Goal: Task Accomplishment & Management: Manage account settings

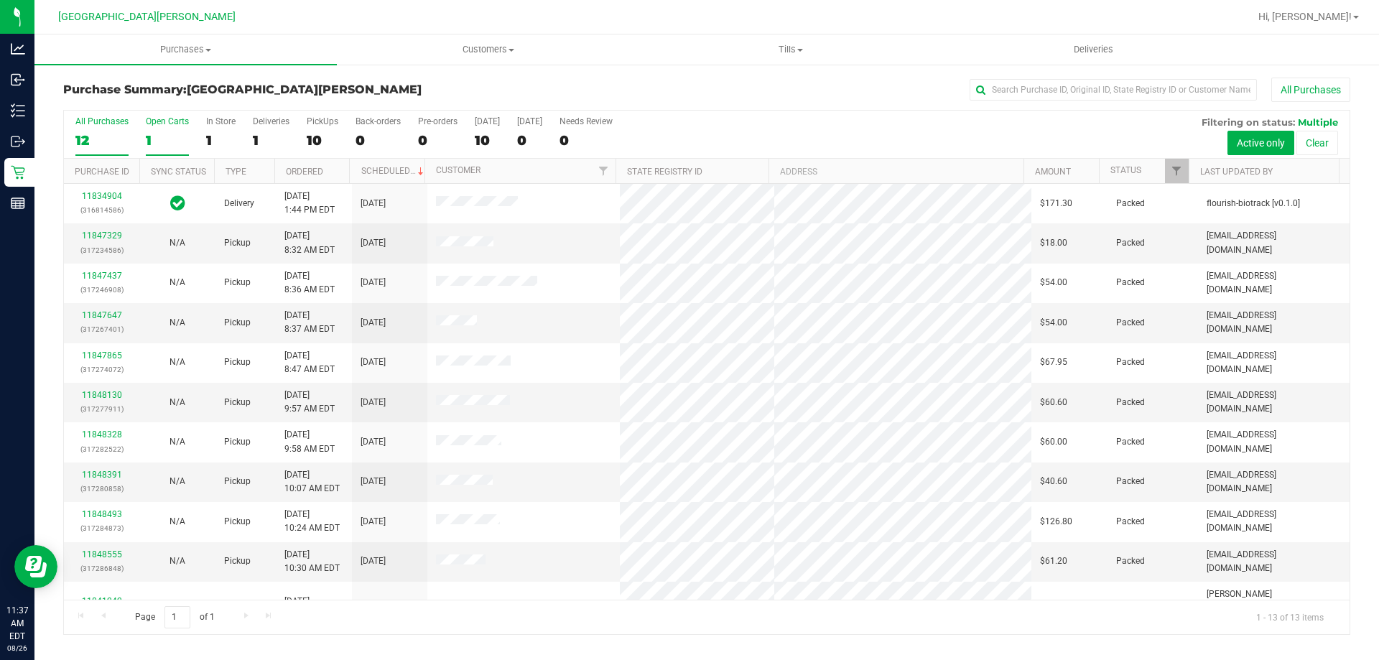
click at [158, 125] on div "Open Carts" at bounding box center [167, 121] width 43 height 10
click at [0, 0] on input "Open Carts 1" at bounding box center [0, 0] width 0 height 0
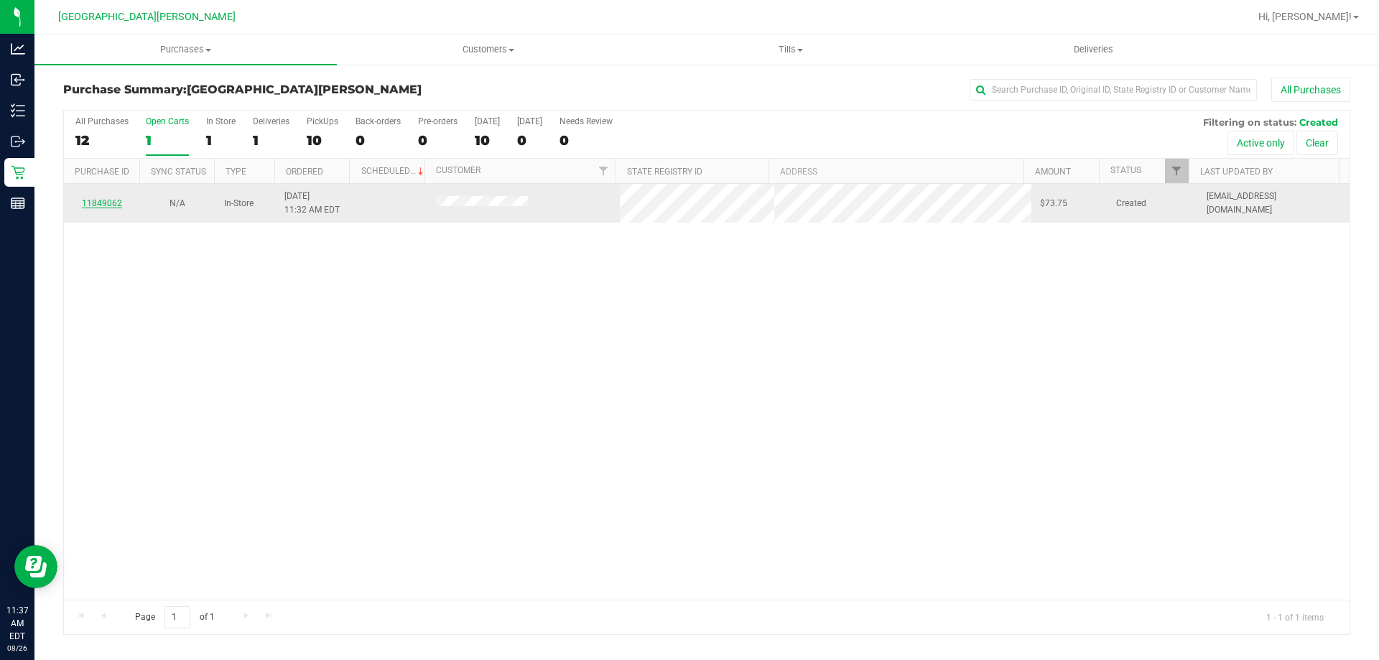
click at [103, 201] on link "11849062" at bounding box center [102, 203] width 40 height 10
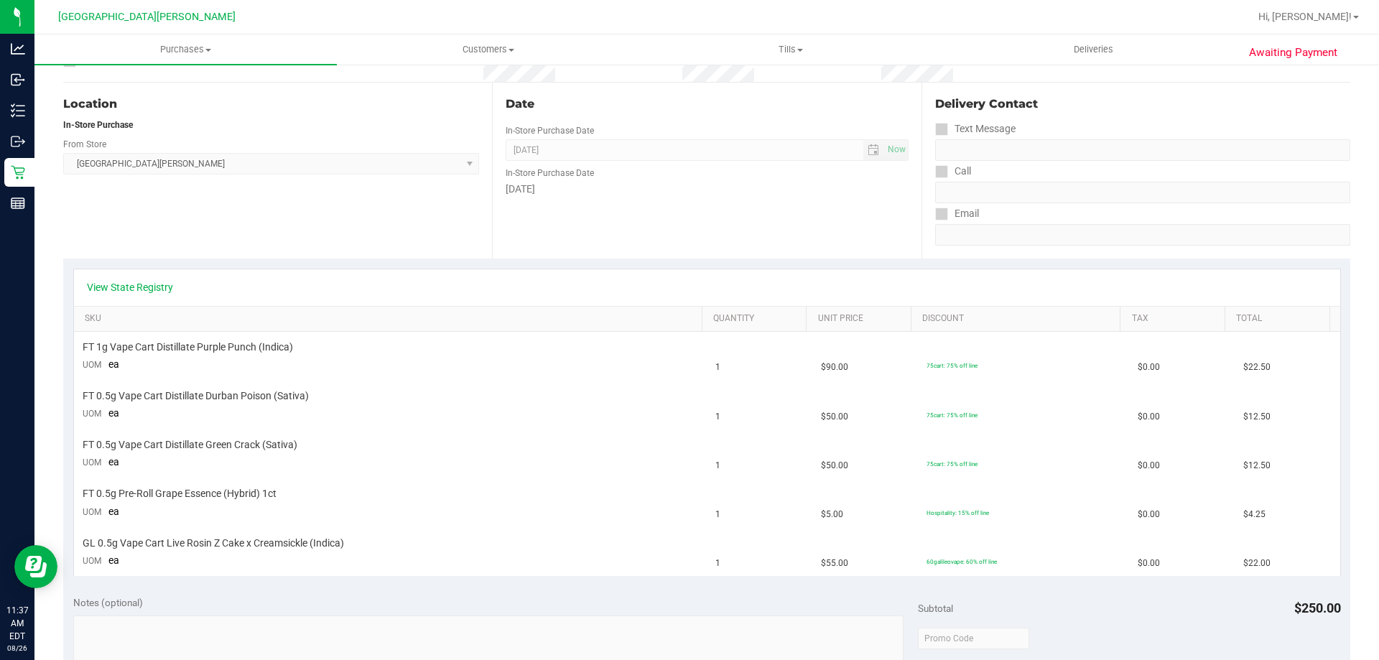
scroll to position [215, 0]
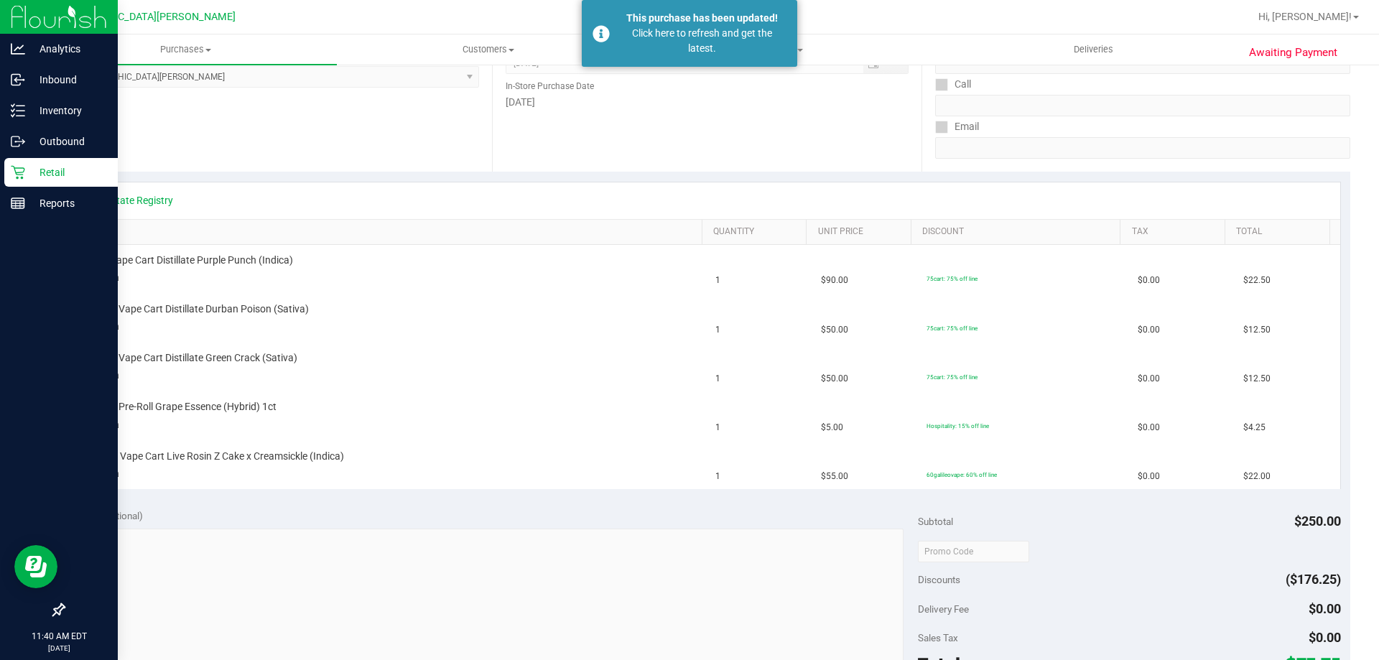
click at [34, 162] on div "Retail" at bounding box center [60, 172] width 113 height 29
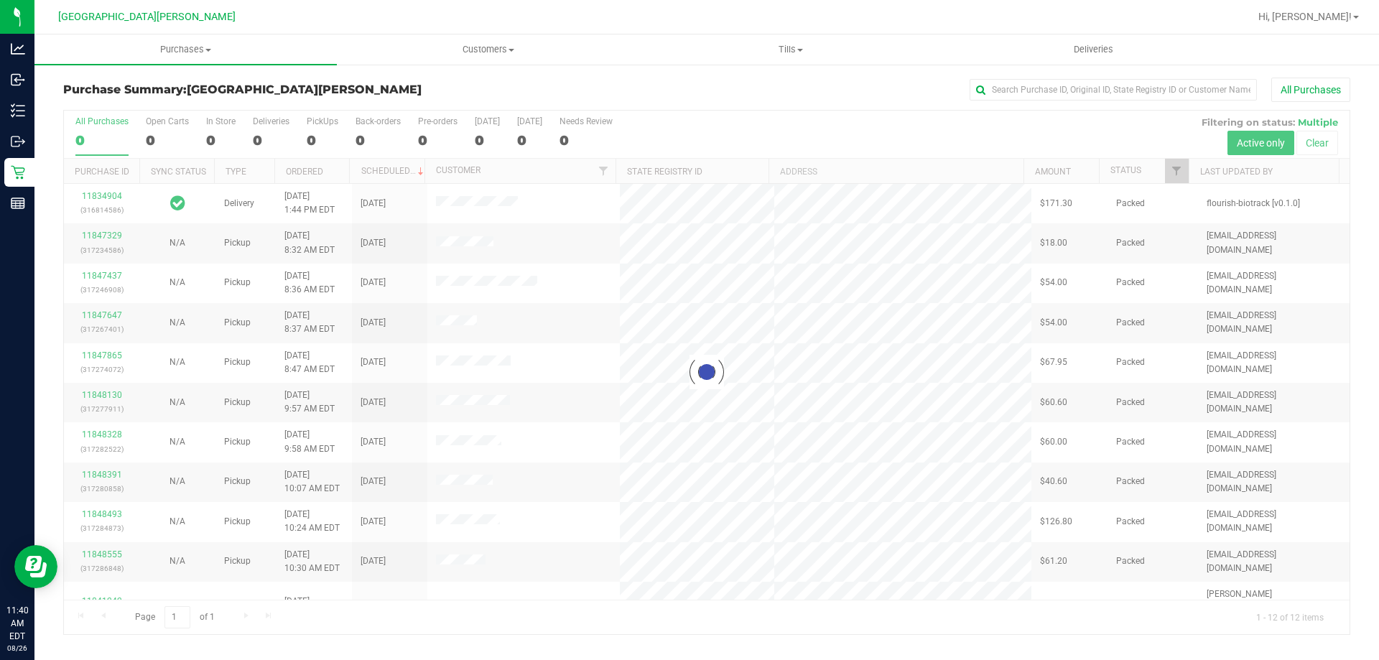
click at [213, 126] on div at bounding box center [707, 373] width 1286 height 524
click at [214, 122] on div at bounding box center [707, 373] width 1286 height 524
click at [211, 130] on div at bounding box center [707, 373] width 1286 height 524
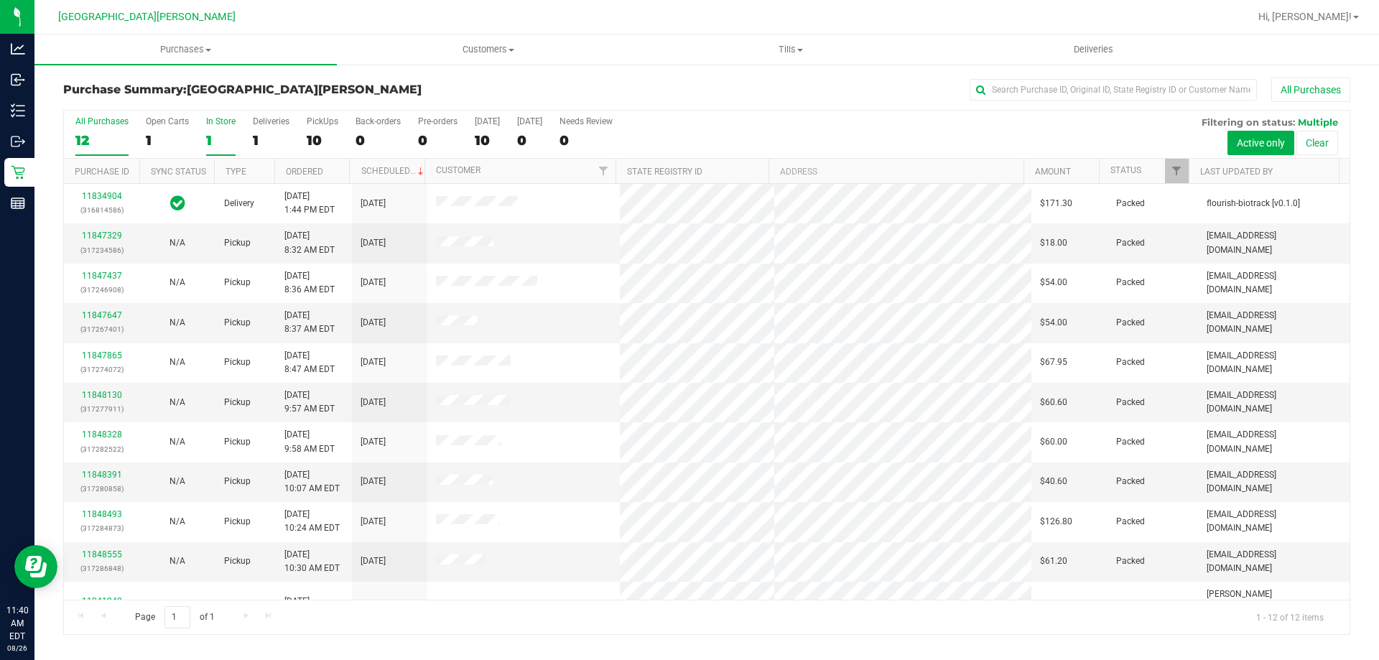
click at [210, 130] on label "In Store 1" at bounding box center [220, 136] width 29 height 40
click at [0, 0] on input "In Store 1" at bounding box center [0, 0] width 0 height 0
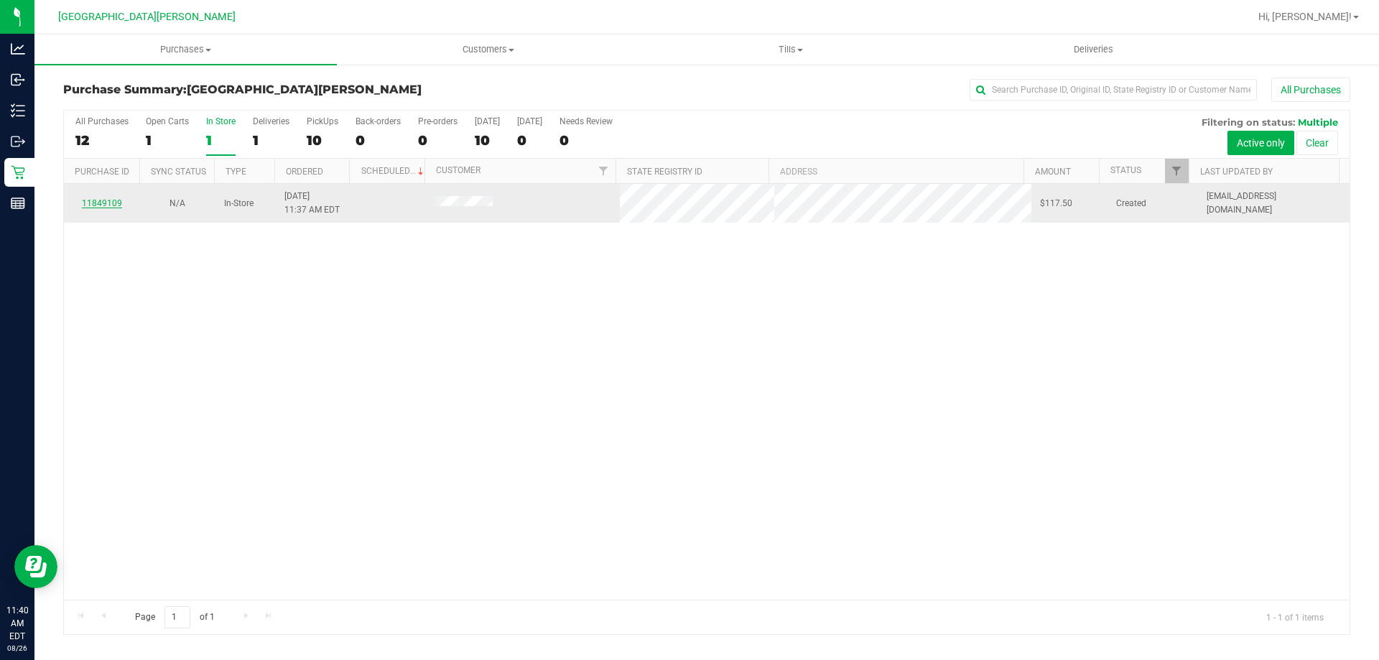
click at [96, 198] on link "11849109" at bounding box center [102, 203] width 40 height 10
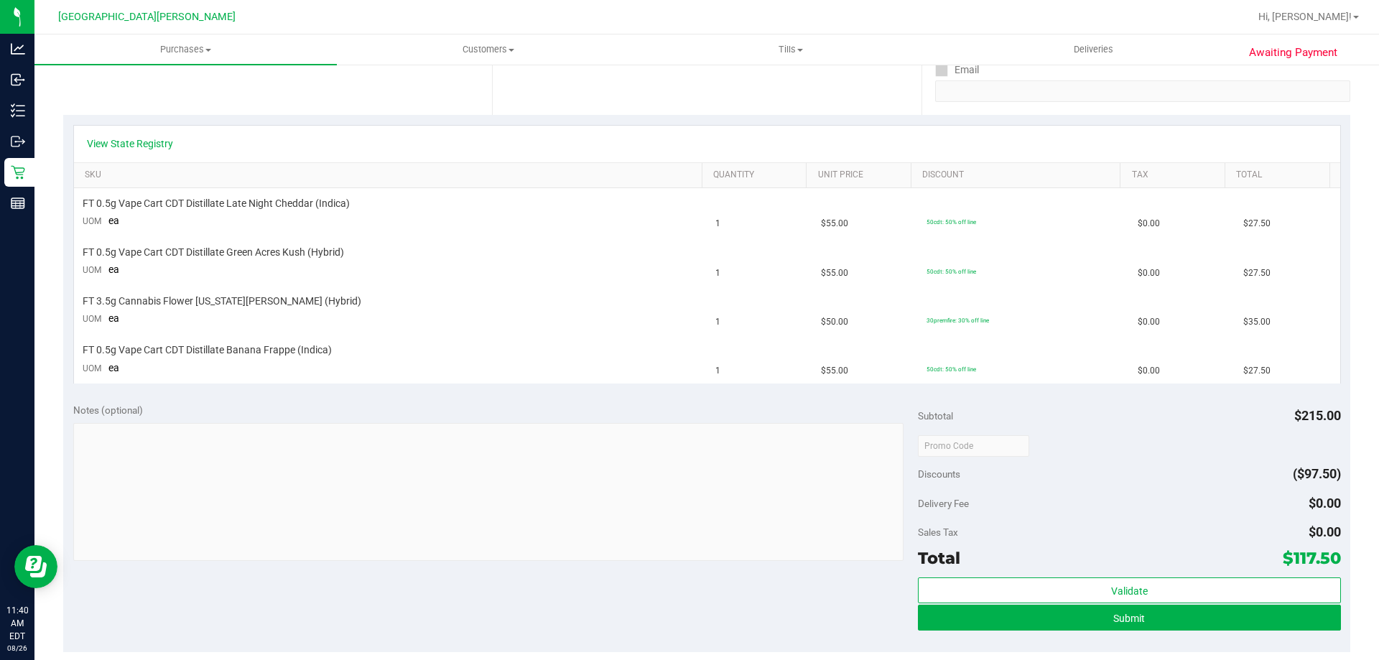
scroll to position [359, 0]
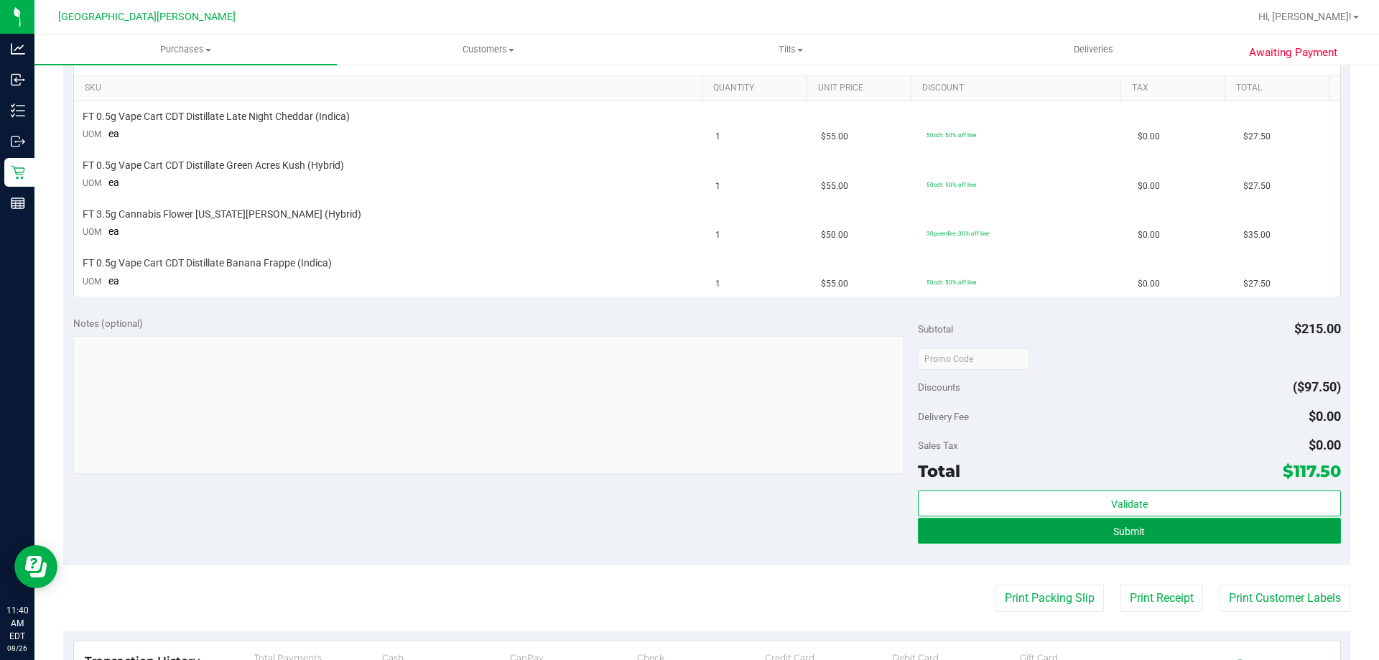
click at [1126, 535] on span "Submit" at bounding box center [1129, 531] width 32 height 11
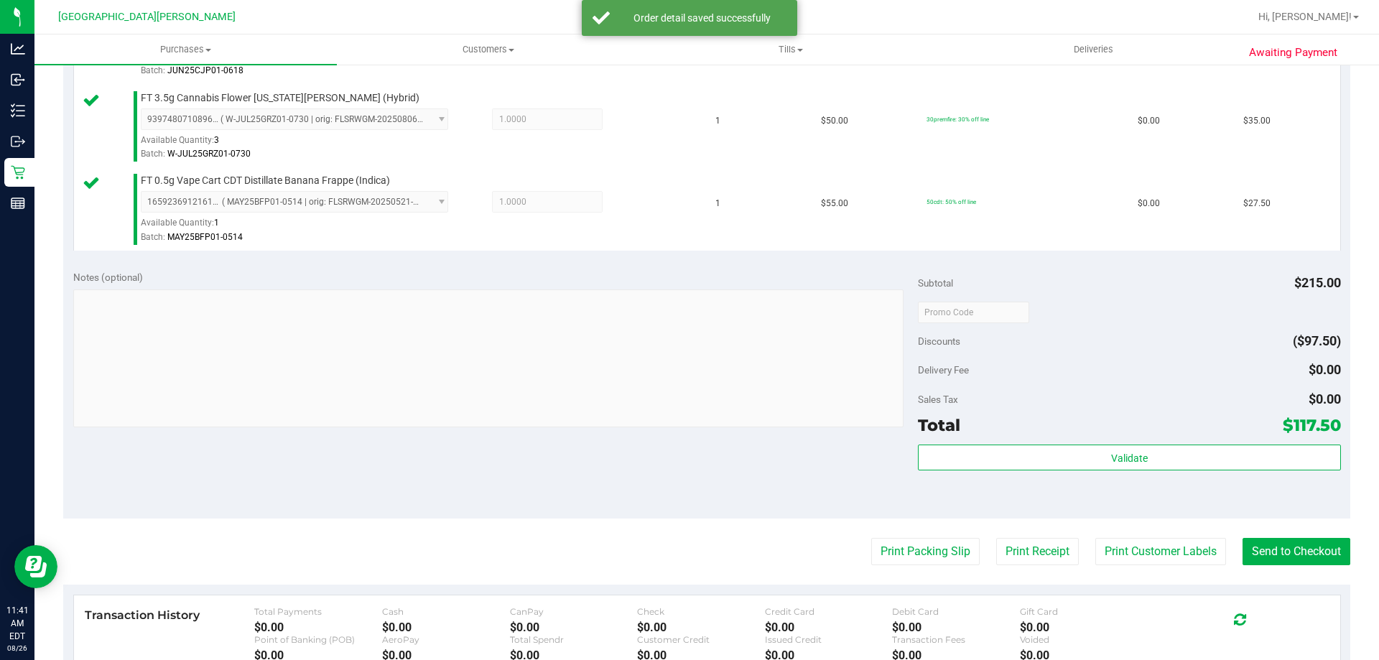
scroll to position [575, 0]
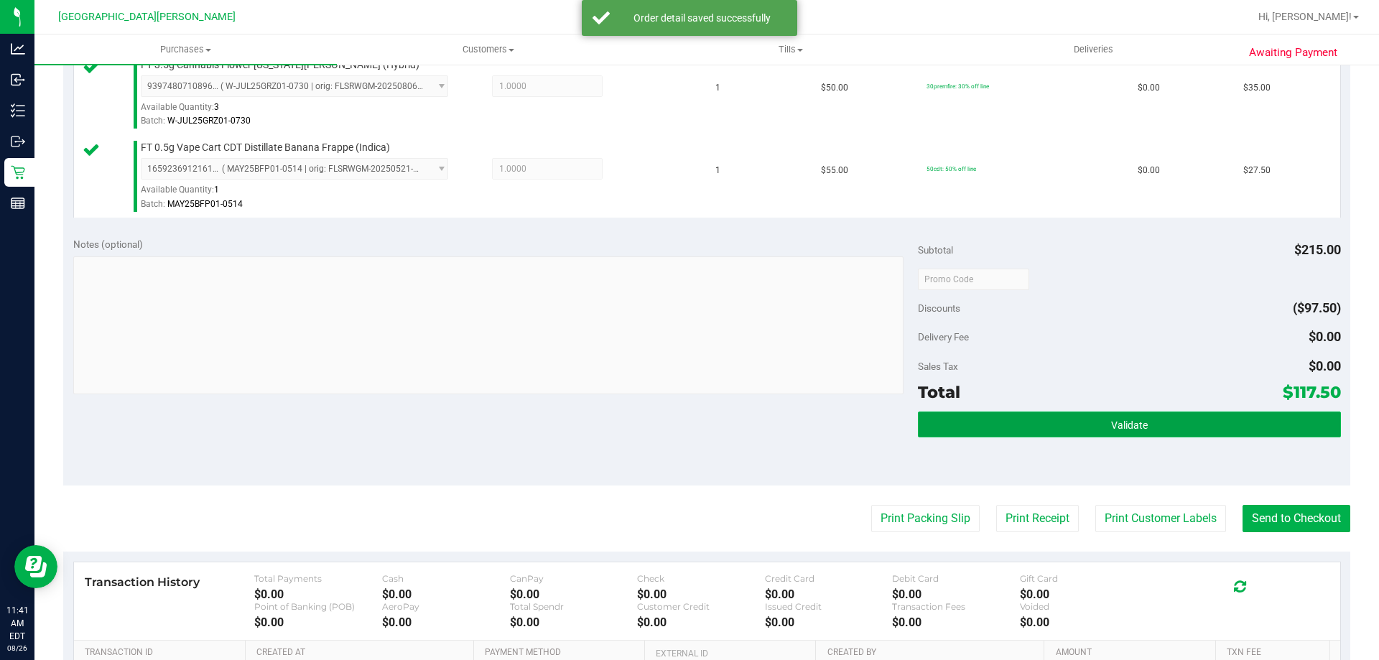
click at [1115, 419] on span "Validate" at bounding box center [1129, 424] width 37 height 11
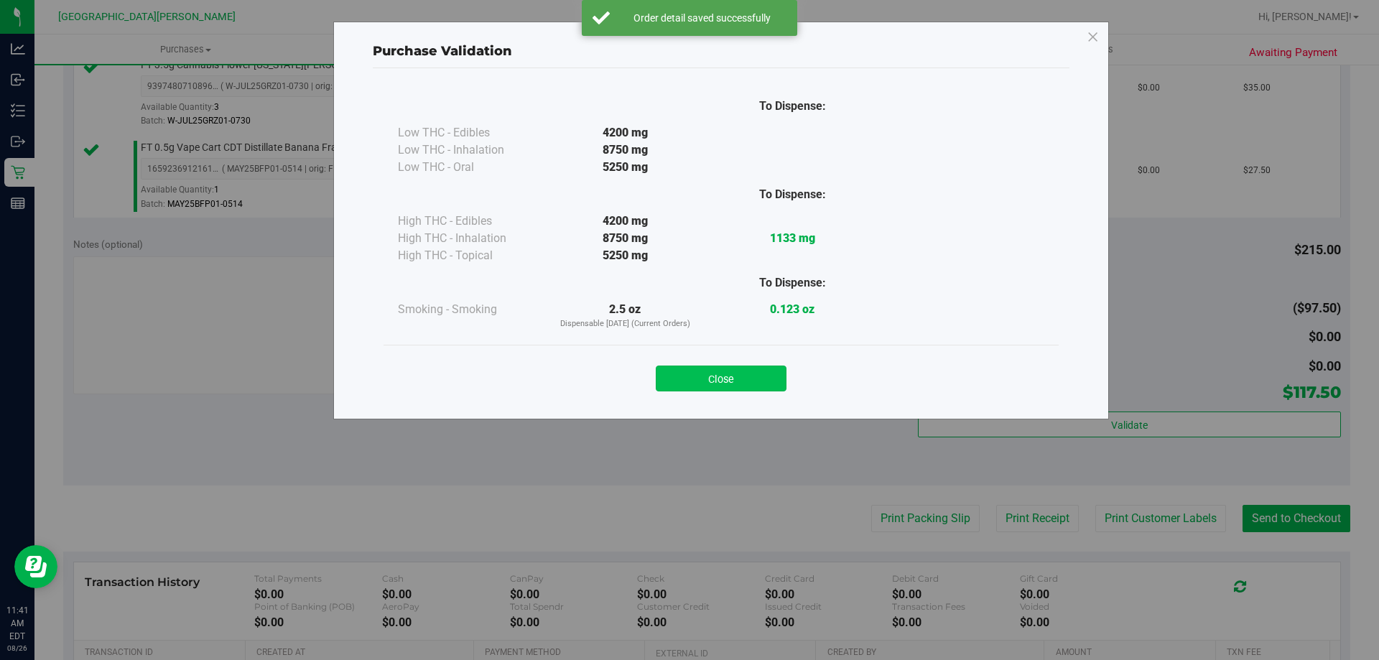
click at [709, 374] on button "Close" at bounding box center [721, 379] width 131 height 26
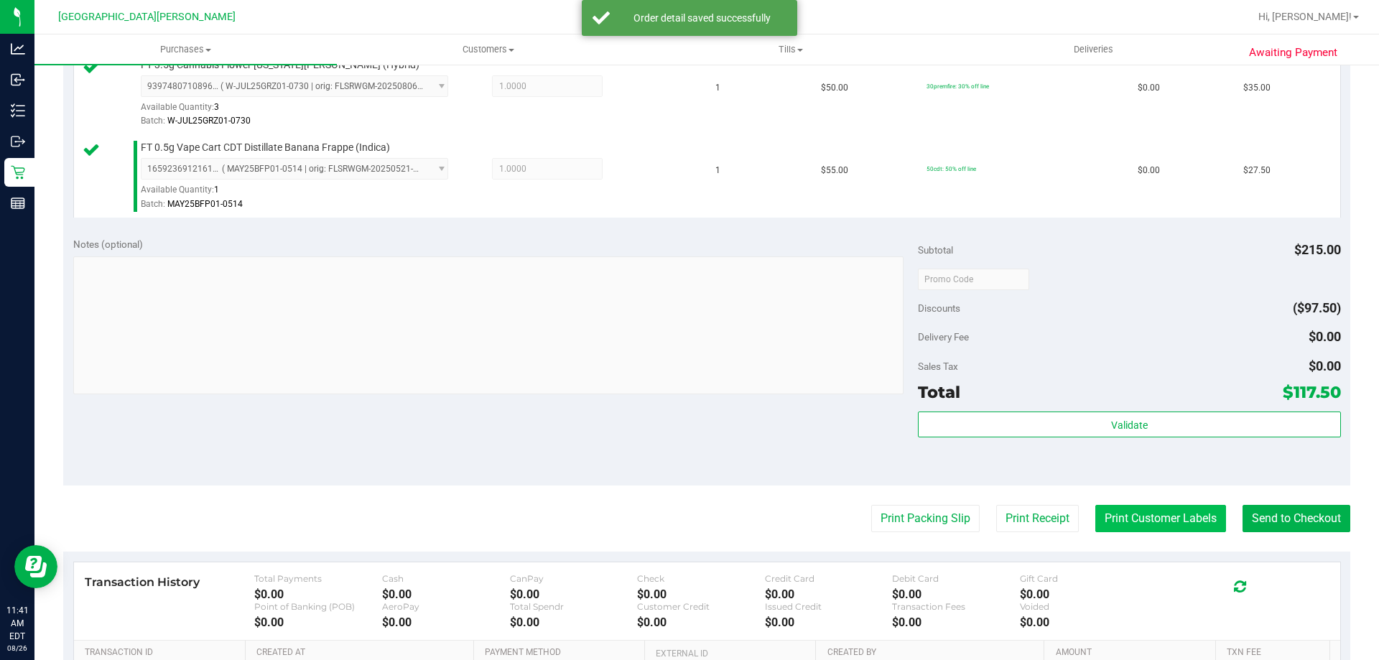
click at [1131, 524] on button "Print Customer Labels" at bounding box center [1160, 518] width 131 height 27
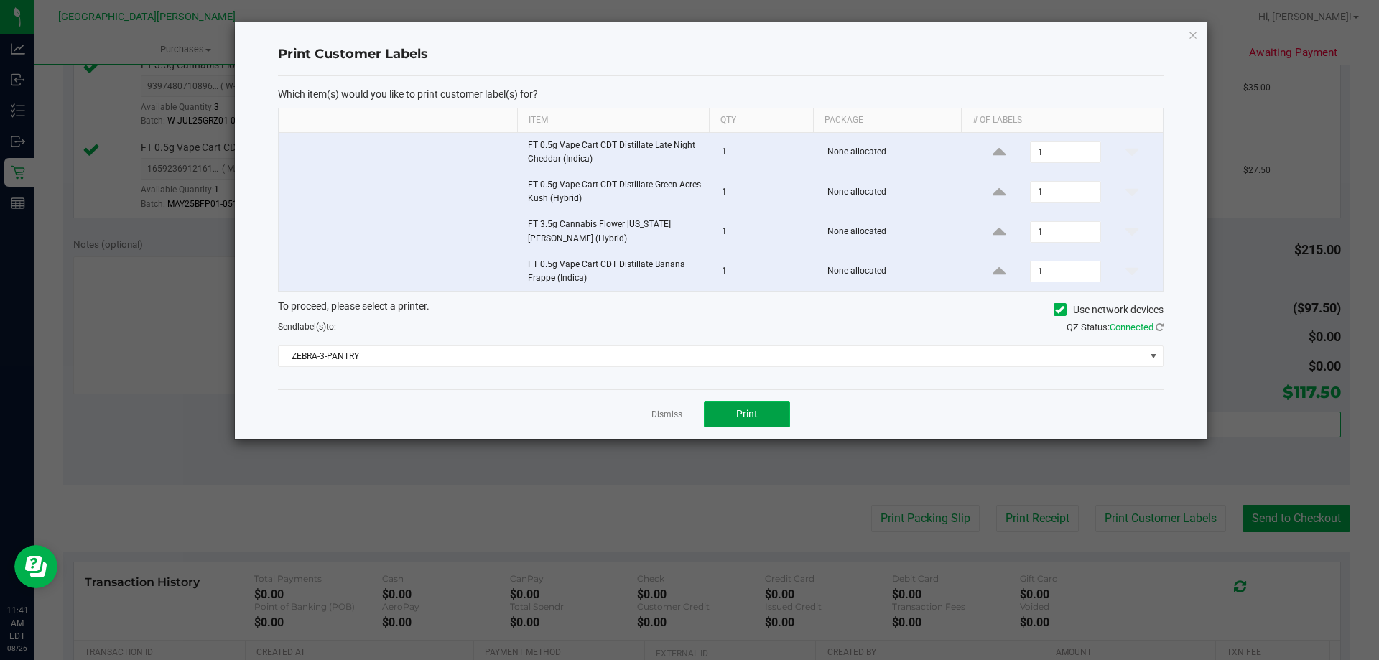
click at [736, 416] on span "Print" at bounding box center [747, 413] width 22 height 11
click at [660, 413] on link "Dismiss" at bounding box center [666, 415] width 31 height 12
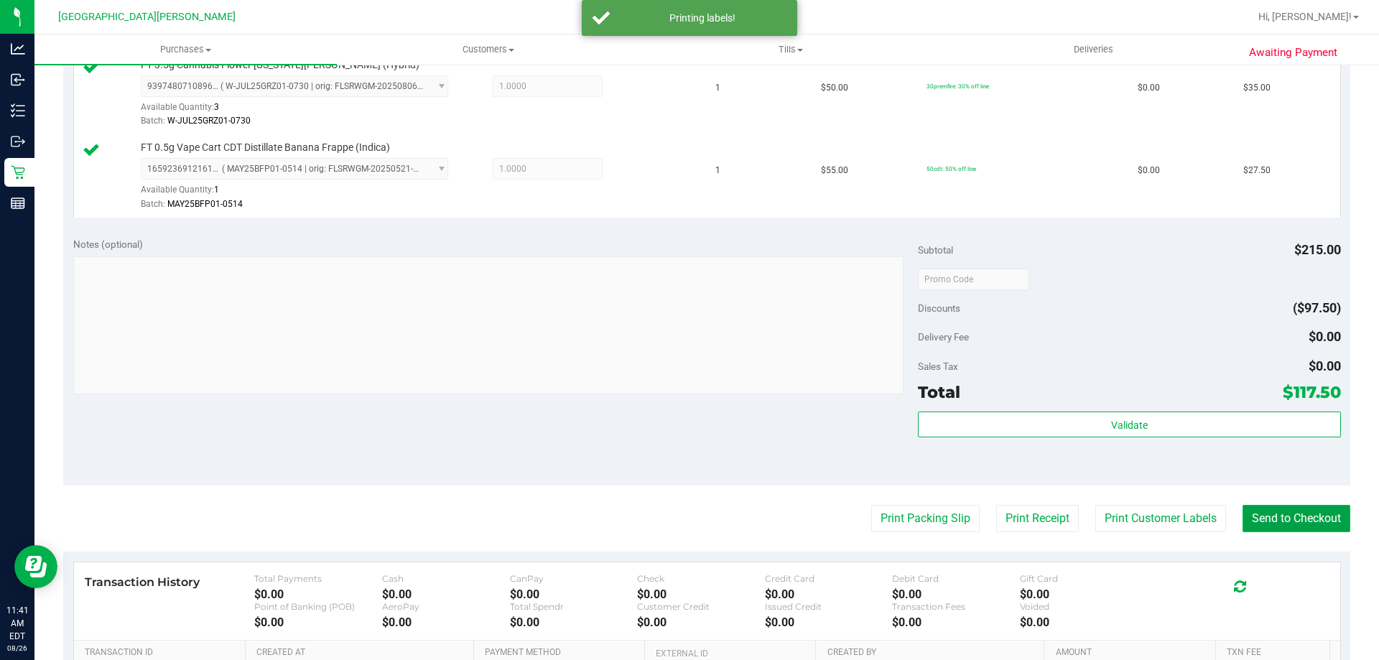
click at [1284, 514] on button "Send to Checkout" at bounding box center [1297, 518] width 108 height 27
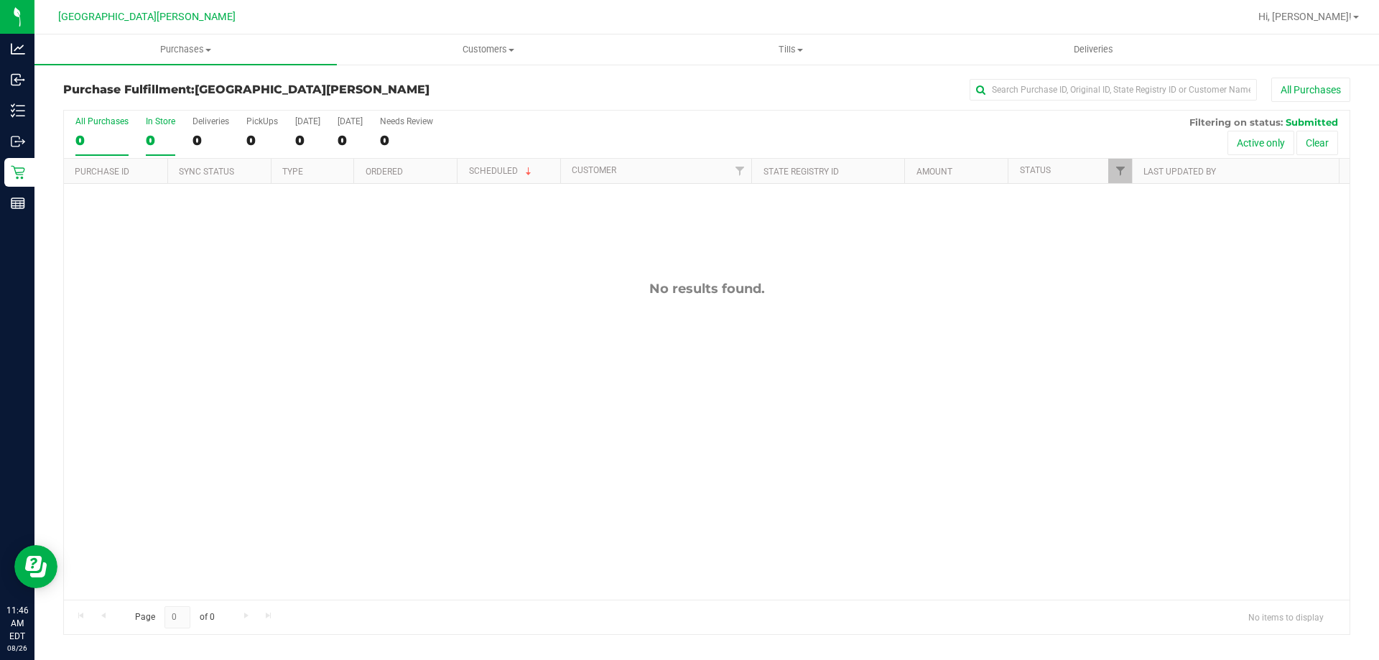
click at [161, 120] on div "In Store" at bounding box center [160, 121] width 29 height 10
click at [0, 0] on input "In Store 0" at bounding box center [0, 0] width 0 height 0
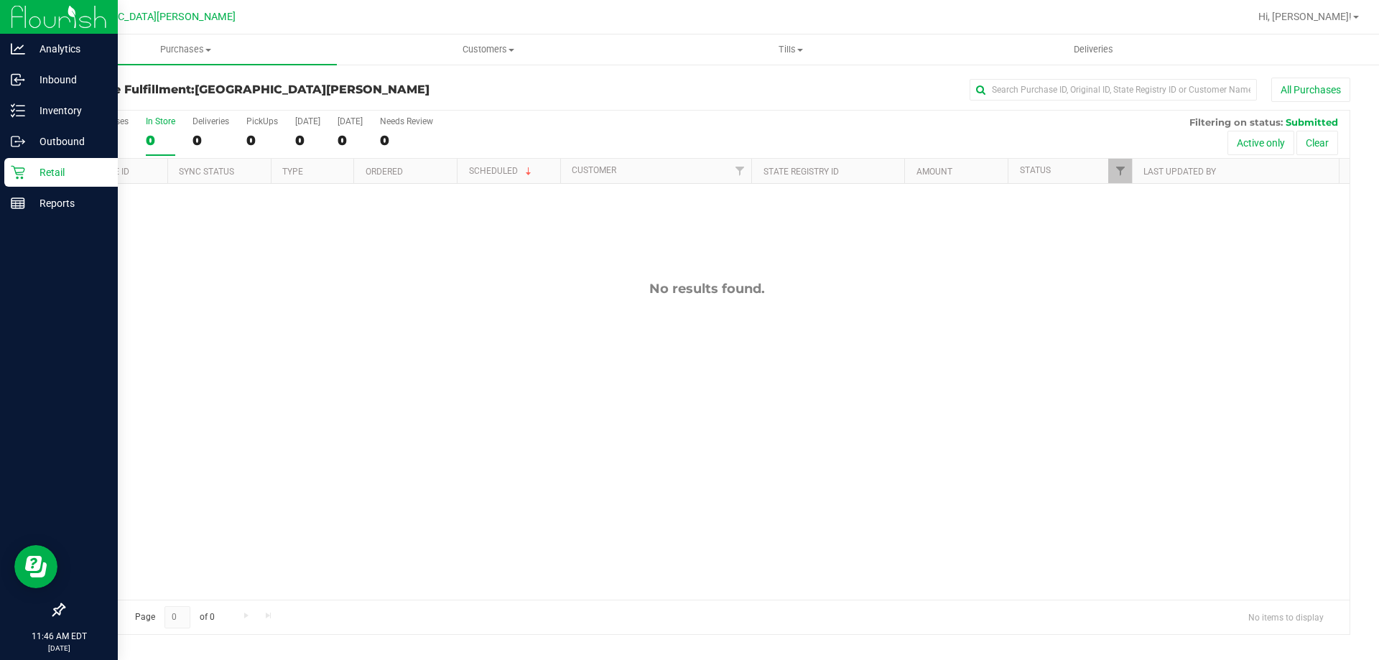
click at [14, 177] on icon at bounding box center [18, 172] width 14 height 14
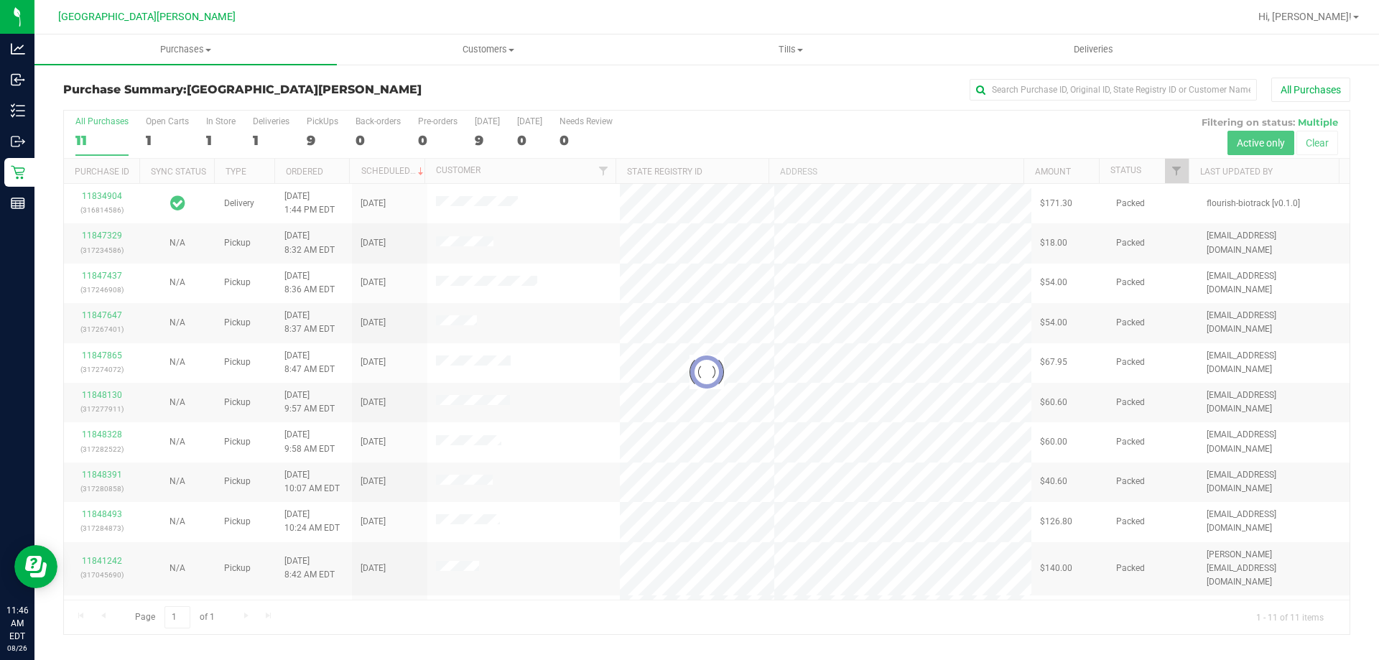
click at [218, 124] on div at bounding box center [707, 373] width 1286 height 524
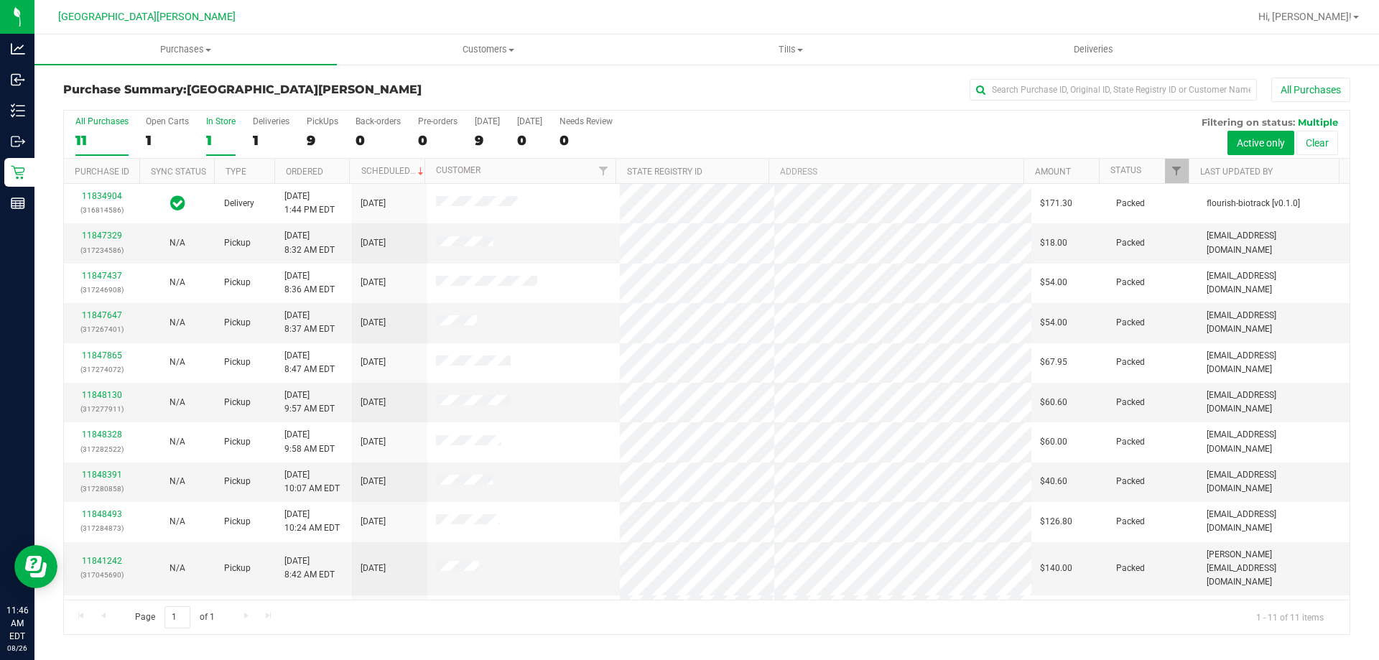
click at [223, 123] on div "In Store" at bounding box center [220, 121] width 29 height 10
click at [0, 0] on input "In Store 1" at bounding box center [0, 0] width 0 height 0
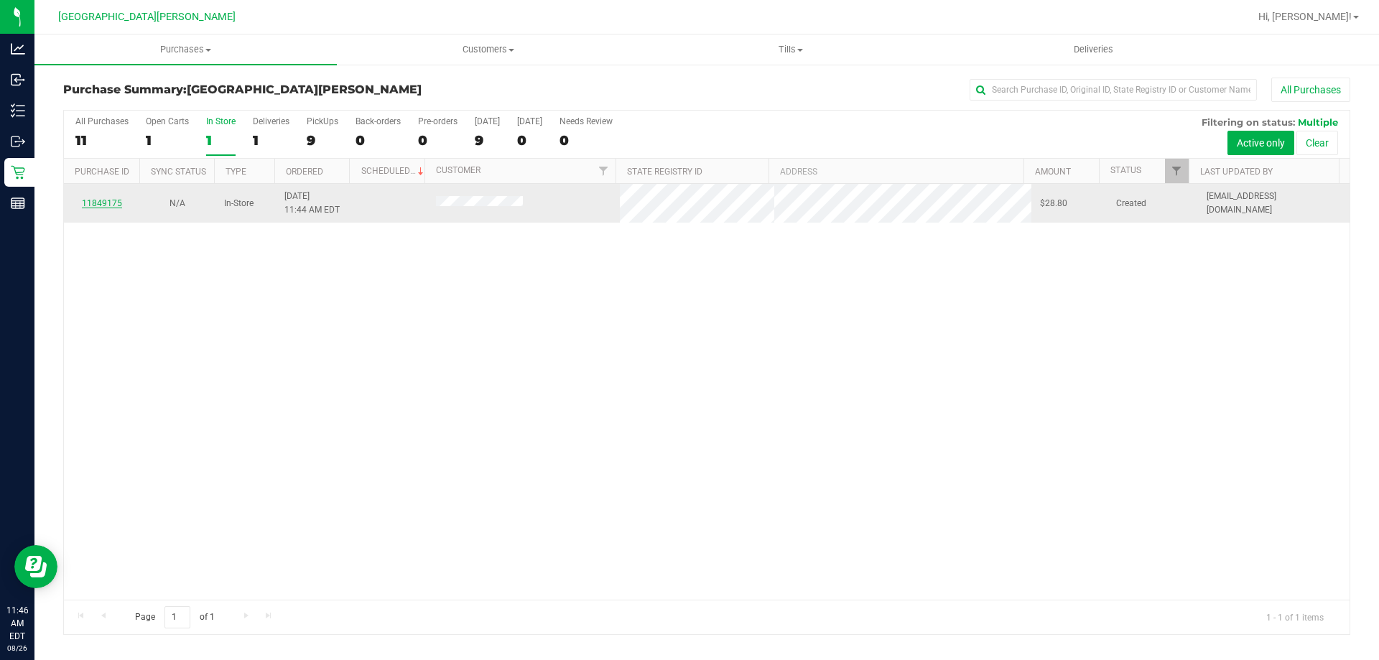
click at [108, 203] on link "11849175" at bounding box center [102, 203] width 40 height 10
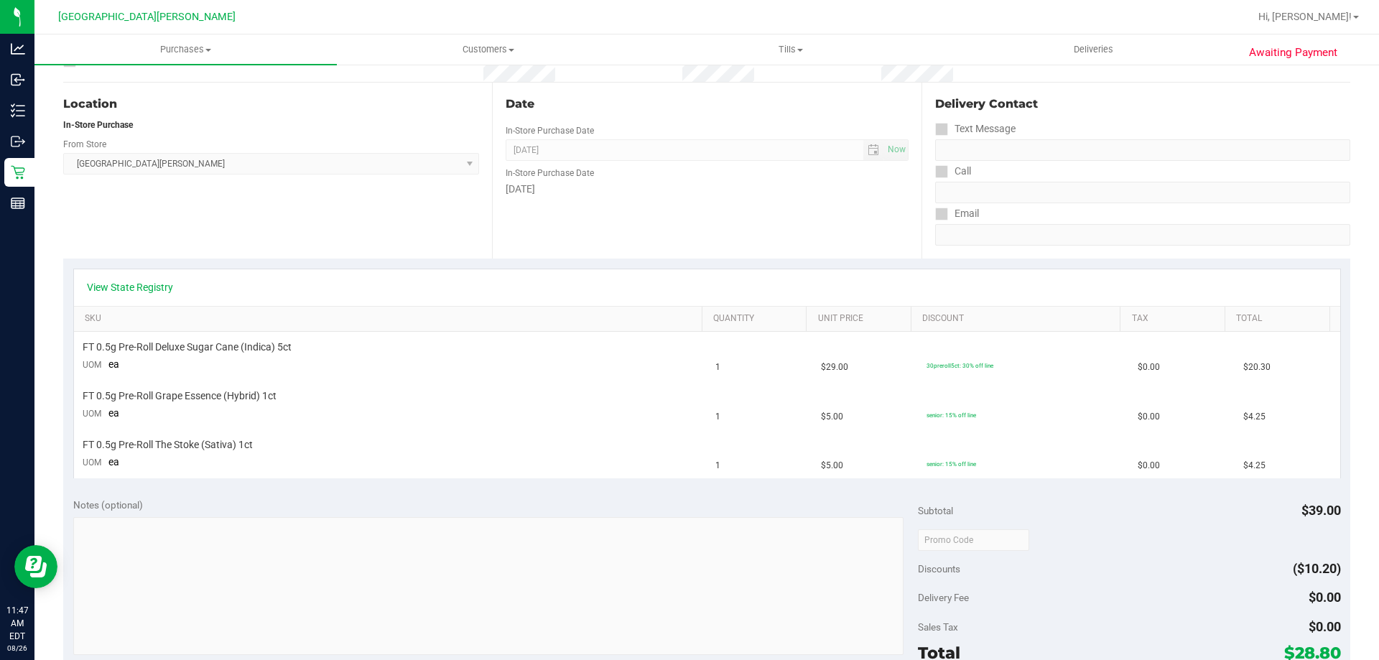
scroll to position [287, 0]
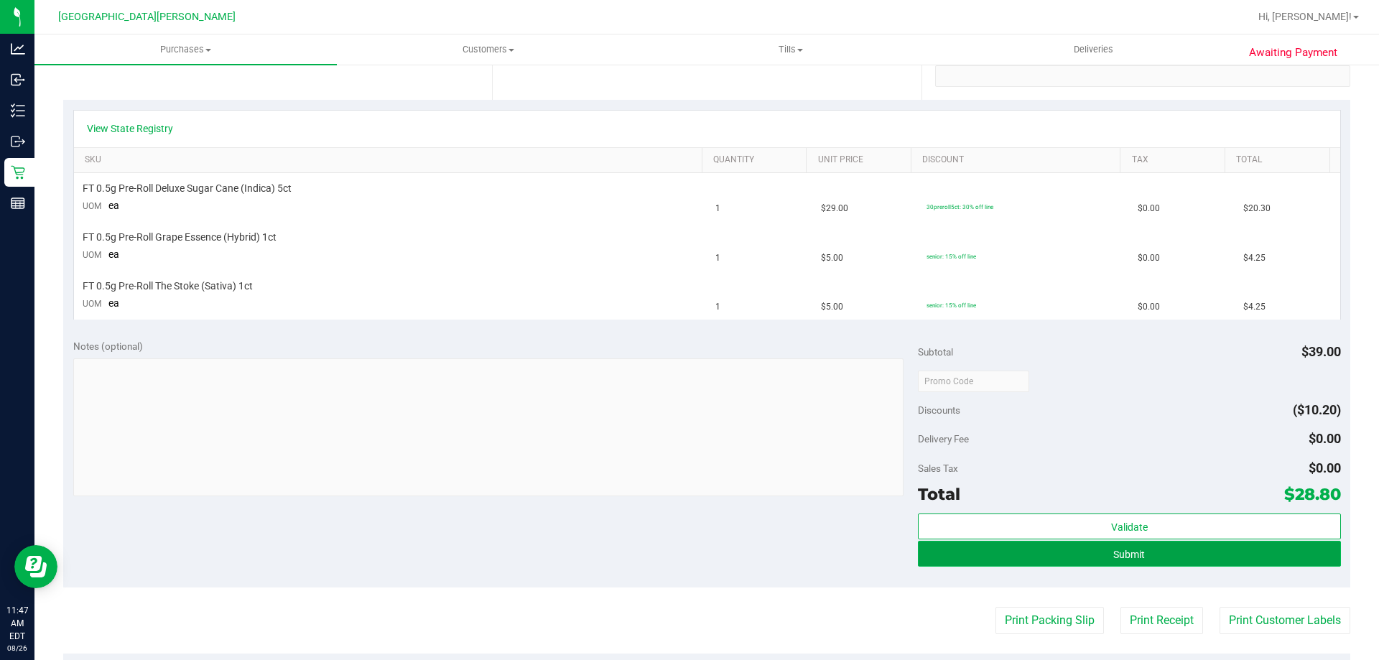
click at [1180, 550] on button "Submit" at bounding box center [1129, 554] width 422 height 26
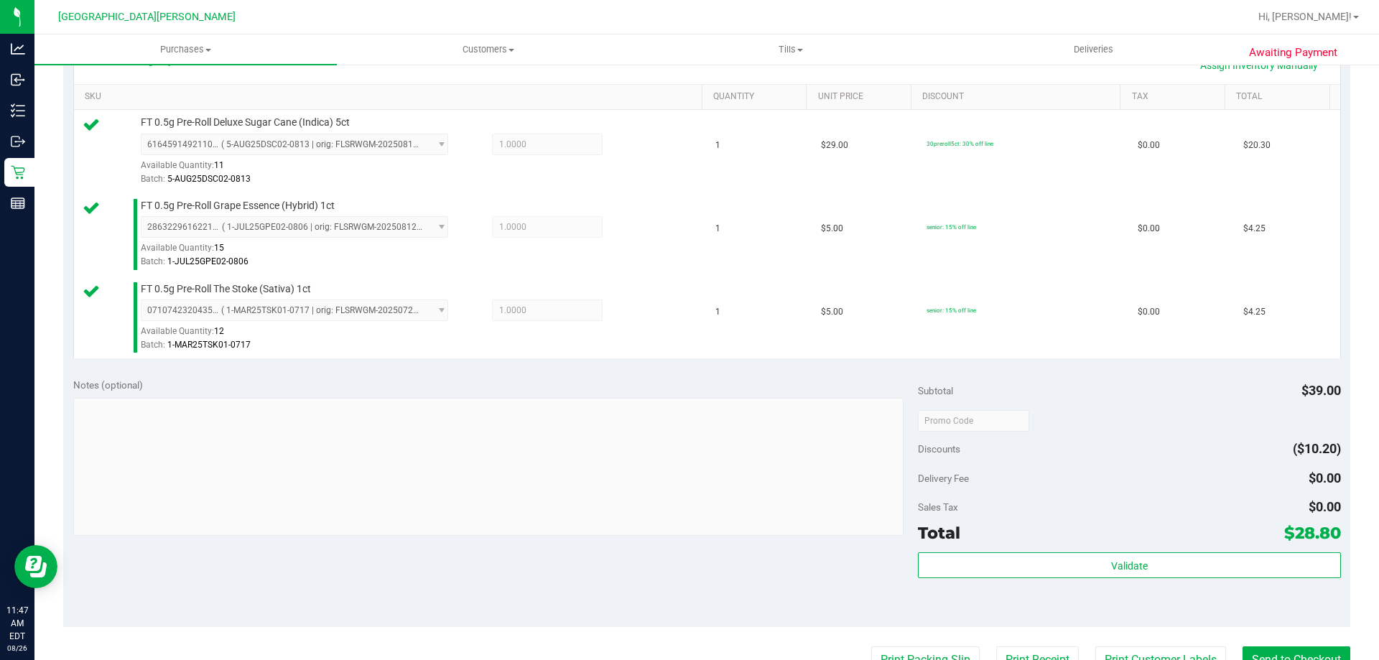
scroll to position [431, 0]
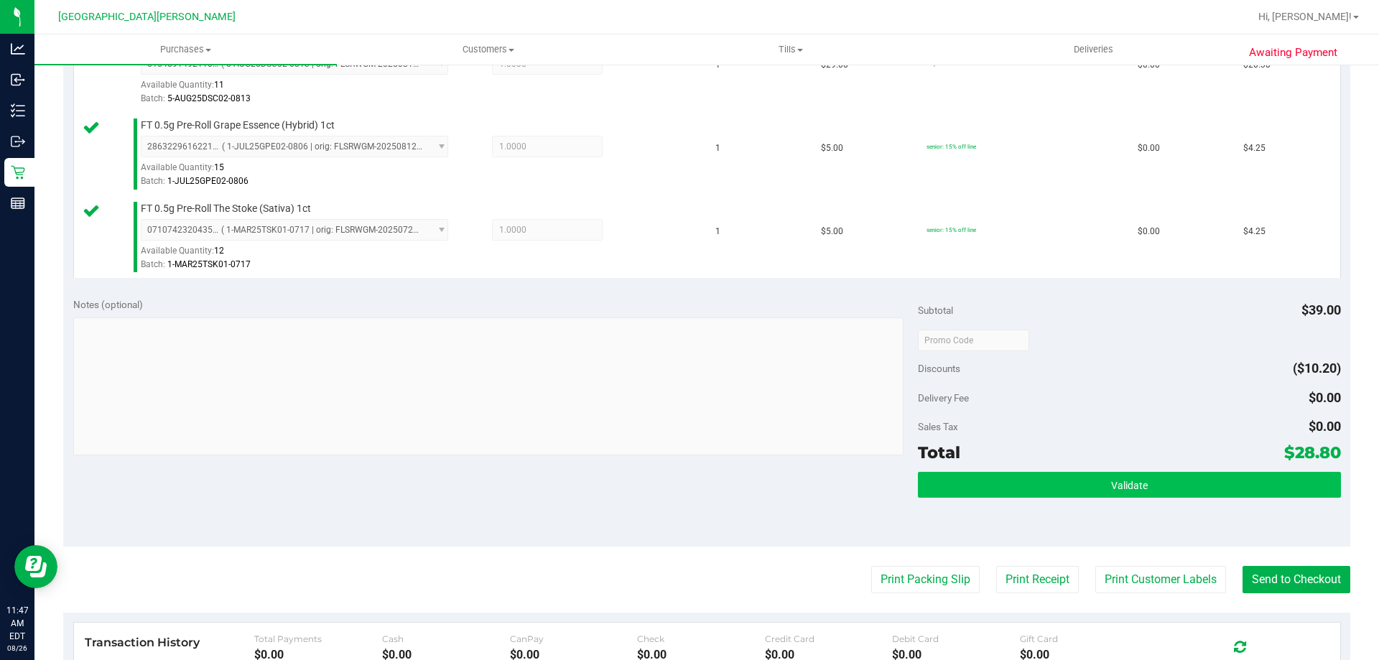
click at [1096, 478] on div "Subtotal $39.00 Discounts ($10.20) Delivery Fee $0.00 Sales Tax $0.00 Total $28…" at bounding box center [1129, 416] width 422 height 239
click at [1095, 478] on button "Validate" at bounding box center [1129, 485] width 422 height 26
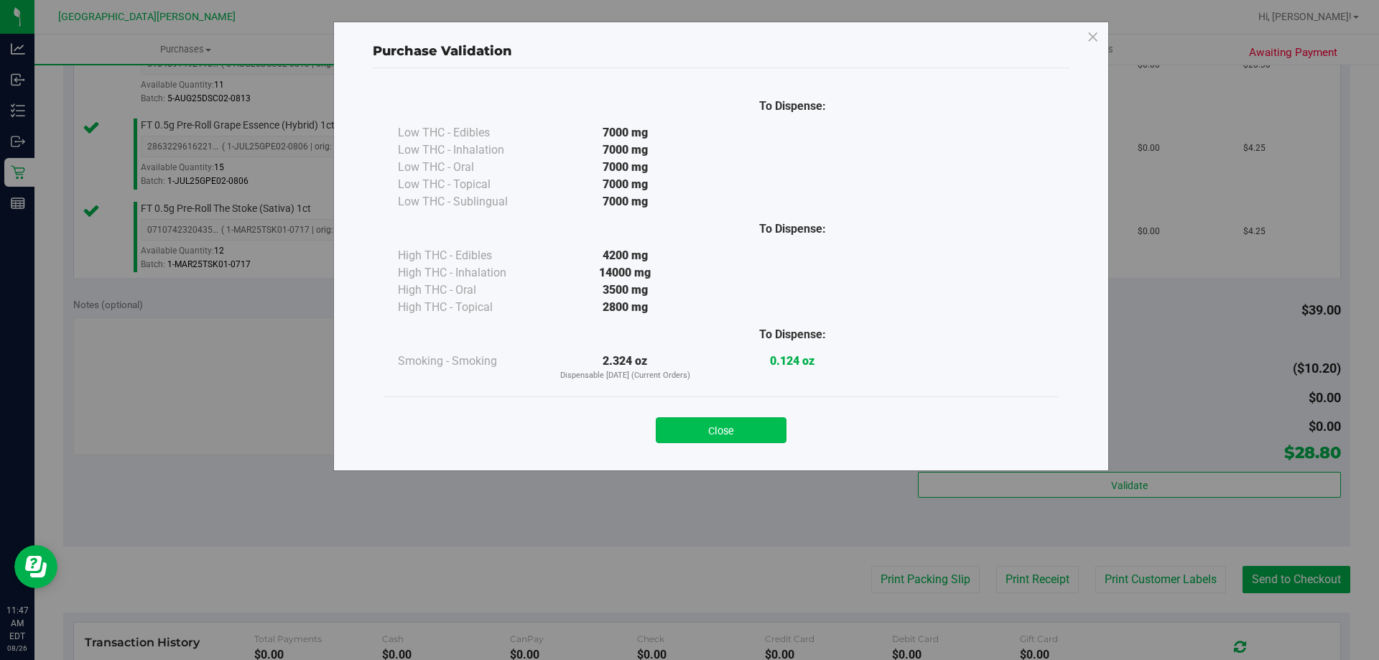
click at [742, 437] on button "Close" at bounding box center [721, 430] width 131 height 26
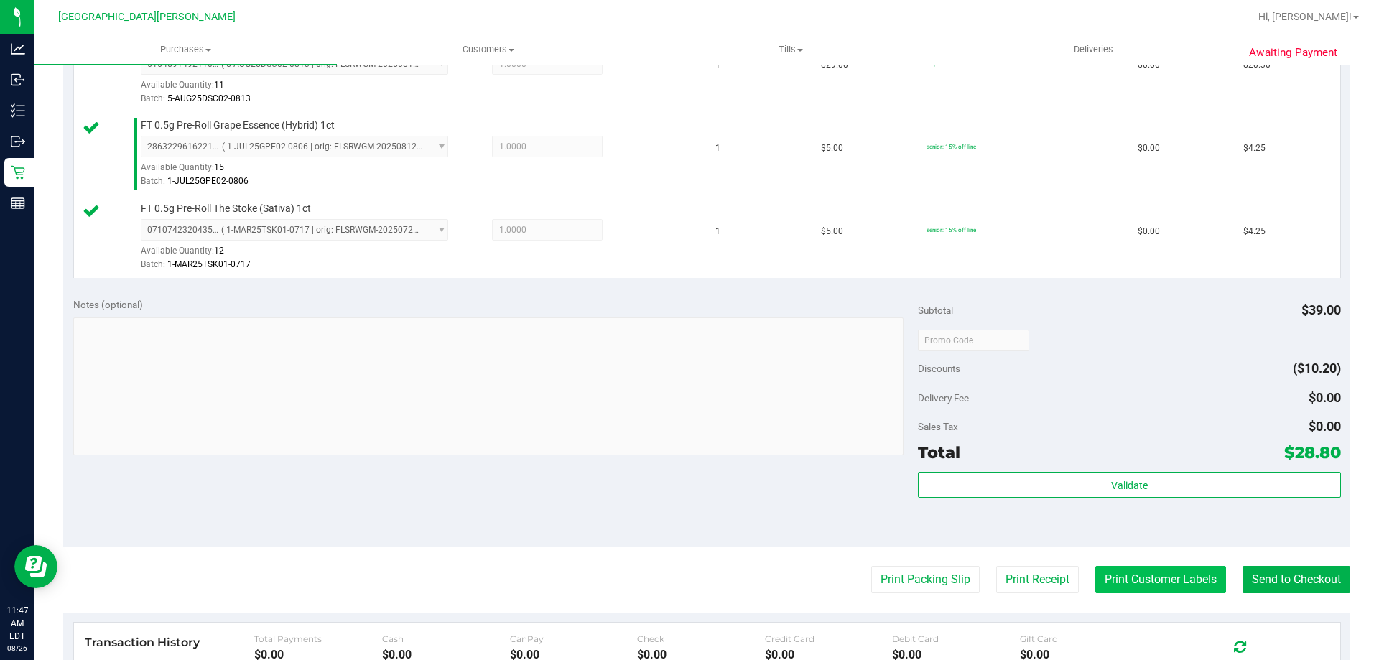
click at [1146, 575] on button "Print Customer Labels" at bounding box center [1160, 579] width 131 height 27
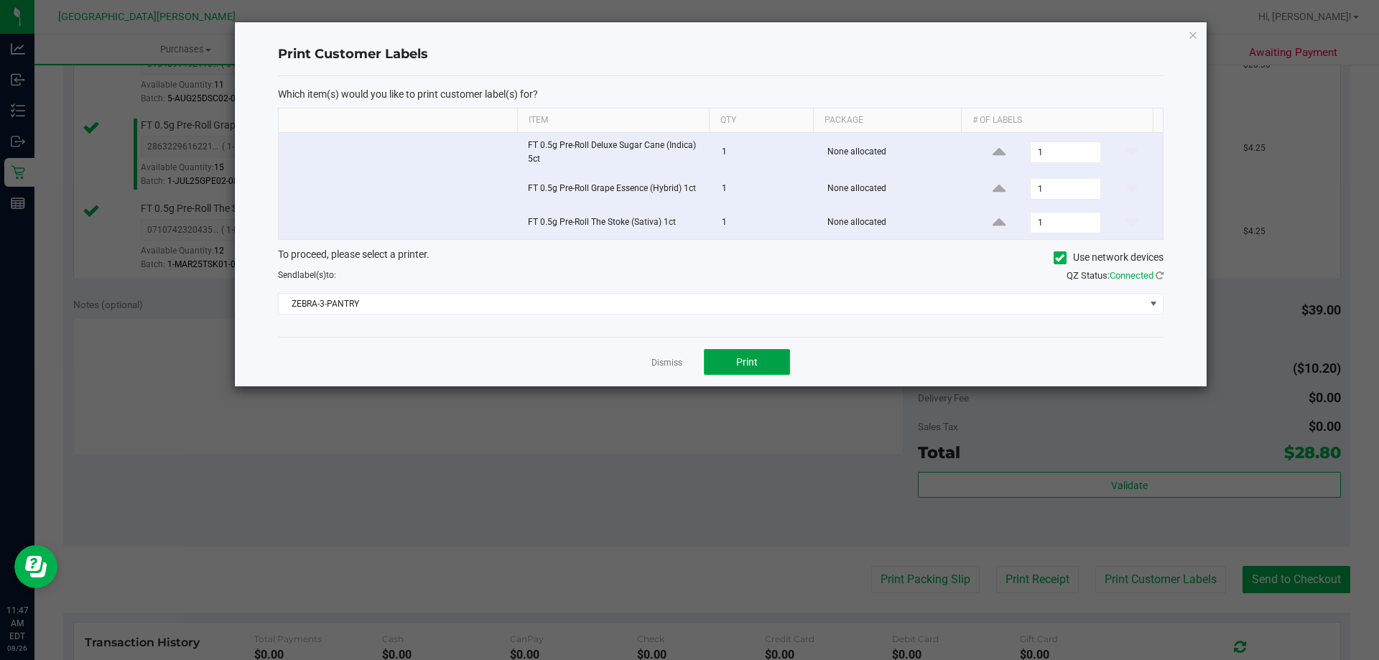
click at [761, 360] on button "Print" at bounding box center [747, 362] width 86 height 26
click at [669, 363] on link "Dismiss" at bounding box center [666, 363] width 31 height 12
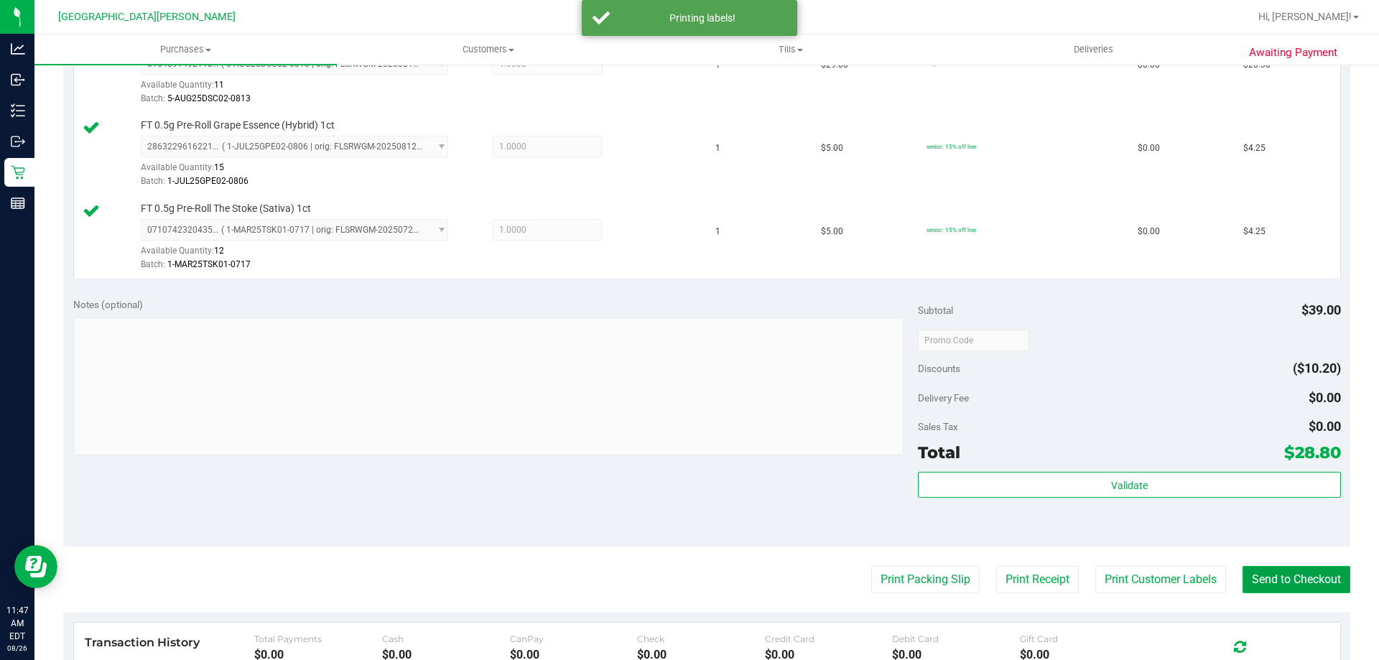
click at [1290, 580] on button "Send to Checkout" at bounding box center [1297, 579] width 108 height 27
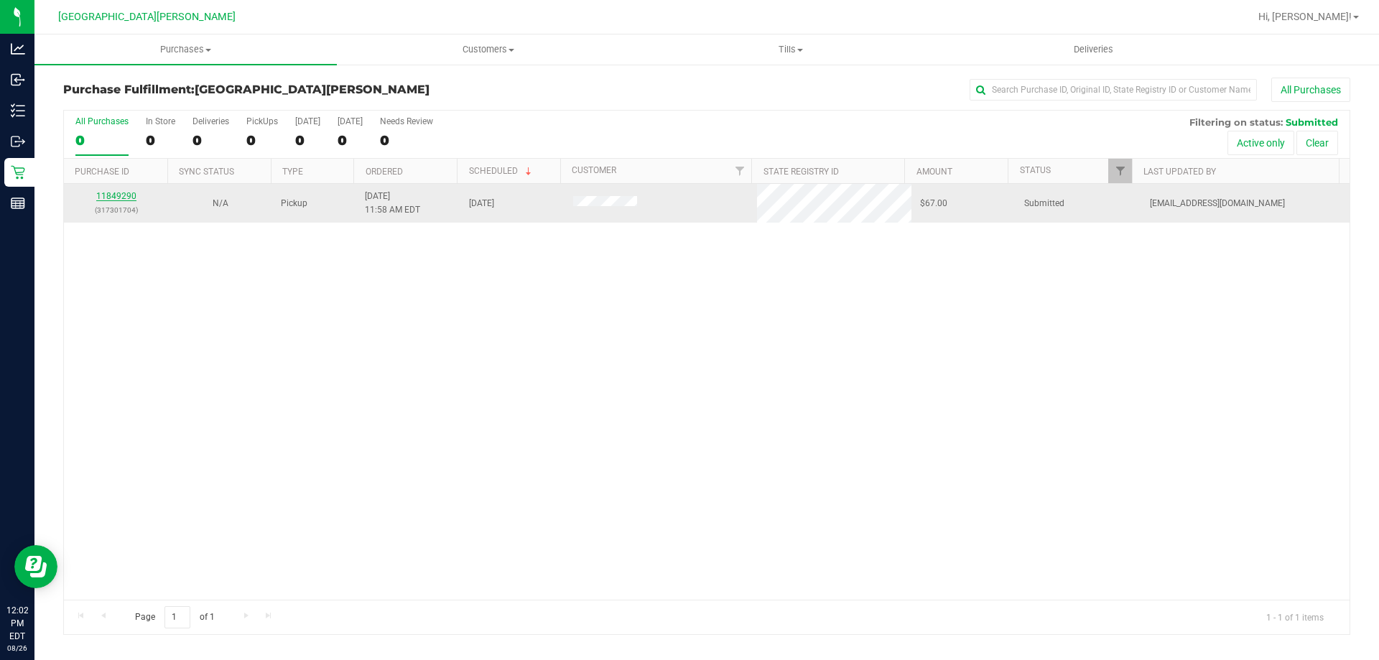
click at [111, 191] on link "11849290" at bounding box center [116, 196] width 40 height 10
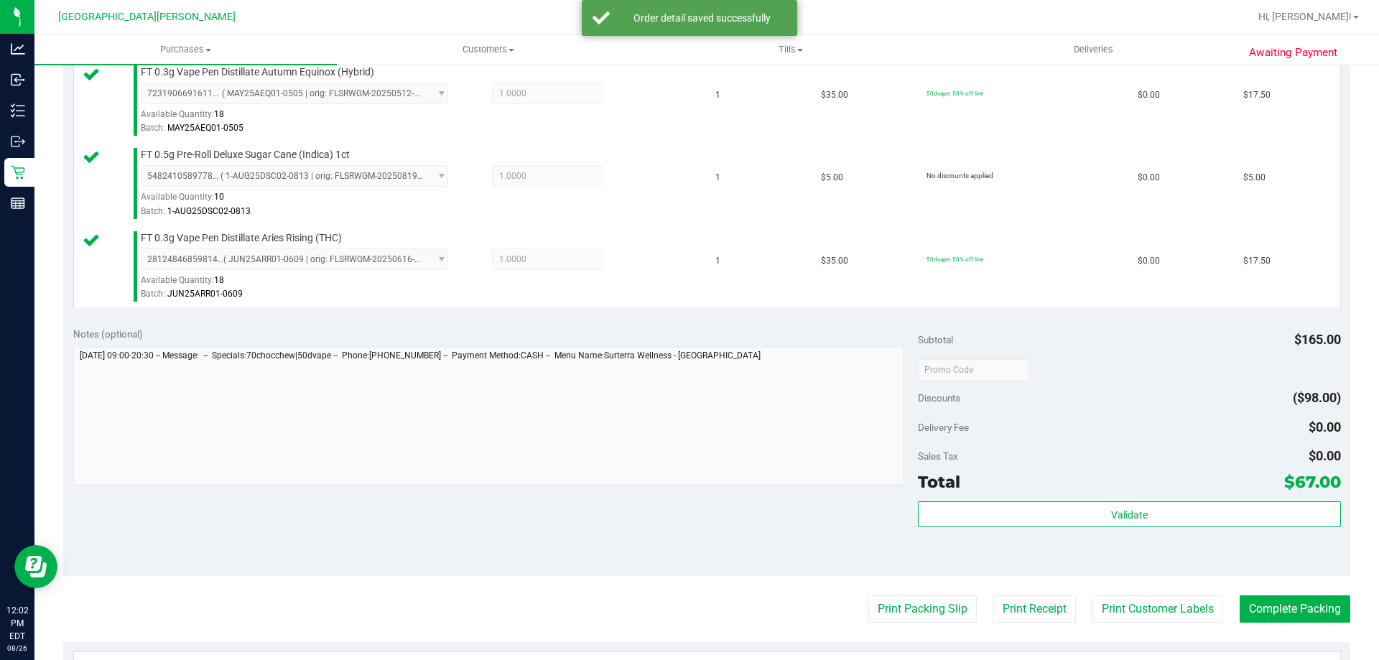
scroll to position [585, 0]
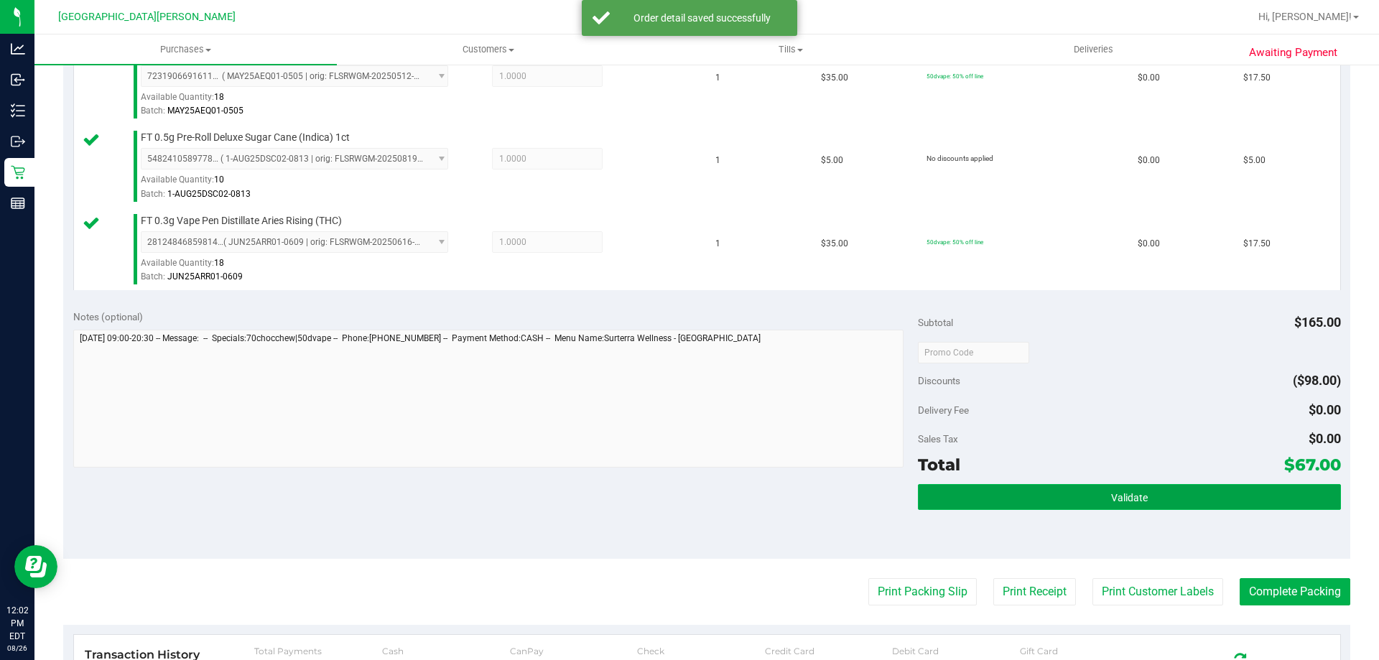
click at [1136, 487] on button "Validate" at bounding box center [1129, 497] width 422 height 26
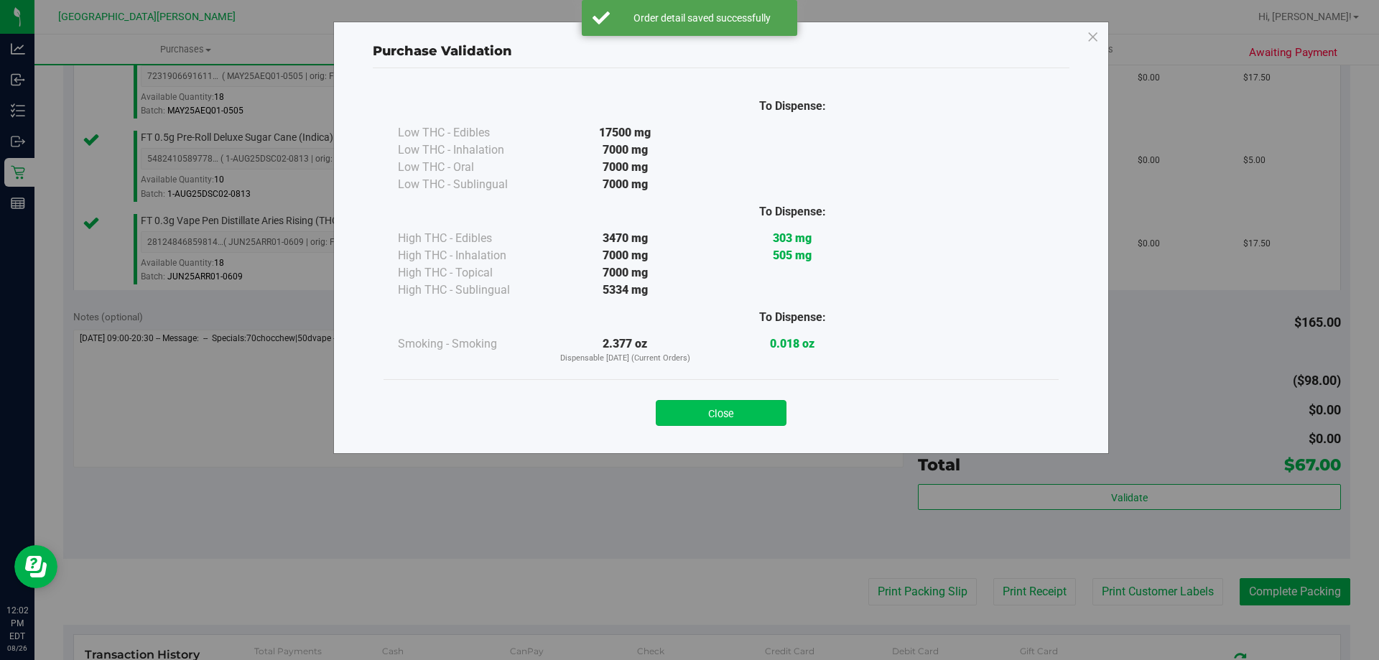
click at [765, 415] on button "Close" at bounding box center [721, 413] width 131 height 26
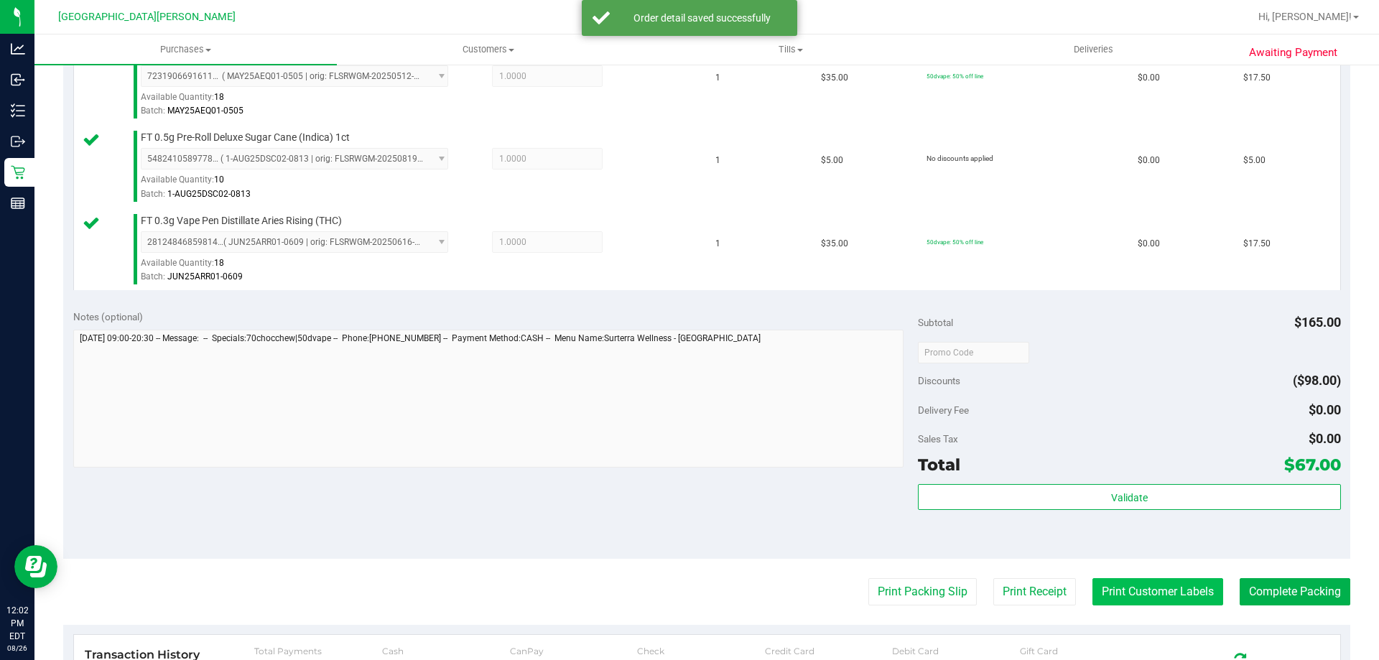
click at [1142, 590] on button "Print Customer Labels" at bounding box center [1157, 591] width 131 height 27
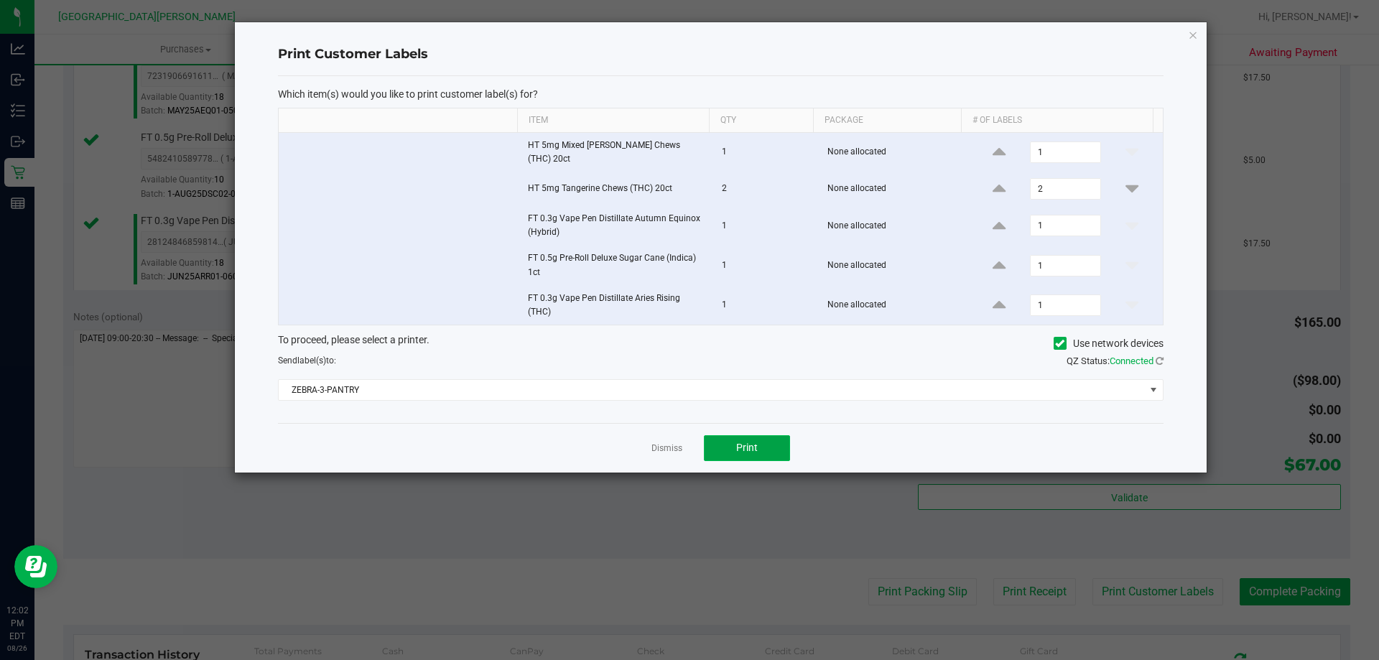
click at [737, 442] on span "Print" at bounding box center [747, 447] width 22 height 11
click at [661, 442] on link "Dismiss" at bounding box center [666, 448] width 31 height 12
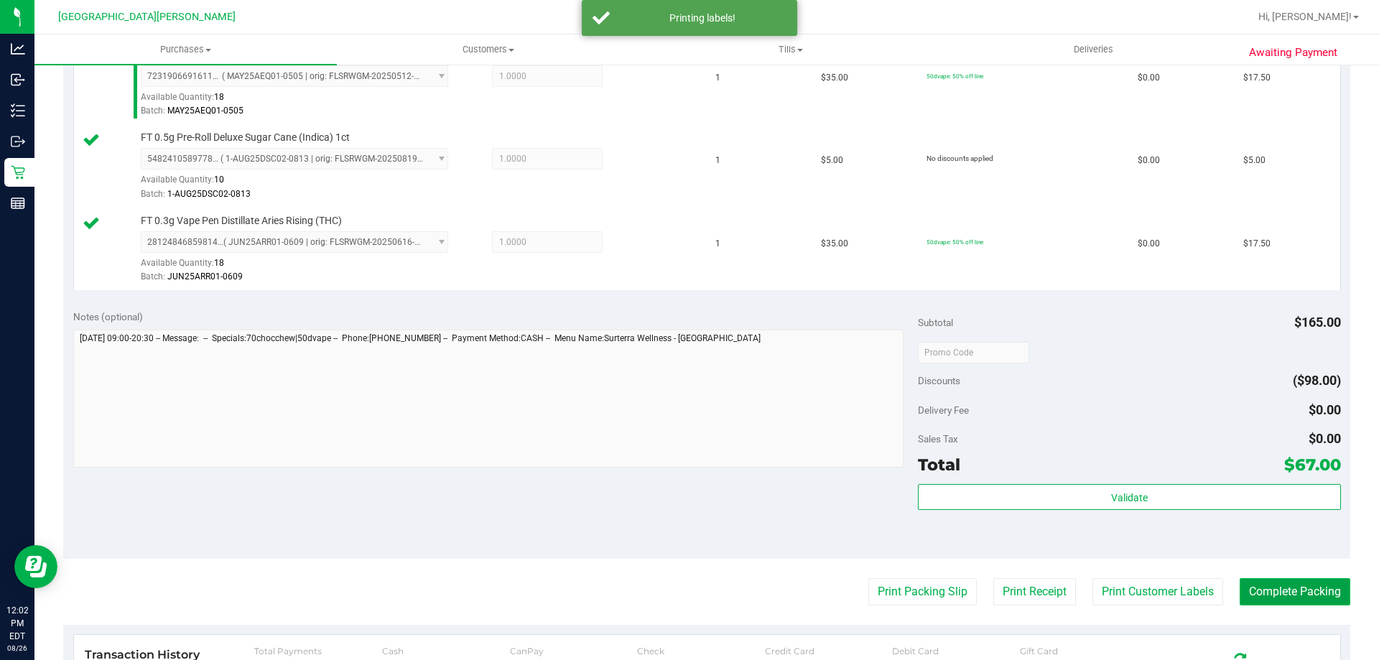
click at [1255, 588] on button "Complete Packing" at bounding box center [1295, 591] width 111 height 27
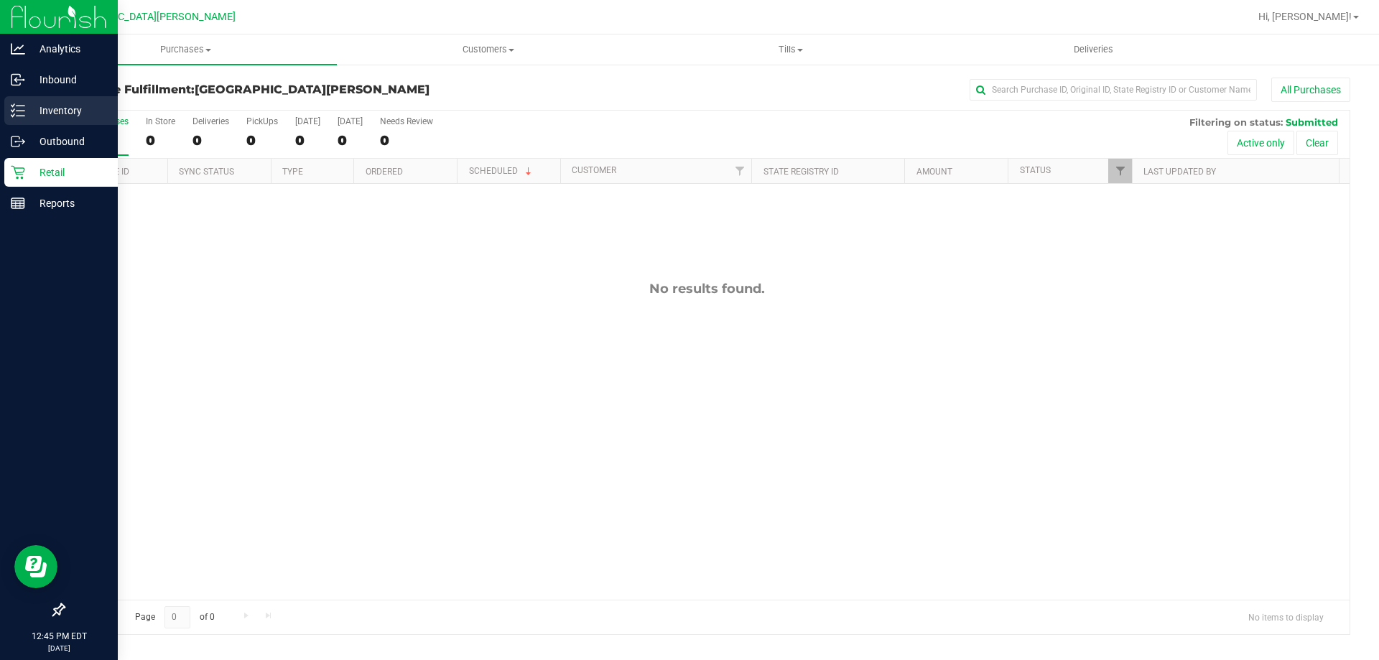
click at [45, 111] on p "Inventory" at bounding box center [68, 110] width 86 height 17
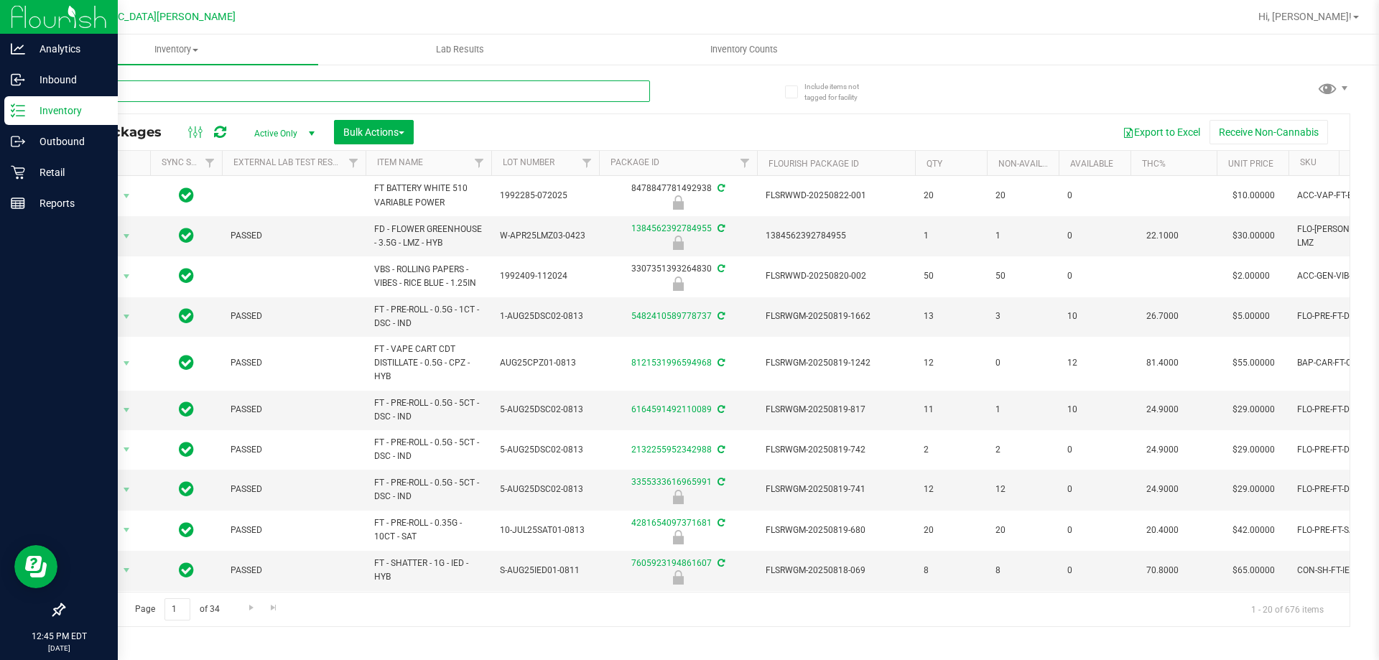
click at [212, 92] on input "text" at bounding box center [356, 91] width 587 height 22
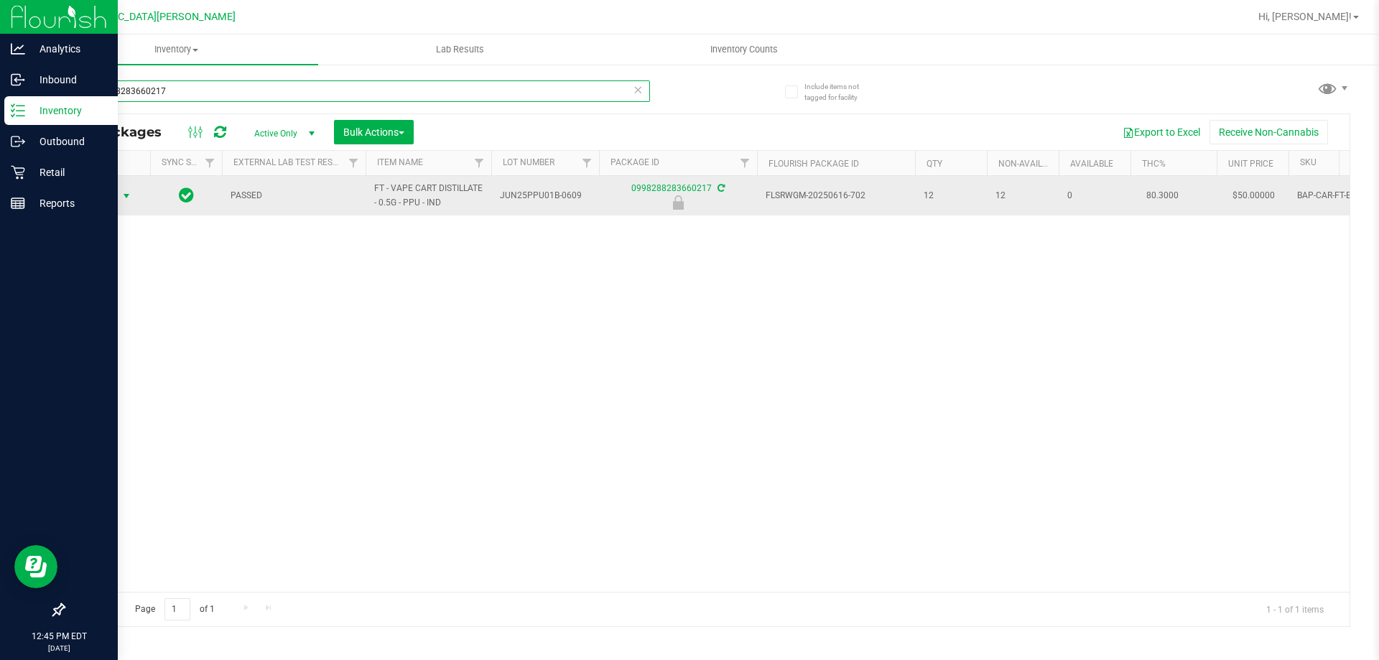
type input "0998288283660217"
click at [106, 200] on span "Action" at bounding box center [97, 196] width 39 height 20
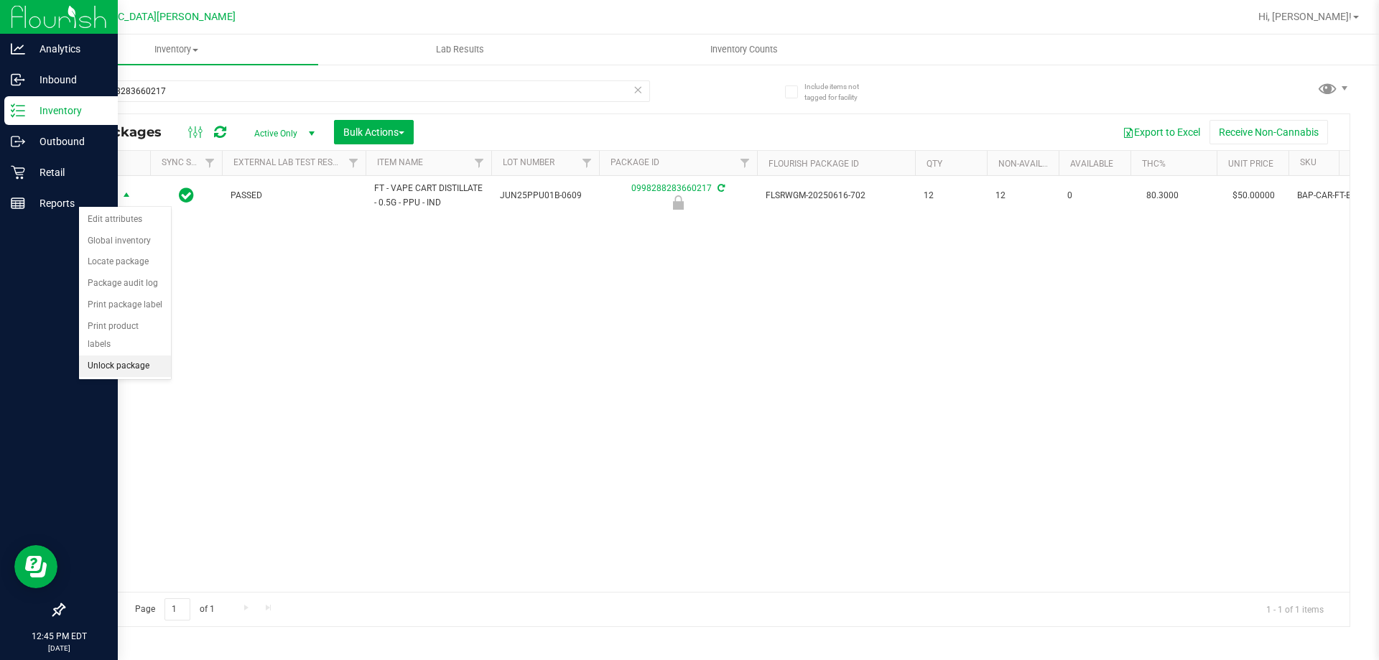
click at [124, 356] on li "Unlock package" at bounding box center [125, 367] width 92 height 22
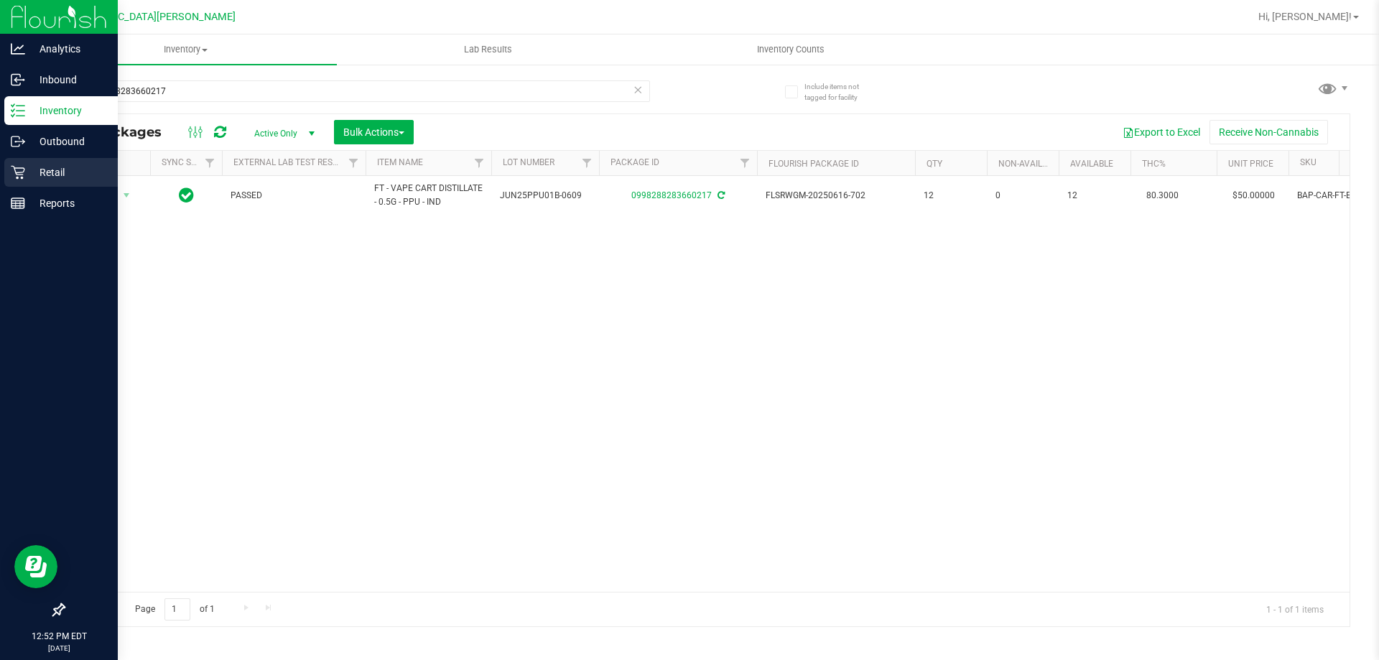
click at [12, 180] on div "Retail" at bounding box center [60, 172] width 113 height 29
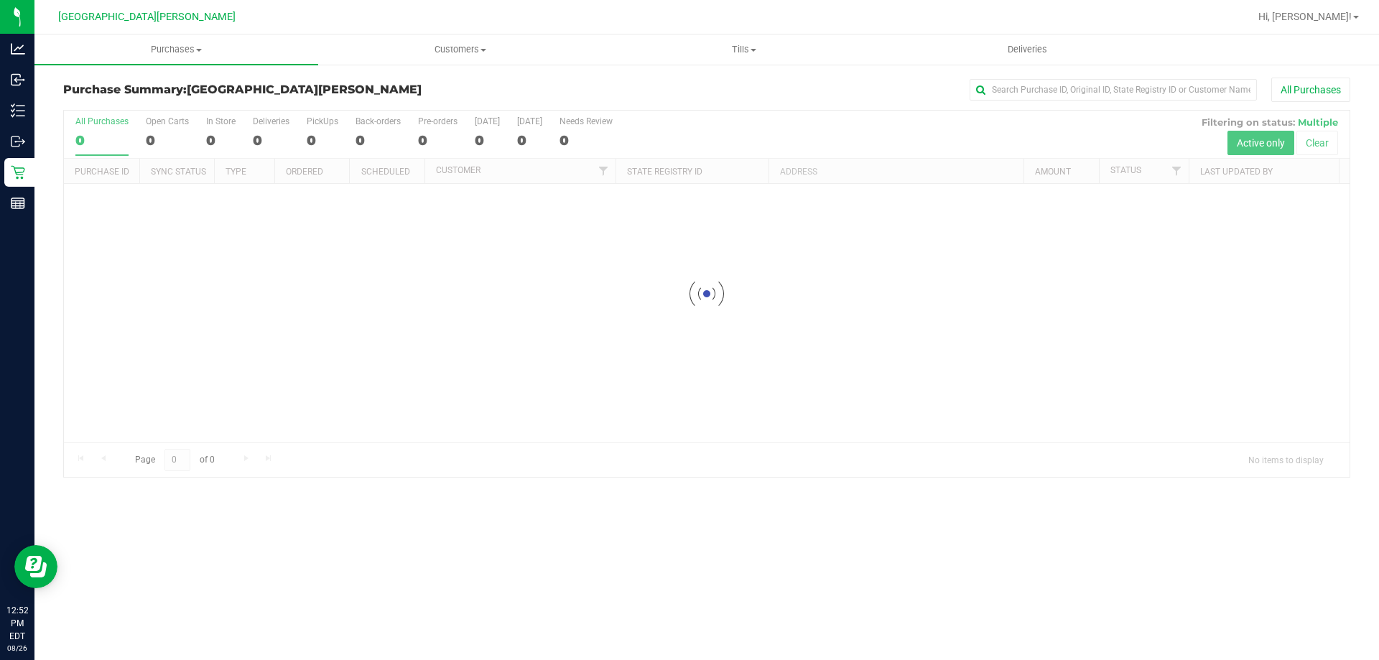
click at [144, 129] on div at bounding box center [707, 294] width 1286 height 366
click at [162, 134] on div at bounding box center [707, 294] width 1286 height 366
click at [157, 129] on div at bounding box center [707, 294] width 1286 height 366
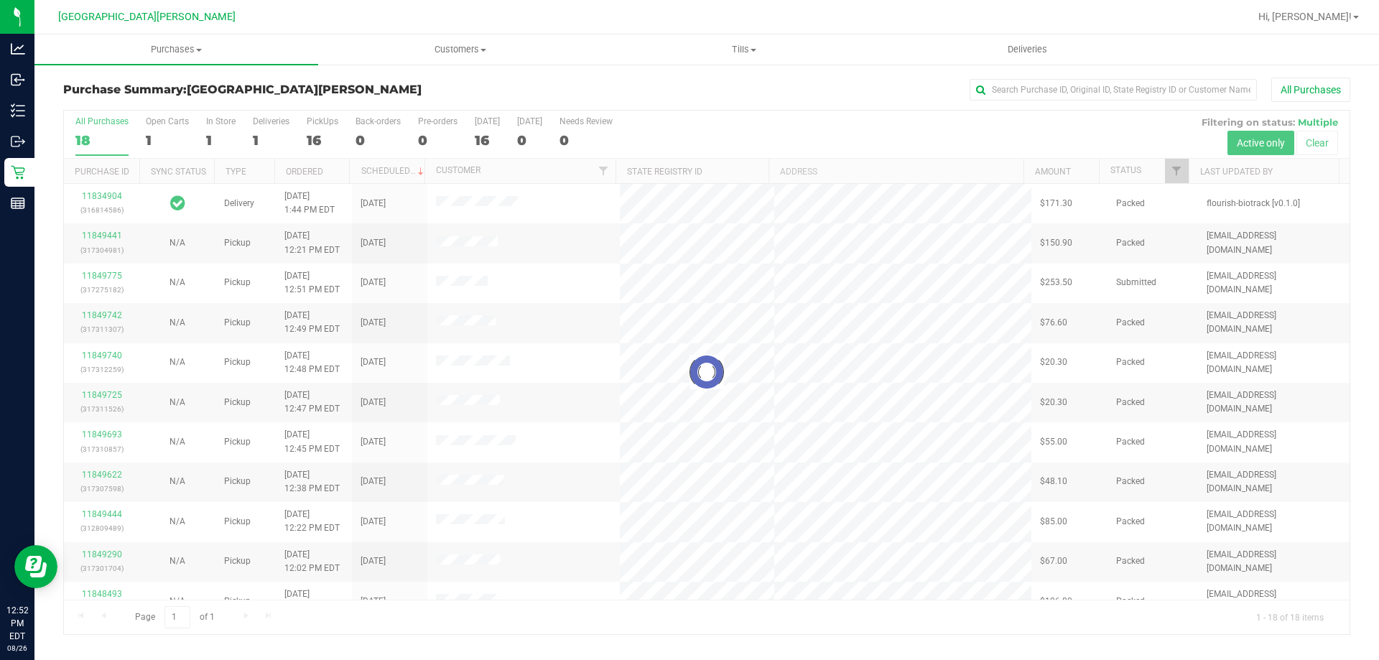
click at [157, 138] on div at bounding box center [707, 373] width 1286 height 524
click at [150, 130] on div at bounding box center [707, 373] width 1286 height 524
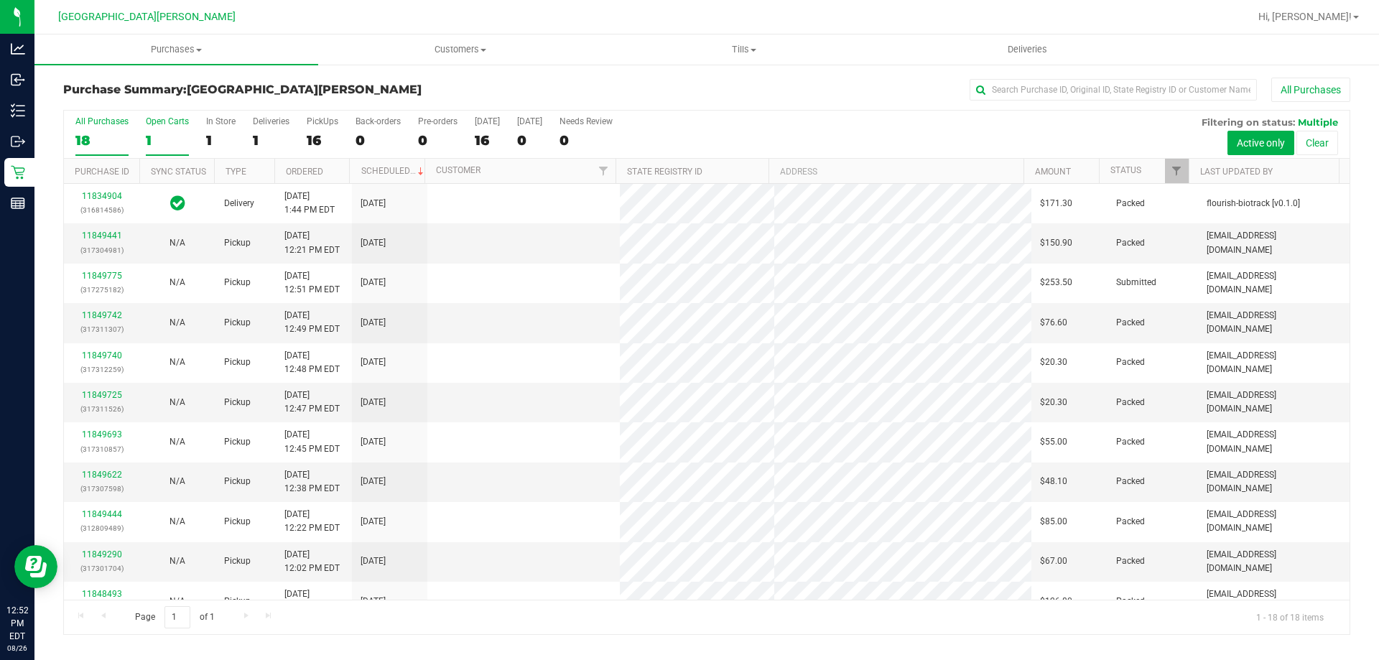
click at [162, 133] on div "1" at bounding box center [167, 140] width 43 height 17
click at [0, 0] on input "Open Carts 1" at bounding box center [0, 0] width 0 height 0
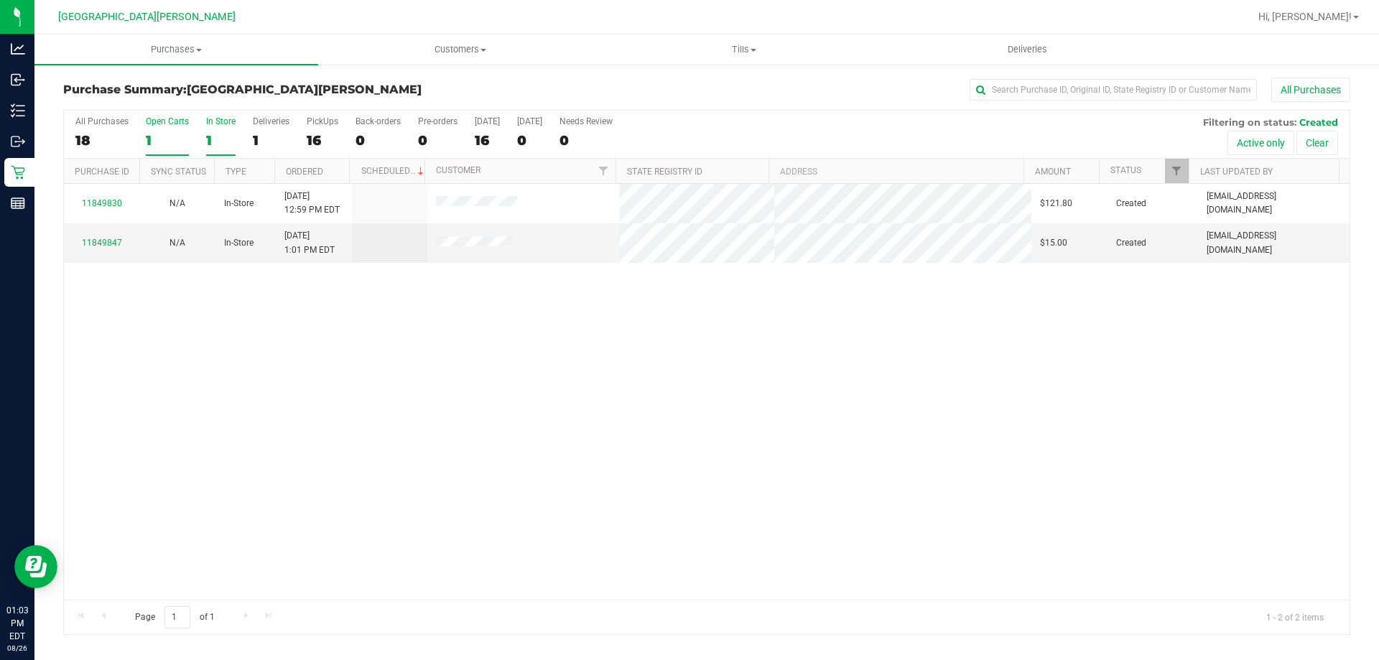
click at [222, 126] on div "In Store" at bounding box center [220, 121] width 29 height 10
click at [0, 0] on input "In Store 1" at bounding box center [0, 0] width 0 height 0
click at [106, 204] on div at bounding box center [707, 373] width 1286 height 524
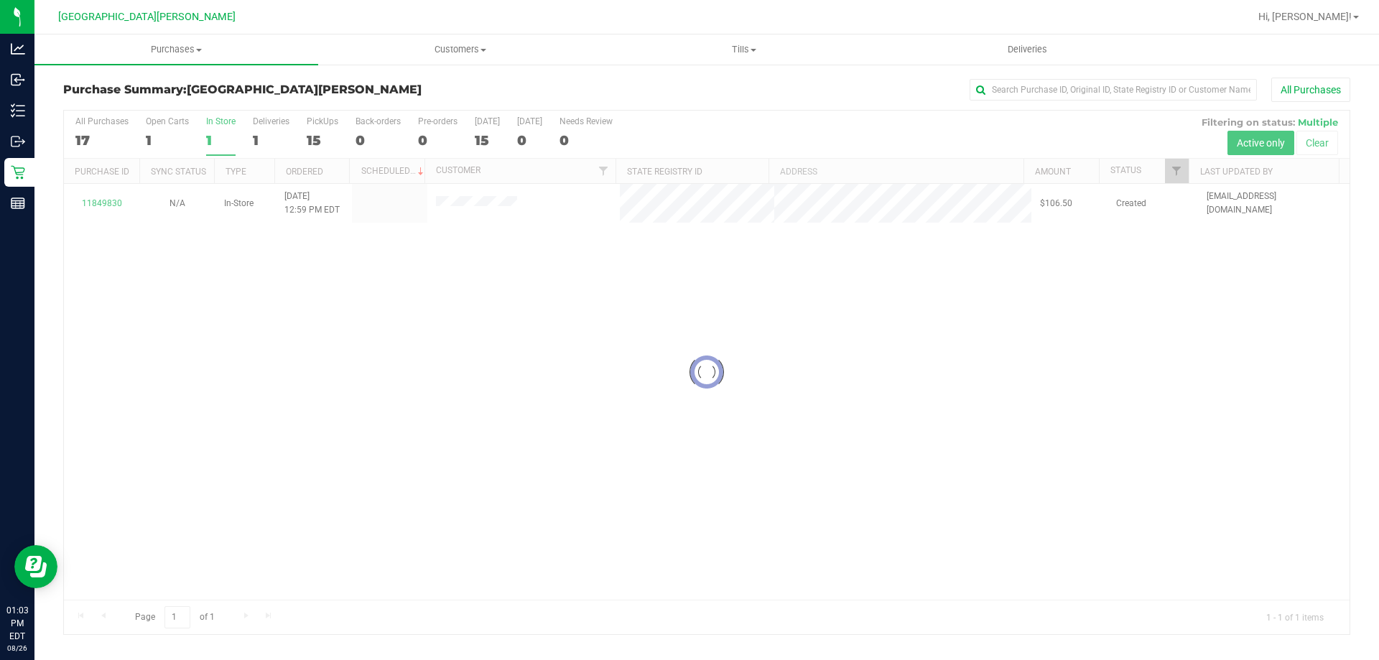
click at [106, 204] on div at bounding box center [707, 373] width 1286 height 524
click at [110, 200] on div at bounding box center [707, 373] width 1286 height 524
click at [107, 203] on div at bounding box center [707, 373] width 1286 height 524
click at [107, 203] on link "11849830" at bounding box center [102, 203] width 40 height 10
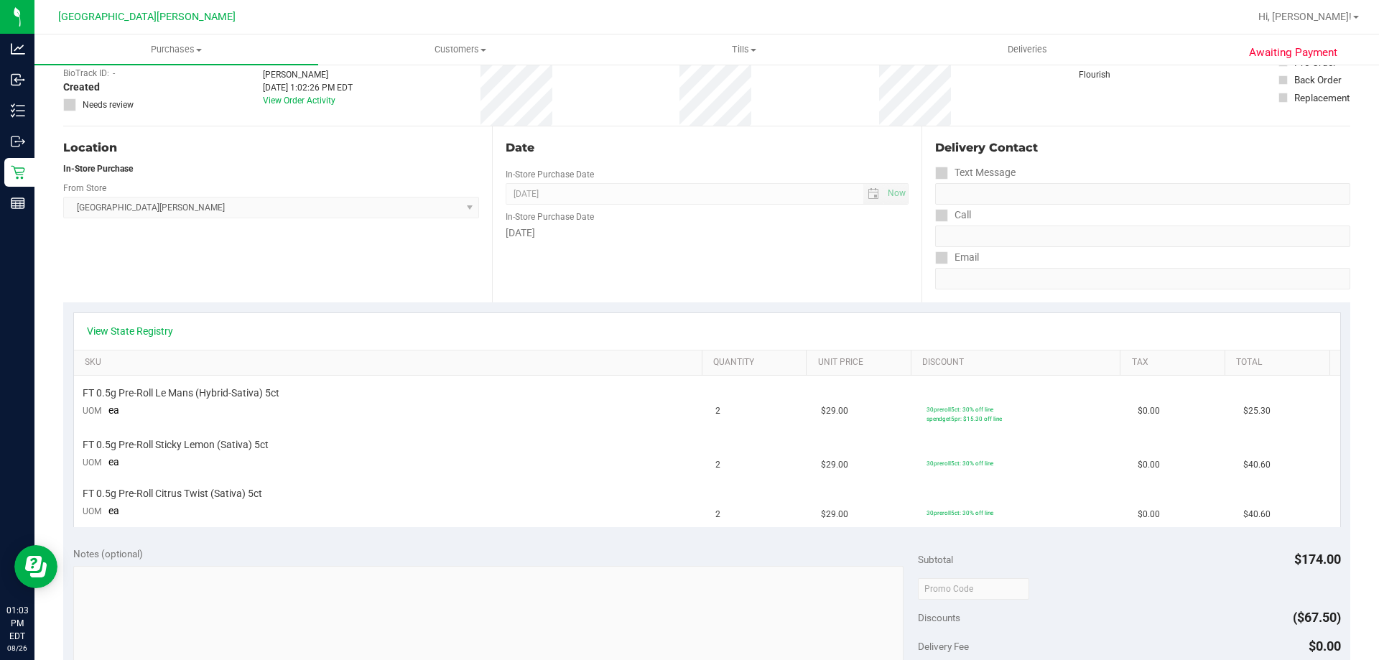
scroll to position [215, 0]
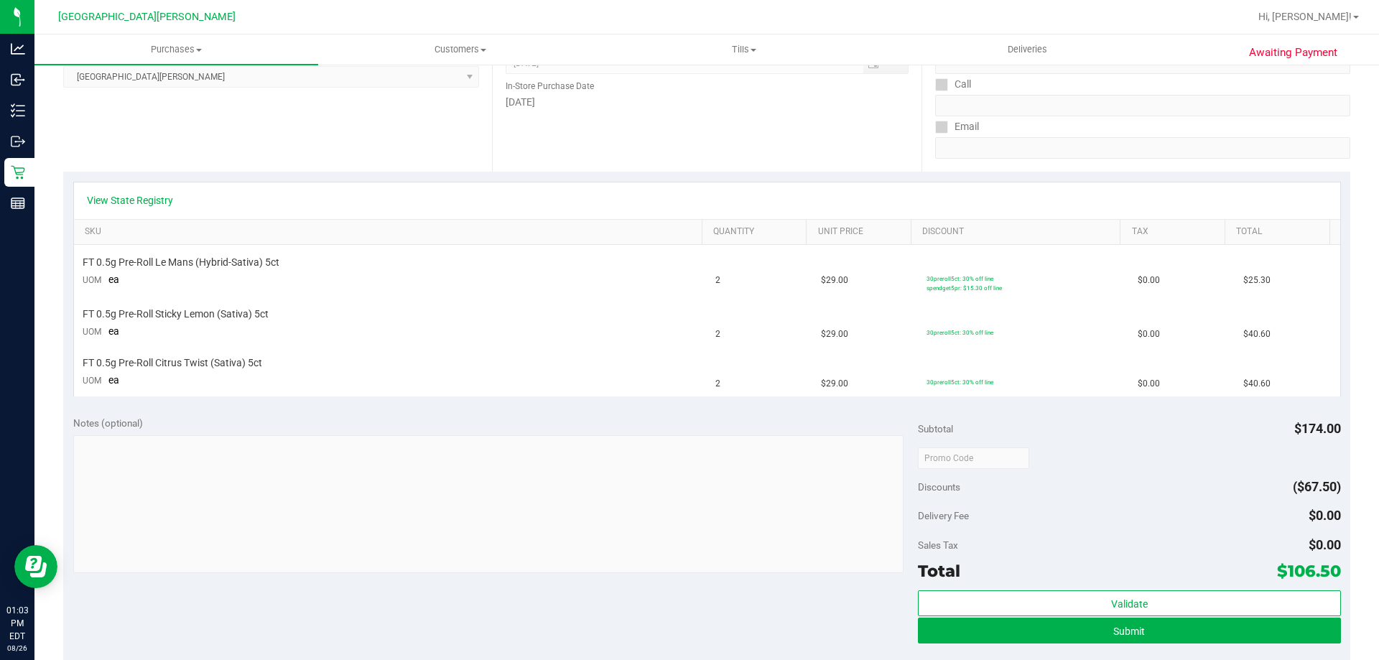
click at [1196, 643] on div "Submit" at bounding box center [1129, 631] width 422 height 27
click at [1197, 639] on button "Submit" at bounding box center [1129, 631] width 422 height 26
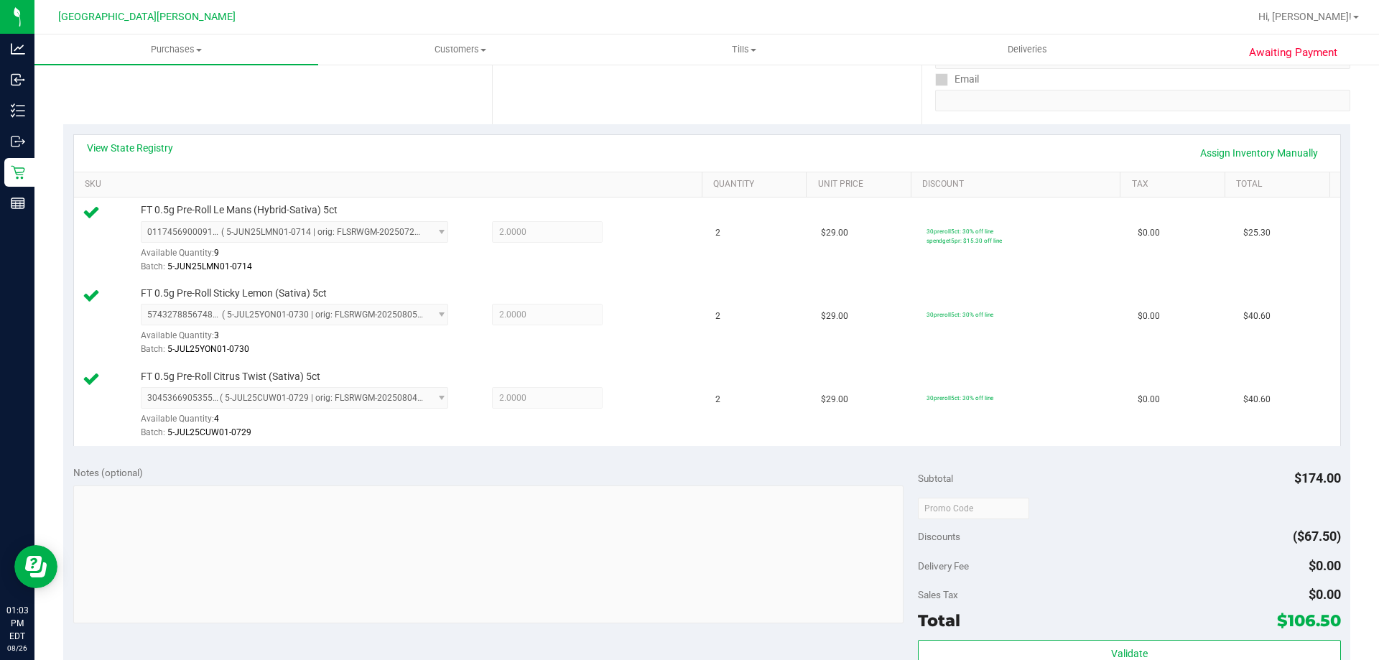
scroll to position [287, 0]
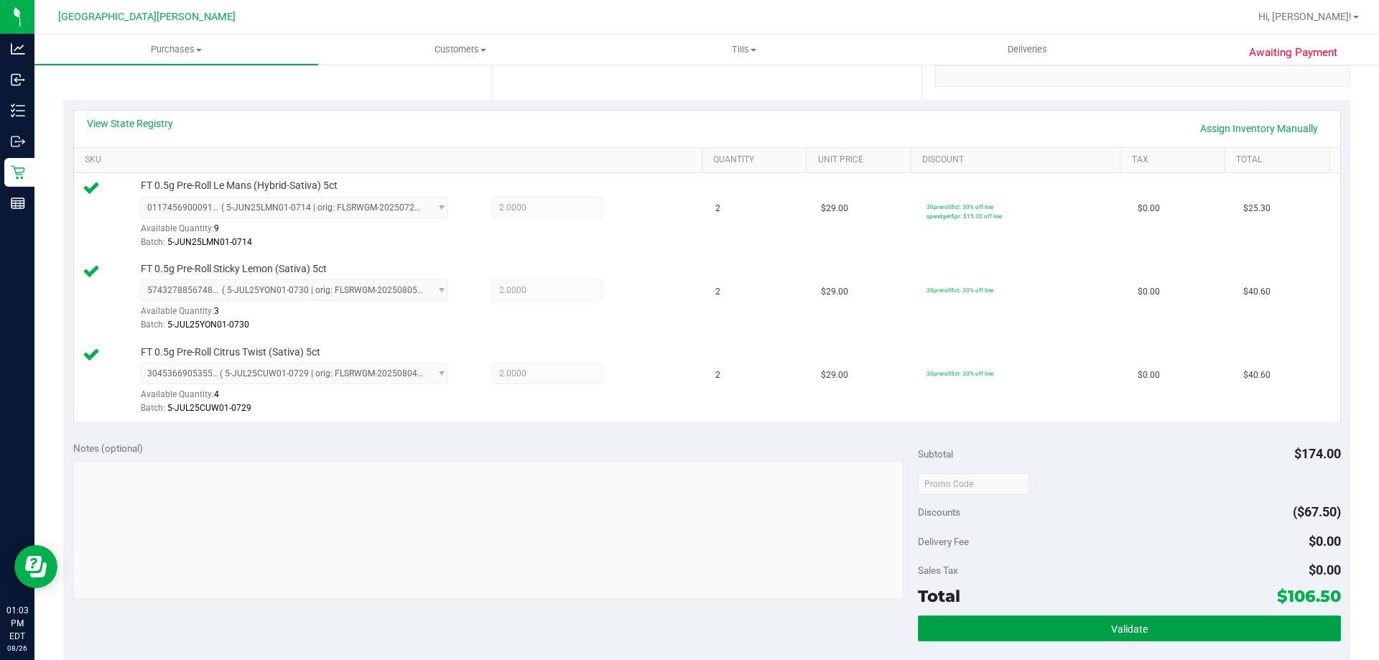
click at [1067, 628] on button "Validate" at bounding box center [1129, 629] width 422 height 26
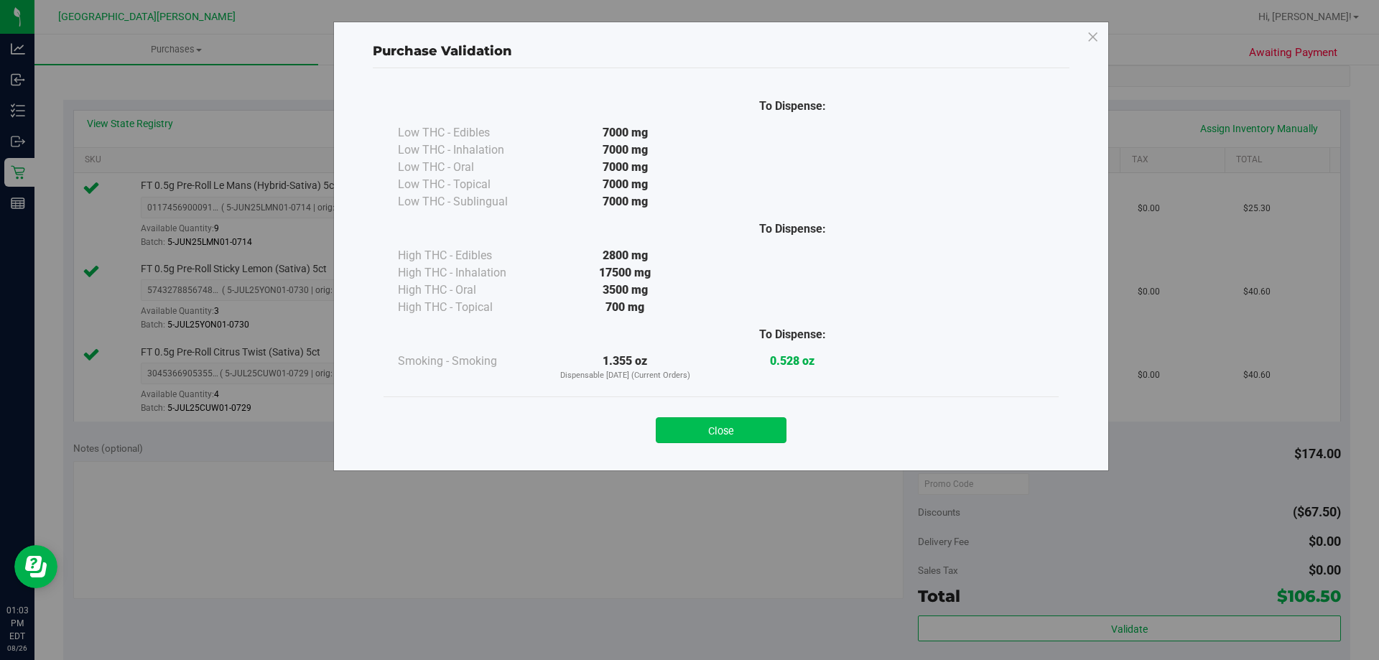
click at [690, 429] on button "Close" at bounding box center [721, 430] width 131 height 26
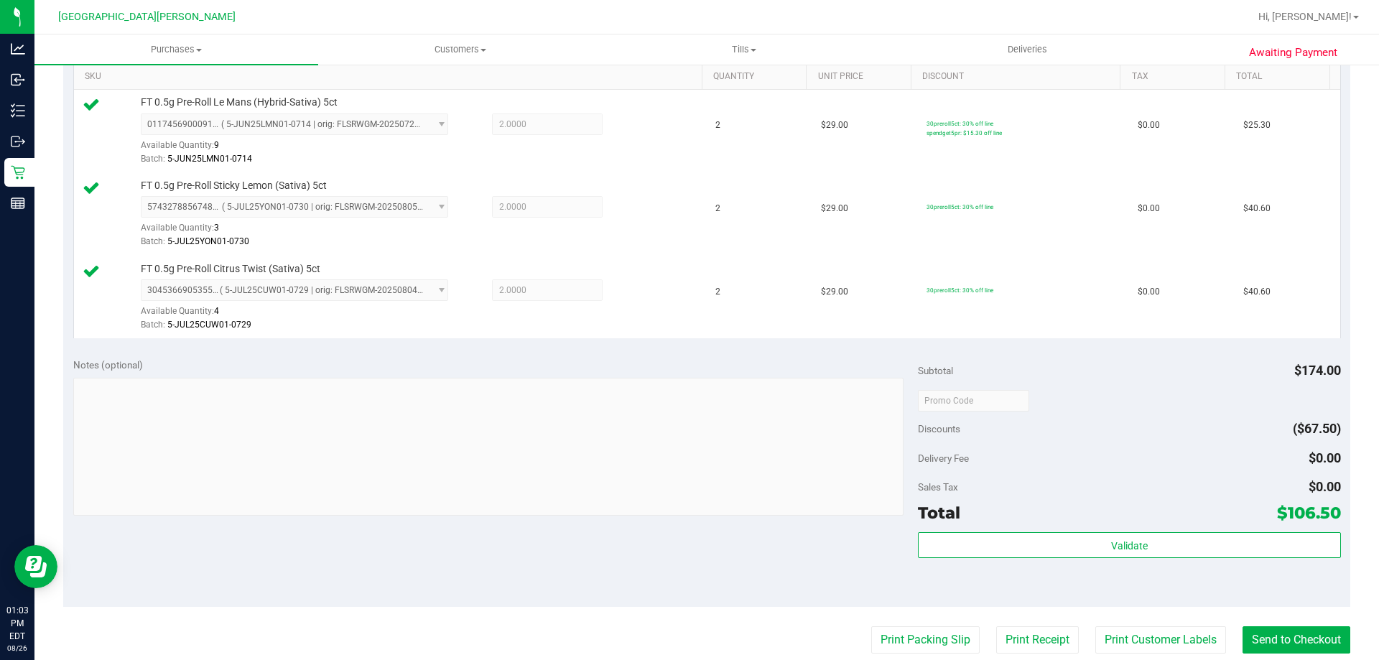
scroll to position [646, 0]
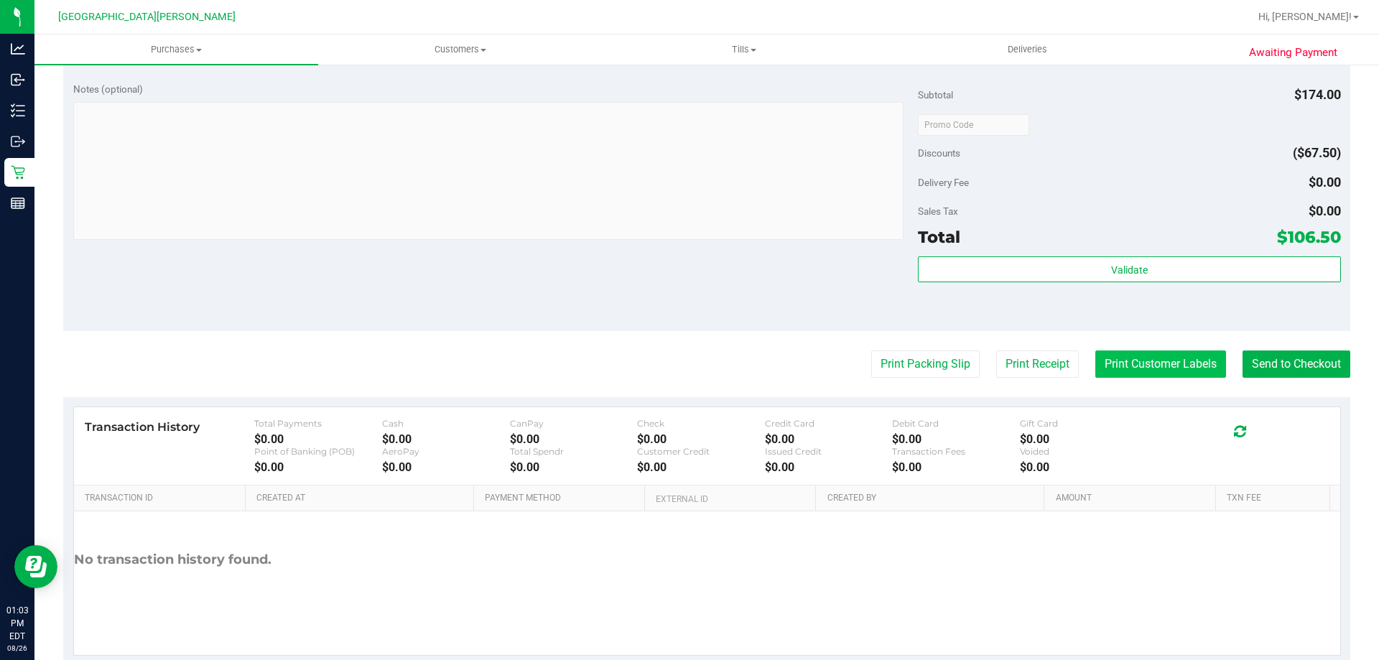
click at [1149, 354] on button "Print Customer Labels" at bounding box center [1160, 363] width 131 height 27
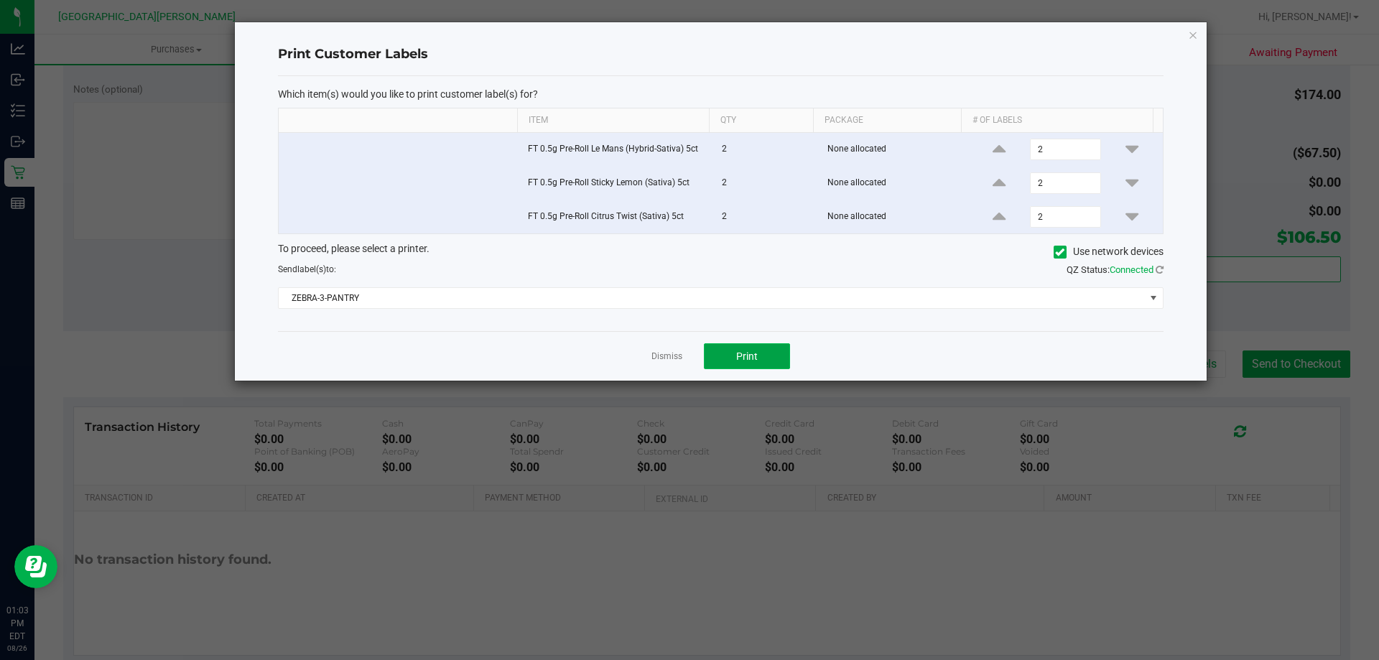
click at [742, 357] on span "Print" at bounding box center [747, 355] width 22 height 11
click at [674, 357] on link "Dismiss" at bounding box center [666, 356] width 31 height 12
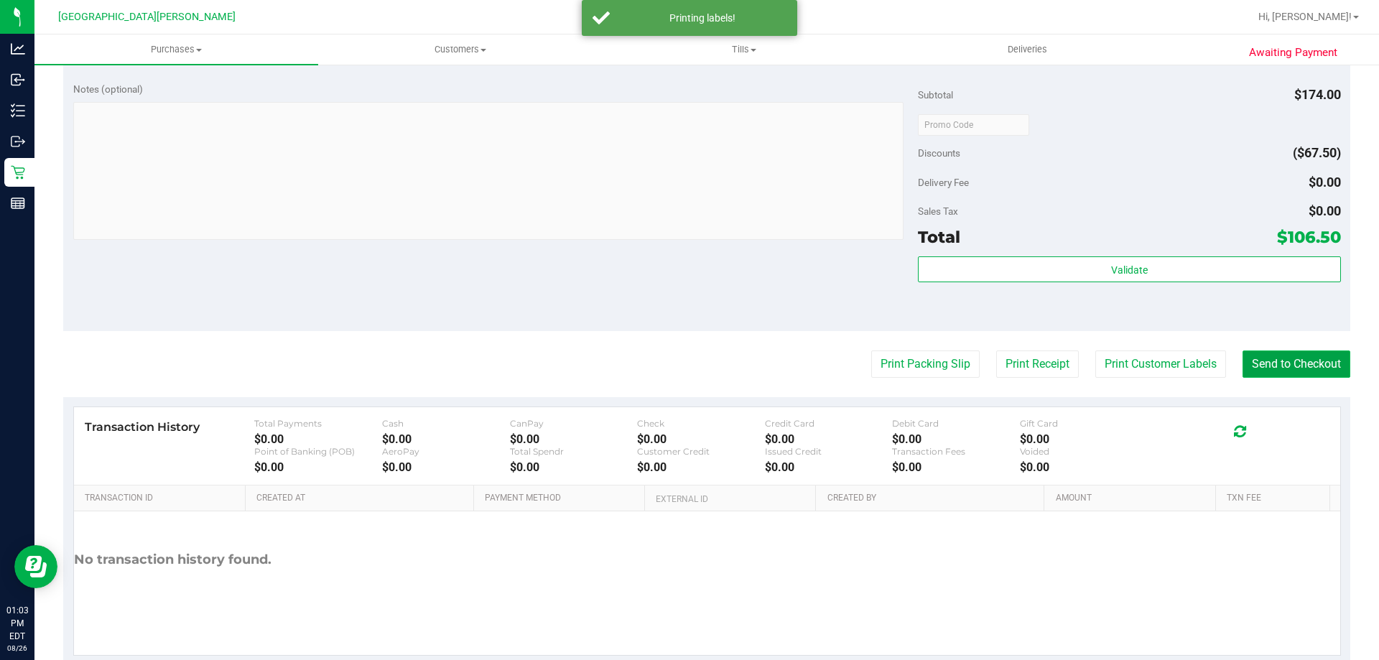
click at [1287, 363] on button "Send to Checkout" at bounding box center [1297, 363] width 108 height 27
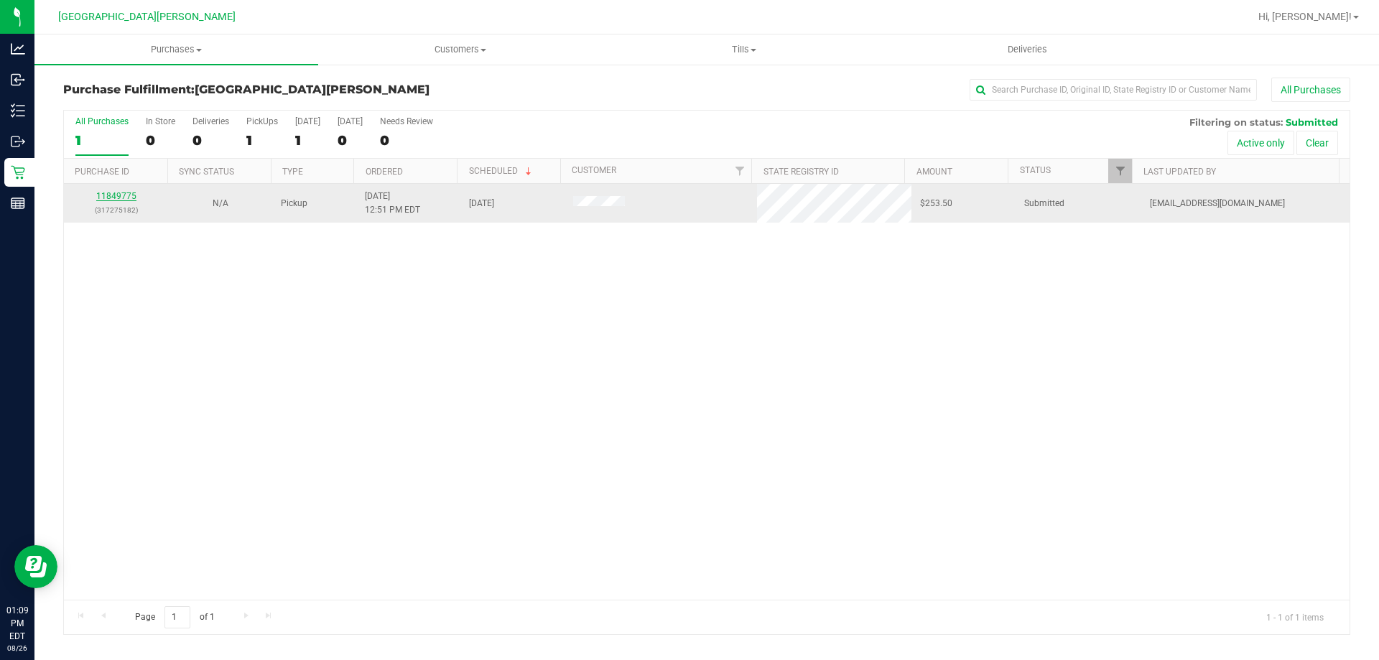
click at [111, 198] on link "11849775" at bounding box center [116, 196] width 40 height 10
click at [127, 197] on link "11849775" at bounding box center [116, 196] width 40 height 10
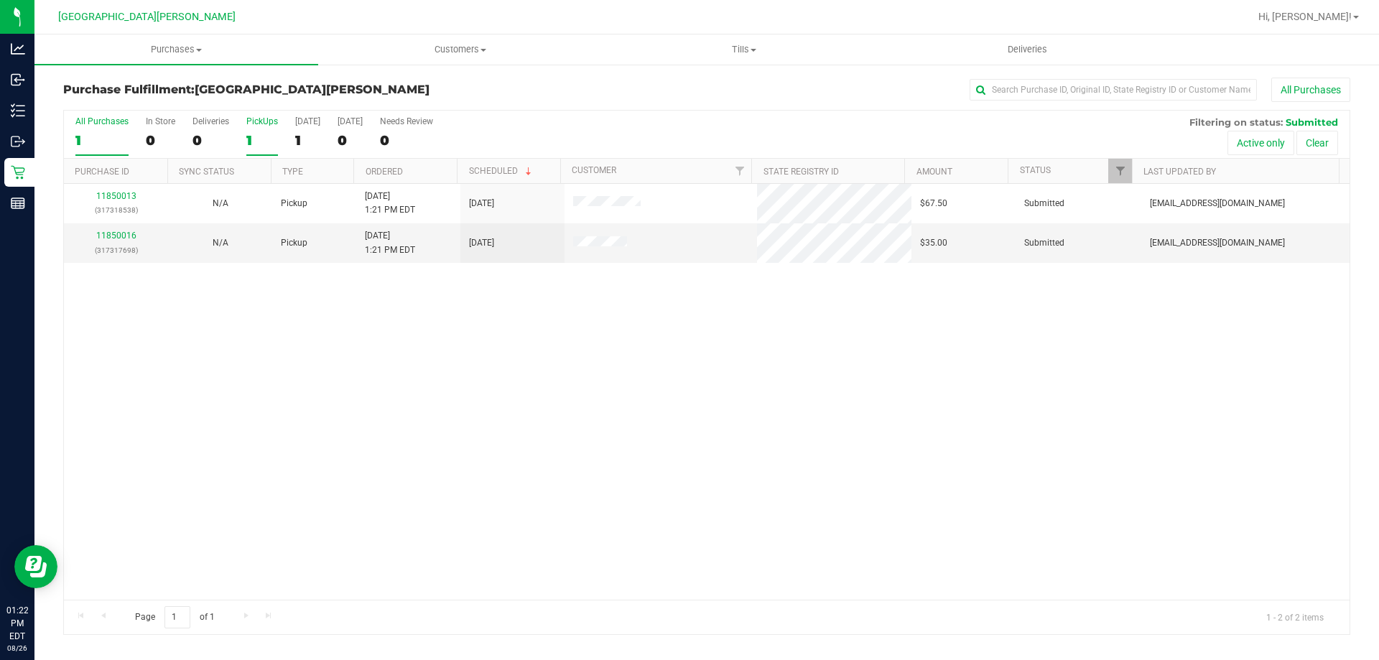
click at [256, 132] on div "1" at bounding box center [262, 140] width 32 height 17
click at [0, 0] on input "PickUps 1" at bounding box center [0, 0] width 0 height 0
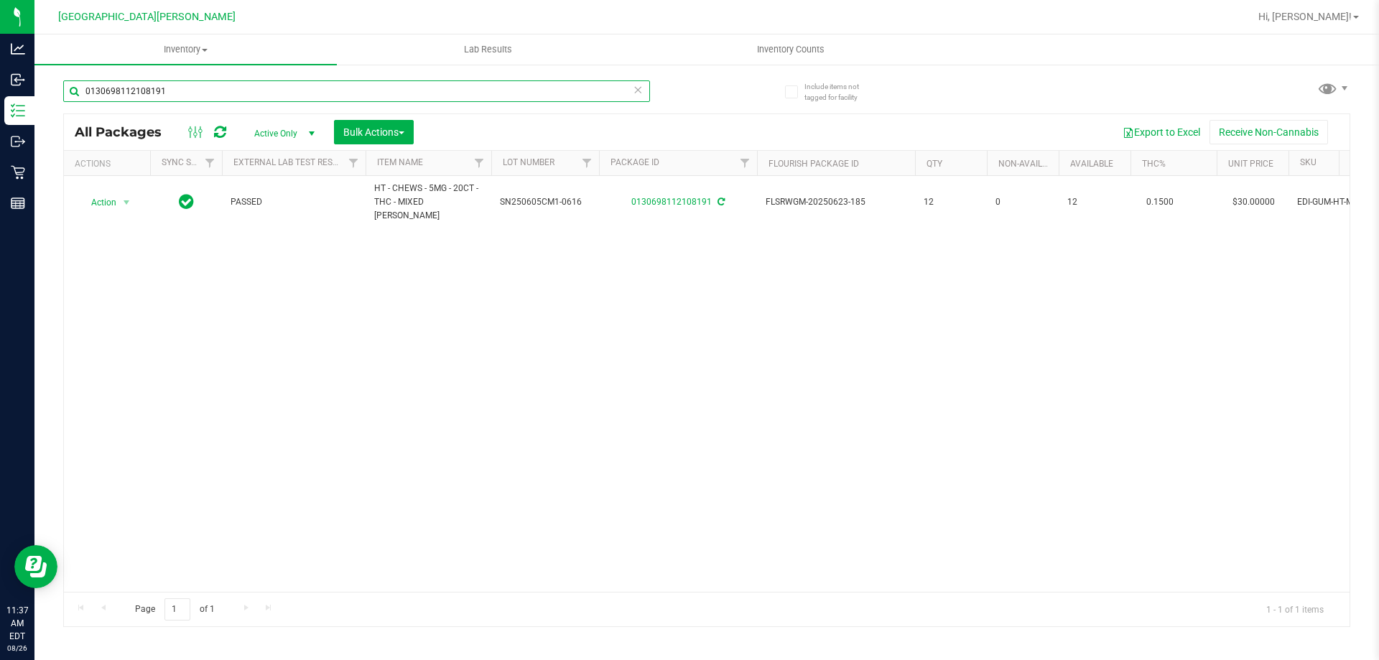
click at [174, 93] on input "0130698112108191" at bounding box center [356, 91] width 587 height 22
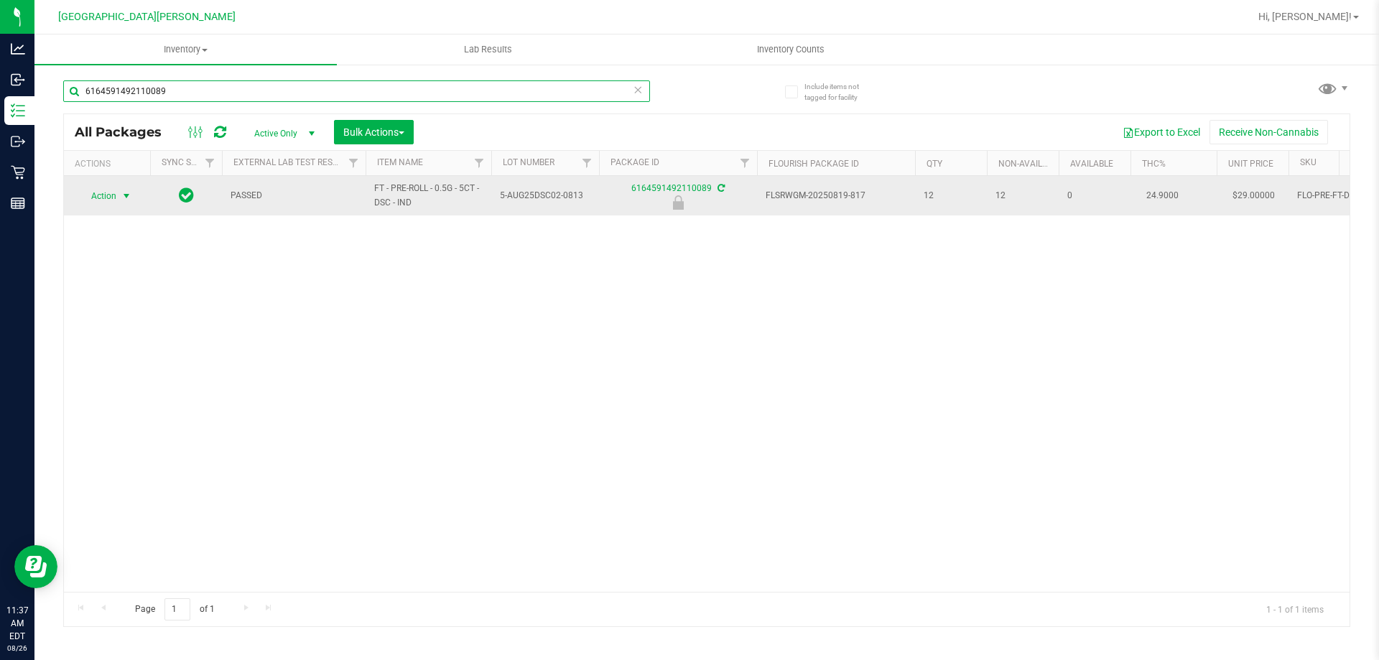
type input "6164591492110089"
click at [118, 198] on span "select" at bounding box center [127, 196] width 18 height 20
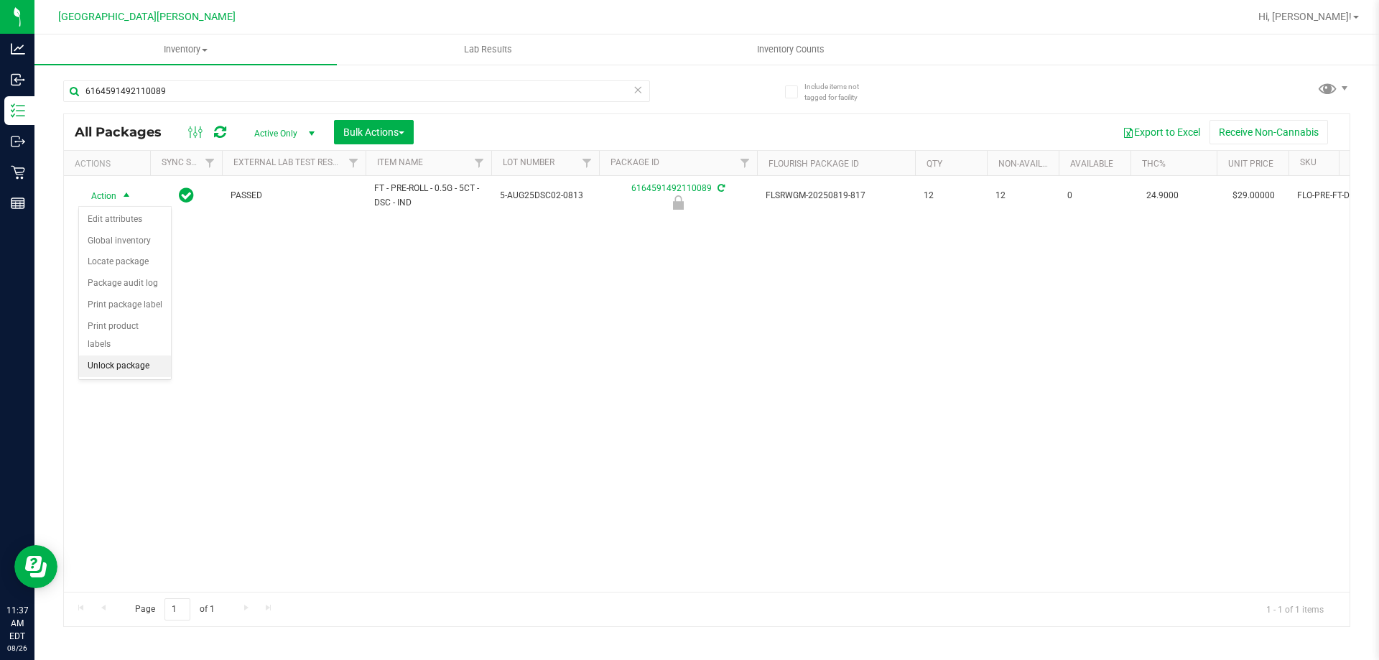
click at [129, 356] on li "Unlock package" at bounding box center [125, 367] width 92 height 22
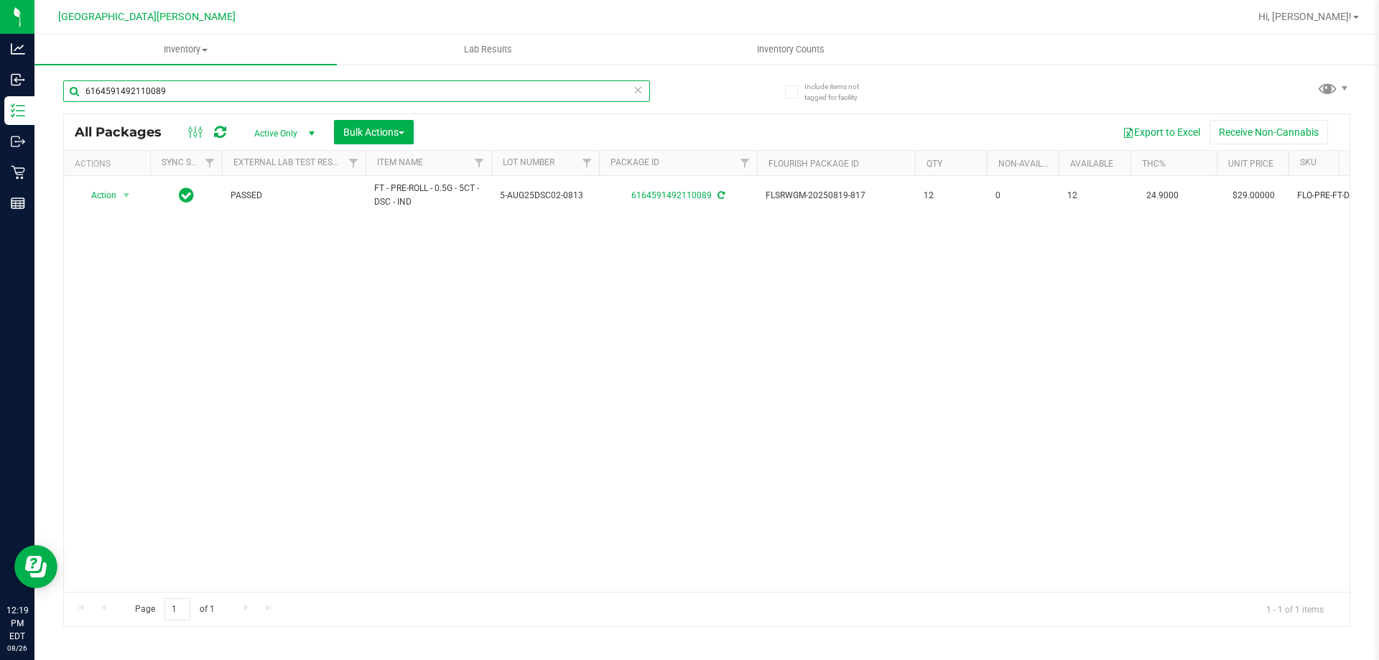
click at [158, 101] on input "6164591492110089" at bounding box center [356, 91] width 587 height 22
click at [175, 88] on input "6164591492110089" at bounding box center [356, 91] width 587 height 22
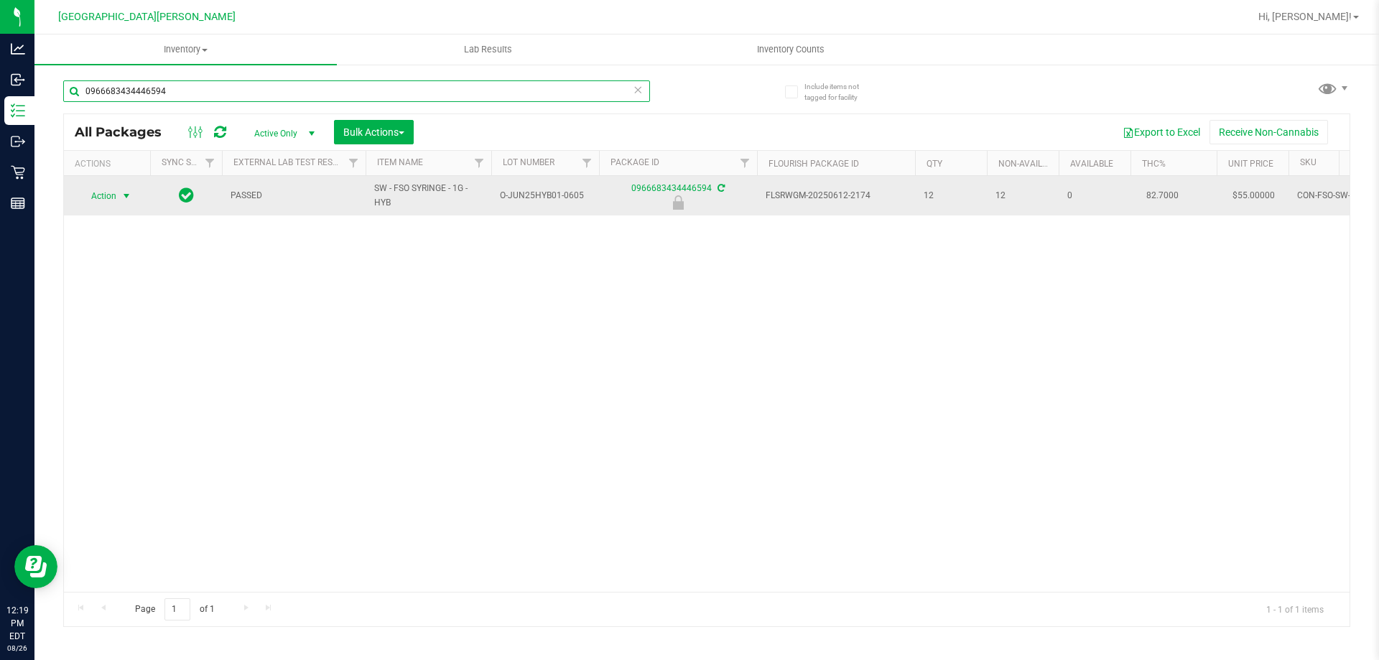
type input "0966683434446594"
click at [95, 195] on span "Action" at bounding box center [97, 196] width 39 height 20
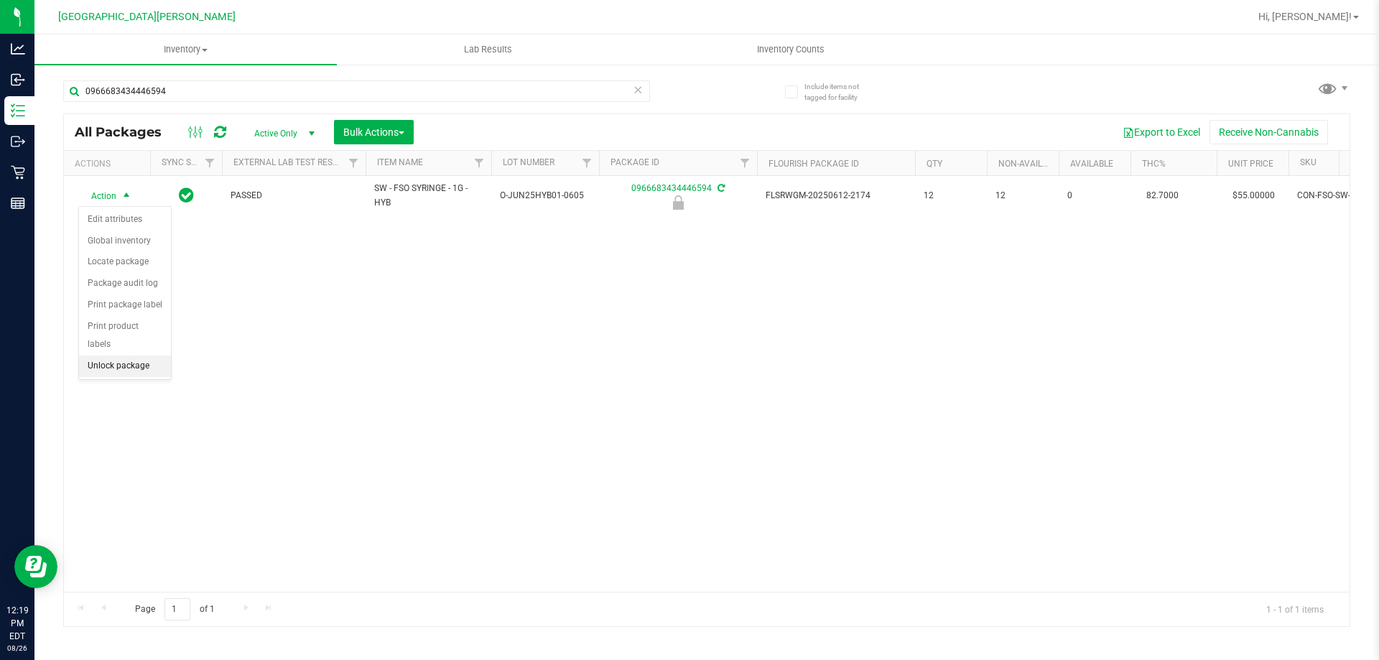
click at [120, 356] on li "Unlock package" at bounding box center [125, 367] width 92 height 22
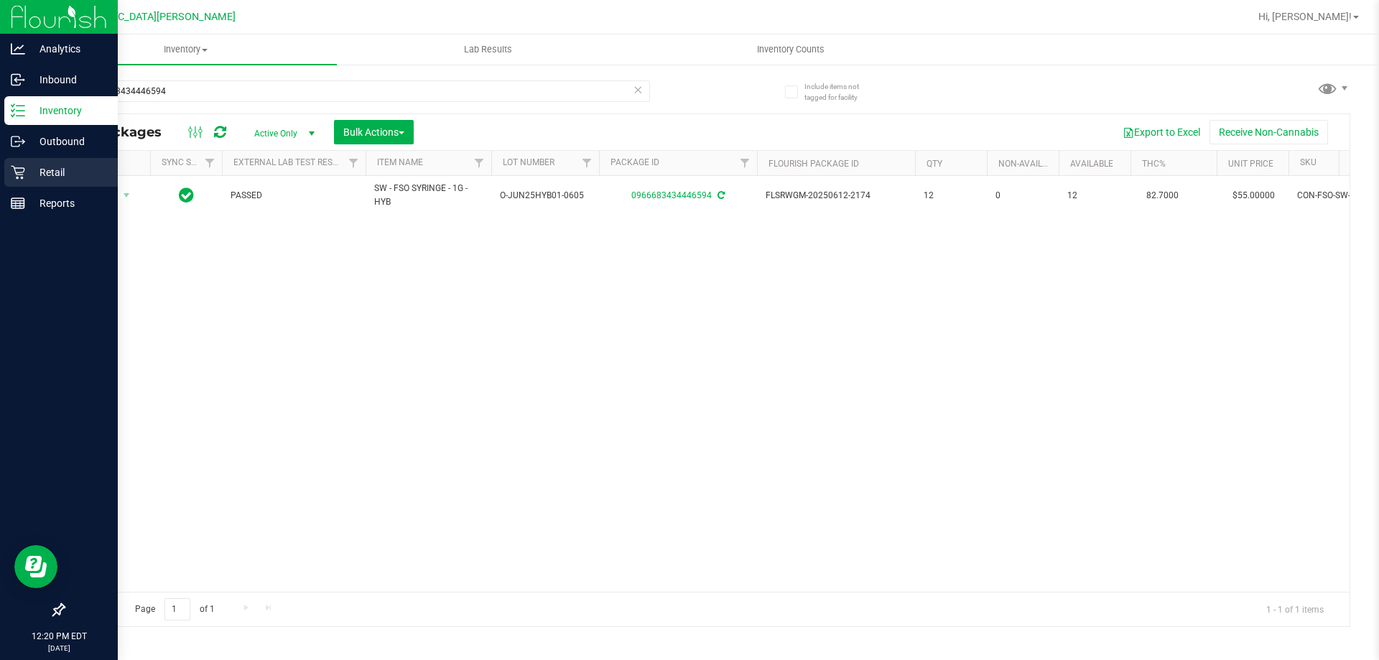
click at [31, 169] on p "Retail" at bounding box center [68, 172] width 86 height 17
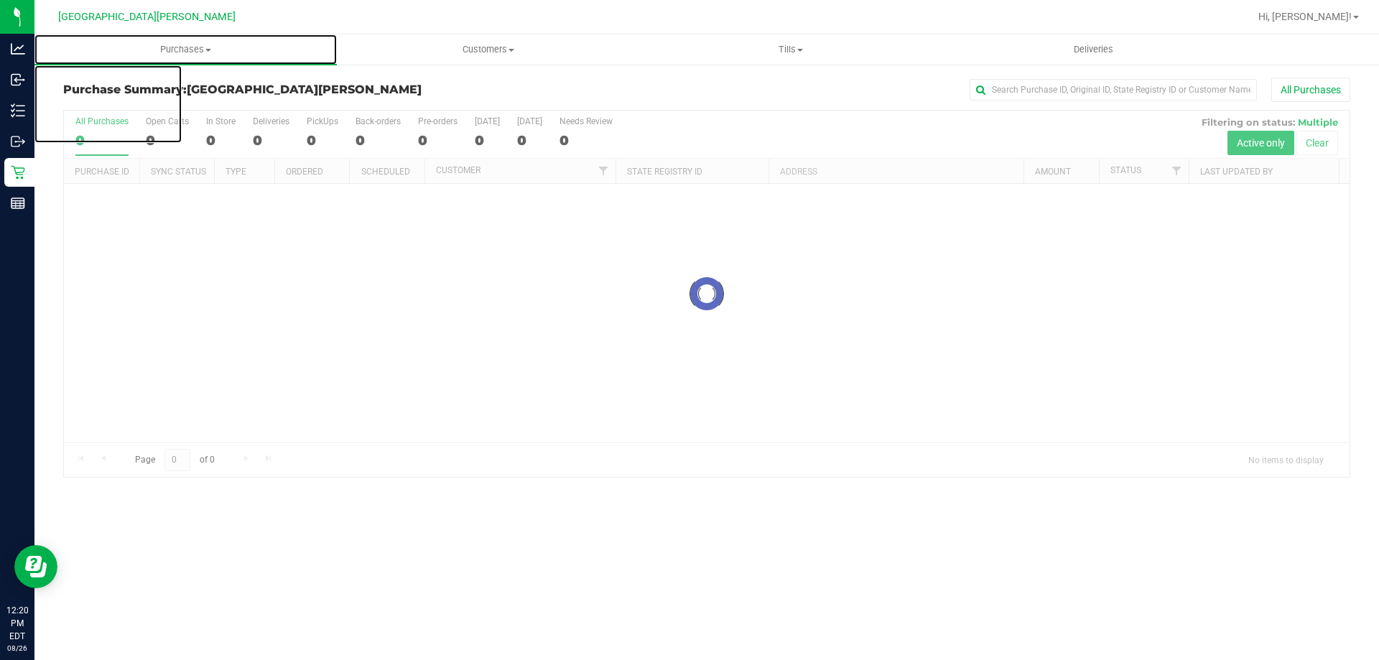
click at [192, 51] on span "Purchases" at bounding box center [185, 49] width 302 height 13
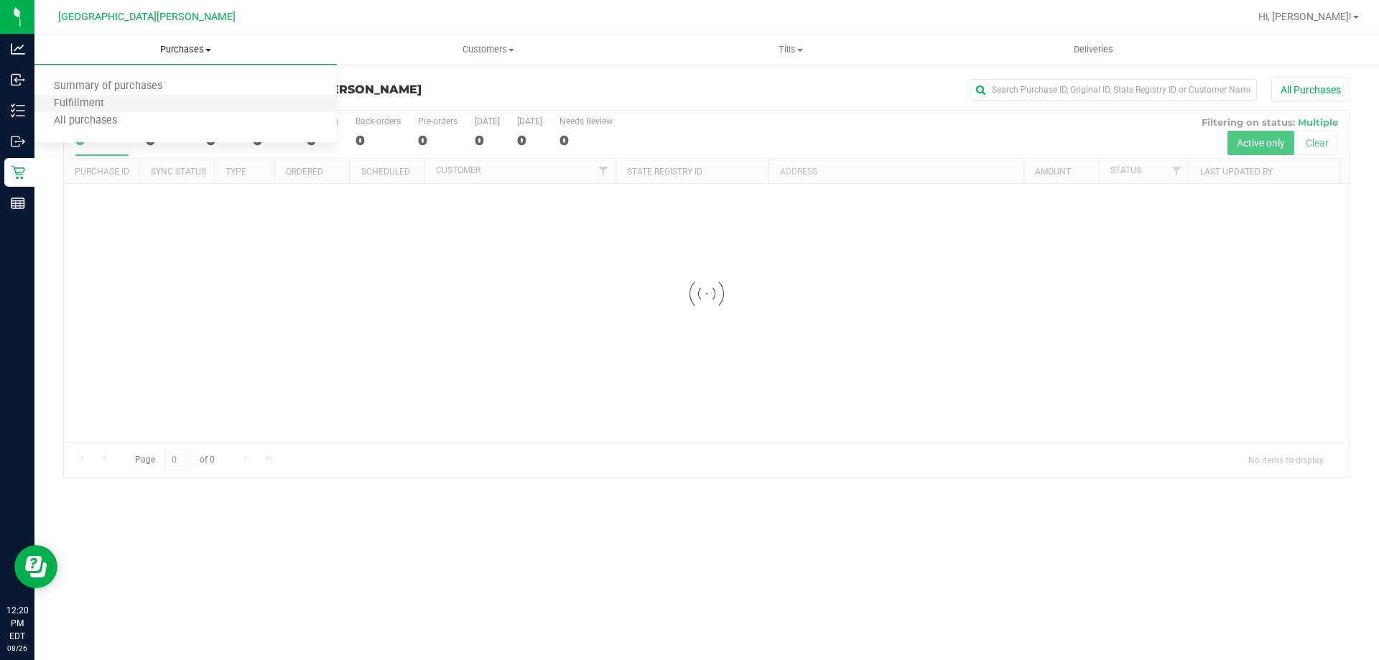
click at [125, 108] on li "Fulfillment" at bounding box center [185, 104] width 302 height 17
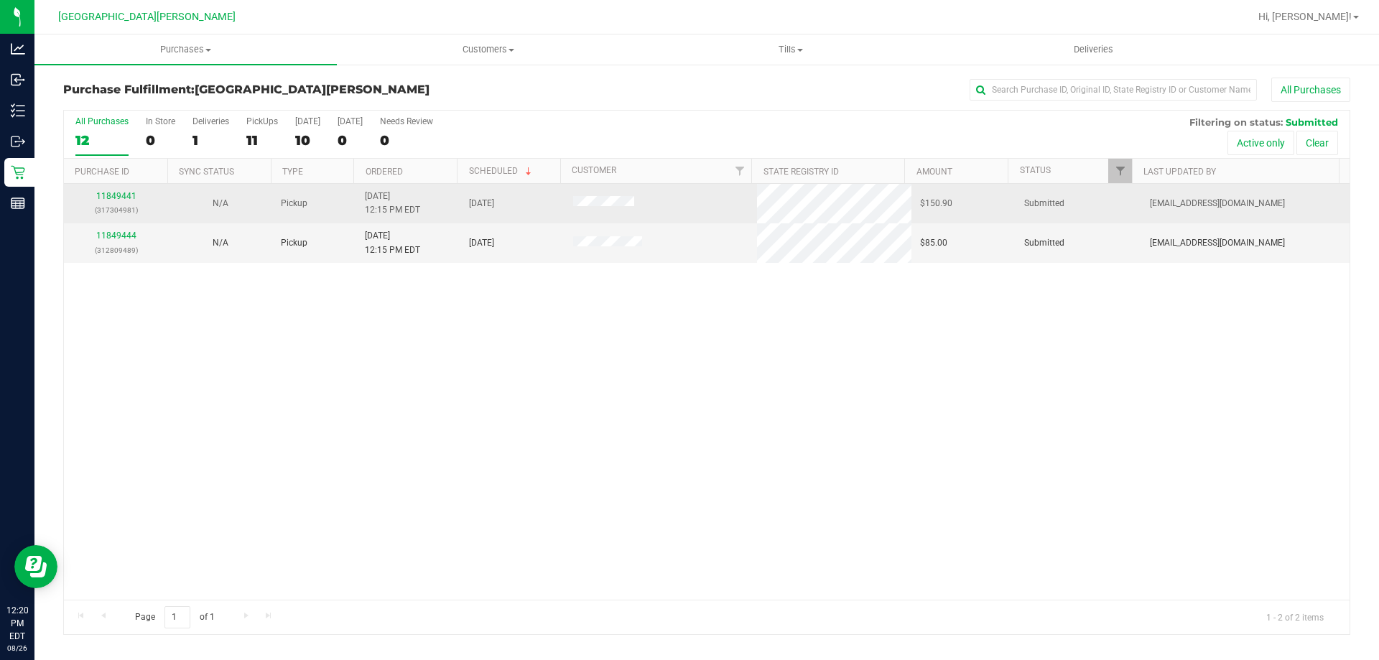
click at [105, 190] on div "11849441 (317304981)" at bounding box center [116, 203] width 87 height 27
click at [109, 191] on link "11849441" at bounding box center [116, 196] width 40 height 10
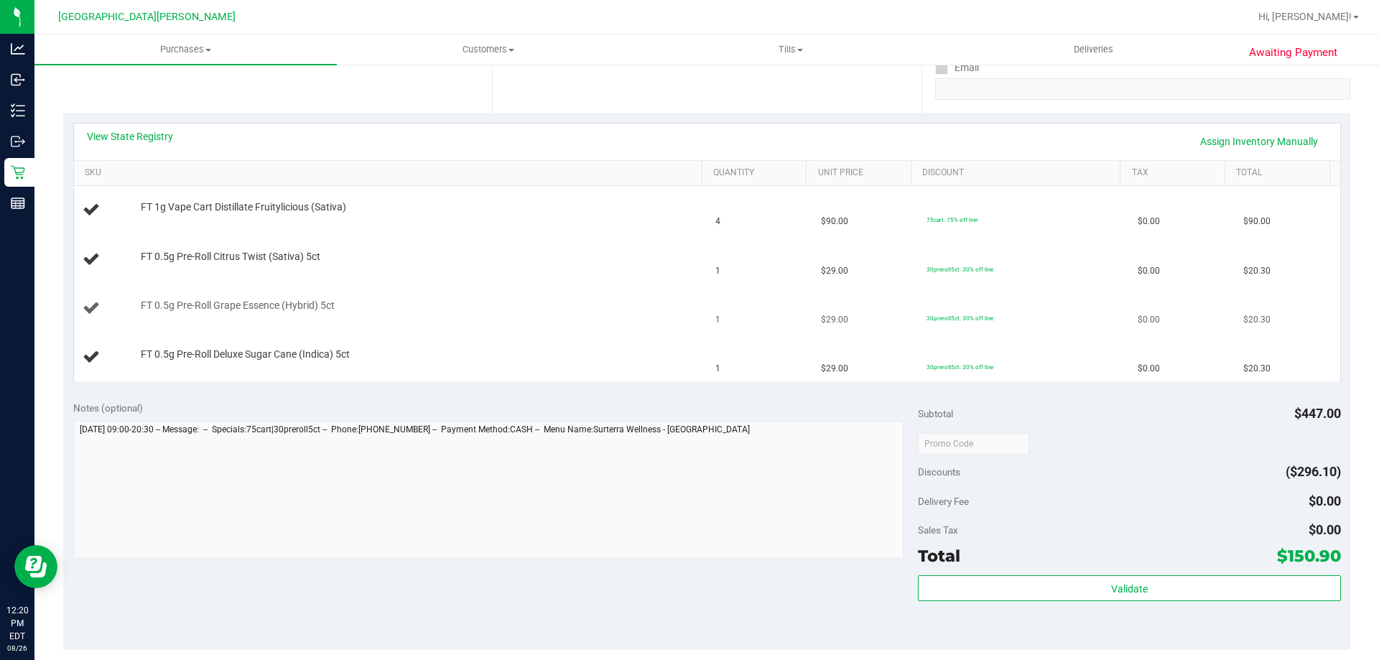
scroll to position [287, 0]
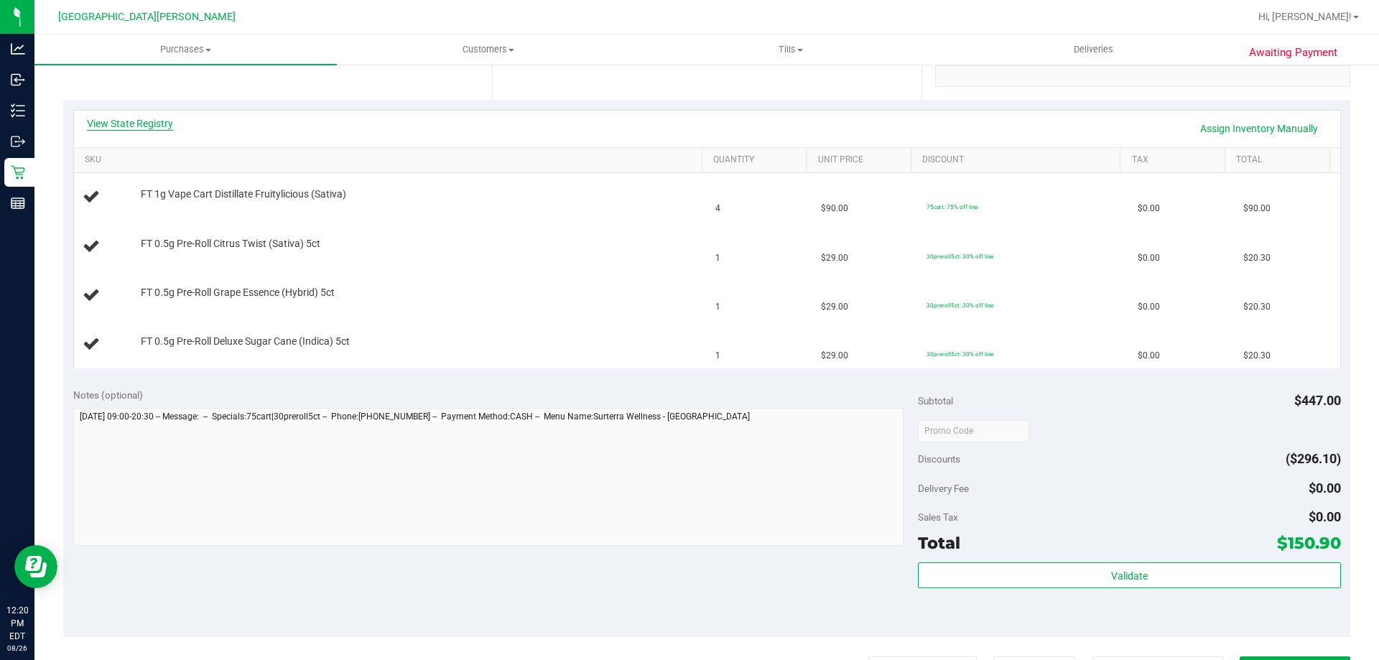
click at [161, 121] on link "View State Registry" at bounding box center [130, 123] width 86 height 14
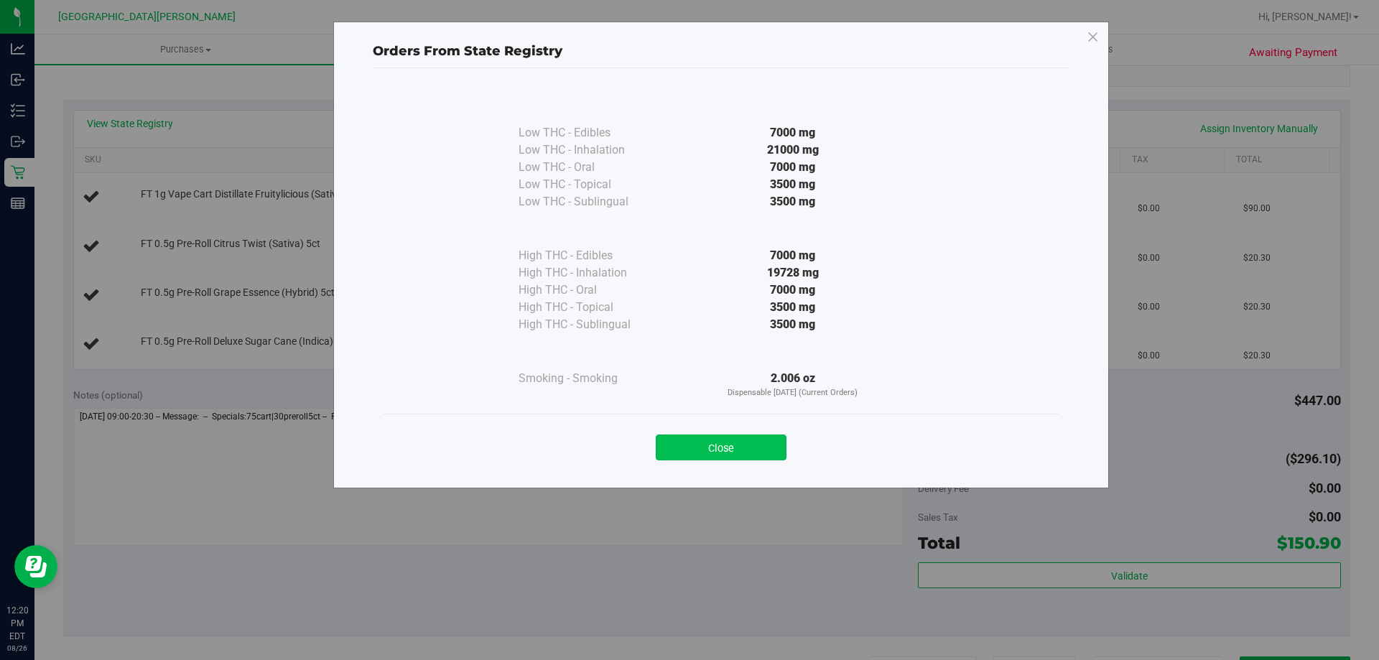
click at [739, 450] on button "Close" at bounding box center [721, 448] width 131 height 26
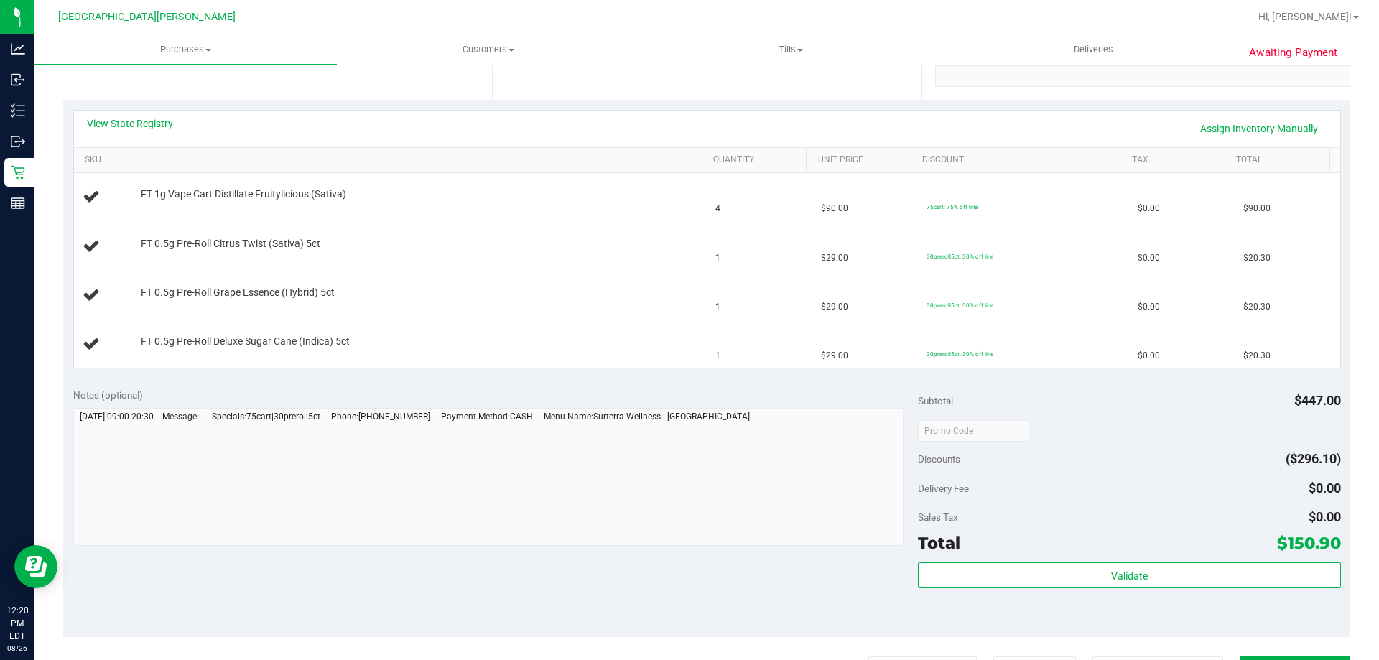
click at [640, 100] on div "View State Registry Assign Inventory Manually SKU Quantity Unit Price Discount …" at bounding box center [706, 239] width 1287 height 279
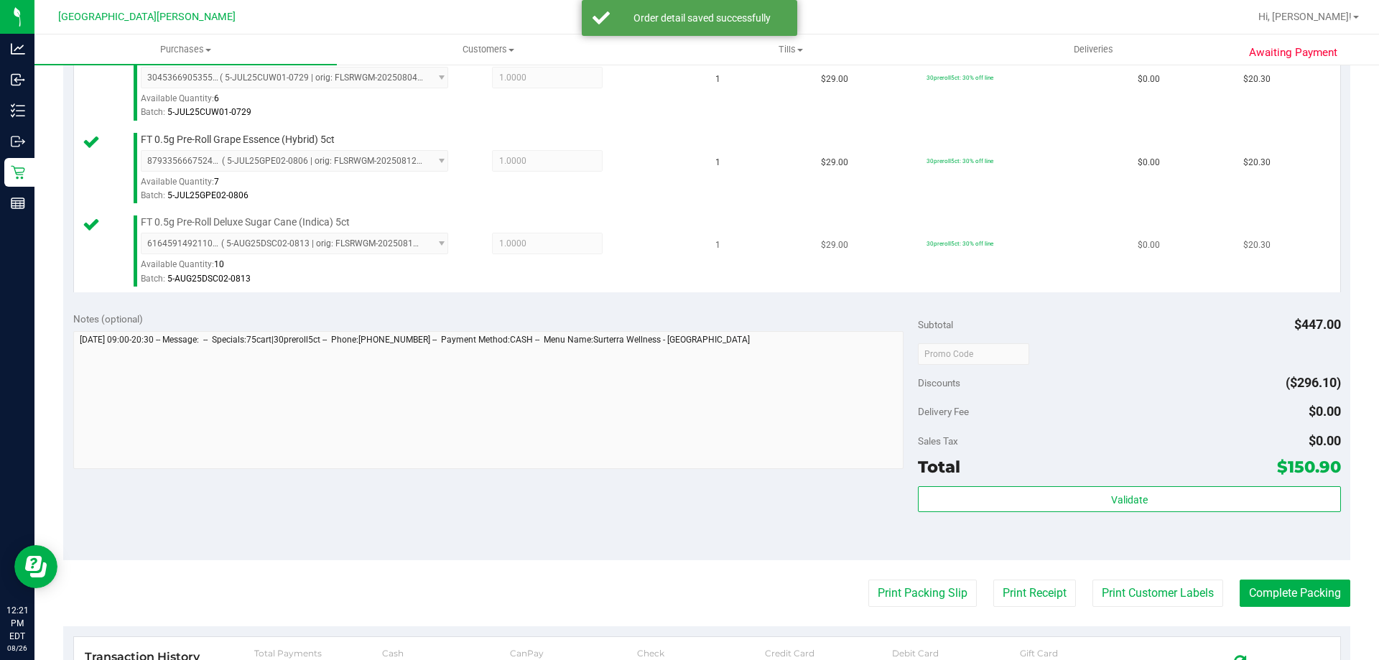
scroll to position [503, 0]
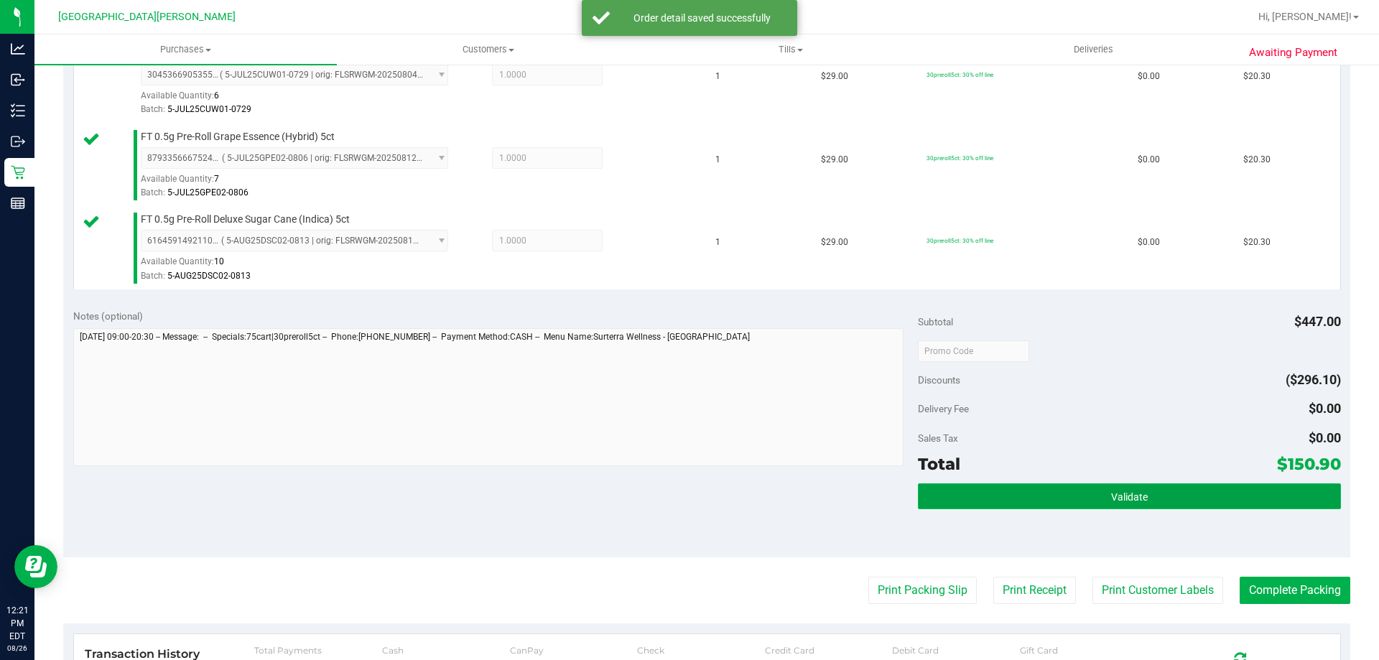
click at [1092, 487] on button "Validate" at bounding box center [1129, 496] width 422 height 26
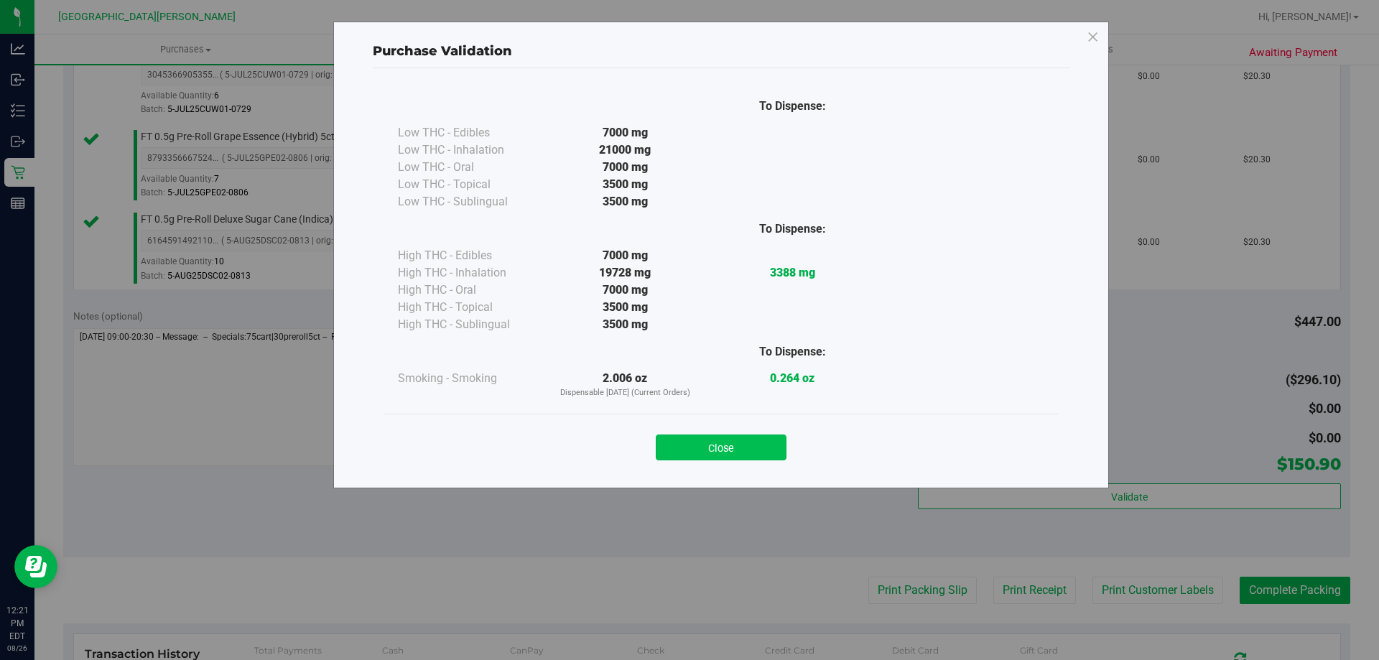
click at [728, 445] on button "Close" at bounding box center [721, 448] width 131 height 26
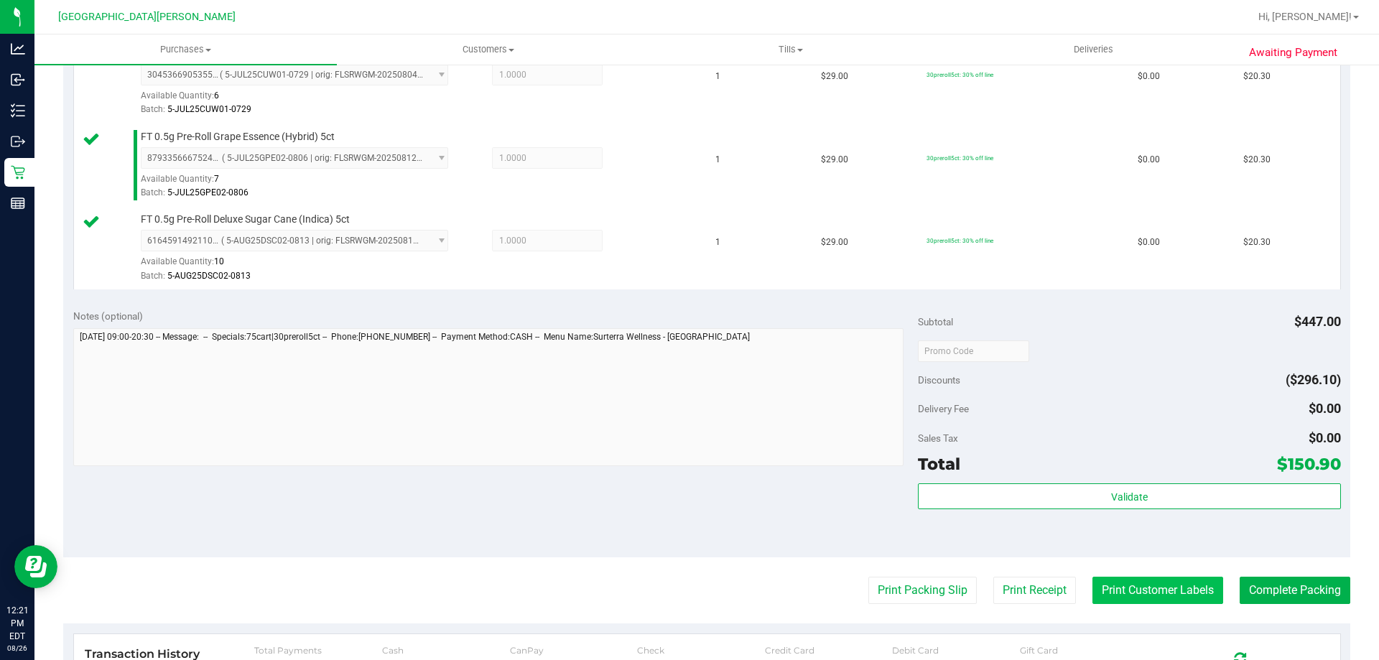
click at [1098, 580] on button "Print Customer Labels" at bounding box center [1157, 590] width 131 height 27
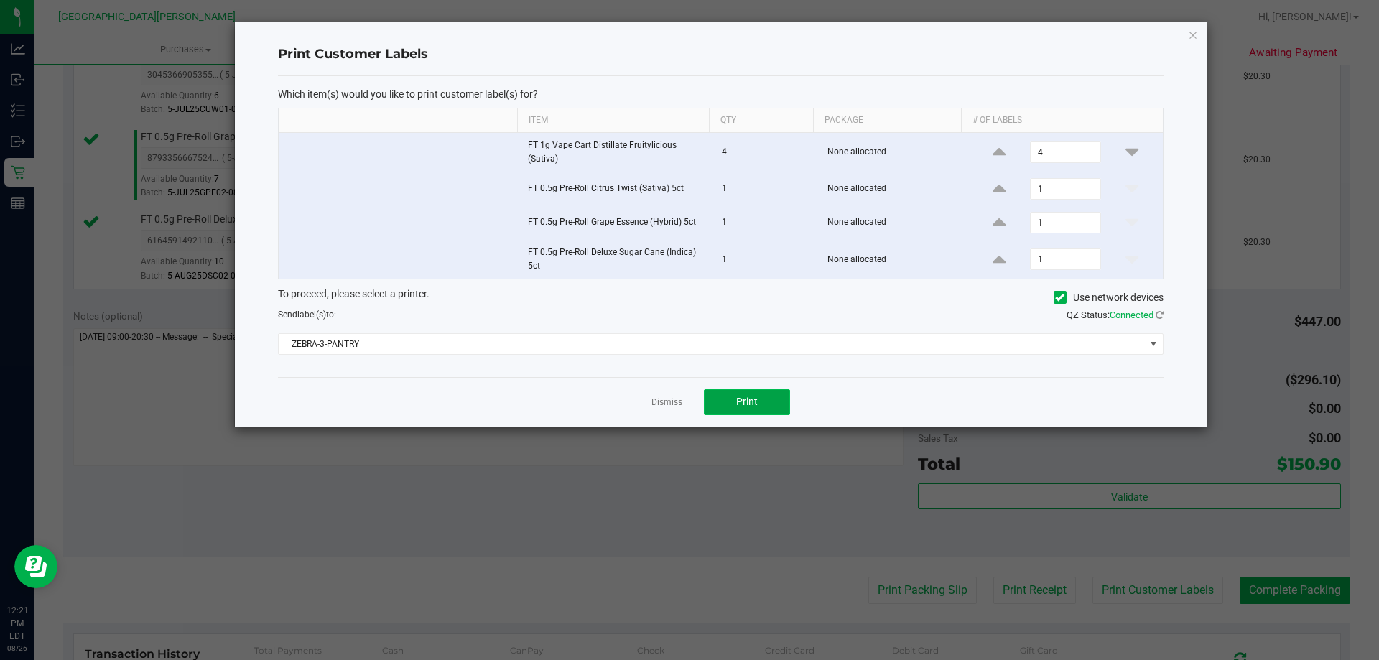
click at [758, 399] on button "Print" at bounding box center [747, 402] width 86 height 26
click at [674, 406] on link "Dismiss" at bounding box center [666, 402] width 31 height 12
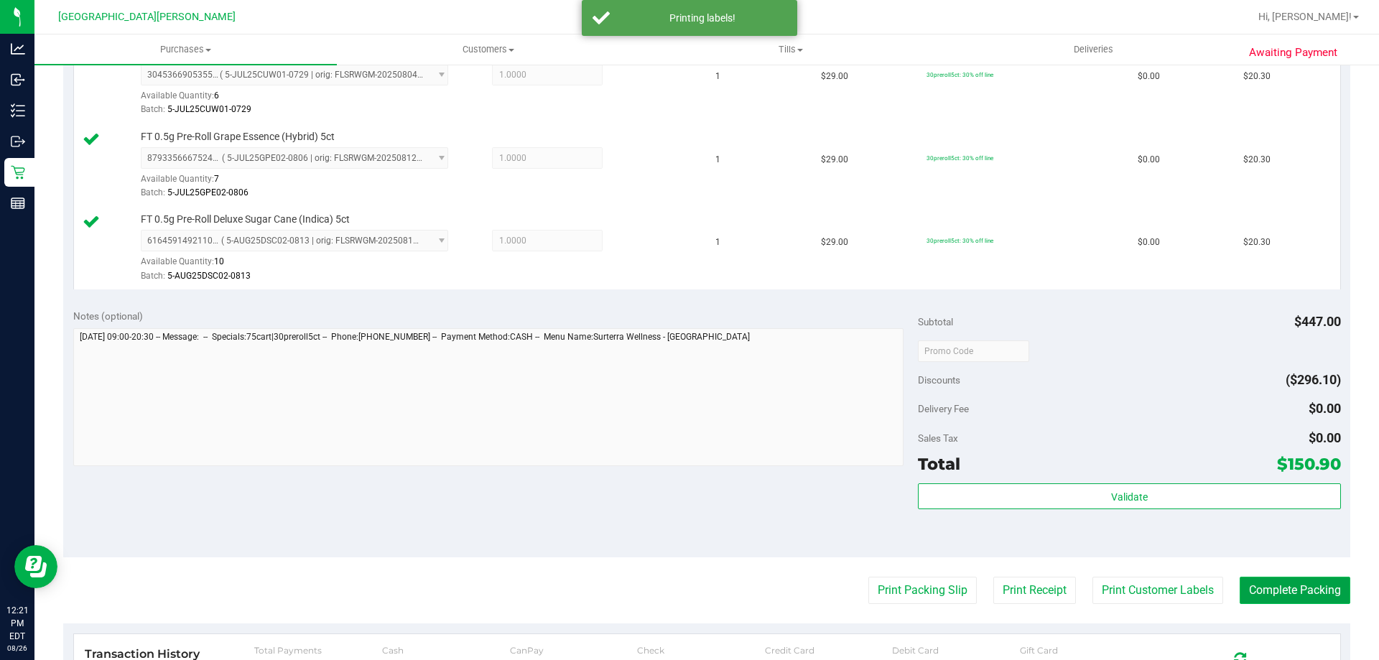
click at [1278, 589] on button "Complete Packing" at bounding box center [1295, 590] width 111 height 27
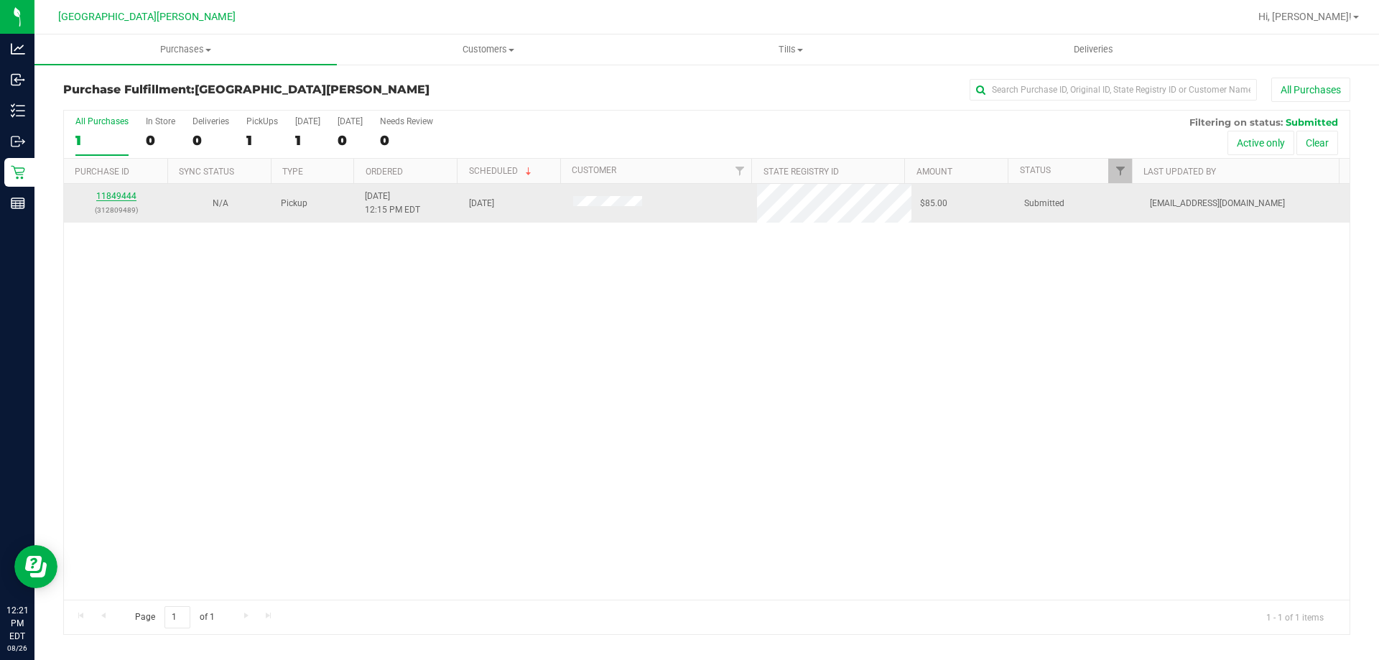
click at [120, 192] on link "11849444" at bounding box center [116, 196] width 40 height 10
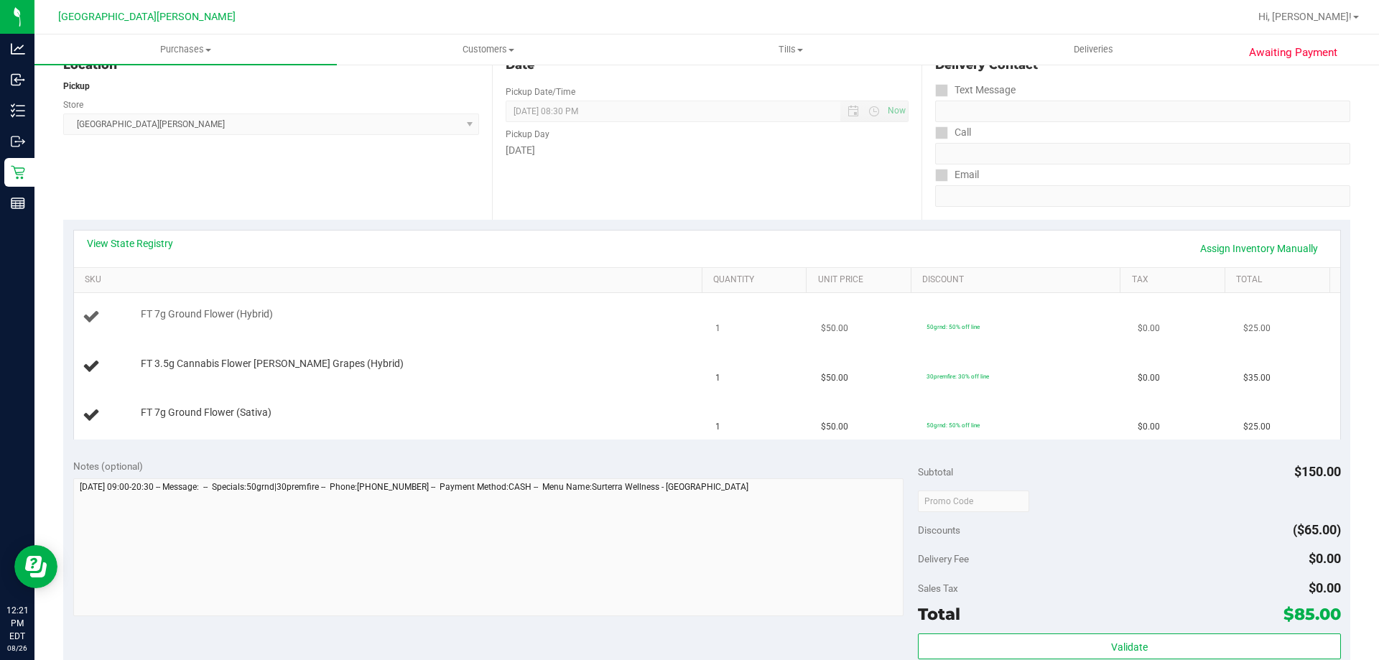
scroll to position [215, 0]
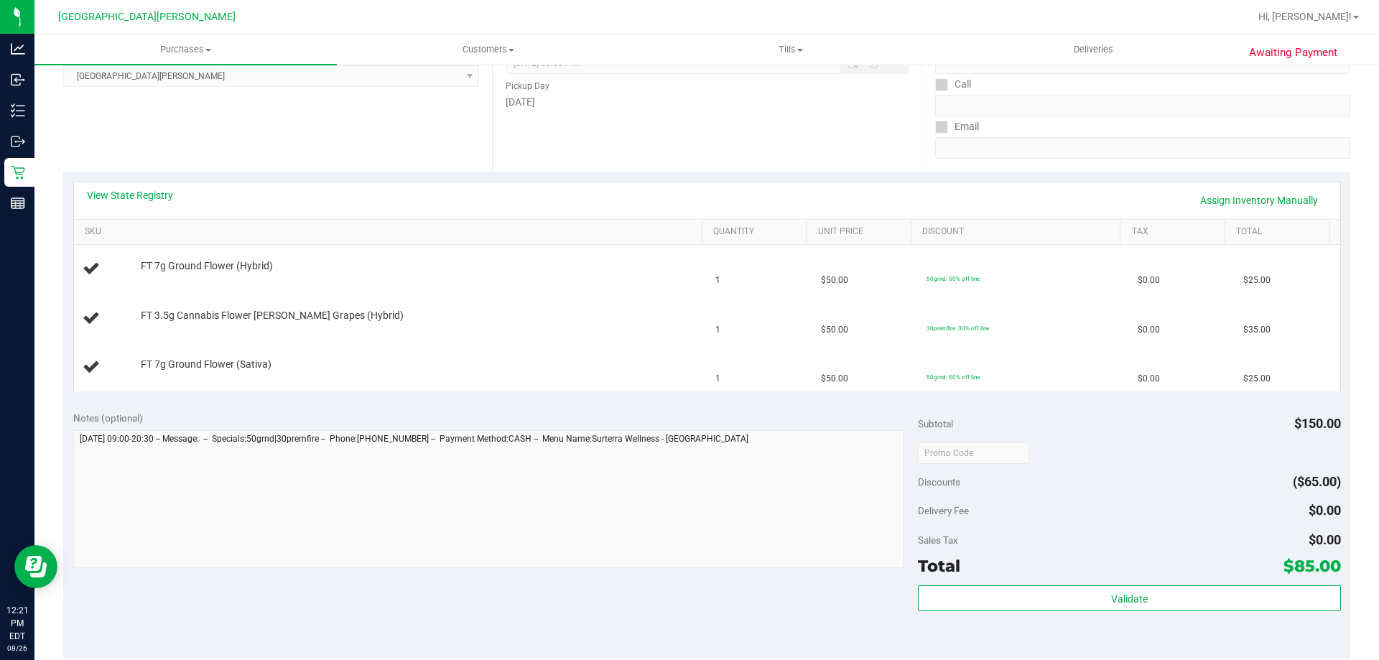
click at [131, 182] on div "View State Registry Assign Inventory Manually" at bounding box center [707, 200] width 1266 height 37
click at [136, 193] on link "View State Registry" at bounding box center [130, 195] width 86 height 14
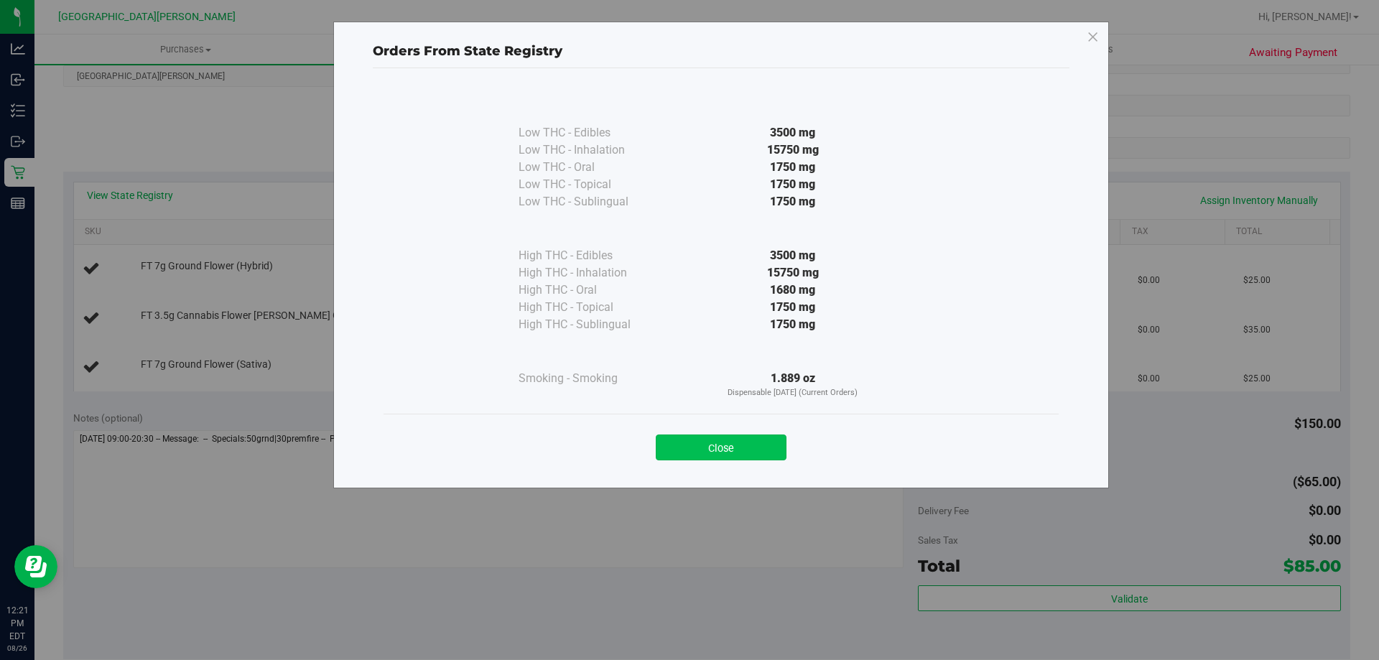
click at [741, 447] on button "Close" at bounding box center [721, 448] width 131 height 26
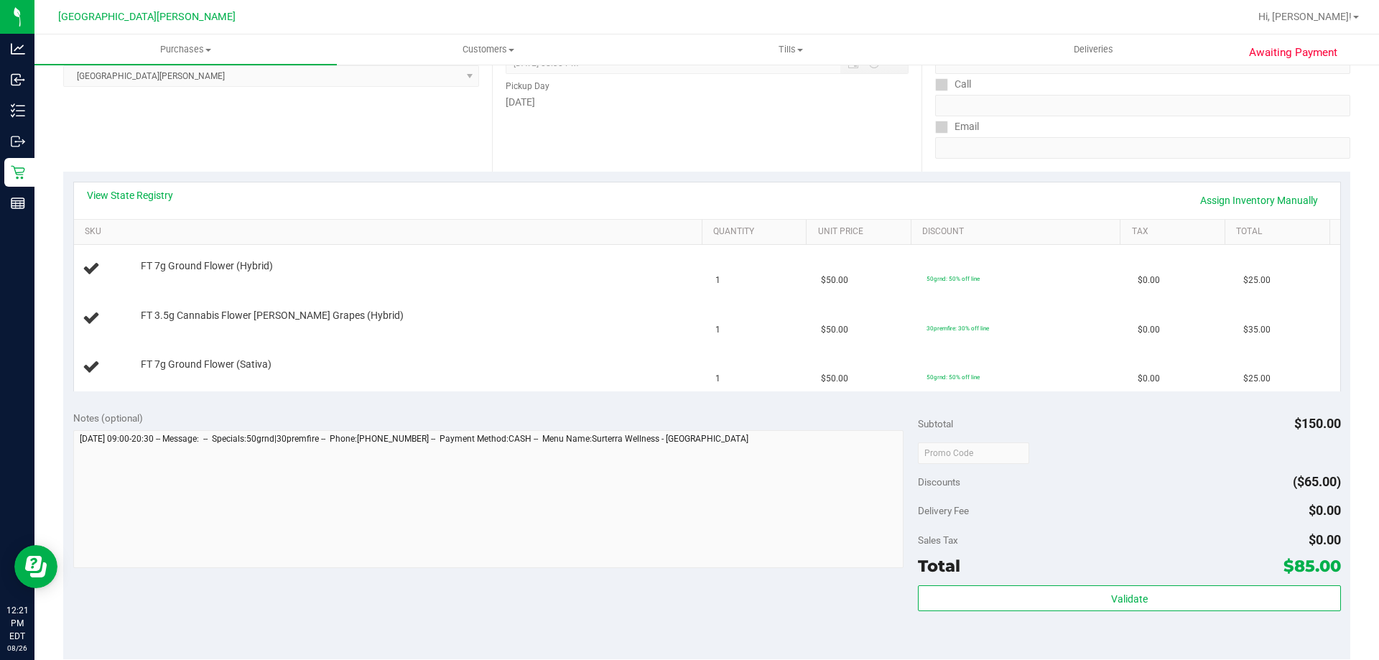
click at [551, 198] on div "View State Registry Assign Inventory Manually" at bounding box center [707, 200] width 1240 height 24
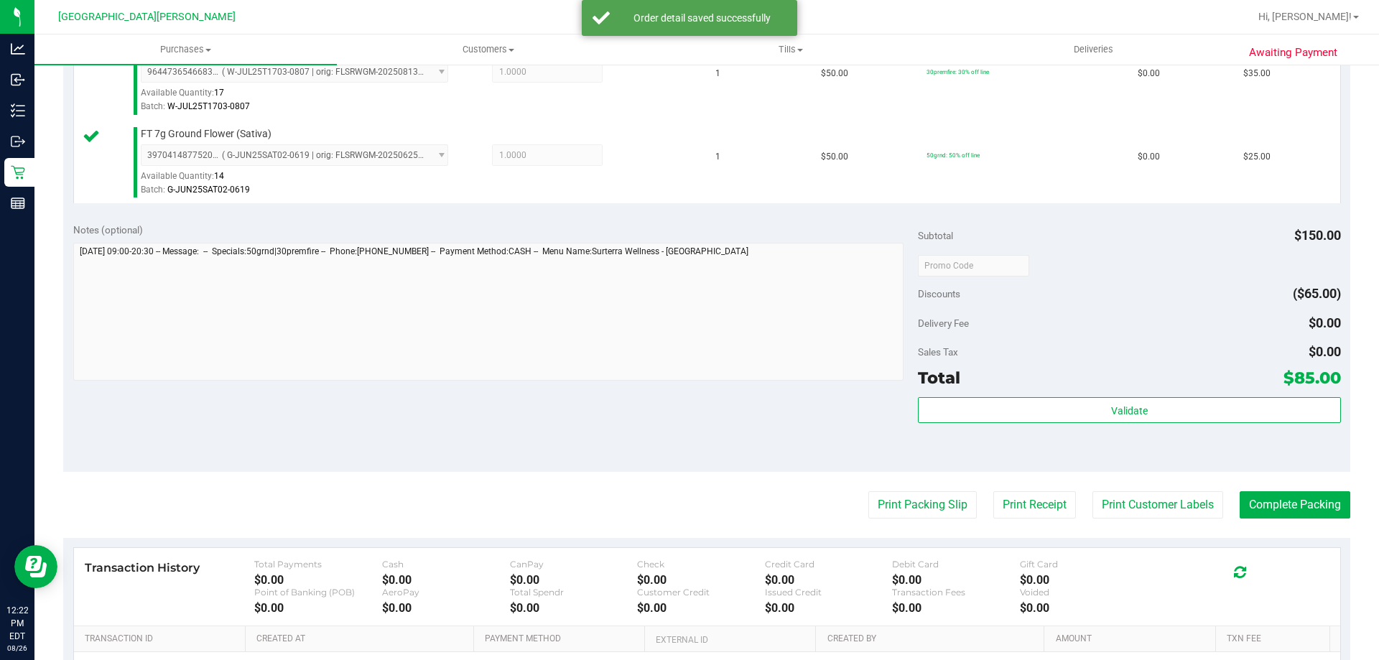
scroll to position [575, 0]
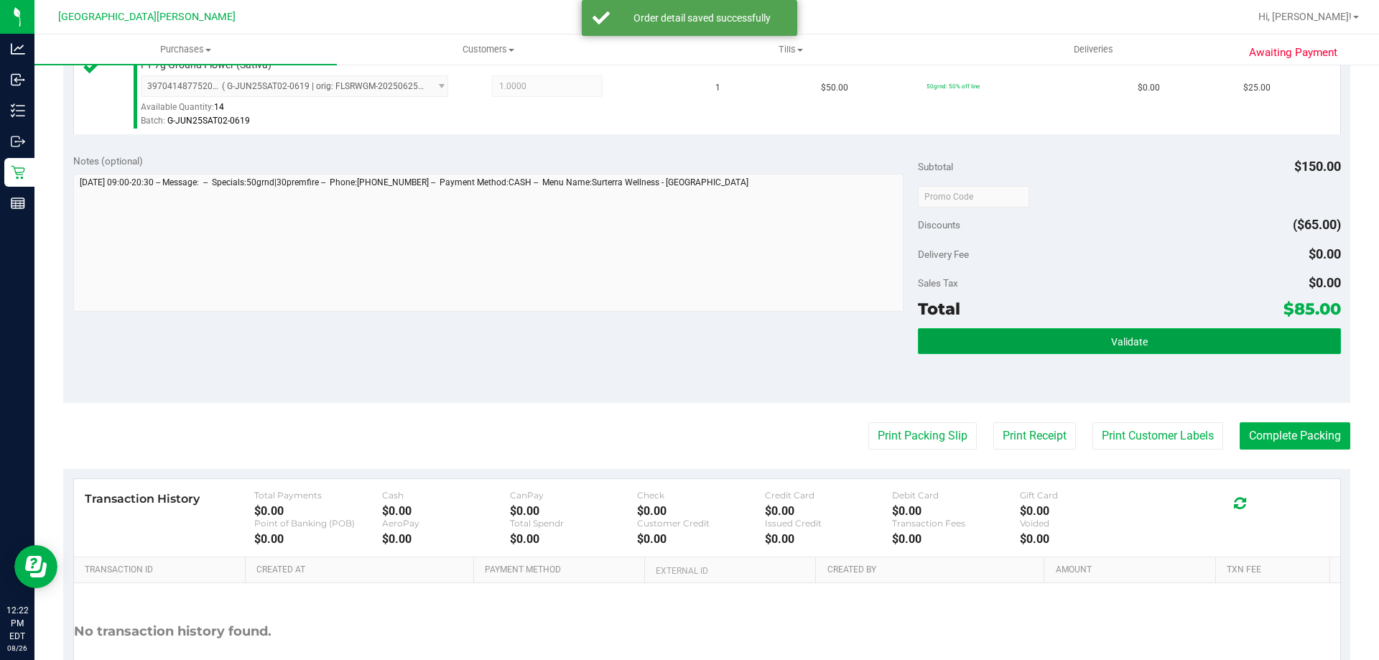
click at [1108, 348] on button "Validate" at bounding box center [1129, 341] width 422 height 26
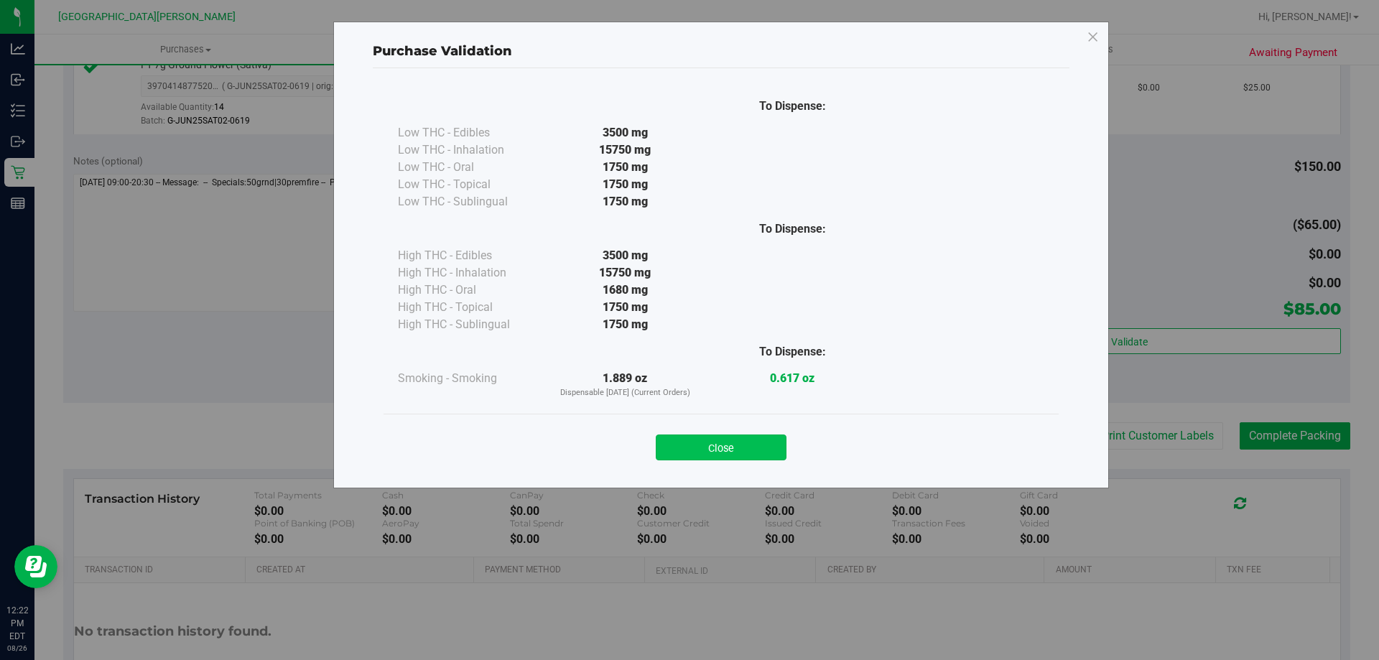
click at [741, 452] on button "Close" at bounding box center [721, 448] width 131 height 26
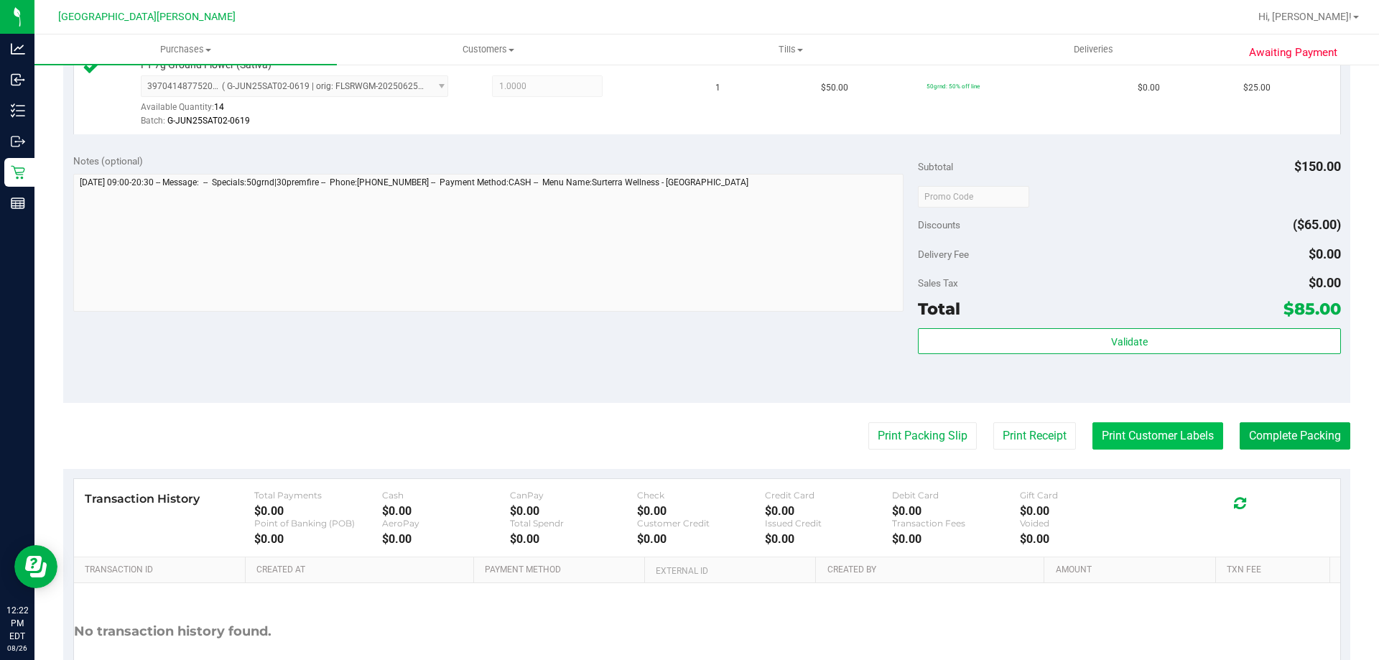
drag, startPoint x: 1192, startPoint y: 450, endPoint x: 1123, endPoint y: 435, distance: 70.7
click at [1192, 450] on purchase-details "Back Edit Purchase Cancel Purchase View Profile # 11849444 BioTrack ID: - Submi…" at bounding box center [706, 120] width 1287 height 1235
click at [1123, 435] on button "Print Customer Labels" at bounding box center [1157, 435] width 131 height 27
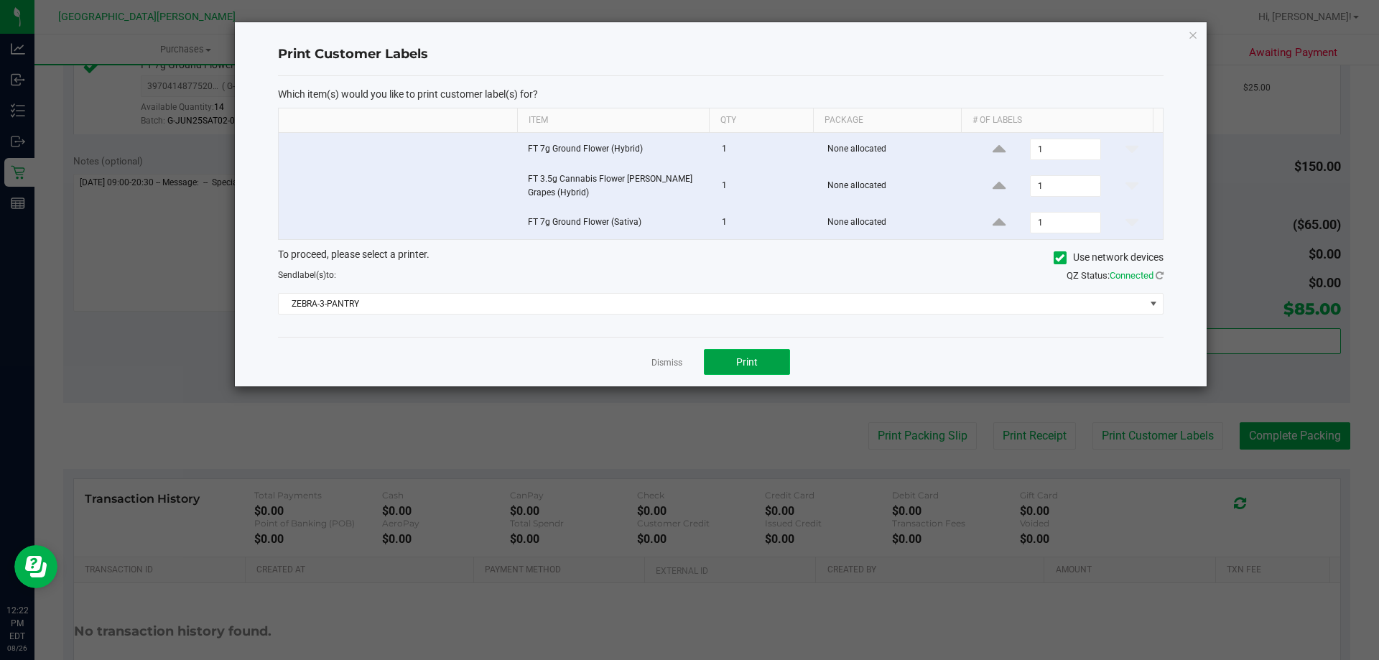
click at [760, 367] on button "Print" at bounding box center [747, 362] width 86 height 26
click at [672, 362] on link "Dismiss" at bounding box center [666, 363] width 31 height 12
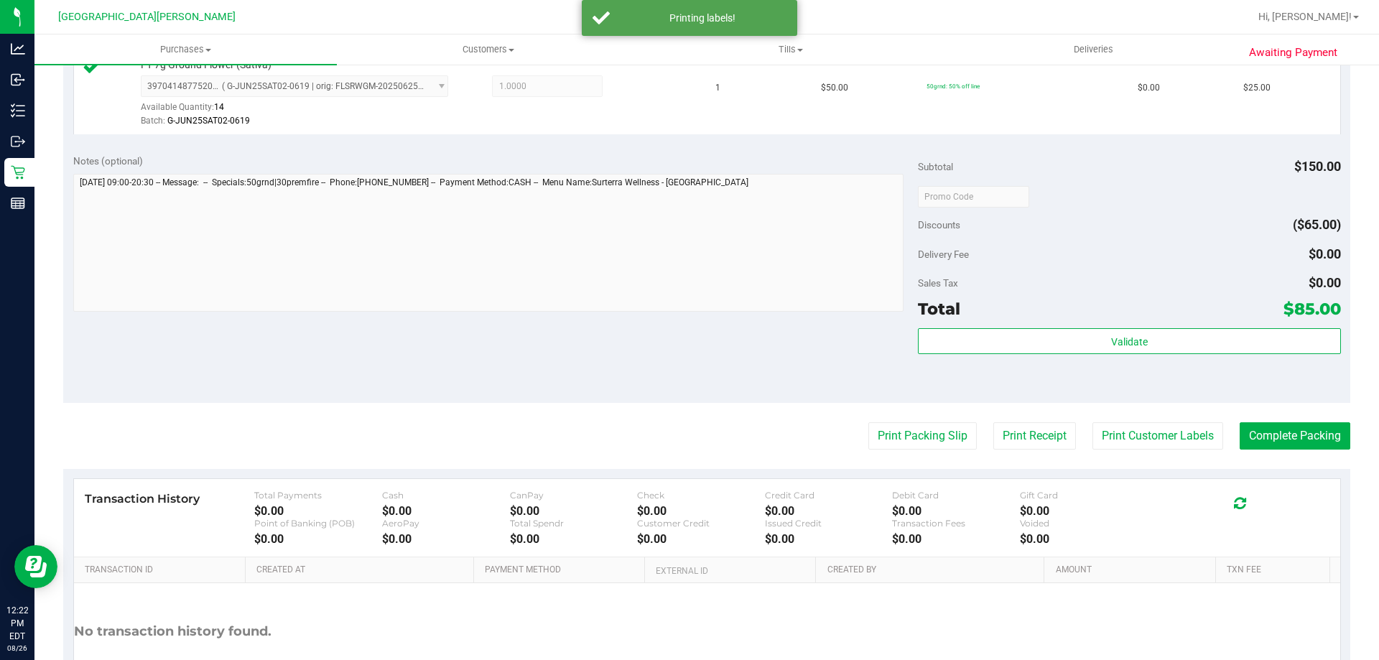
click at [646, 358] on div "Notes (optional) Subtotal $150.00 Discounts ($65.00) Delivery Fee $0.00 Sales T…" at bounding box center [706, 273] width 1287 height 259
click at [1289, 433] on button "Complete Packing" at bounding box center [1295, 435] width 111 height 27
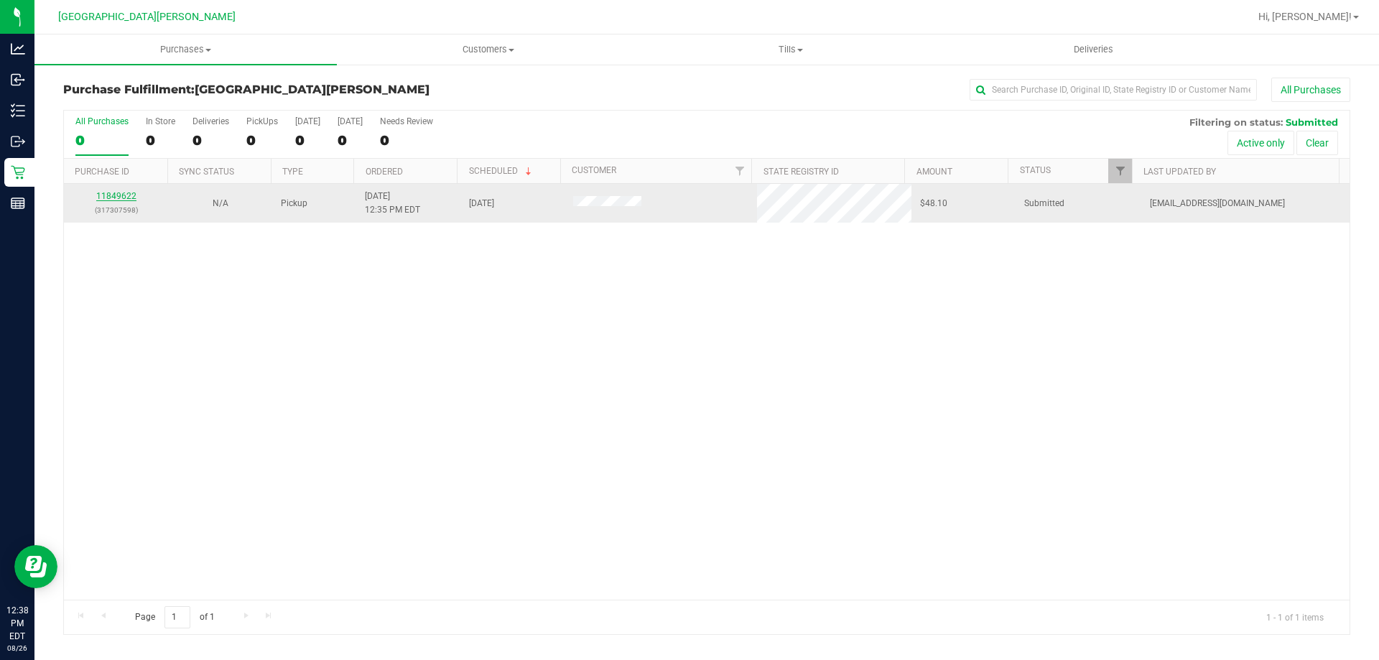
click at [123, 199] on link "11849622" at bounding box center [116, 196] width 40 height 10
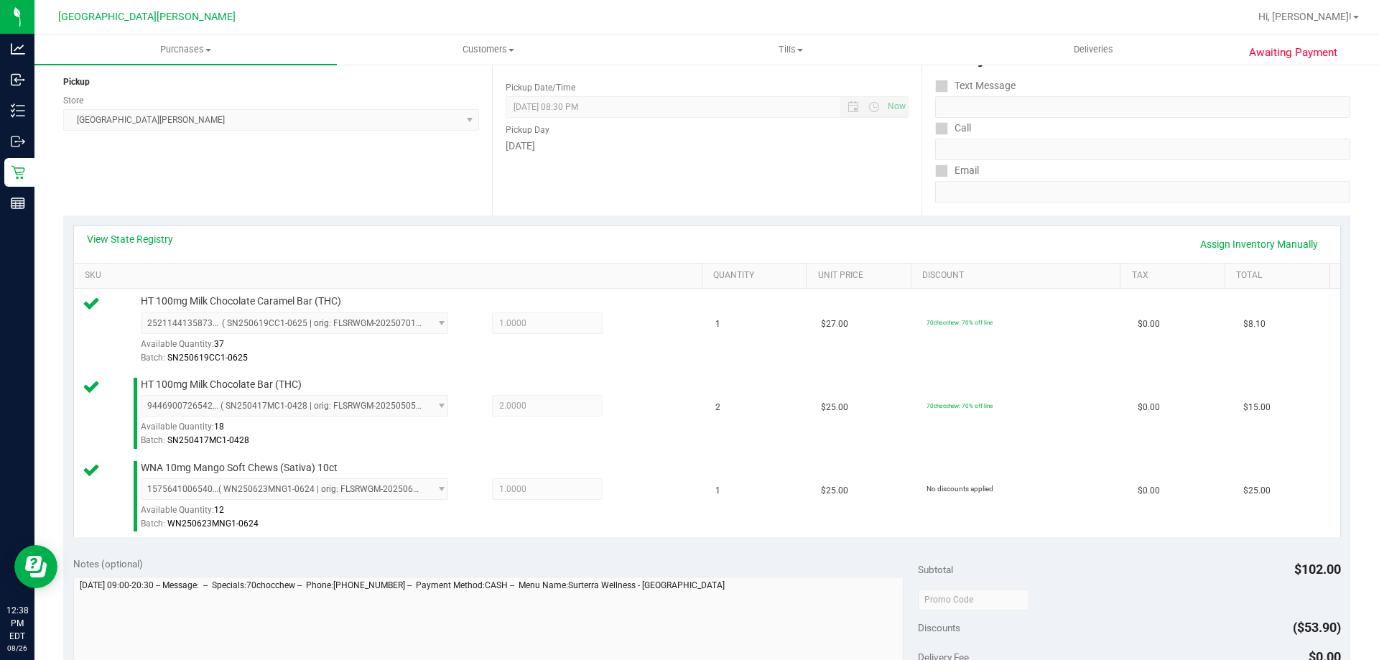
scroll to position [575, 0]
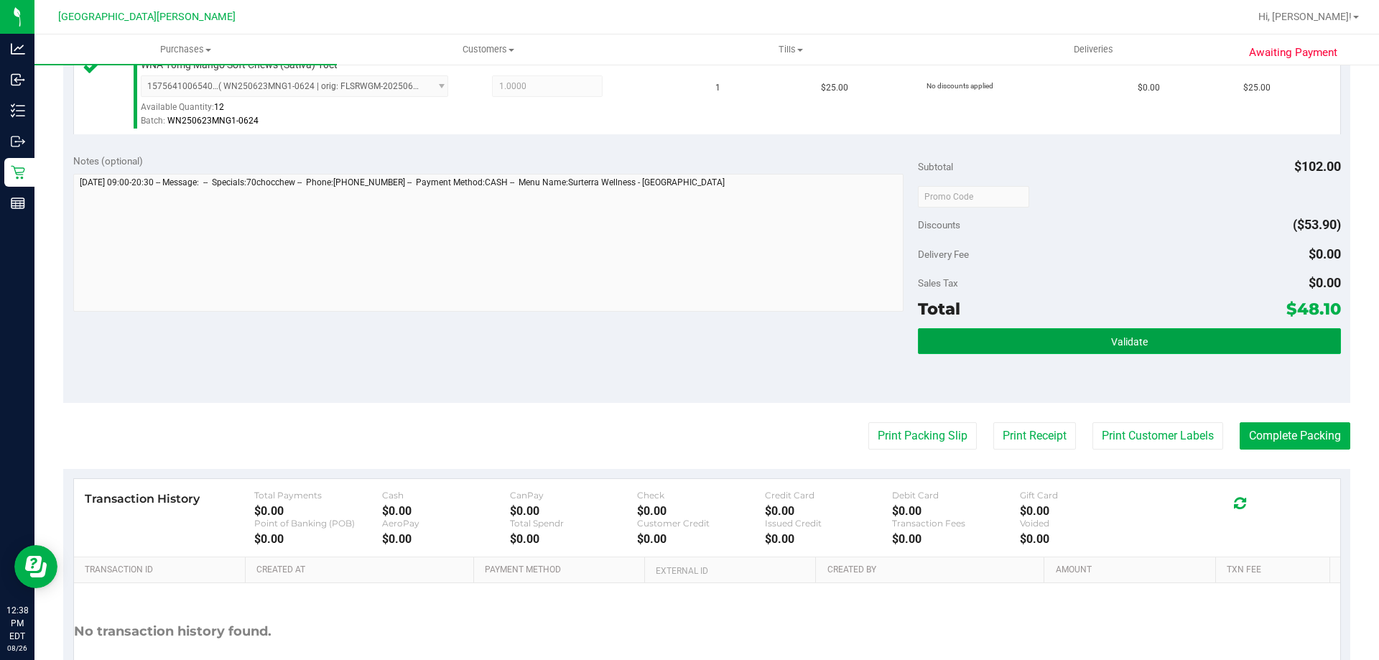
click at [1168, 329] on button "Validate" at bounding box center [1129, 341] width 422 height 26
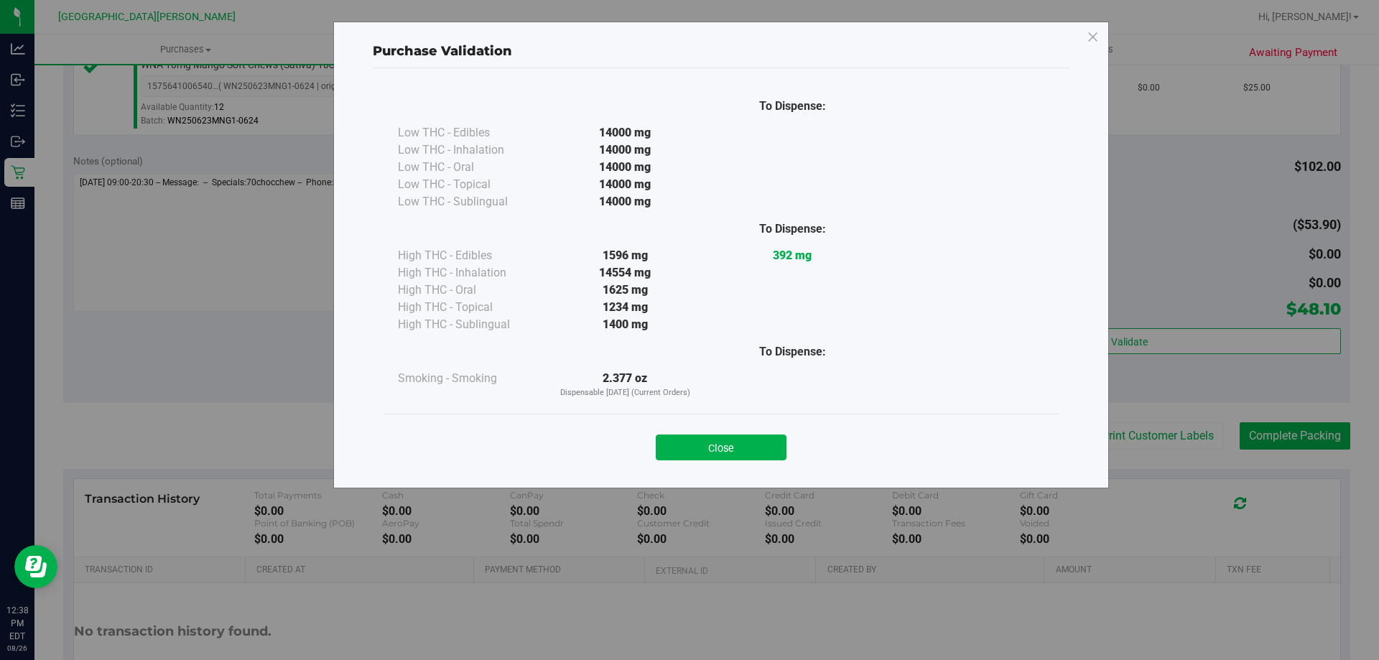
drag, startPoint x: 762, startPoint y: 448, endPoint x: 827, endPoint y: 448, distance: 64.6
click at [791, 448] on div "Close" at bounding box center [721, 443] width 654 height 36
drag, startPoint x: 748, startPoint y: 453, endPoint x: 965, endPoint y: 452, distance: 216.2
click at [759, 452] on button "Close" at bounding box center [721, 448] width 131 height 26
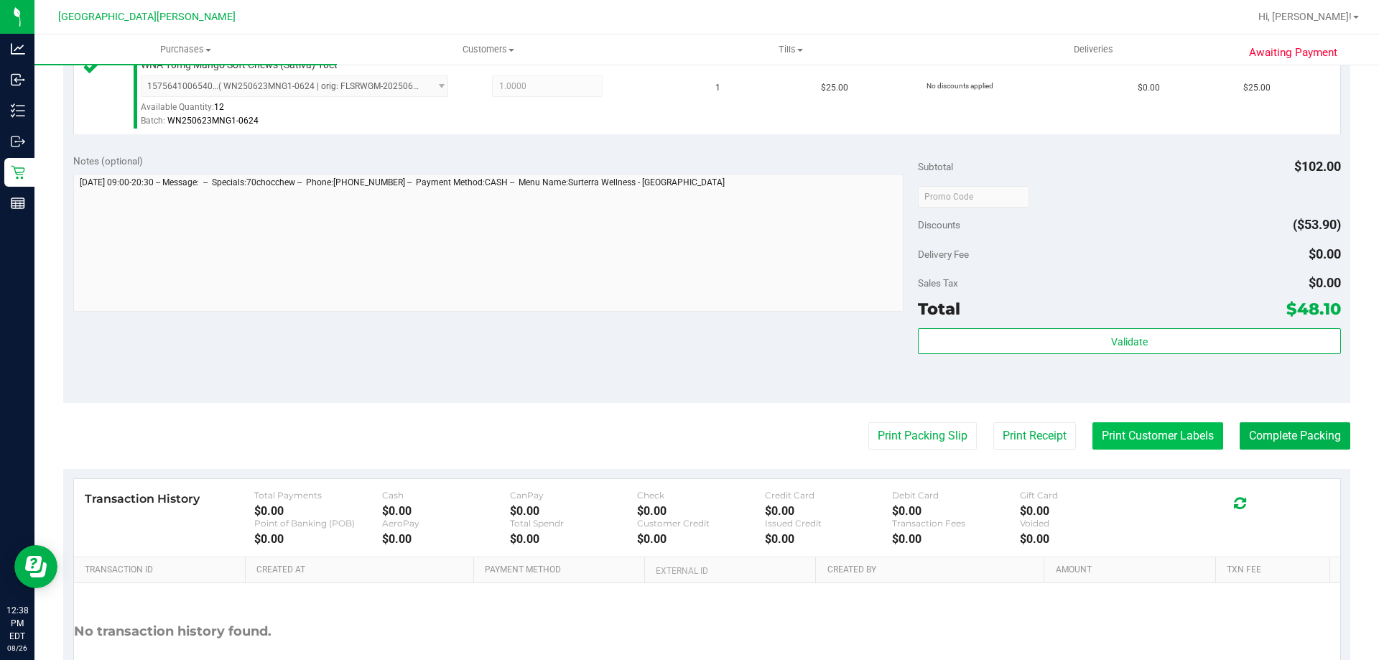
click at [1176, 440] on button "Print Customer Labels" at bounding box center [1157, 435] width 131 height 27
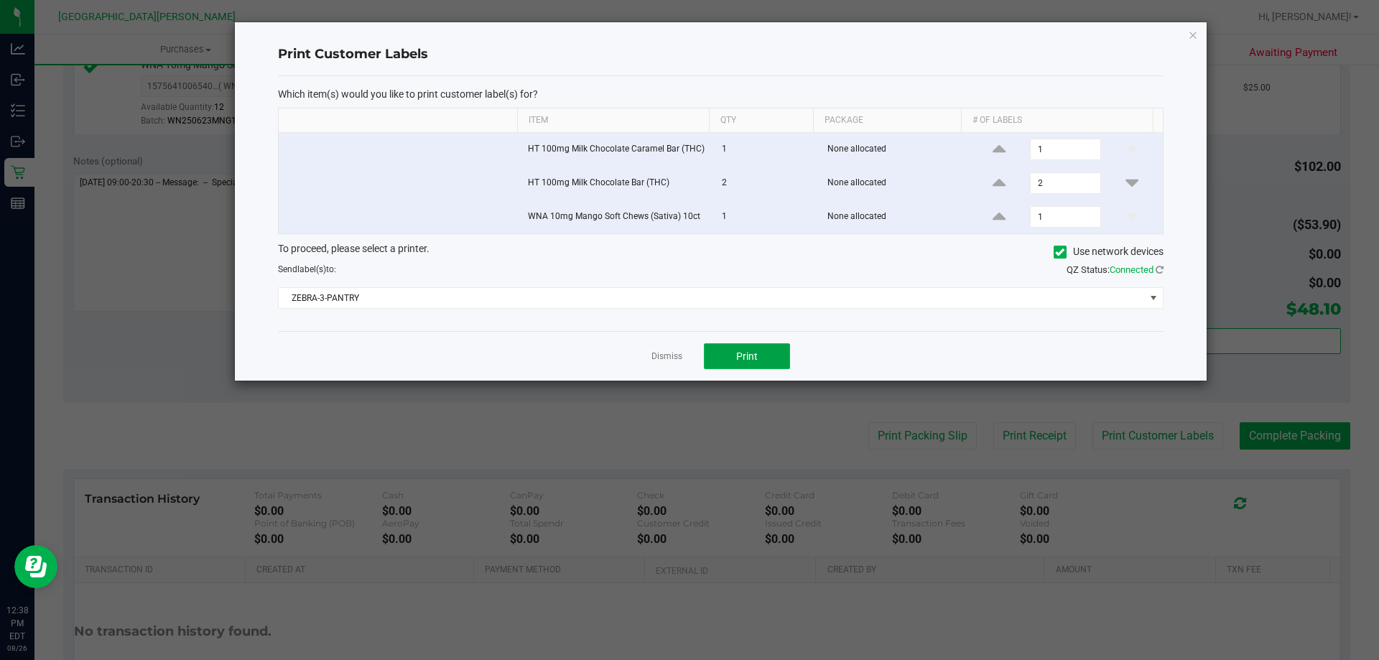
click at [755, 363] on button "Print" at bounding box center [747, 356] width 86 height 26
click at [669, 356] on link "Dismiss" at bounding box center [666, 356] width 31 height 12
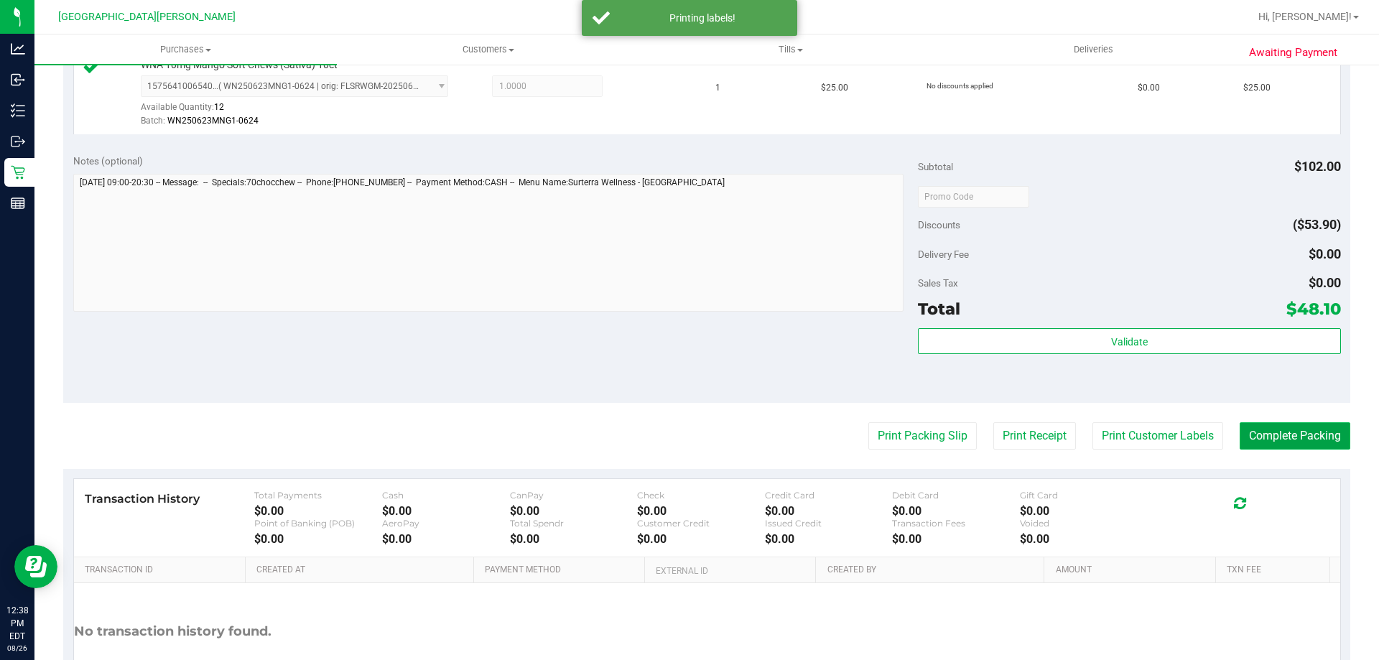
click at [1273, 432] on button "Complete Packing" at bounding box center [1295, 435] width 111 height 27
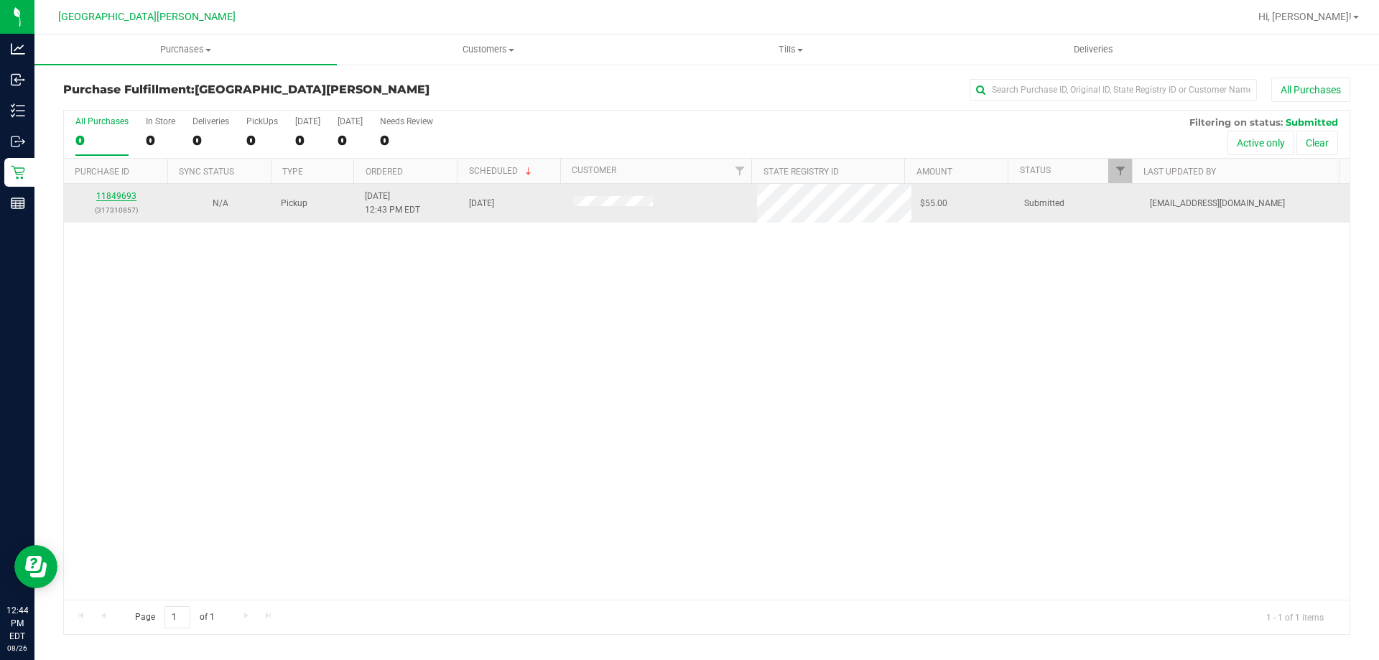
click at [111, 196] on link "11849693" at bounding box center [116, 196] width 40 height 10
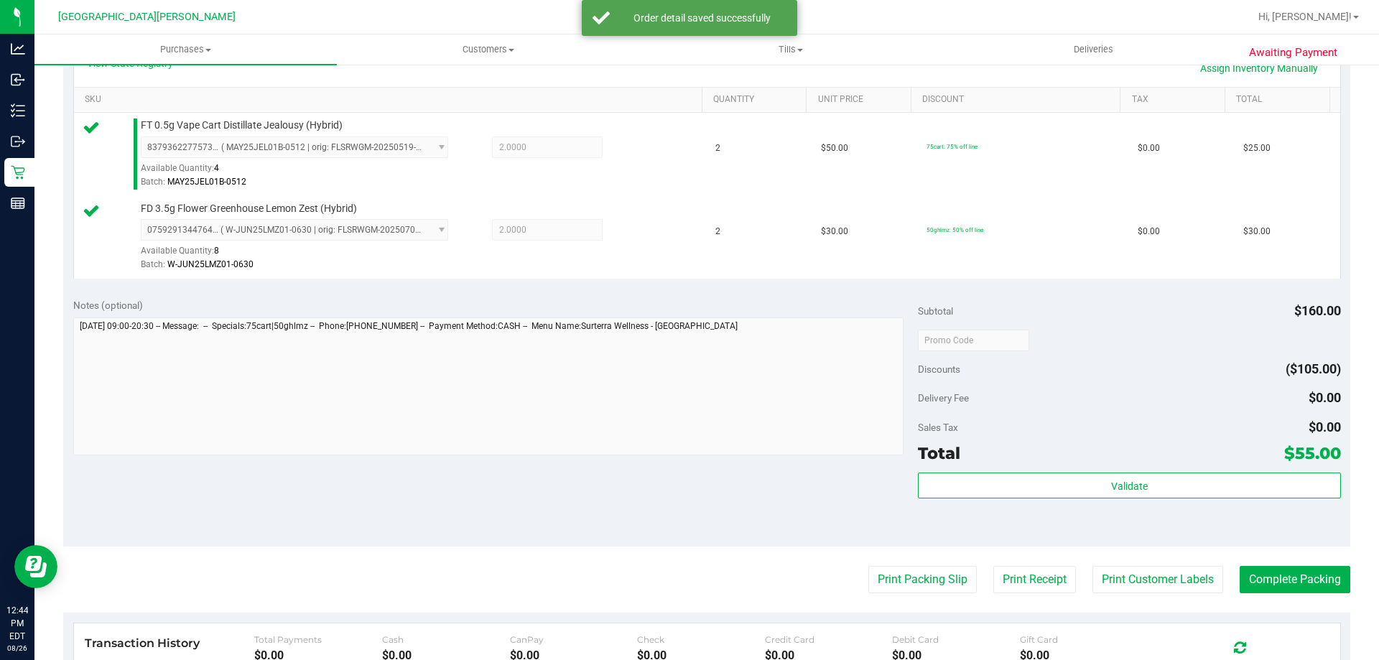
scroll to position [359, 0]
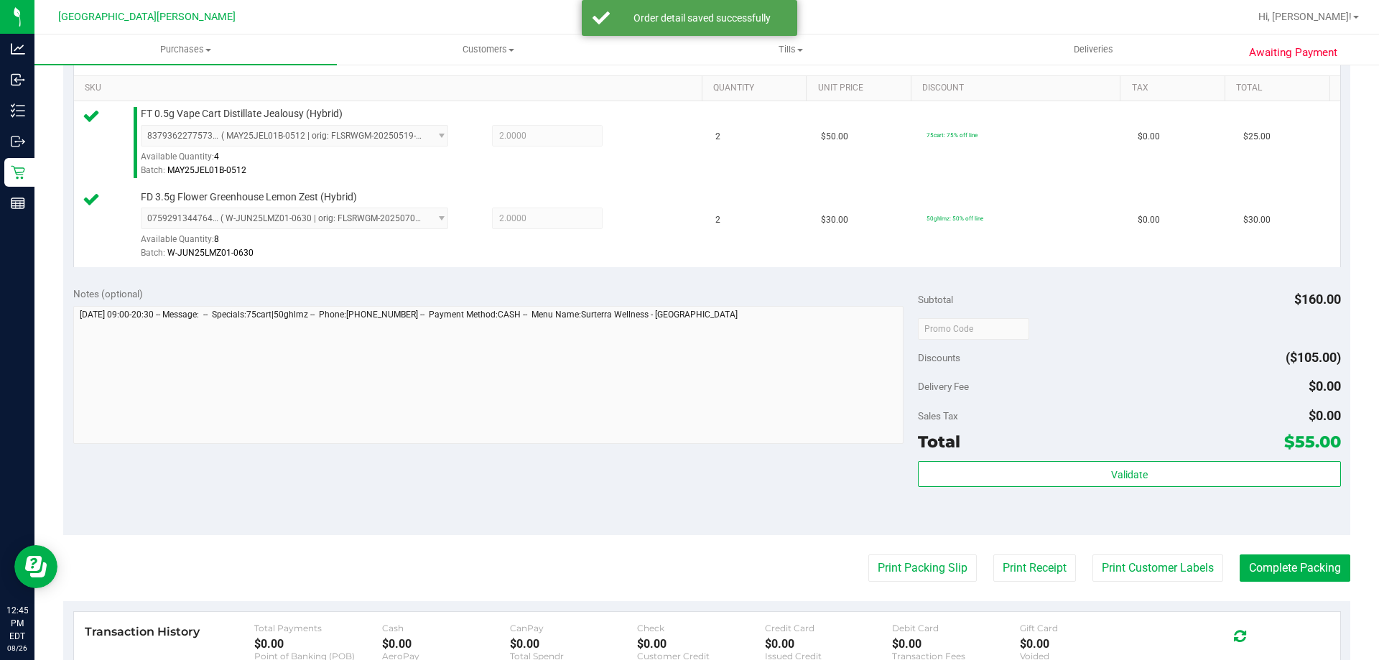
click at [1148, 492] on div "Validate" at bounding box center [1129, 493] width 422 height 65
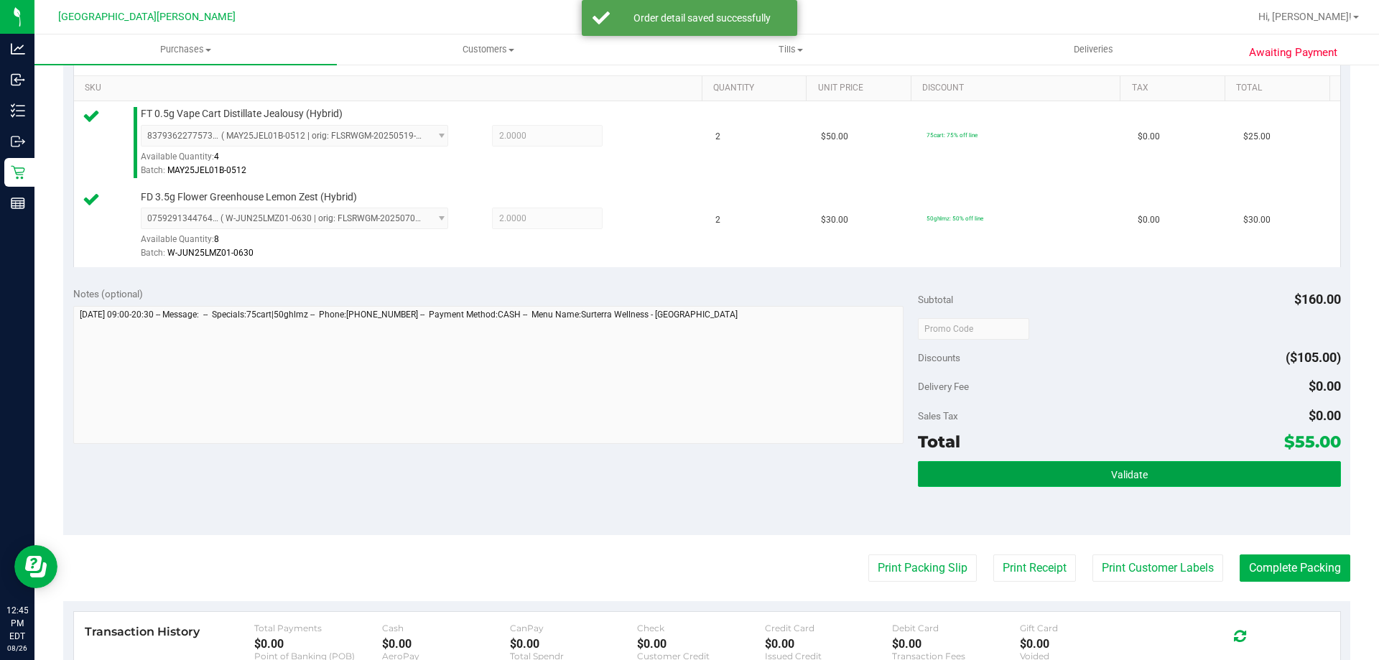
click at [1150, 476] on button "Validate" at bounding box center [1129, 474] width 422 height 26
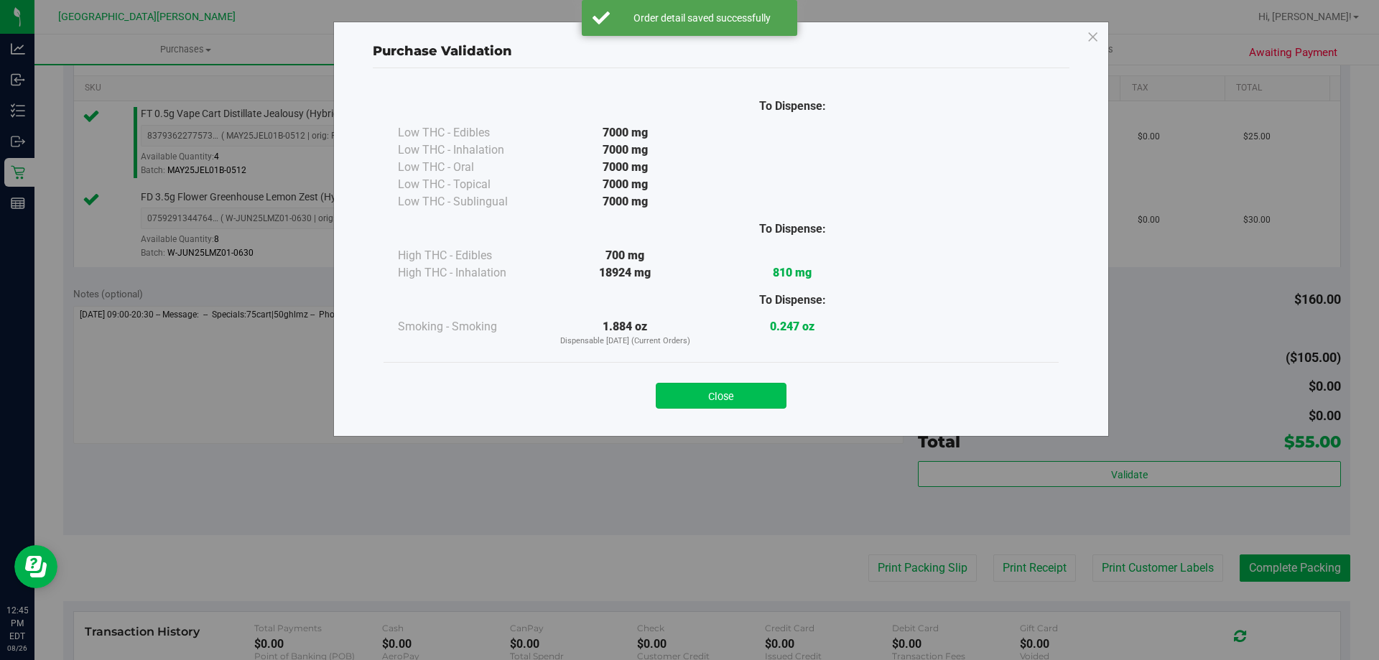
click at [712, 386] on button "Close" at bounding box center [721, 396] width 131 height 26
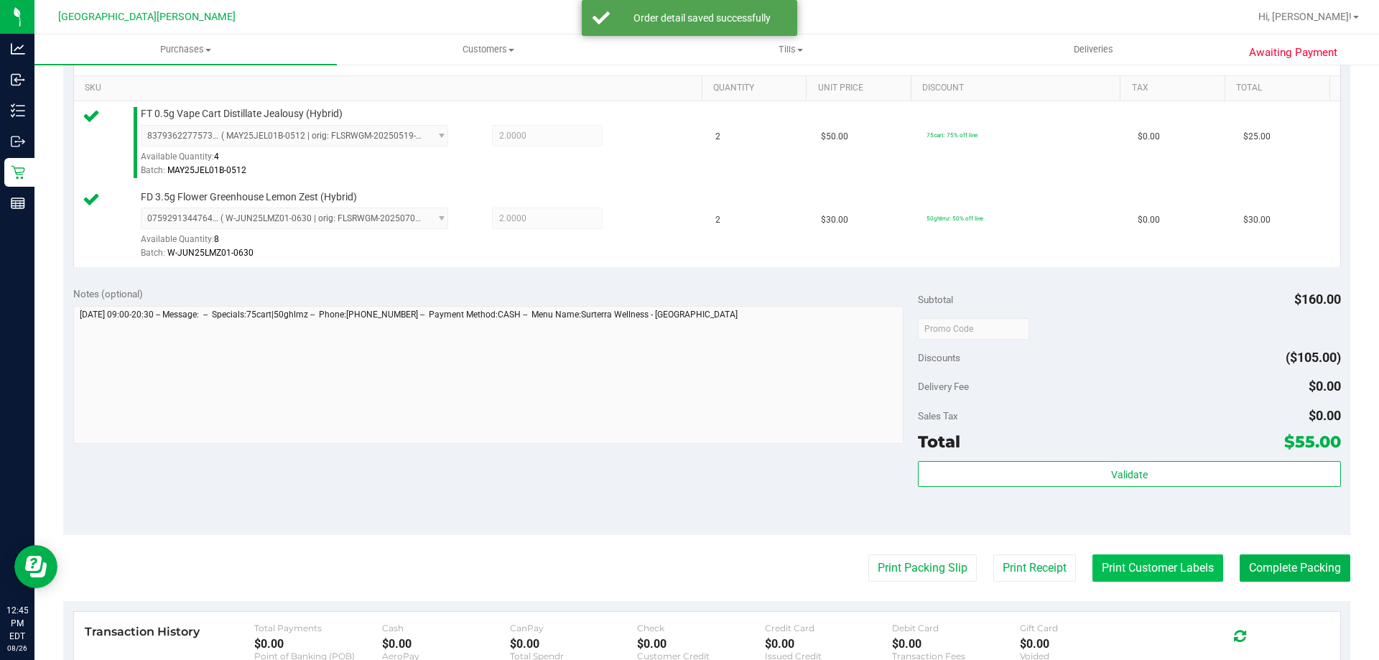
click at [1131, 560] on button "Print Customer Labels" at bounding box center [1157, 567] width 131 height 27
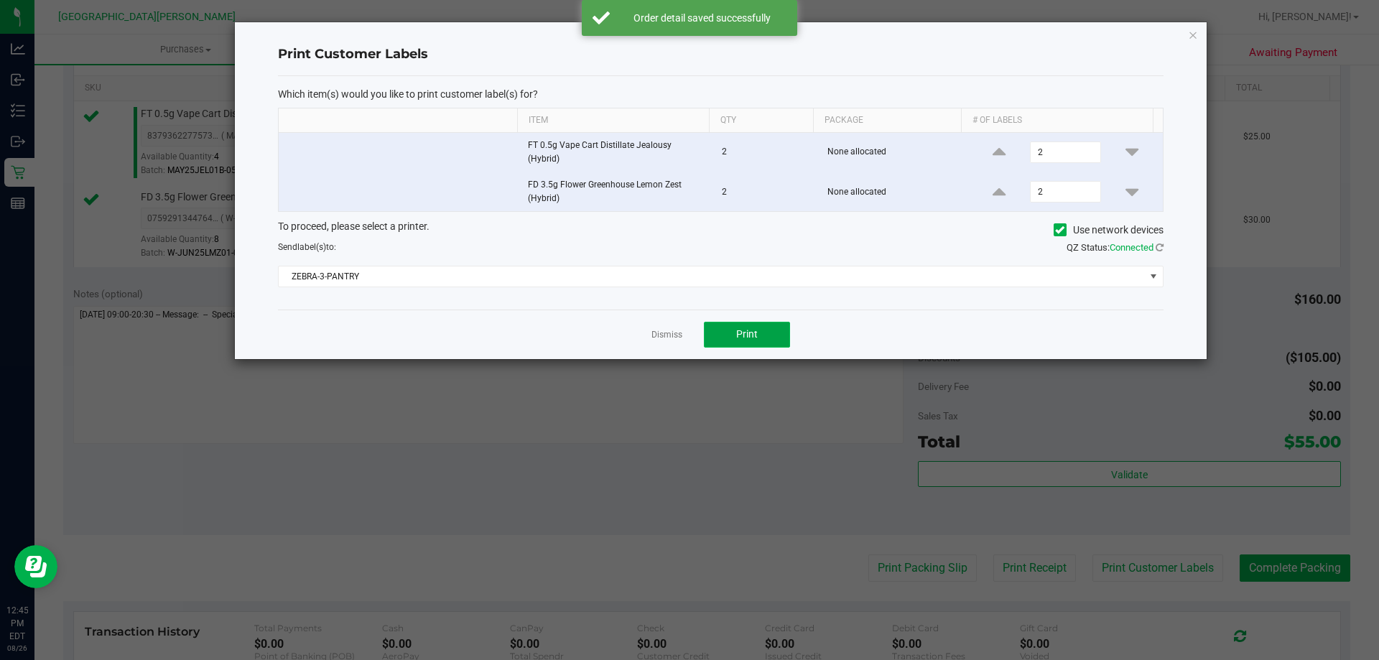
click at [756, 334] on span "Print" at bounding box center [747, 333] width 22 height 11
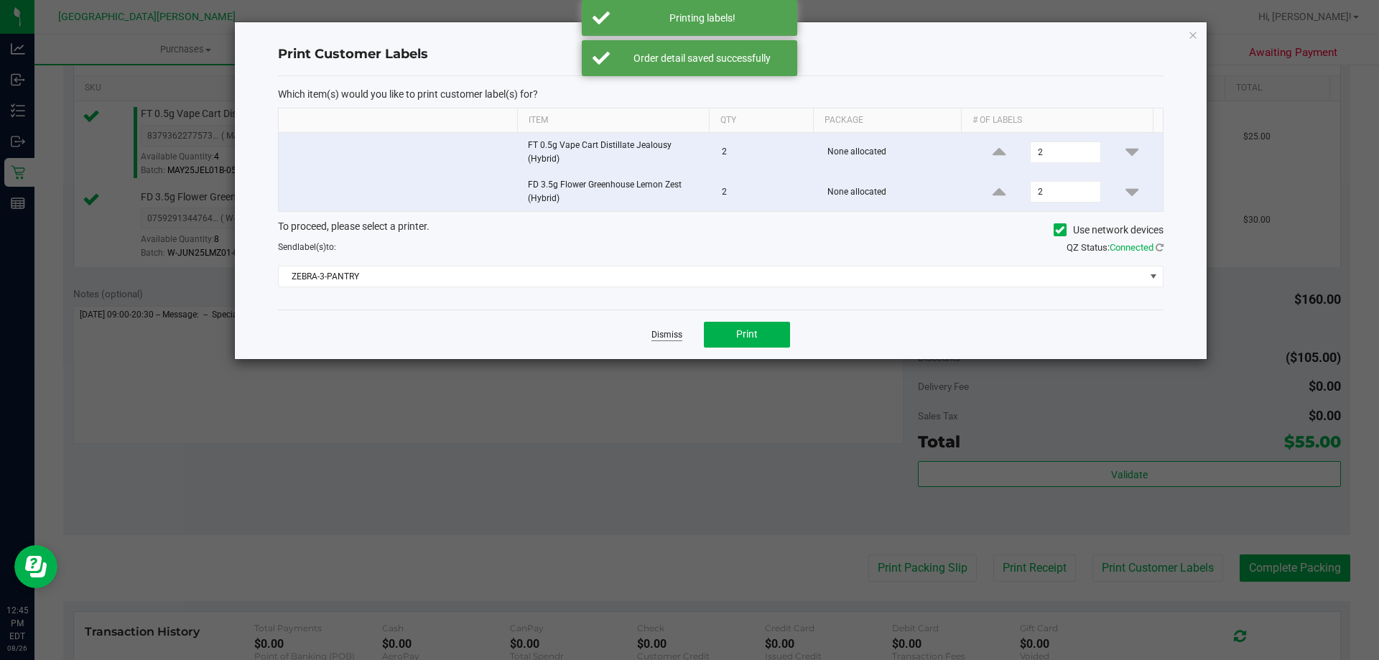
click at [672, 330] on link "Dismiss" at bounding box center [666, 335] width 31 height 12
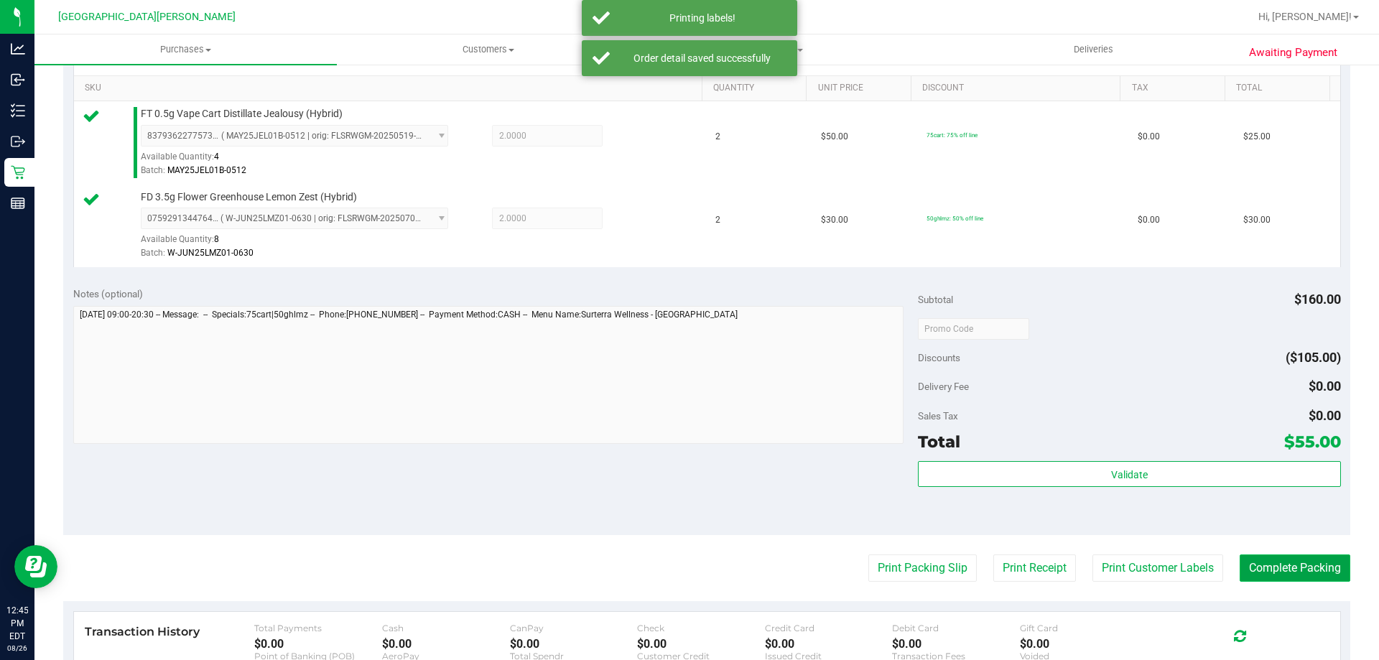
click at [1278, 575] on button "Complete Packing" at bounding box center [1295, 567] width 111 height 27
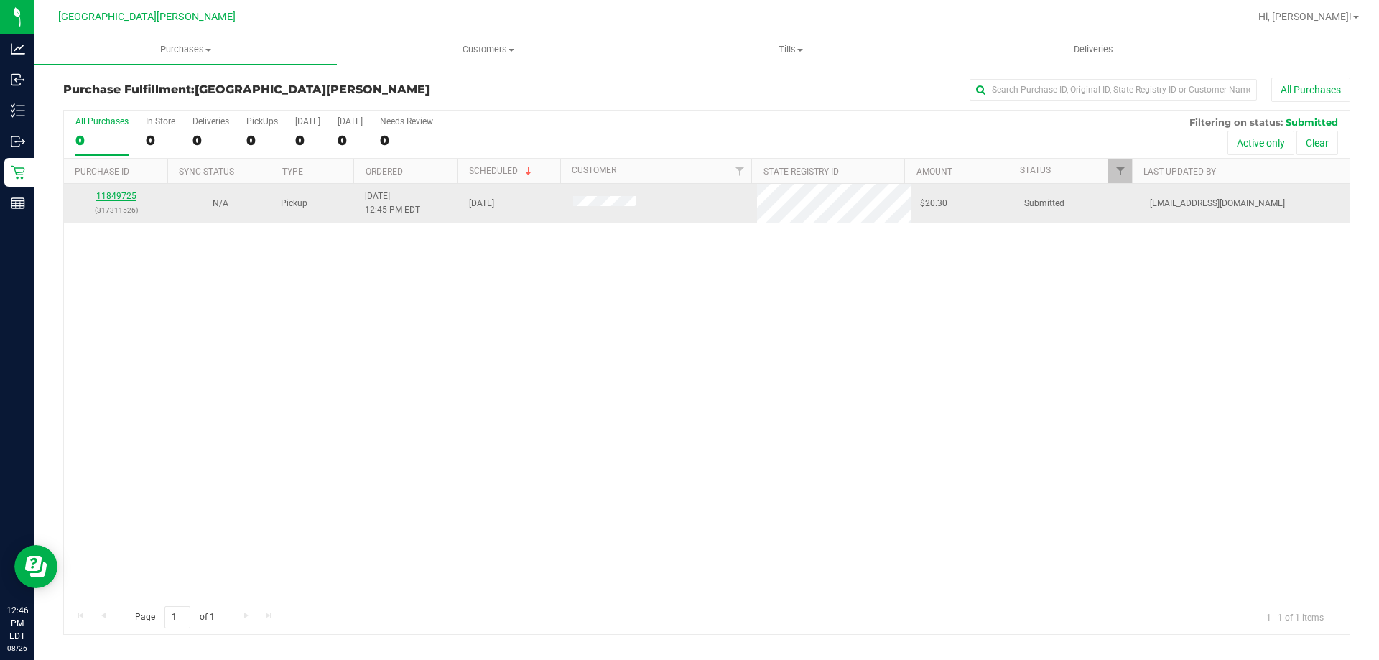
click at [108, 193] on link "11849725" at bounding box center [116, 196] width 40 height 10
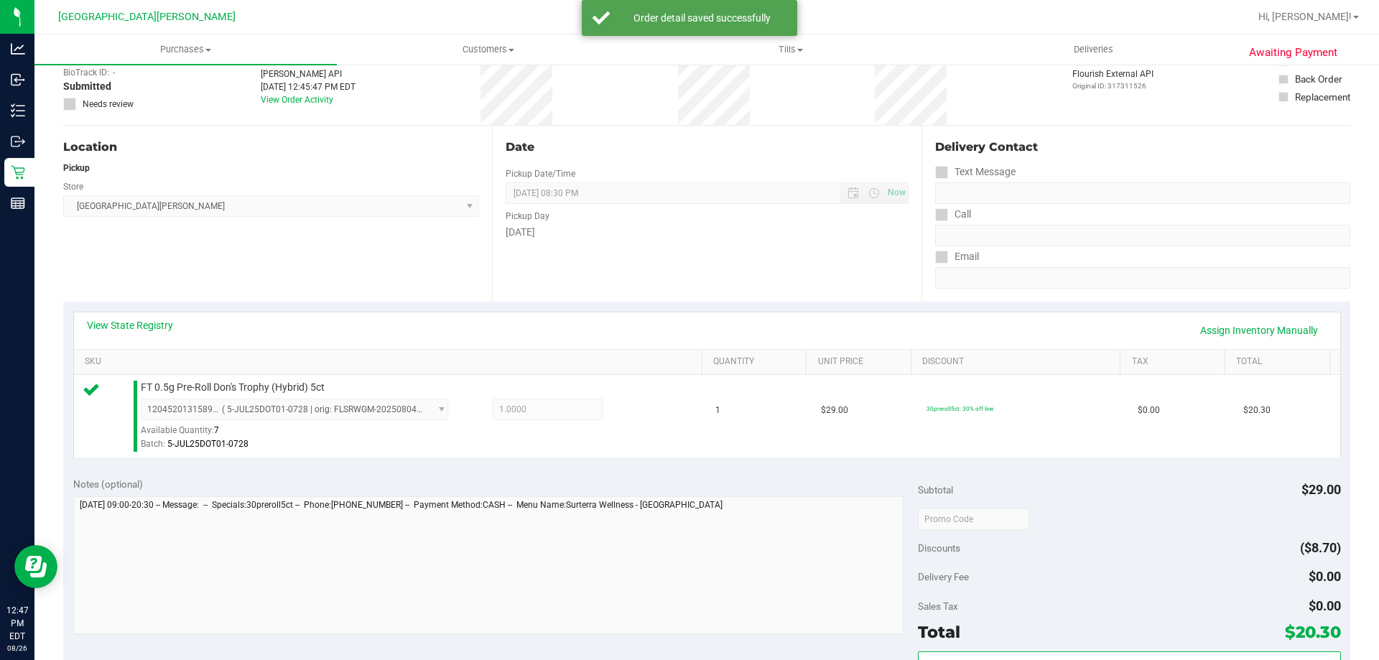
scroll to position [503, 0]
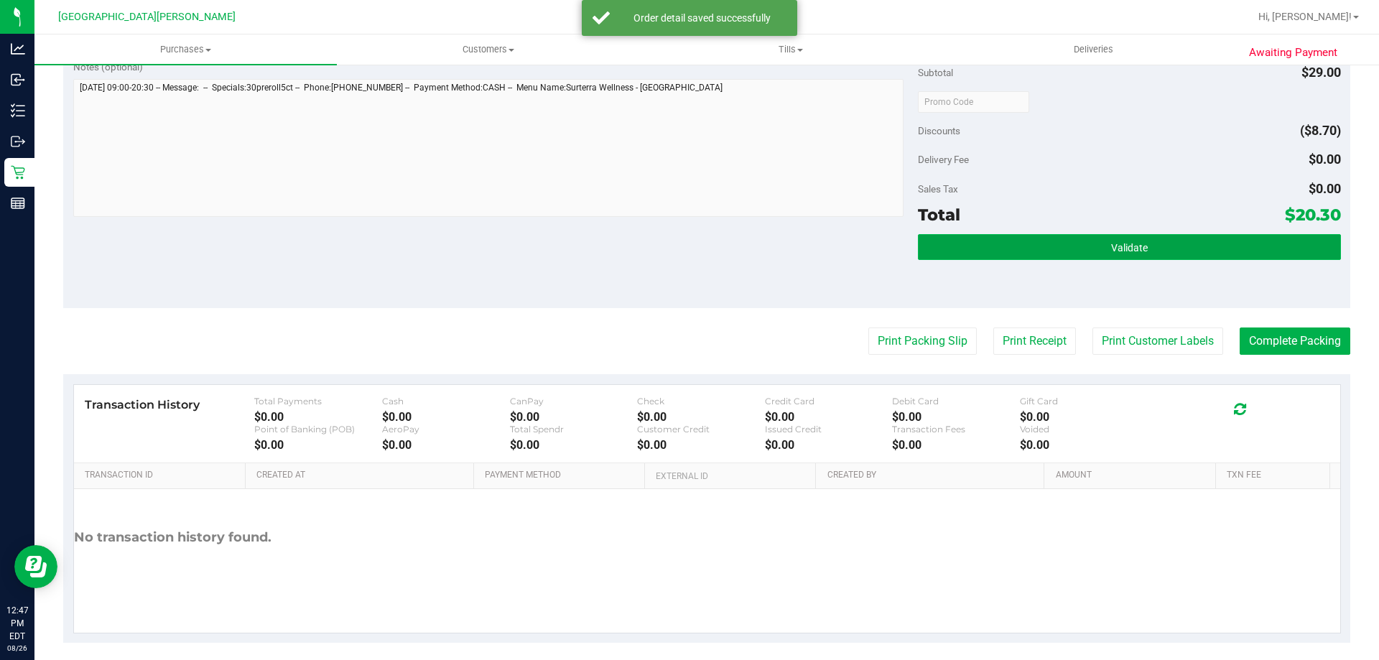
click at [1149, 242] on button "Validate" at bounding box center [1129, 247] width 422 height 26
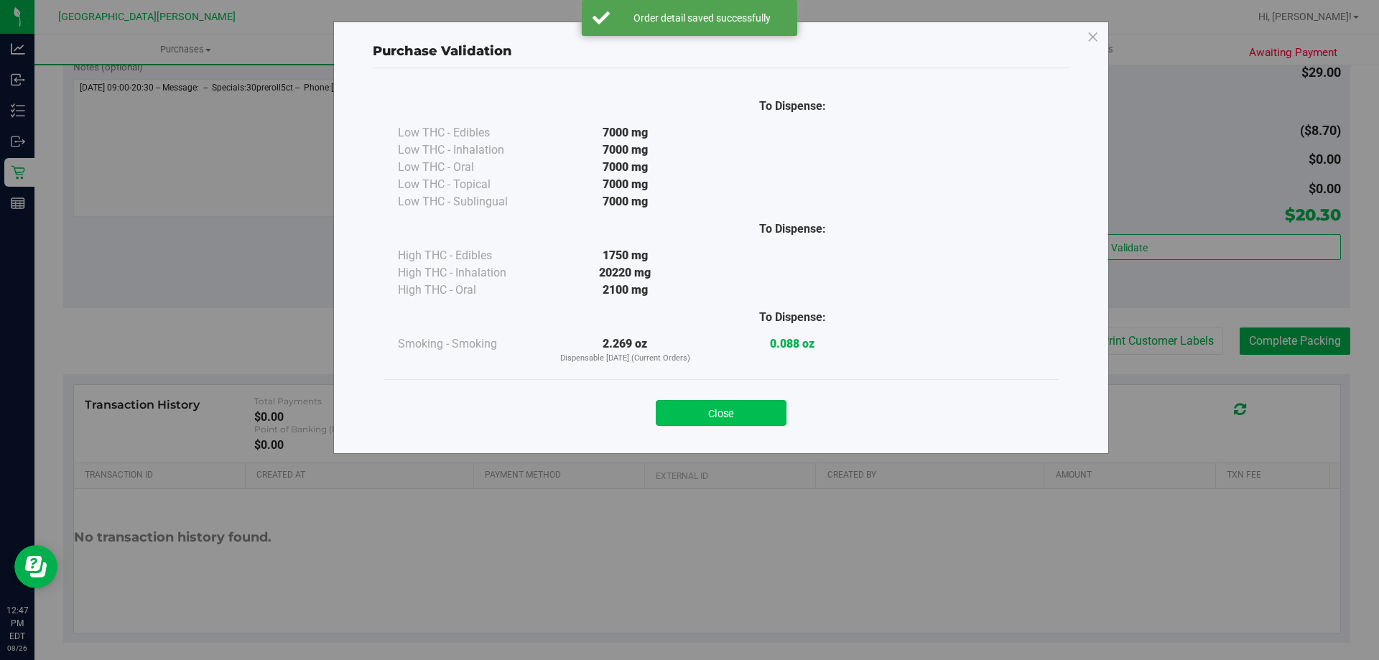
click at [777, 407] on button "Close" at bounding box center [721, 413] width 131 height 26
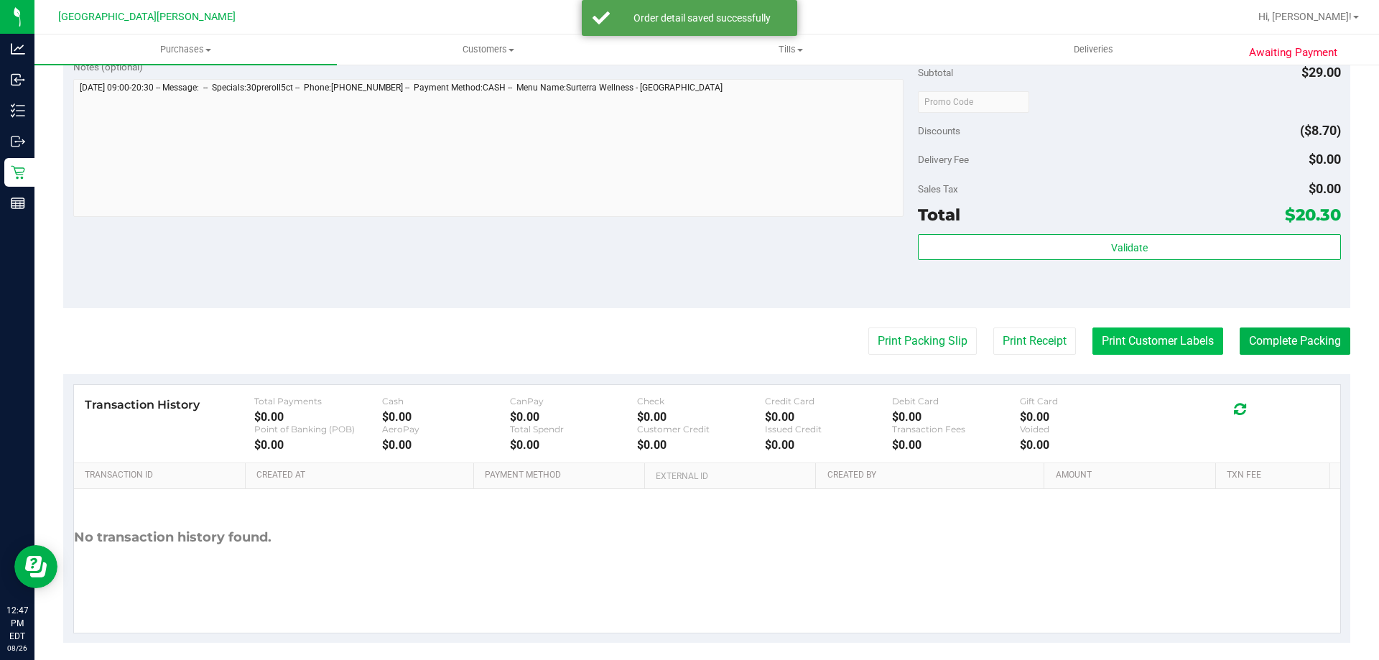
click at [1176, 344] on button "Print Customer Labels" at bounding box center [1157, 341] width 131 height 27
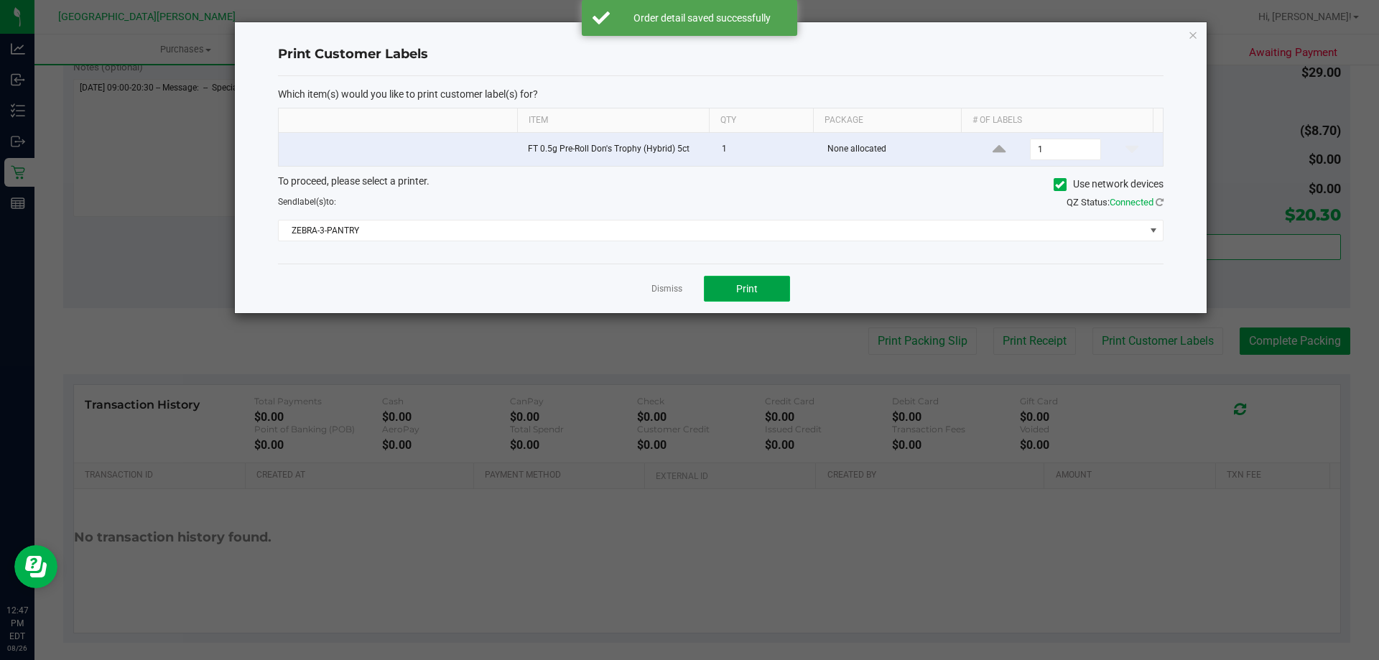
click at [743, 291] on span "Print" at bounding box center [747, 288] width 22 height 11
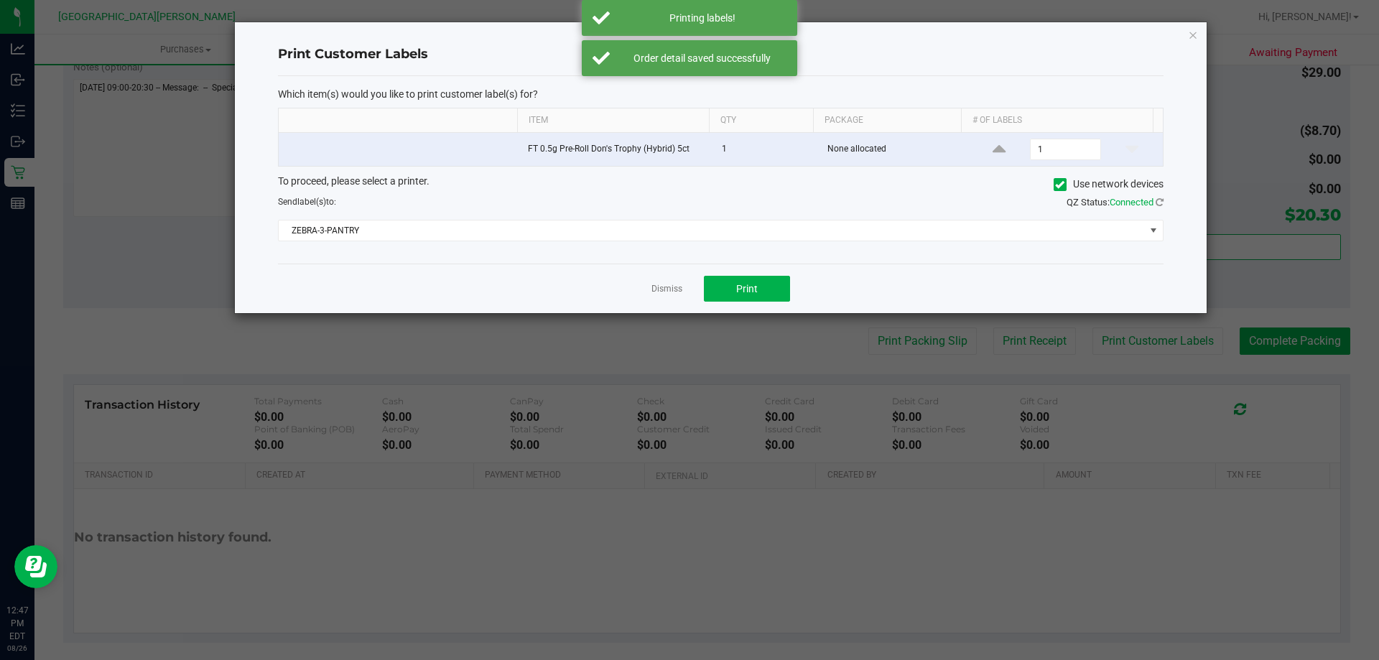
click at [672, 291] on link "Dismiss" at bounding box center [666, 289] width 31 height 12
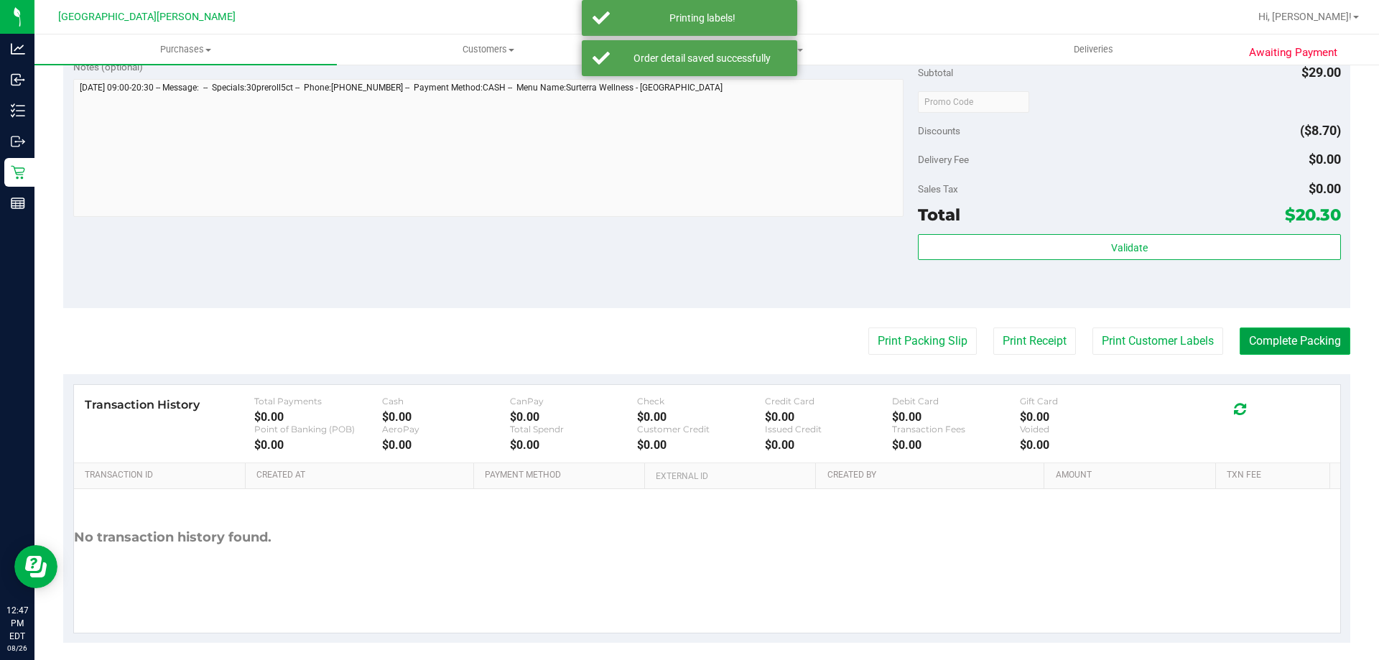
click at [1266, 334] on button "Complete Packing" at bounding box center [1295, 341] width 111 height 27
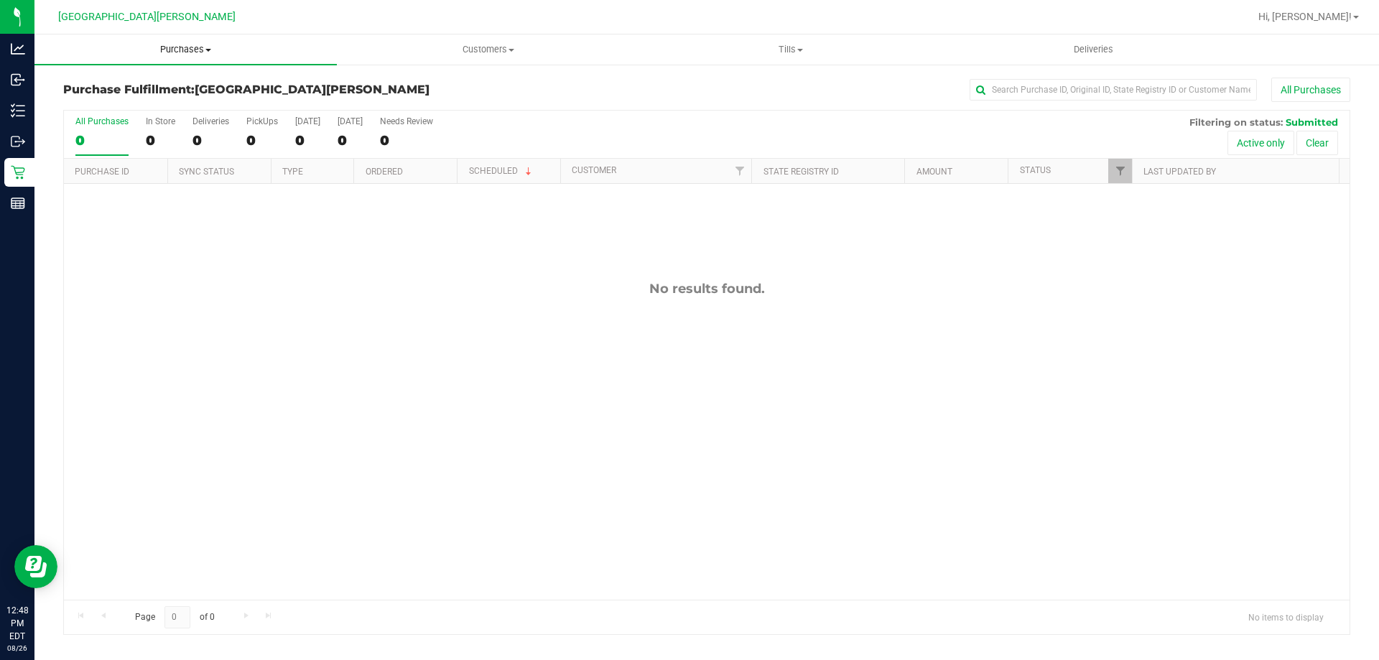
click at [193, 47] on span "Purchases" at bounding box center [185, 49] width 302 height 13
click at [78, 101] on span "Fulfillment" at bounding box center [78, 104] width 89 height 12
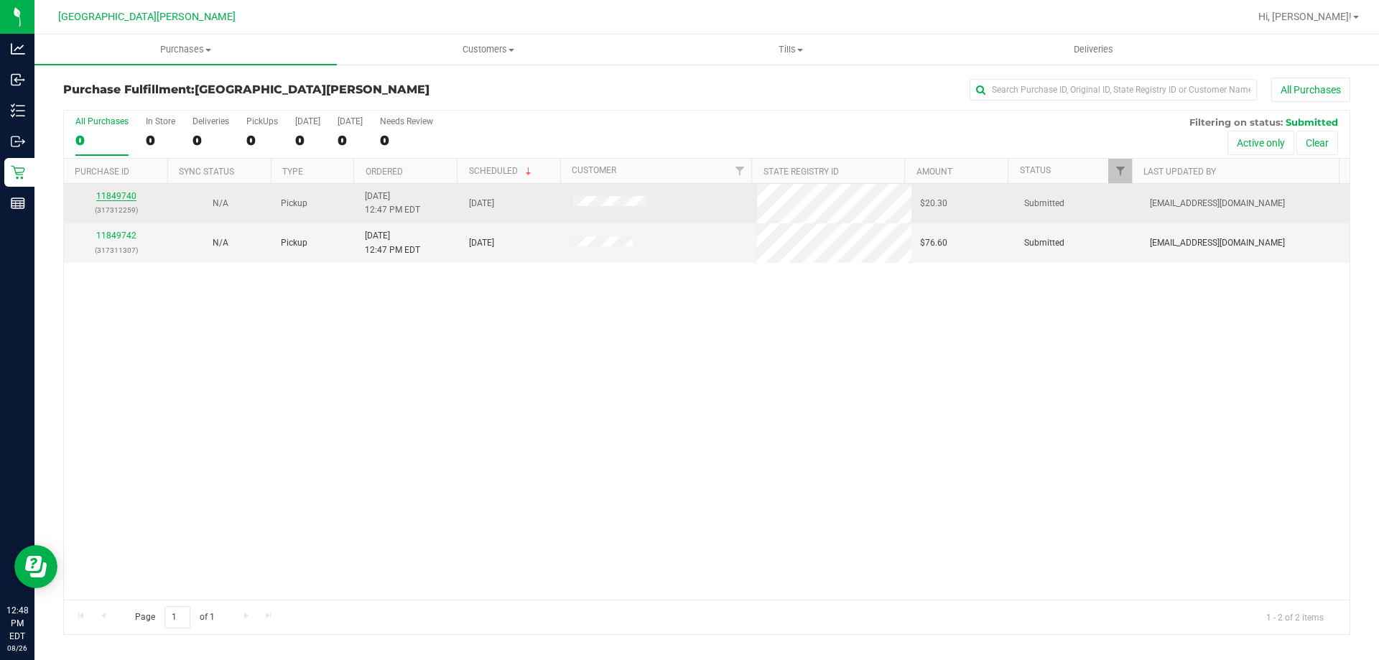
click at [115, 192] on link "11849740" at bounding box center [116, 196] width 40 height 10
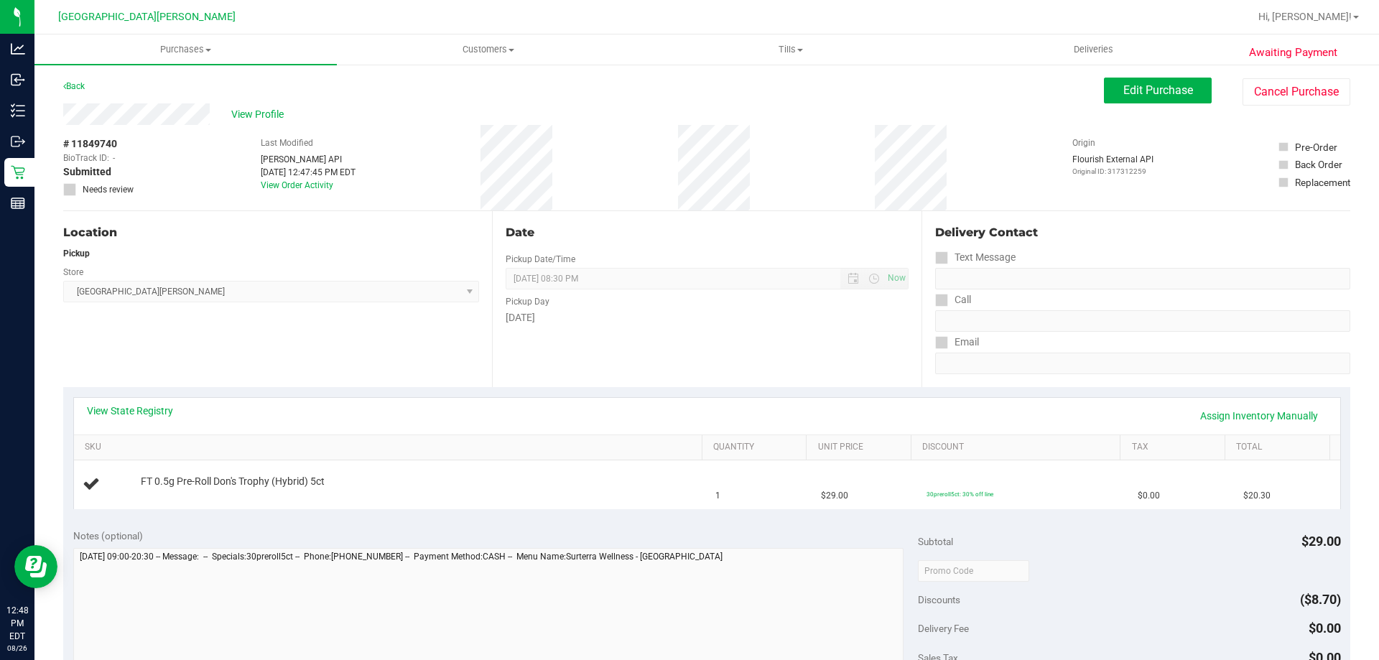
click at [451, 419] on div "View State Registry Assign Inventory Manually" at bounding box center [707, 416] width 1240 height 24
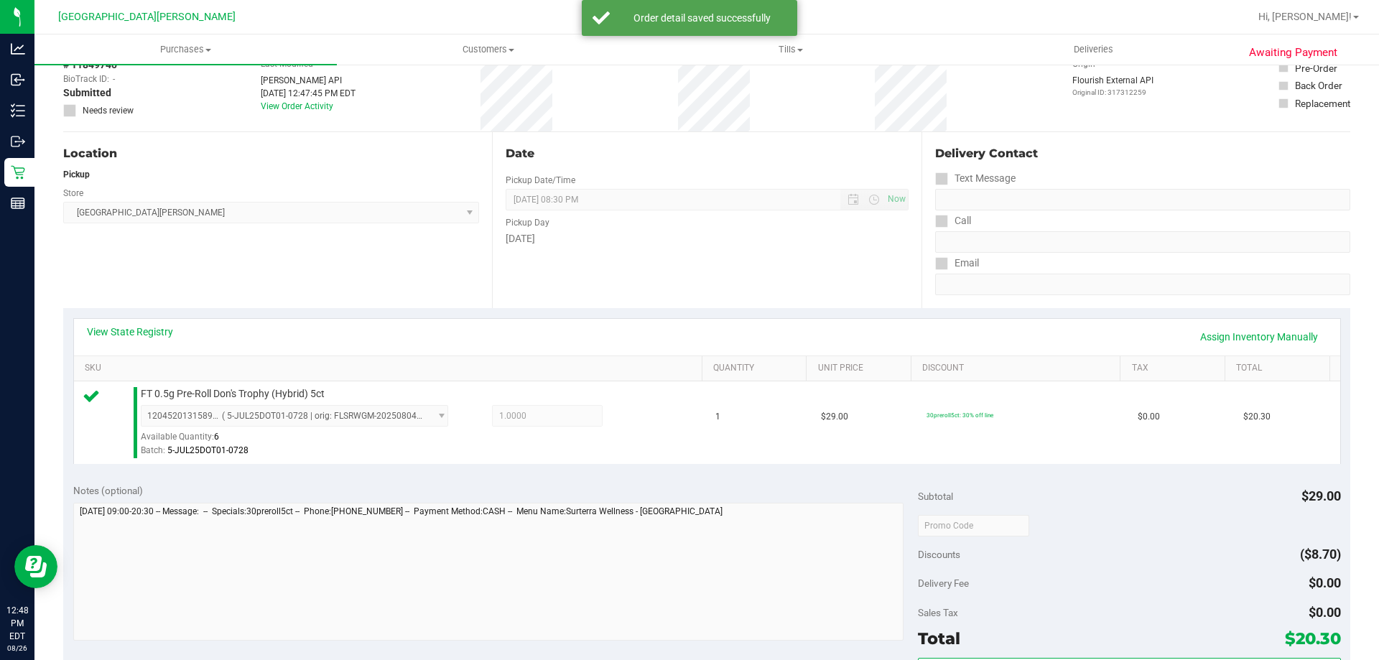
scroll to position [215, 0]
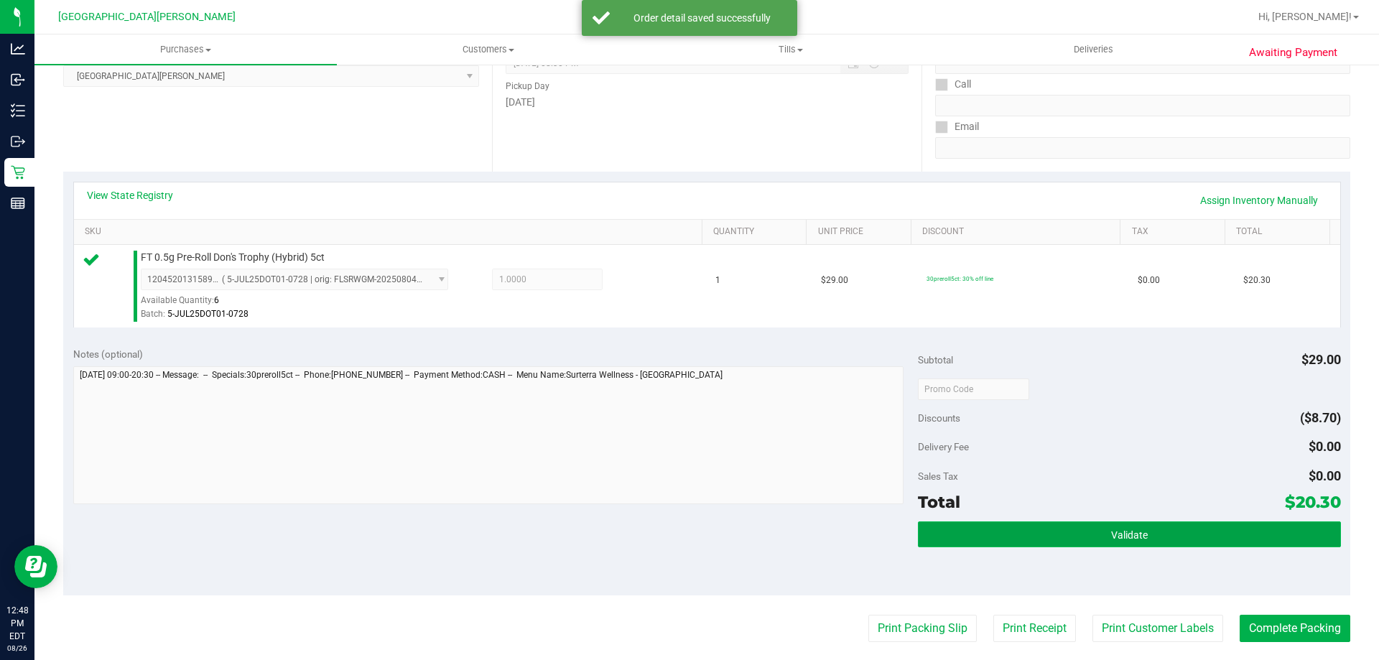
click at [1090, 539] on button "Validate" at bounding box center [1129, 534] width 422 height 26
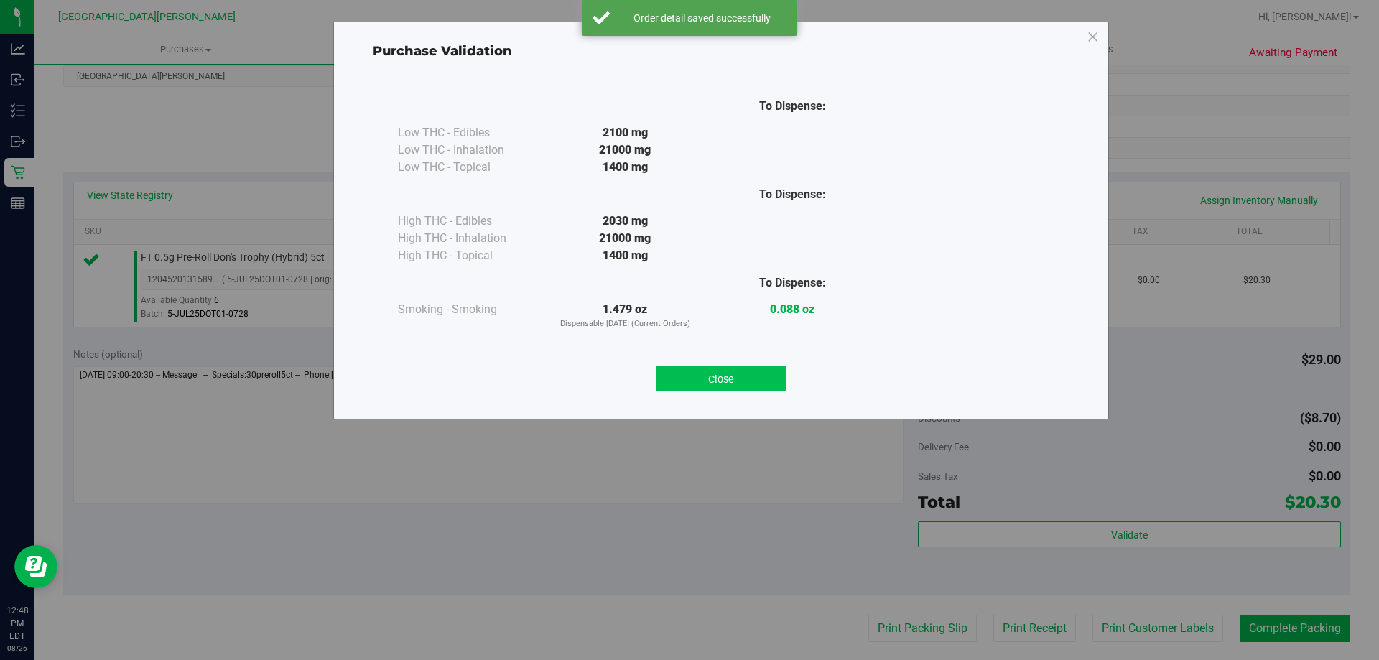
click at [745, 388] on button "Close" at bounding box center [721, 379] width 131 height 26
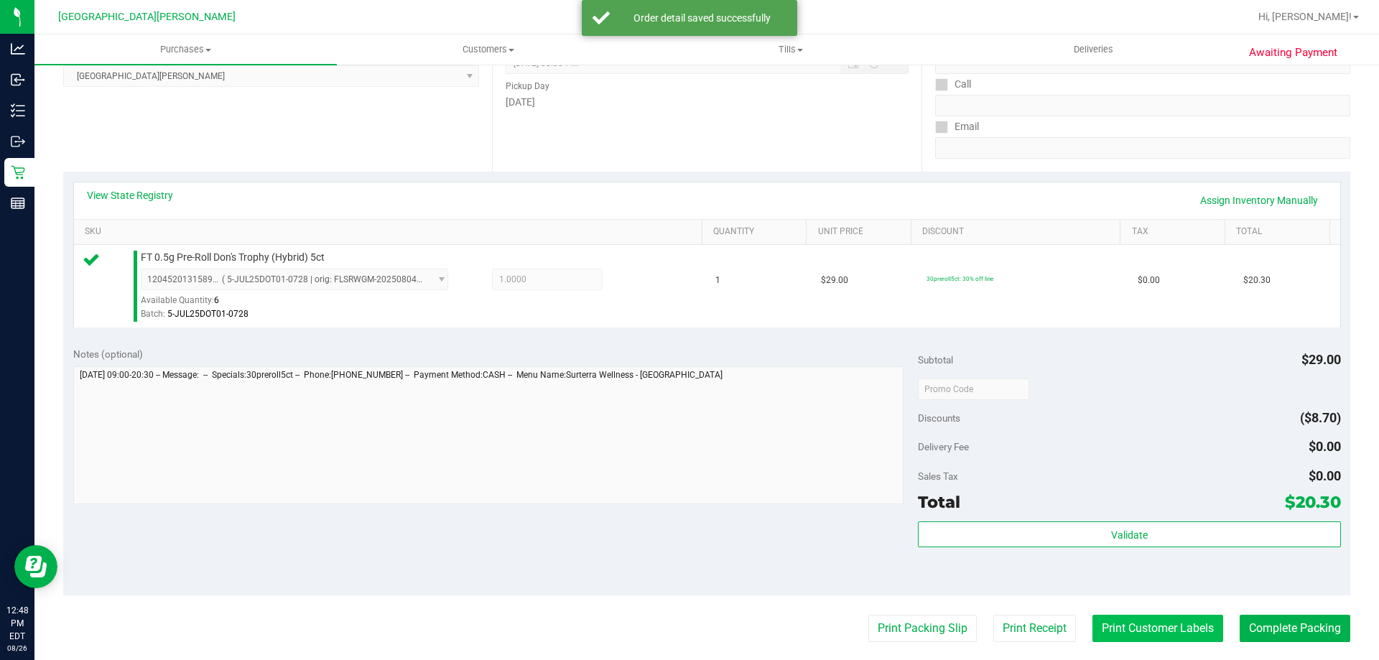
click at [1110, 617] on button "Print Customer Labels" at bounding box center [1157, 628] width 131 height 27
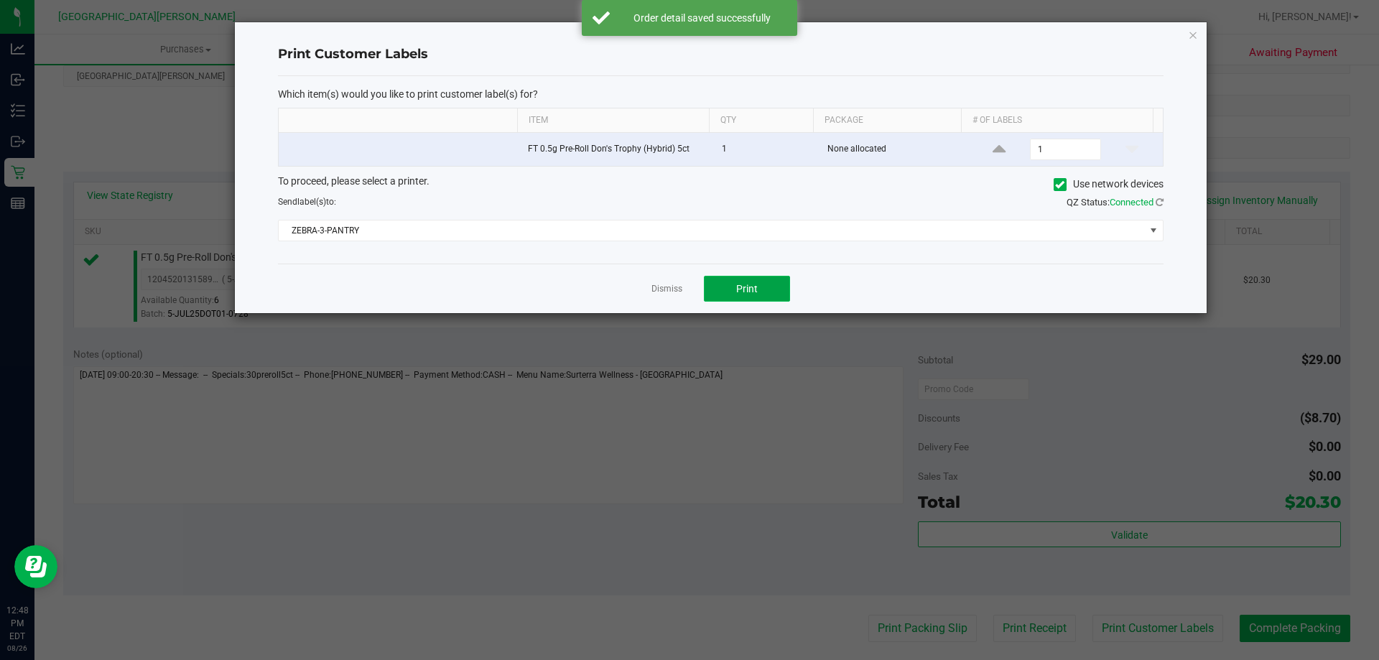
click at [773, 292] on button "Print" at bounding box center [747, 289] width 86 height 26
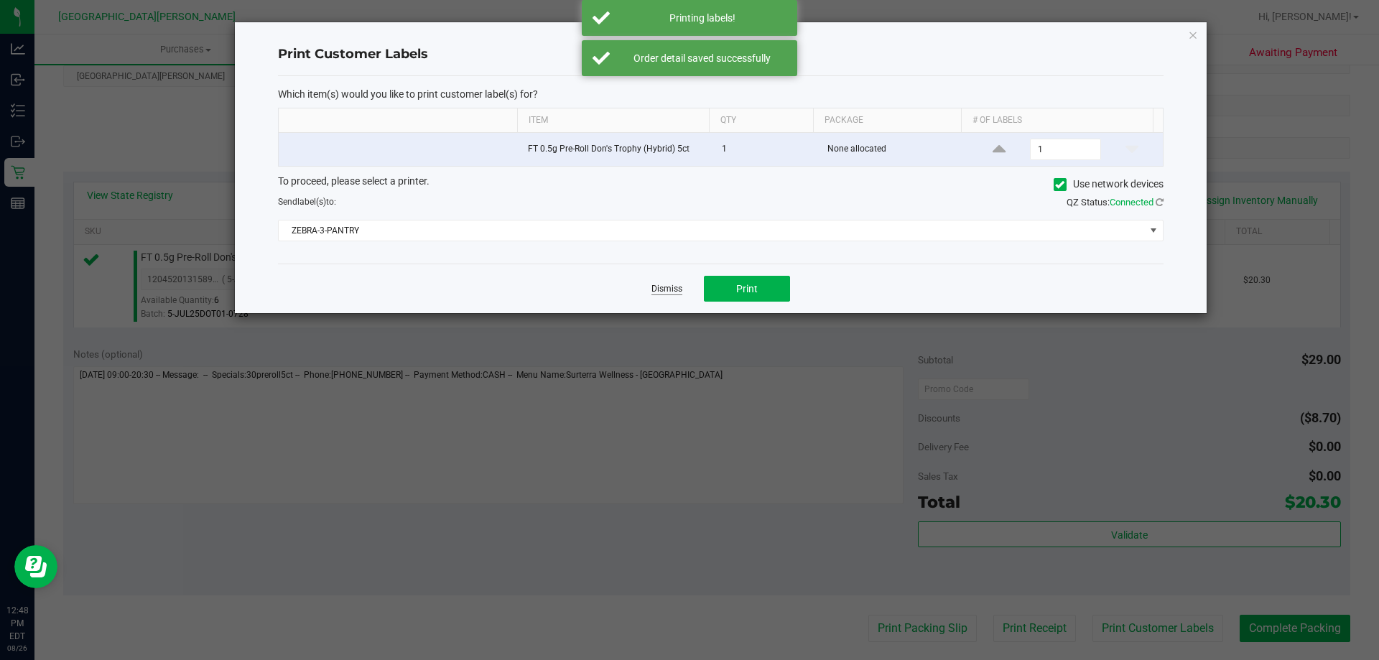
click at [665, 284] on link "Dismiss" at bounding box center [666, 289] width 31 height 12
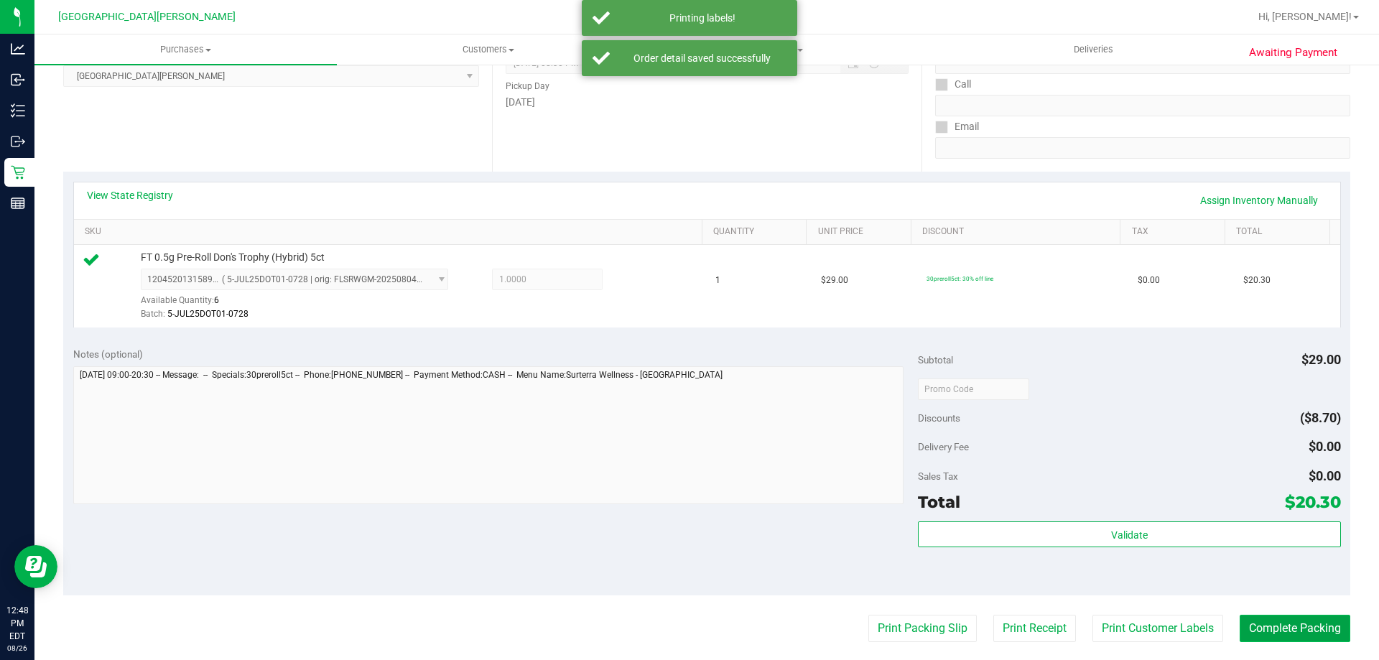
click at [1242, 621] on button "Complete Packing" at bounding box center [1295, 628] width 111 height 27
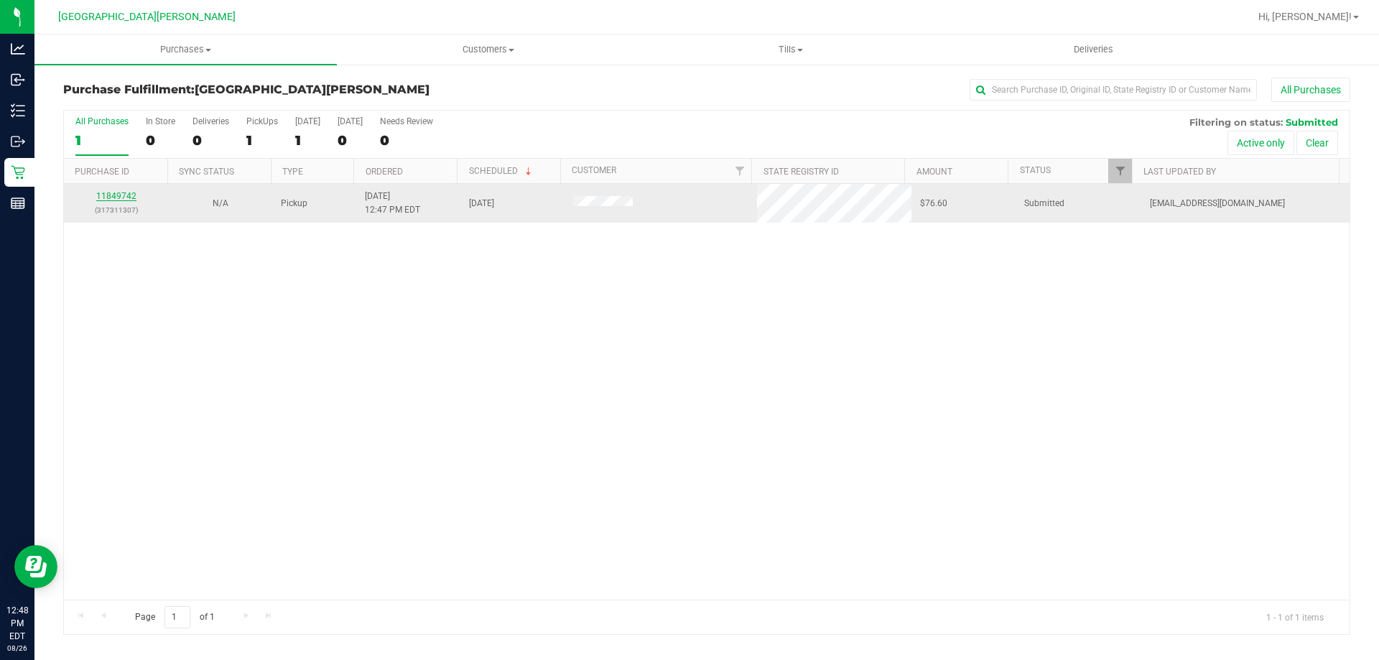
click at [123, 195] on link "11849742" at bounding box center [116, 196] width 40 height 10
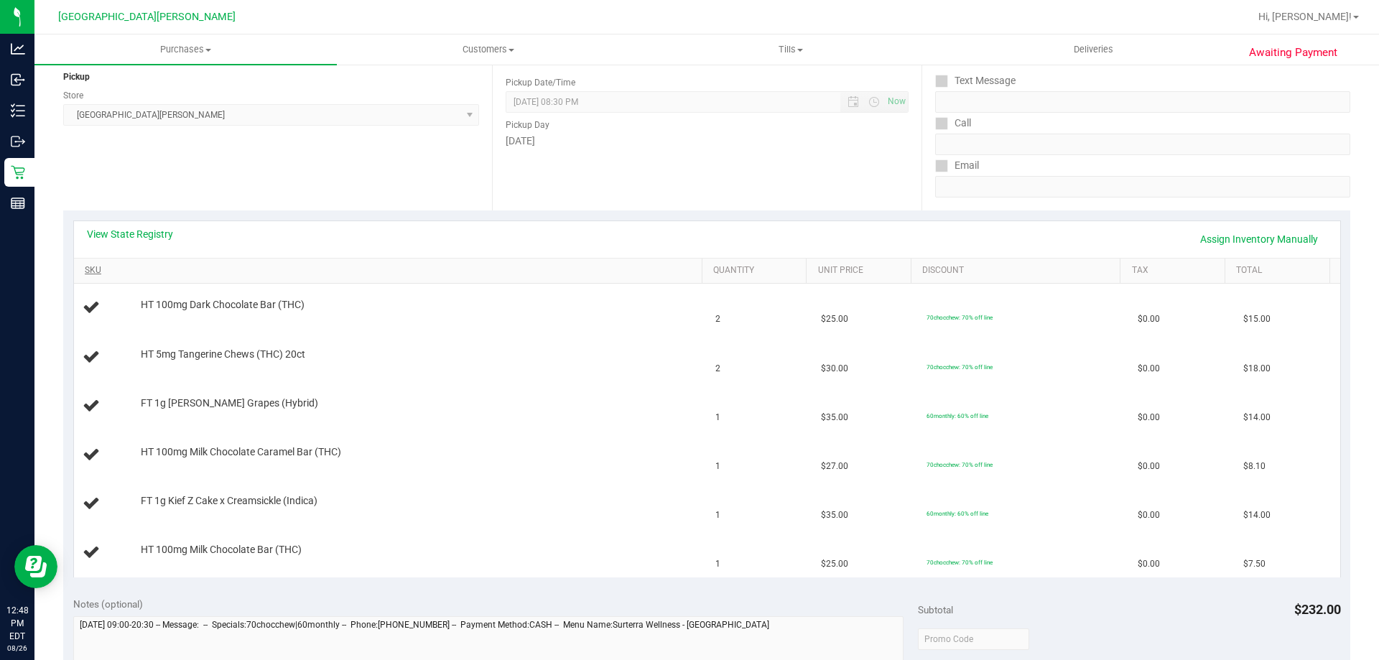
scroll to position [215, 0]
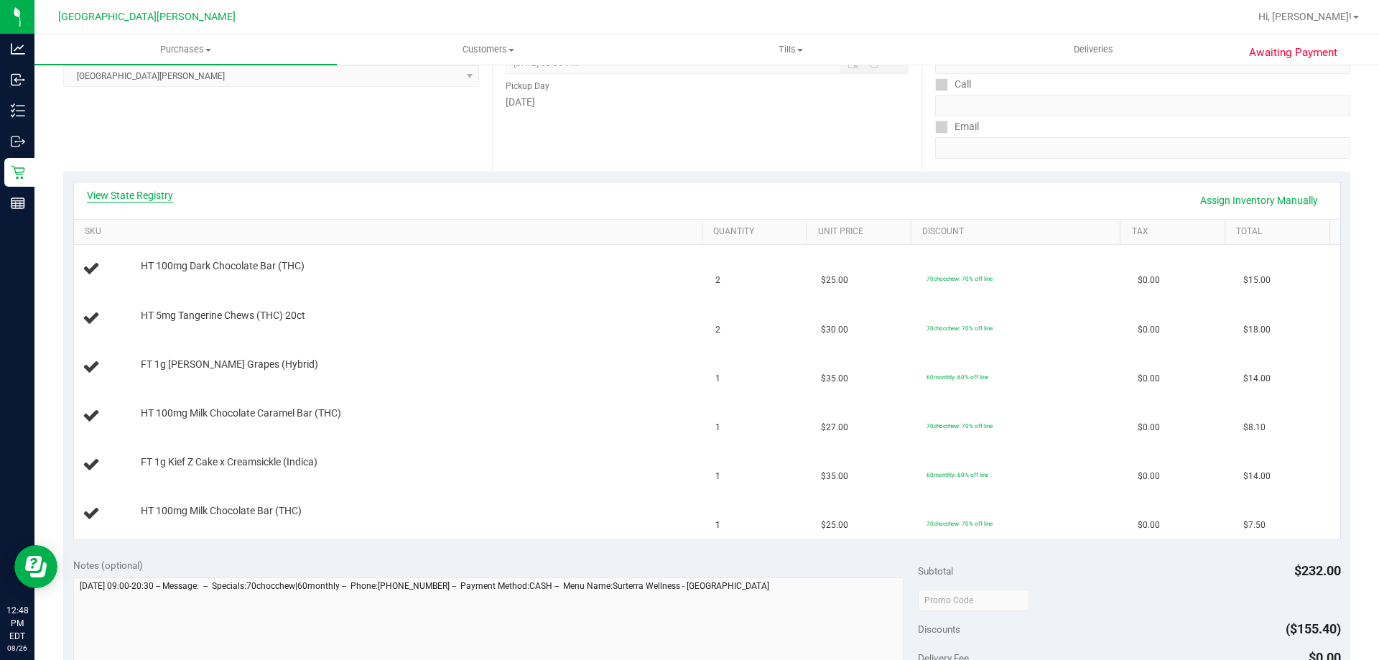
click at [152, 188] on link "View State Registry" at bounding box center [130, 195] width 86 height 14
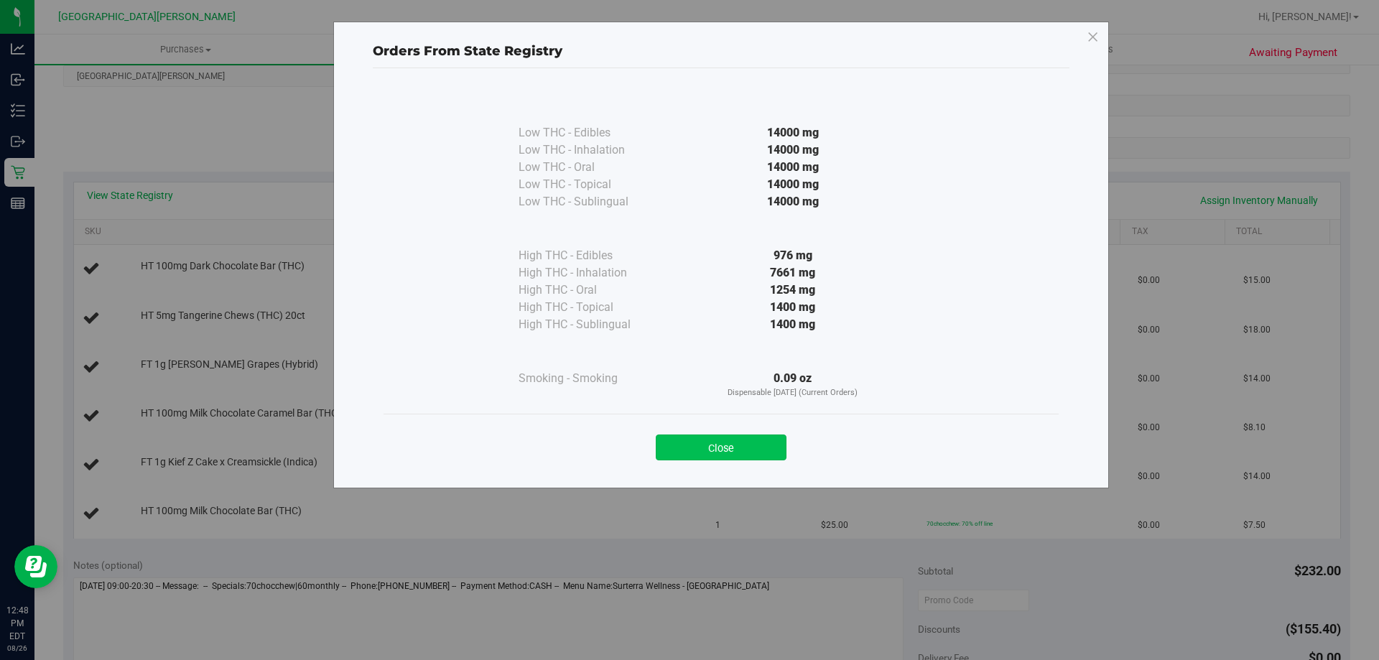
click at [742, 445] on button "Close" at bounding box center [721, 448] width 131 height 26
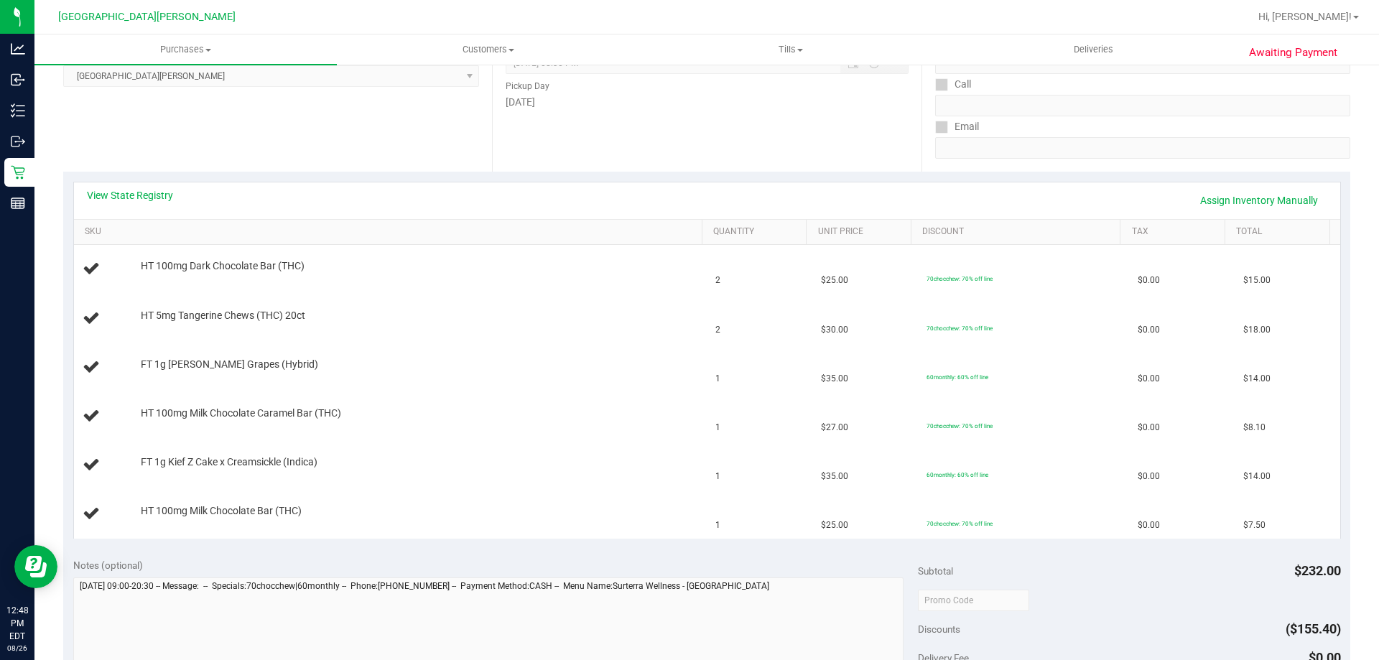
click at [437, 195] on div "View State Registry Assign Inventory Manually" at bounding box center [707, 200] width 1240 height 24
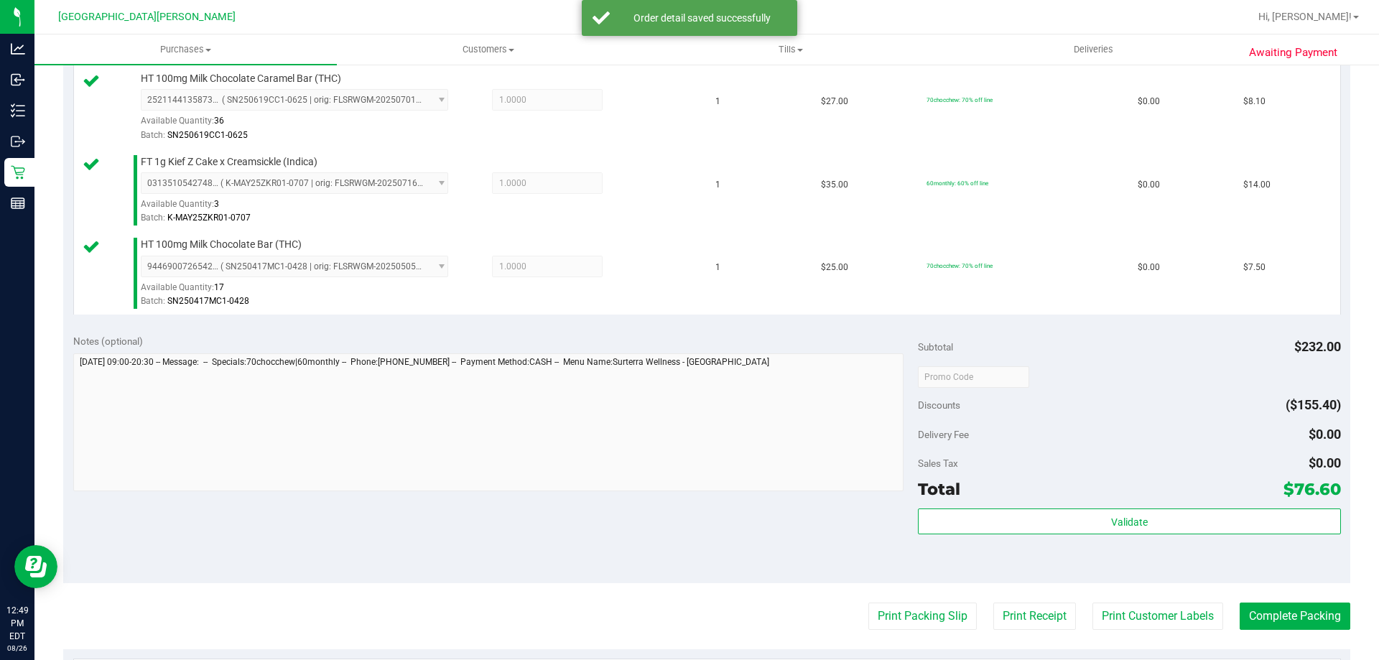
scroll to position [862, 0]
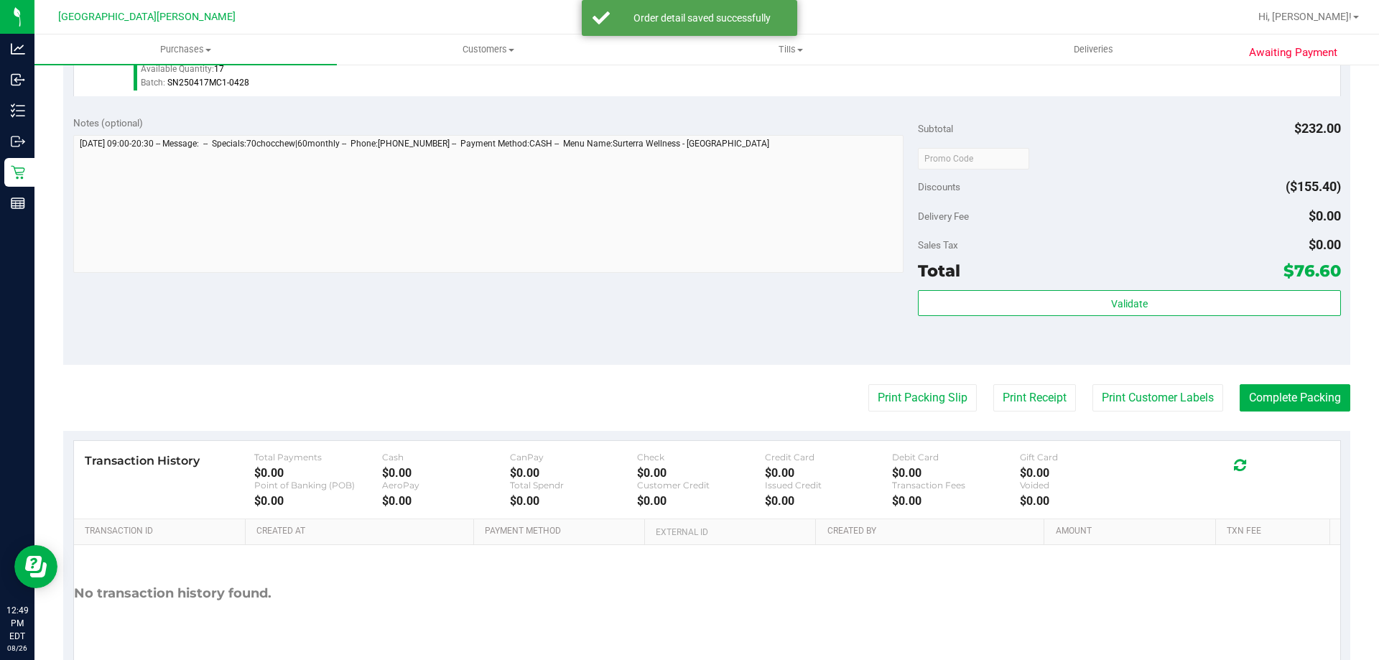
click at [1127, 283] on div "Total $76.60" at bounding box center [1129, 271] width 422 height 26
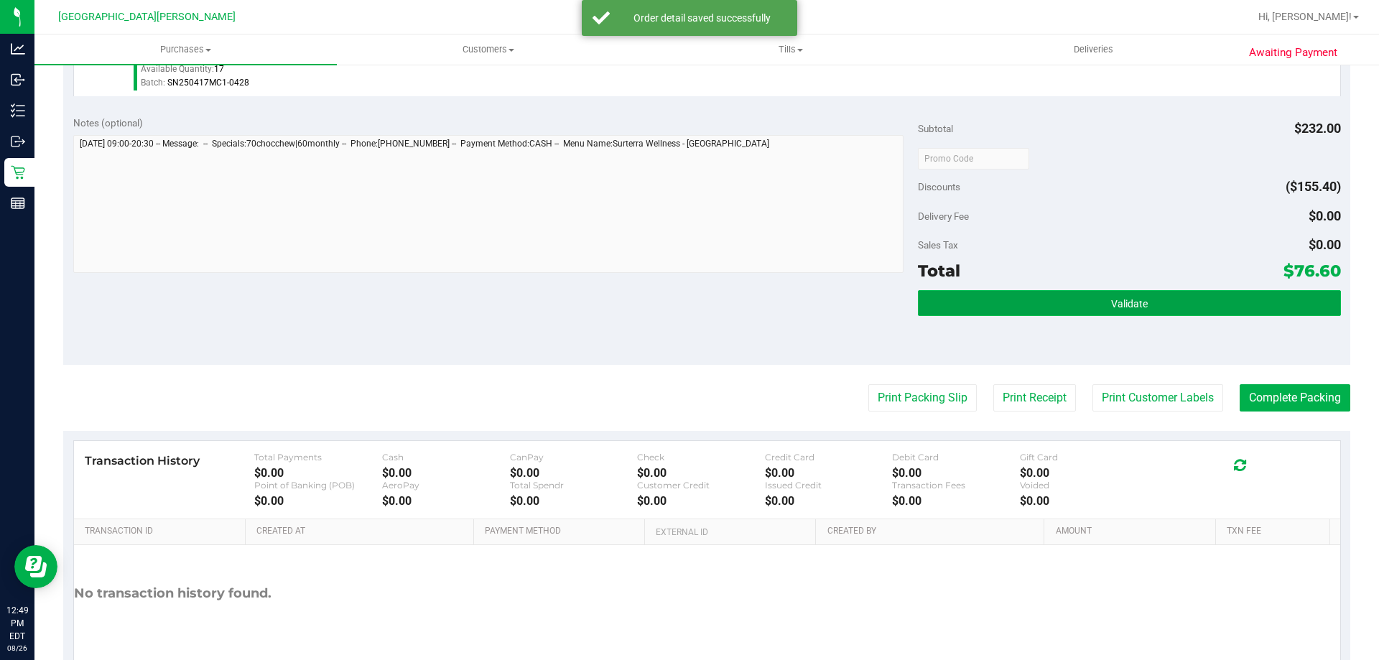
click at [1123, 298] on span "Validate" at bounding box center [1129, 303] width 37 height 11
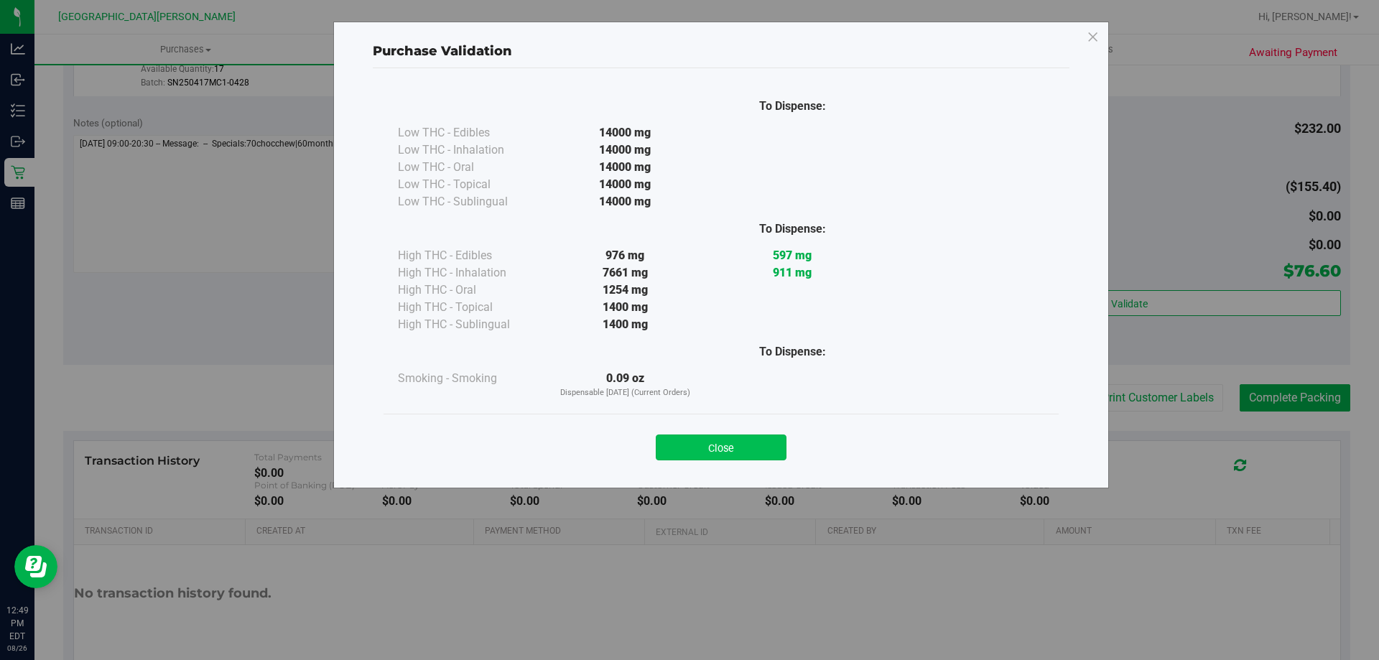
click at [759, 447] on button "Close" at bounding box center [721, 448] width 131 height 26
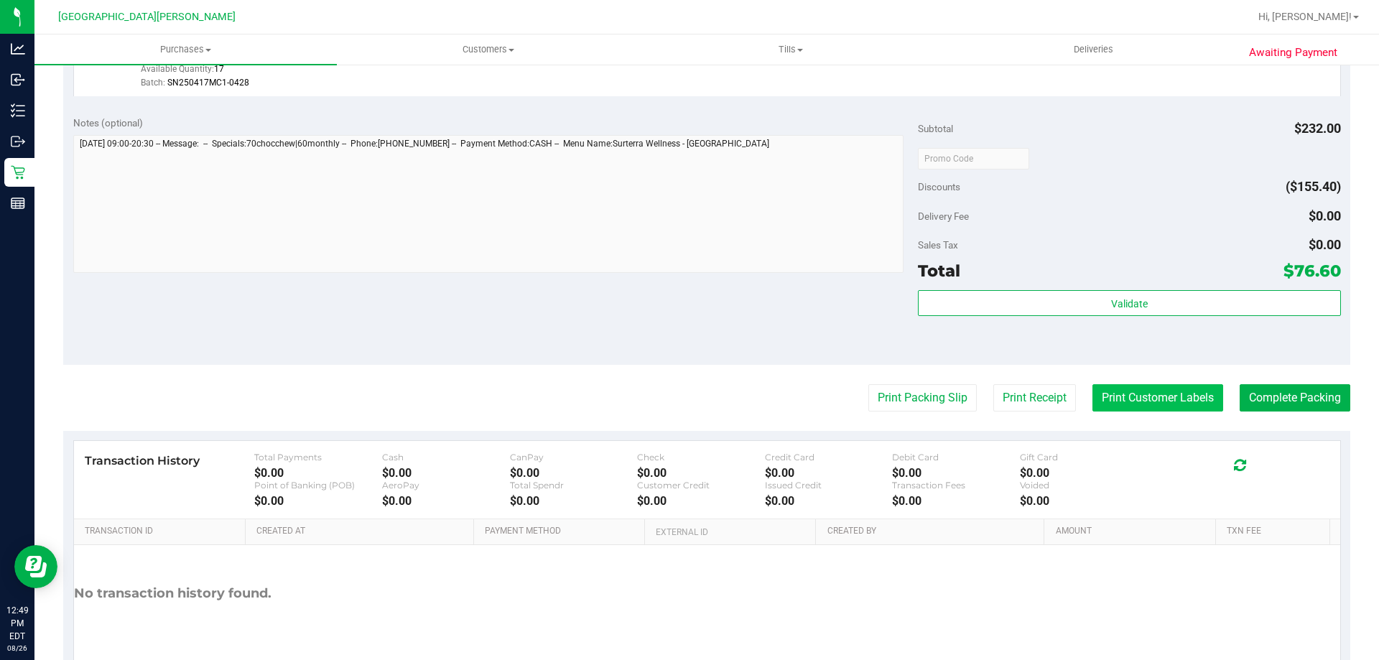
click at [1156, 395] on button "Print Customer Labels" at bounding box center [1157, 397] width 131 height 27
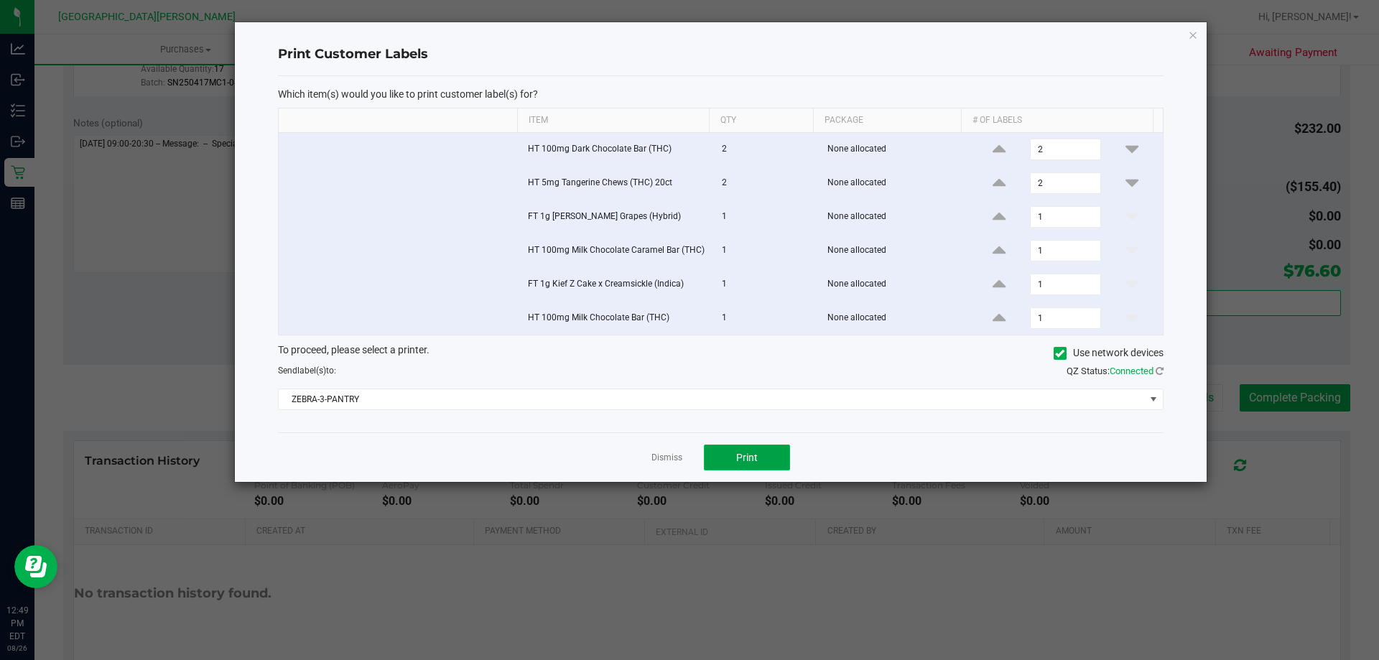
click at [767, 463] on button "Print" at bounding box center [747, 458] width 86 height 26
click at [673, 451] on app-cancel-button "Dismiss" at bounding box center [666, 457] width 31 height 15
click at [669, 458] on link "Dismiss" at bounding box center [666, 458] width 31 height 12
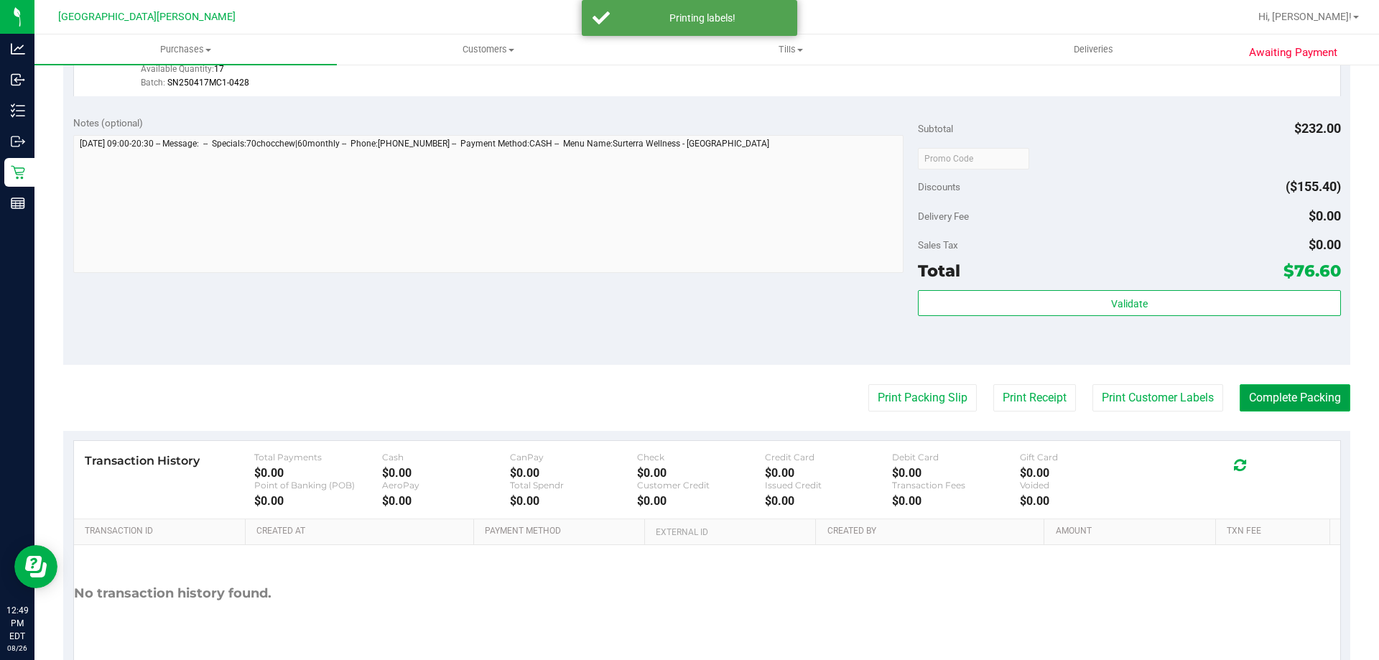
click at [1258, 398] on button "Complete Packing" at bounding box center [1295, 397] width 111 height 27
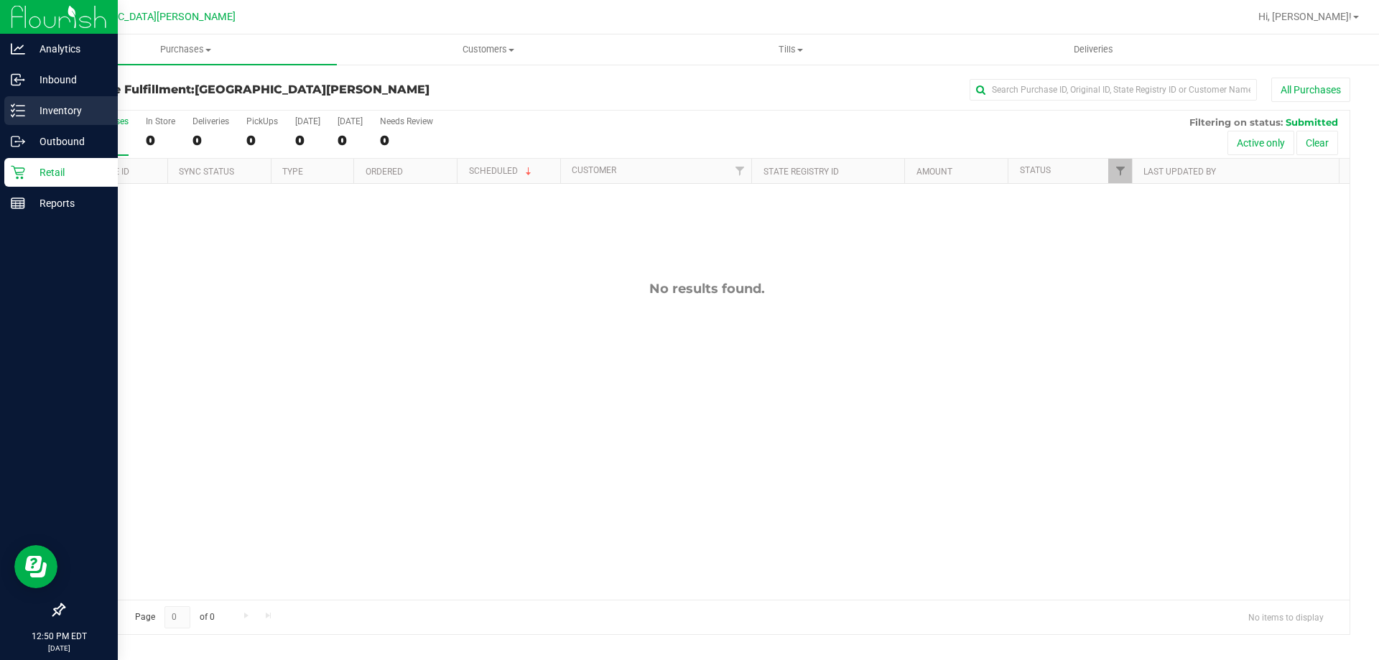
click at [34, 103] on p "Inventory" at bounding box center [68, 110] width 86 height 17
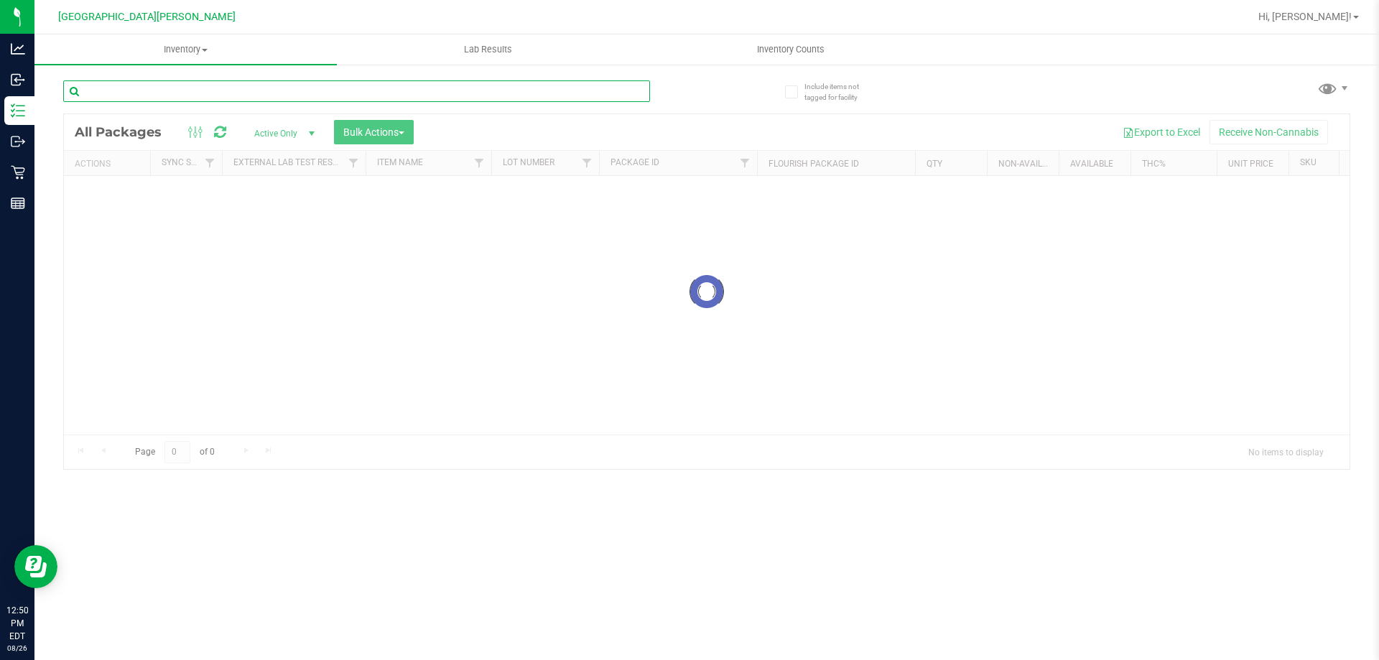
click at [162, 96] on input "text" at bounding box center [356, 91] width 587 height 22
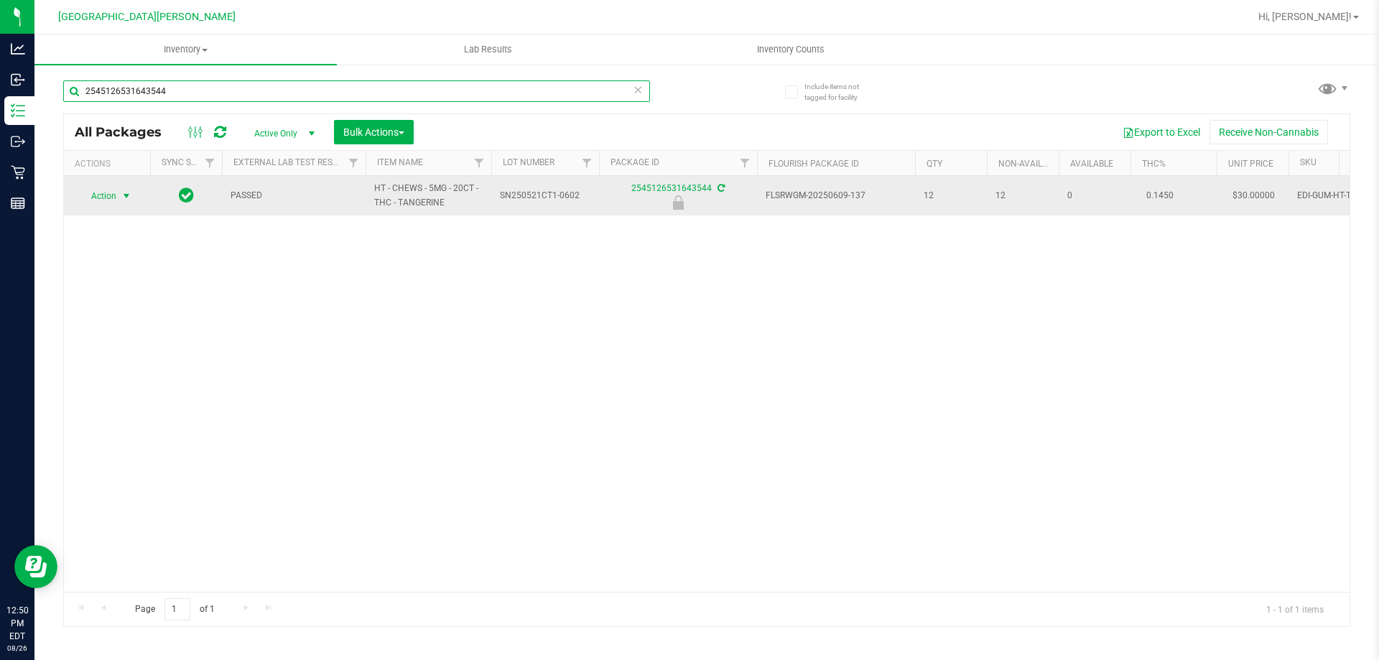
type input "2545126531643544"
click at [101, 198] on span "Action" at bounding box center [97, 196] width 39 height 20
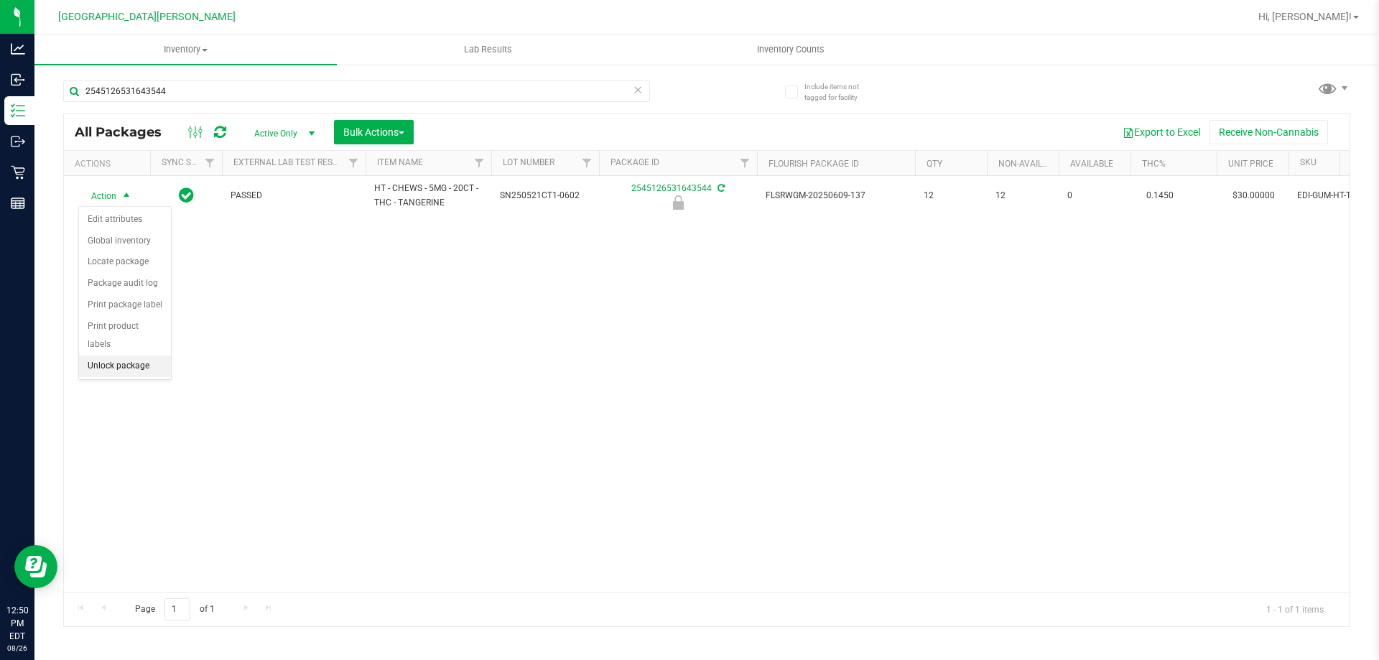
click at [114, 356] on li "Unlock package" at bounding box center [125, 367] width 92 height 22
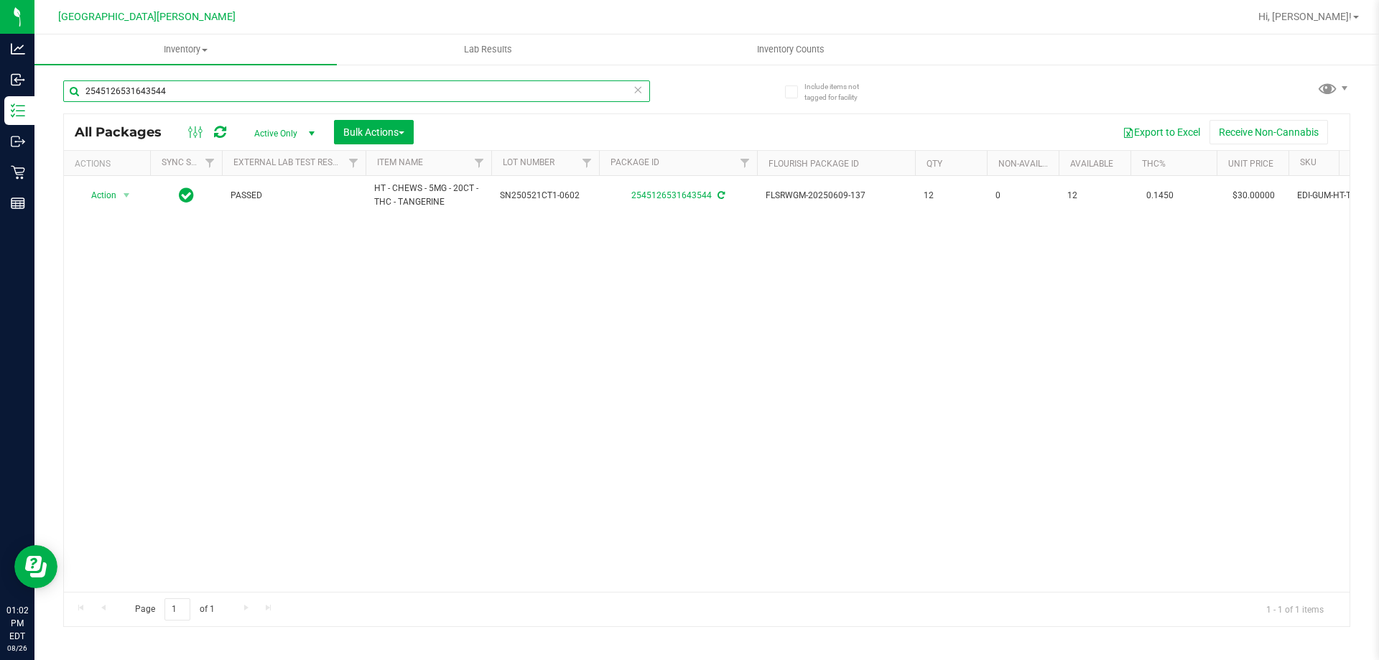
click at [190, 85] on input "2545126531643544" at bounding box center [356, 91] width 587 height 22
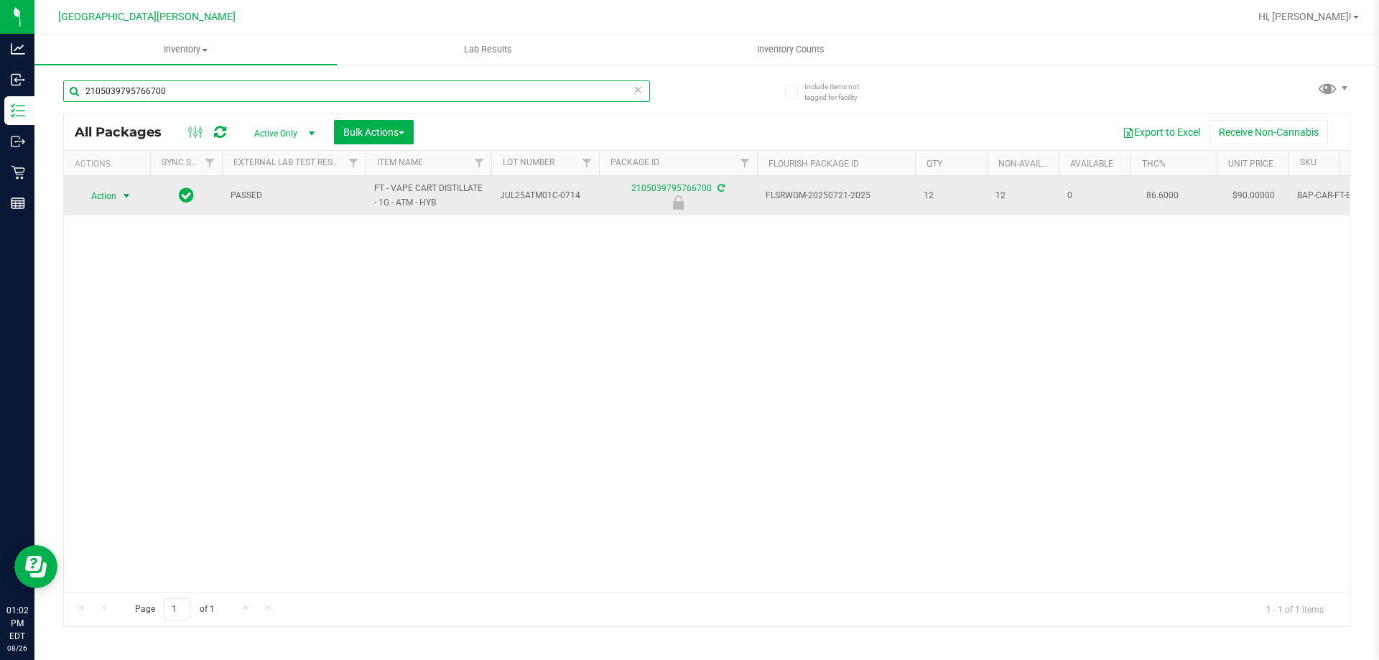
type input "2105039795766700"
click at [124, 197] on span "select" at bounding box center [126, 195] width 11 height 11
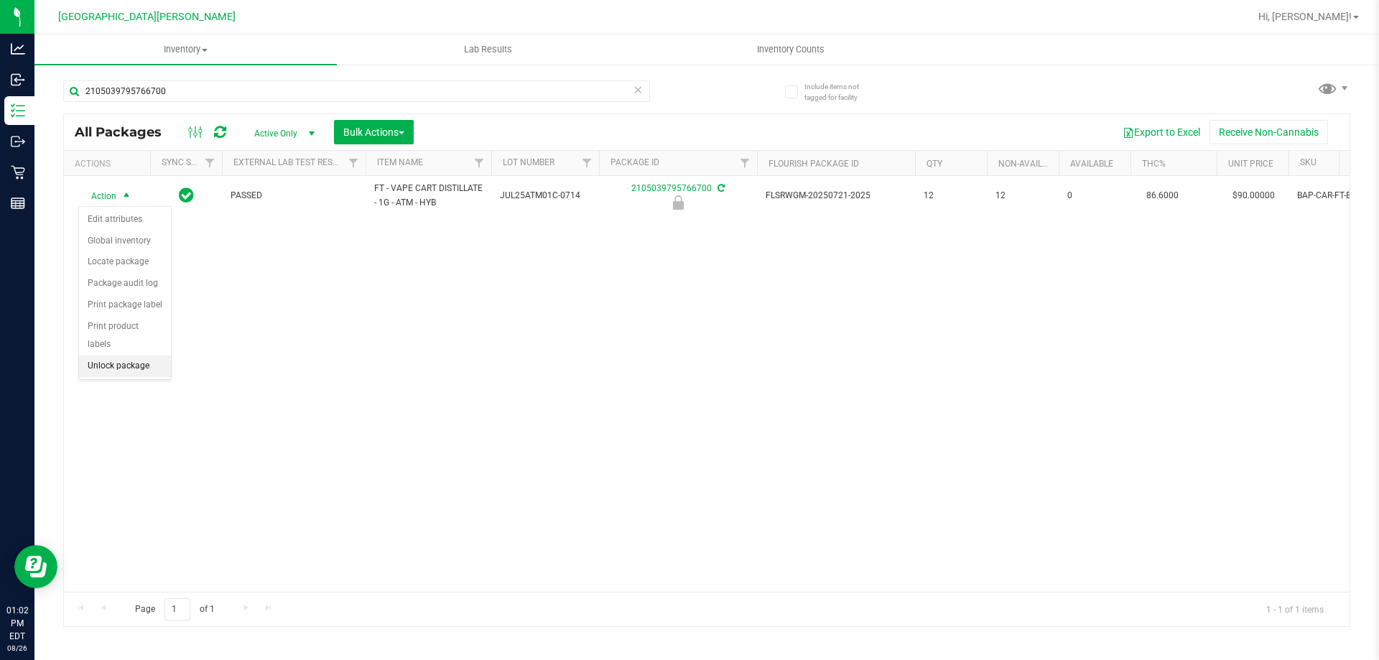
click at [142, 356] on li "Unlock package" at bounding box center [125, 367] width 92 height 22
click at [218, 105] on div "2105039795766700" at bounding box center [356, 96] width 587 height 33
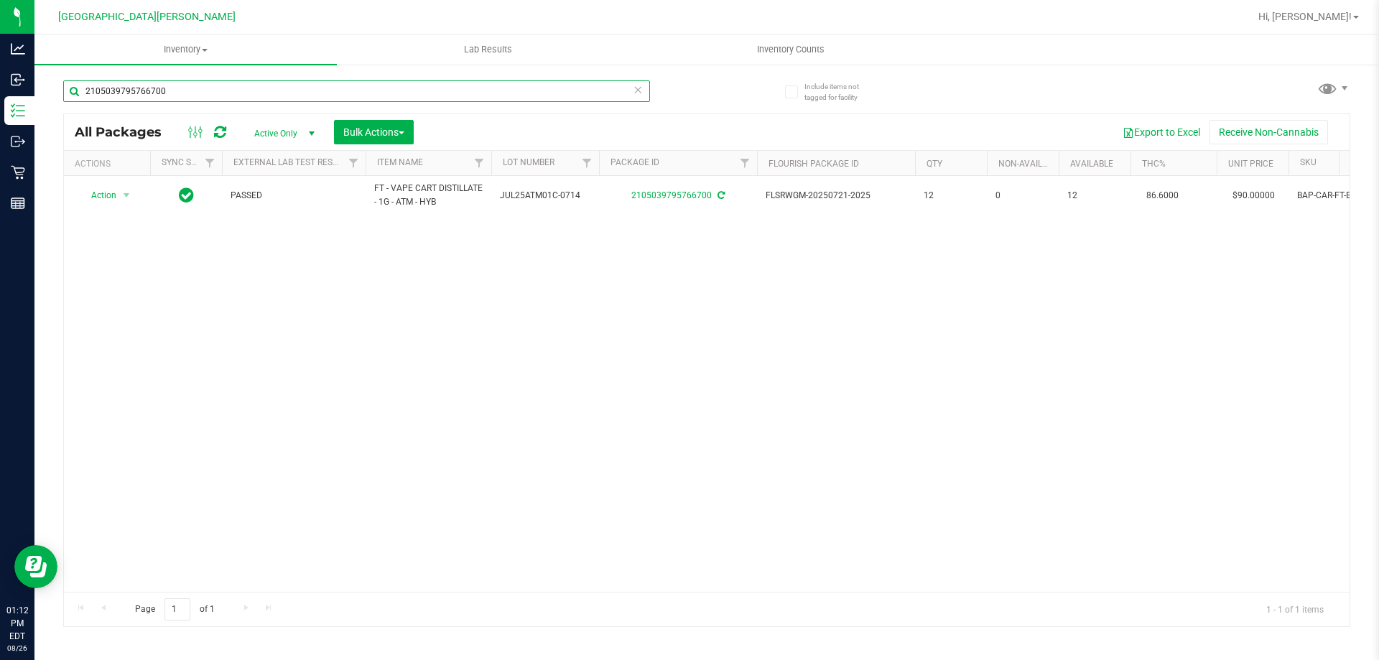
click at [220, 91] on input "2105039795766700" at bounding box center [356, 91] width 587 height 22
type input "0345781263909412"
click at [129, 195] on div at bounding box center [107, 196] width 69 height 14
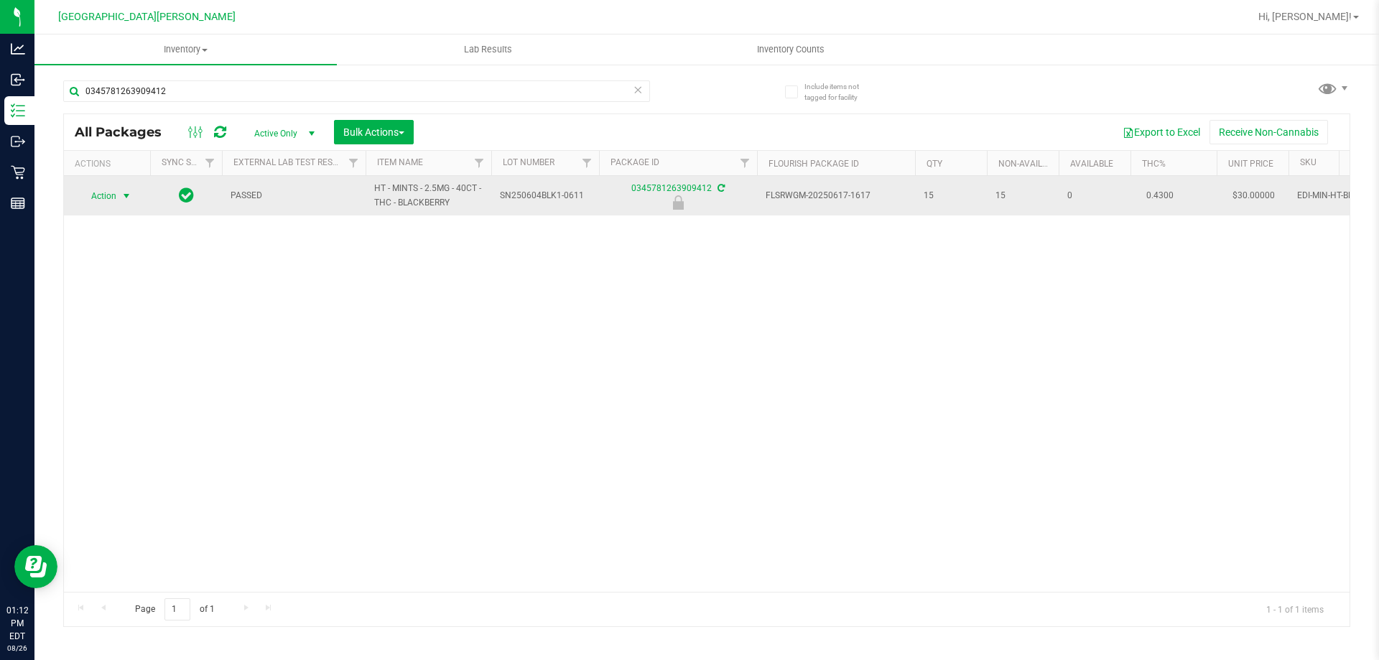
click at [126, 196] on span "select" at bounding box center [126, 195] width 11 height 11
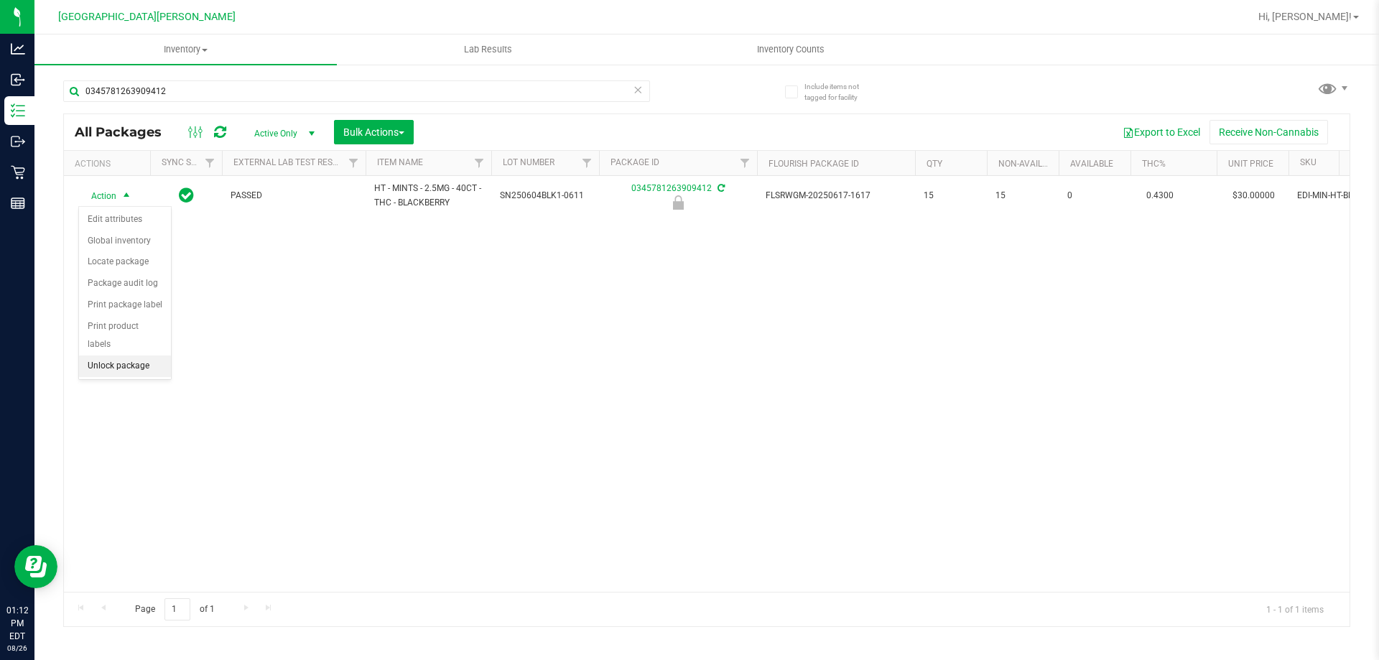
click at [141, 356] on li "Unlock package" at bounding box center [125, 367] width 92 height 22
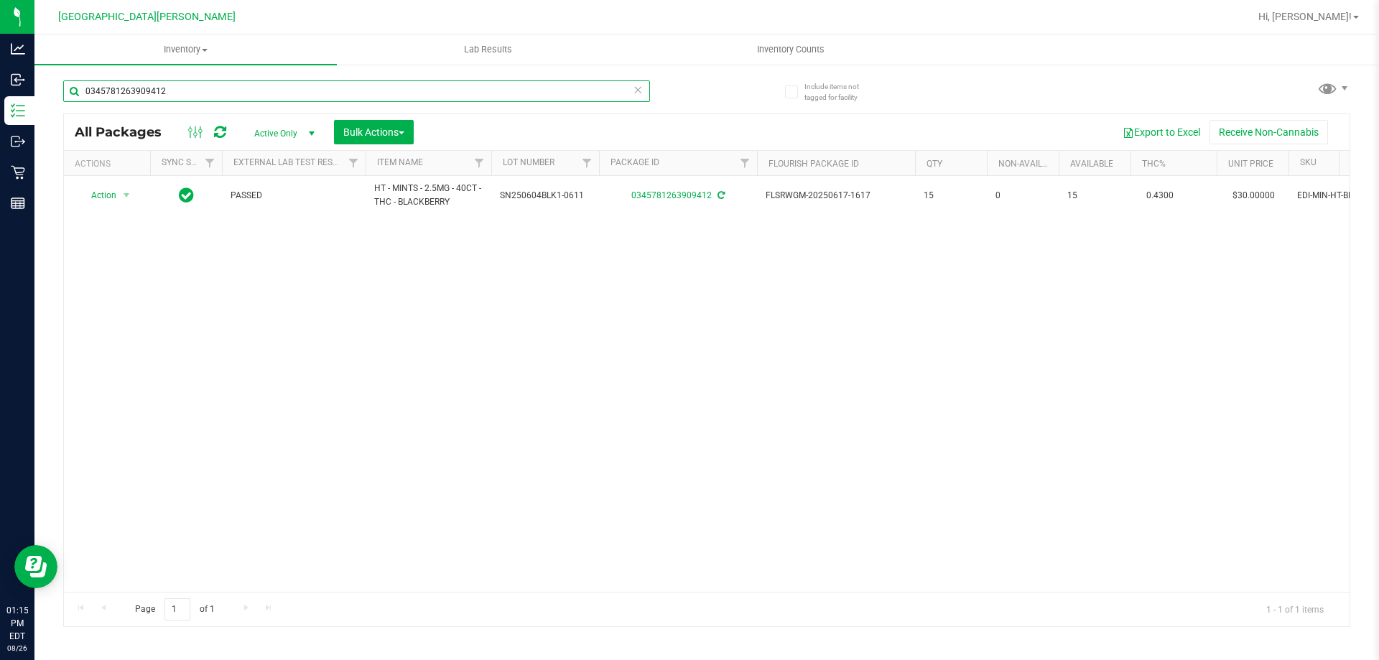
click at [246, 85] on input "0345781263909412" at bounding box center [356, 91] width 587 height 22
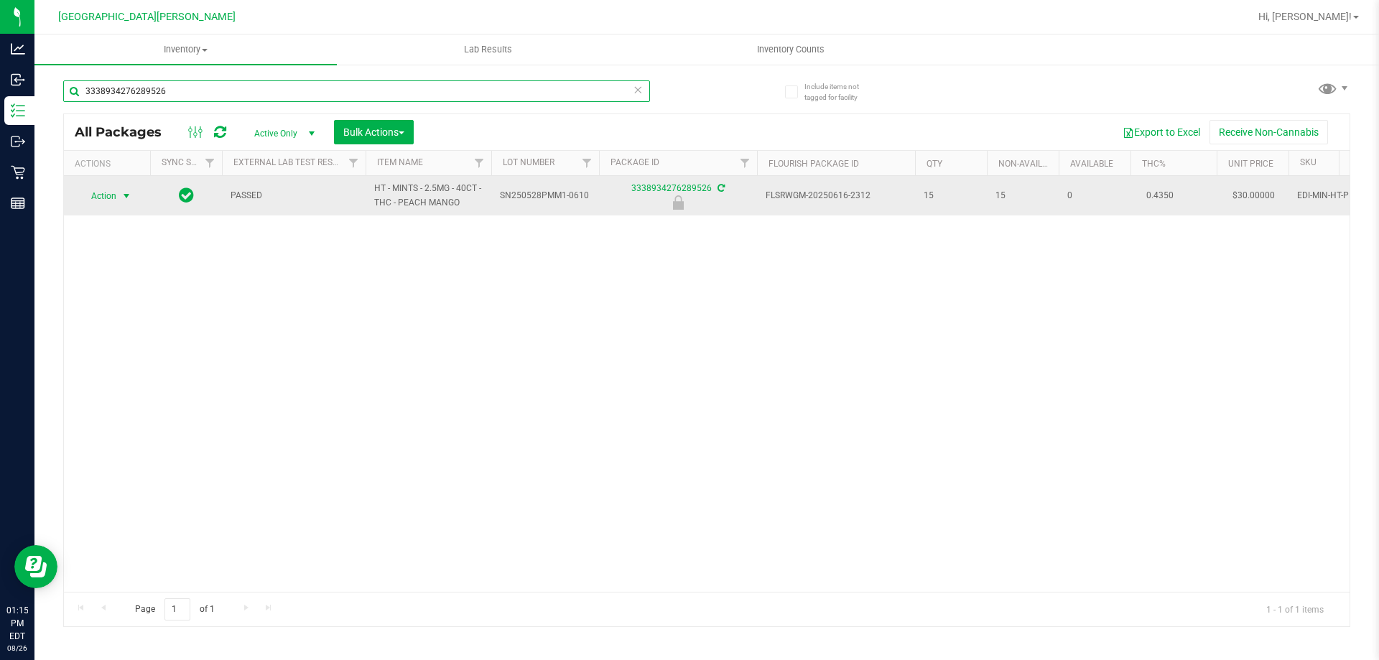
type input "3338934276289526"
click at [124, 195] on span "select" at bounding box center [126, 195] width 11 height 11
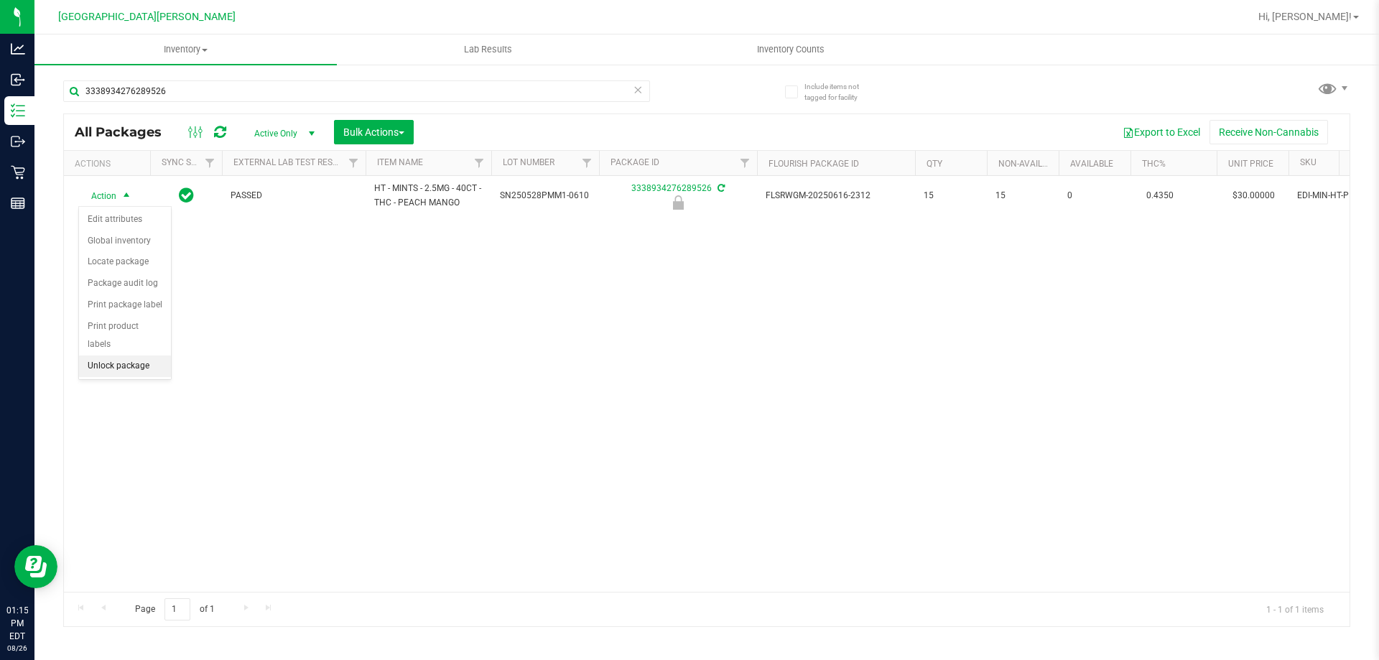
click at [141, 356] on li "Unlock package" at bounding box center [125, 367] width 92 height 22
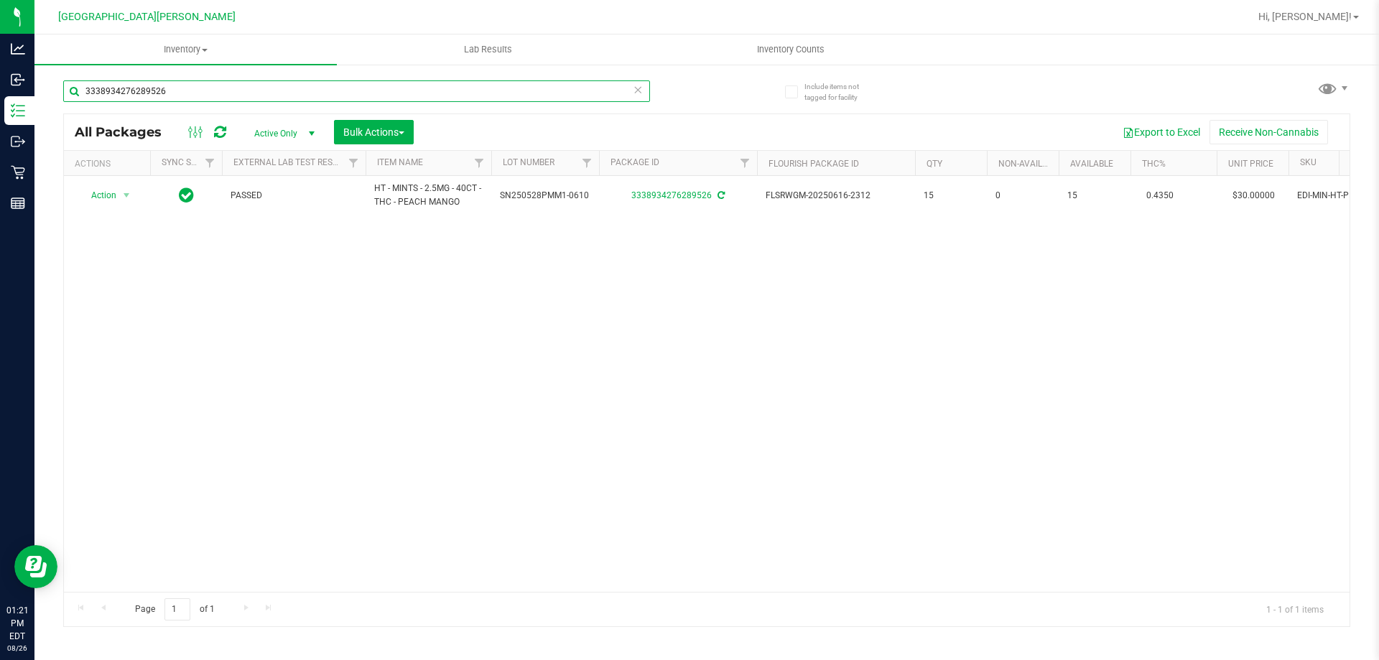
click at [177, 91] on input "3338934276289526" at bounding box center [356, 91] width 587 height 22
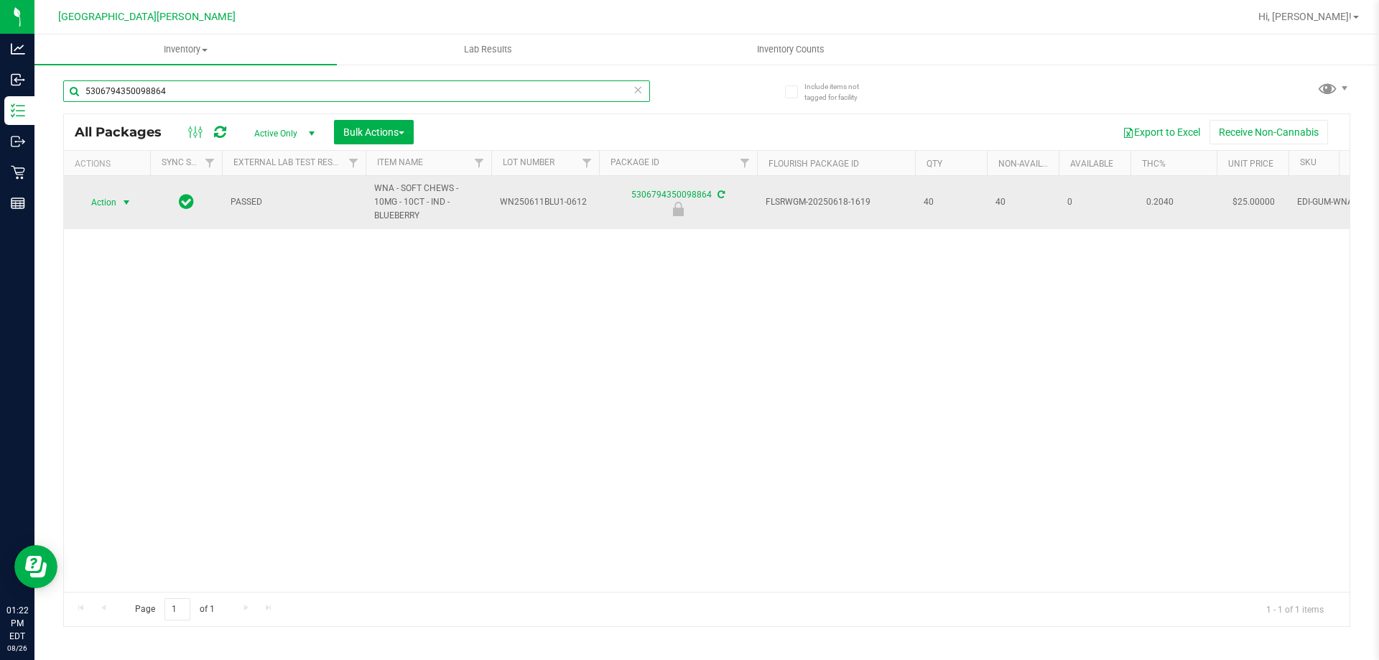
type input "5306794350098864"
click at [126, 197] on span "select" at bounding box center [126, 202] width 11 height 11
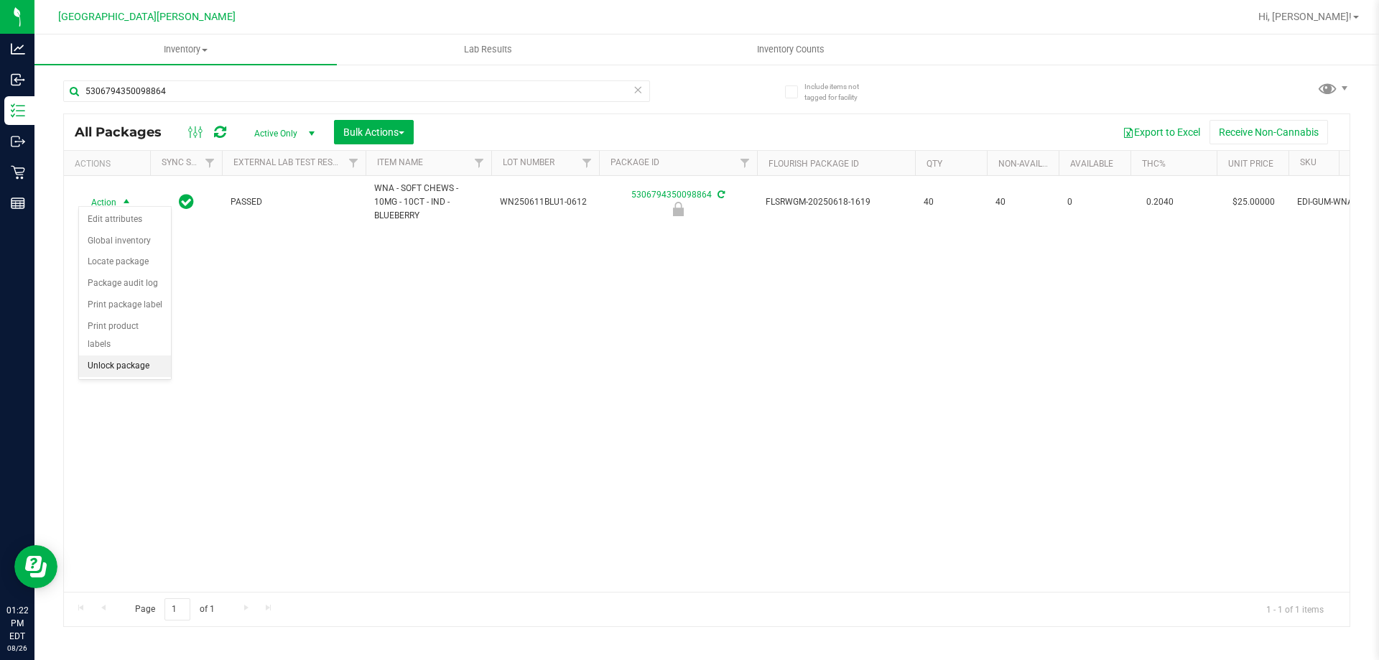
click at [104, 356] on li "Unlock package" at bounding box center [125, 367] width 92 height 22
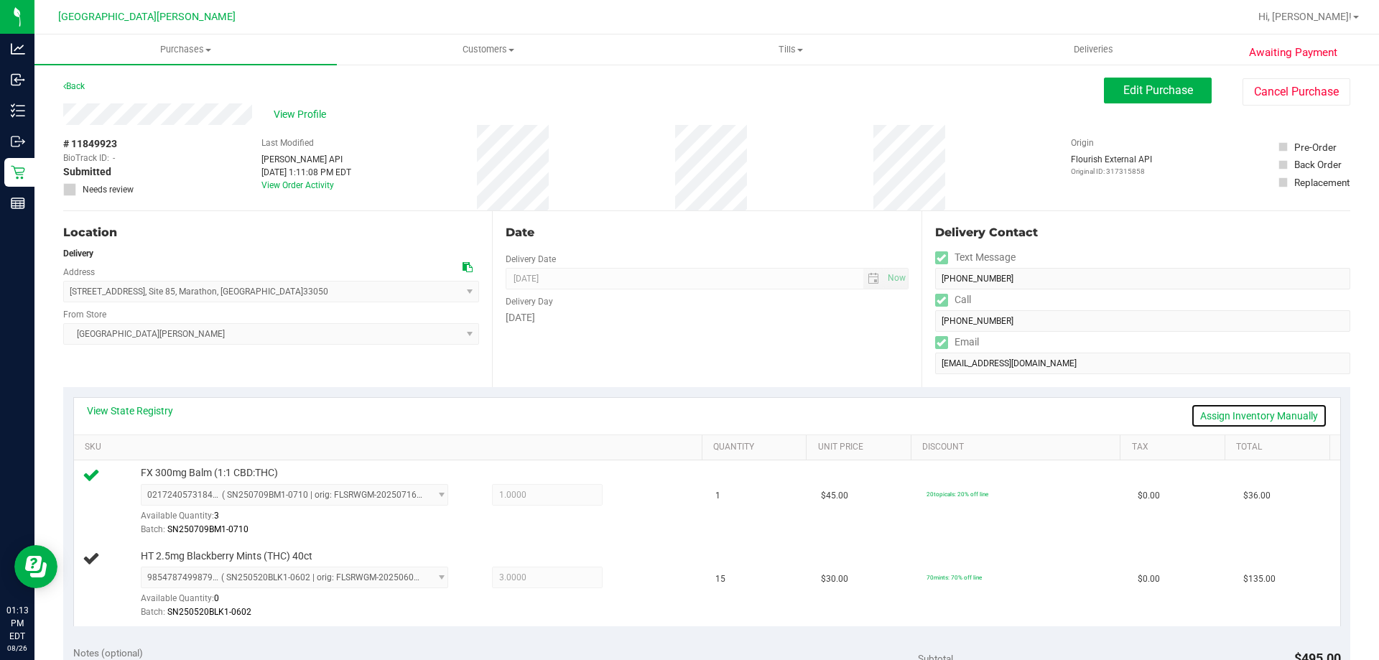
click at [1229, 417] on link "Assign Inventory Manually" at bounding box center [1259, 416] width 136 height 24
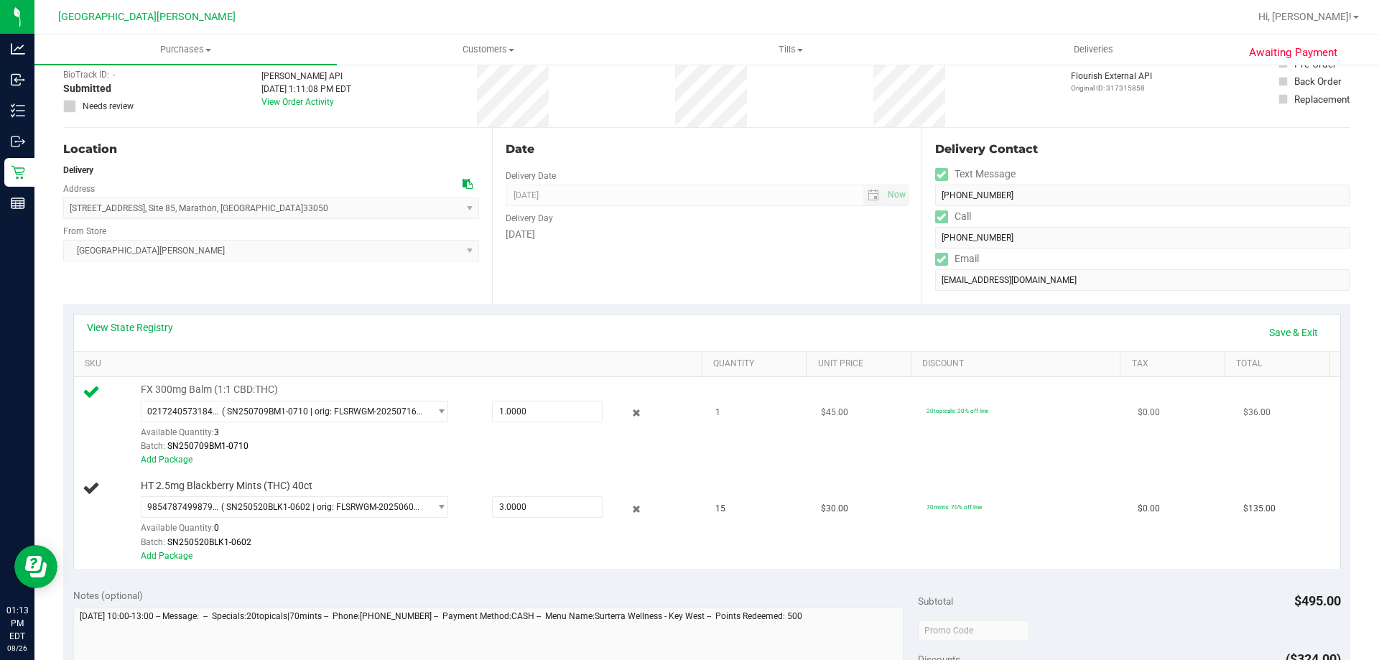
scroll to position [215, 0]
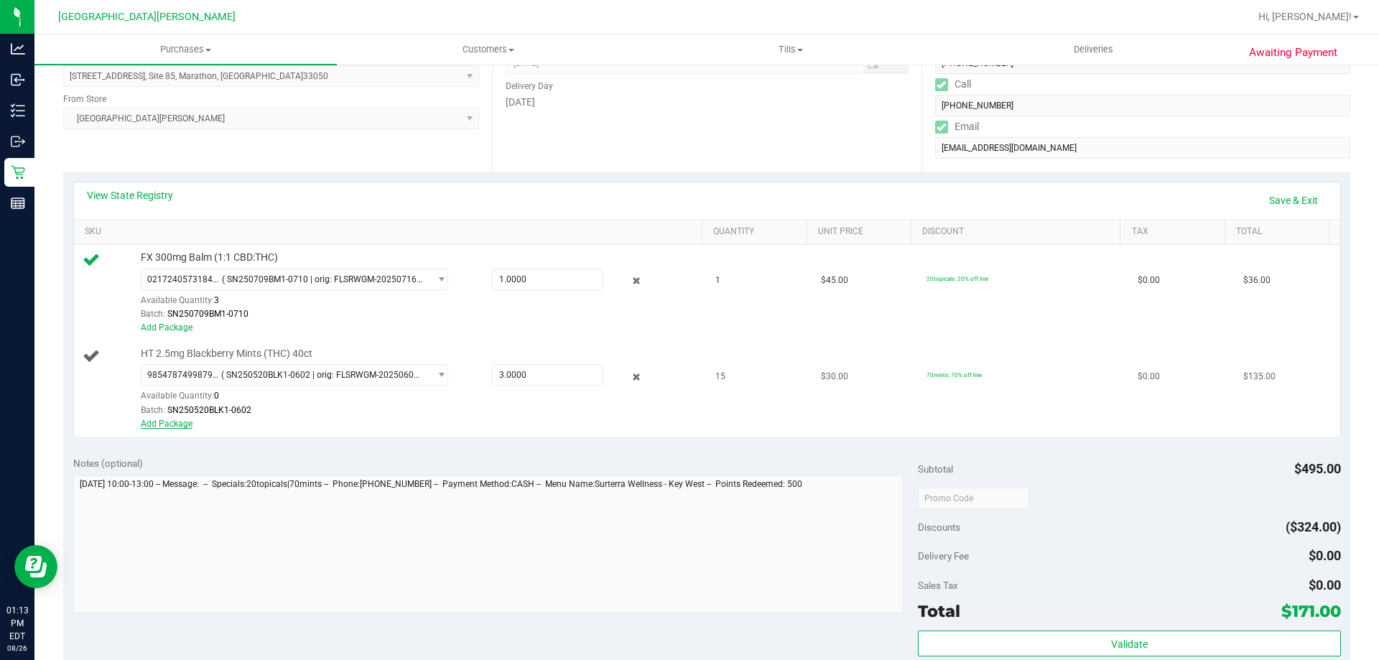
click at [180, 419] on link "Add Package" at bounding box center [167, 424] width 52 height 10
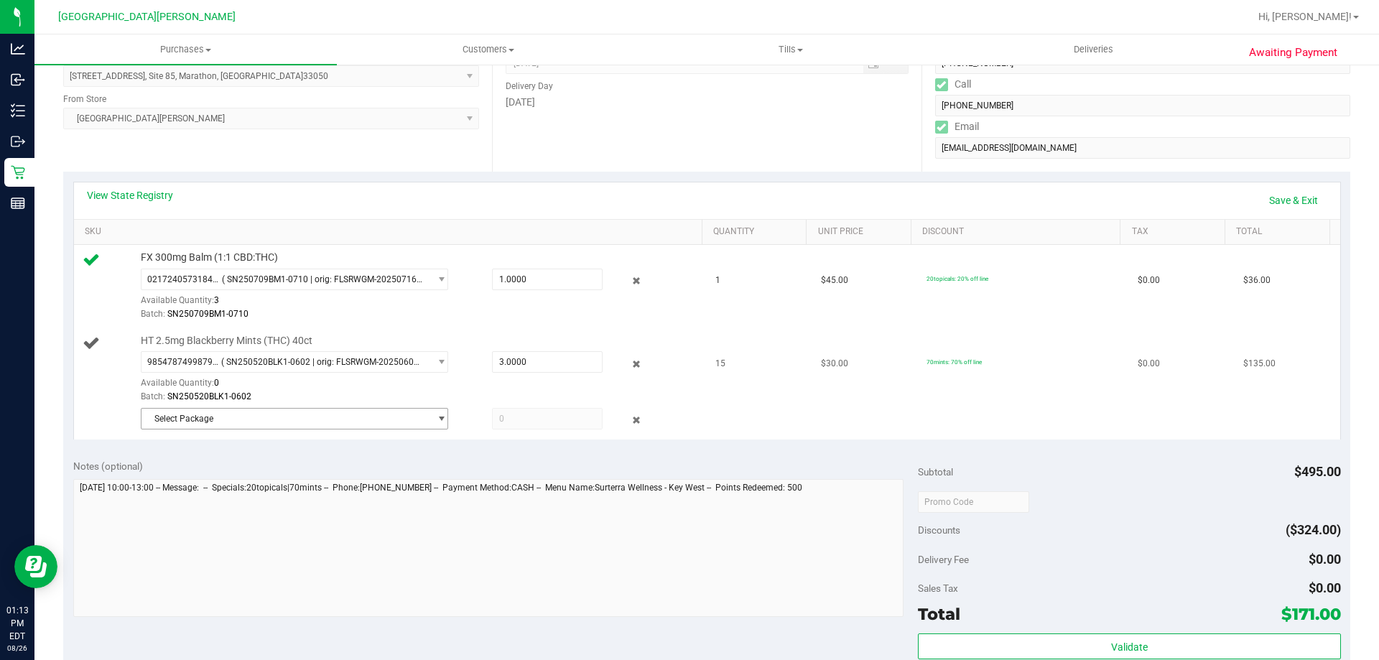
click at [254, 422] on span "Select Package" at bounding box center [285, 419] width 288 height 20
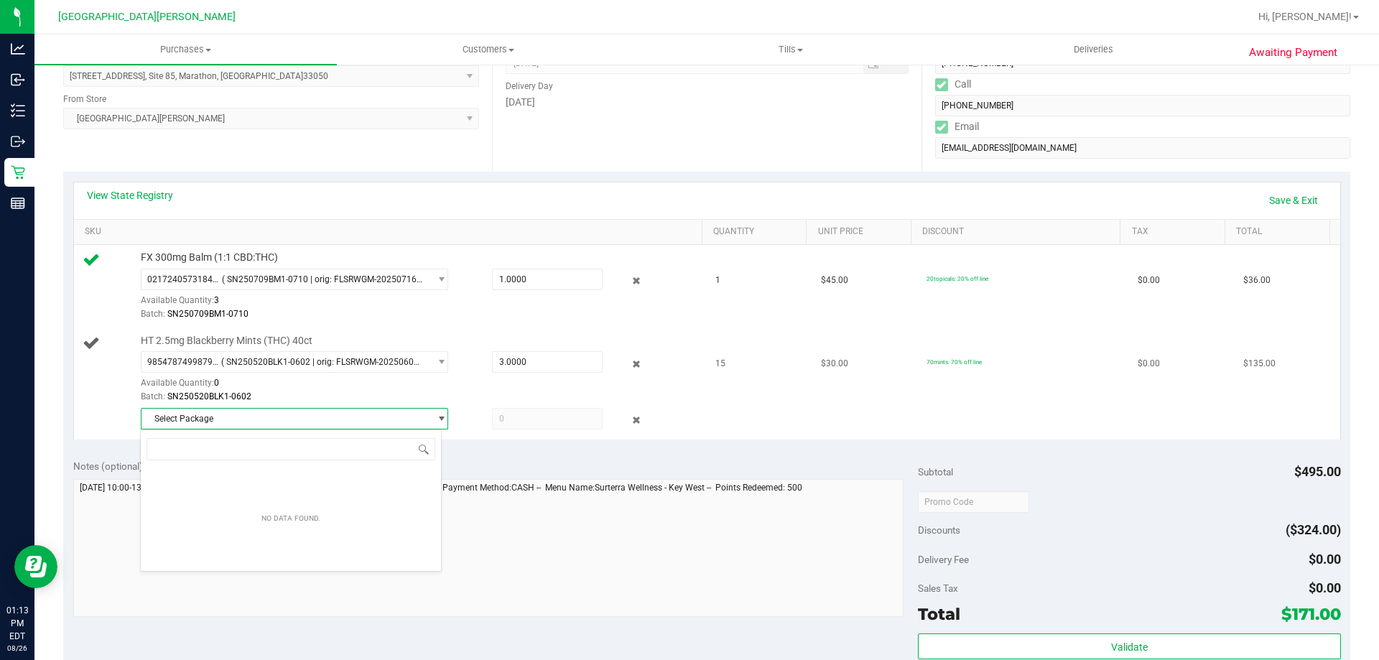
click at [400, 377] on div "Available Quantity: 0" at bounding box center [302, 387] width 323 height 28
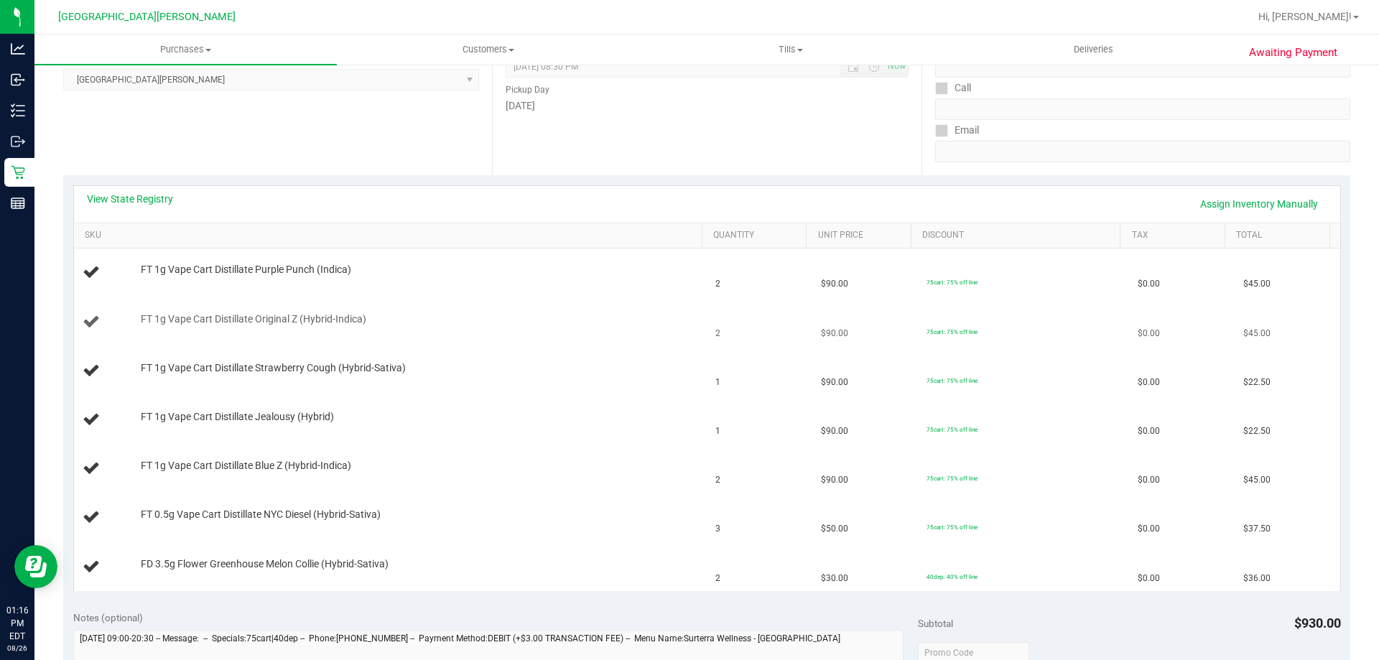
scroll to position [215, 0]
click at [140, 187] on div "View State Registry Assign Inventory Manually" at bounding box center [707, 200] width 1266 height 37
click at [147, 190] on link "View State Registry" at bounding box center [130, 195] width 86 height 14
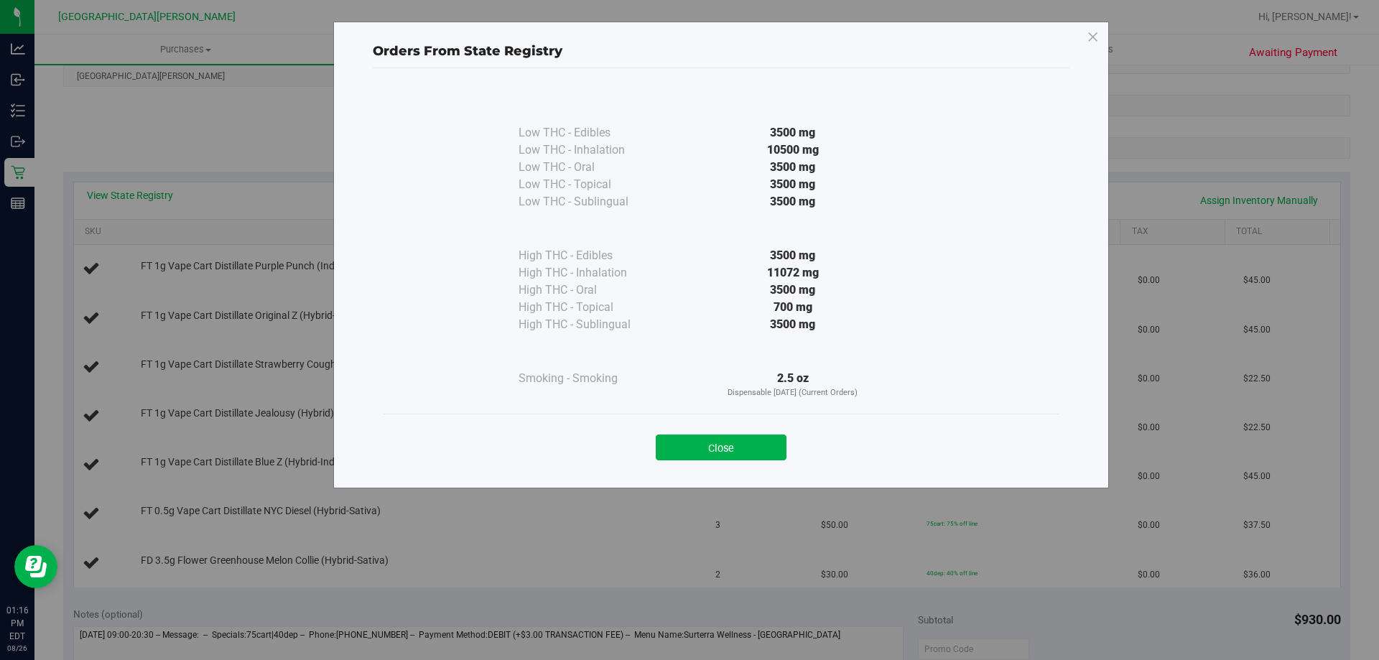
click at [715, 433] on div "Close" at bounding box center [721, 443] width 654 height 36
click at [712, 441] on button "Close" at bounding box center [721, 448] width 131 height 26
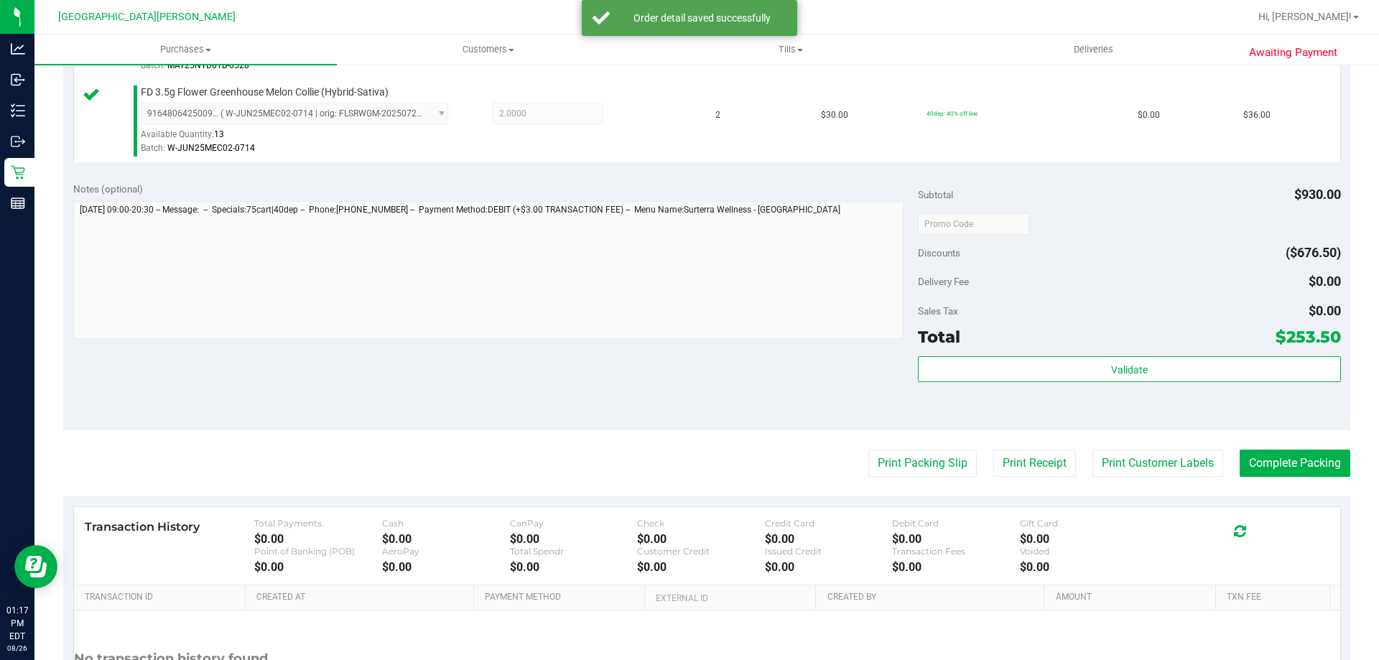
scroll to position [1013, 0]
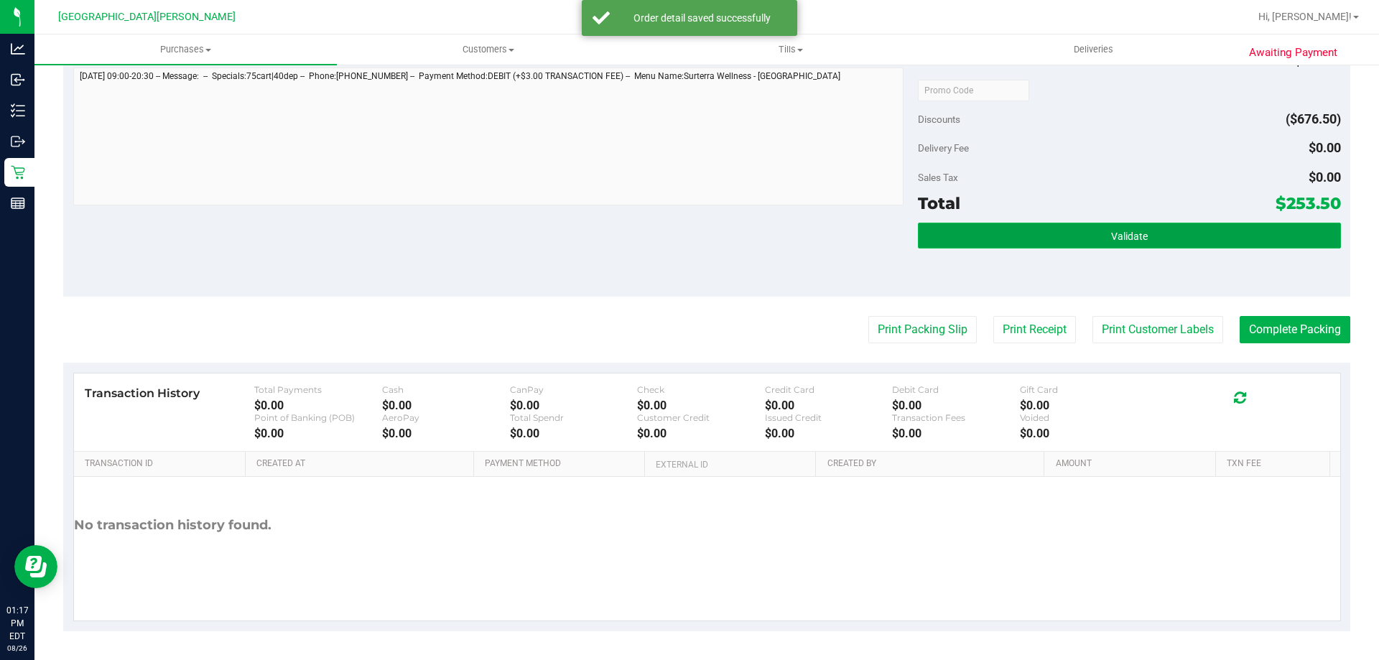
click at [1136, 238] on span "Validate" at bounding box center [1129, 236] width 37 height 11
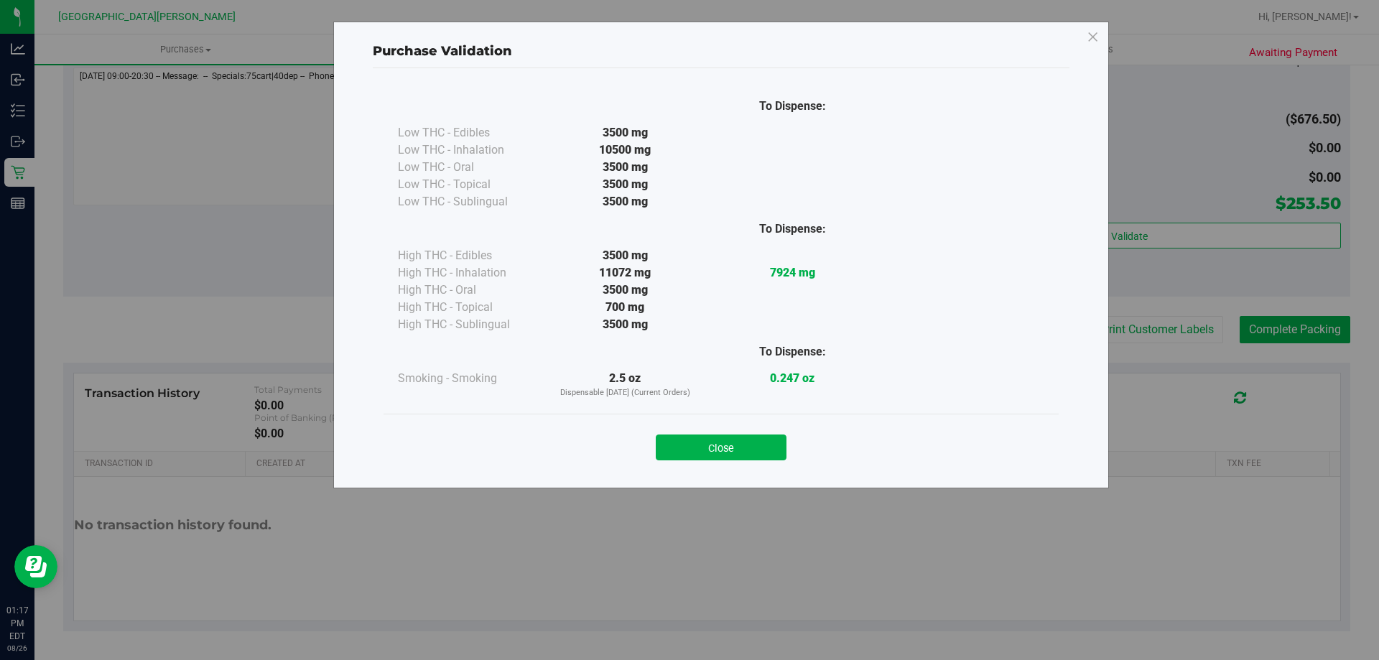
drag, startPoint x: 712, startPoint y: 446, endPoint x: 1150, endPoint y: 422, distance: 438.0
click at [715, 445] on button "Close" at bounding box center [721, 448] width 131 height 26
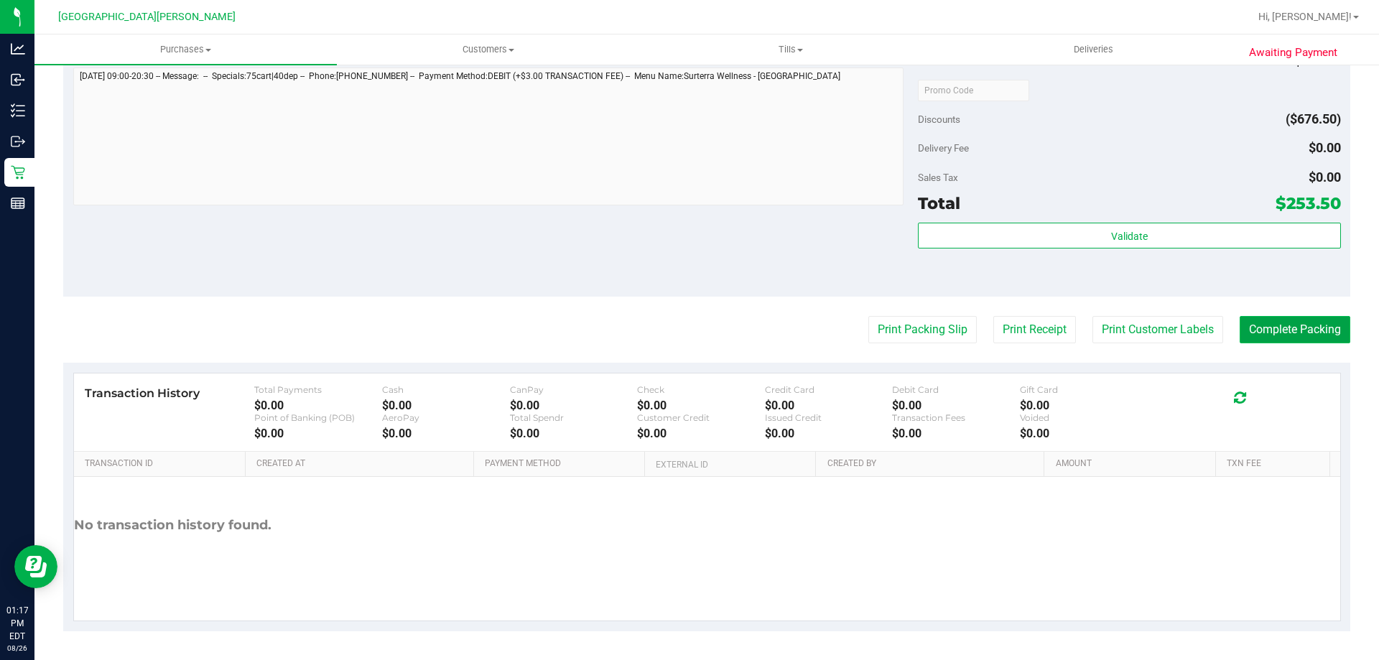
click at [1260, 325] on button "Complete Packing" at bounding box center [1295, 329] width 111 height 27
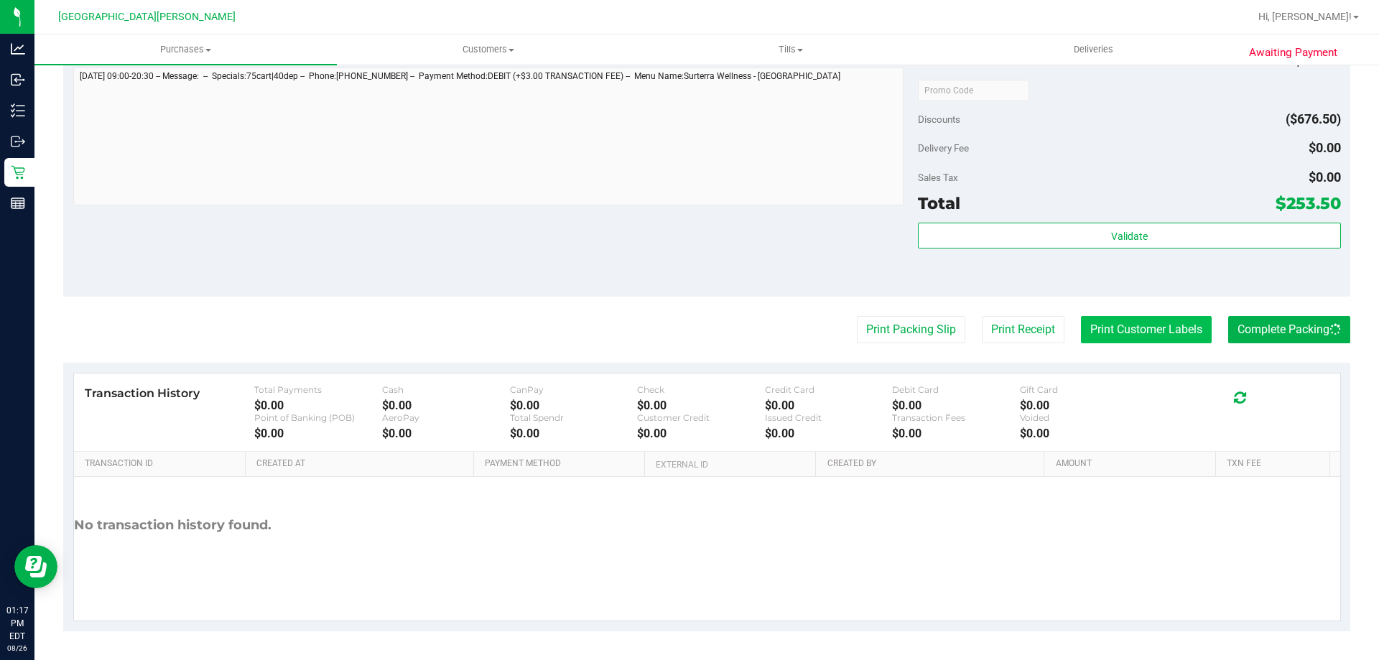
click at [1121, 338] on button "Print Customer Labels" at bounding box center [1146, 329] width 131 height 27
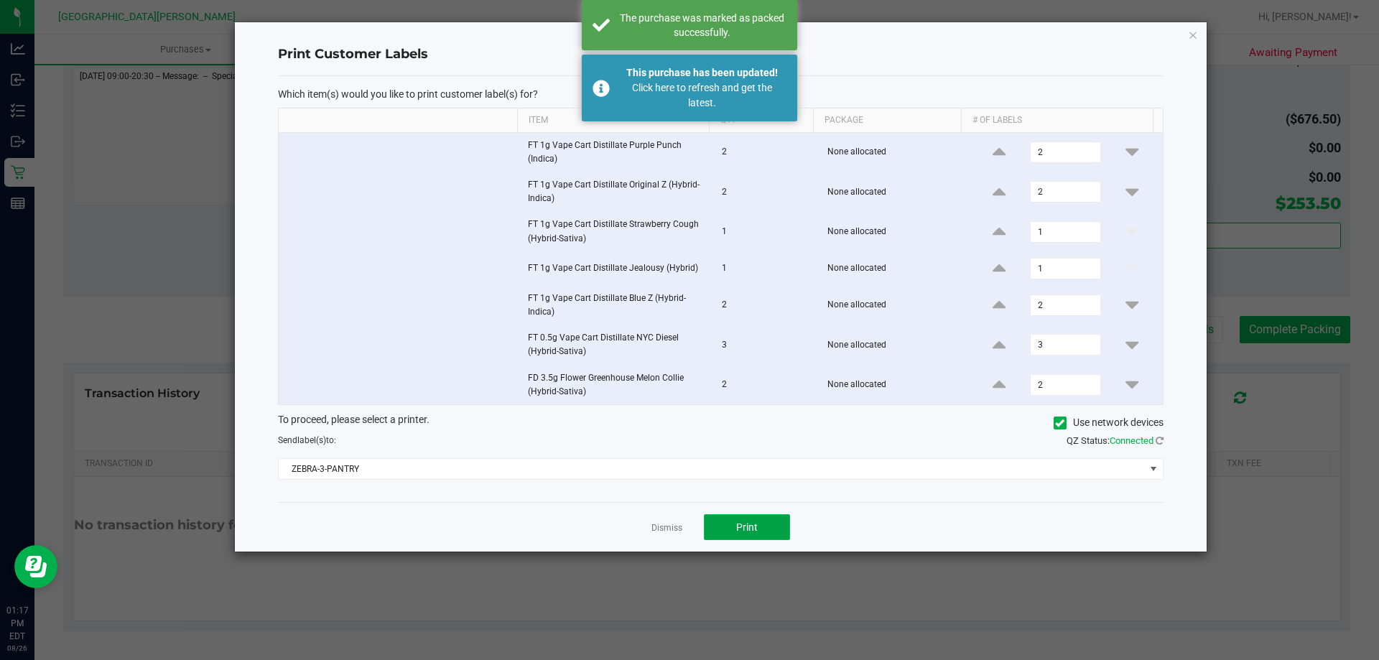
click at [745, 519] on button "Print" at bounding box center [747, 527] width 86 height 26
click at [669, 526] on link "Dismiss" at bounding box center [666, 528] width 31 height 12
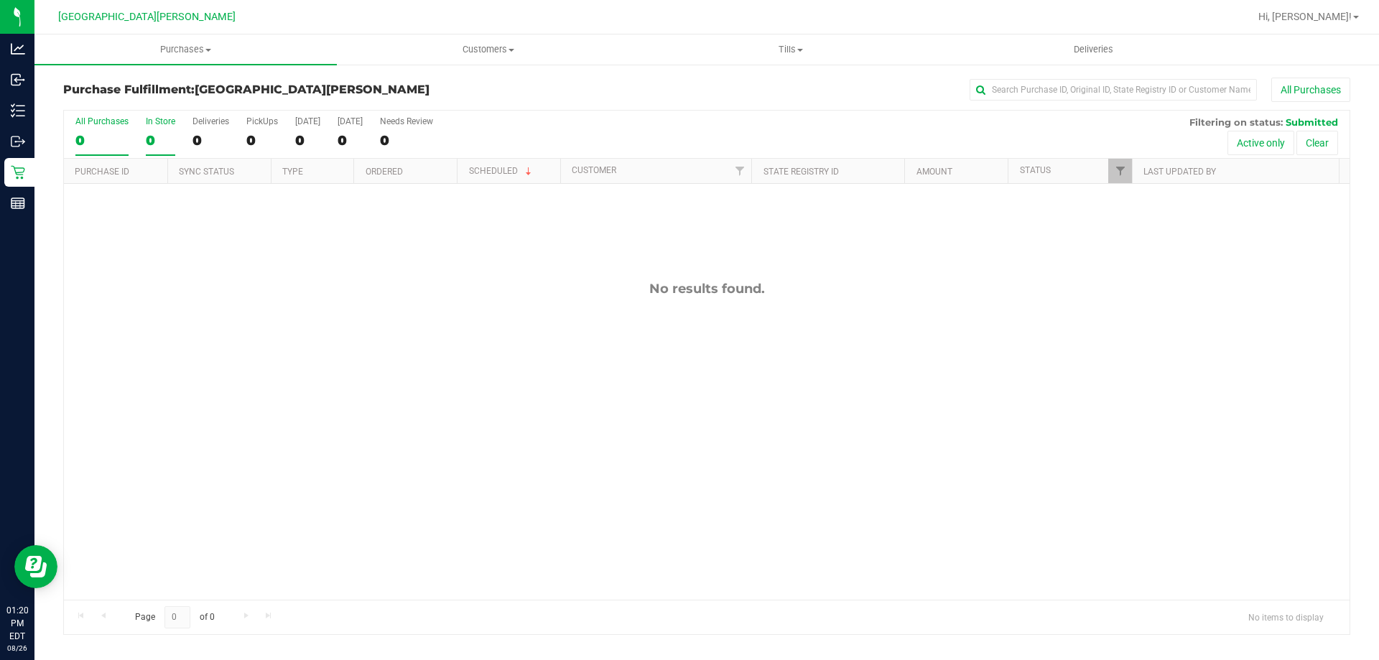
click at [153, 133] on div "0" at bounding box center [160, 140] width 29 height 17
click at [0, 0] on input "In Store 0" at bounding box center [0, 0] width 0 height 0
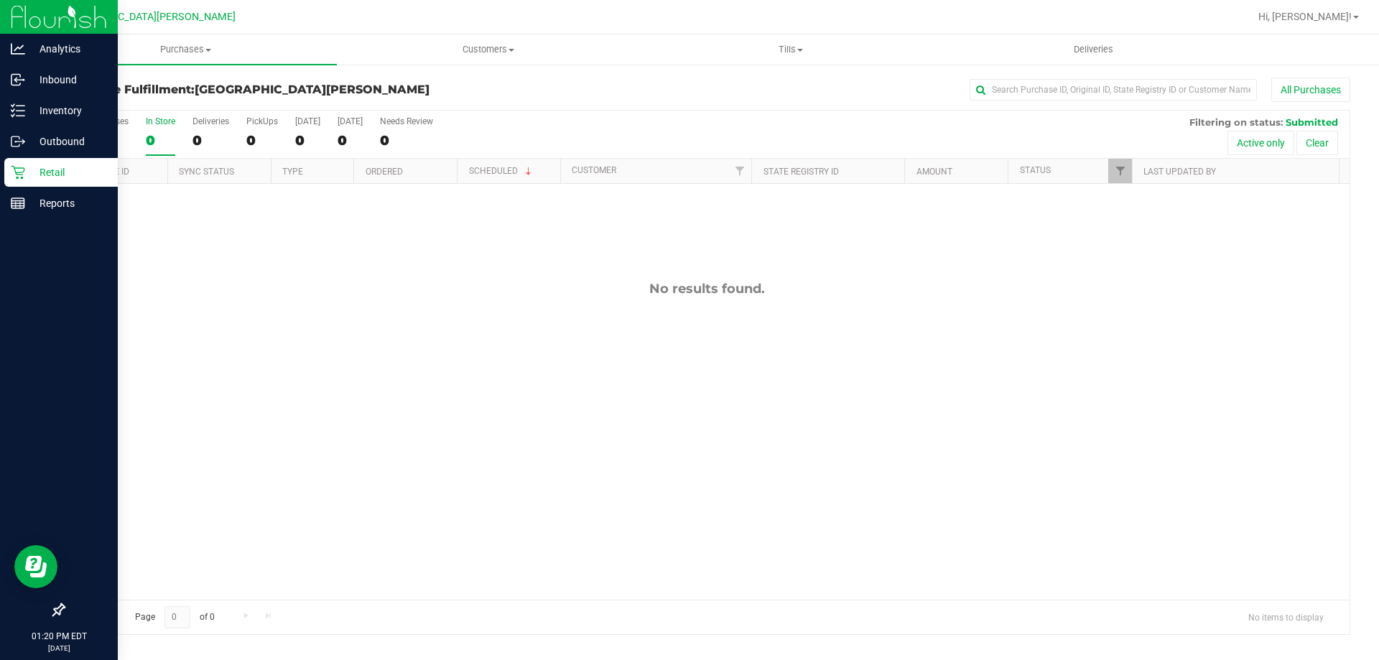
click at [7, 172] on div "Retail" at bounding box center [60, 172] width 113 height 29
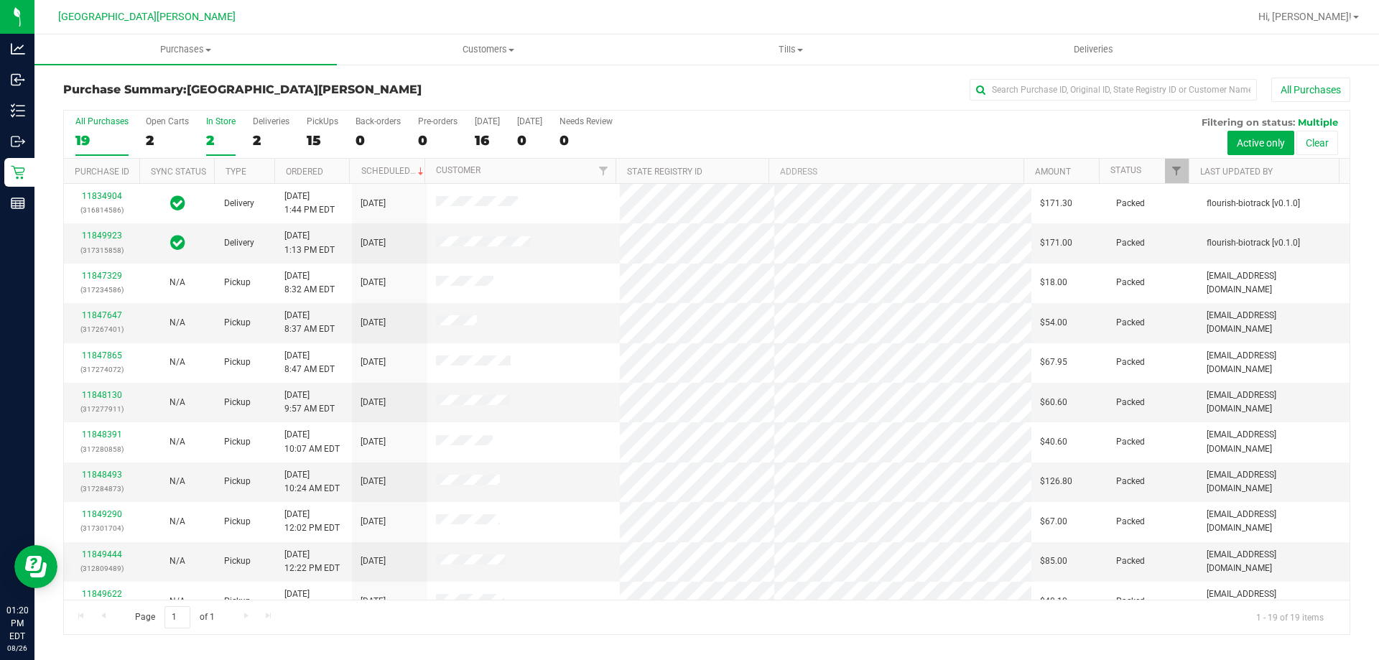
click at [212, 125] on div "In Store" at bounding box center [220, 121] width 29 height 10
click at [0, 0] on input "In Store 2" at bounding box center [0, 0] width 0 height 0
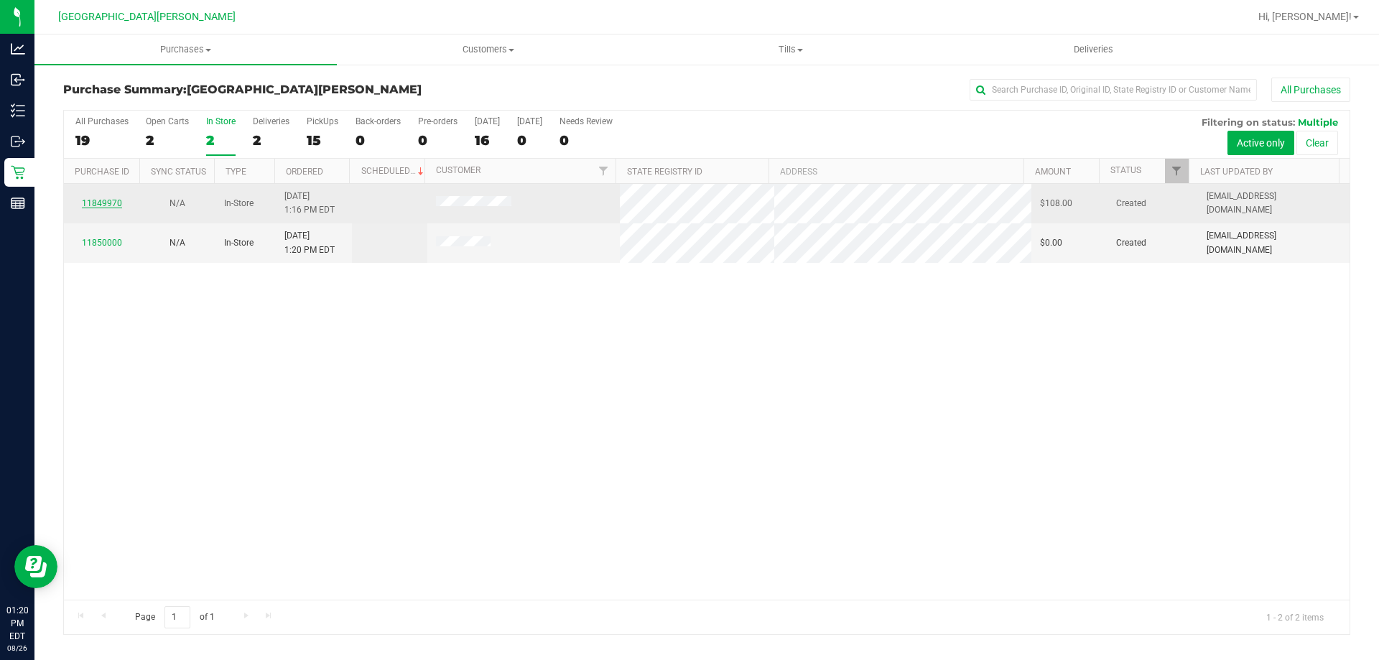
click at [118, 207] on link "11849970" at bounding box center [102, 203] width 40 height 10
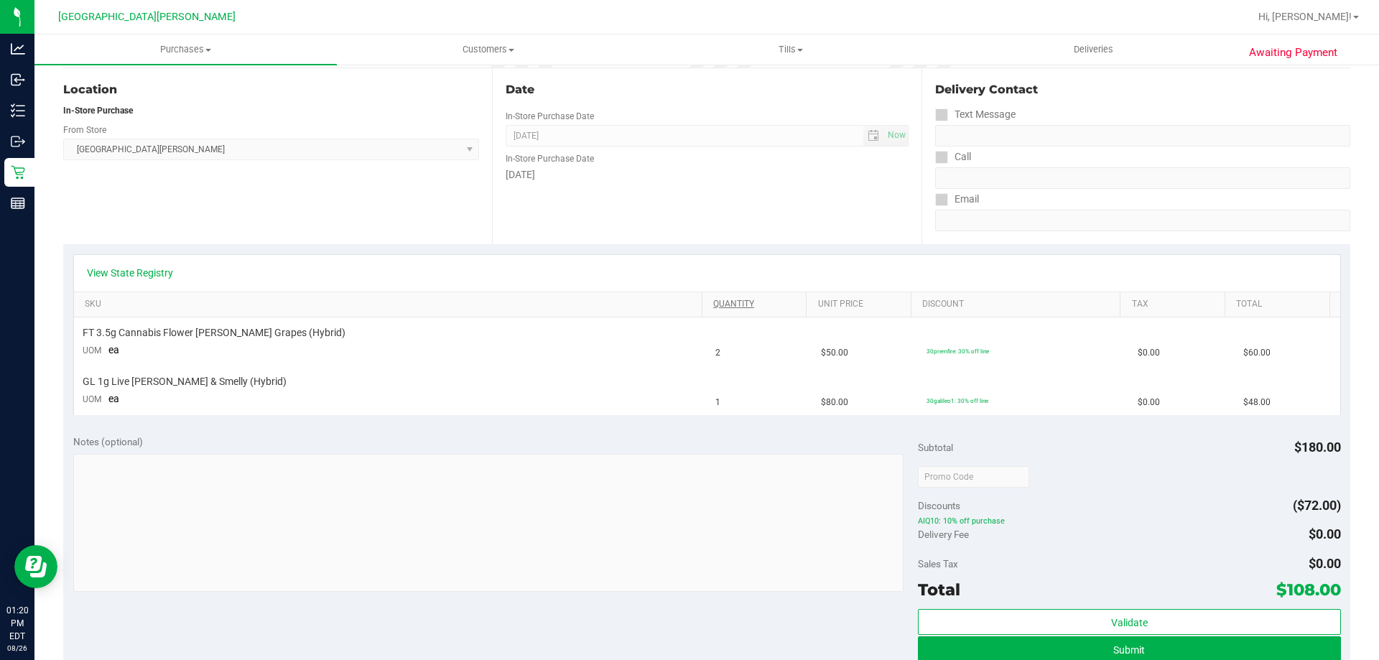
scroll to position [144, 0]
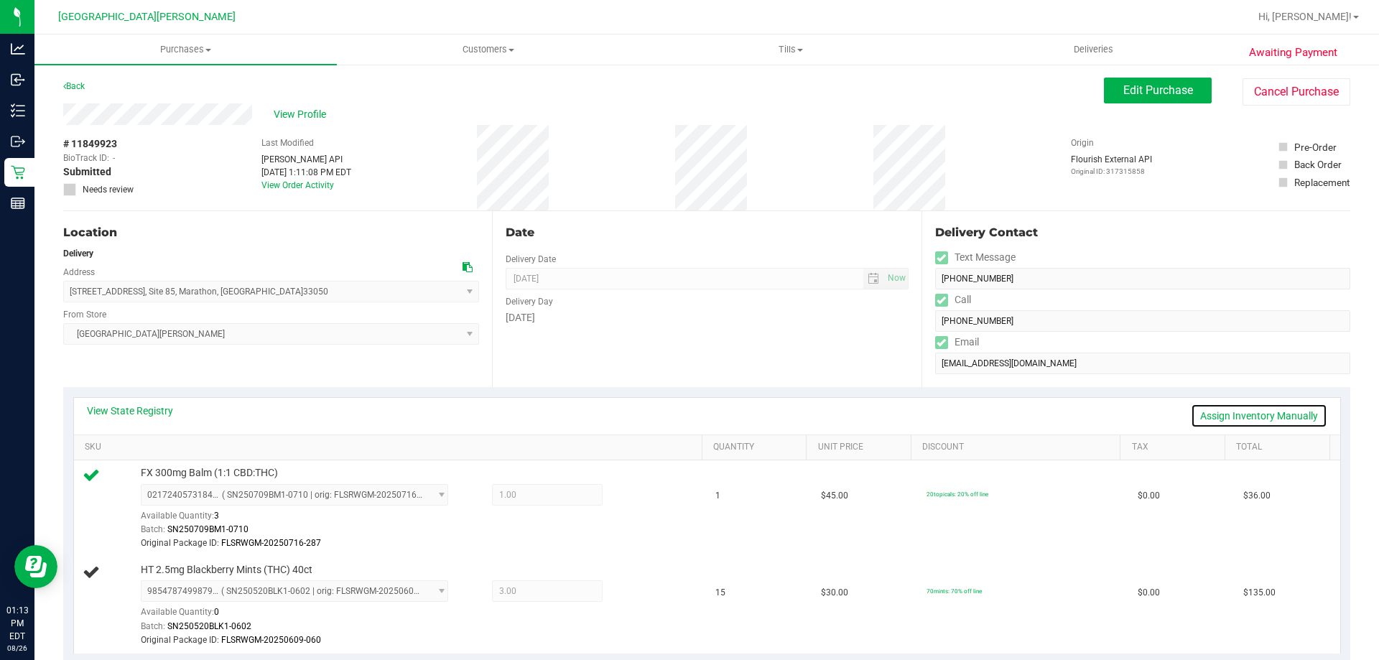
click at [1219, 409] on link "Assign Inventory Manually" at bounding box center [1259, 416] width 136 height 24
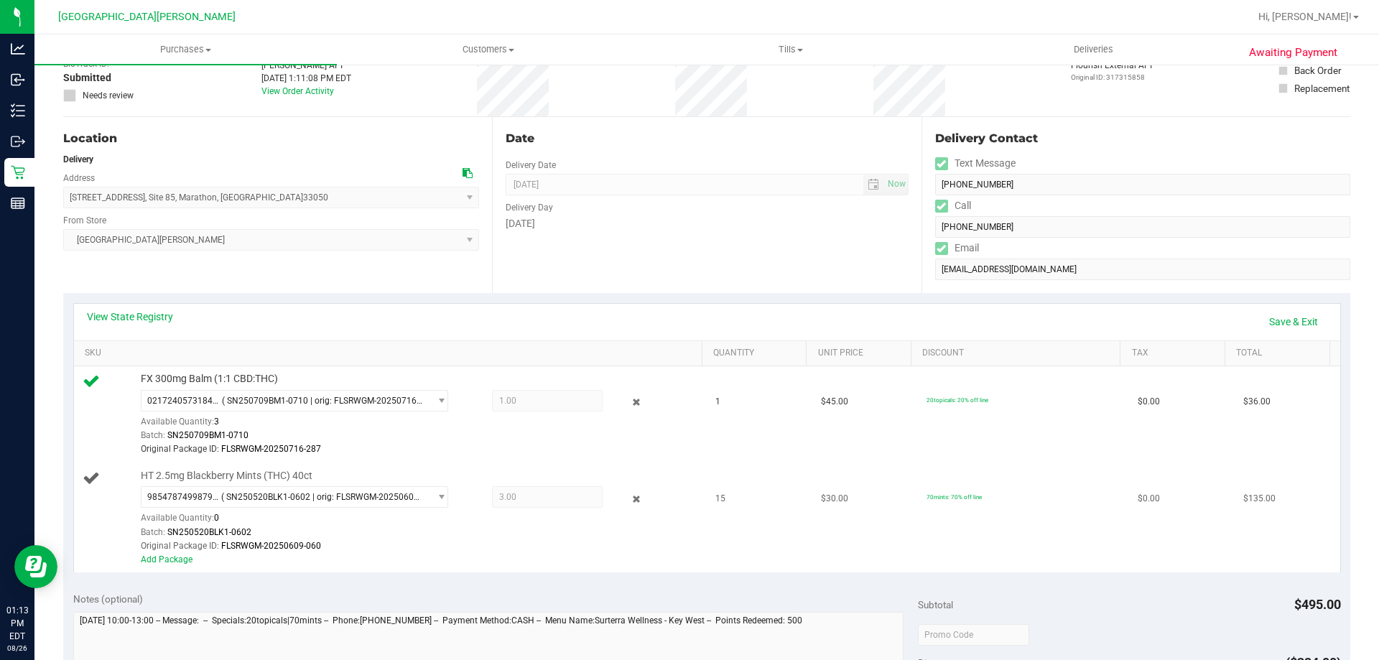
scroll to position [144, 0]
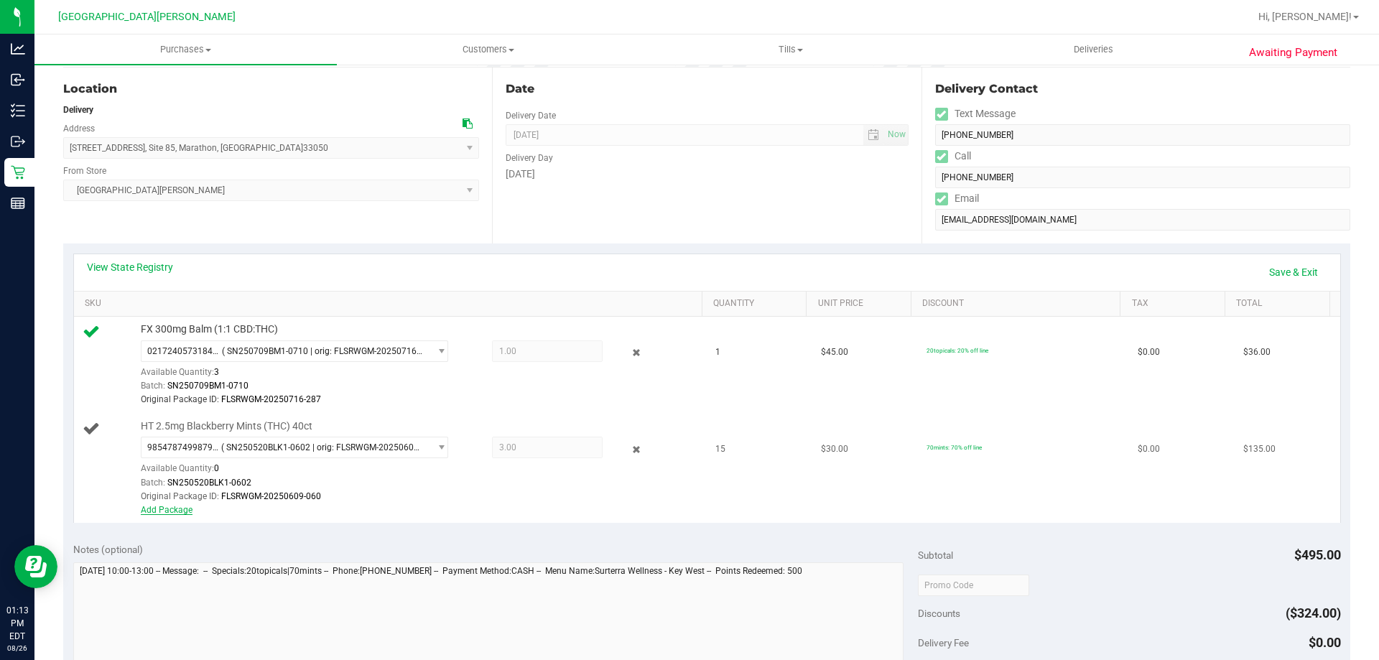
click at [177, 509] on link "Add Package" at bounding box center [167, 510] width 52 height 10
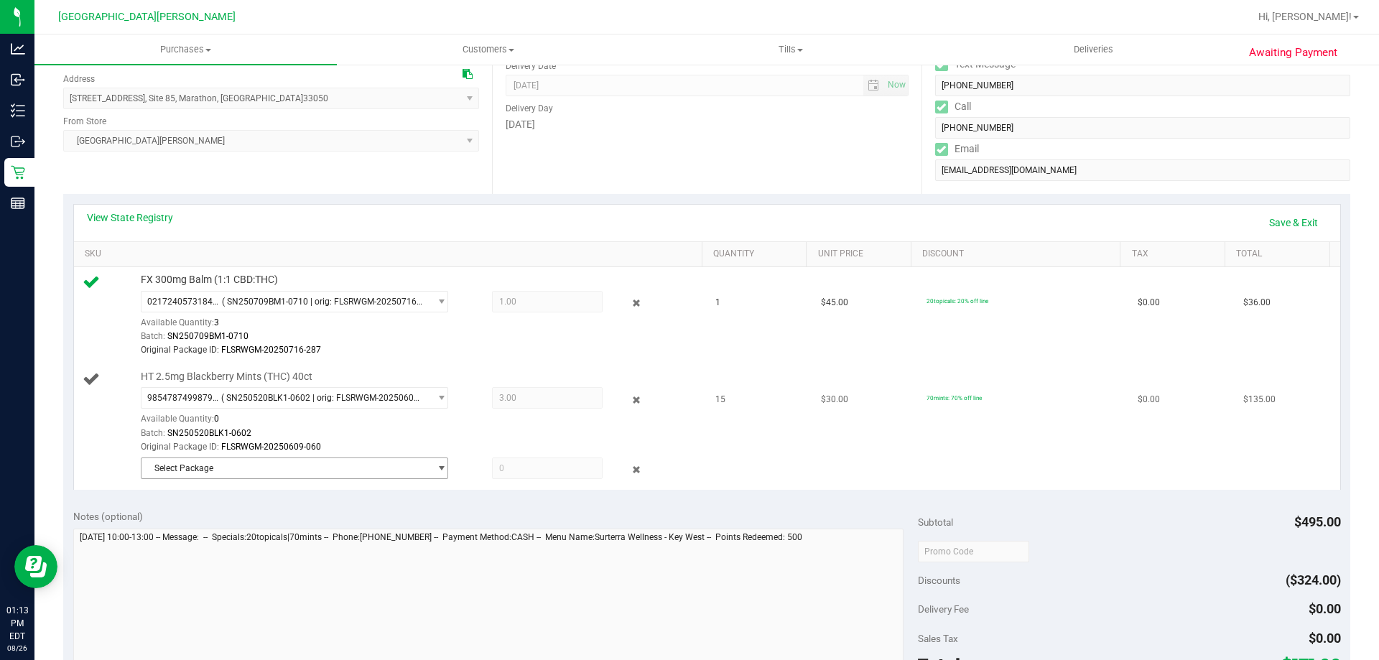
scroll to position [215, 0]
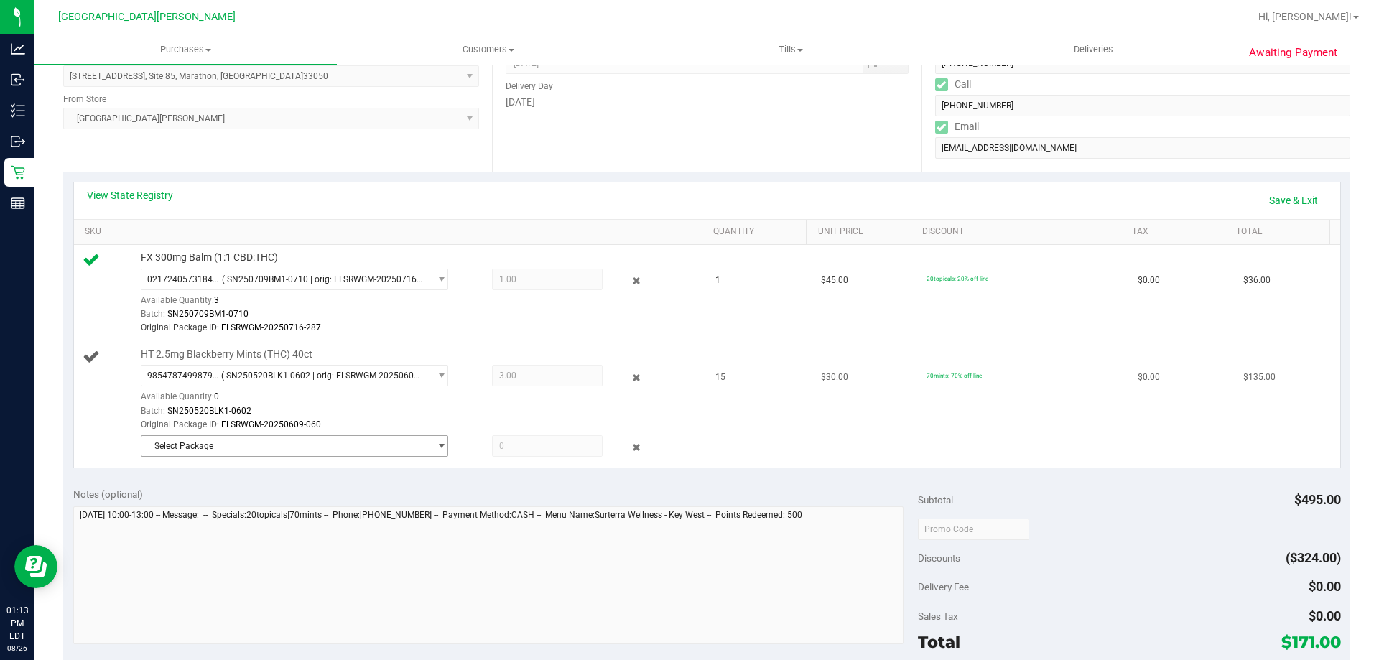
click at [327, 445] on span "Select Package" at bounding box center [285, 446] width 288 height 20
click at [328, 505] on span "( SN250604BLK1-0611 | orig: FLSRWGM-20250617-1617 )" at bounding box center [344, 506] width 225 height 10
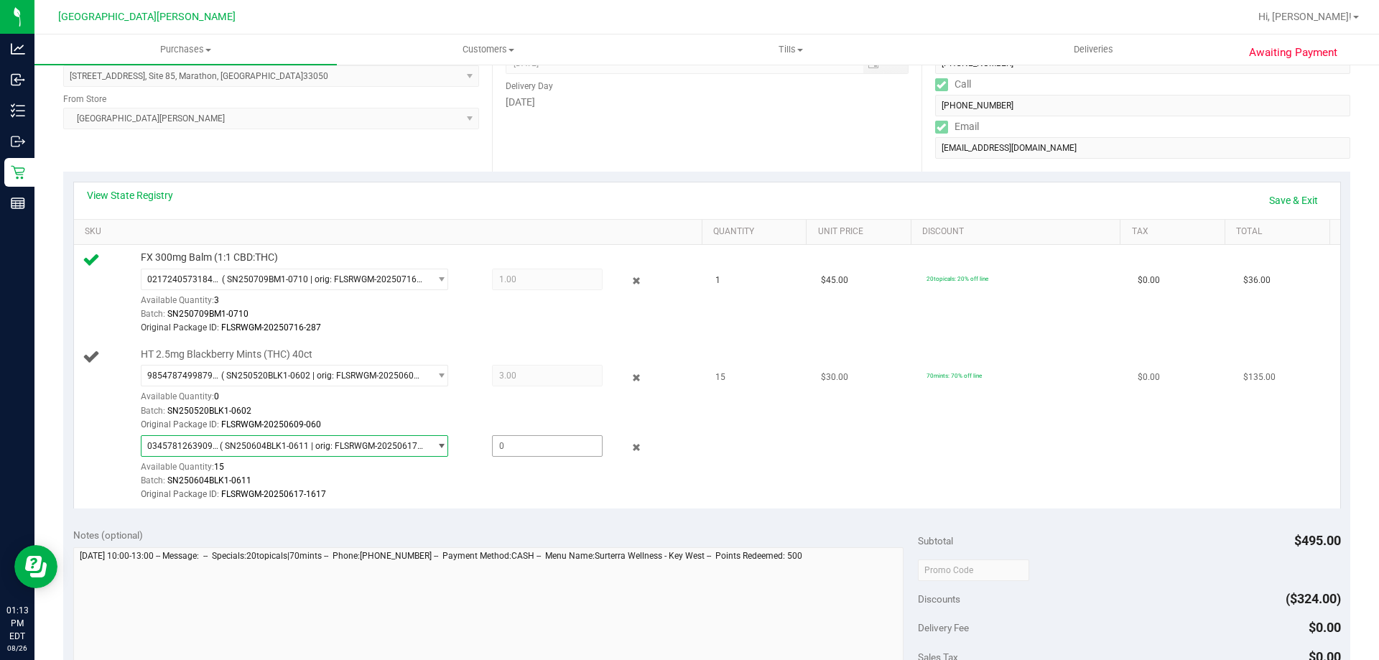
click at [515, 452] on span at bounding box center [547, 446] width 111 height 22
type input "12"
type input "12.0000"
click at [554, 409] on div "Batch: SN250520BLK1-0602" at bounding box center [418, 411] width 554 height 14
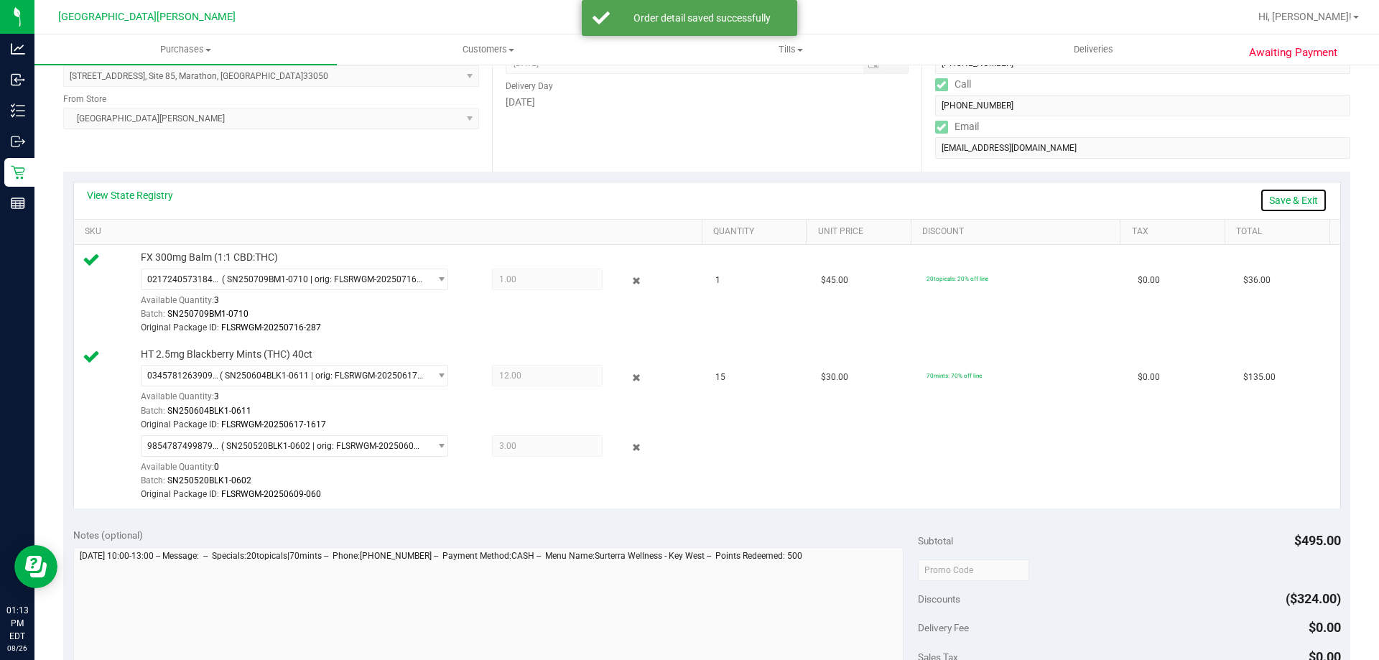
click at [1281, 203] on link "Save & Exit" at bounding box center [1294, 200] width 68 height 24
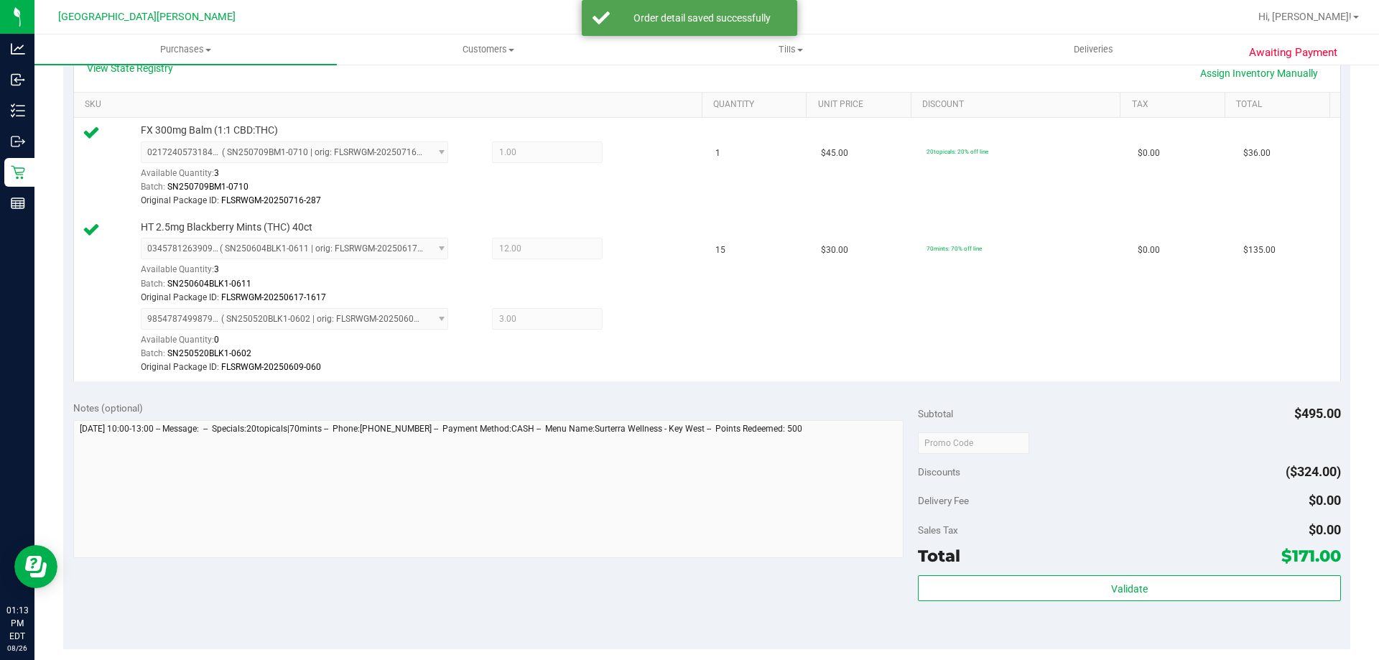
scroll to position [575, 0]
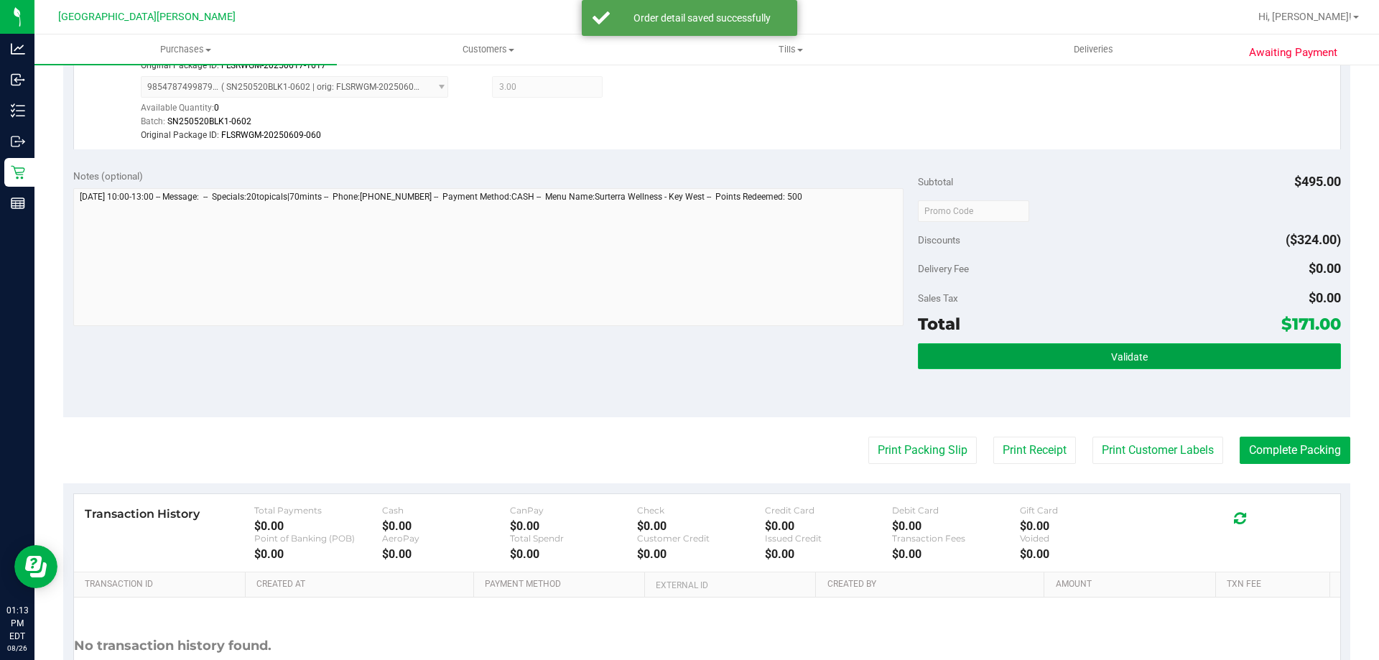
click at [1153, 368] on button "Validate" at bounding box center [1129, 356] width 422 height 26
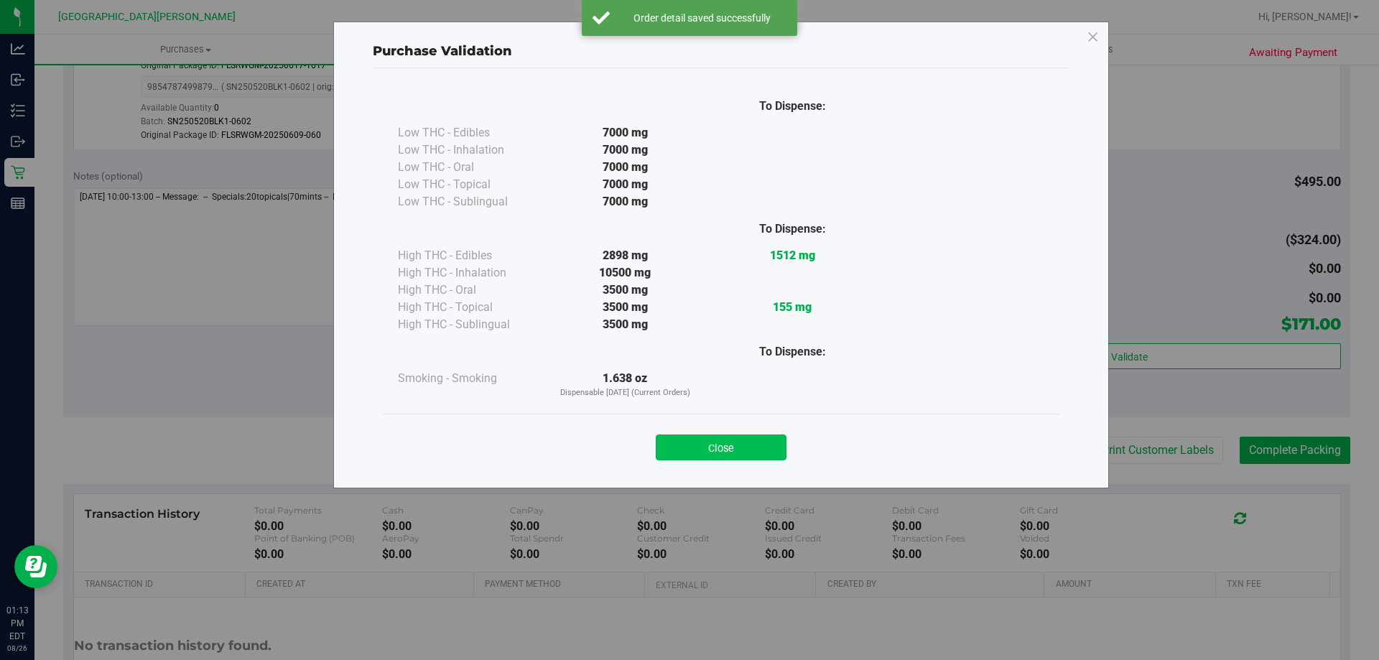
click at [769, 437] on button "Close" at bounding box center [721, 448] width 131 height 26
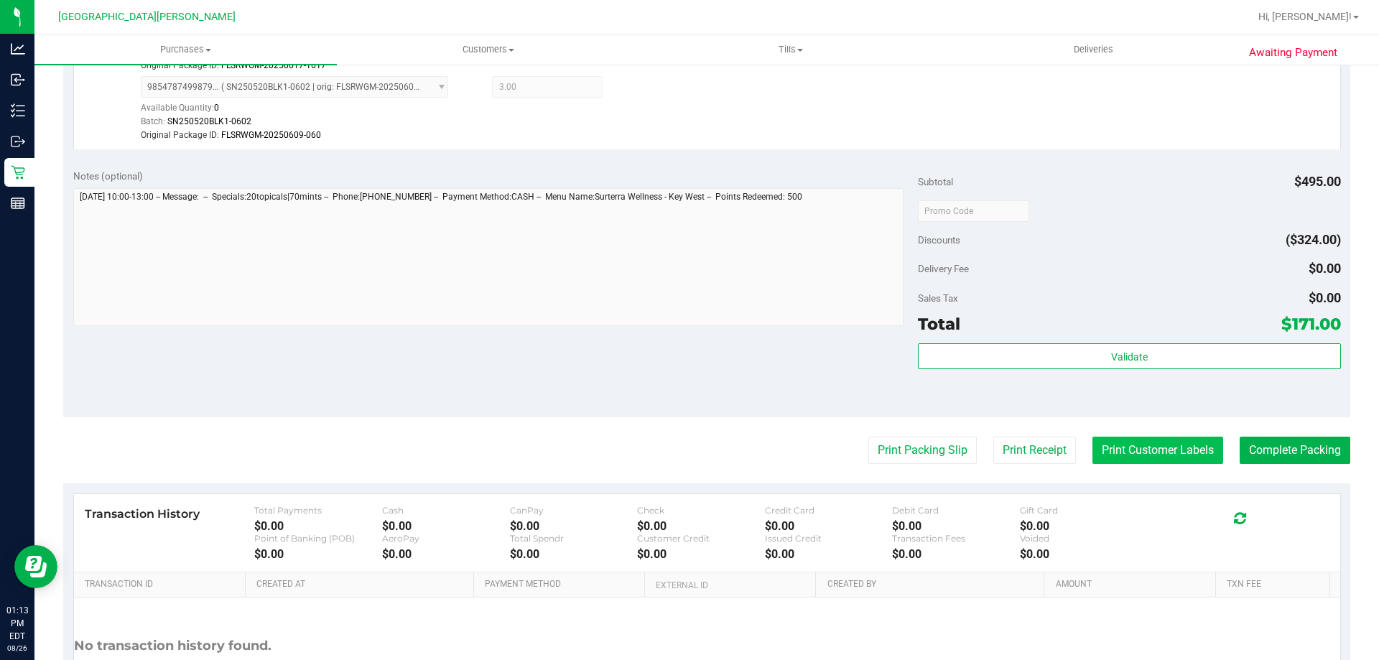
click at [1156, 457] on button "Print Customer Labels" at bounding box center [1157, 450] width 131 height 27
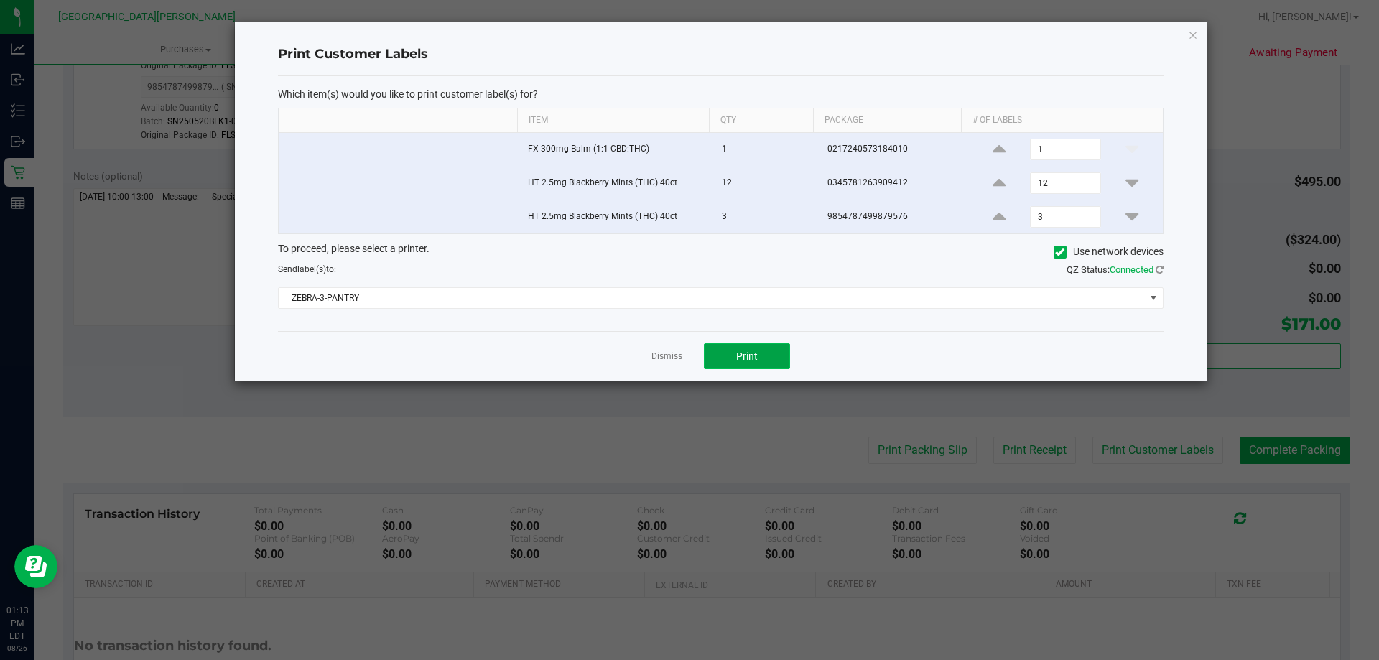
click at [744, 352] on span "Print" at bounding box center [747, 355] width 22 height 11
click at [673, 359] on link "Dismiss" at bounding box center [666, 356] width 31 height 12
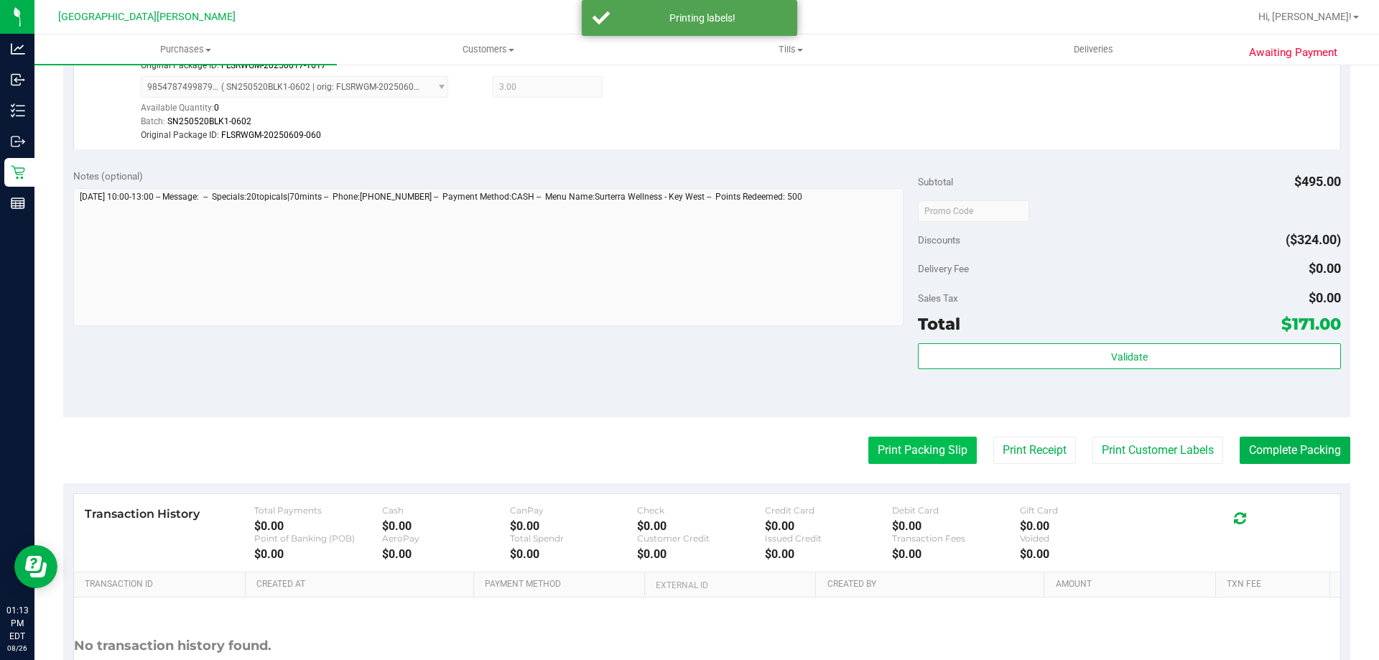
click at [929, 447] on button "Print Packing Slip" at bounding box center [922, 450] width 108 height 27
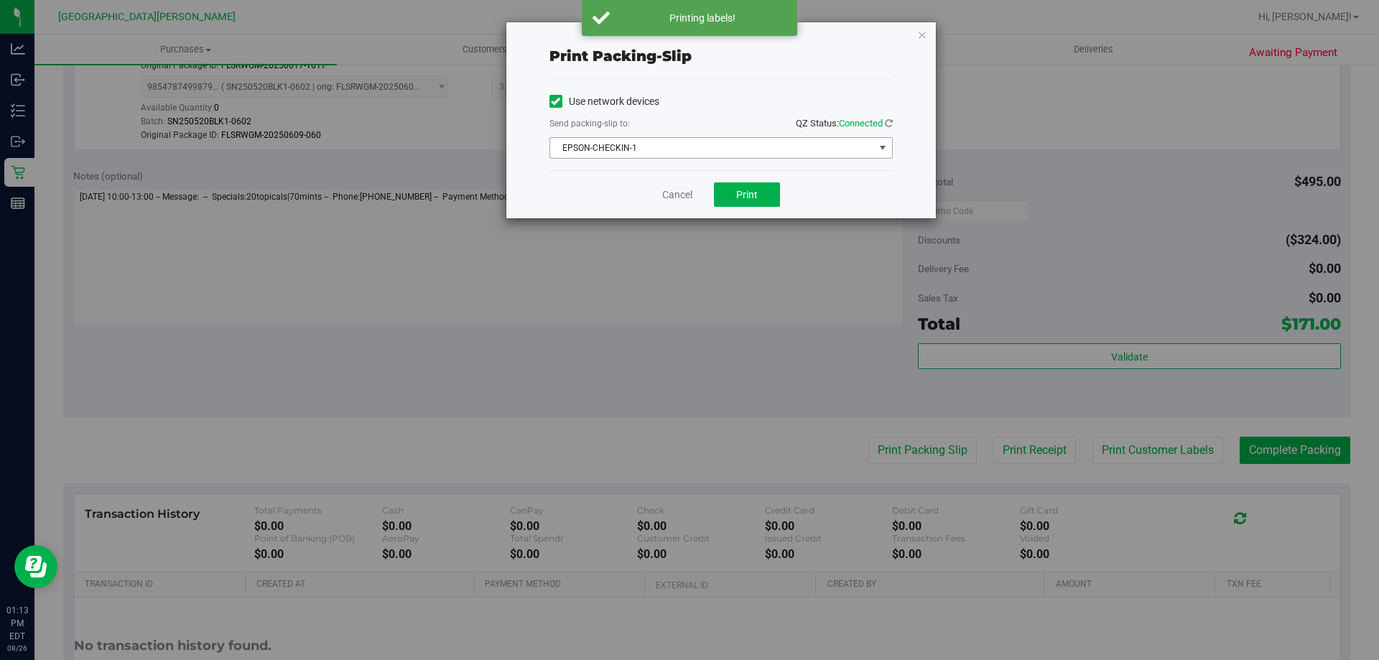
click at [769, 150] on span "EPSON-CHECKIN-1" at bounding box center [712, 148] width 324 height 20
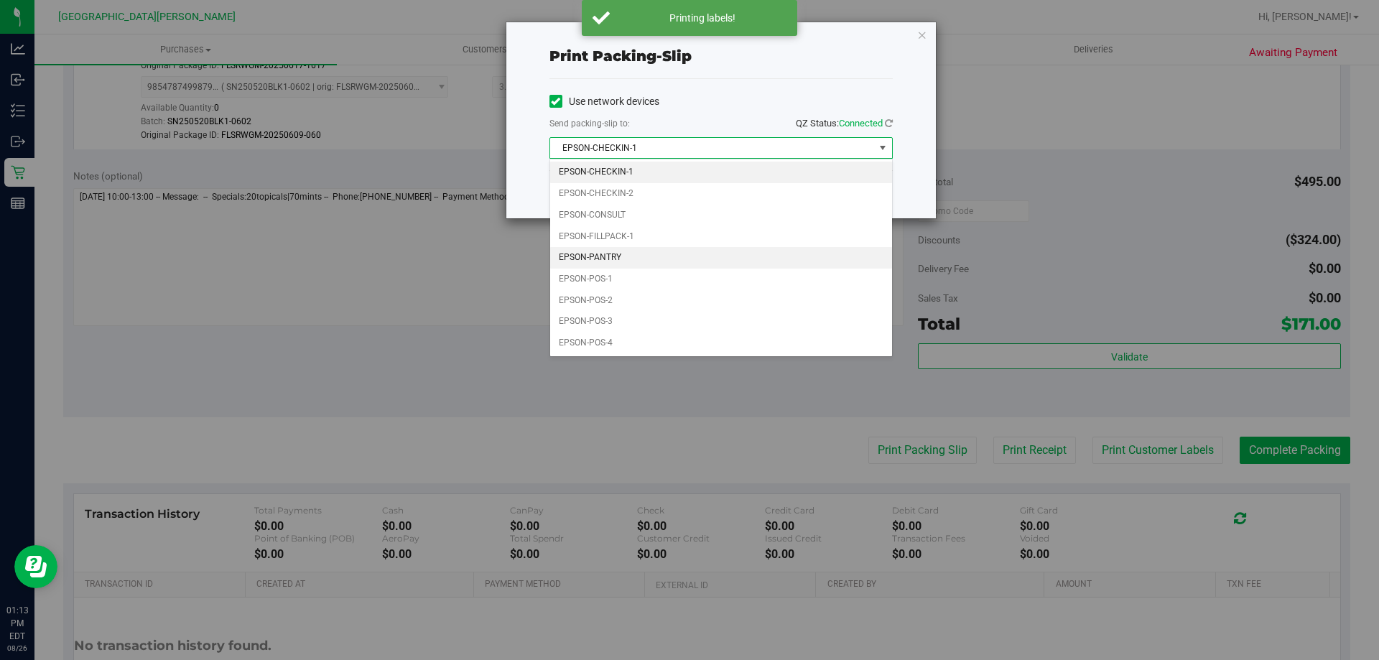
click at [617, 257] on li "EPSON-PANTRY" at bounding box center [721, 258] width 342 height 22
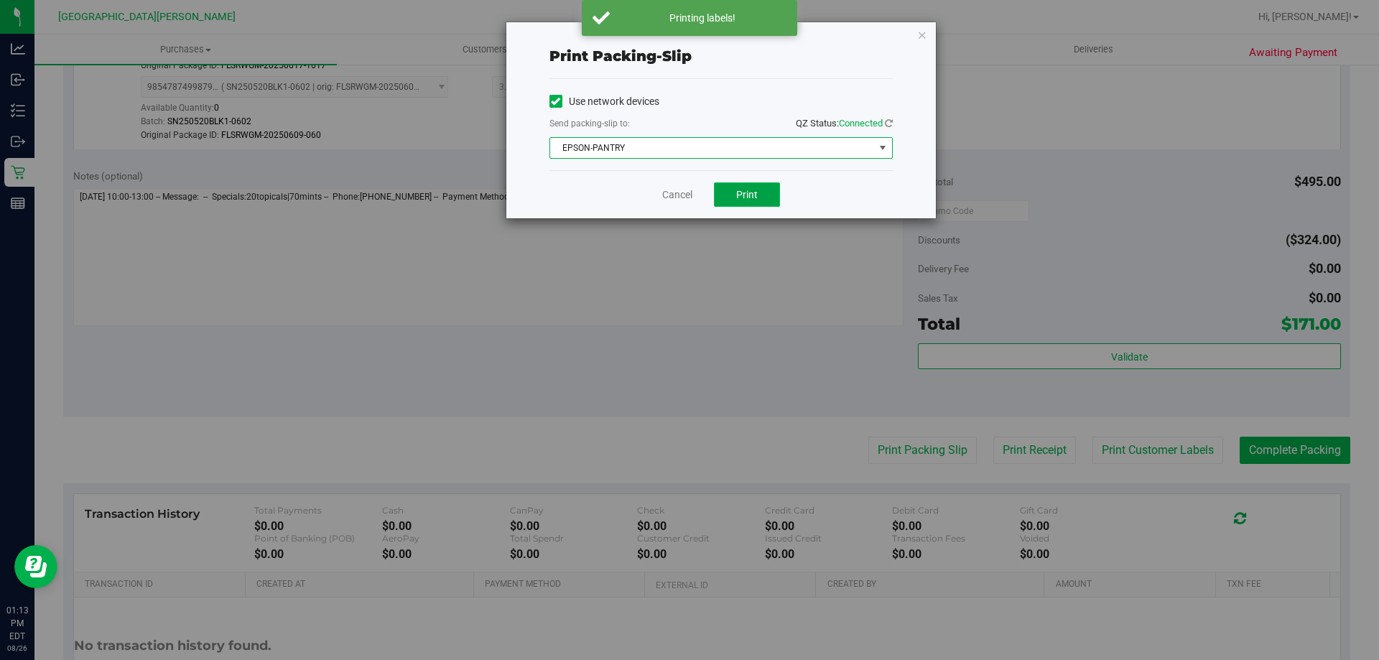
click at [748, 192] on span "Print" at bounding box center [747, 194] width 22 height 11
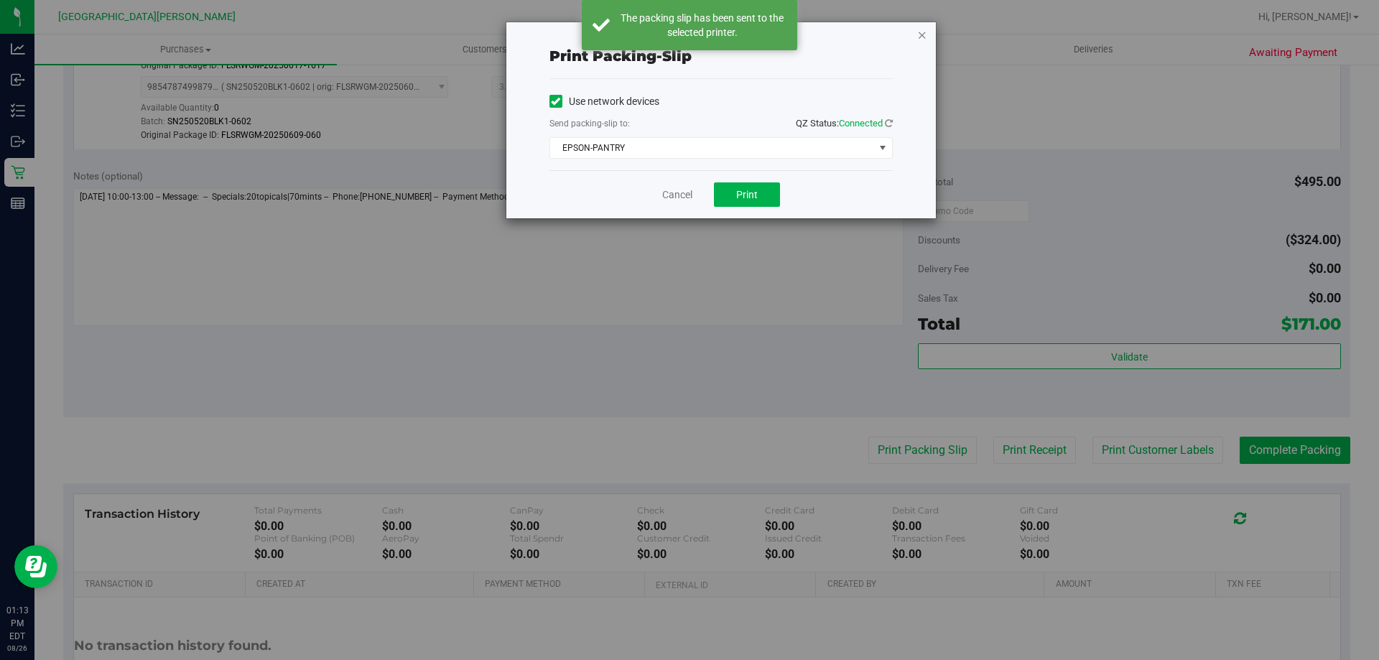
click at [920, 40] on icon "button" at bounding box center [922, 34] width 10 height 17
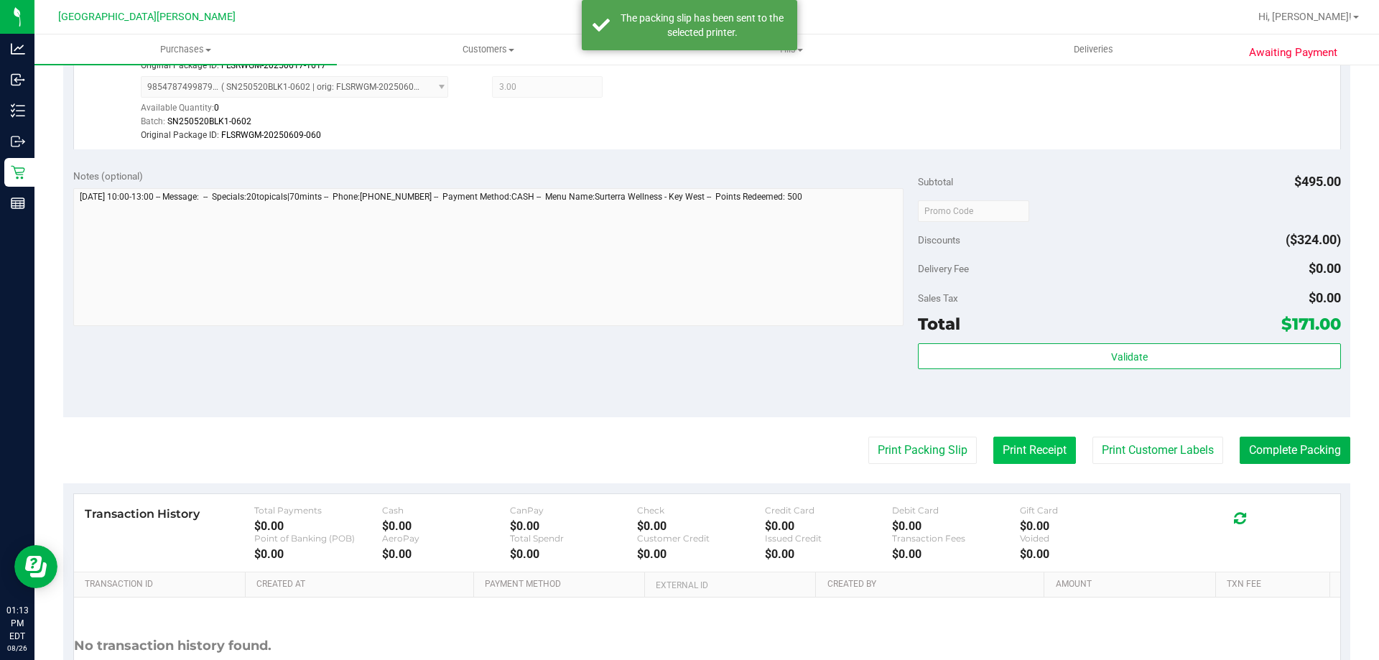
click at [1006, 441] on button "Print Receipt" at bounding box center [1034, 450] width 83 height 27
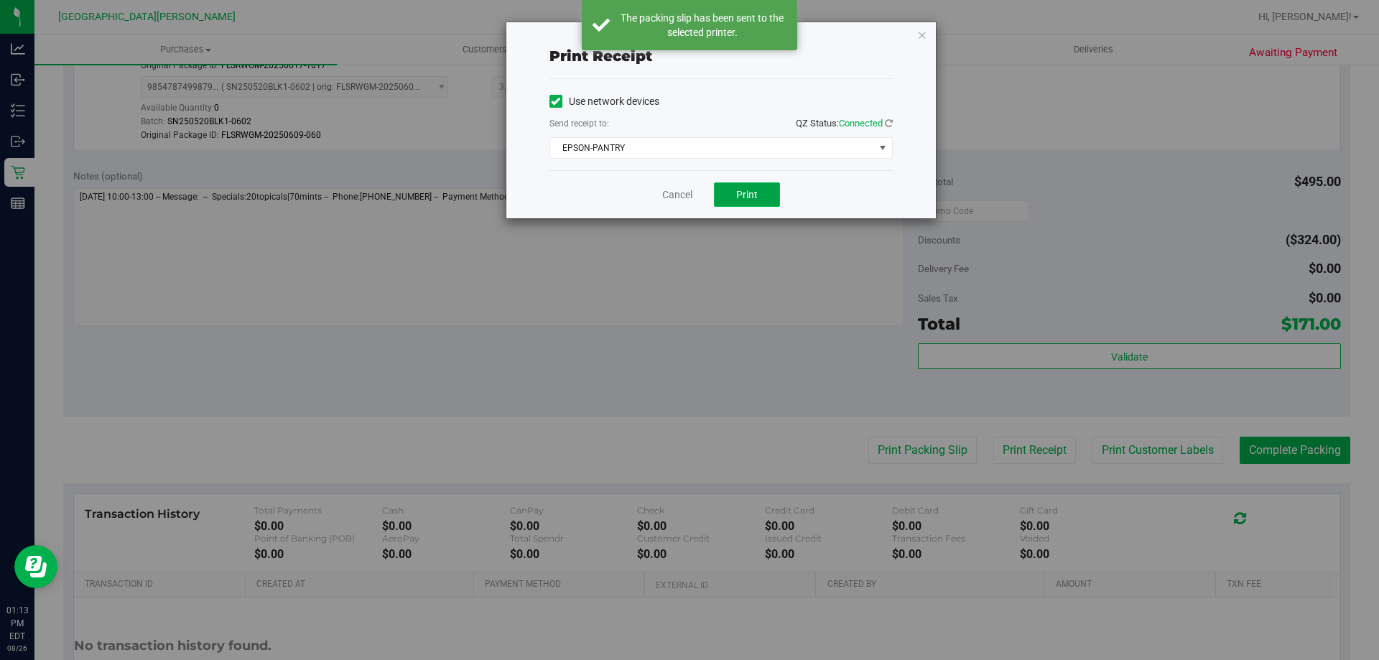
click at [733, 196] on button "Print" at bounding box center [747, 194] width 66 height 24
click at [924, 39] on icon "button" at bounding box center [922, 34] width 10 height 17
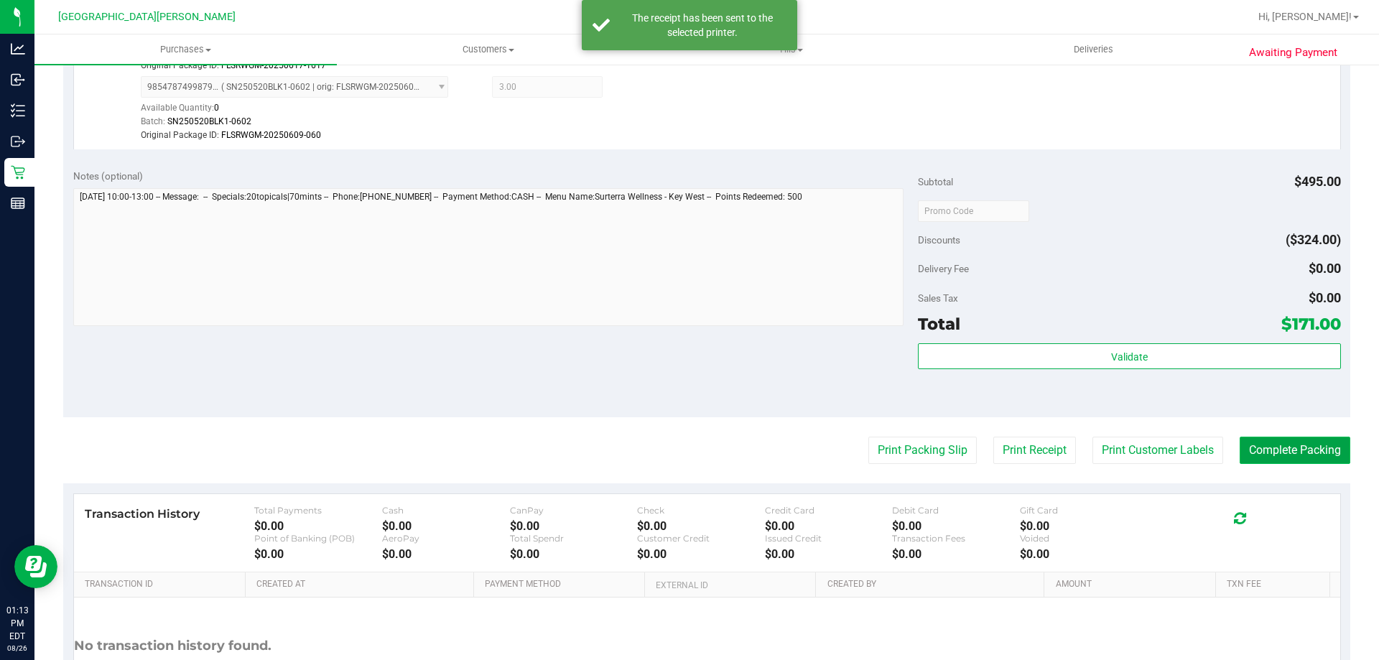
click at [1273, 448] on button "Complete Packing" at bounding box center [1295, 450] width 111 height 27
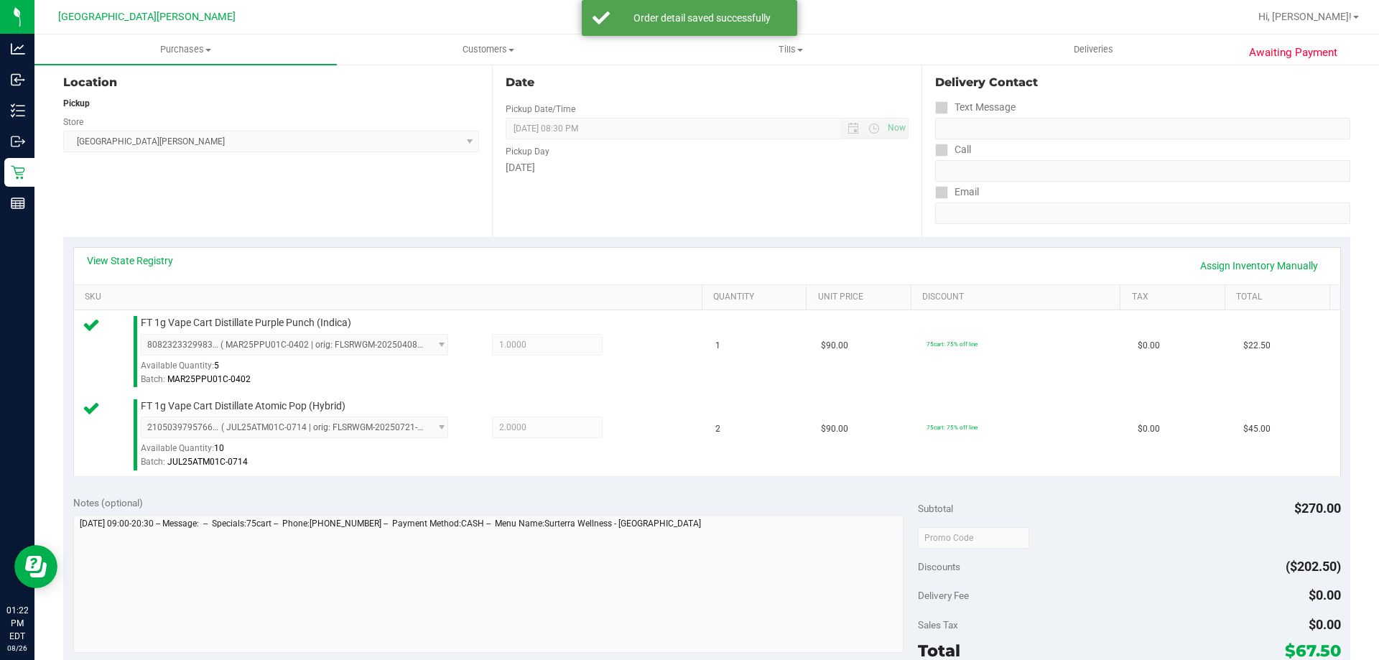
scroll to position [359, 0]
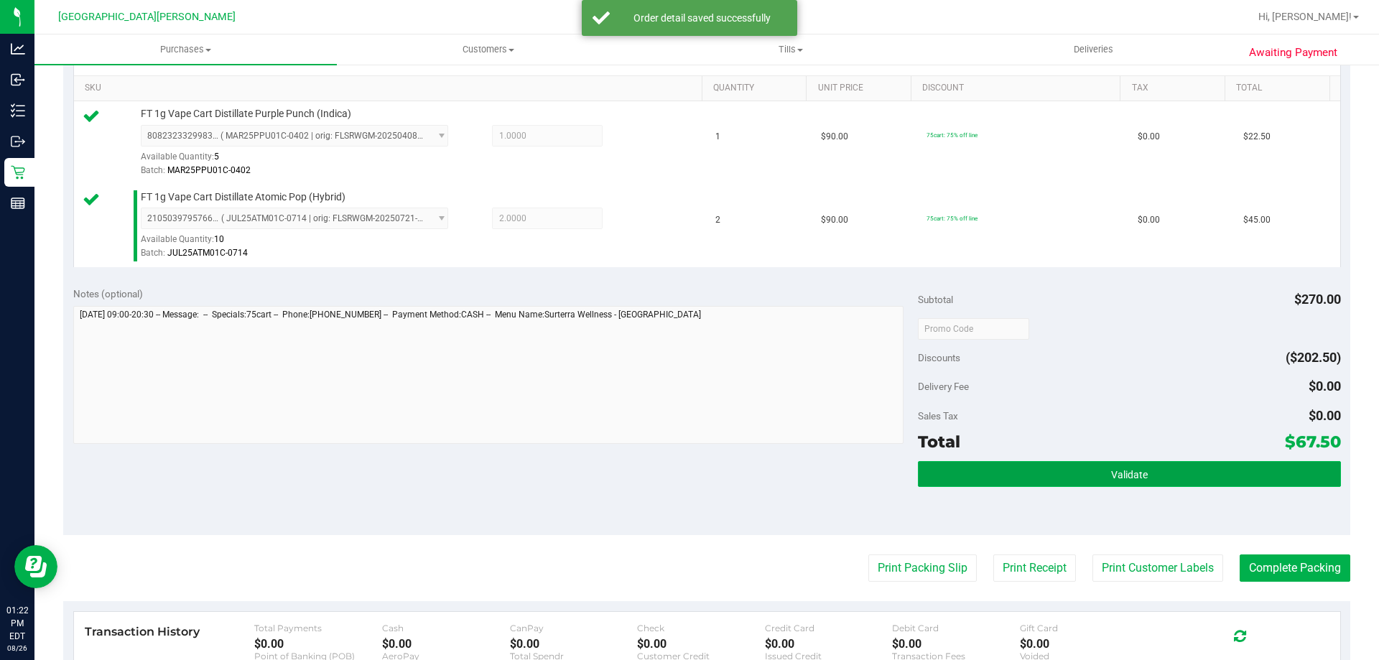
click at [1139, 478] on button "Validate" at bounding box center [1129, 474] width 422 height 26
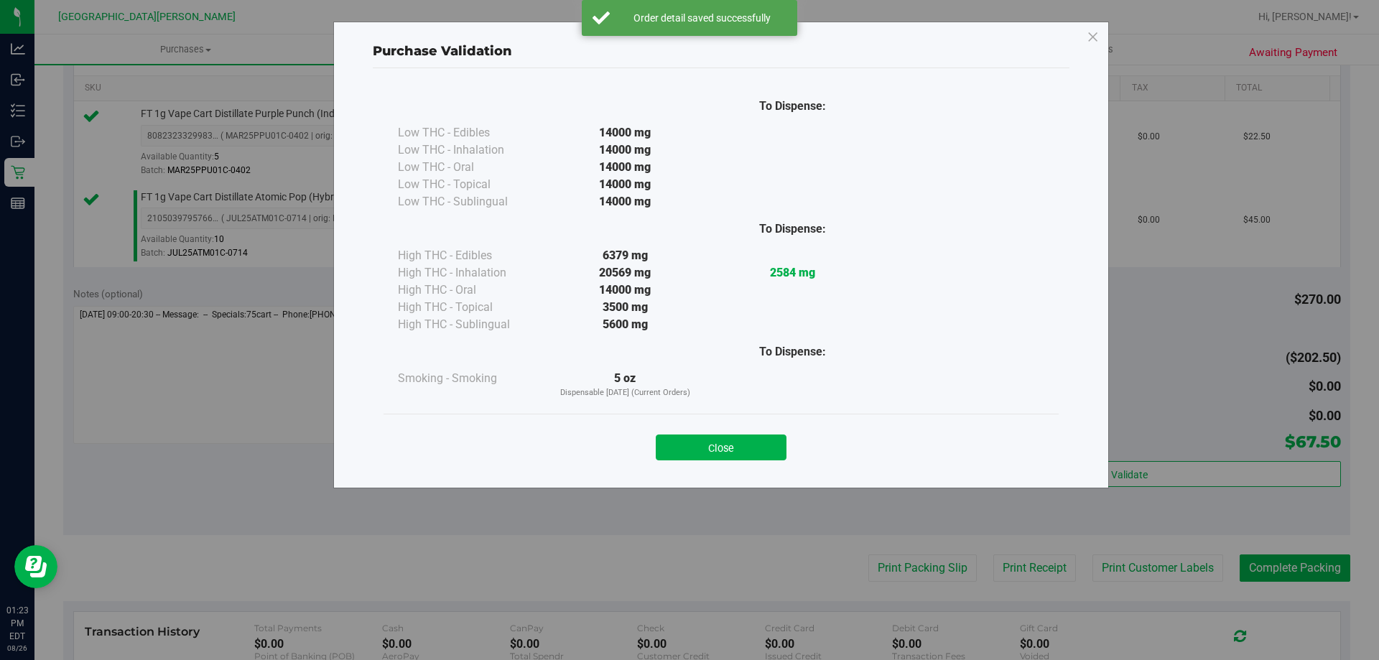
drag, startPoint x: 749, startPoint y: 444, endPoint x: 1101, endPoint y: 543, distance: 365.6
click at [751, 444] on button "Close" at bounding box center [721, 448] width 131 height 26
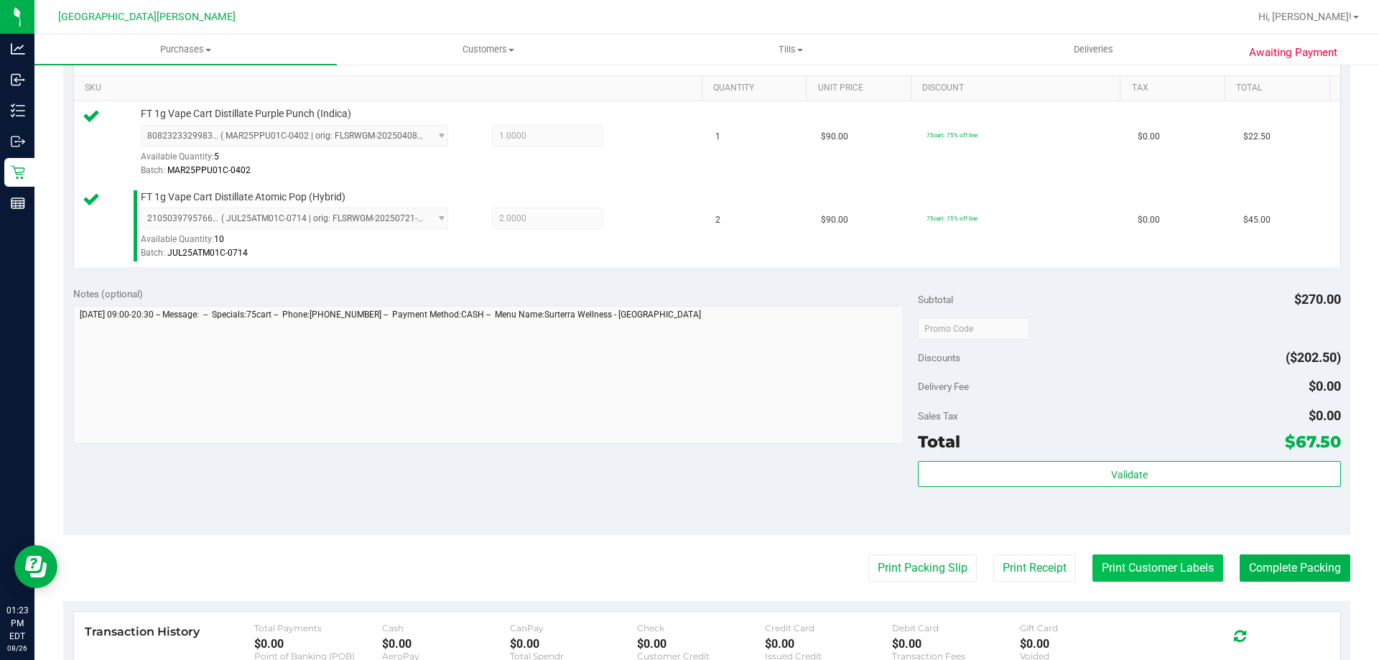
click at [1123, 562] on button "Print Customer Labels" at bounding box center [1157, 567] width 131 height 27
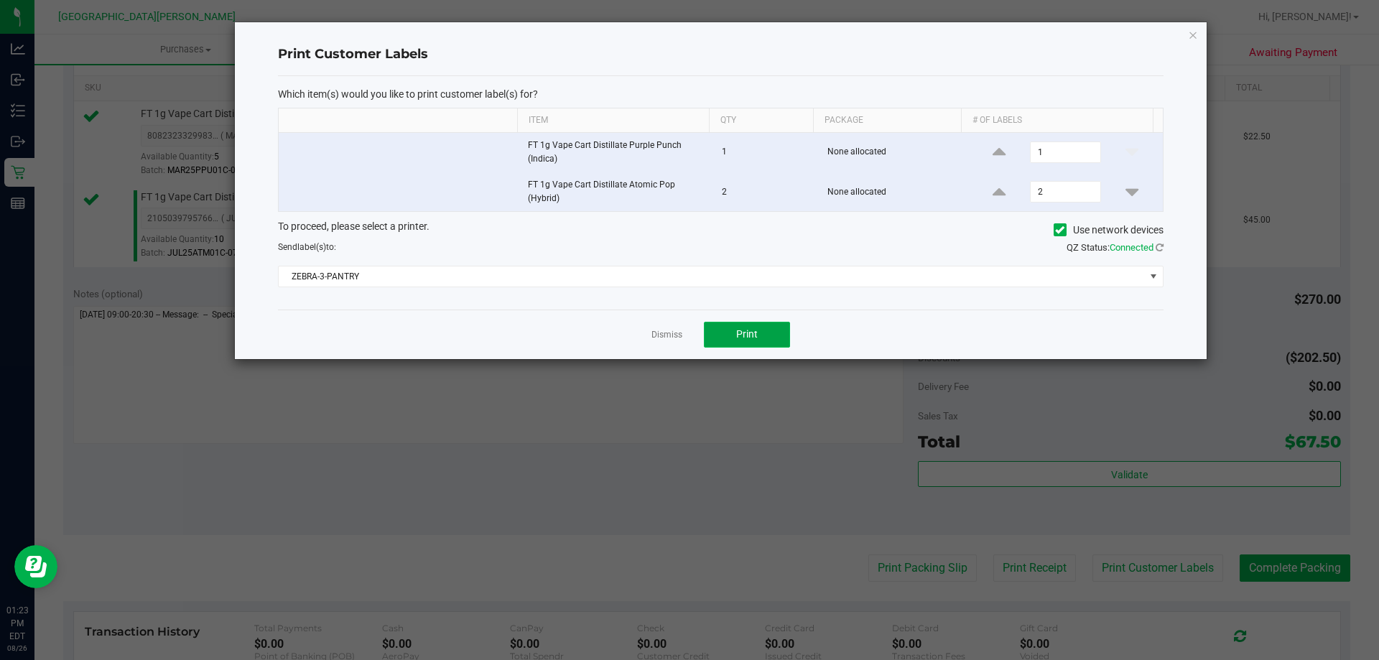
click at [733, 331] on button "Print" at bounding box center [747, 335] width 86 height 26
click at [667, 334] on link "Dismiss" at bounding box center [666, 335] width 31 height 12
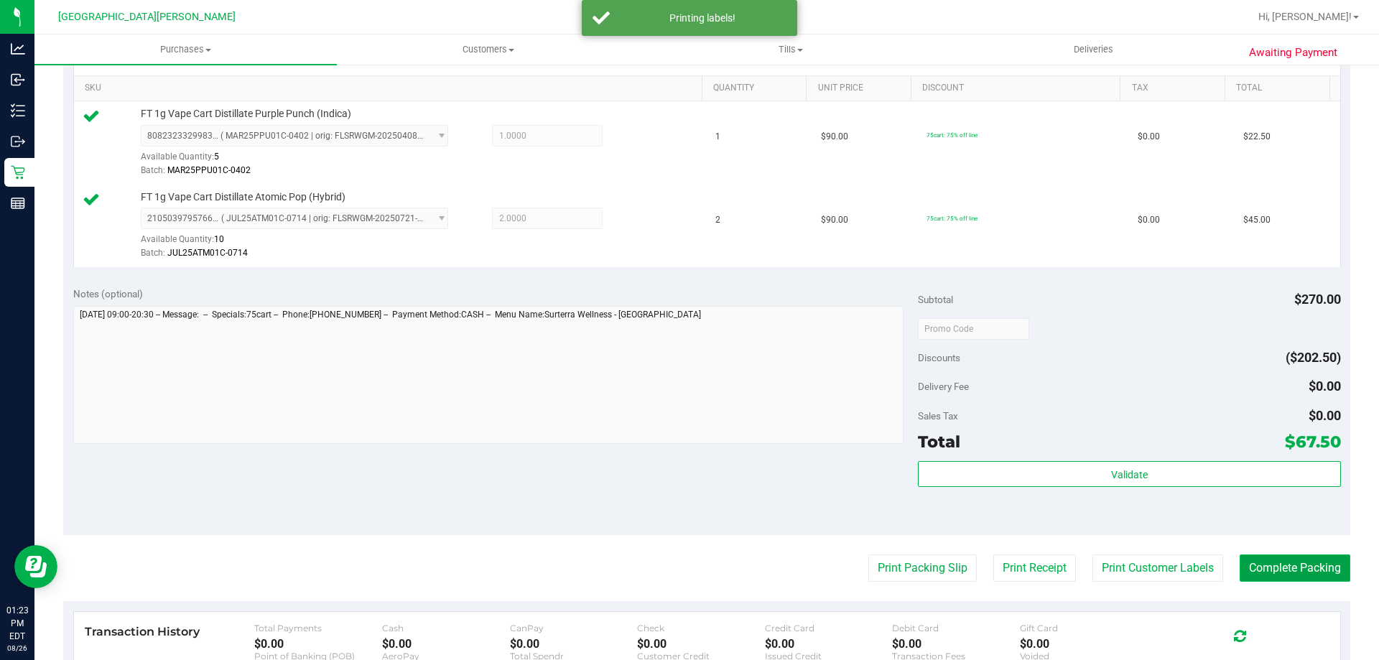
click at [1262, 565] on button "Complete Packing" at bounding box center [1295, 567] width 111 height 27
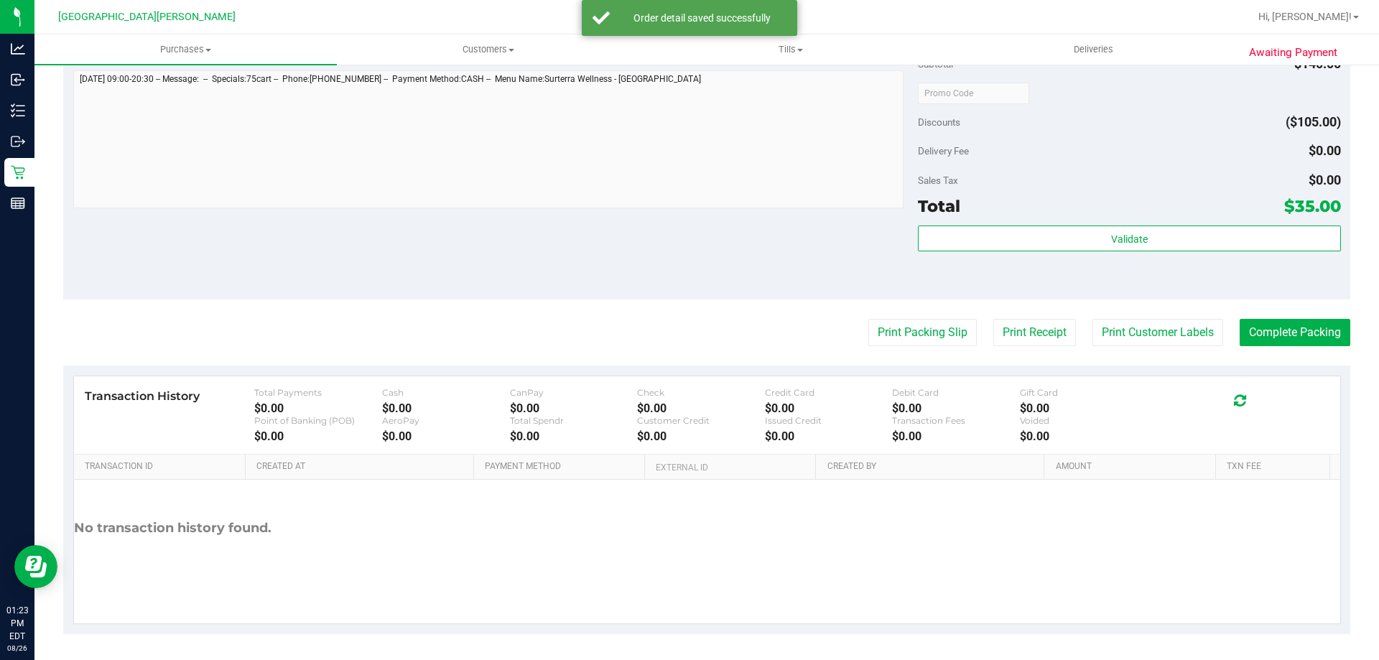
scroll to position [598, 0]
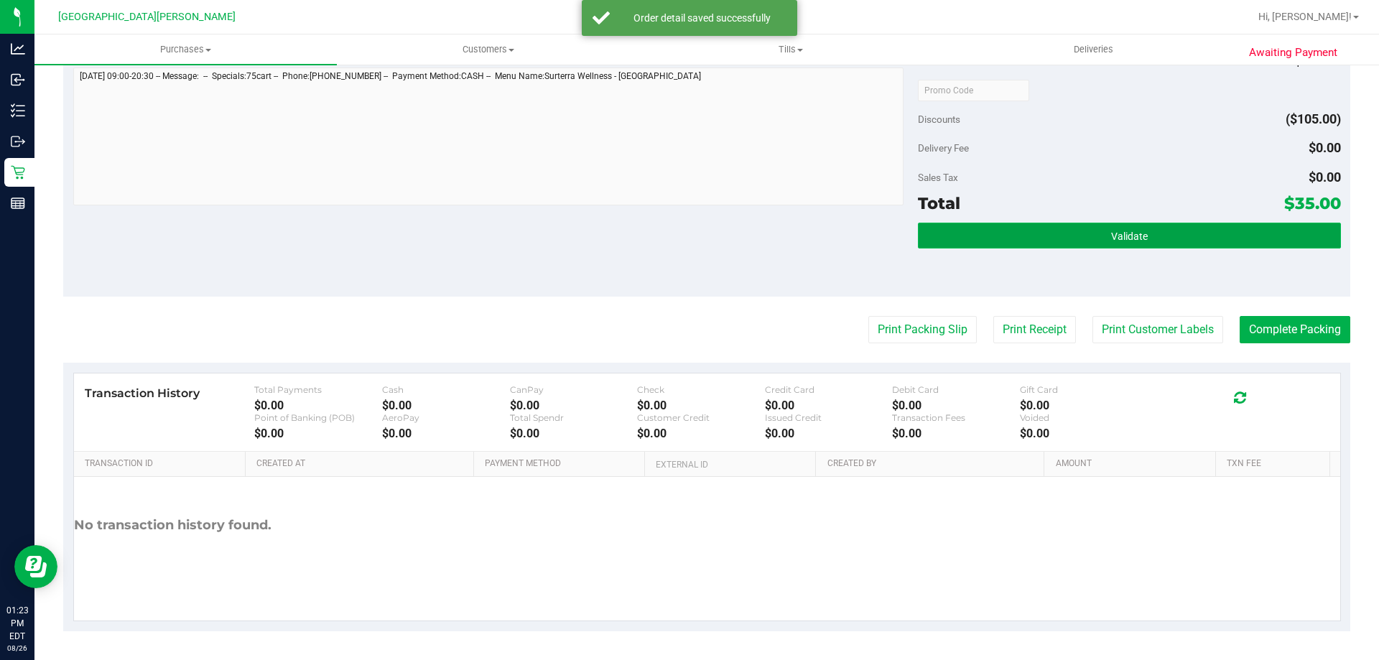
click at [1161, 231] on button "Validate" at bounding box center [1129, 236] width 422 height 26
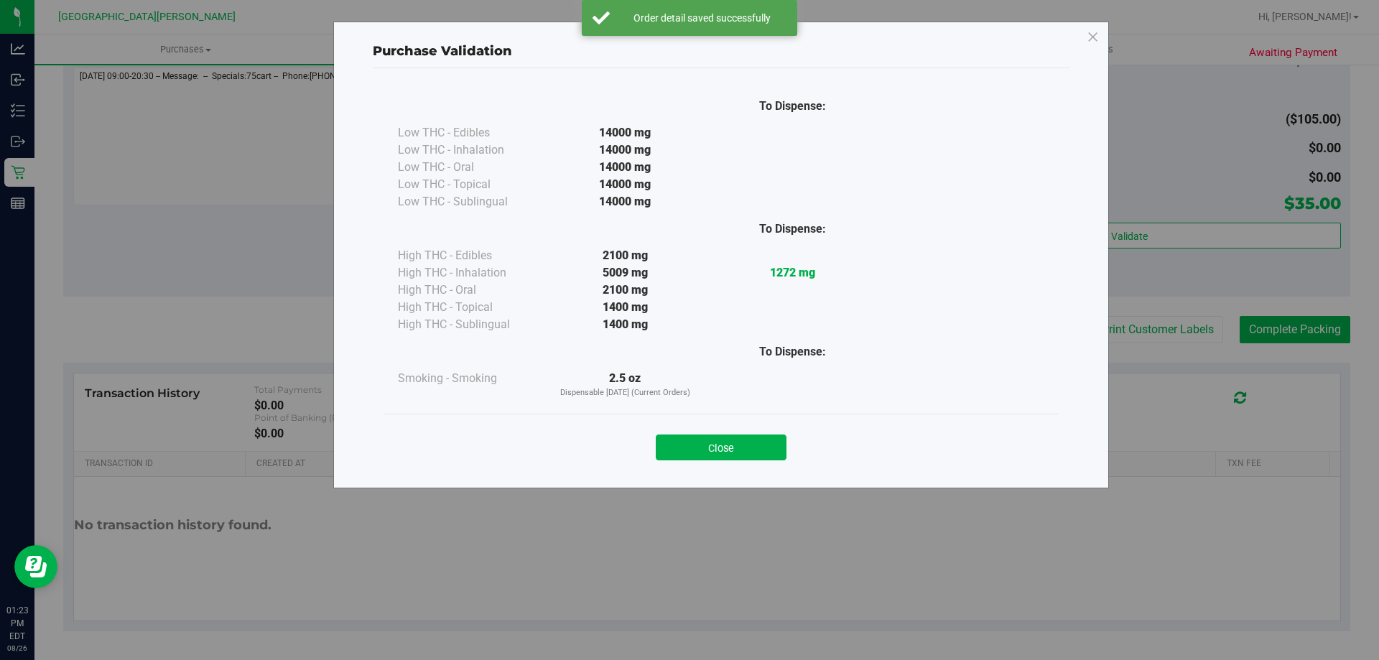
drag, startPoint x: 733, startPoint y: 443, endPoint x: 969, endPoint y: 422, distance: 237.3
click at [736, 442] on button "Close" at bounding box center [721, 448] width 131 height 26
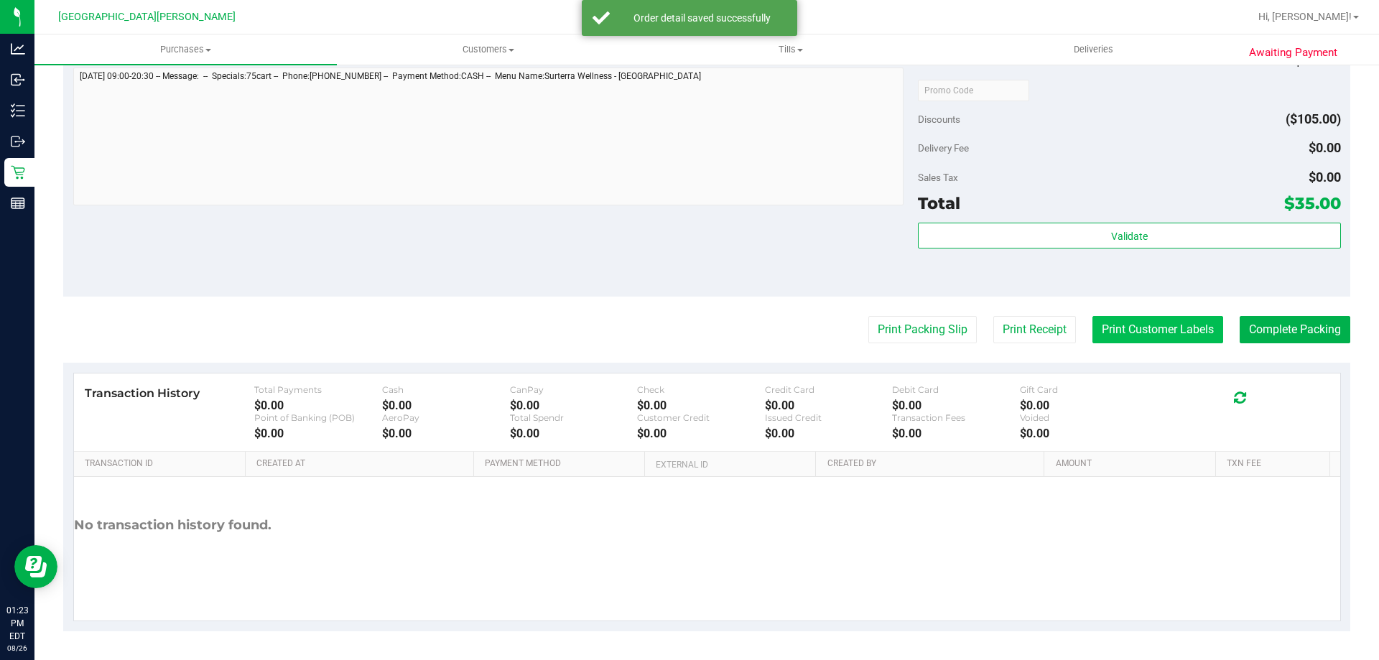
click at [1176, 333] on button "Print Customer Labels" at bounding box center [1157, 329] width 131 height 27
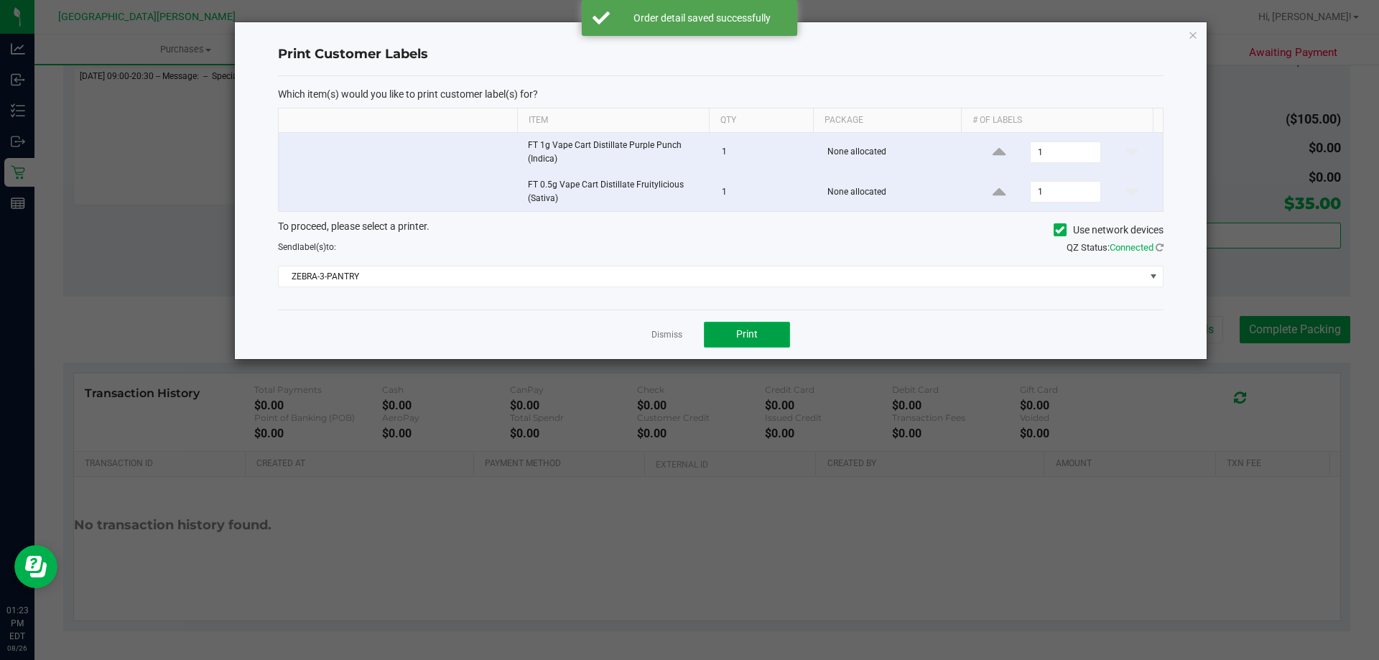
click at [753, 330] on span "Print" at bounding box center [747, 333] width 22 height 11
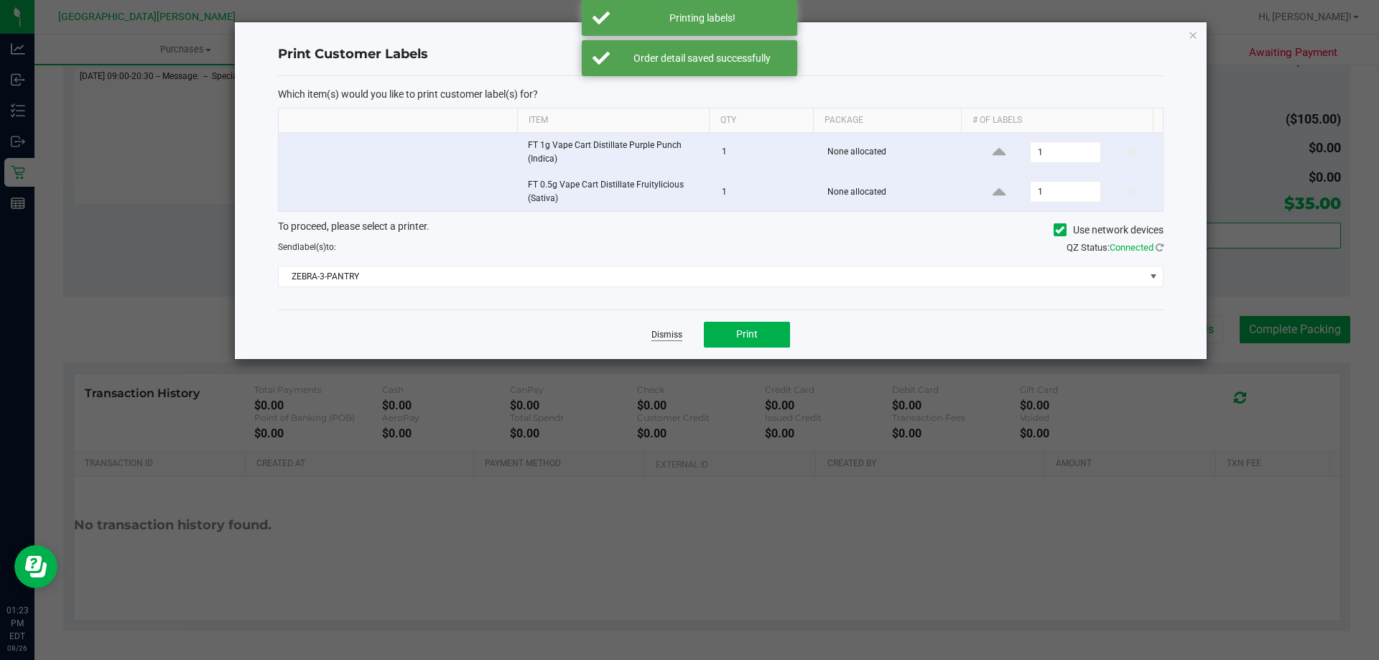
click at [669, 331] on link "Dismiss" at bounding box center [666, 335] width 31 height 12
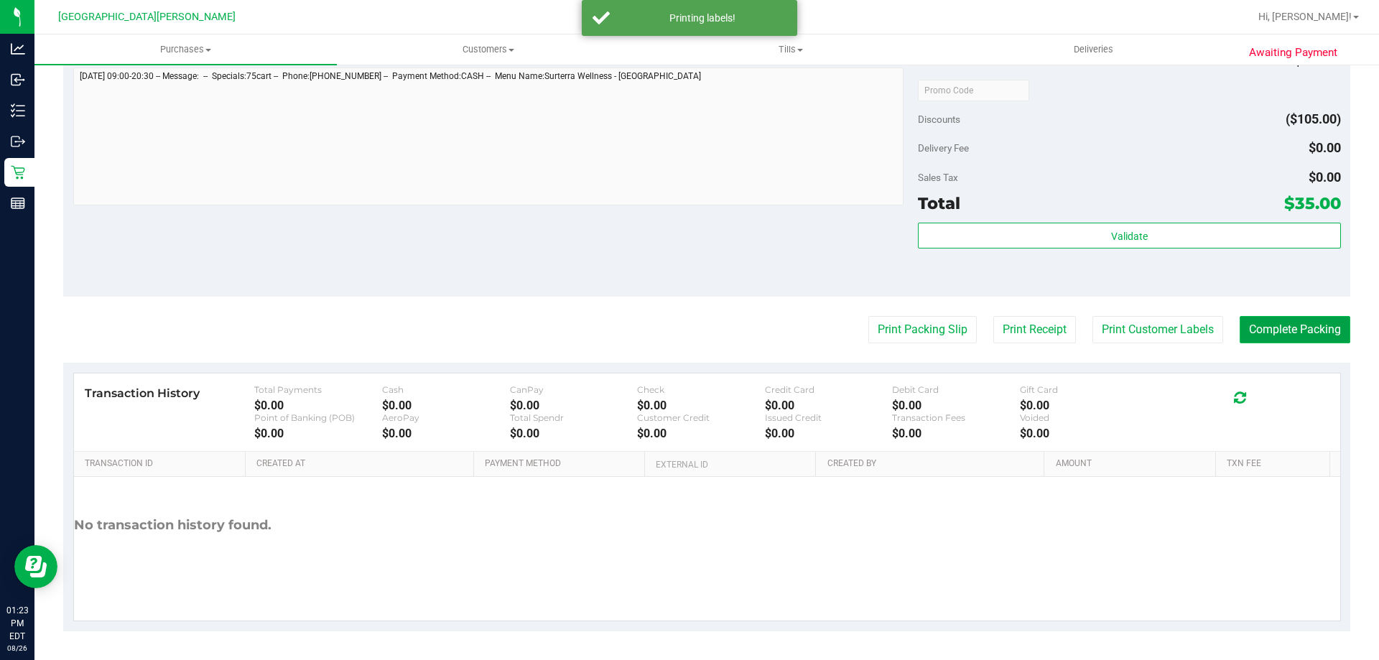
click at [1273, 322] on button "Complete Packing" at bounding box center [1295, 329] width 111 height 27
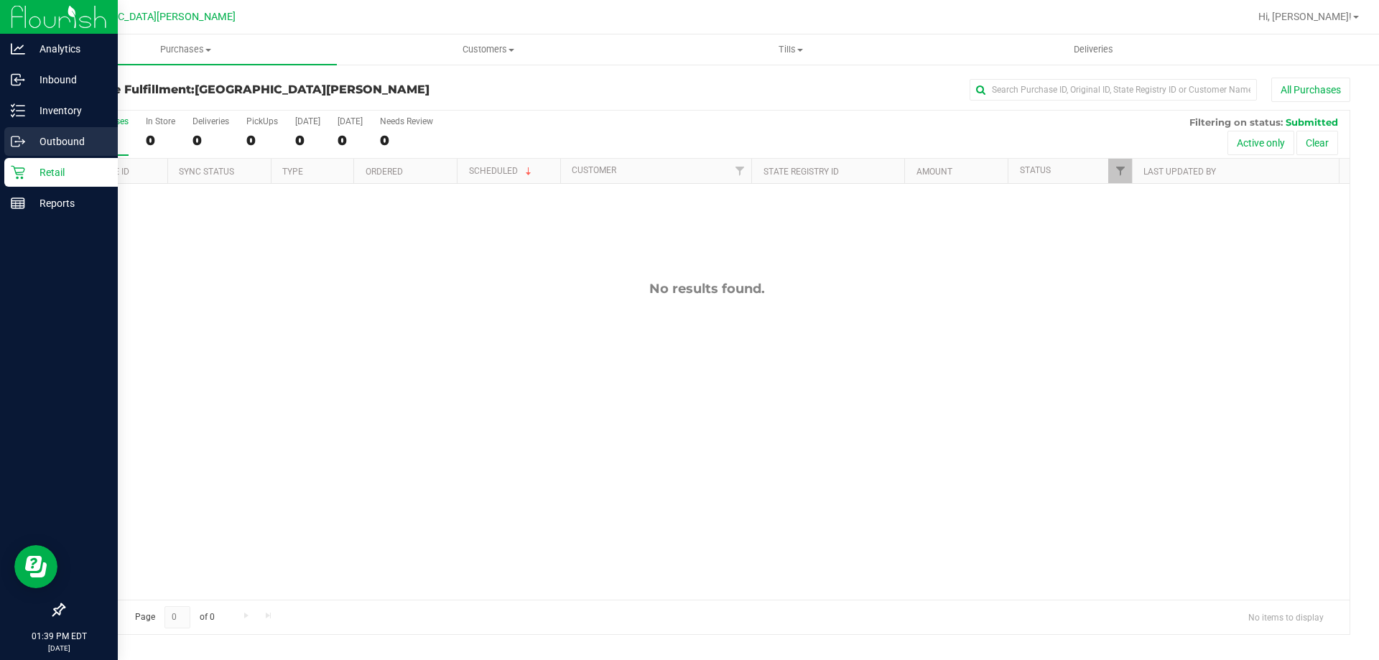
click at [20, 157] on link "Outbound" at bounding box center [59, 142] width 118 height 31
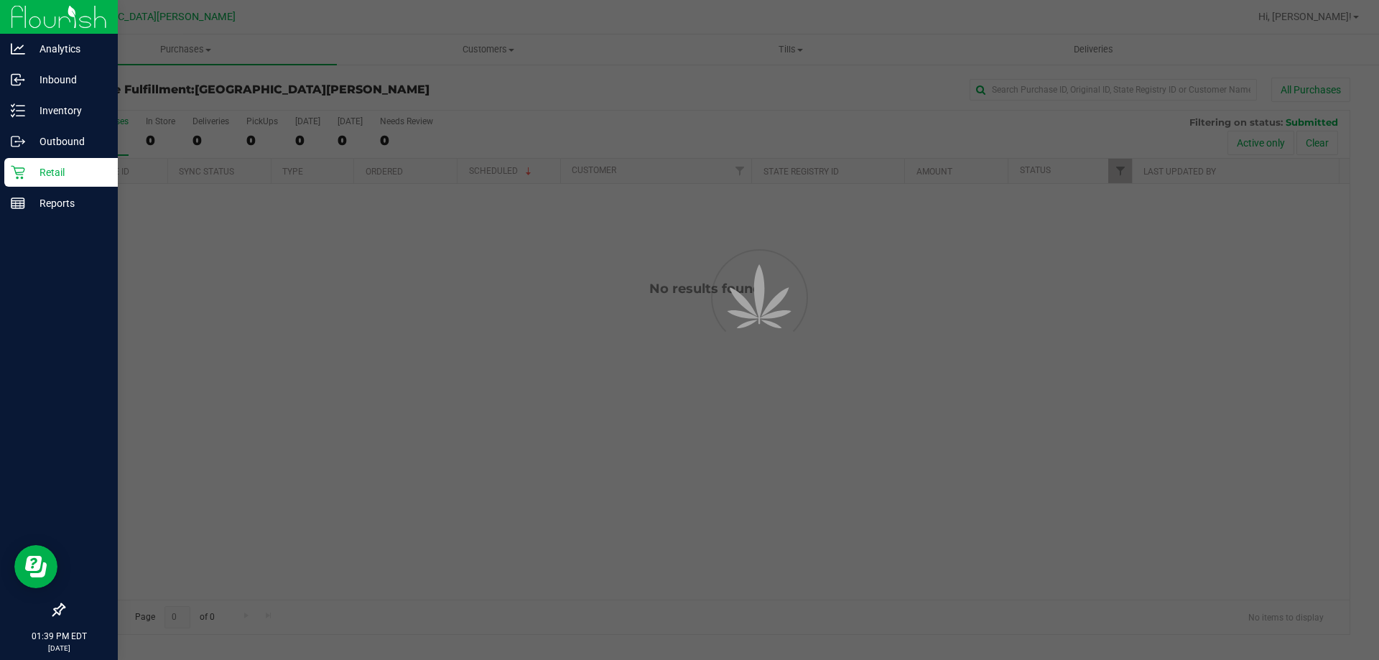
click at [52, 164] on p "Retail" at bounding box center [68, 172] width 86 height 17
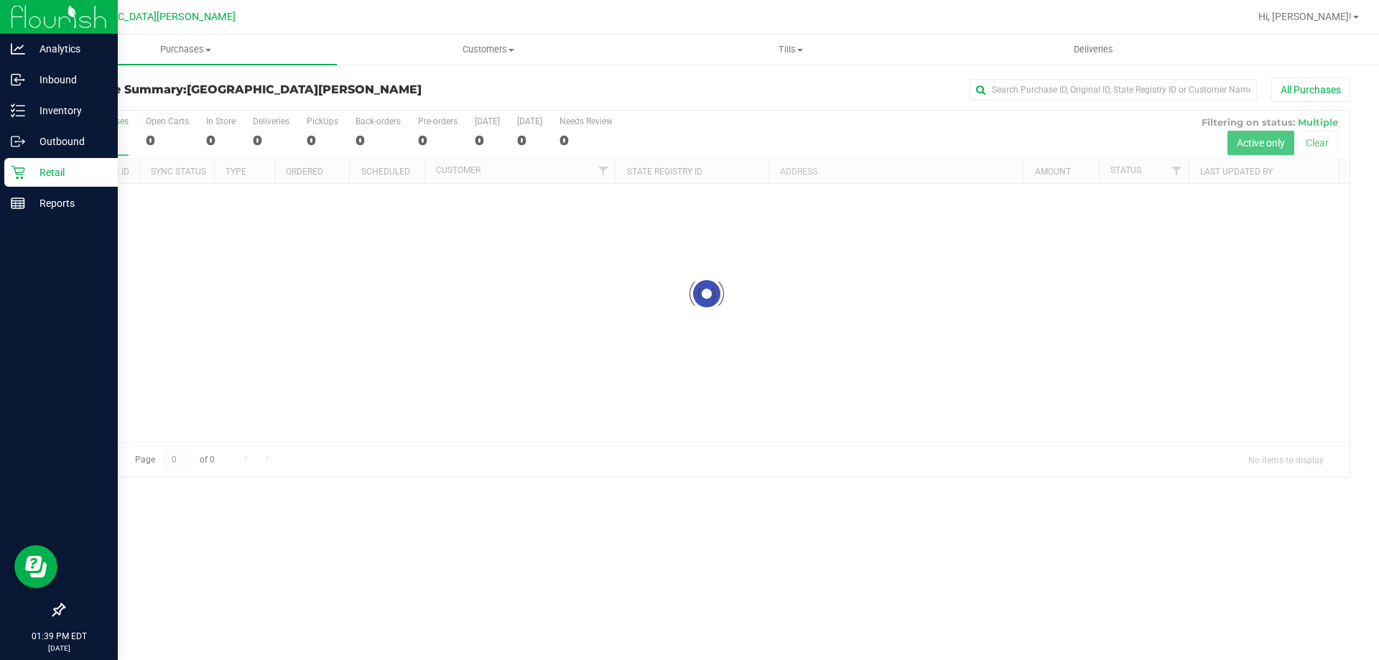
click at [187, 33] on nav "Key West WC Hi, Anthony!" at bounding box center [706, 17] width 1345 height 34
click at [197, 48] on span "Purchases" at bounding box center [185, 49] width 302 height 13
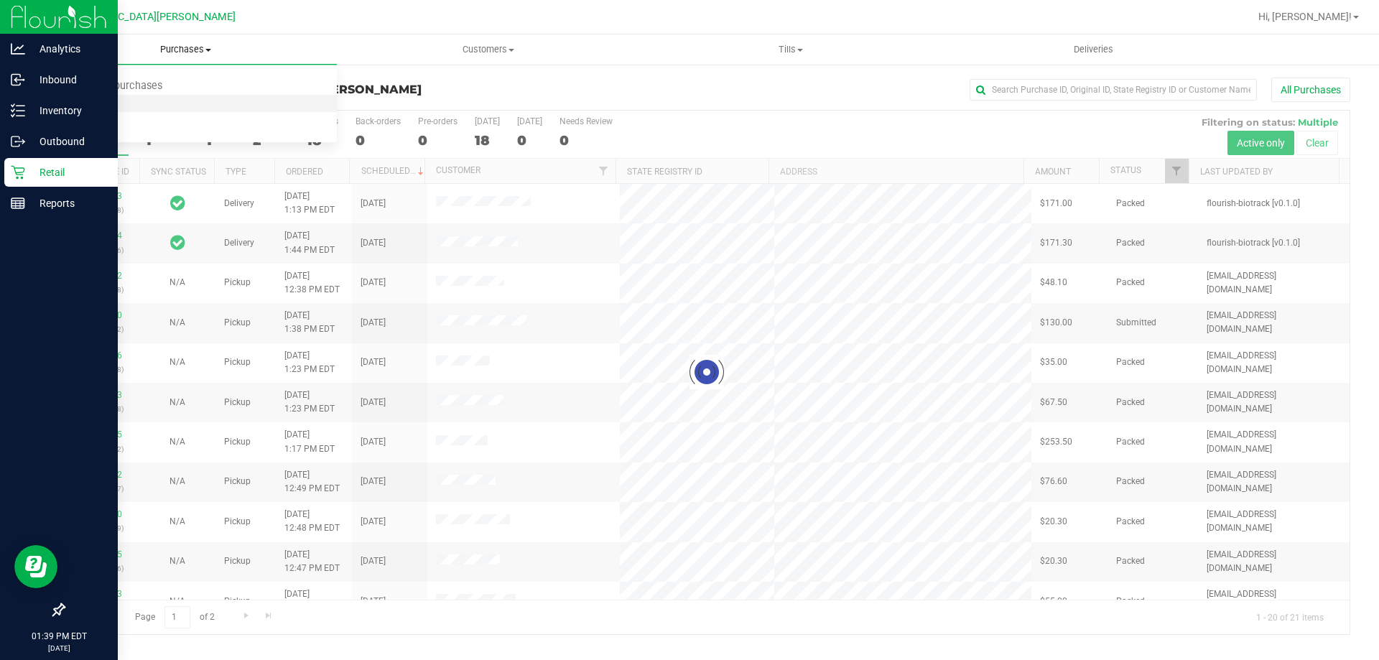
click at [98, 98] on span "Fulfillment" at bounding box center [78, 104] width 89 height 12
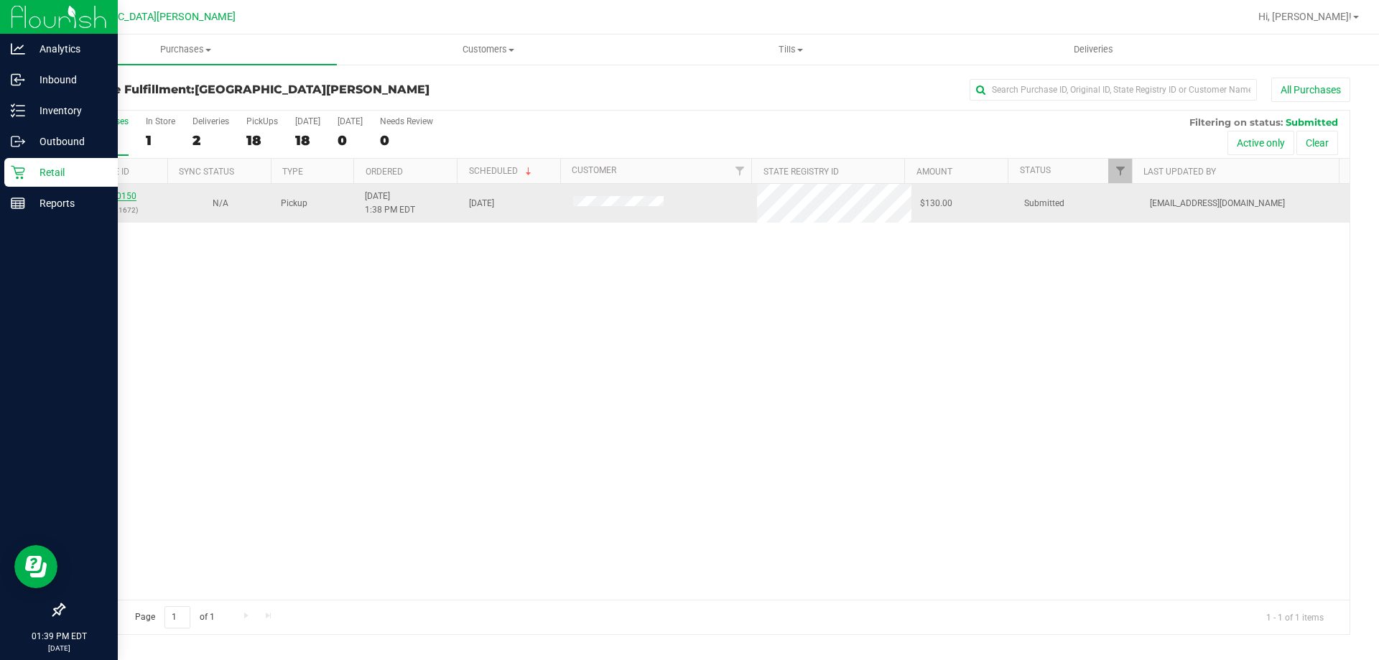
click at [117, 195] on link "11850150" at bounding box center [116, 196] width 40 height 10
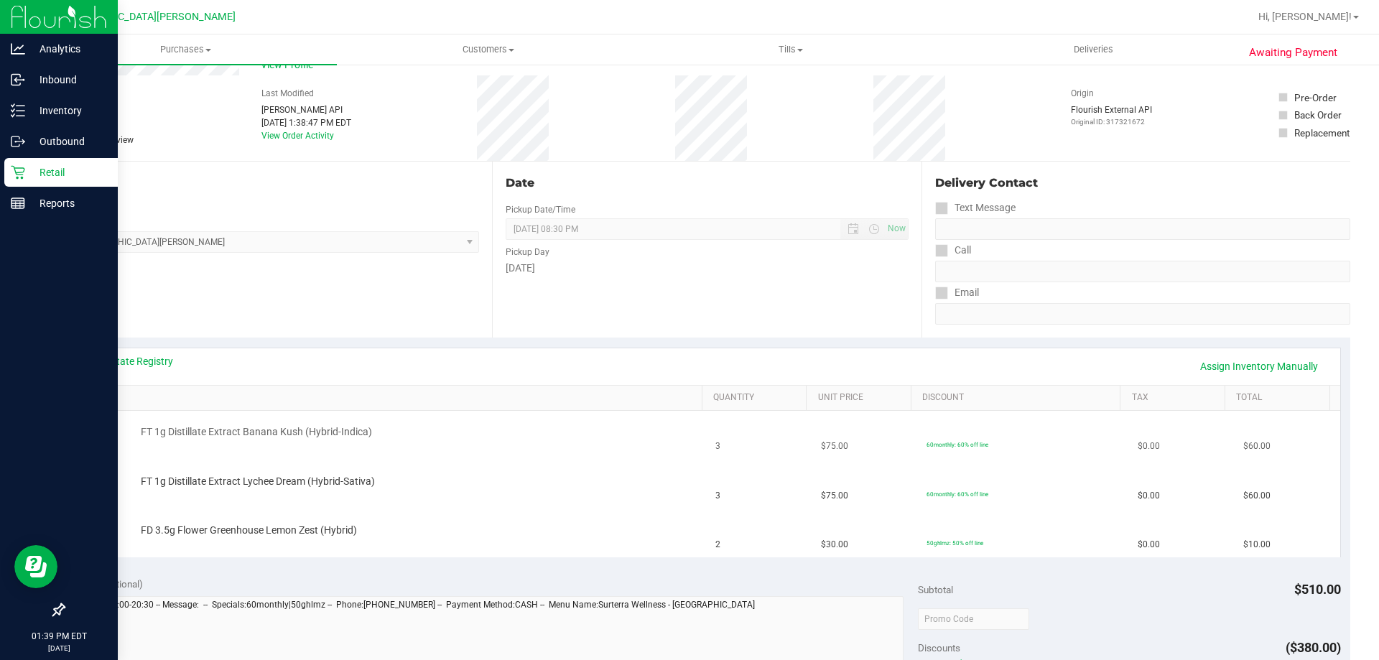
scroll to position [144, 0]
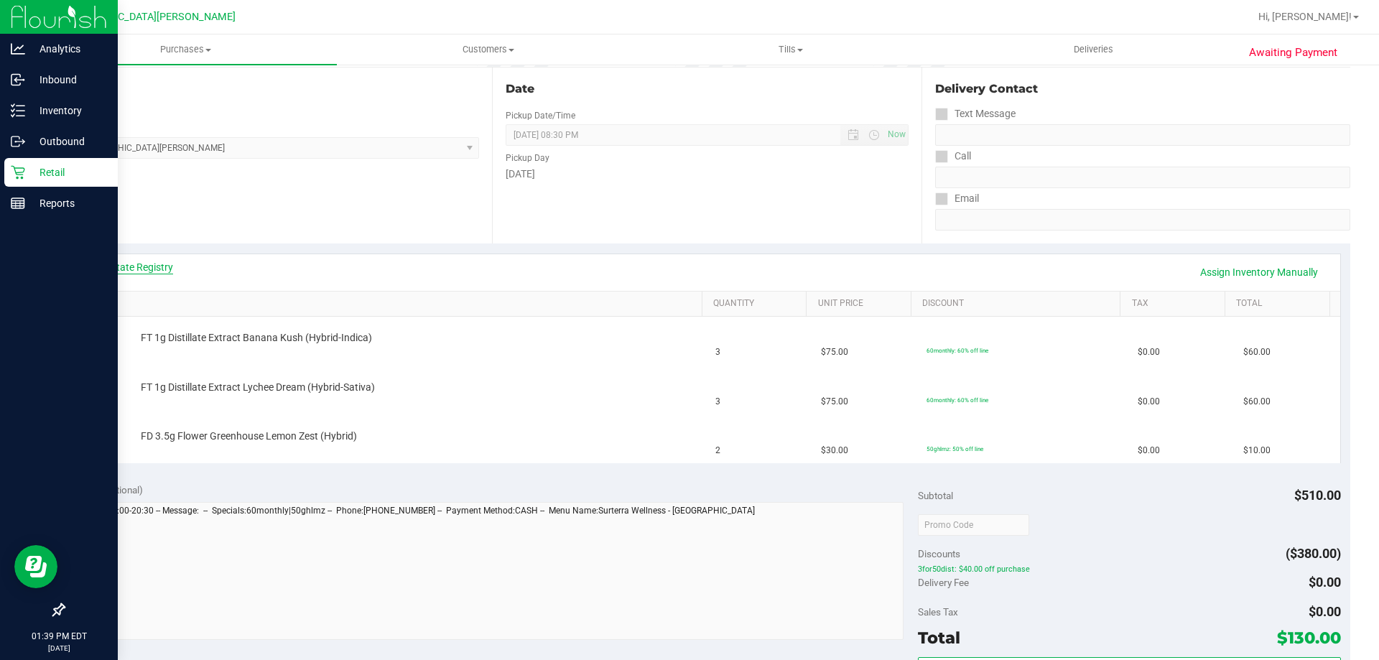
click at [106, 274] on link "View State Registry" at bounding box center [130, 267] width 86 height 14
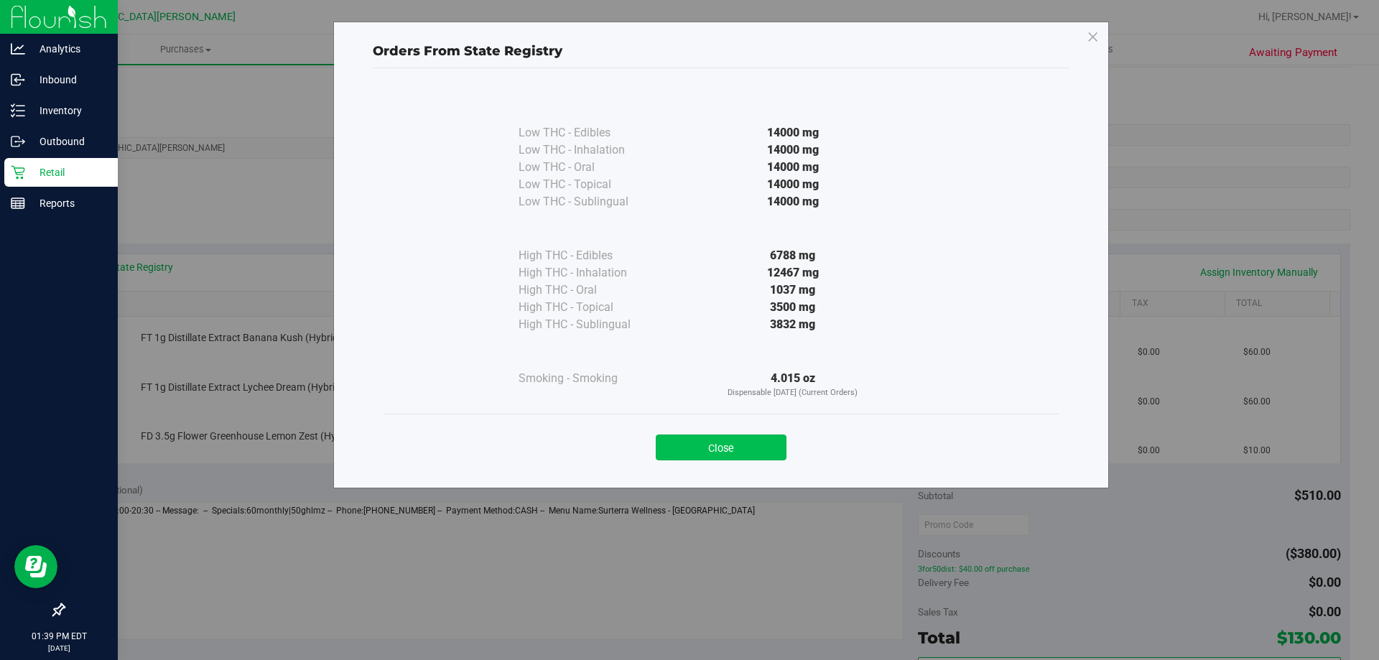
click at [718, 448] on button "Close" at bounding box center [721, 448] width 131 height 26
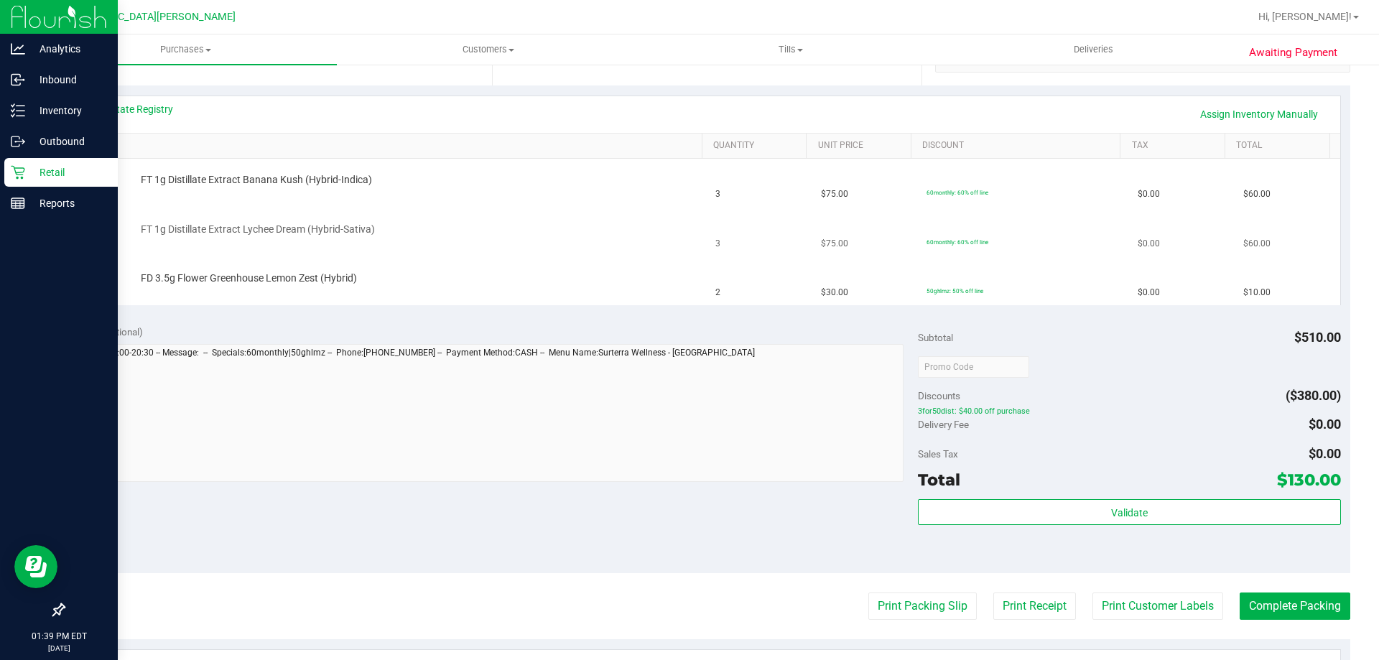
scroll to position [215, 0]
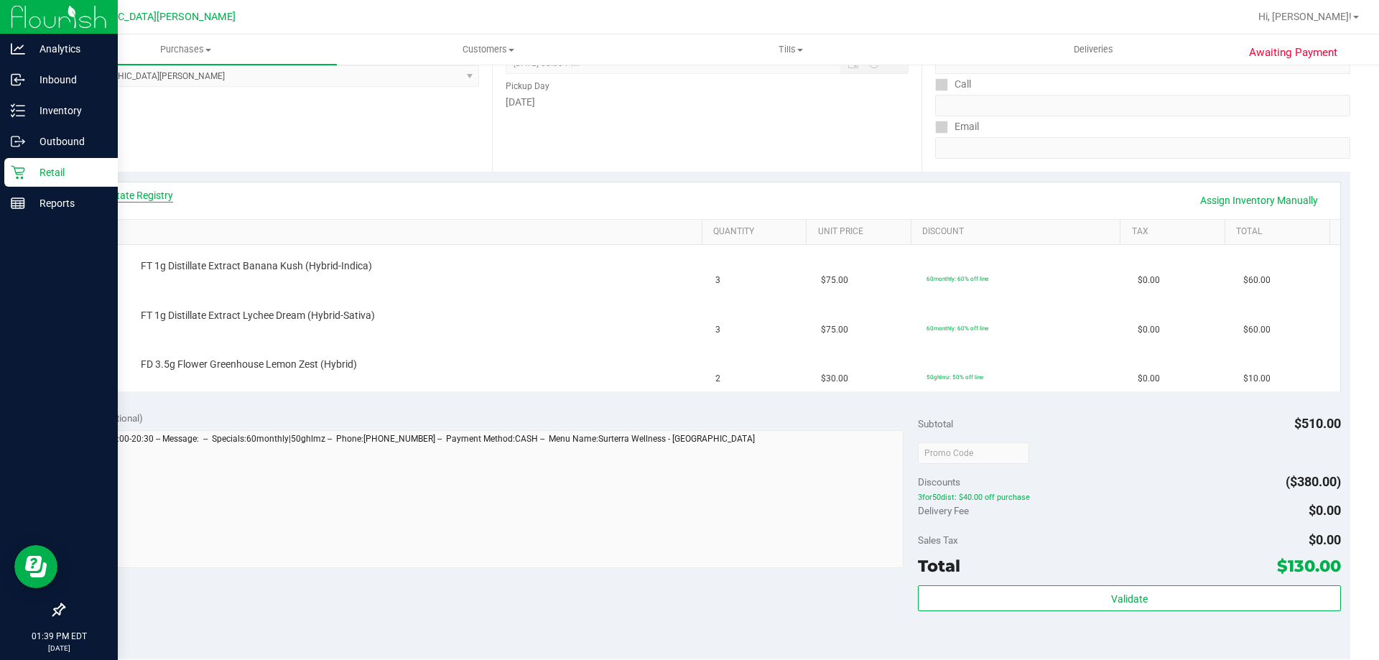
click at [147, 193] on link "View State Registry" at bounding box center [130, 195] width 86 height 14
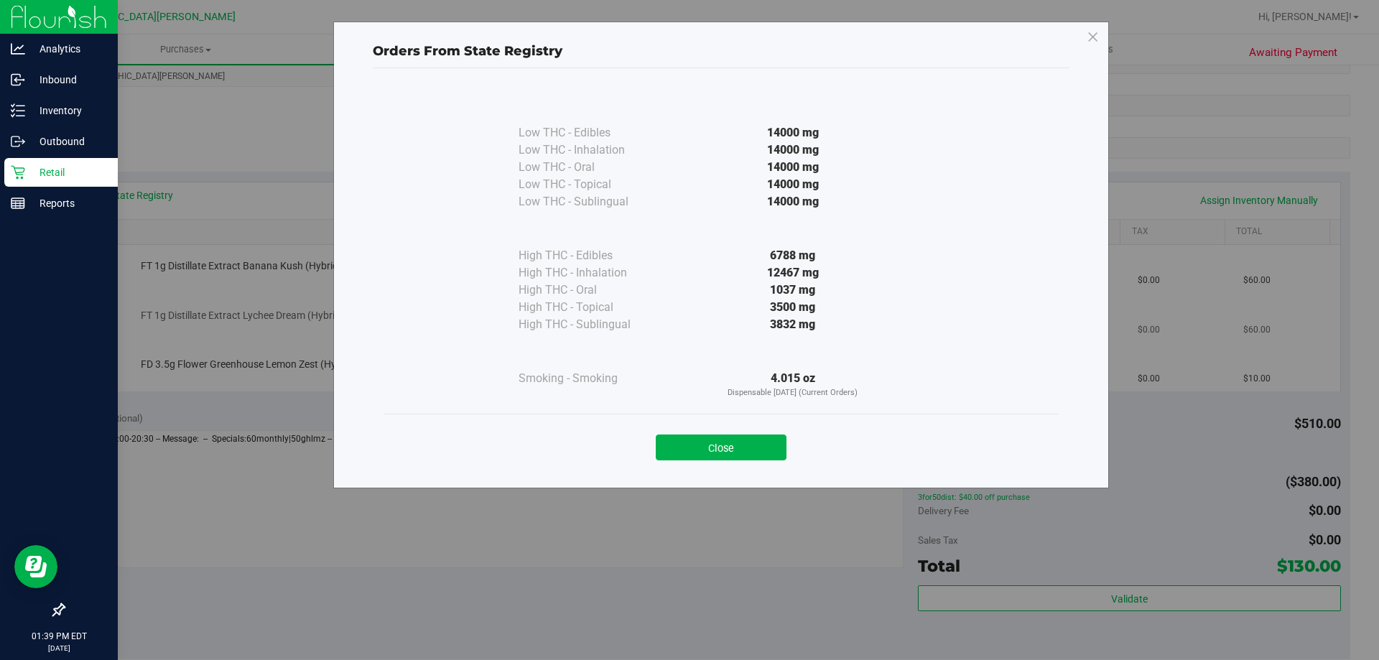
drag, startPoint x: 751, startPoint y: 452, endPoint x: 729, endPoint y: 342, distance: 112.1
click at [751, 451] on button "Close" at bounding box center [721, 448] width 131 height 26
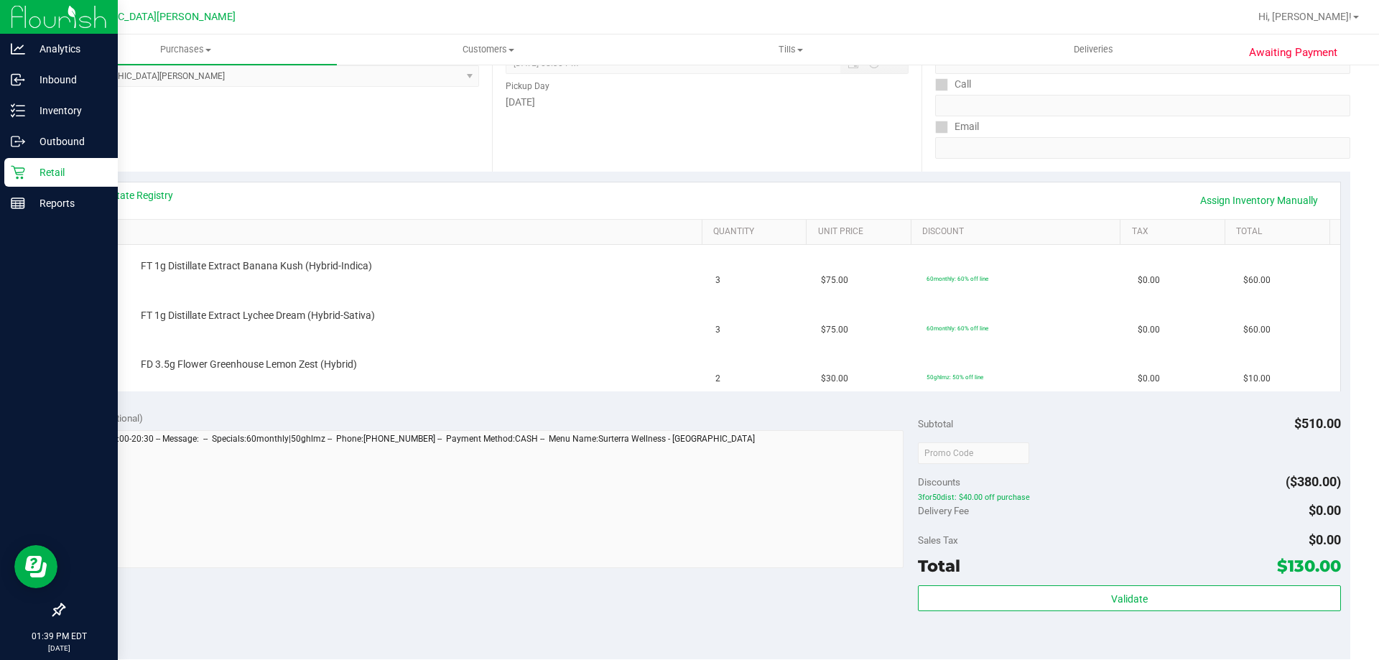
click at [702, 156] on div "Date Pickup Date/Time 08/26/2025 Now 08/26/2025 08:30 PM Now Pickup Day Tuesday" at bounding box center [706, 84] width 429 height 176
click at [1211, 205] on link "Assign Inventory Manually" at bounding box center [1259, 200] width 136 height 24
click at [175, 284] on td "FT 1g Distillate Extract Banana Kush (Hybrid-Indica) Add Package" at bounding box center [390, 269] width 633 height 49
click at [175, 278] on link "Add Package" at bounding box center [167, 276] width 52 height 10
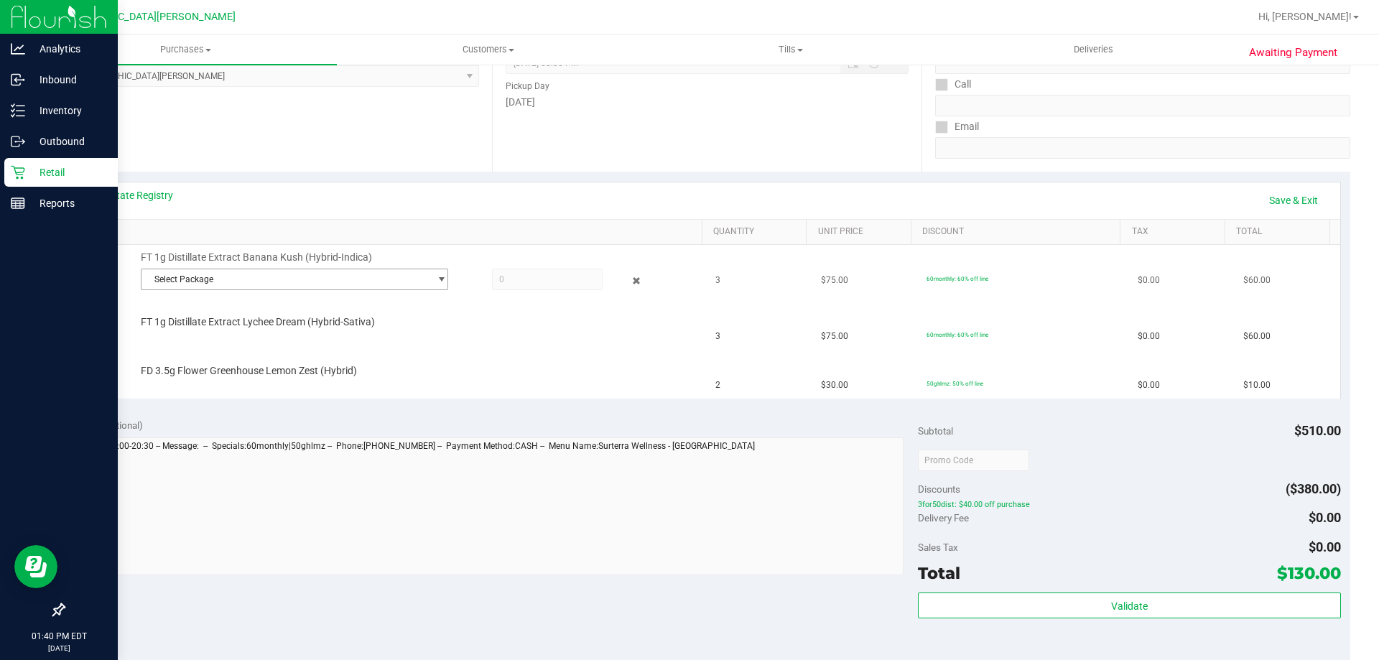
click at [243, 281] on span "Select Package" at bounding box center [285, 279] width 288 height 20
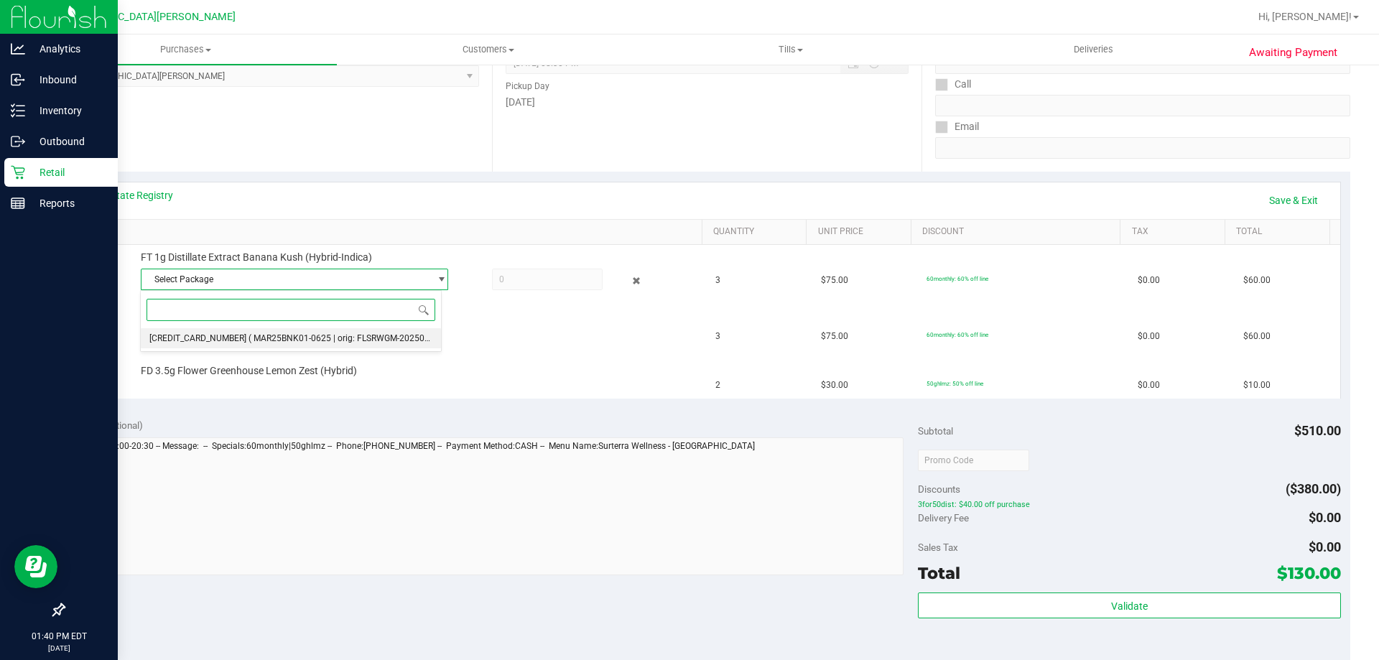
click at [249, 337] on span "( MAR25BNK01-0625 | orig: FLSRWGM-20250701-1456 )" at bounding box center [358, 338] width 218 height 10
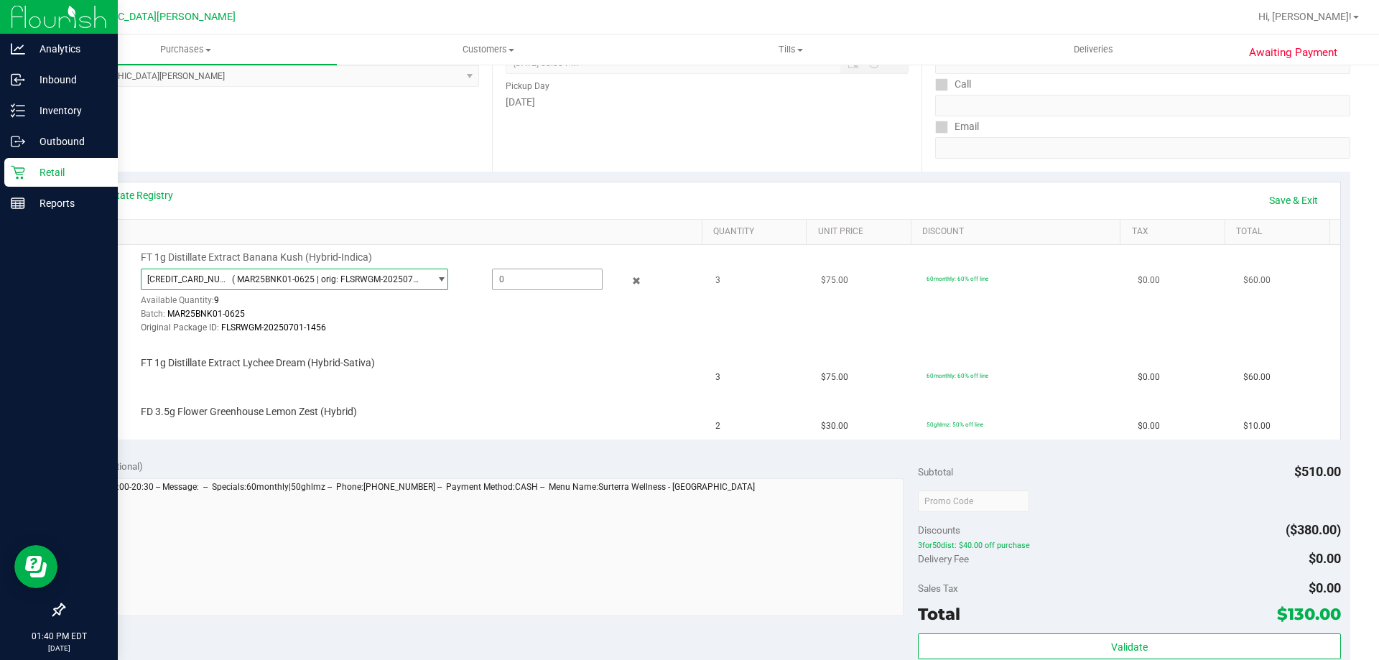
click at [539, 286] on span at bounding box center [547, 280] width 111 height 22
type input "3"
type input "3.0000"
click at [542, 203] on div "View State Registry Save & Exit" at bounding box center [707, 200] width 1240 height 24
click at [1266, 200] on link "Save & Exit" at bounding box center [1294, 200] width 68 height 24
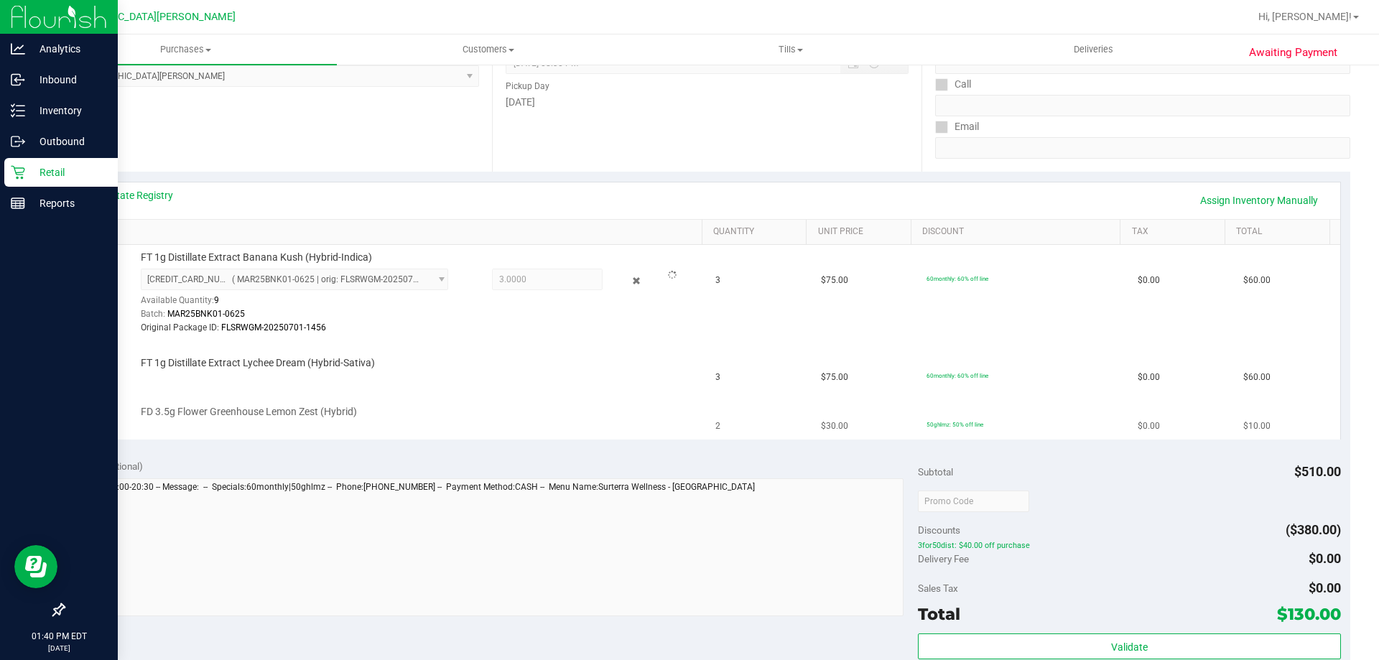
scroll to position [359, 0]
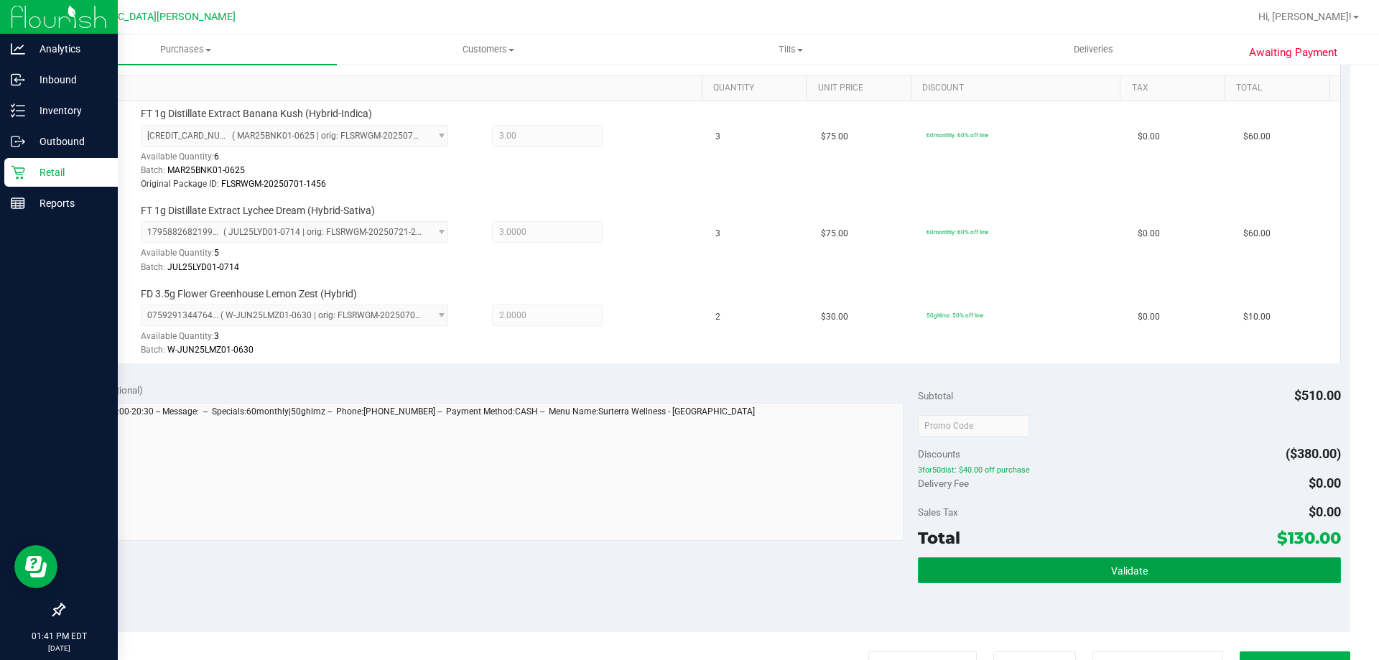
click at [1033, 578] on button "Validate" at bounding box center [1129, 570] width 422 height 26
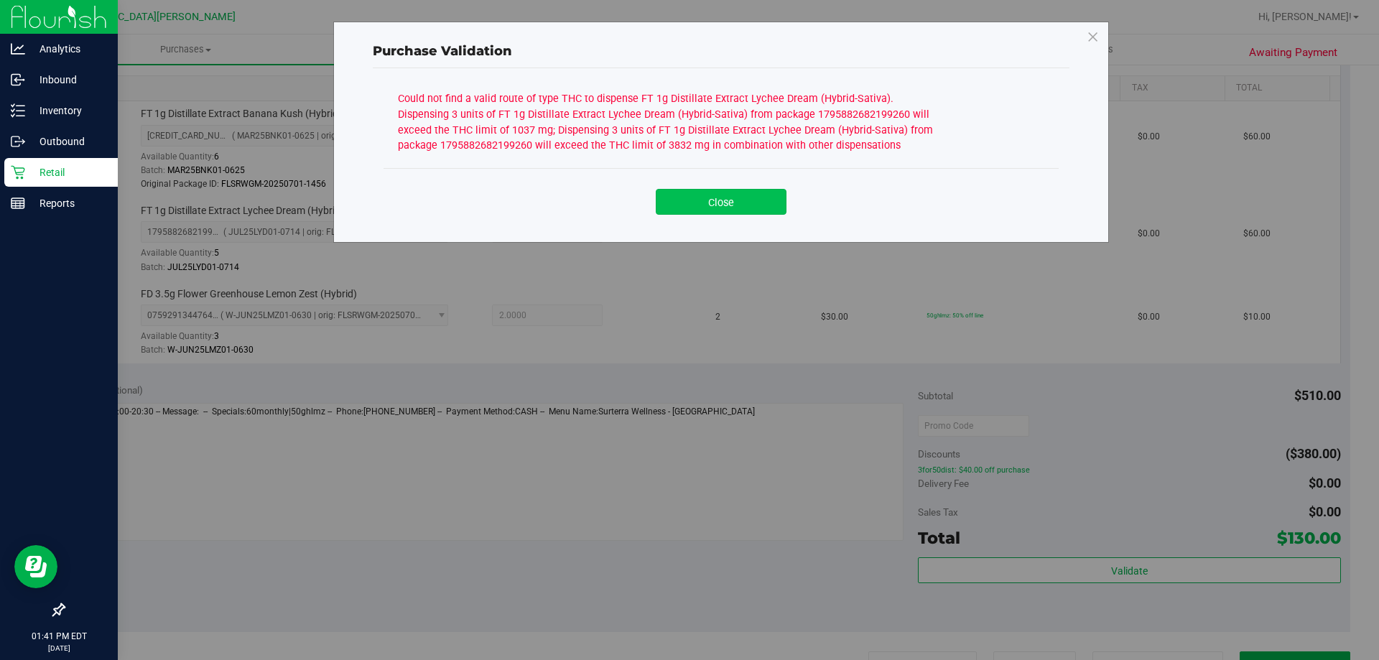
click at [747, 205] on button "Close" at bounding box center [721, 202] width 131 height 26
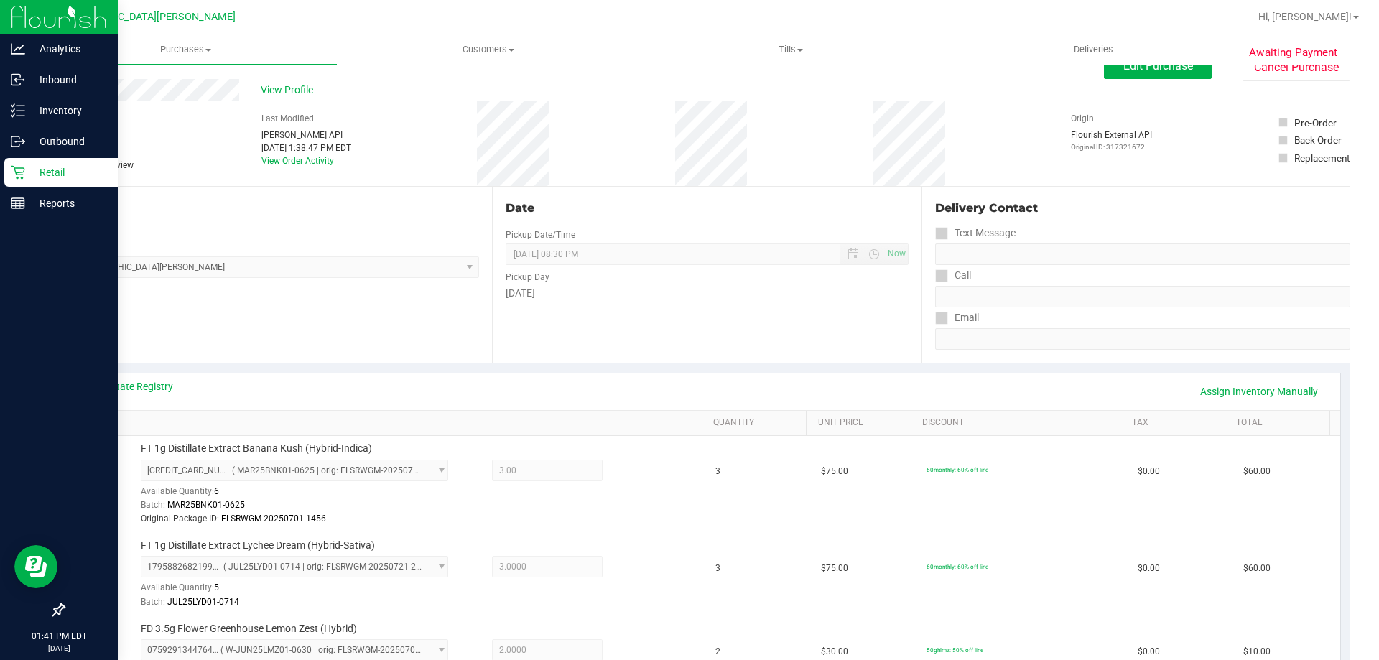
scroll to position [0, 0]
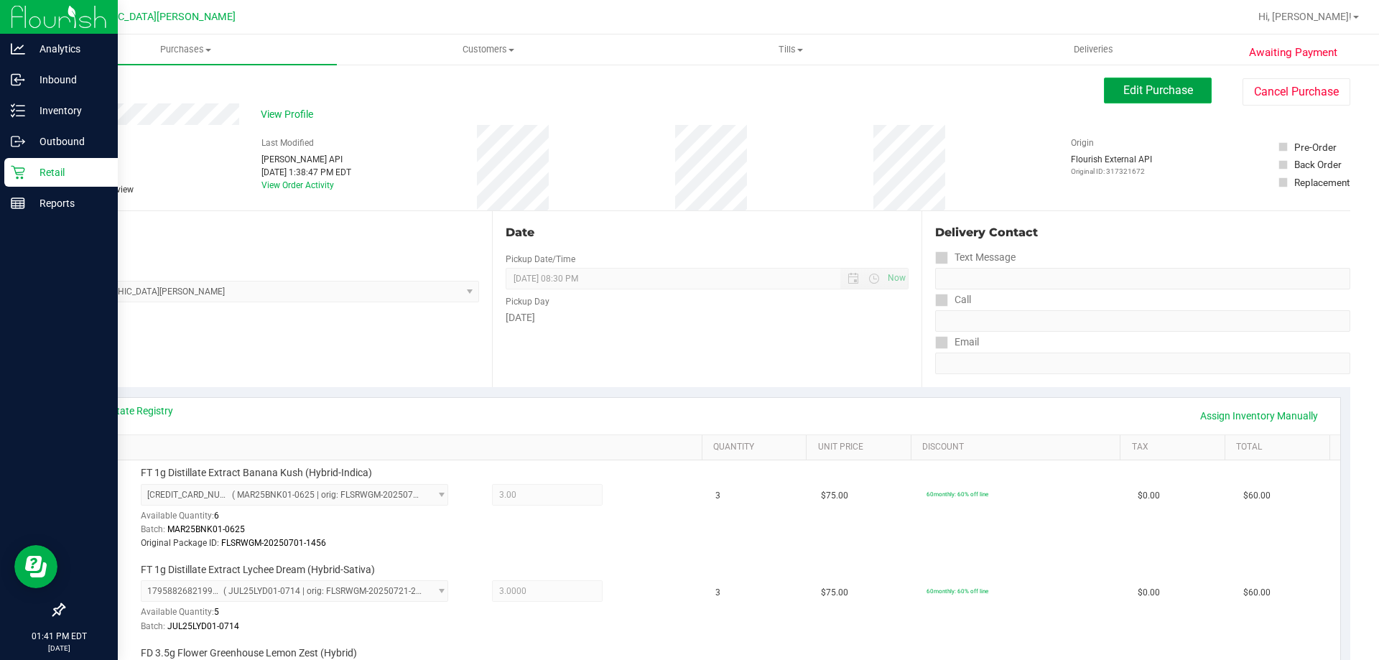
click at [1176, 95] on span "Edit Purchase" at bounding box center [1158, 90] width 70 height 14
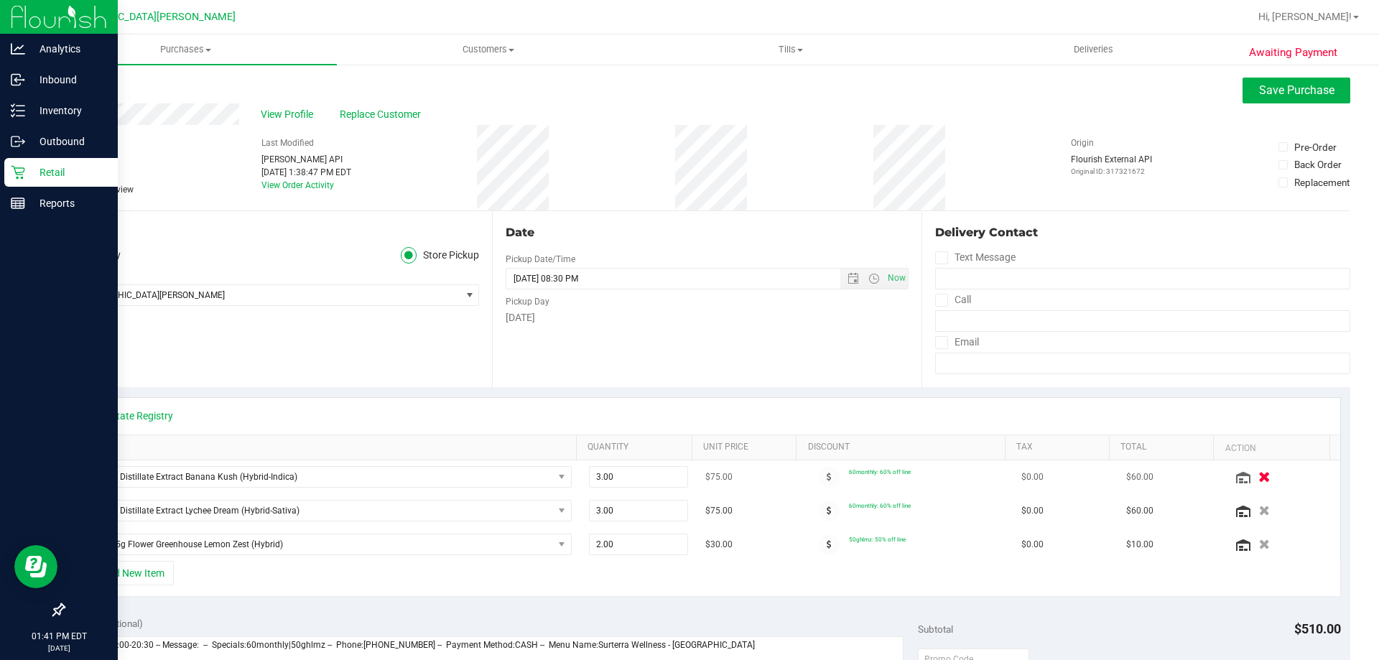
click at [1258, 472] on icon "button" at bounding box center [1264, 477] width 12 height 11
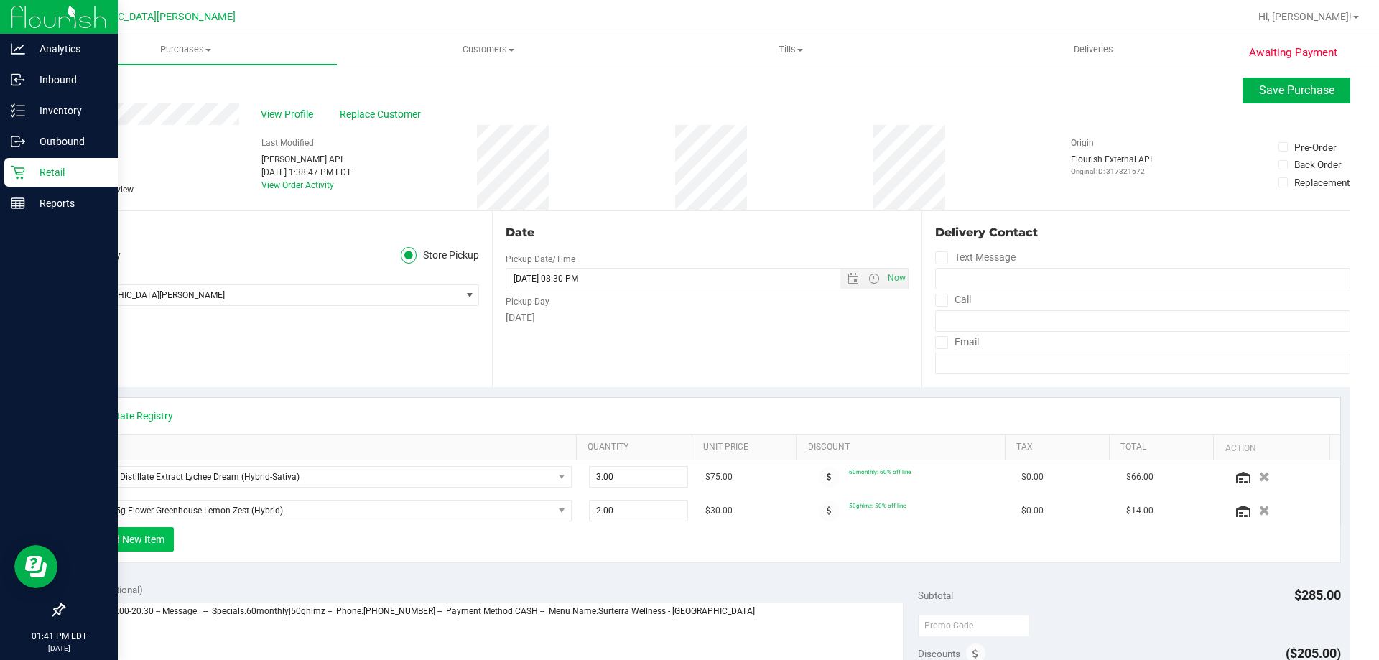
click at [144, 542] on button "+ Add New Item" at bounding box center [129, 539] width 89 height 24
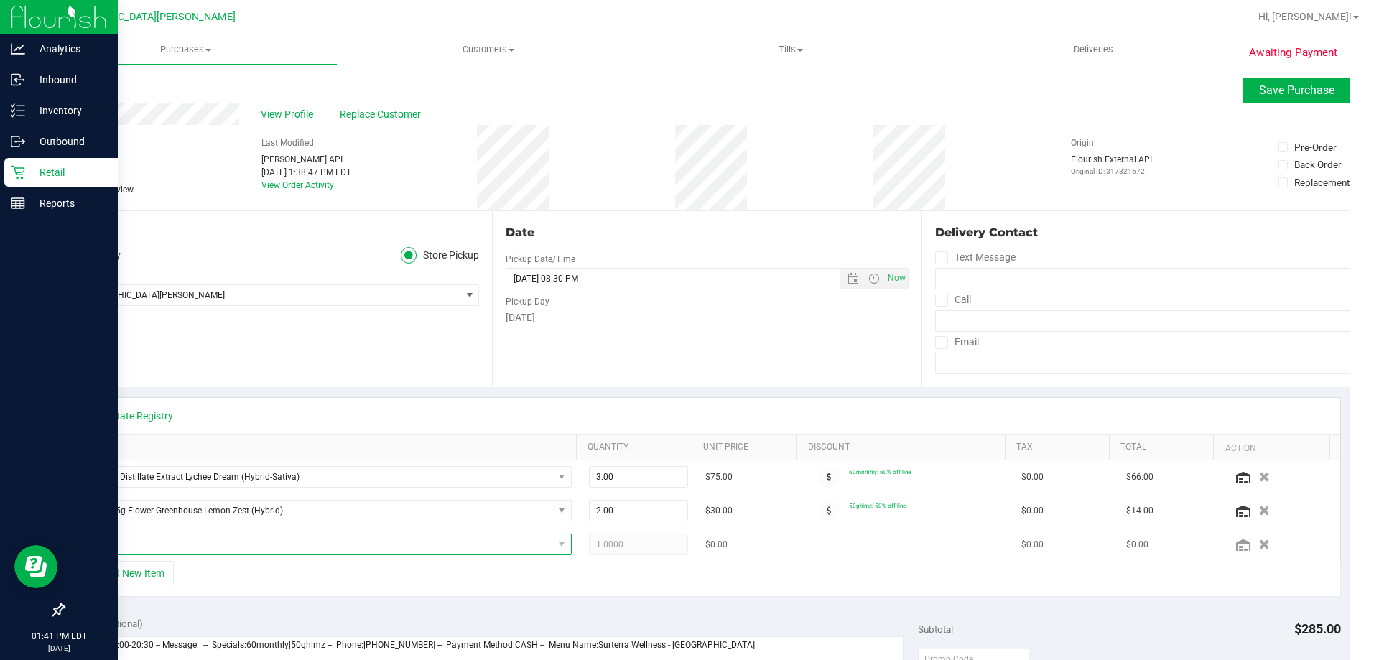
click at [185, 542] on span "NO DATA FOUND" at bounding box center [318, 544] width 470 height 20
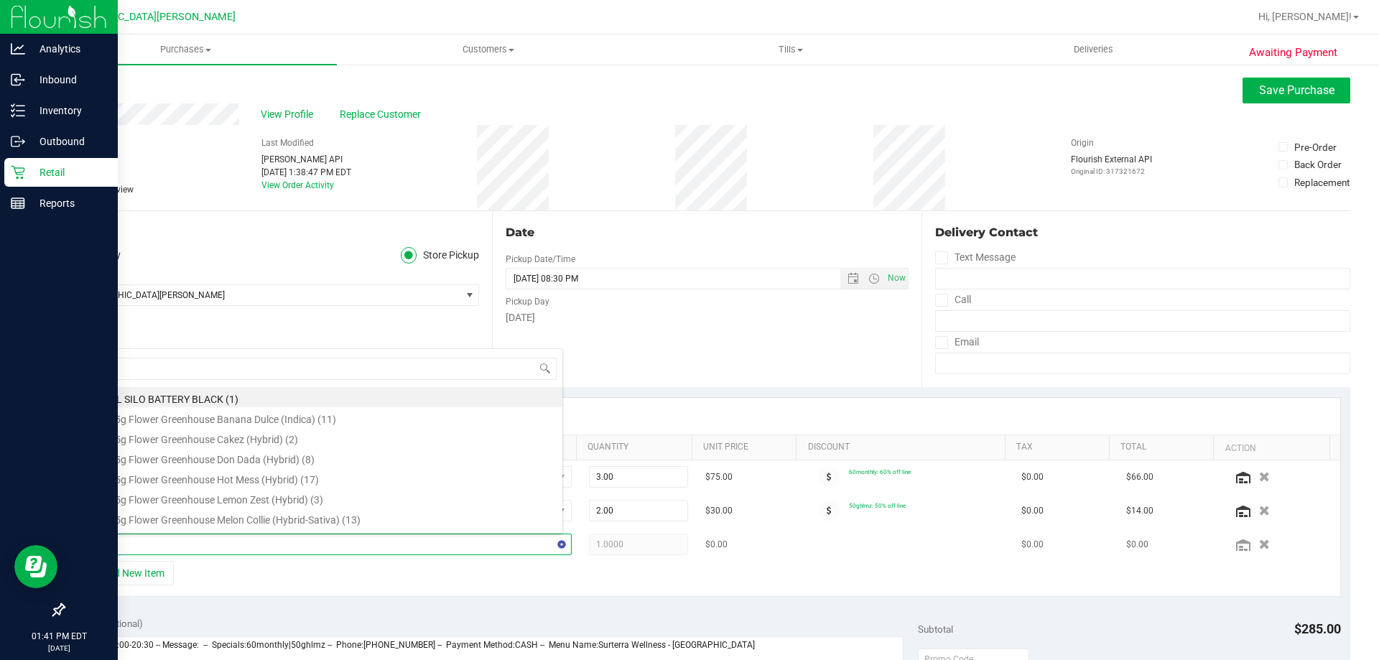
type input "bnk"
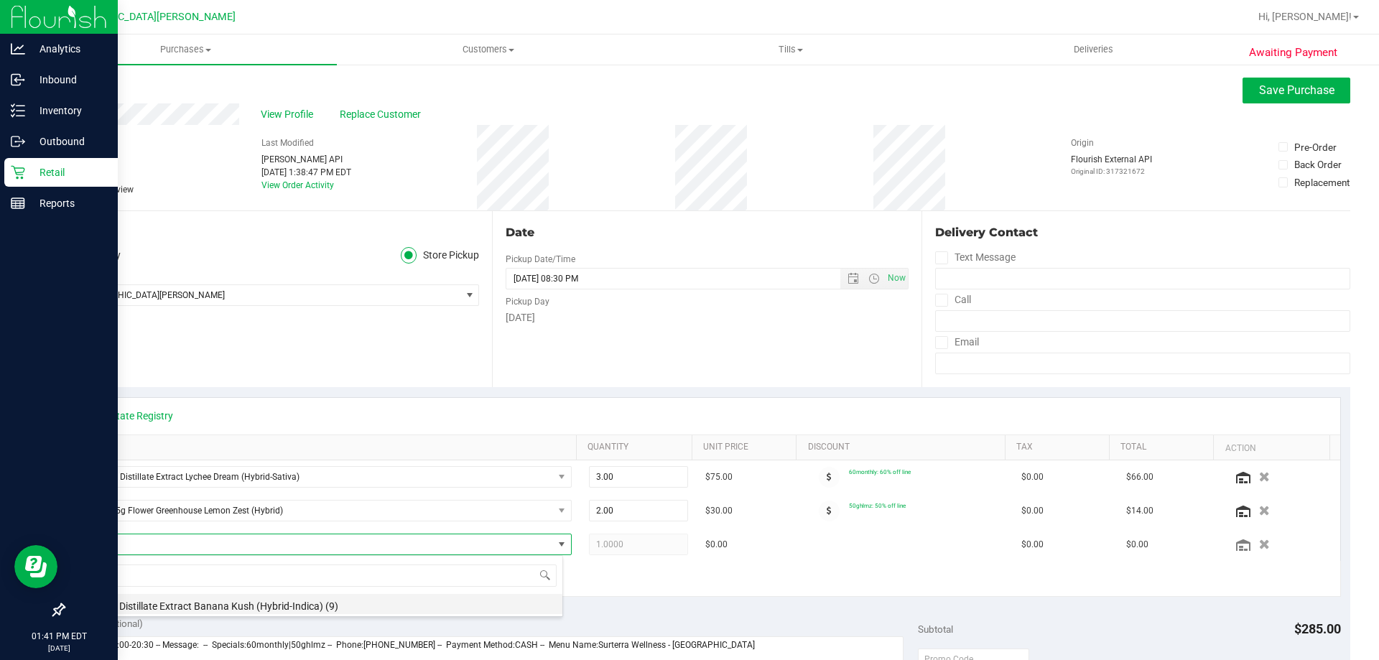
click at [215, 599] on li "FT 1g Distillate Extract Banana Kush (Hybrid-Indica) (9)" at bounding box center [322, 604] width 479 height 20
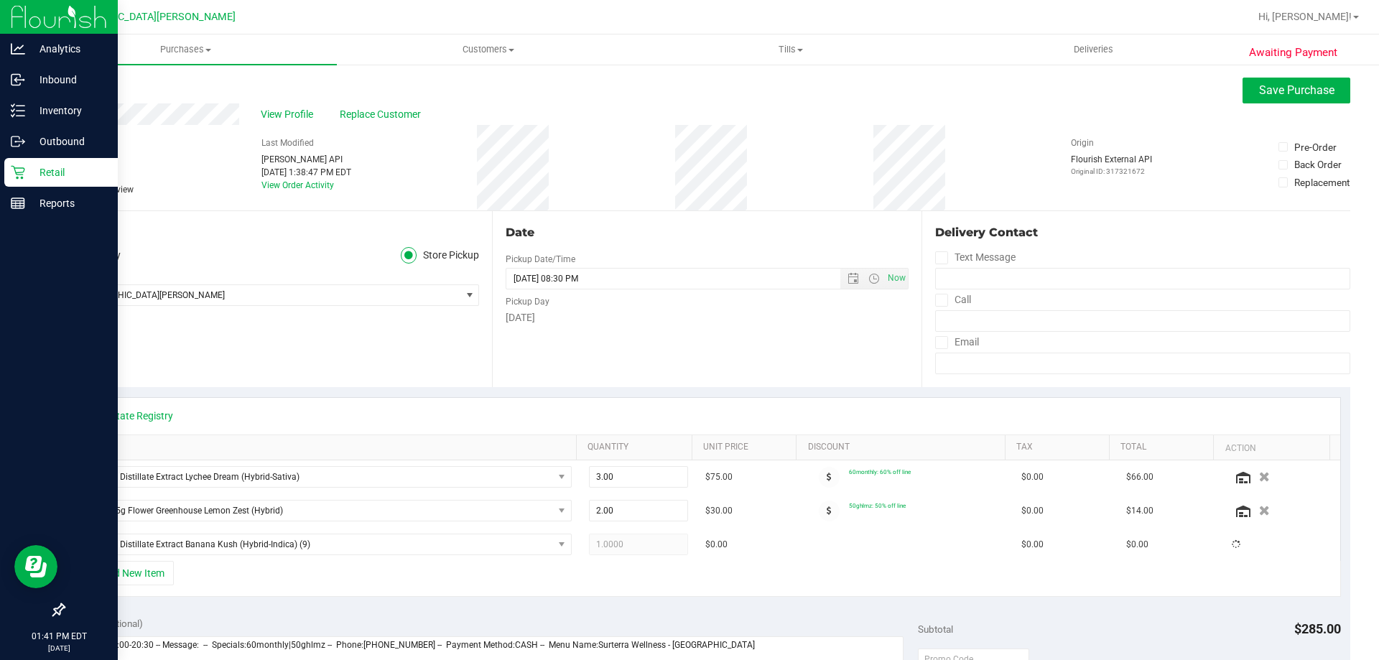
click at [223, 576] on div "+ Add New Item" at bounding box center [707, 579] width 1268 height 36
click at [144, 579] on button "+ Add New Item" at bounding box center [129, 573] width 89 height 24
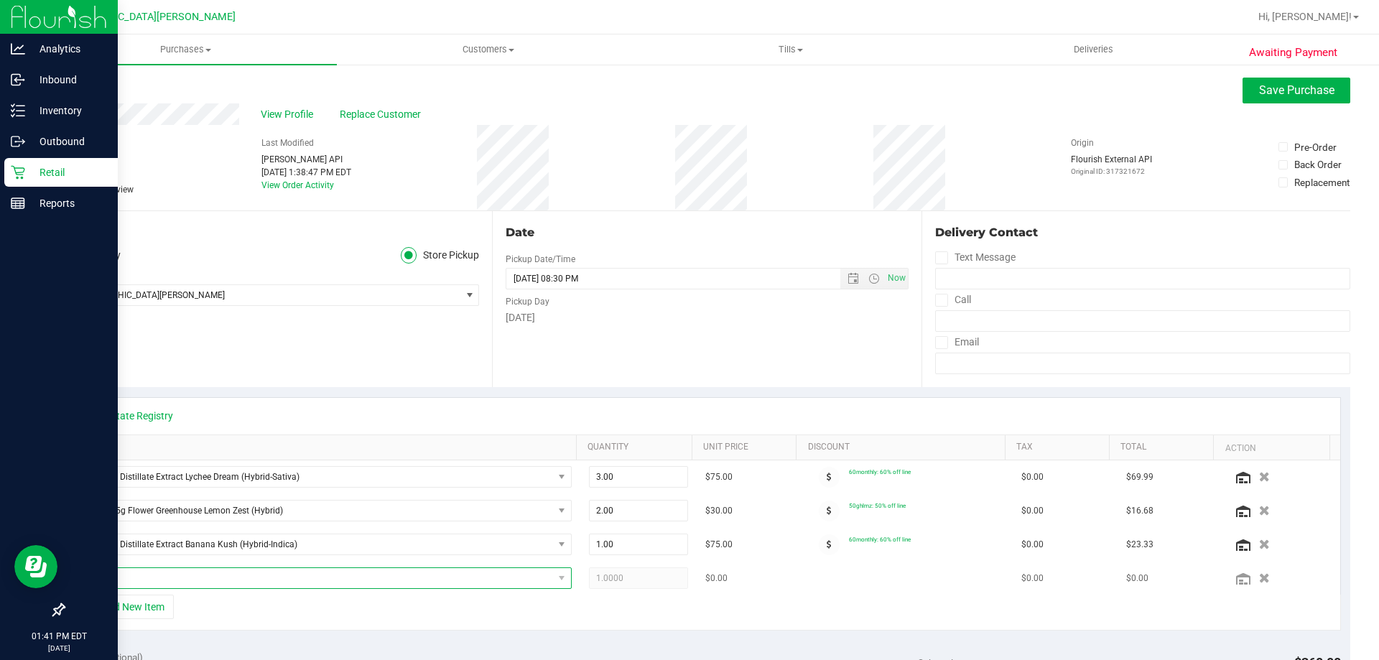
click at [163, 576] on span "NO DATA FOUND" at bounding box center [318, 578] width 470 height 20
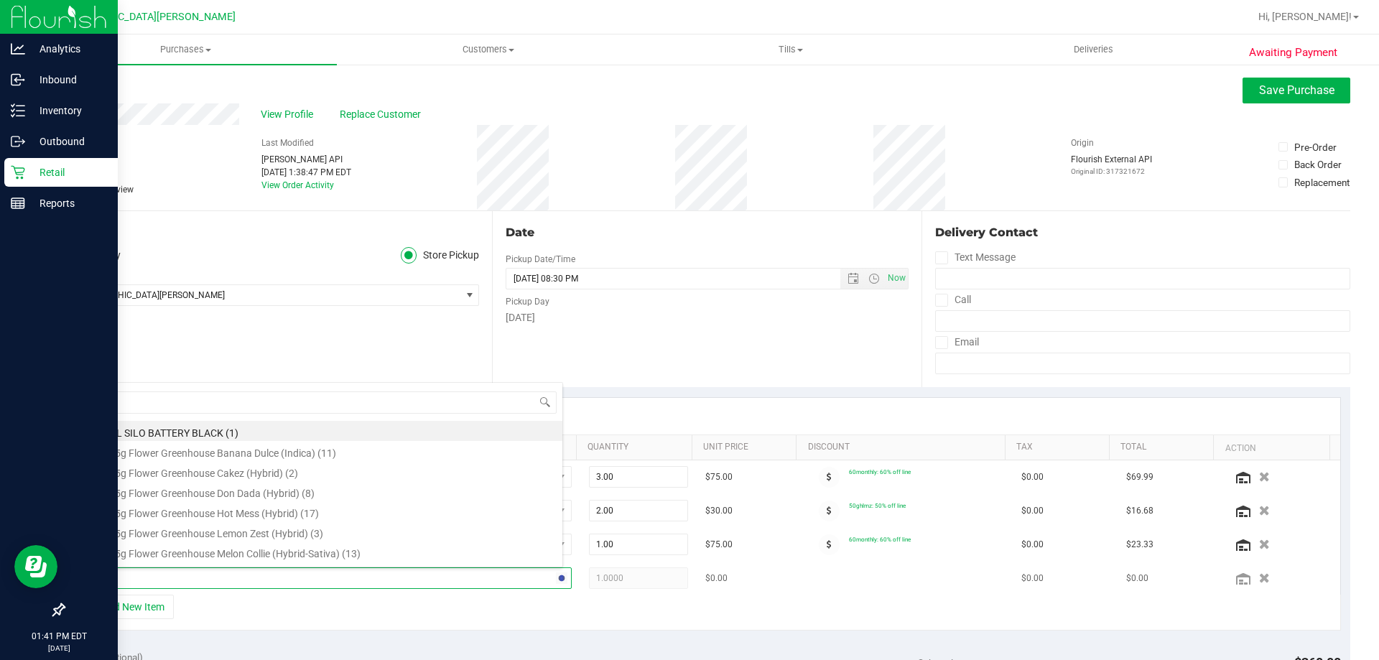
type input "bnk"
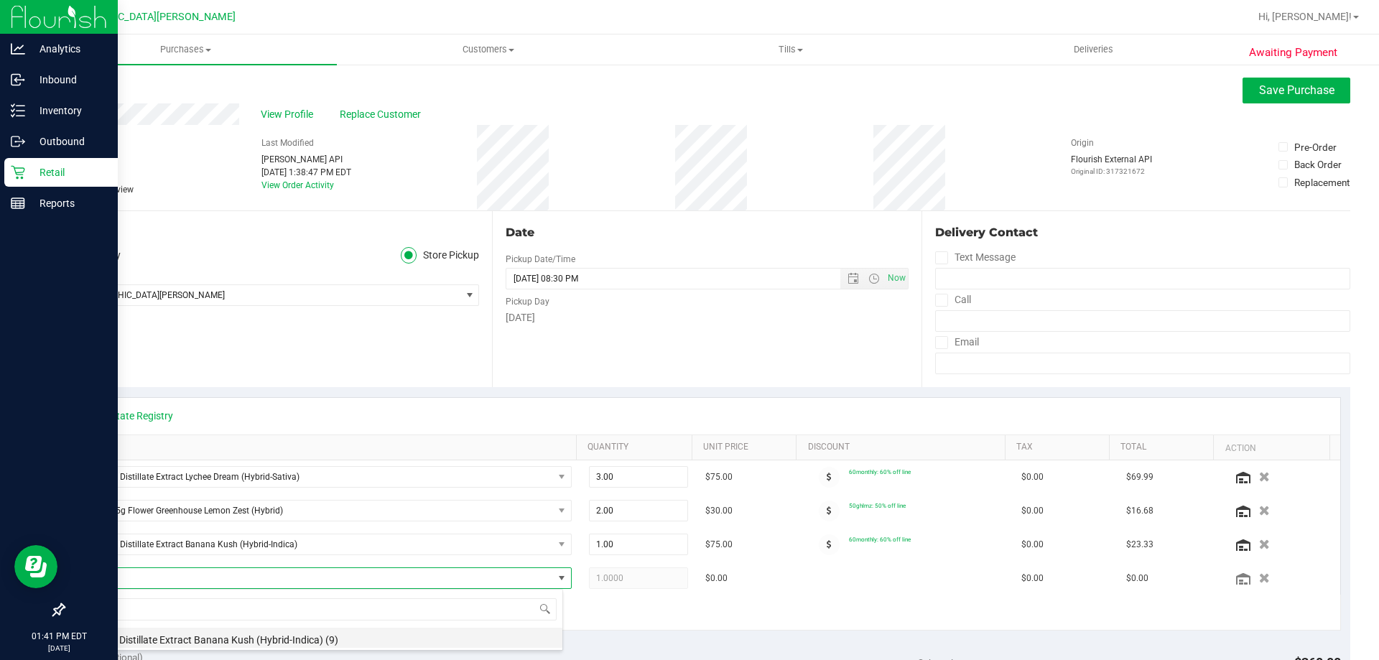
click at [175, 646] on li "FT 1g Distillate Extract Banana Kush (Hybrid-Indica) (9)" at bounding box center [322, 638] width 479 height 20
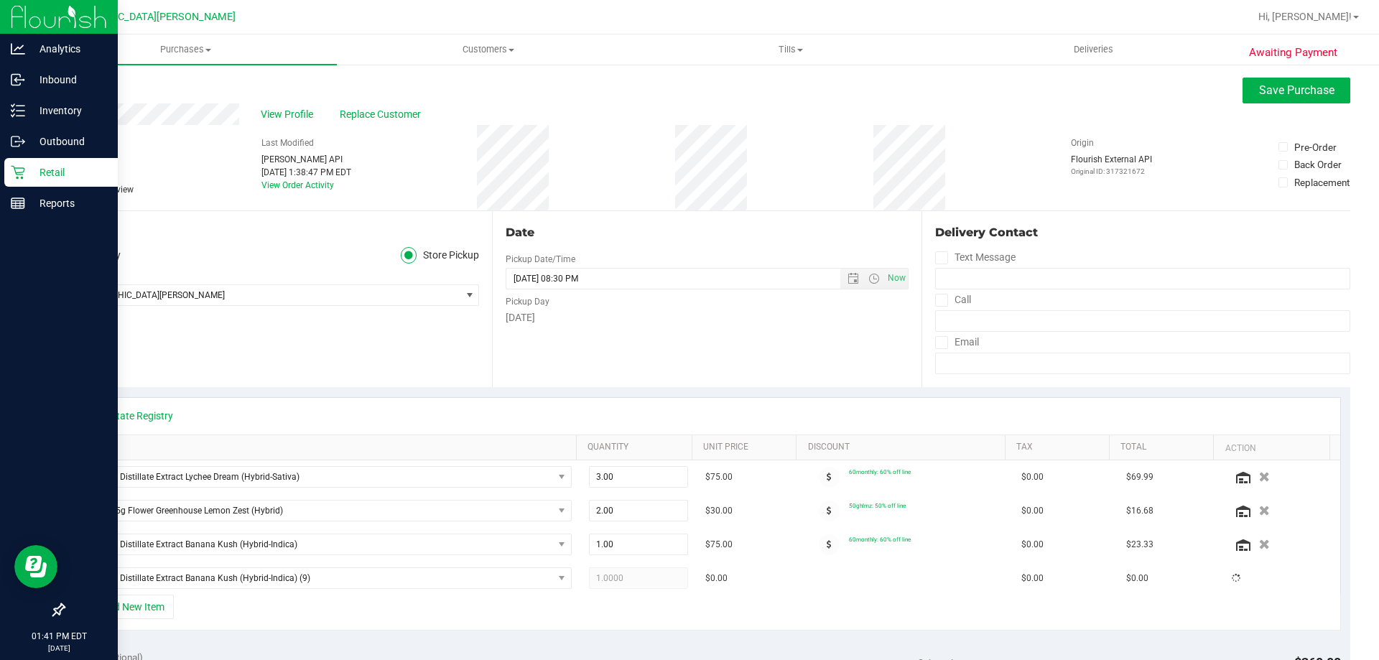
click at [183, 621] on div "+ Add New Item" at bounding box center [707, 613] width 1268 height 36
click at [152, 608] on button "+ Add New Item" at bounding box center [129, 607] width 89 height 24
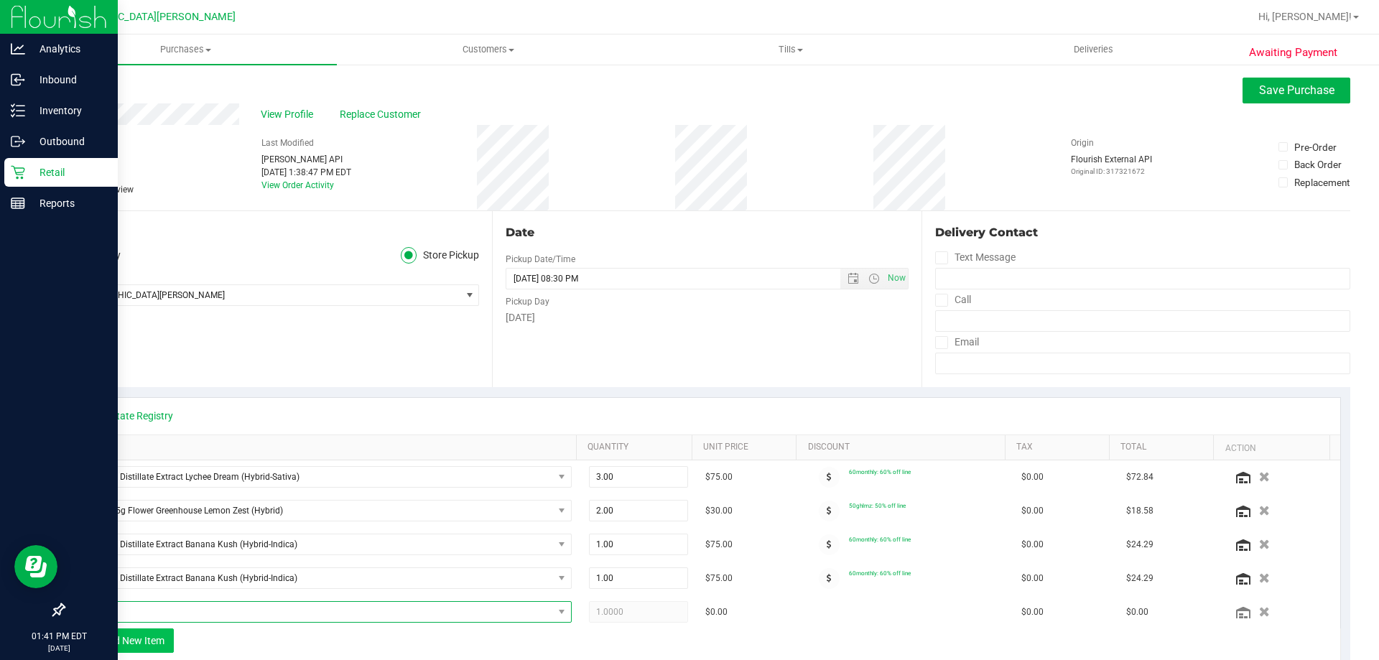
click at [165, 605] on span "NO DATA FOUND" at bounding box center [318, 612] width 470 height 20
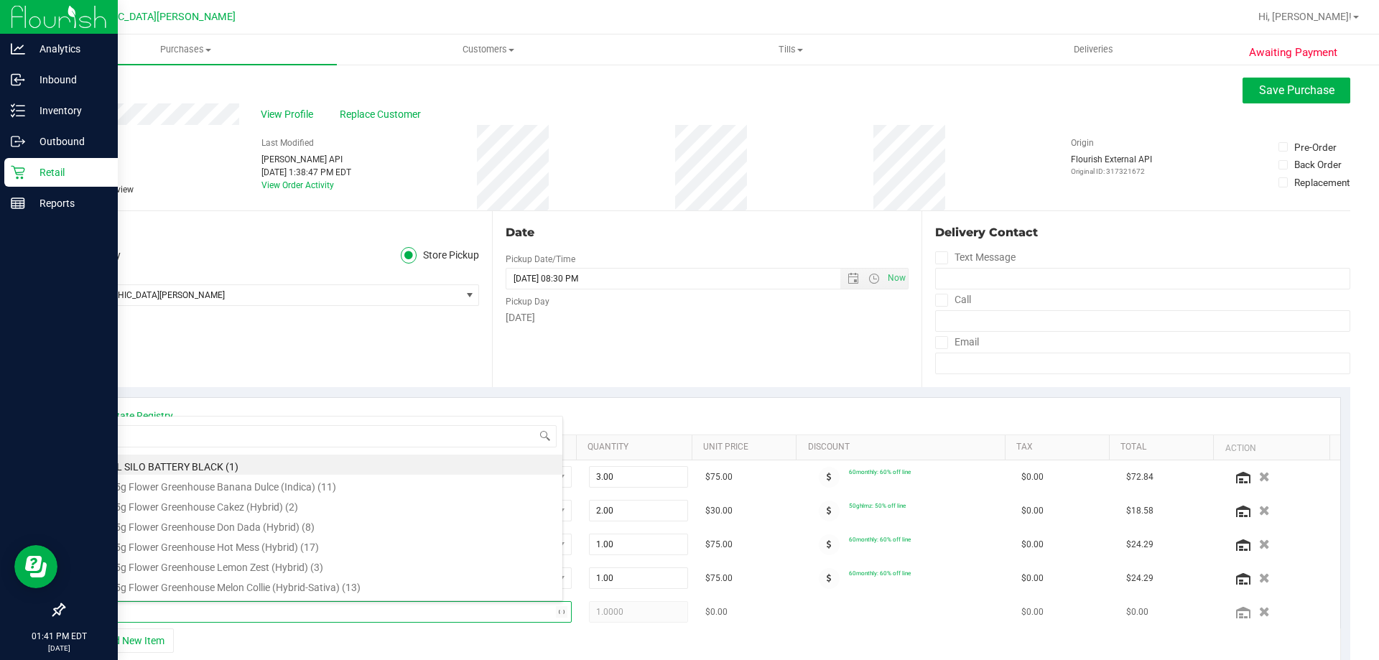
type input "bnc"
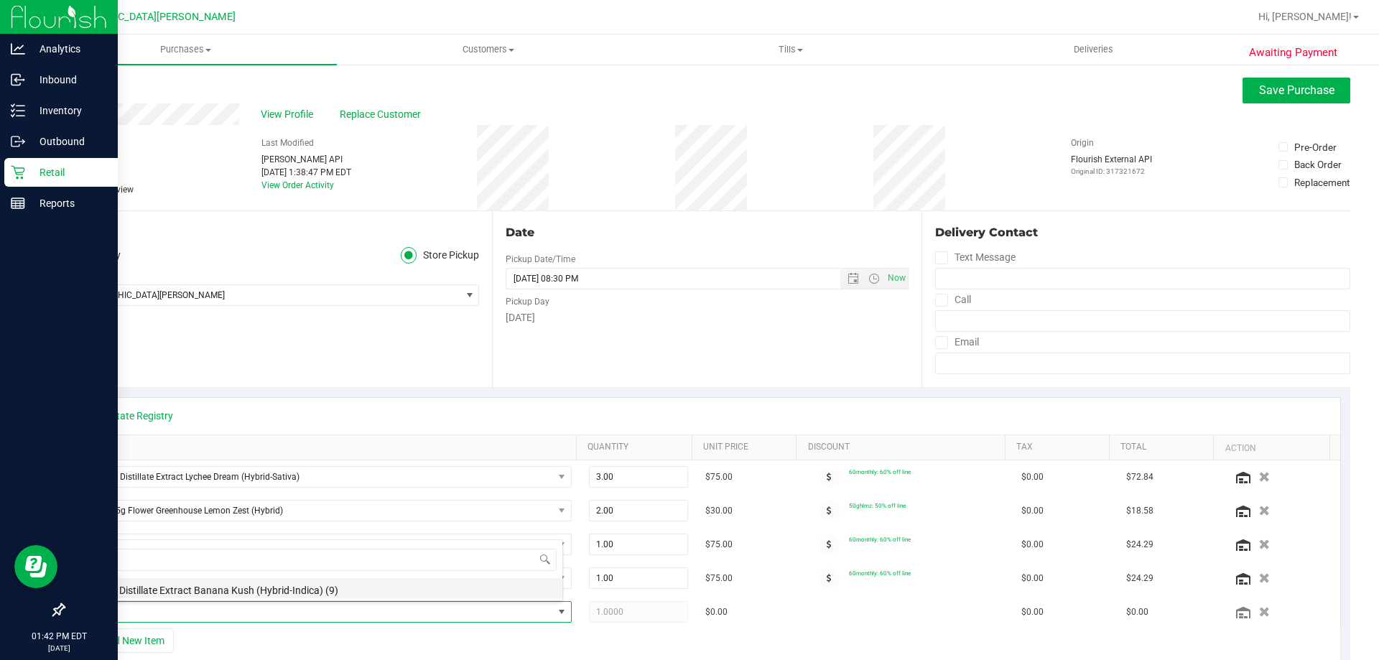
click at [213, 594] on li "FT 1g Distillate Extract Banana Kush (Hybrid-Indica) (9)" at bounding box center [322, 588] width 479 height 20
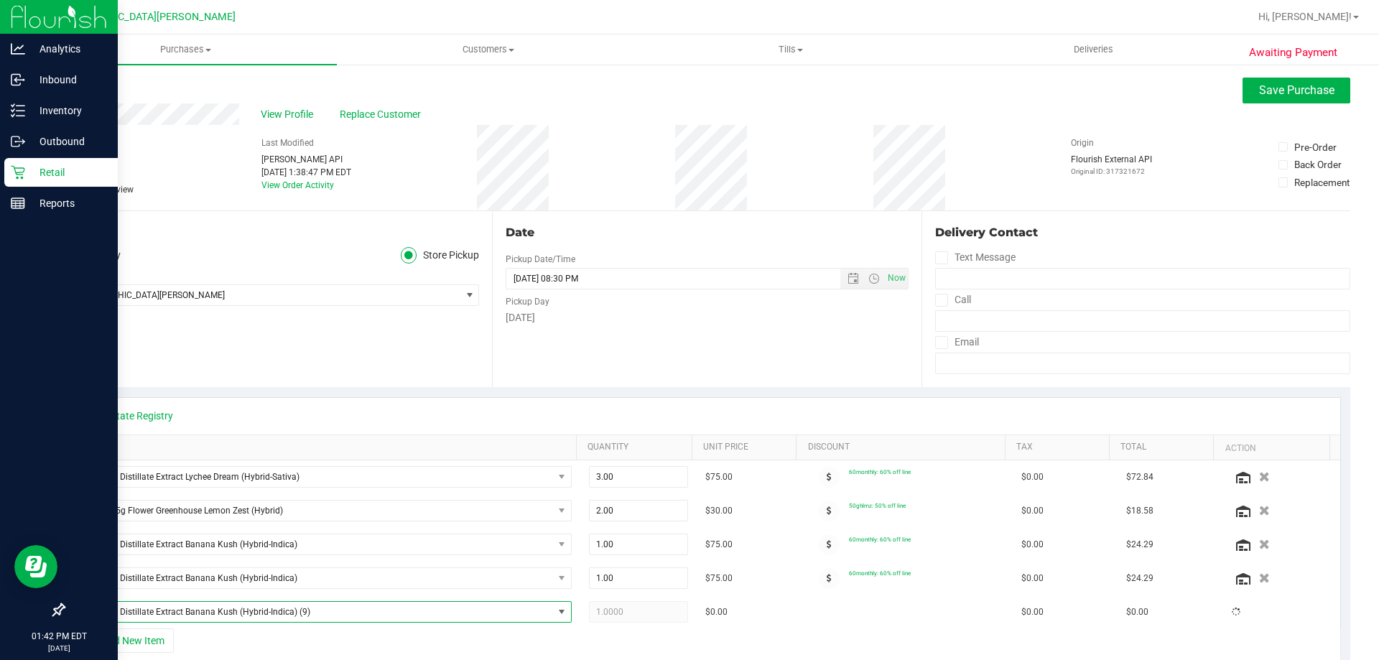
click at [415, 409] on div "View State Registry" at bounding box center [707, 416] width 1240 height 14
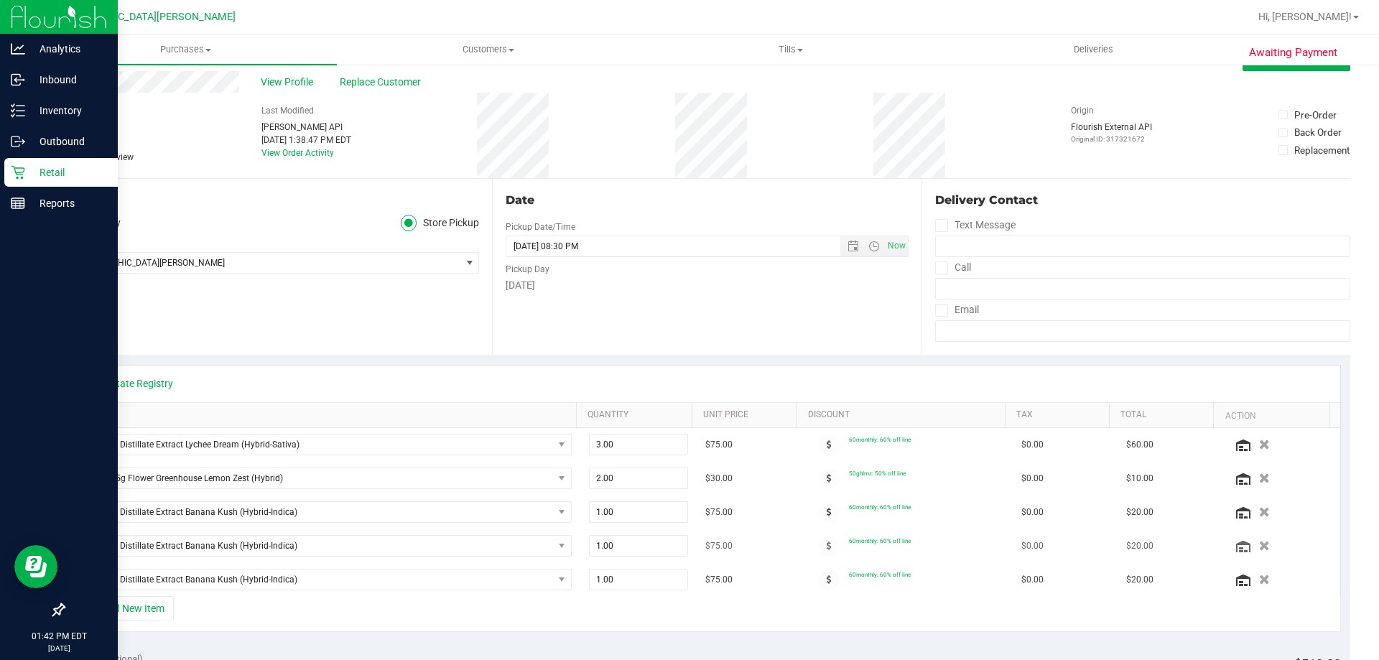
scroll to position [0, 0]
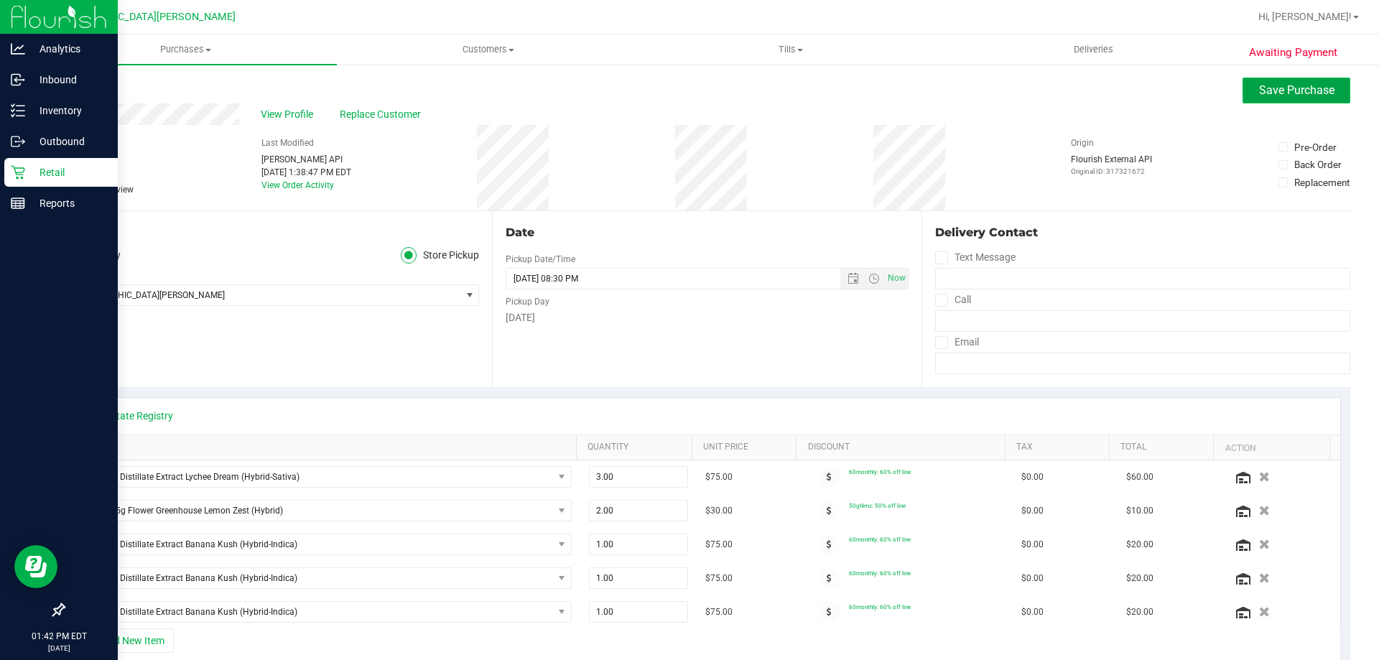
click at [1296, 93] on span "Save Purchase" at bounding box center [1296, 90] width 75 height 14
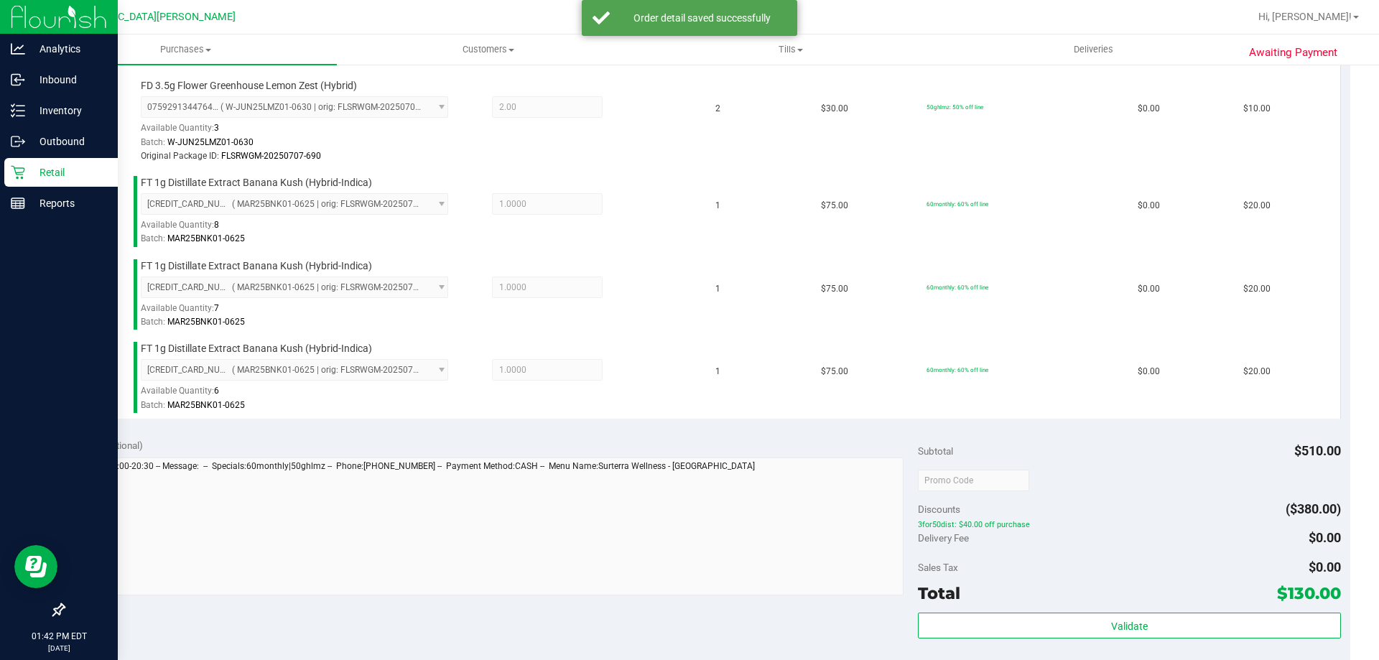
scroll to position [575, 0]
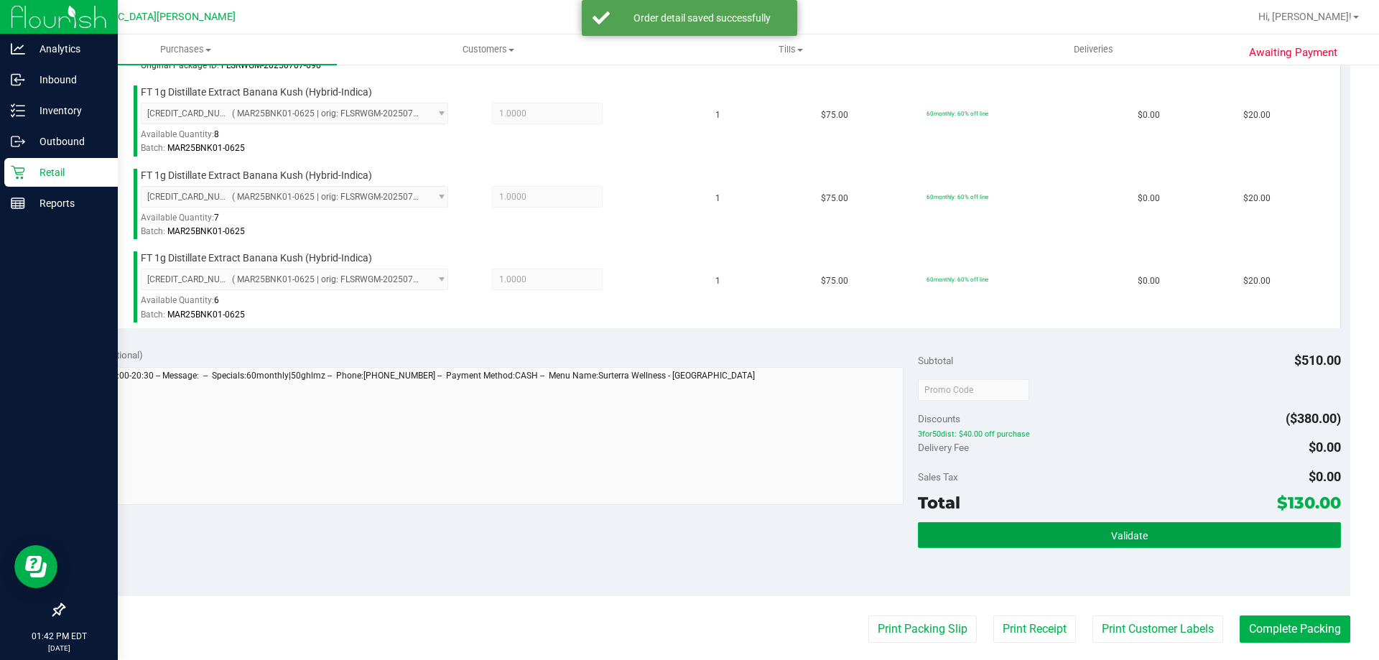
click at [1057, 547] on button "Validate" at bounding box center [1129, 535] width 422 height 26
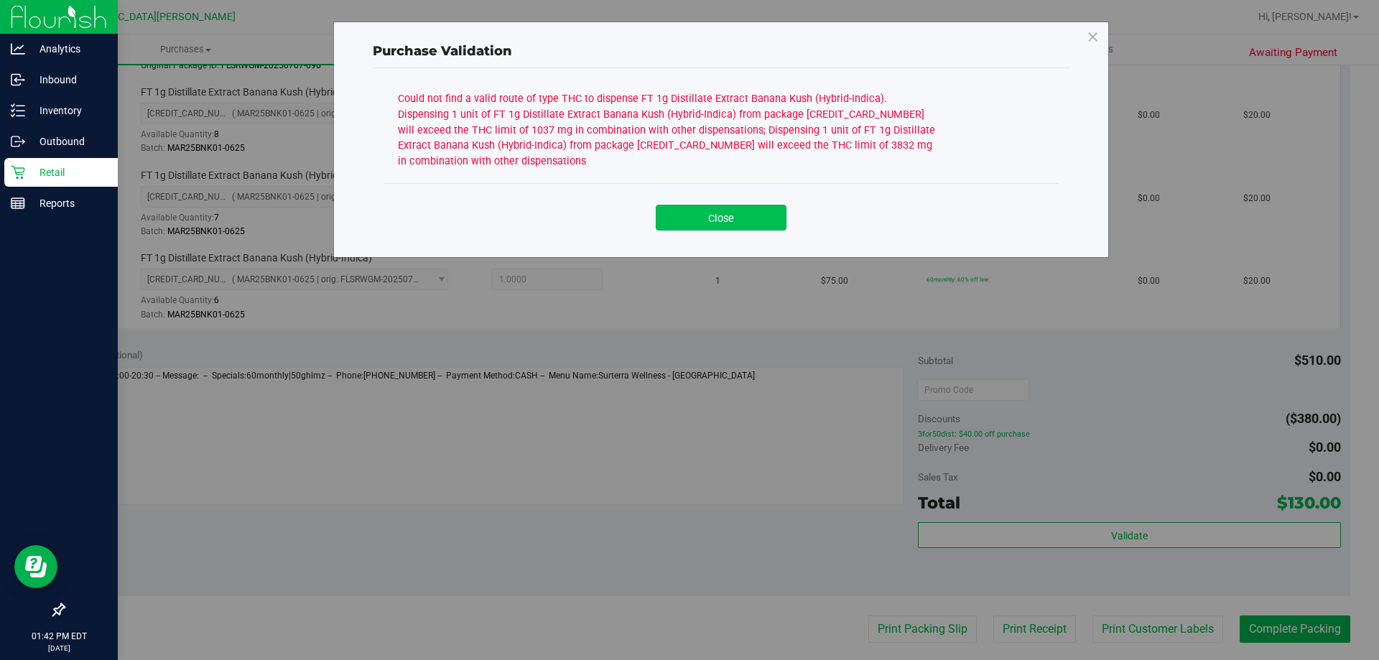
click at [726, 218] on button "Close" at bounding box center [721, 218] width 131 height 26
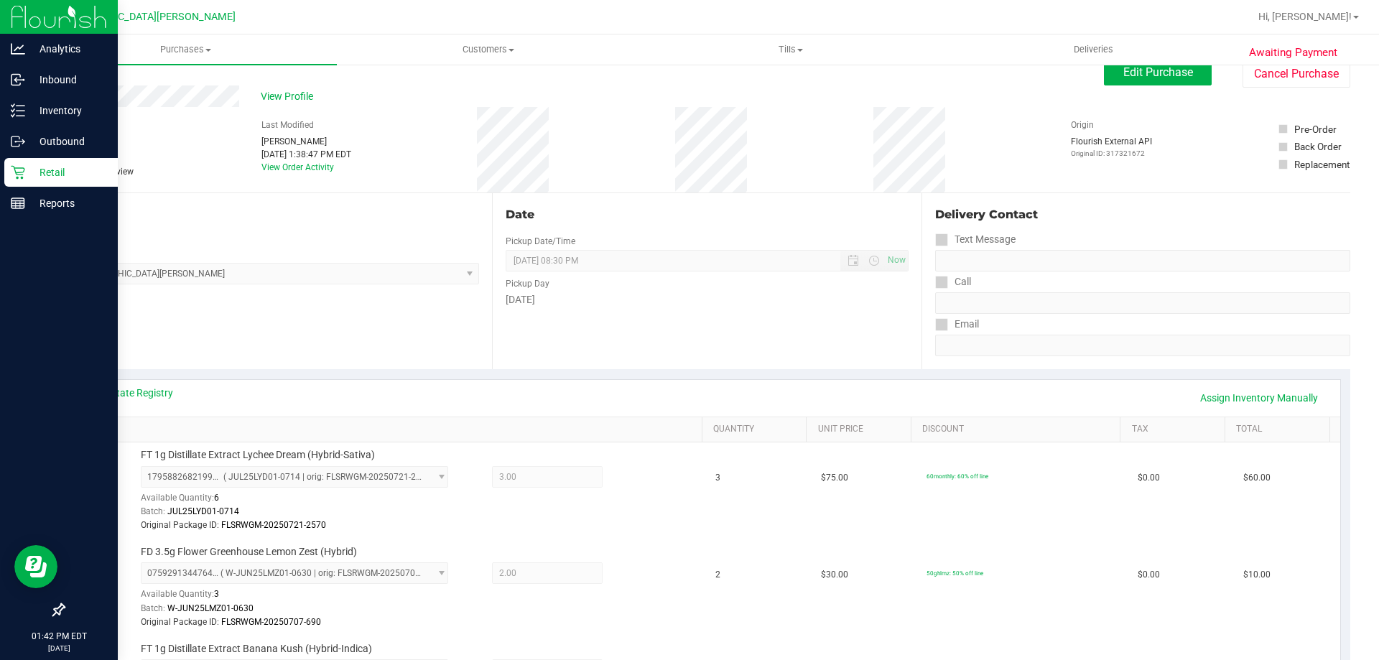
scroll to position [0, 0]
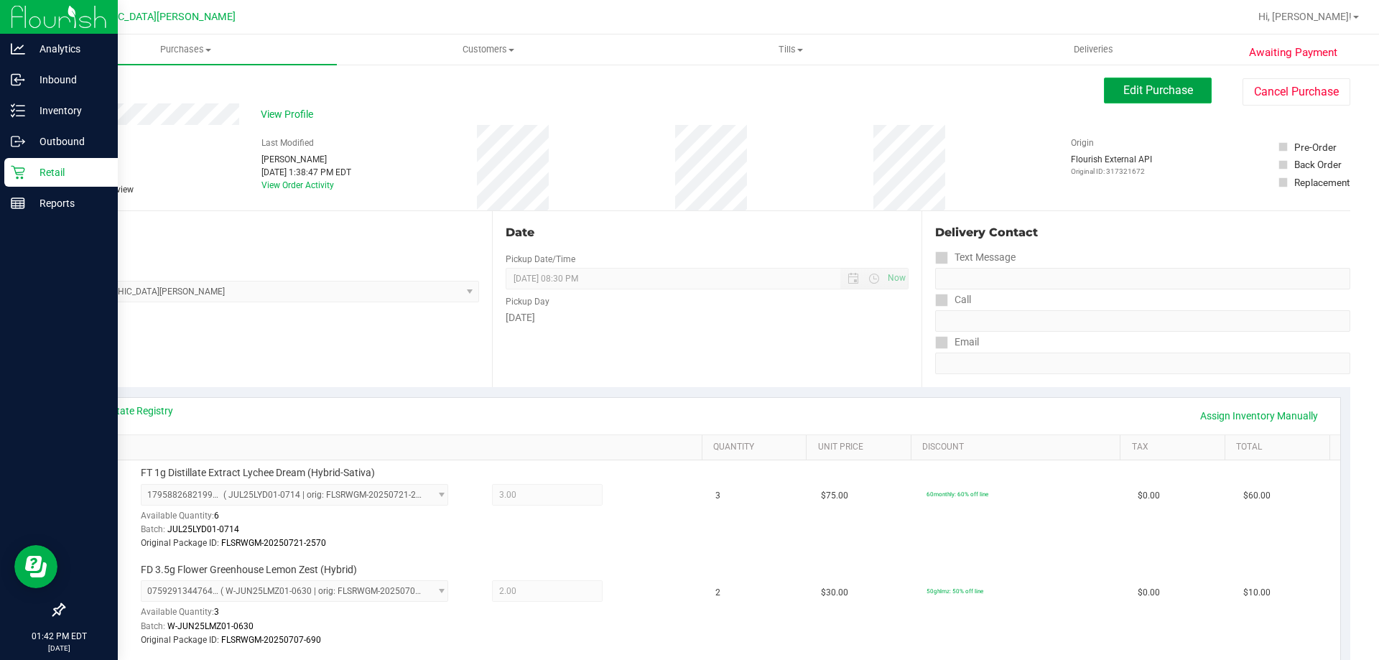
click at [1116, 101] on button "Edit Purchase" at bounding box center [1158, 91] width 108 height 26
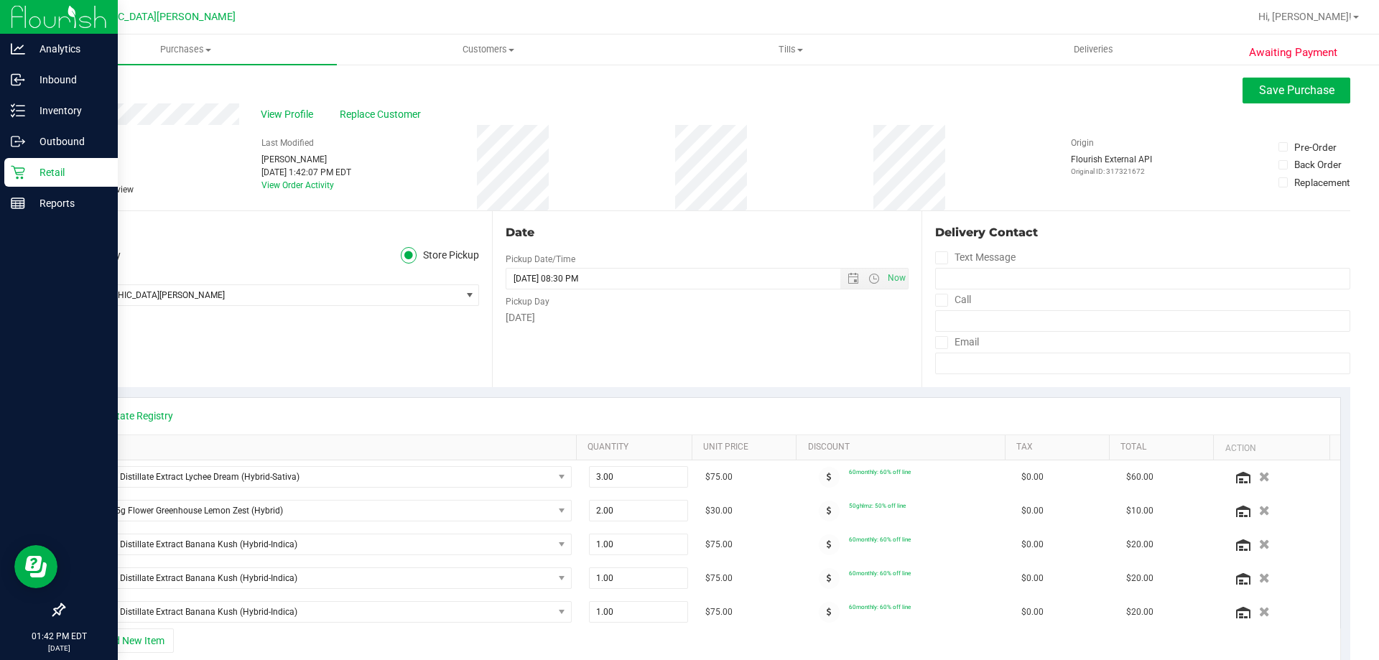
click at [65, 190] on icon at bounding box center [69, 190] width 9 height 0
click at [0, 0] on input "Needs review" at bounding box center [0, 0] width 0 height 0
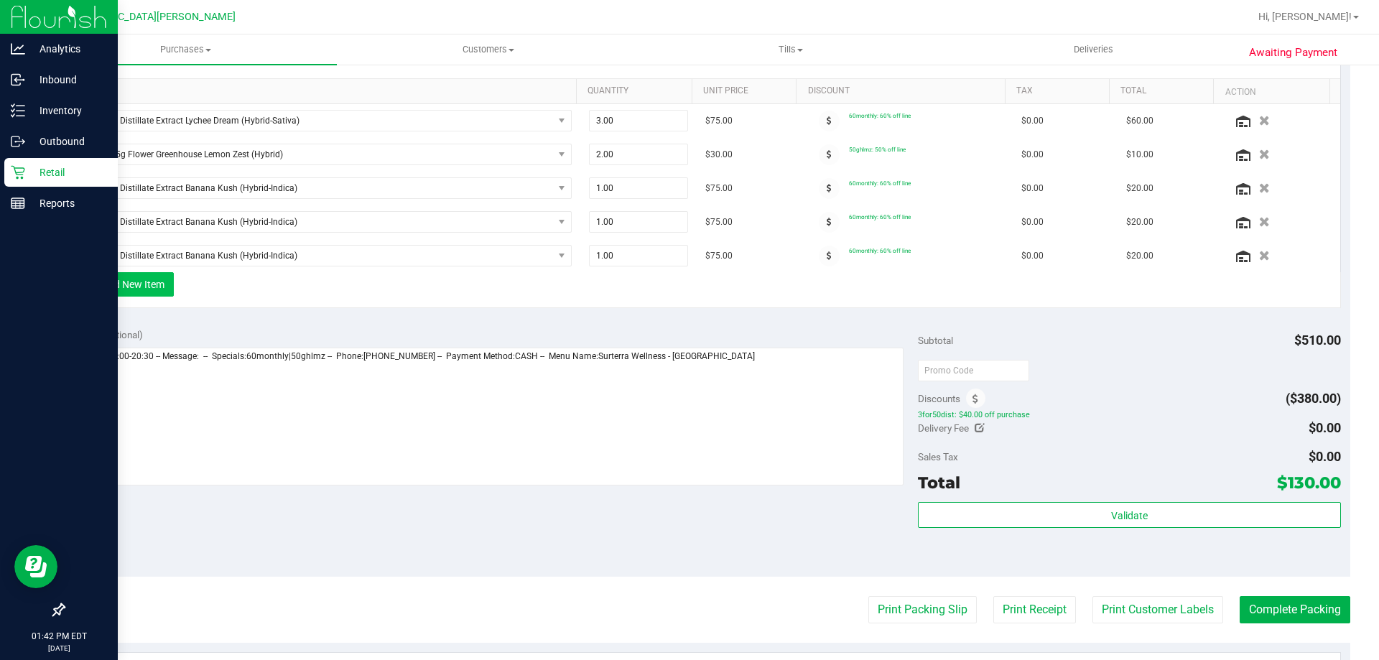
scroll to position [359, 0]
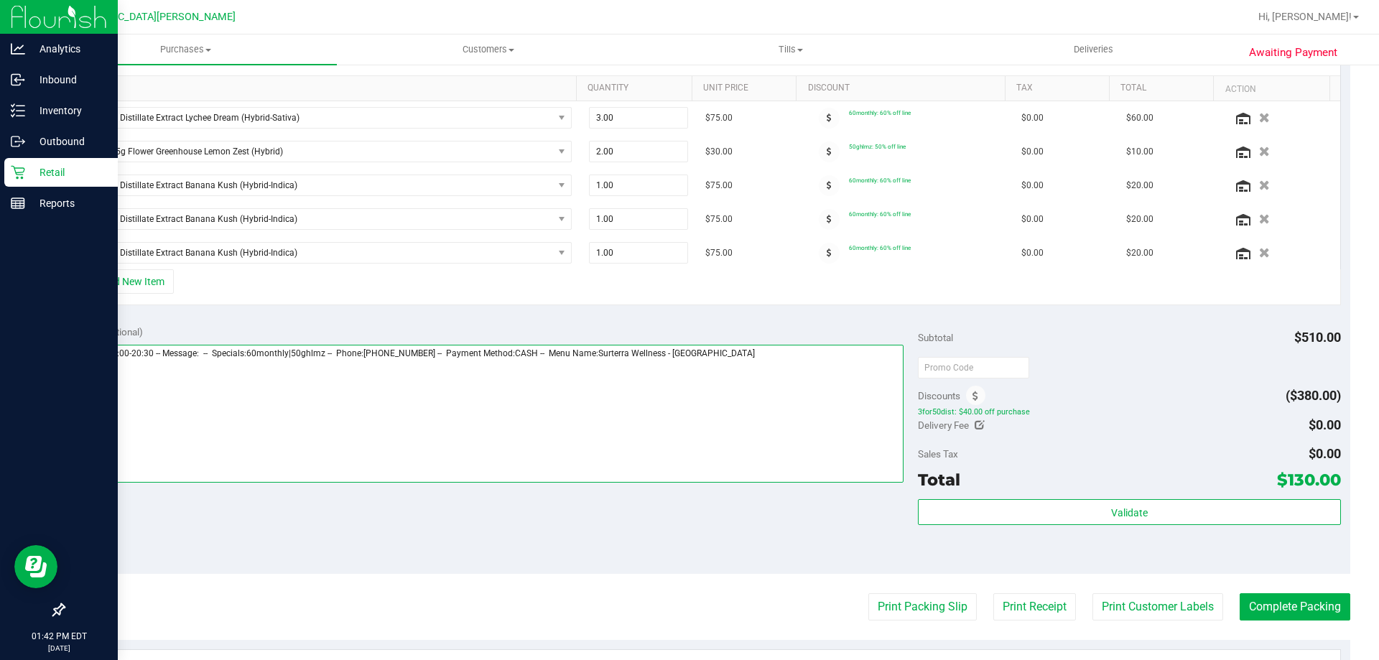
click at [794, 407] on textarea at bounding box center [488, 414] width 831 height 138
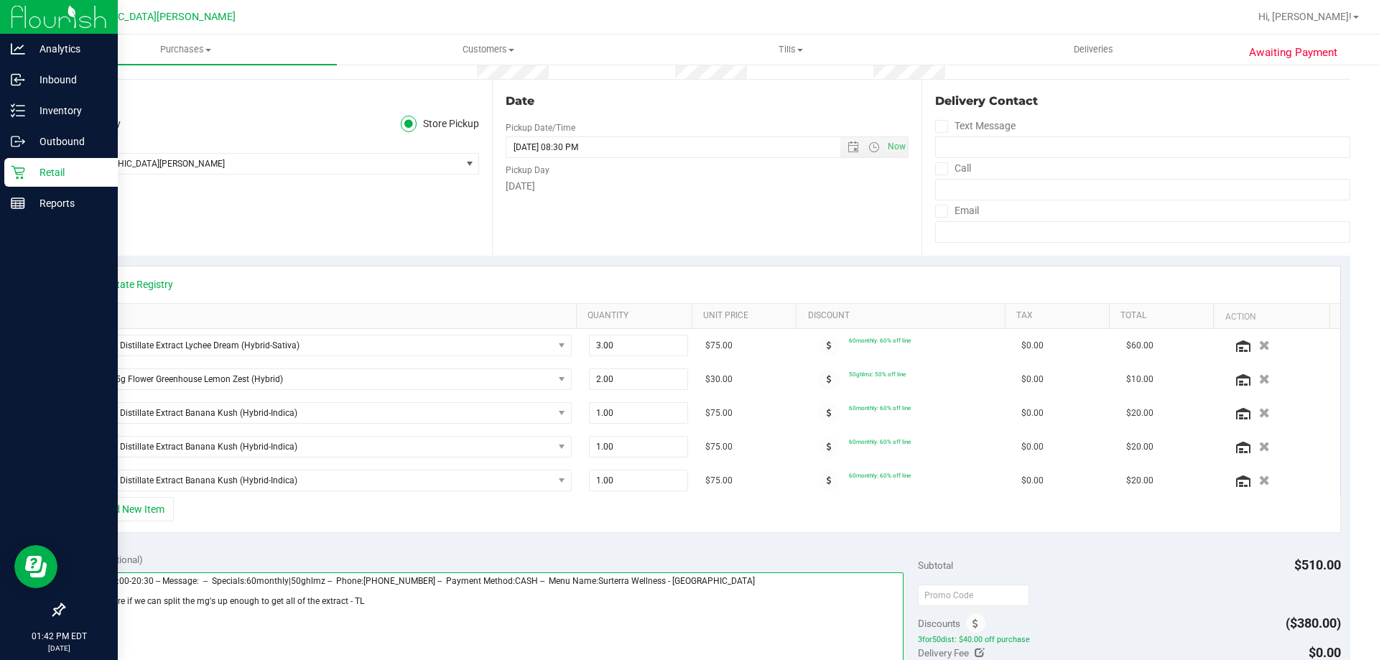
scroll to position [0, 0]
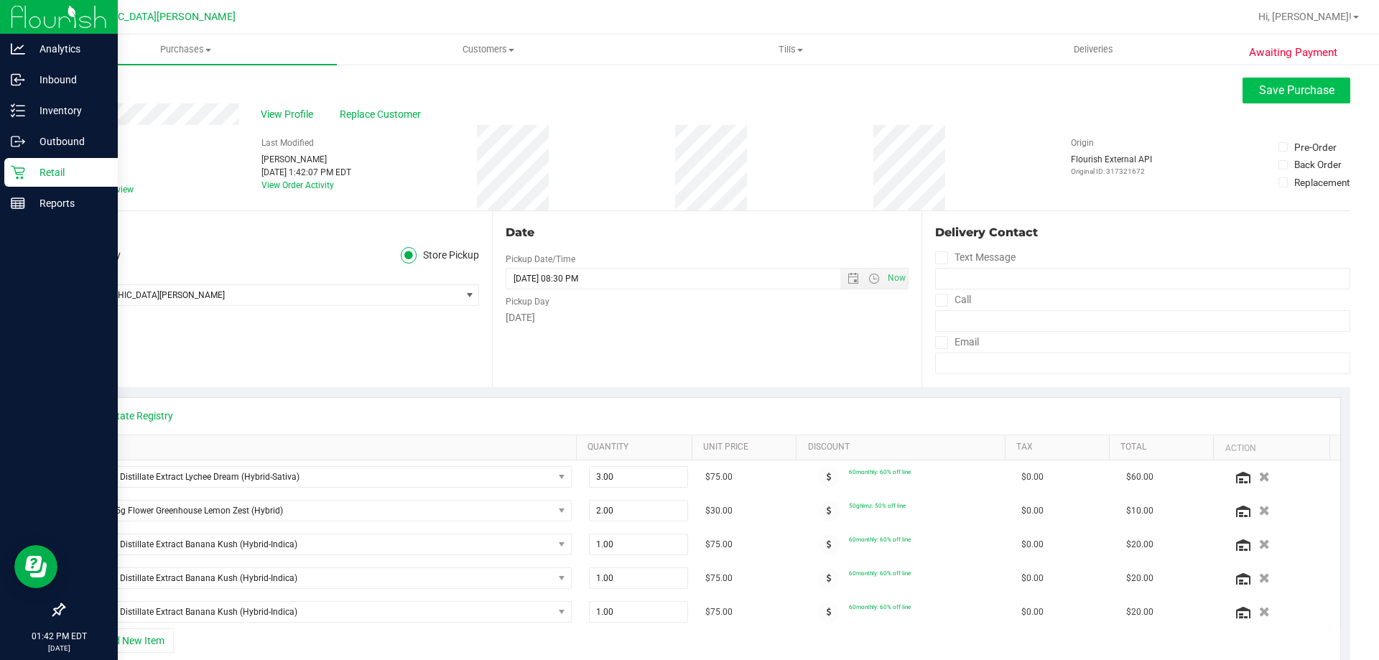
type textarea "Tuesday 08/26/2025 09:00-20:30 -- Message: -- Specials:60monthly|50ghlmz -- Pho…"
click at [1259, 87] on span "Save Purchase" at bounding box center [1296, 90] width 75 height 14
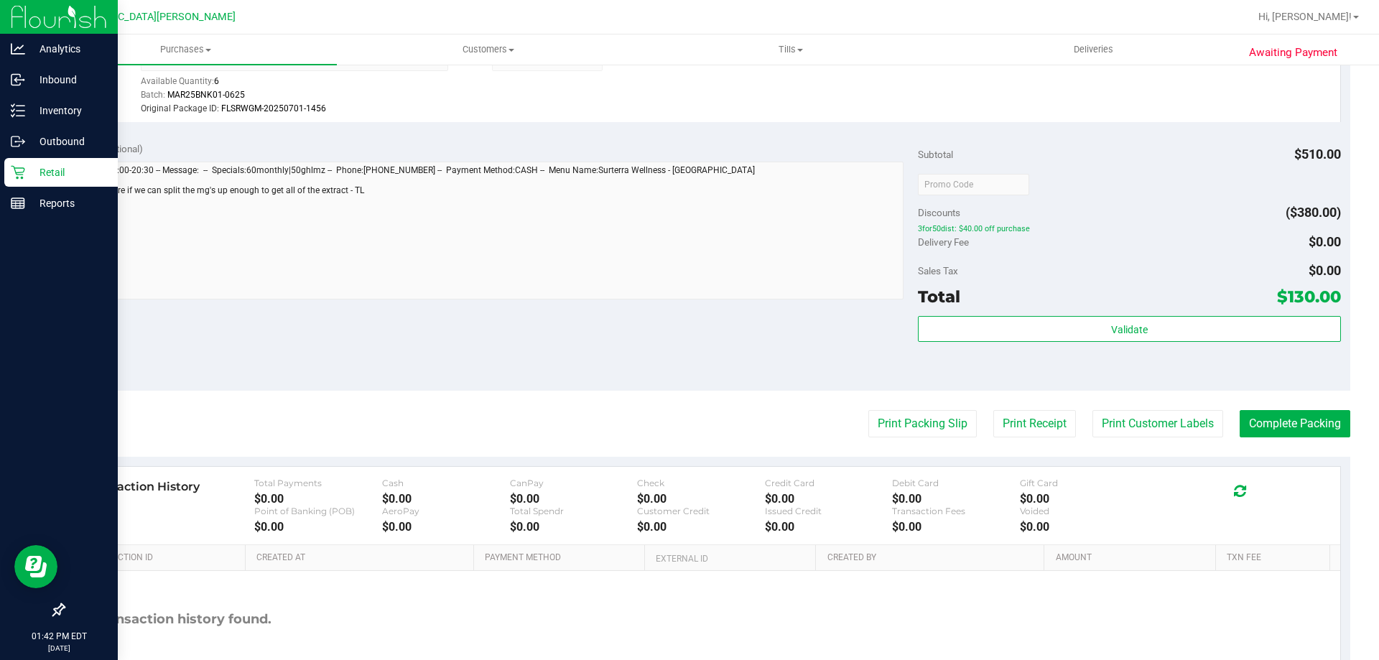
scroll to position [916, 0]
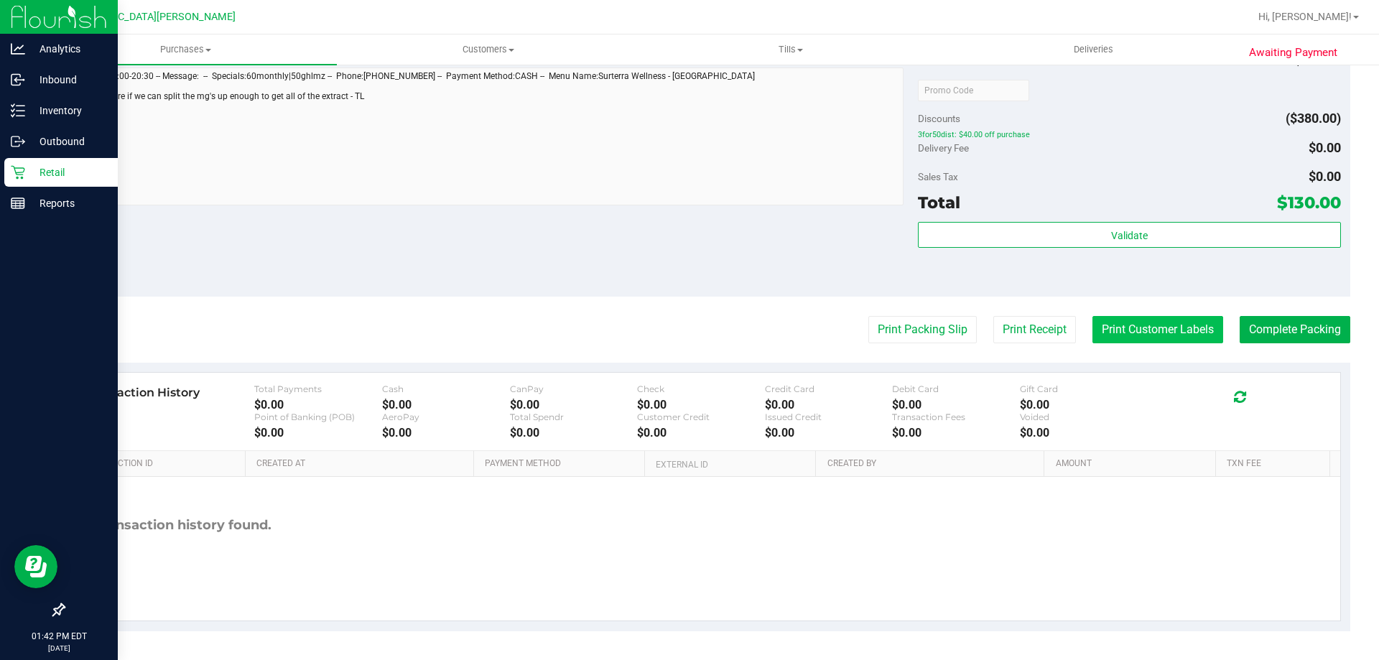
click at [1159, 340] on button "Print Customer Labels" at bounding box center [1157, 329] width 131 height 27
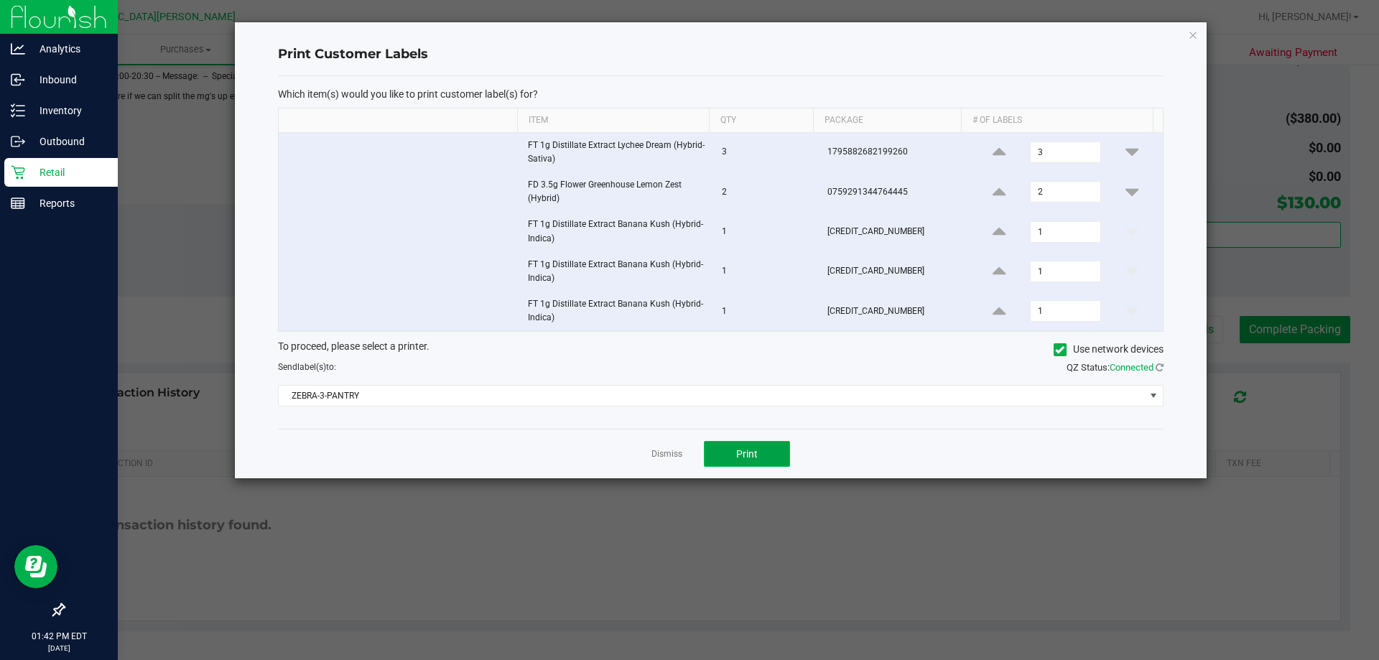
click at [741, 444] on button "Print" at bounding box center [747, 454] width 86 height 26
click at [671, 450] on link "Dismiss" at bounding box center [666, 454] width 31 height 12
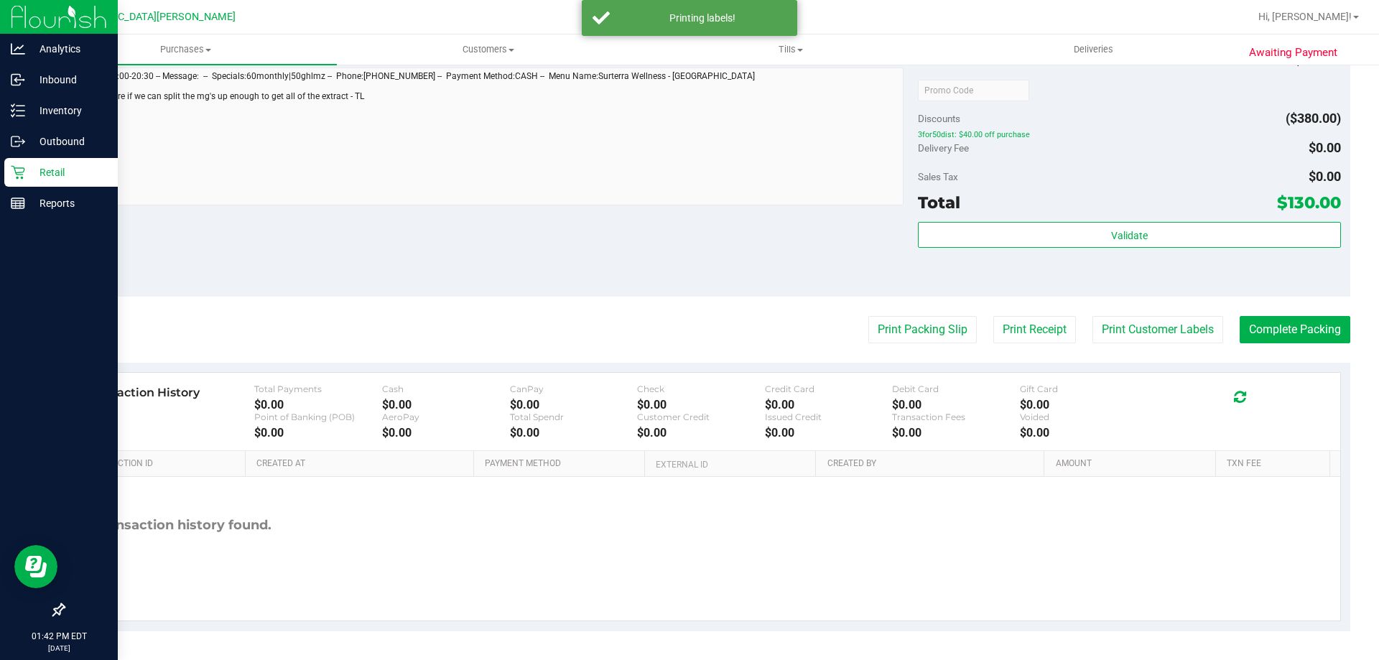
click at [53, 171] on p "Retail" at bounding box center [68, 172] width 86 height 17
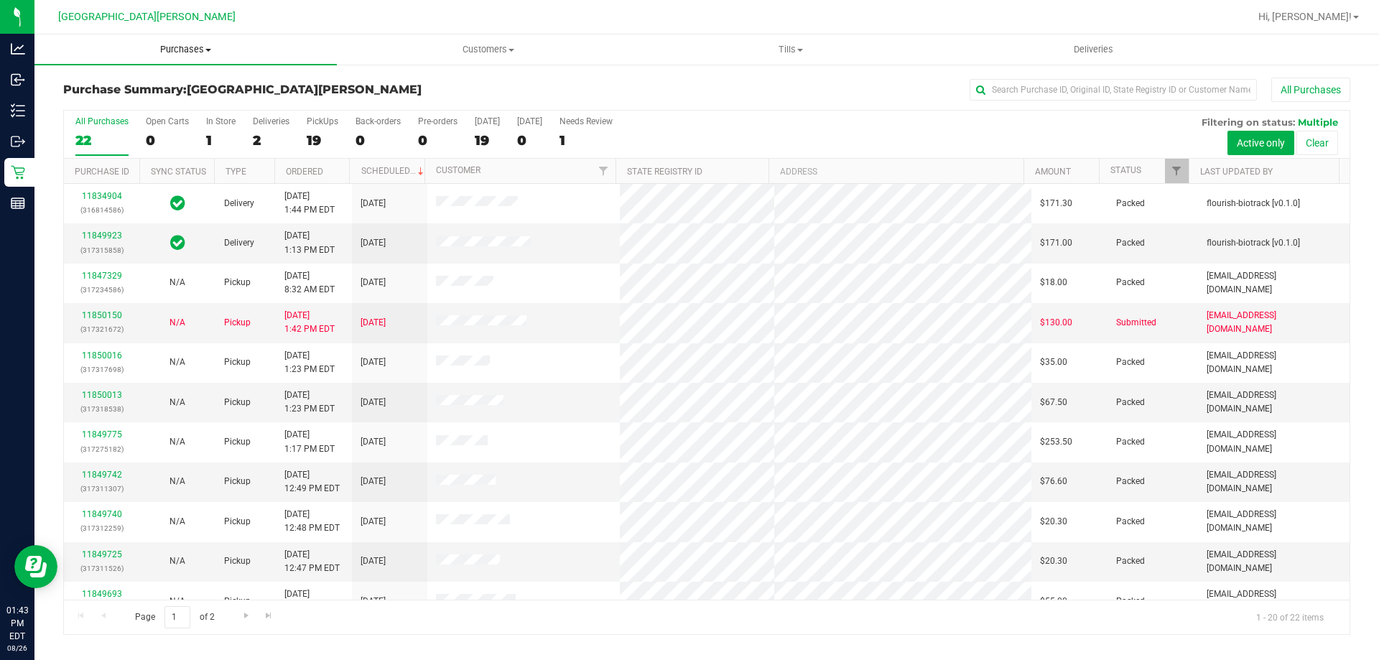
click at [186, 45] on span "Purchases" at bounding box center [185, 49] width 302 height 13
click at [114, 102] on span "Fulfillment" at bounding box center [78, 104] width 89 height 12
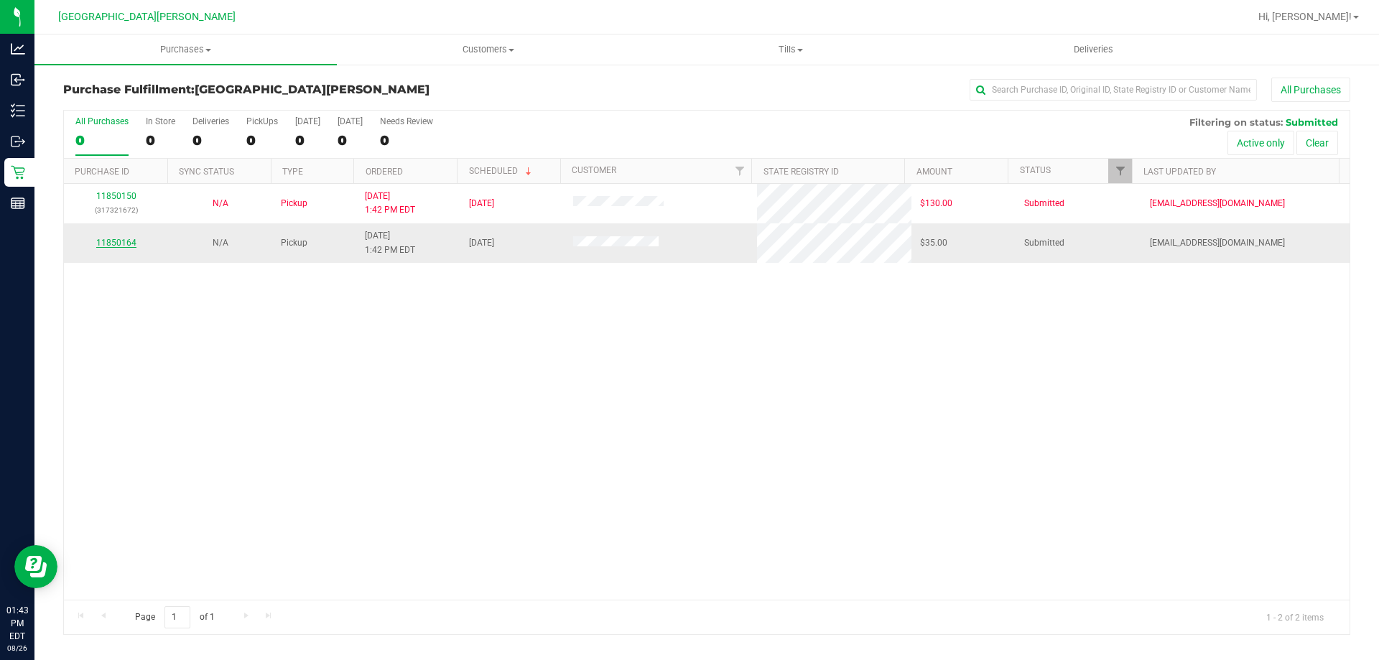
click at [116, 239] on link "11850164" at bounding box center [116, 243] width 40 height 10
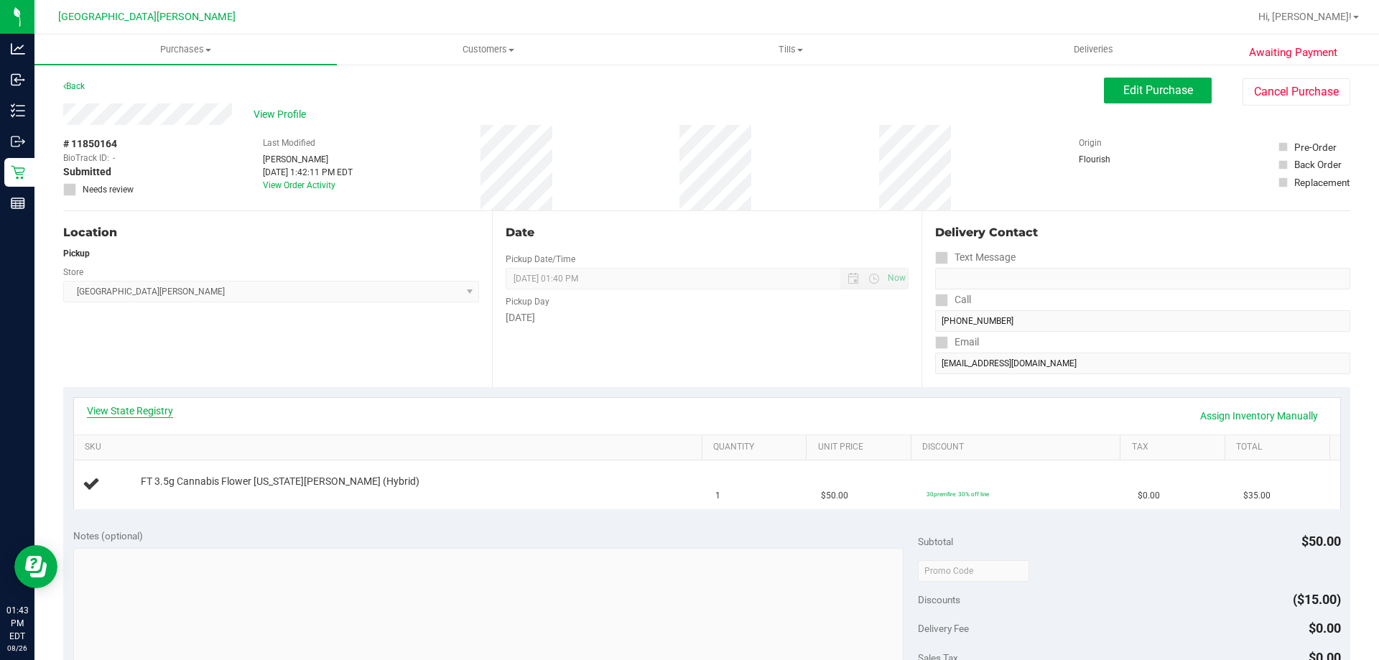
click at [152, 413] on link "View State Registry" at bounding box center [130, 411] width 86 height 14
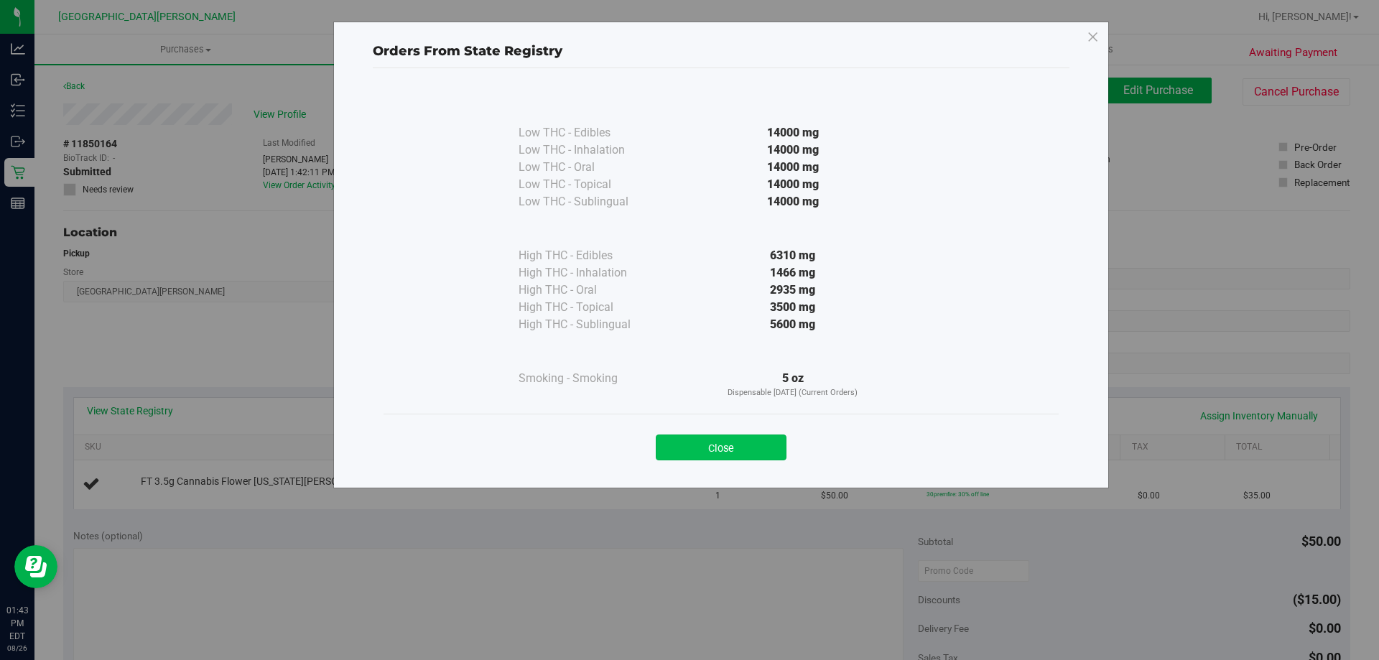
drag, startPoint x: 751, startPoint y: 446, endPoint x: 730, endPoint y: 426, distance: 29.0
click at [749, 446] on button "Close" at bounding box center [721, 448] width 131 height 26
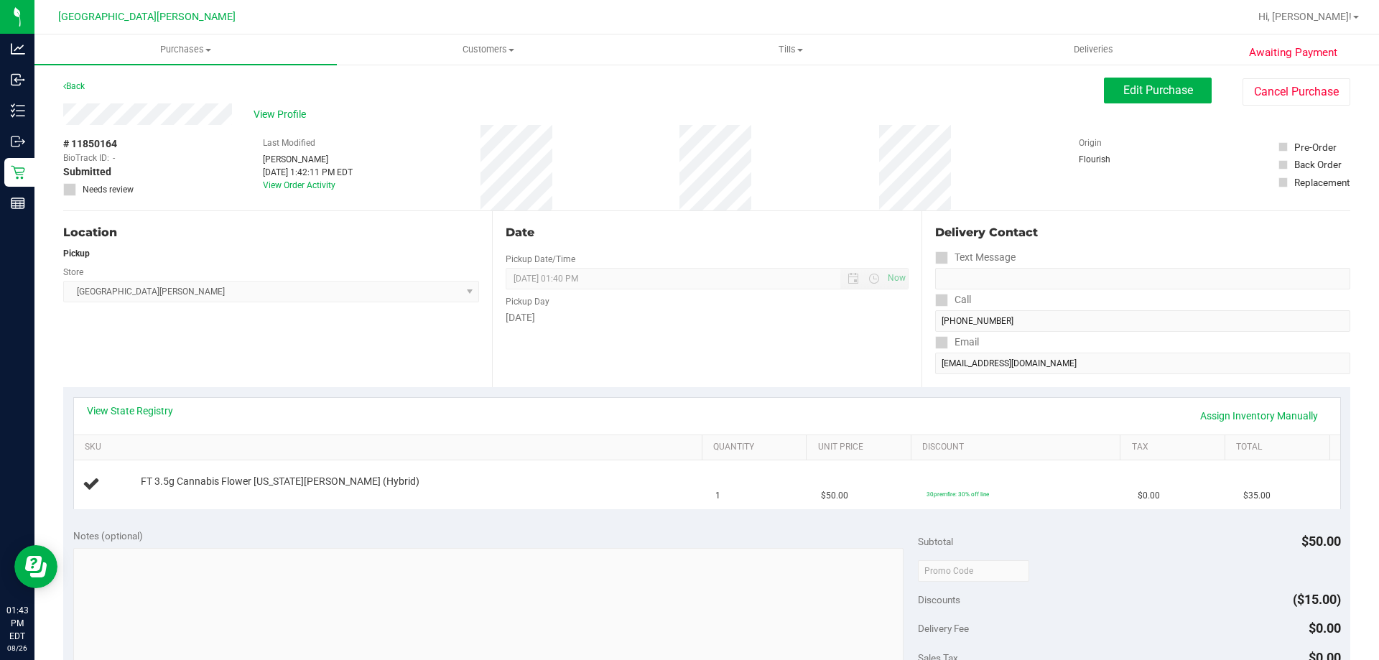
click at [722, 406] on div "View State Registry Assign Inventory Manually" at bounding box center [707, 416] width 1240 height 24
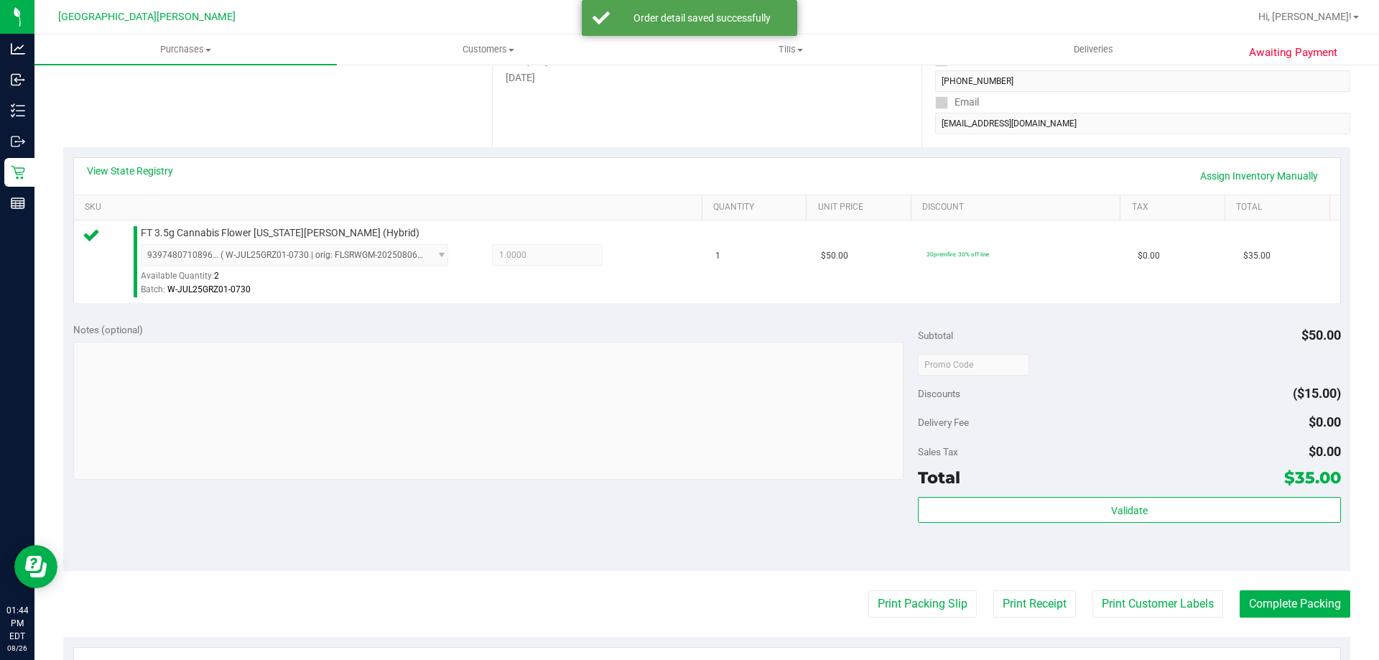
scroll to position [287, 0]
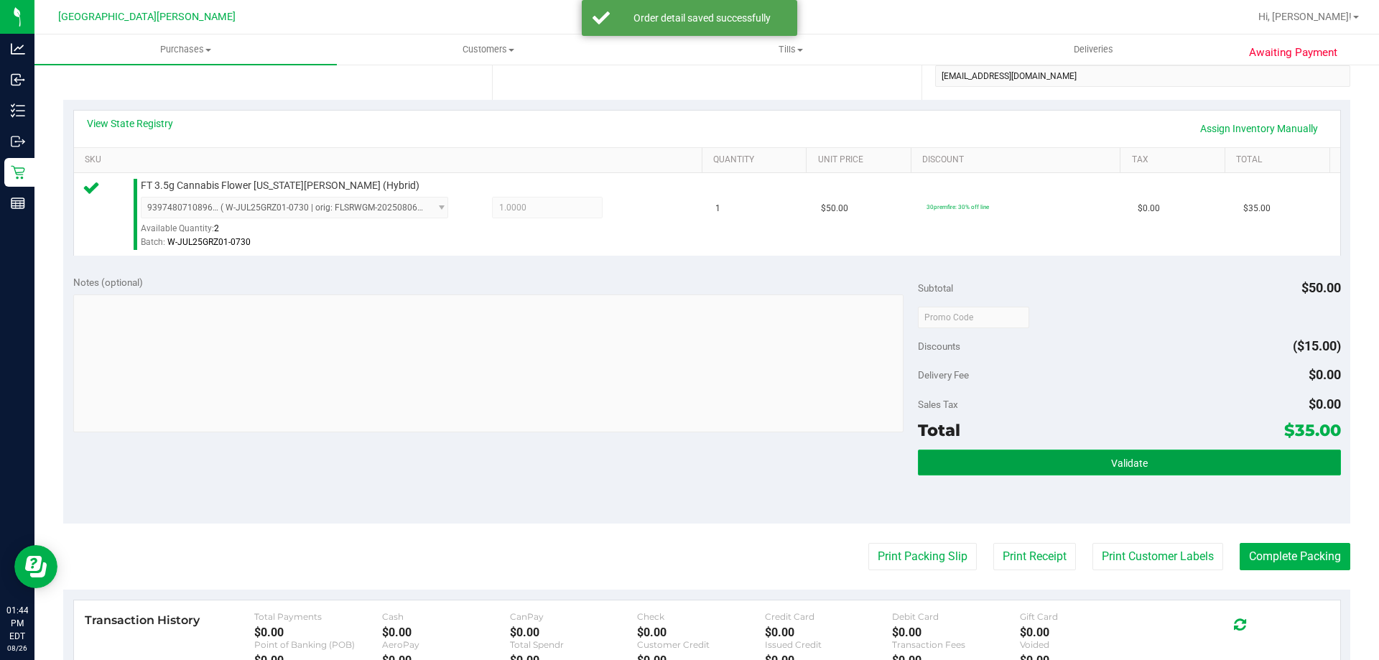
drag, startPoint x: 1118, startPoint y: 458, endPoint x: 1105, endPoint y: 459, distance: 13.7
click at [1118, 458] on span "Validate" at bounding box center [1129, 463] width 37 height 11
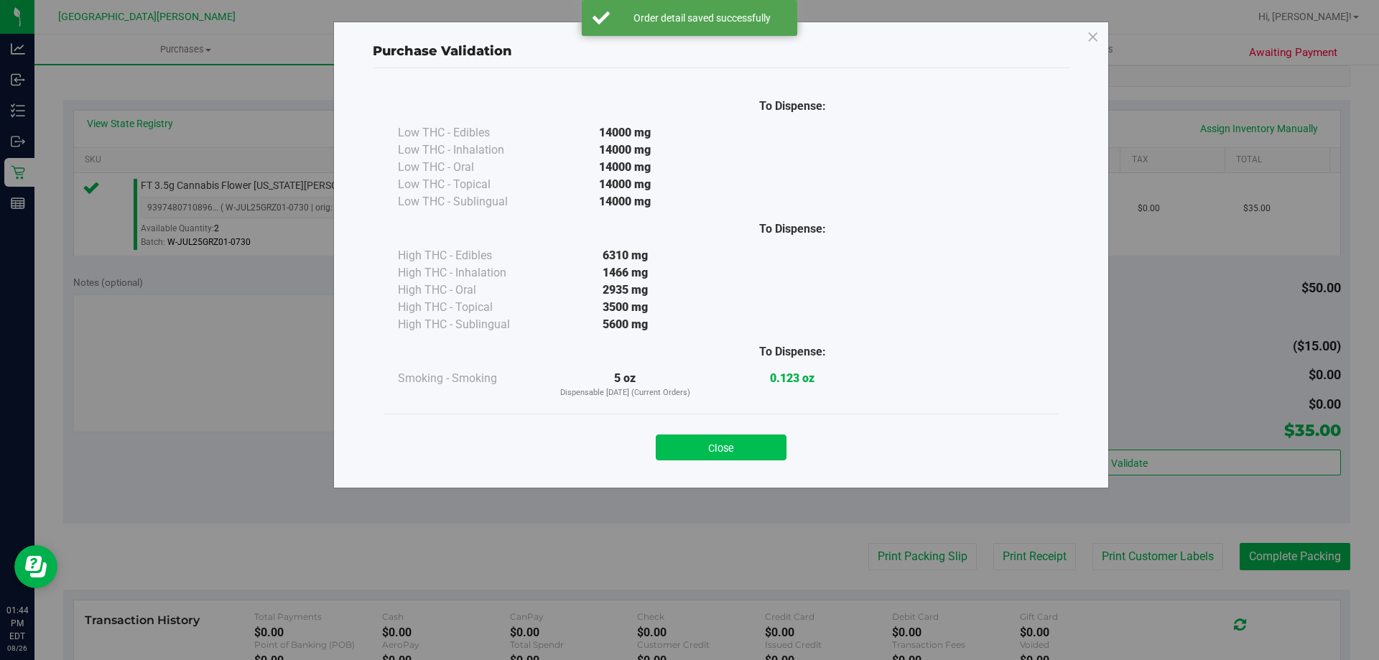
click at [764, 441] on button "Close" at bounding box center [721, 448] width 131 height 26
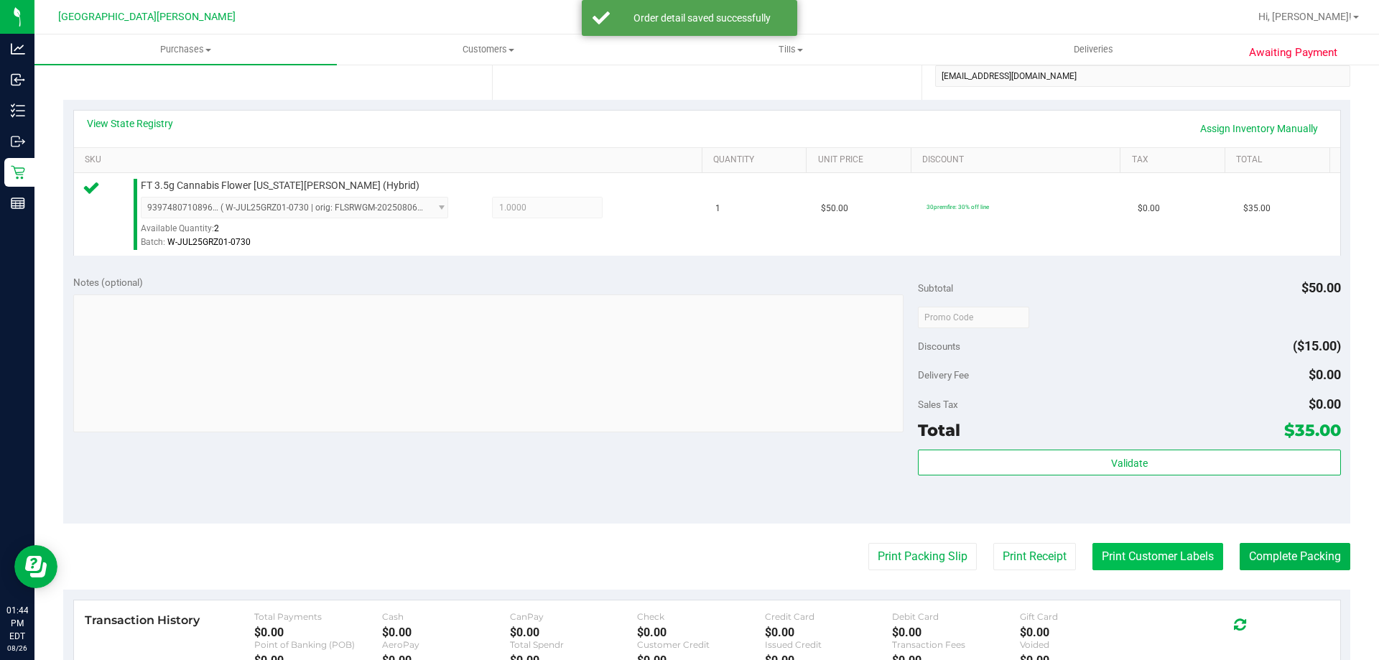
click at [1138, 556] on button "Print Customer Labels" at bounding box center [1157, 556] width 131 height 27
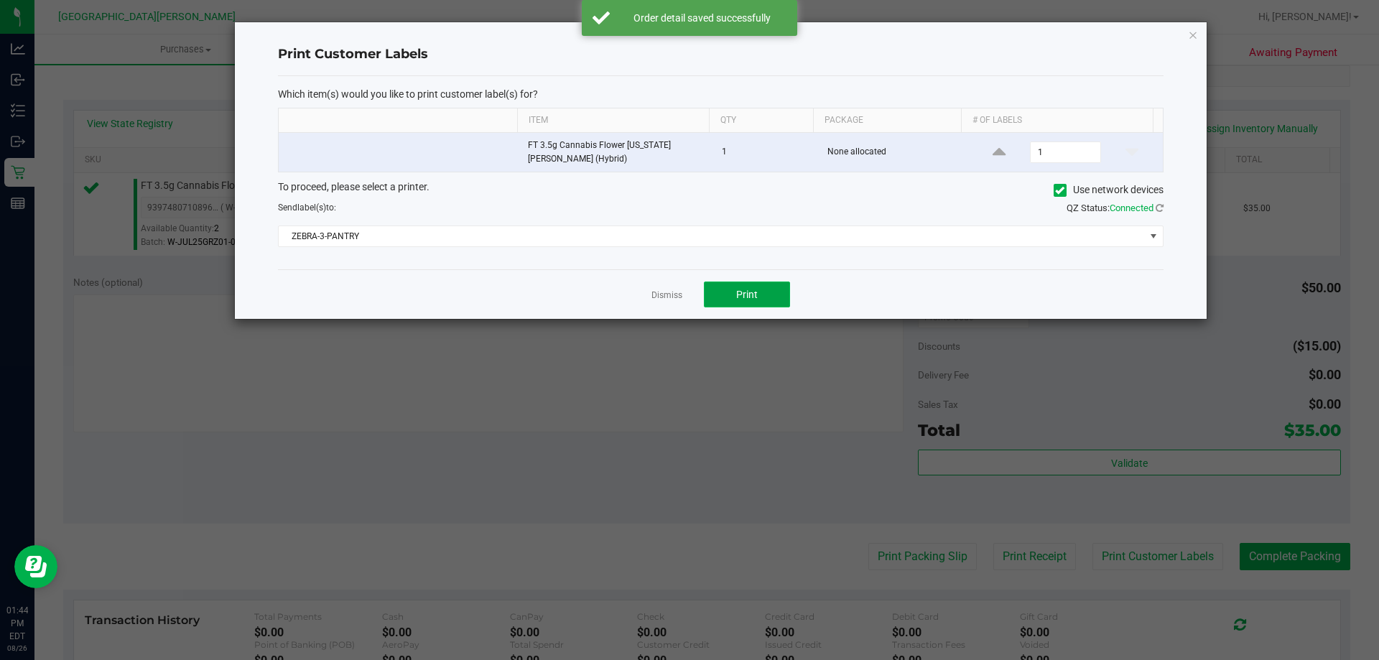
click at [748, 297] on span "Print" at bounding box center [747, 294] width 22 height 11
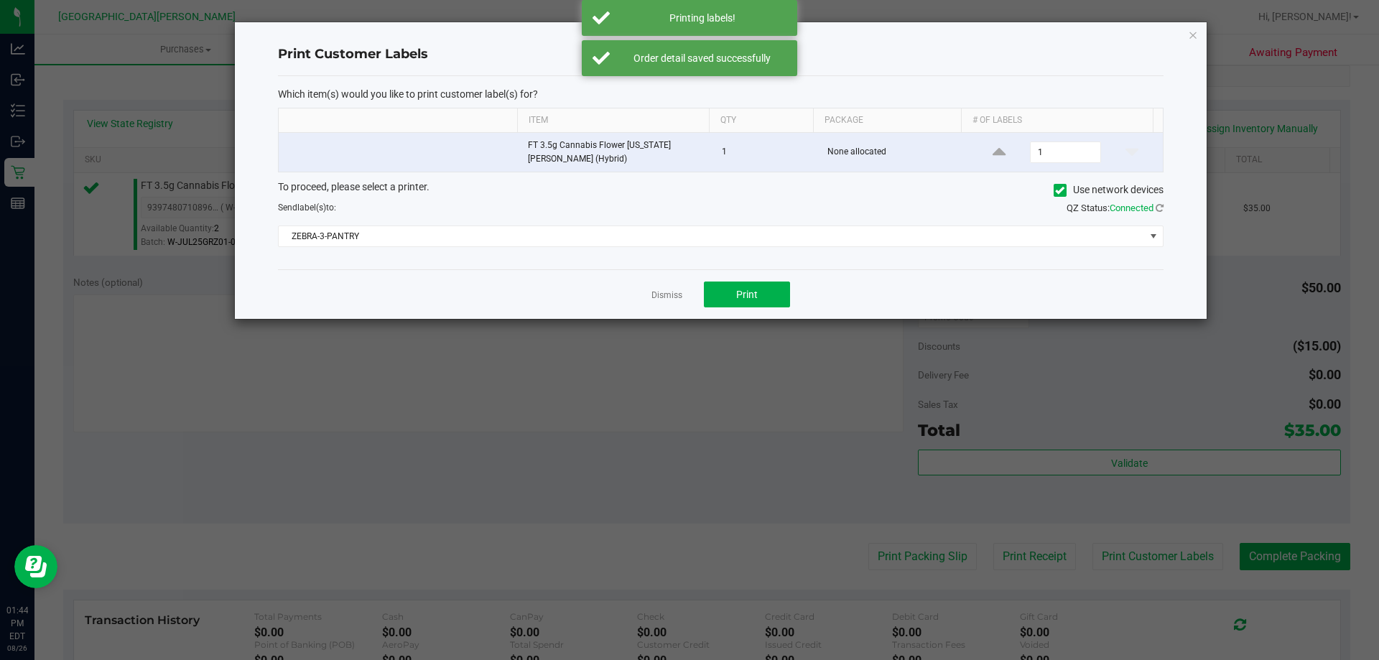
click at [668, 292] on link "Dismiss" at bounding box center [666, 295] width 31 height 12
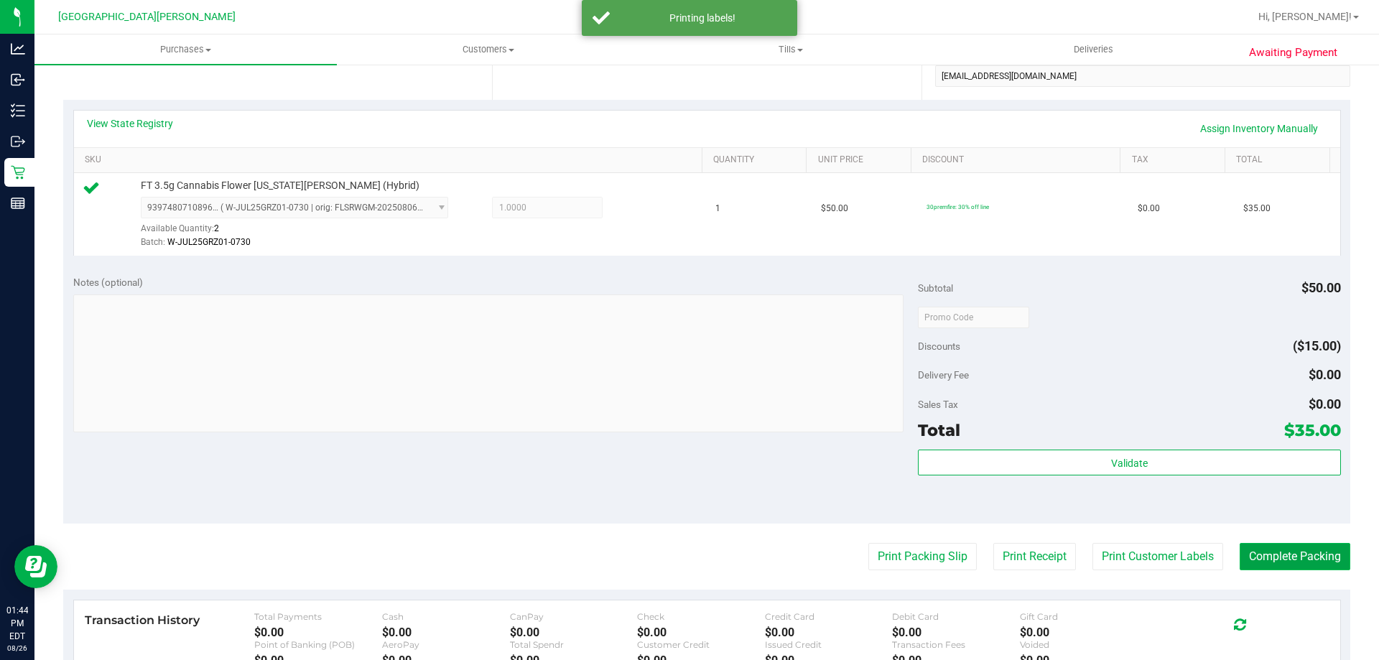
click at [1294, 563] on button "Complete Packing" at bounding box center [1295, 556] width 111 height 27
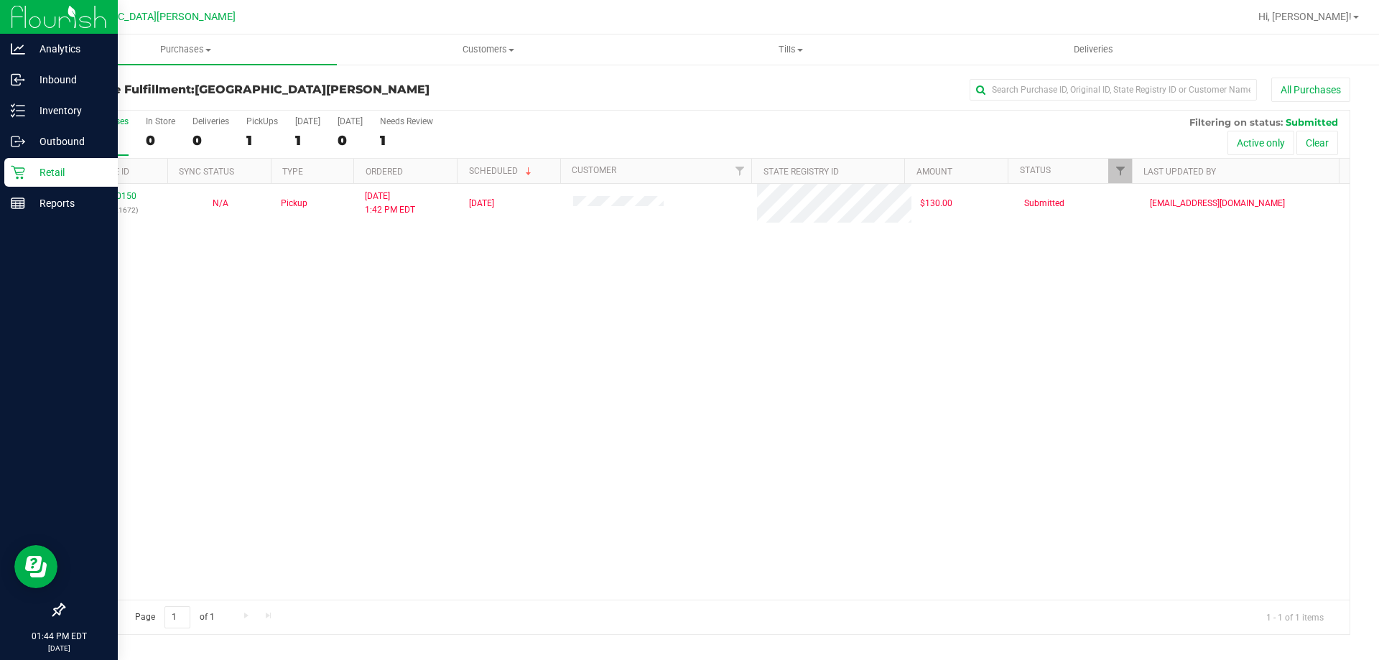
click at [29, 185] on div "Retail" at bounding box center [60, 172] width 113 height 29
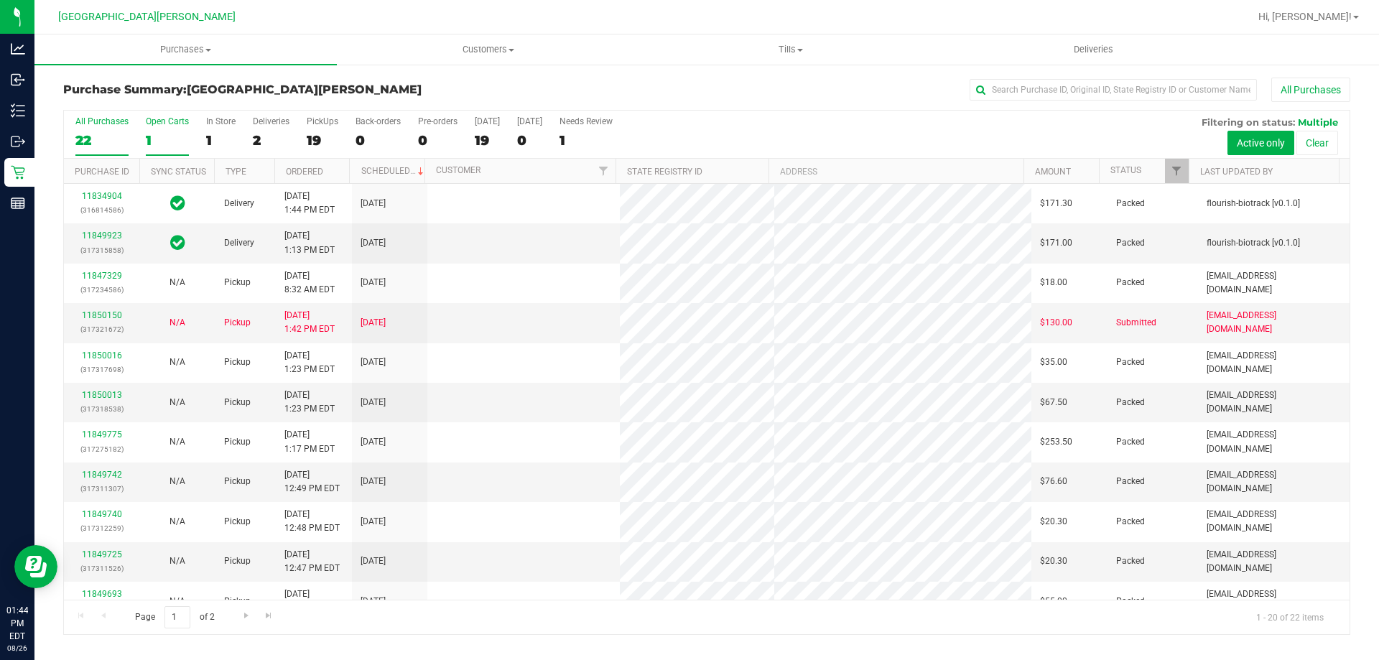
click at [185, 151] on label "Open Carts 1" at bounding box center [167, 136] width 43 height 40
click at [0, 0] on input "Open Carts 1" at bounding box center [0, 0] width 0 height 0
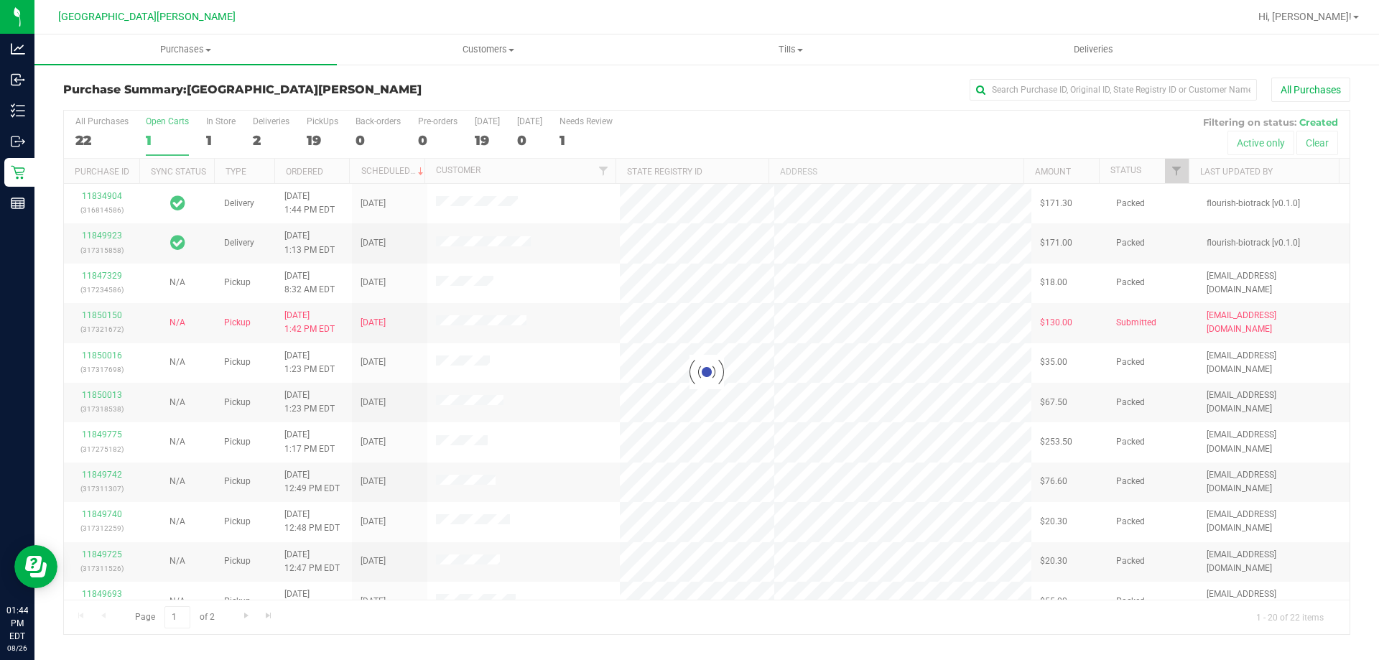
click at [170, 139] on div at bounding box center [707, 373] width 1286 height 524
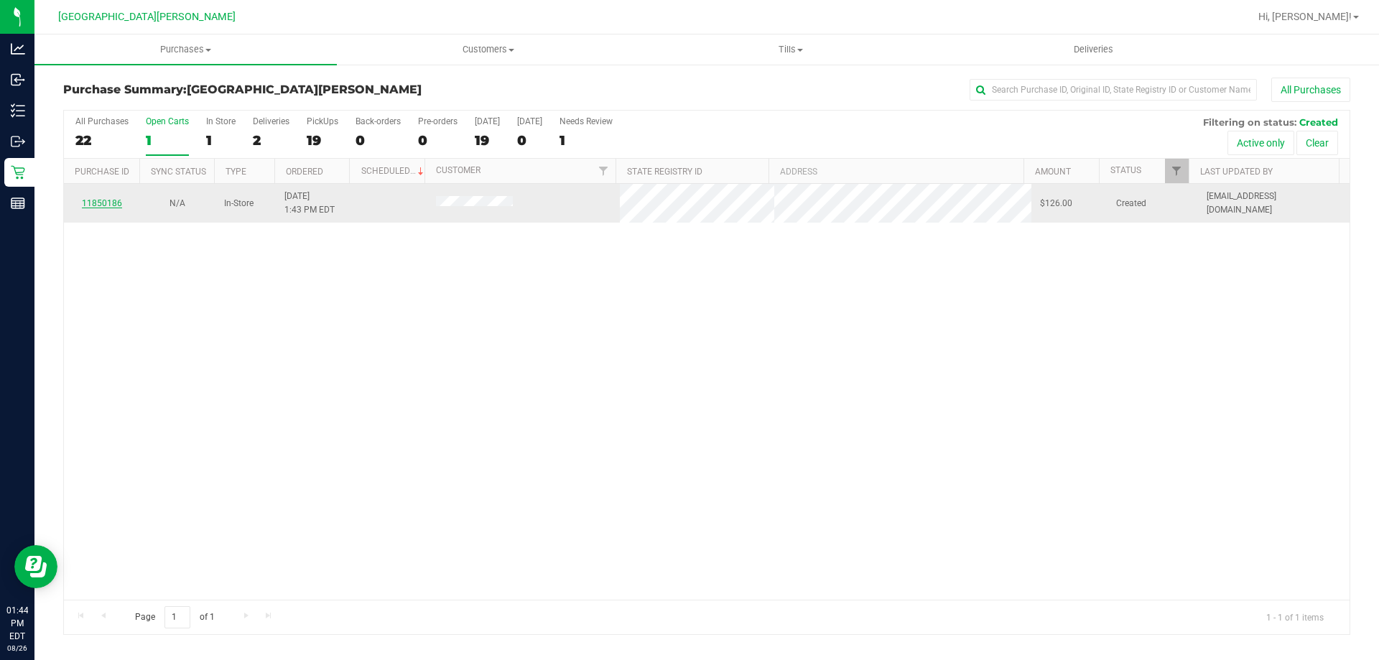
click at [107, 205] on link "11850186" at bounding box center [102, 203] width 40 height 10
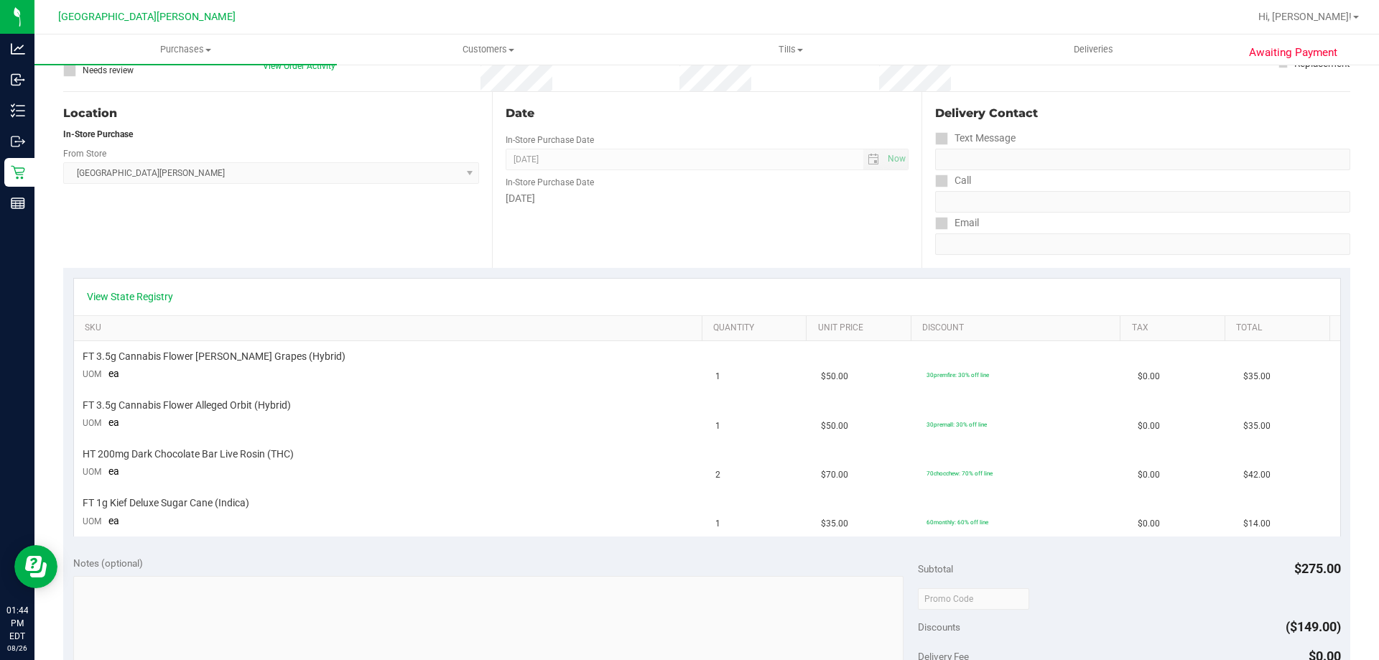
scroll to position [129, 0]
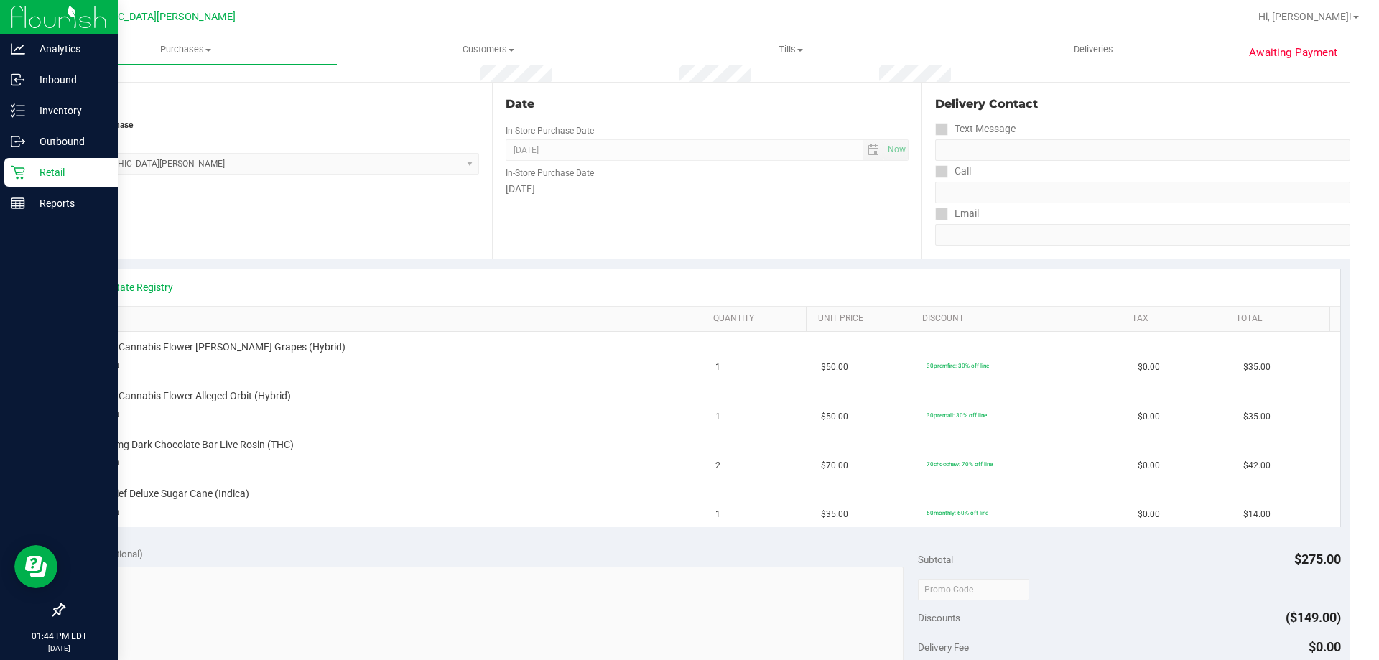
click at [16, 172] on icon at bounding box center [18, 173] width 14 height 14
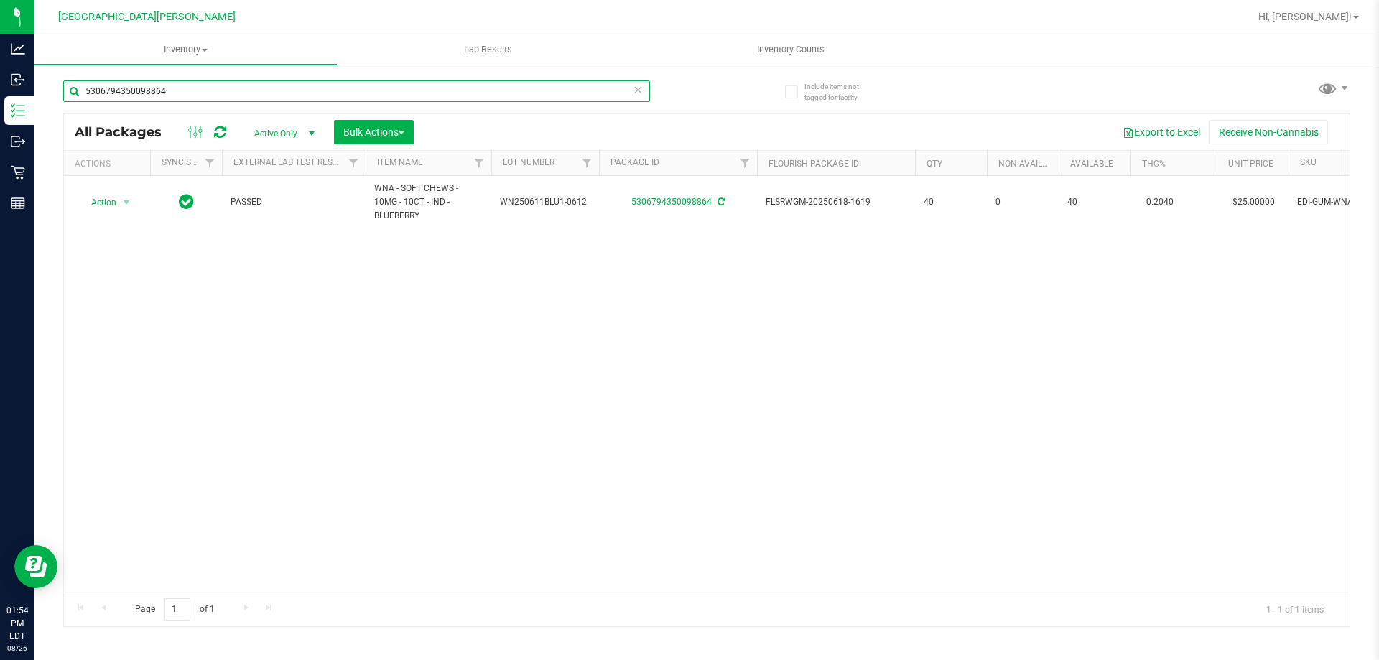
click at [208, 84] on input "5306794350098864" at bounding box center [356, 91] width 587 height 22
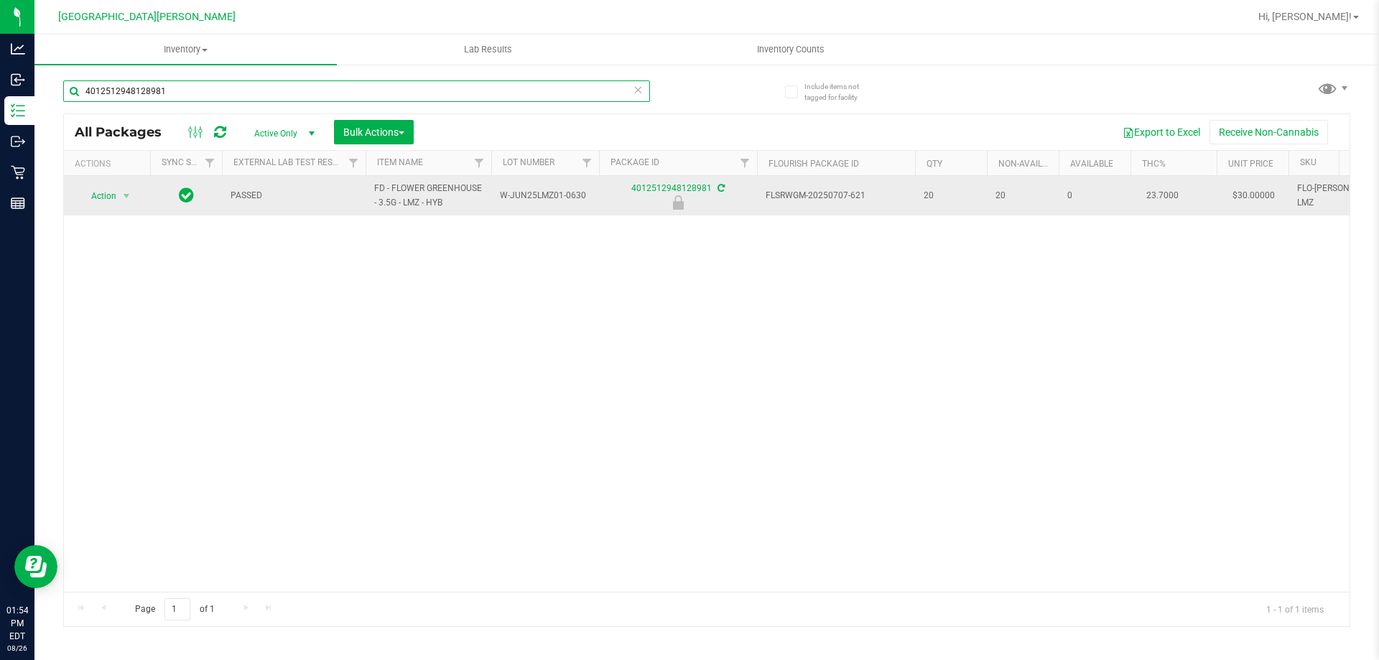
type input "4012512948128981"
click at [113, 200] on span "Action" at bounding box center [97, 196] width 39 height 20
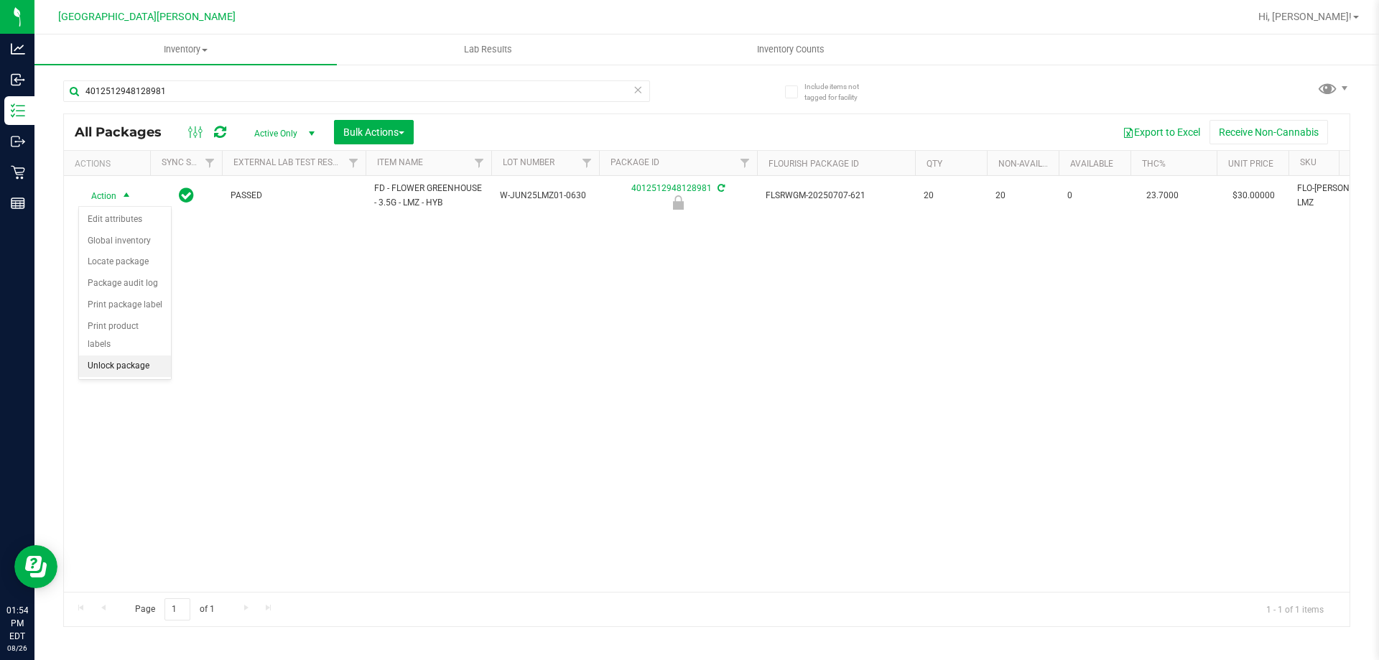
click at [117, 356] on li "Unlock package" at bounding box center [125, 367] width 92 height 22
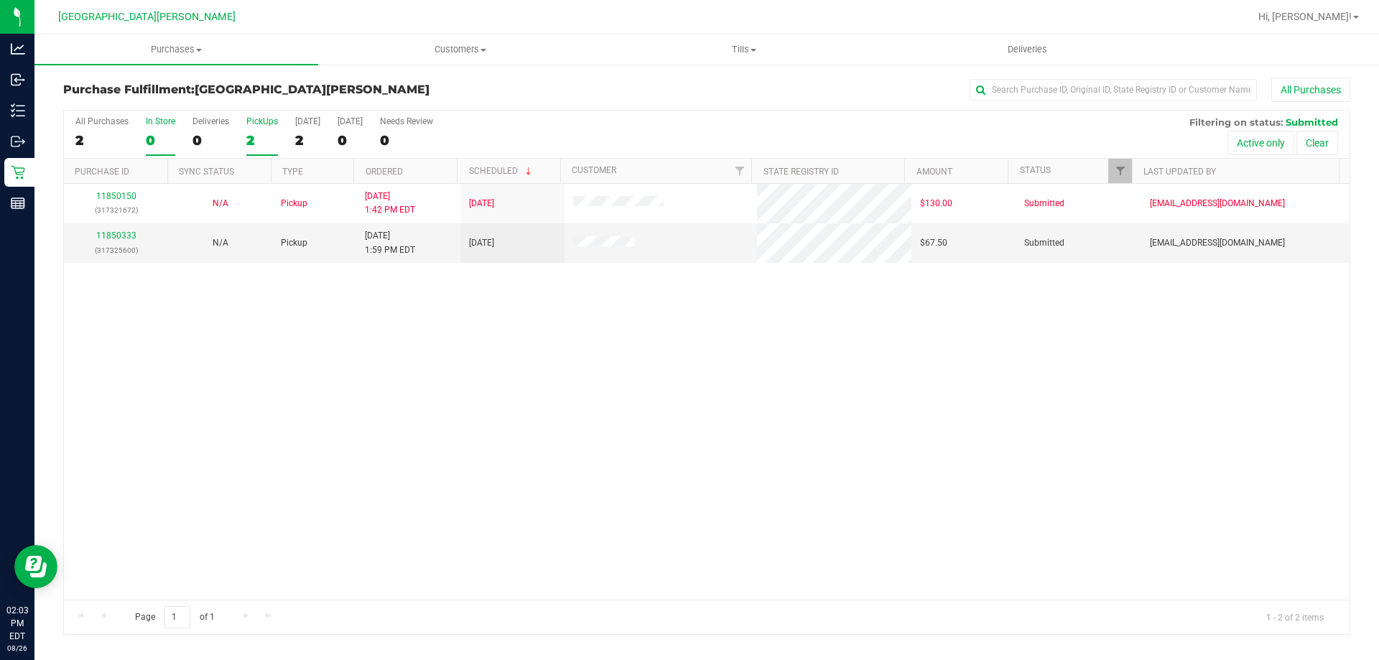
click at [155, 133] on div "0" at bounding box center [160, 140] width 29 height 17
click at [0, 0] on input "In Store 0" at bounding box center [0, 0] width 0 height 0
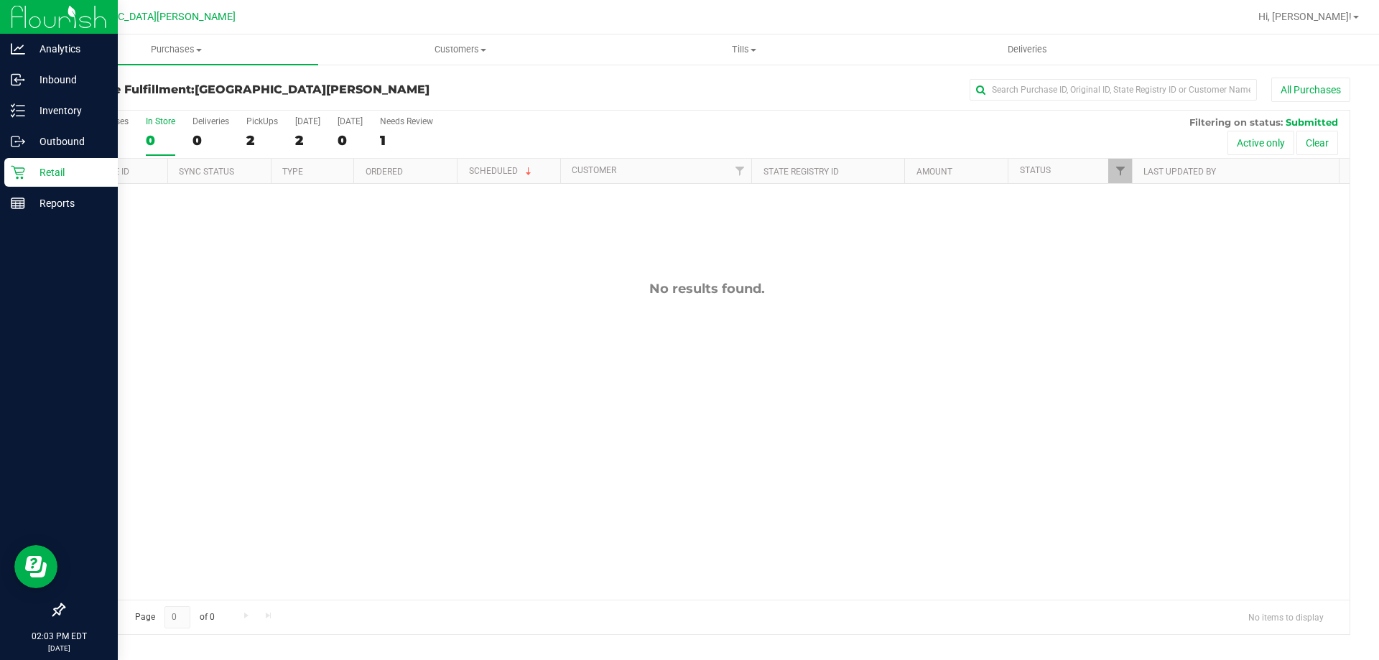
click at [58, 166] on p "Retail" at bounding box center [68, 172] width 86 height 17
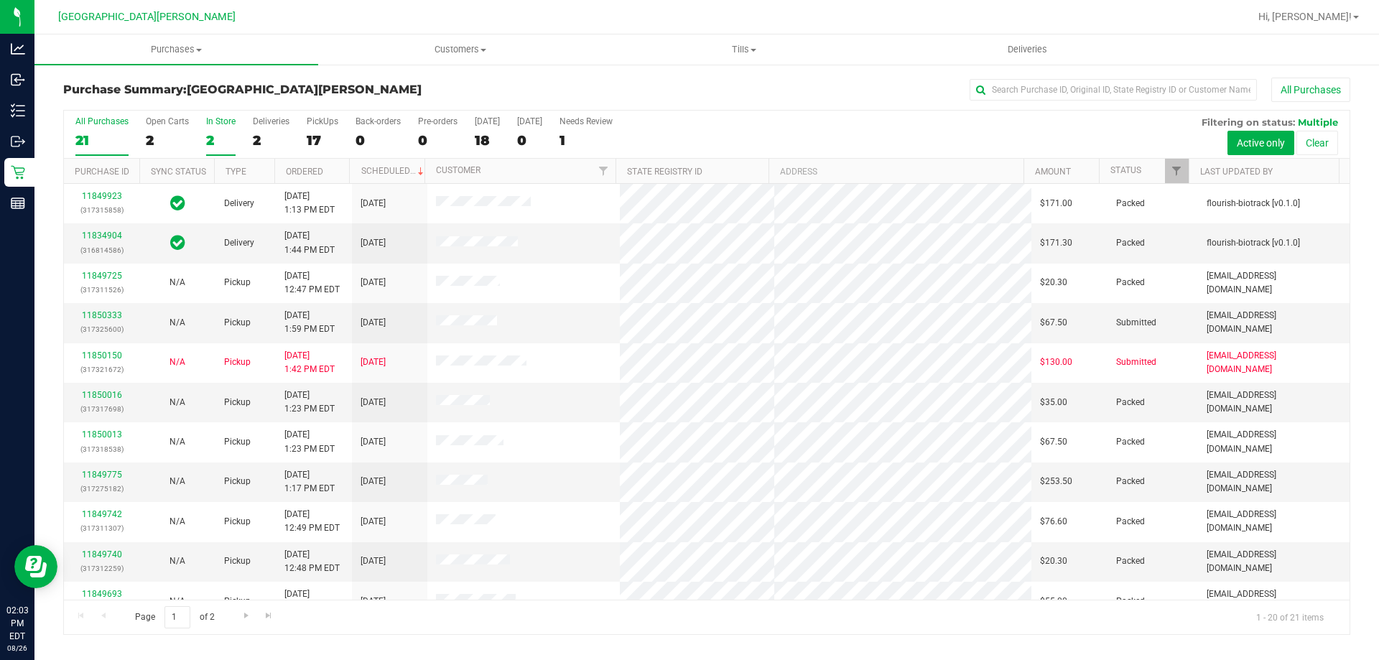
click at [214, 134] on div "2" at bounding box center [220, 140] width 29 height 17
click at [0, 0] on input "In Store 2" at bounding box center [0, 0] width 0 height 0
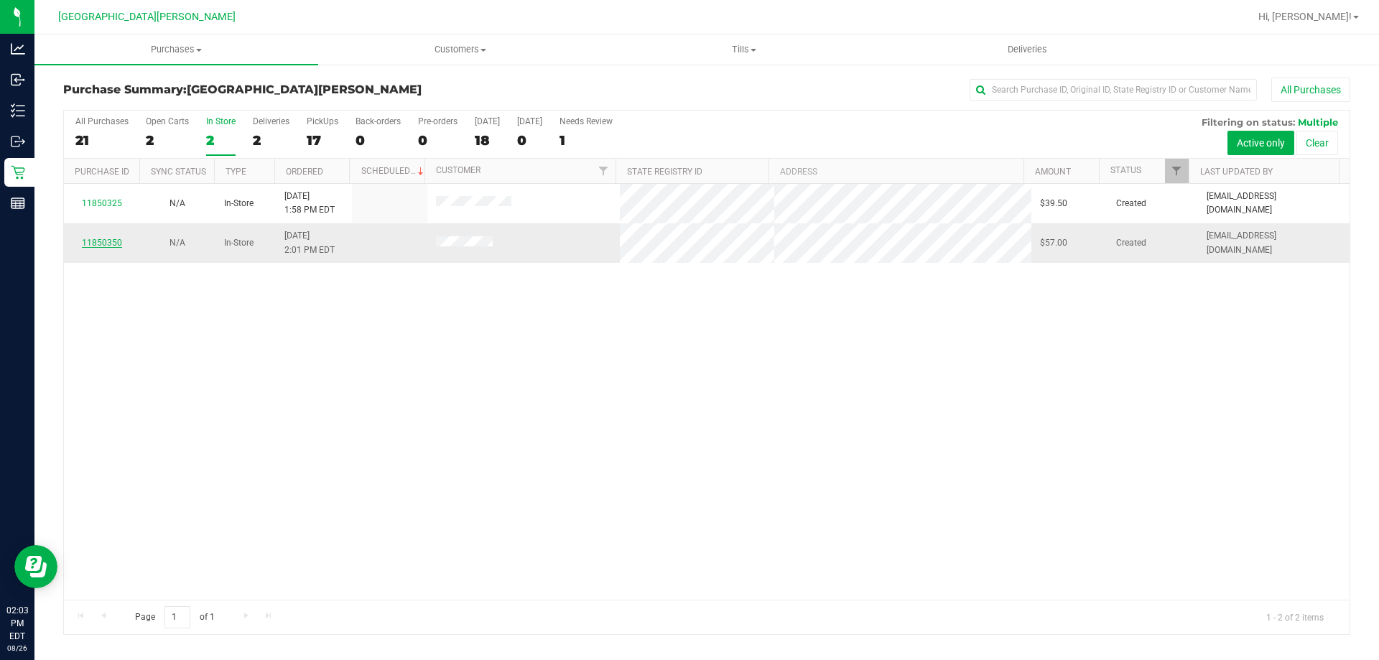
click at [101, 242] on link "11850350" at bounding box center [102, 243] width 40 height 10
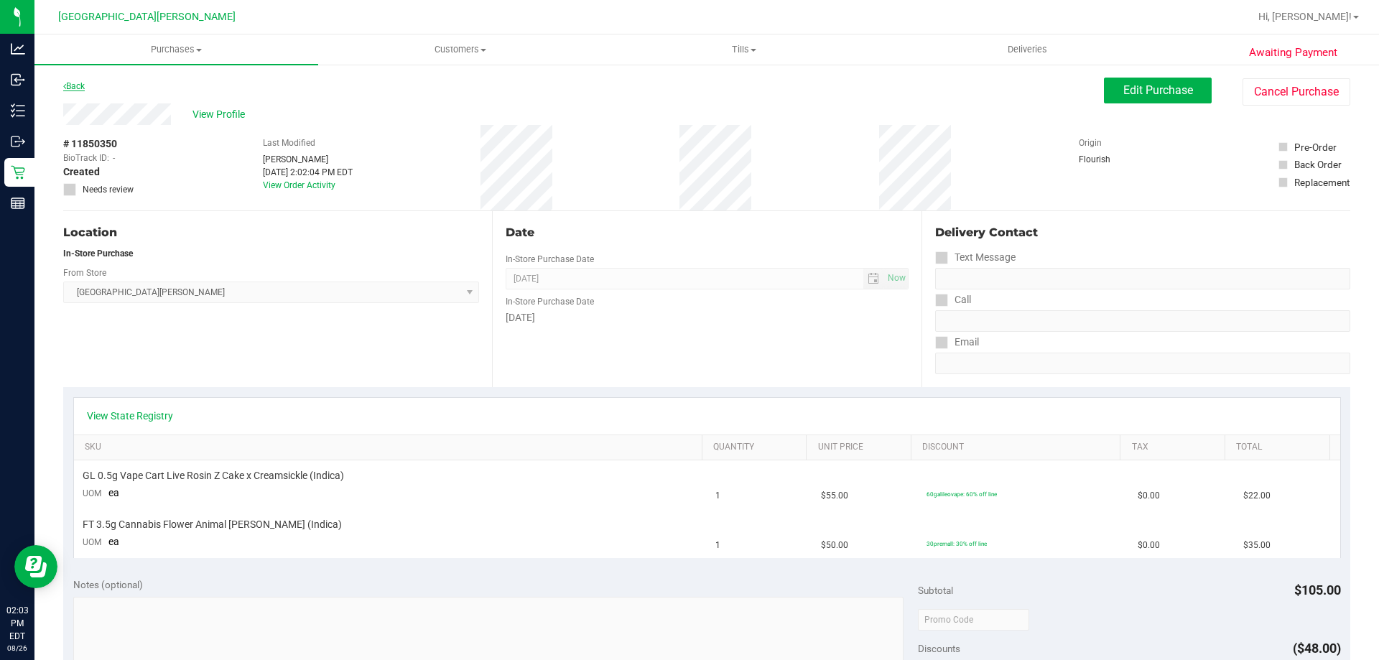
click at [74, 85] on link "Back" at bounding box center [74, 86] width 22 height 10
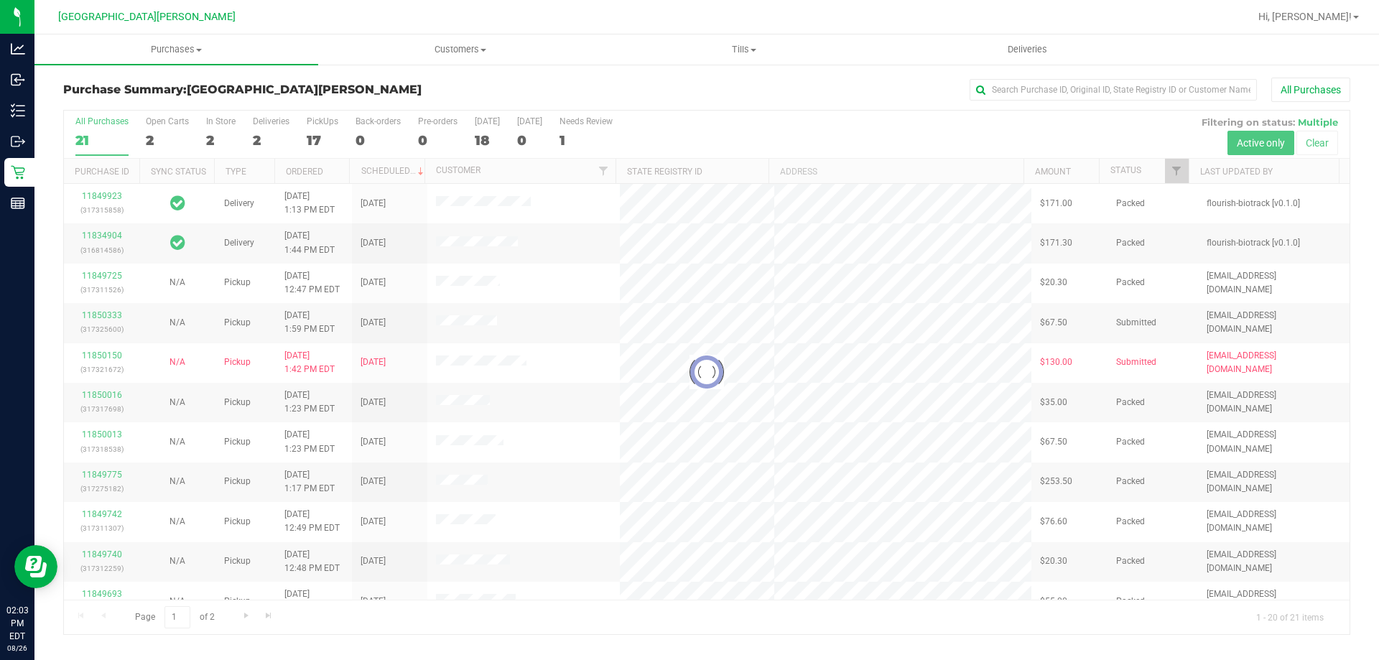
click at [213, 130] on div at bounding box center [707, 373] width 1286 height 524
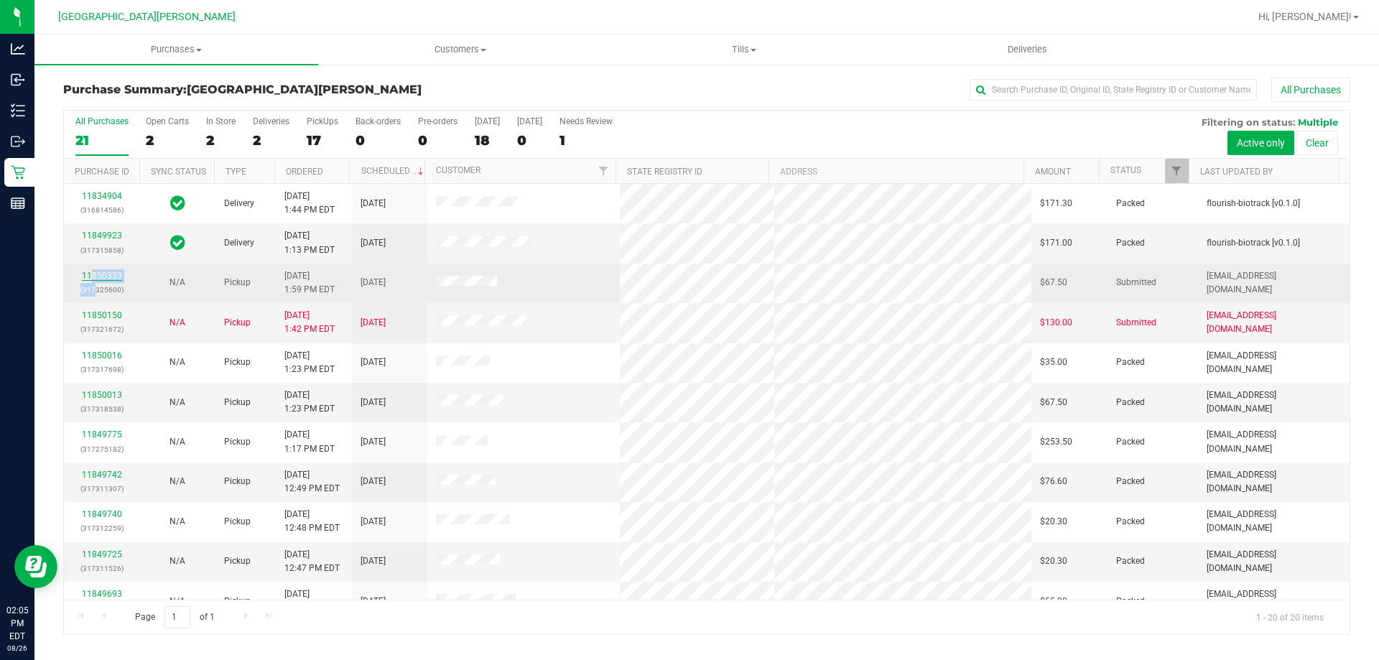
click at [98, 278] on div "11850333 (317325600)" at bounding box center [102, 282] width 58 height 27
click at [98, 276] on link "11850333" at bounding box center [102, 276] width 40 height 10
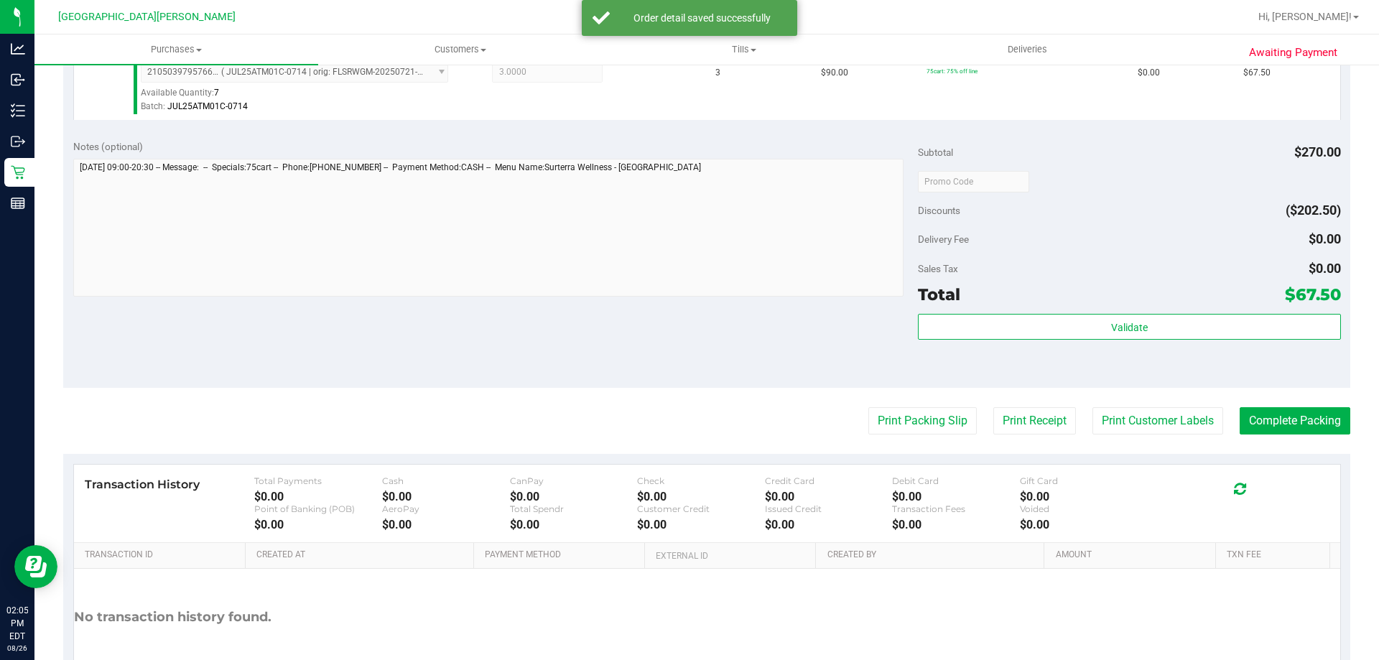
scroll to position [514, 0]
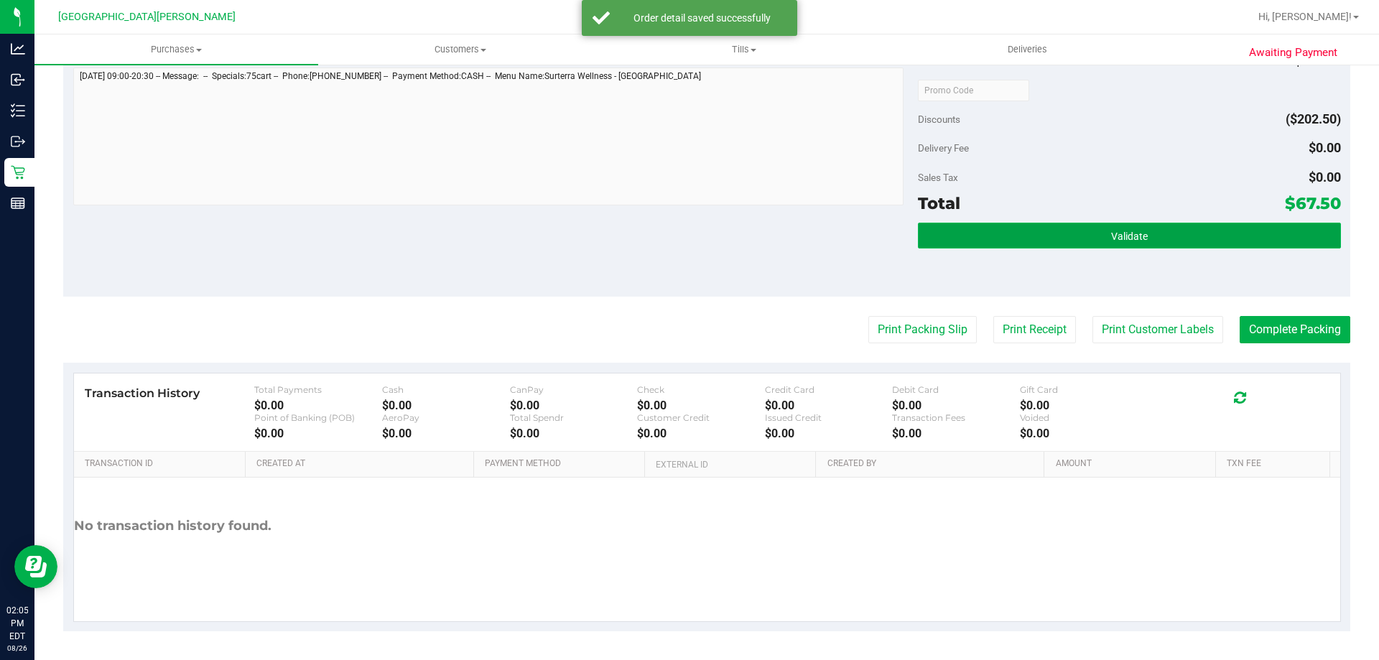
click at [1190, 235] on button "Validate" at bounding box center [1129, 236] width 422 height 26
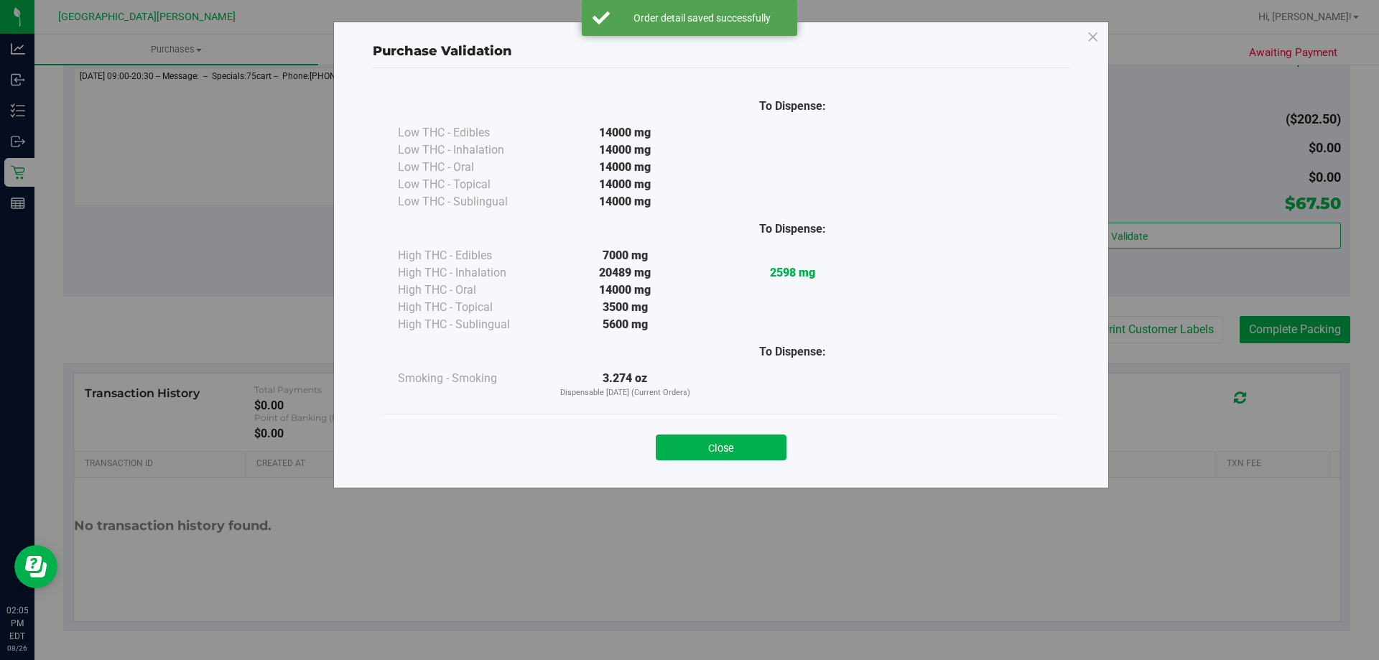
drag, startPoint x: 745, startPoint y: 454, endPoint x: 1113, endPoint y: 379, distance: 375.9
click at [747, 452] on button "Close" at bounding box center [721, 448] width 131 height 26
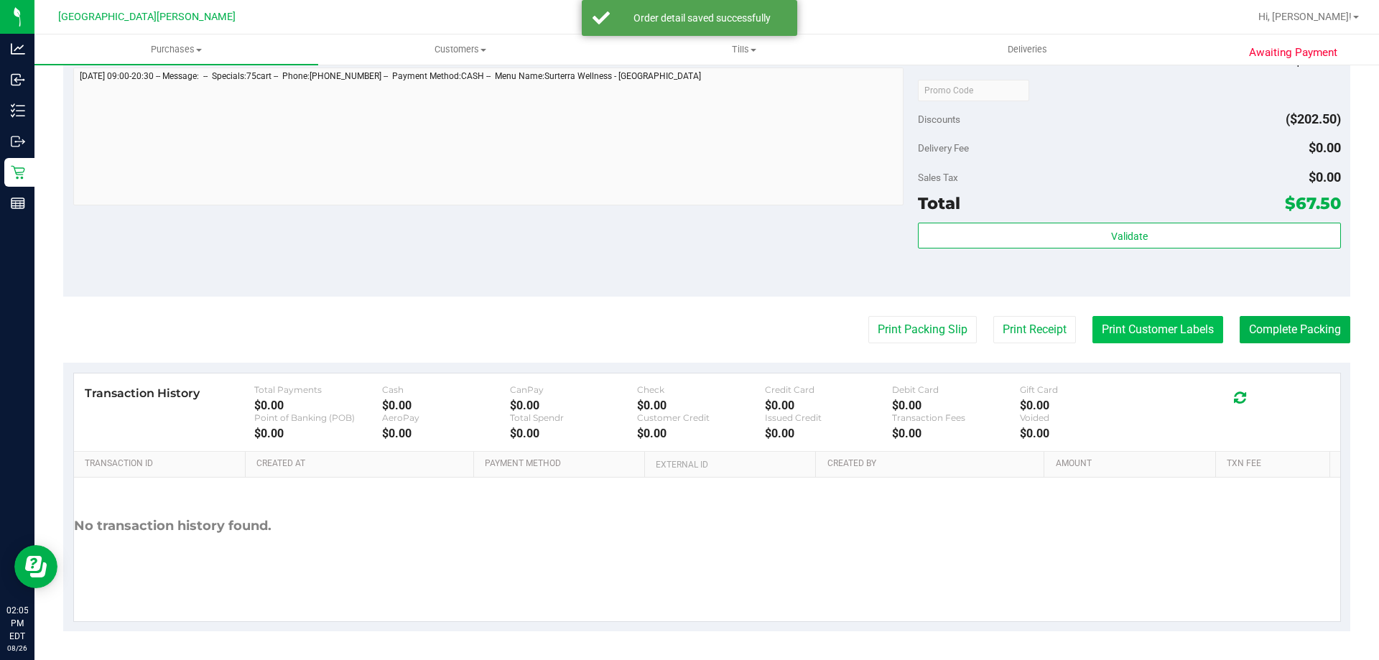
click at [1179, 331] on button "Print Customer Labels" at bounding box center [1157, 329] width 131 height 27
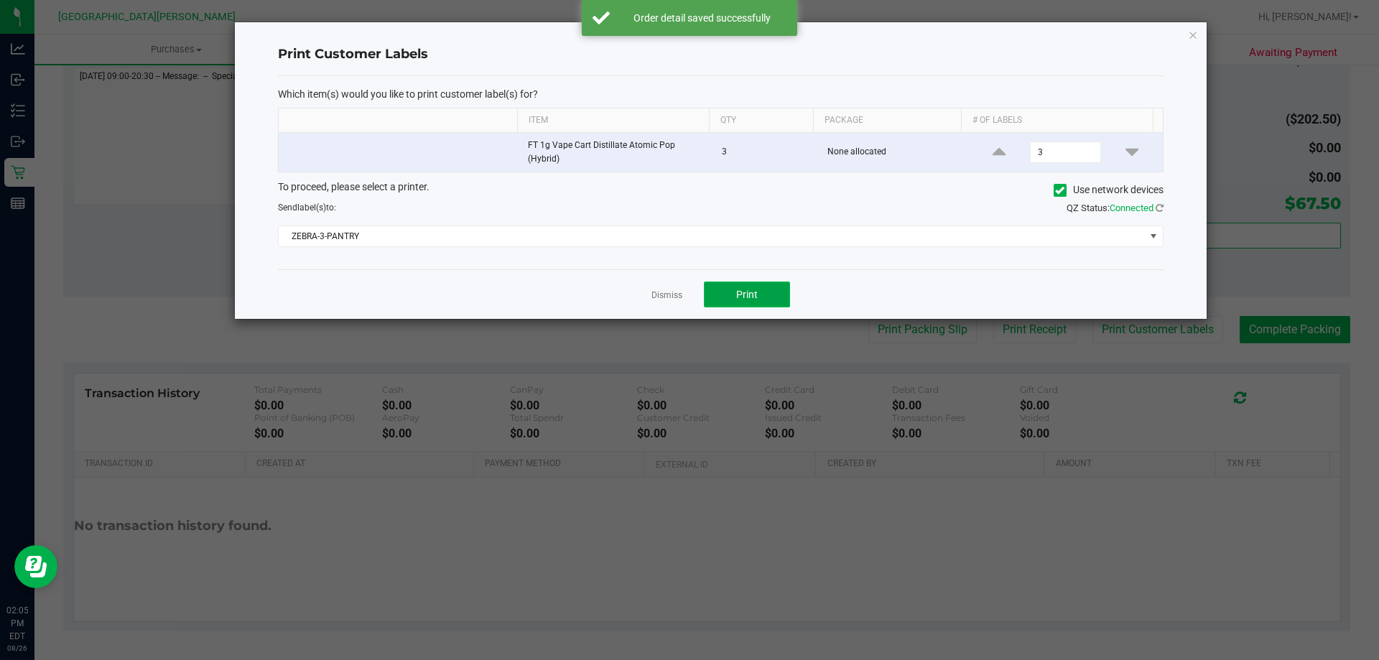
click at [755, 302] on button "Print" at bounding box center [747, 295] width 86 height 26
click at [670, 294] on link "Dismiss" at bounding box center [666, 295] width 31 height 12
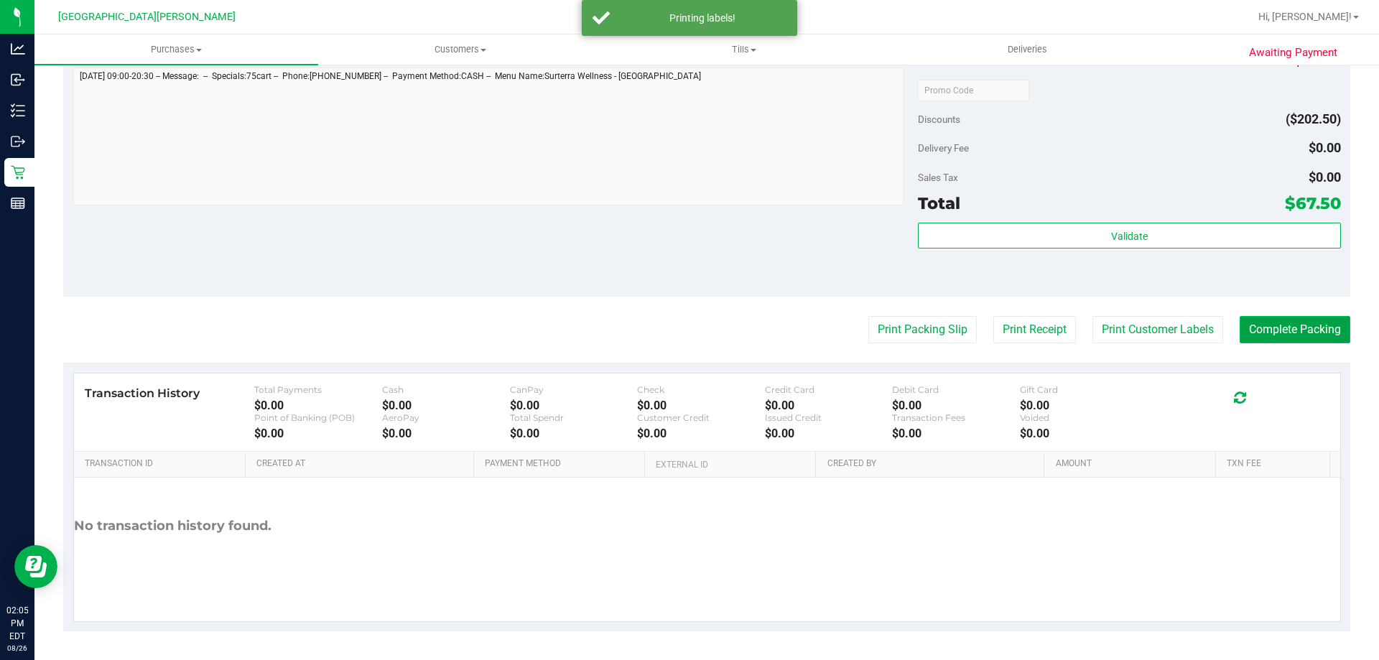
click at [1267, 333] on button "Complete Packing" at bounding box center [1295, 329] width 111 height 27
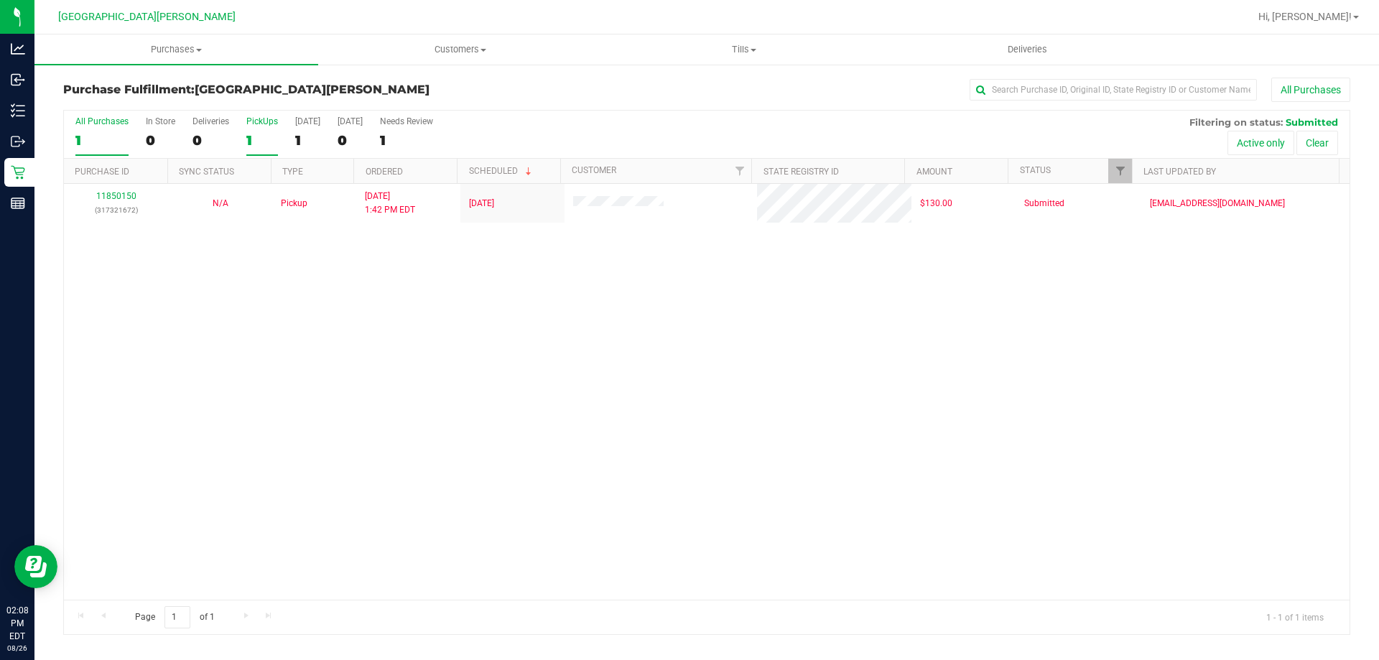
click at [272, 127] on label "PickUps 1" at bounding box center [262, 136] width 32 height 40
click at [0, 0] on input "PickUps 1" at bounding box center [0, 0] width 0 height 0
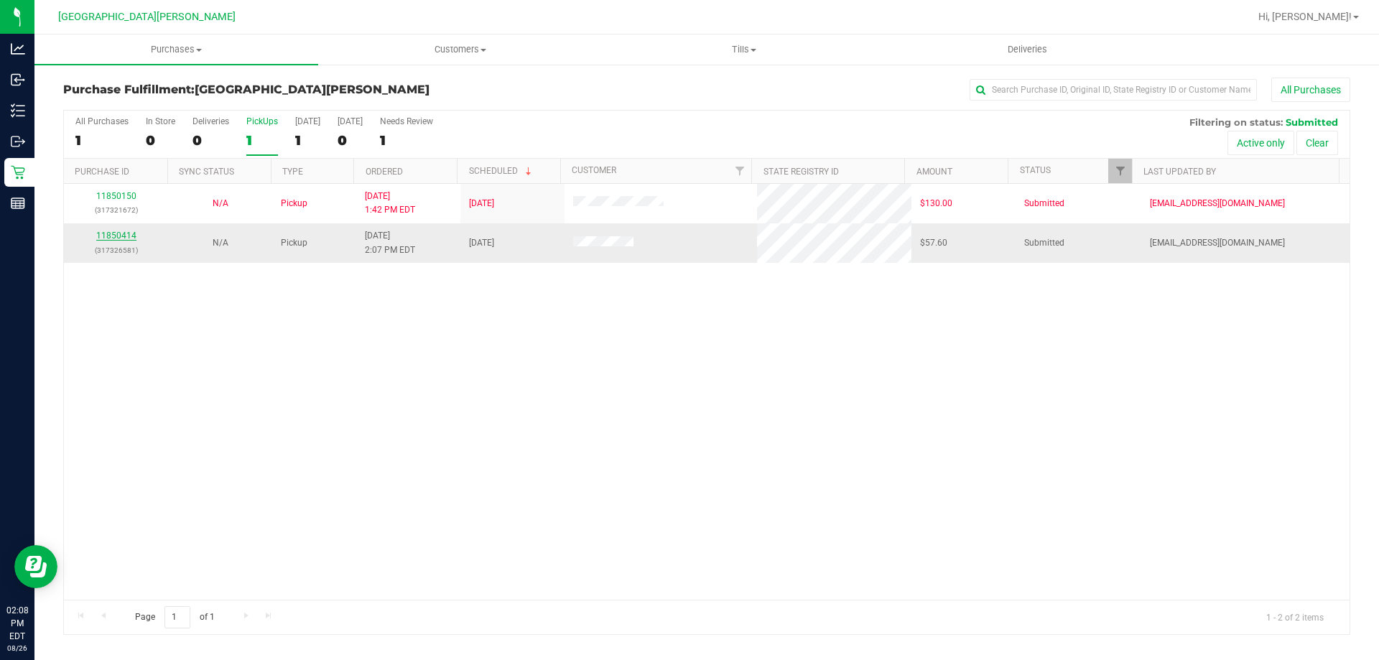
click at [121, 236] on link "11850414" at bounding box center [116, 236] width 40 height 10
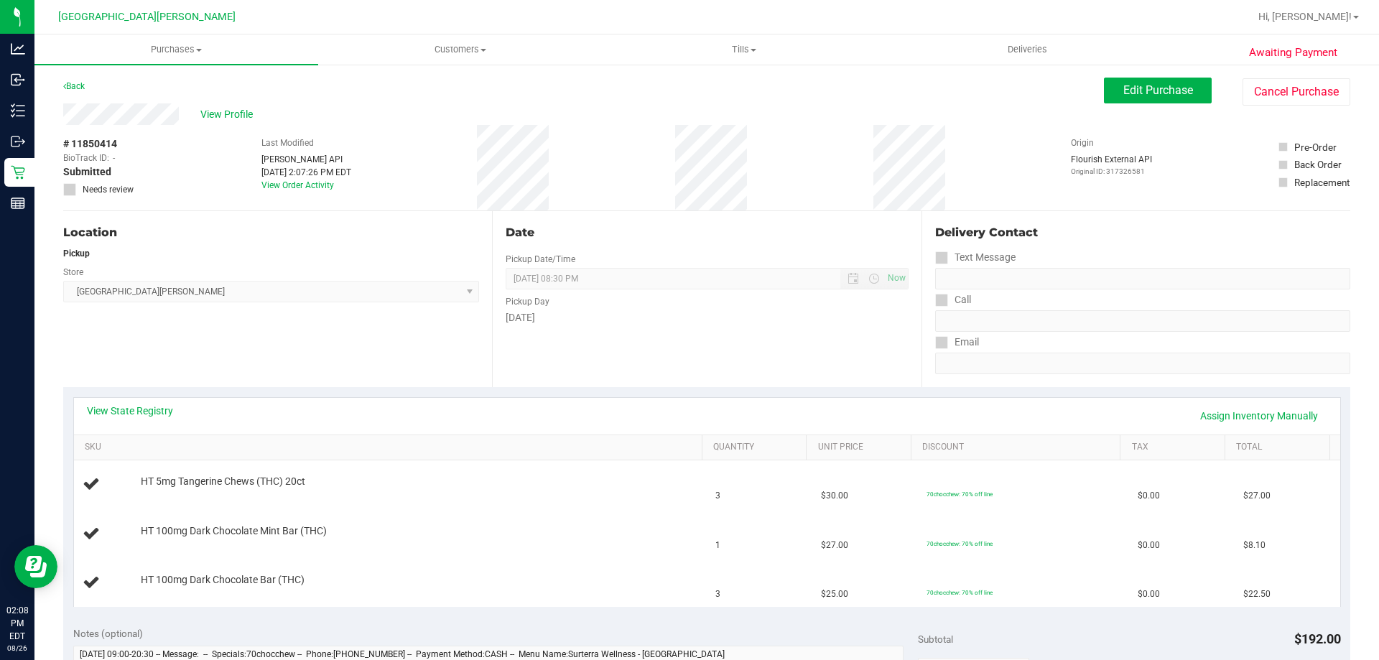
scroll to position [72, 0]
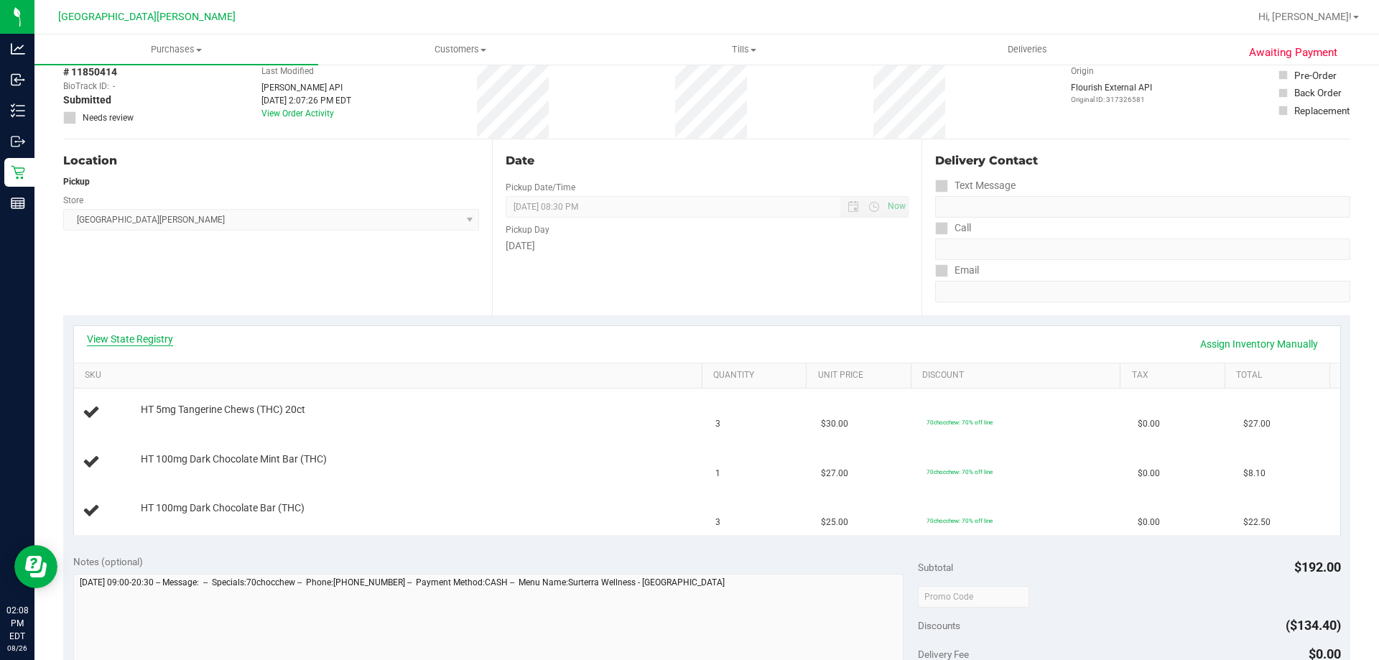
click at [116, 333] on link "View State Registry" at bounding box center [130, 339] width 86 height 14
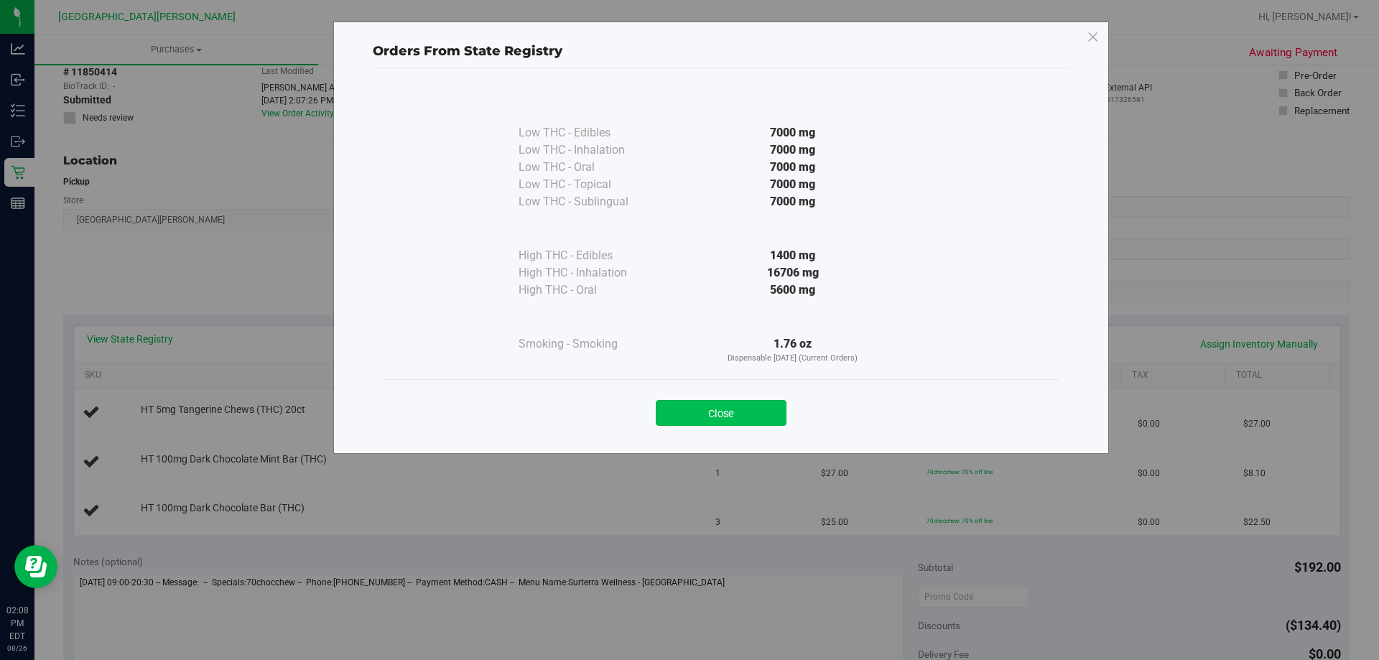
click at [761, 411] on button "Close" at bounding box center [721, 413] width 131 height 26
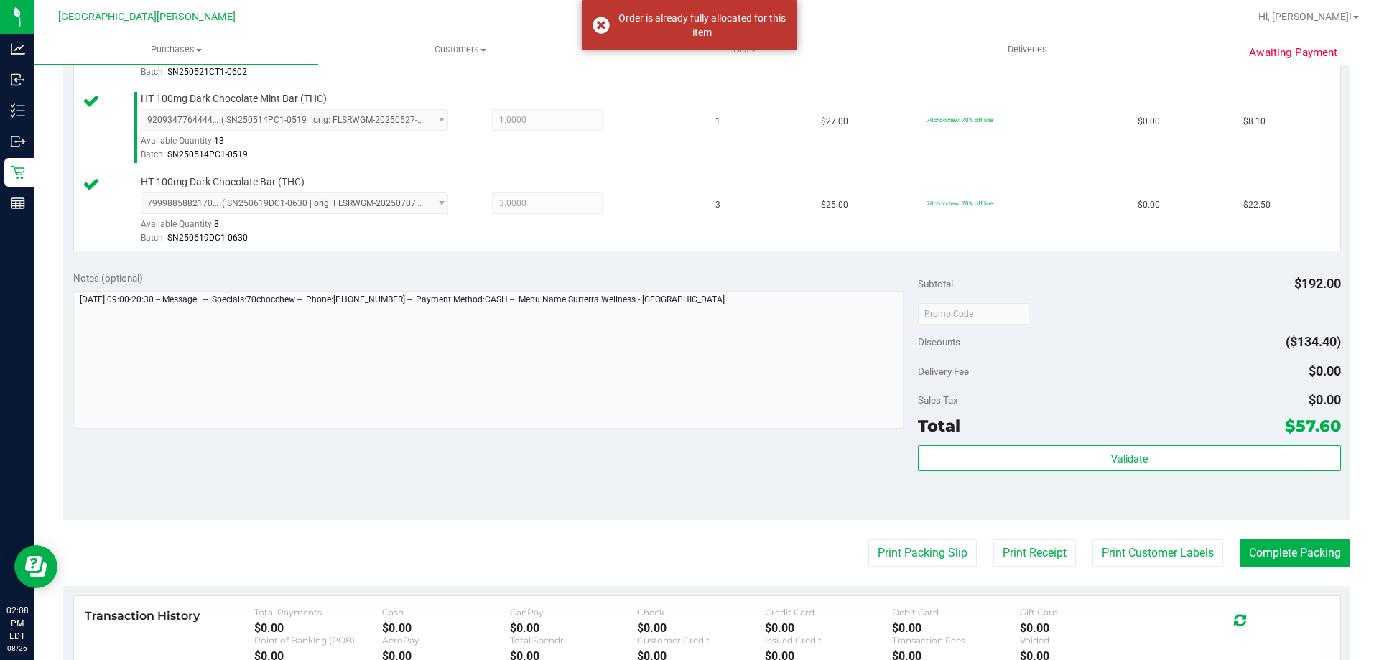
scroll to position [503, 0]
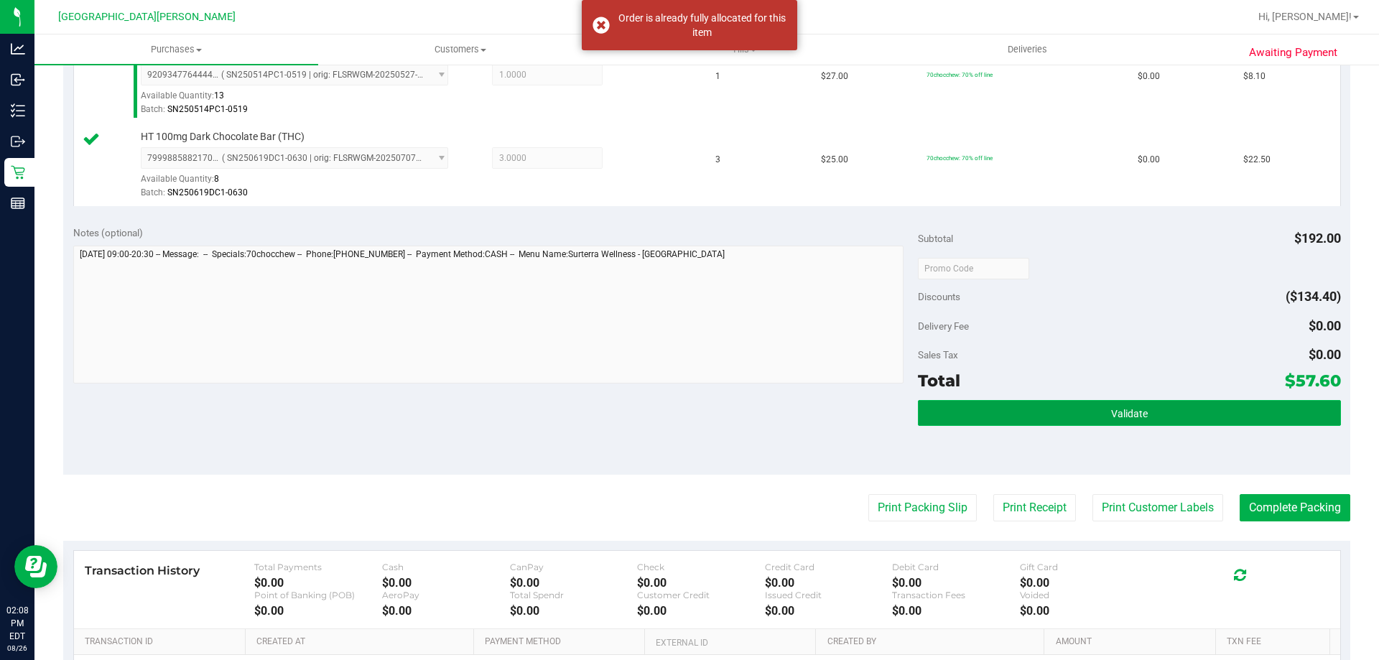
click at [1181, 414] on button "Validate" at bounding box center [1129, 413] width 422 height 26
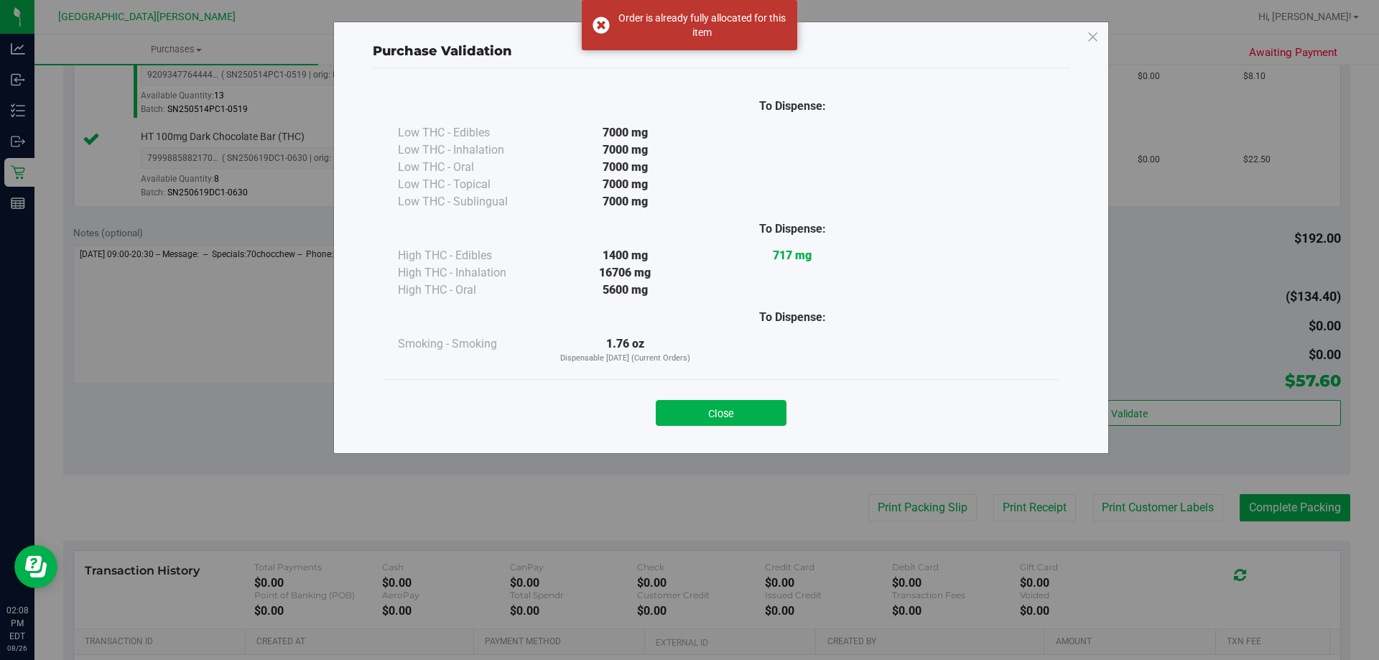
click at [758, 418] on button "Close" at bounding box center [721, 413] width 131 height 26
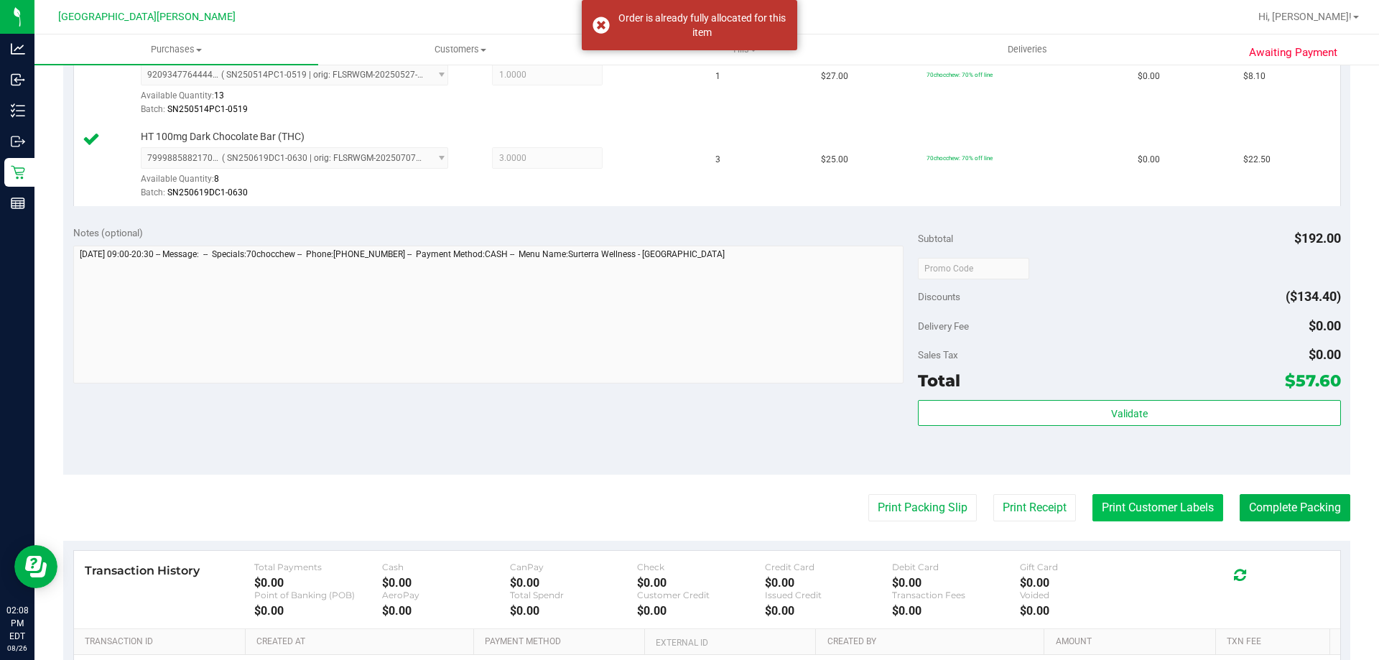
click at [1109, 505] on button "Print Customer Labels" at bounding box center [1157, 507] width 131 height 27
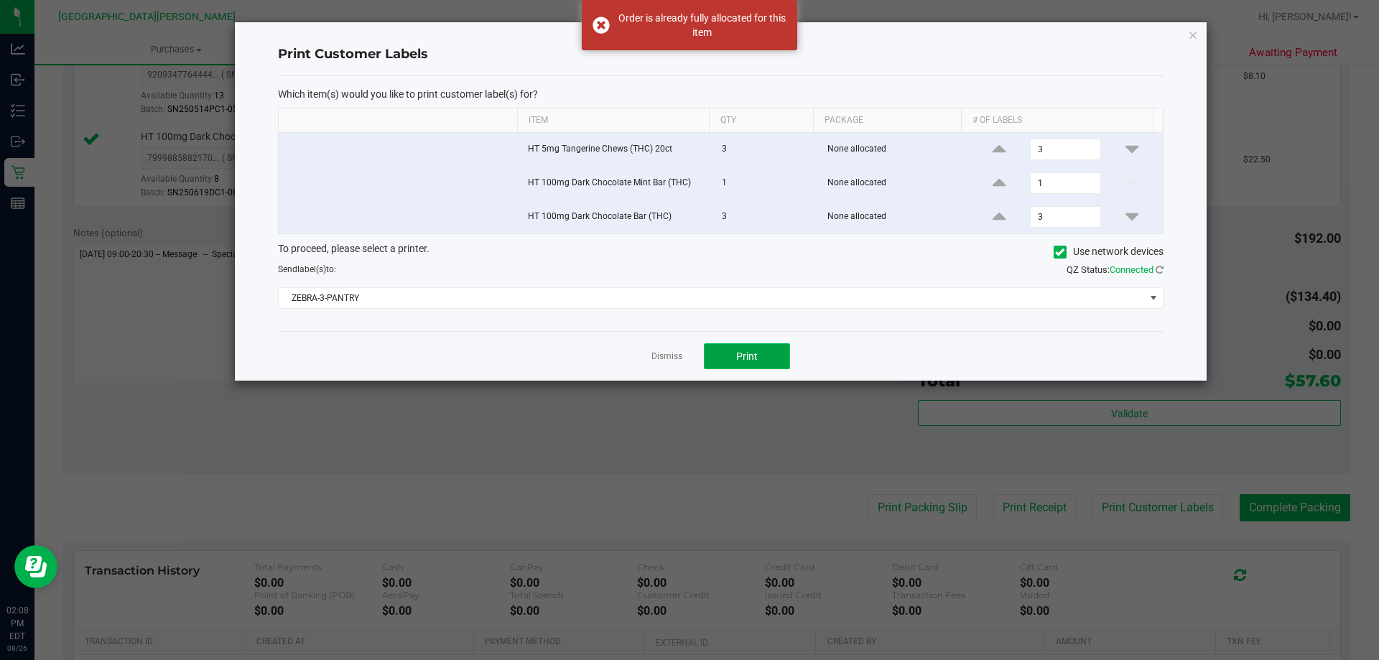
click at [751, 353] on span "Print" at bounding box center [747, 355] width 22 height 11
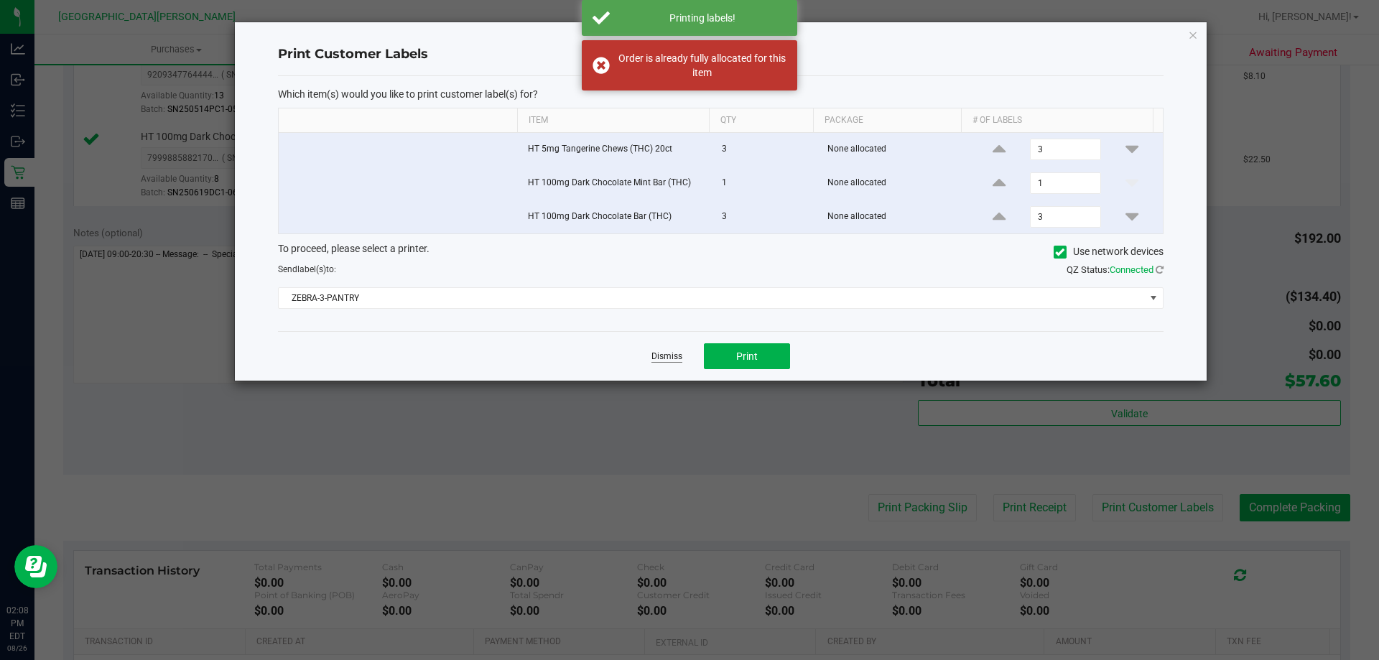
click at [665, 355] on link "Dismiss" at bounding box center [666, 356] width 31 height 12
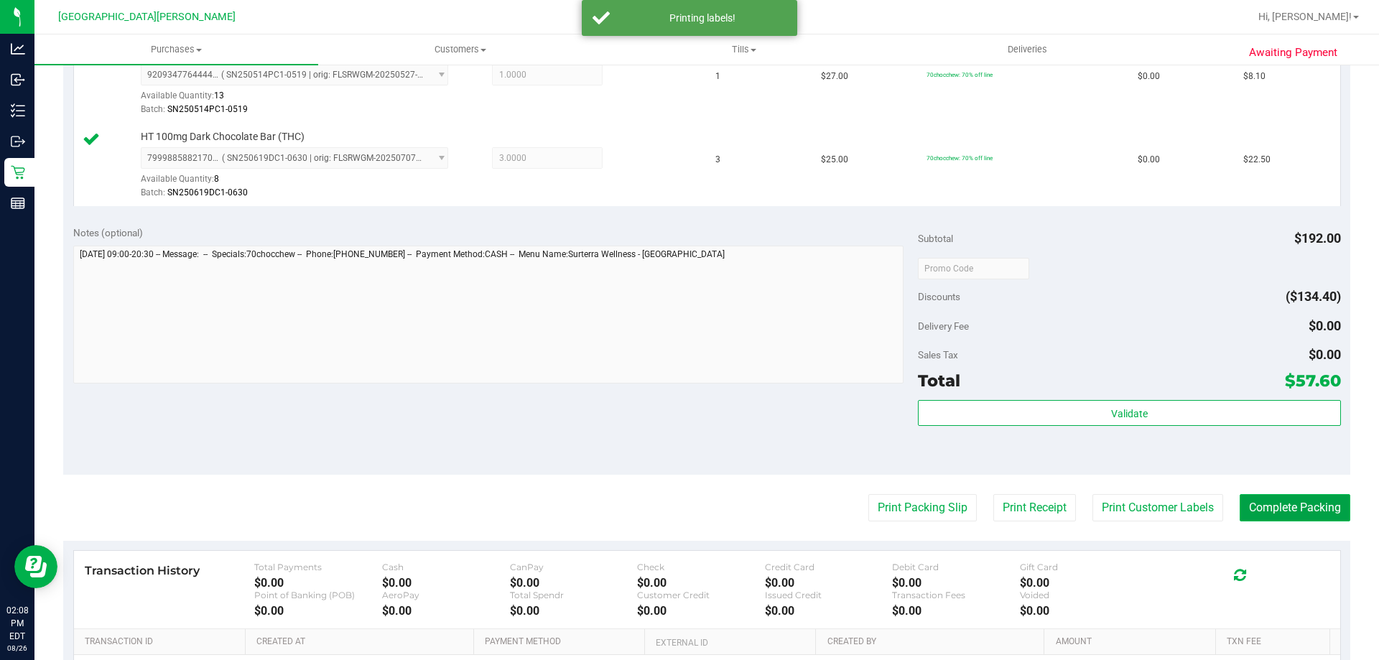
click at [1267, 507] on button "Complete Packing" at bounding box center [1295, 507] width 111 height 27
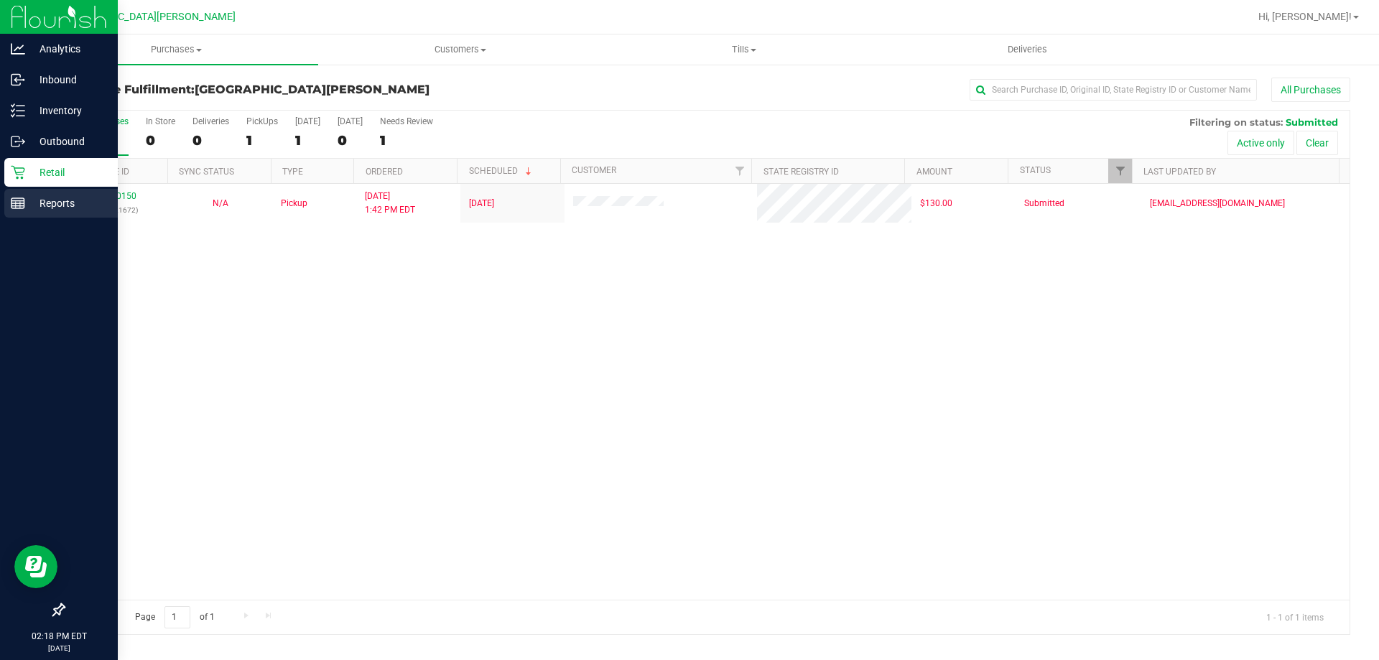
click at [10, 192] on div "Reports" at bounding box center [60, 203] width 113 height 29
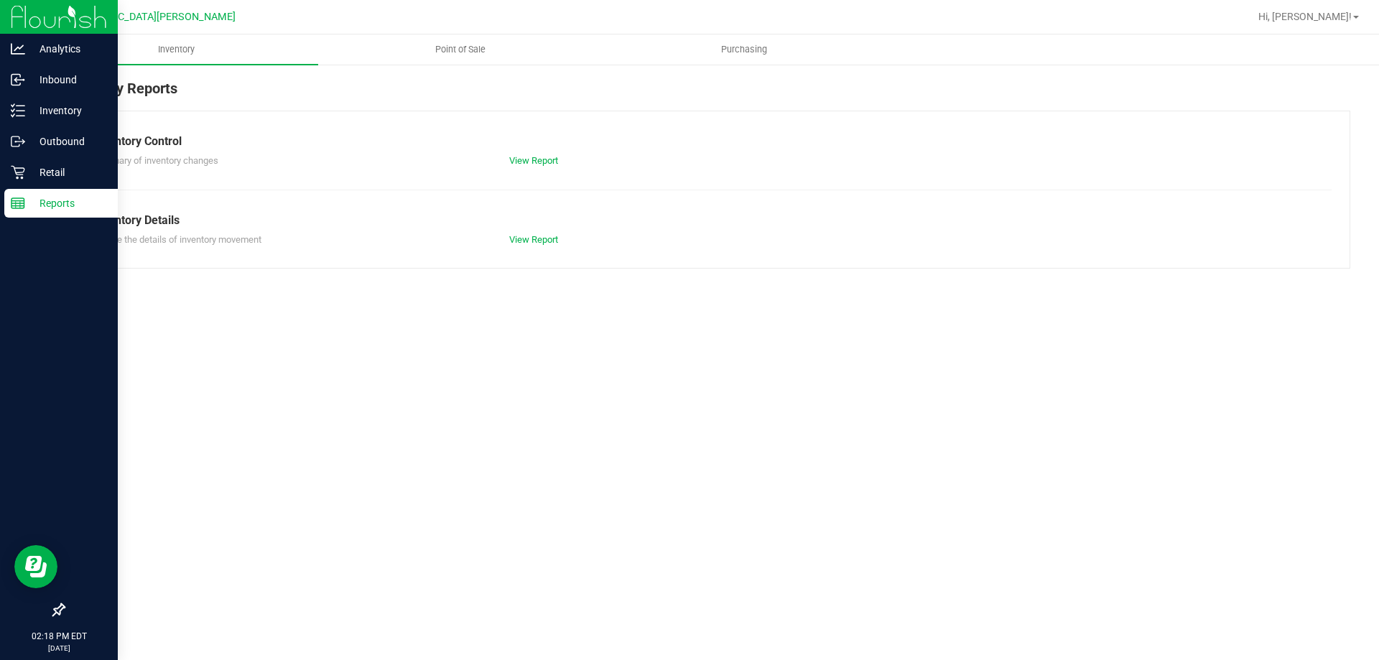
click at [46, 162] on div "Retail" at bounding box center [60, 172] width 113 height 29
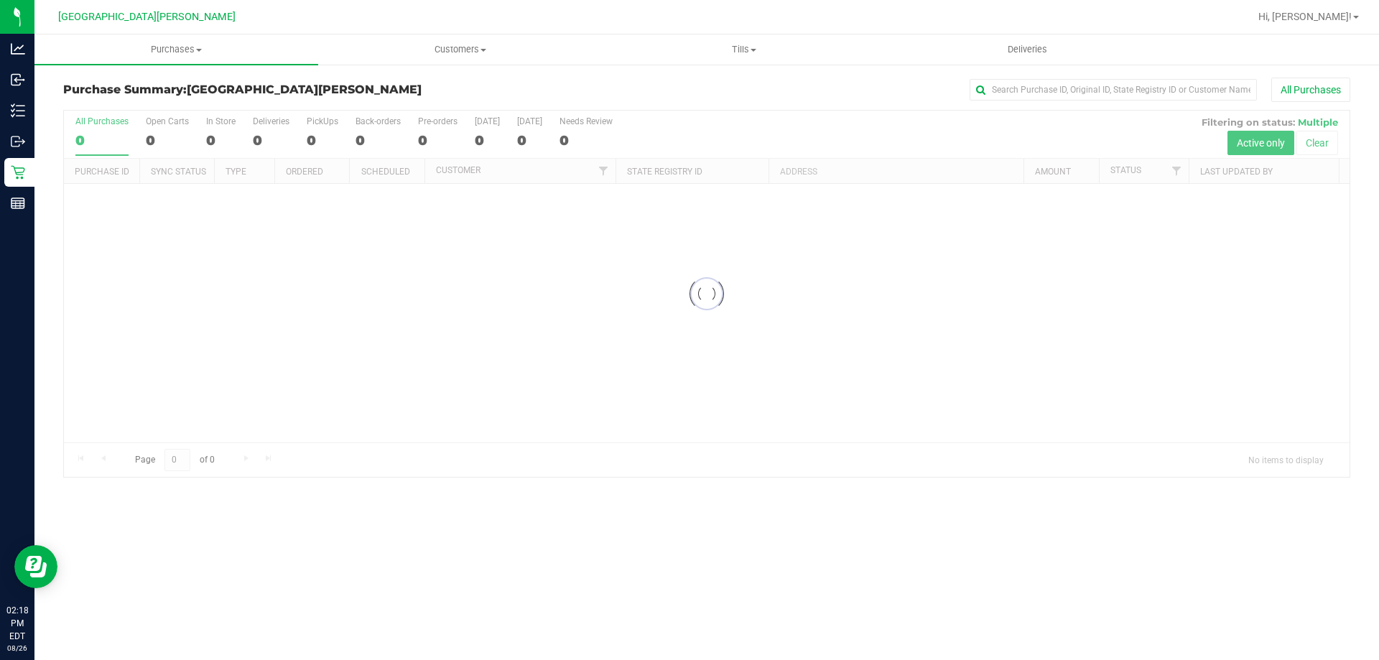
click at [162, 125] on div at bounding box center [707, 294] width 1286 height 366
click at [156, 129] on div at bounding box center [707, 294] width 1286 height 366
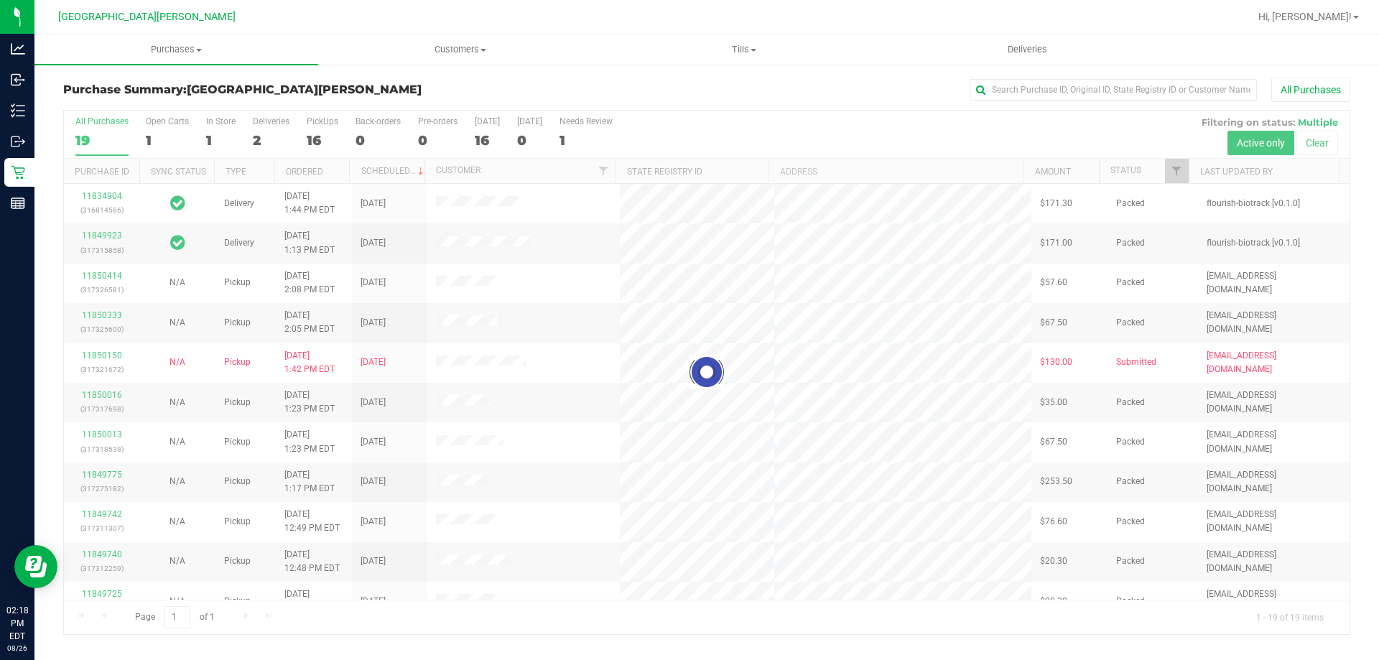
click at [157, 146] on div at bounding box center [707, 373] width 1286 height 524
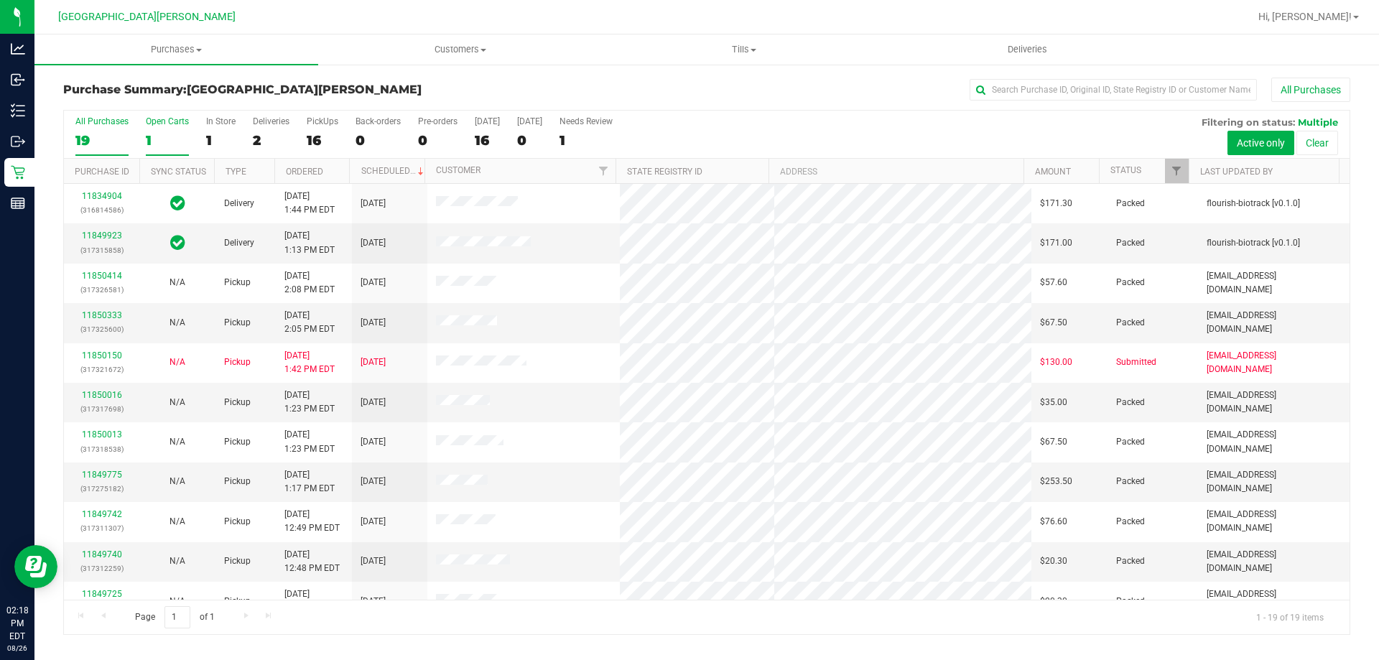
click at [147, 141] on div "1" at bounding box center [167, 140] width 43 height 17
click at [0, 0] on input "Open Carts 1" at bounding box center [0, 0] width 0 height 0
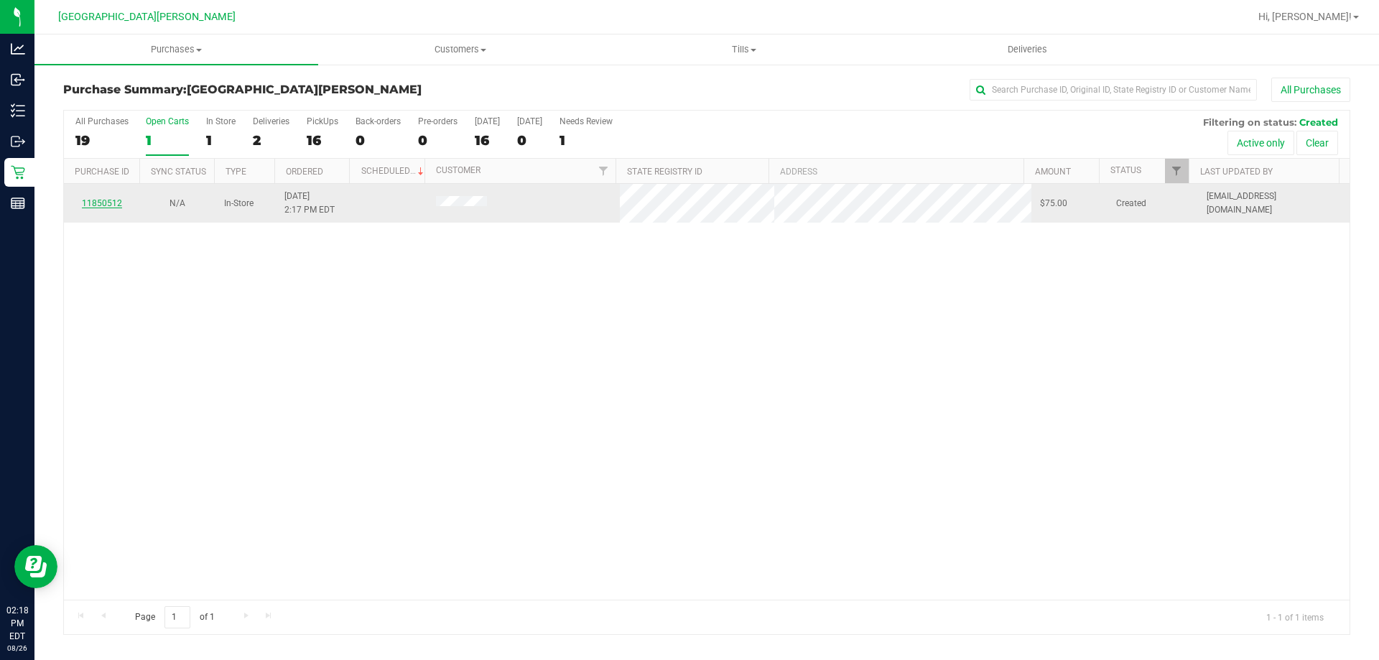
click at [109, 205] on link "11850512" at bounding box center [102, 203] width 40 height 10
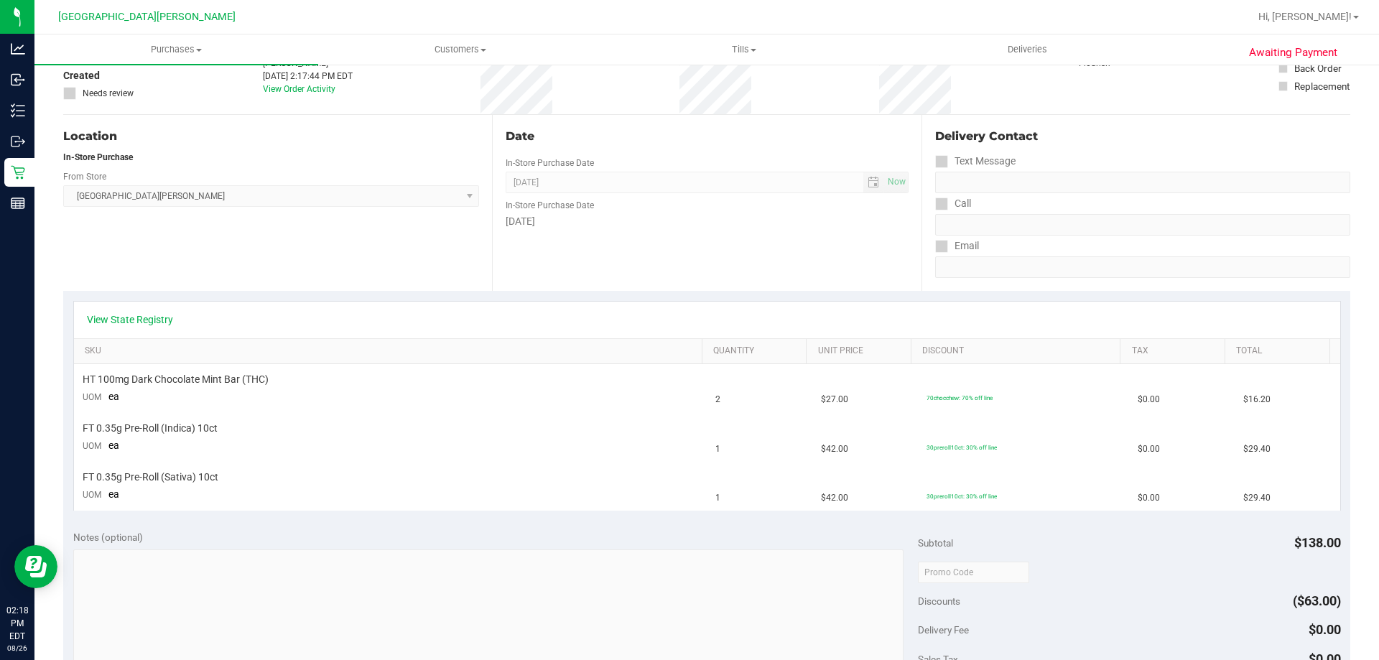
scroll to position [93, 0]
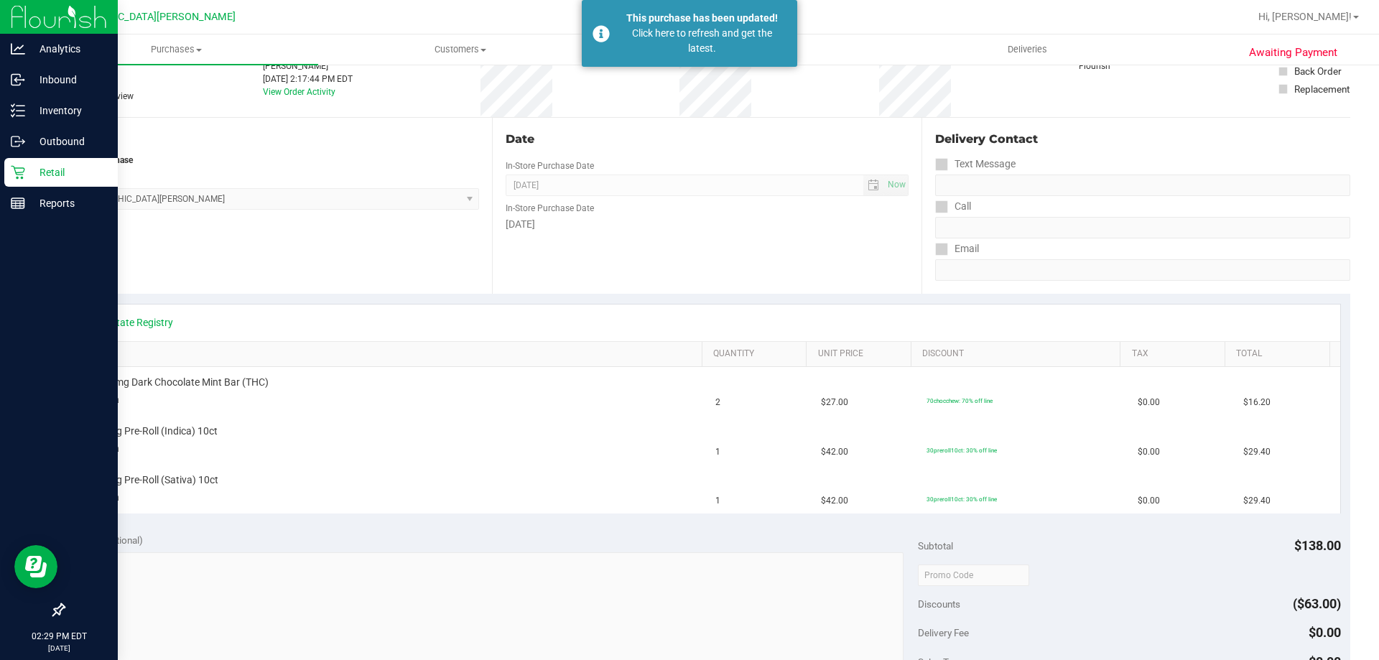
click at [17, 174] on icon at bounding box center [18, 173] width 14 height 14
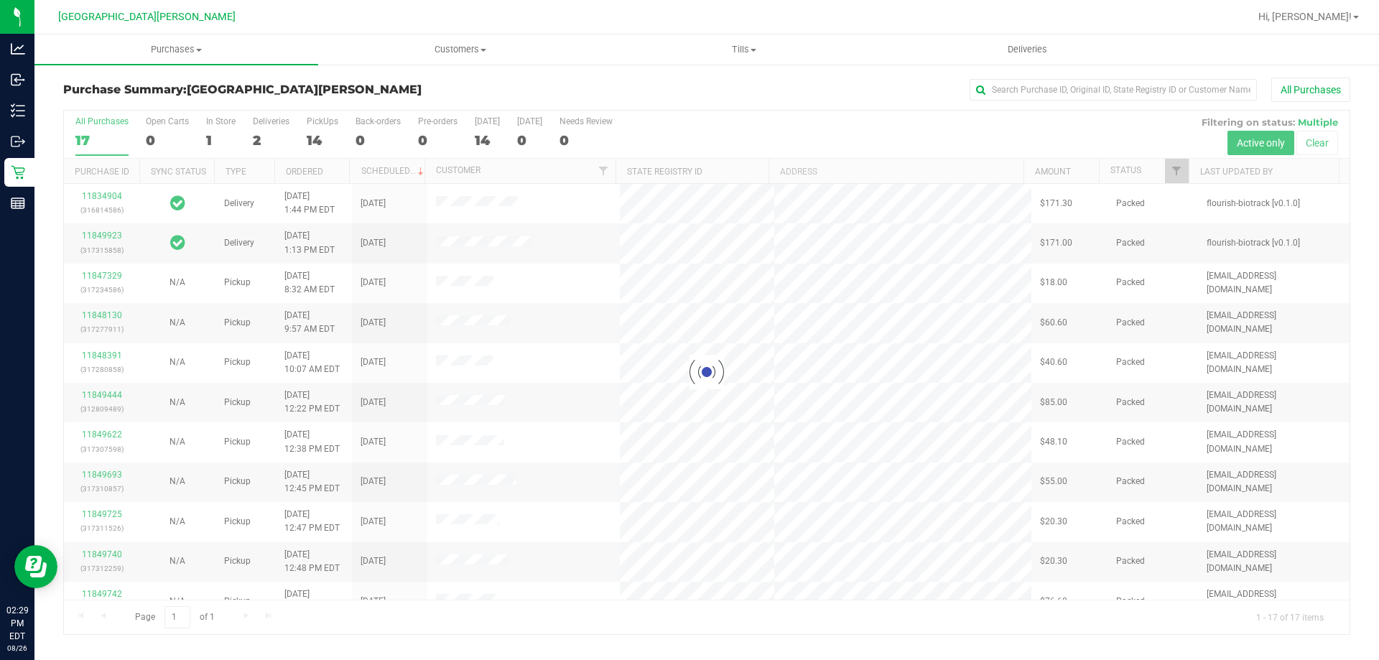
click at [215, 132] on div at bounding box center [707, 373] width 1286 height 524
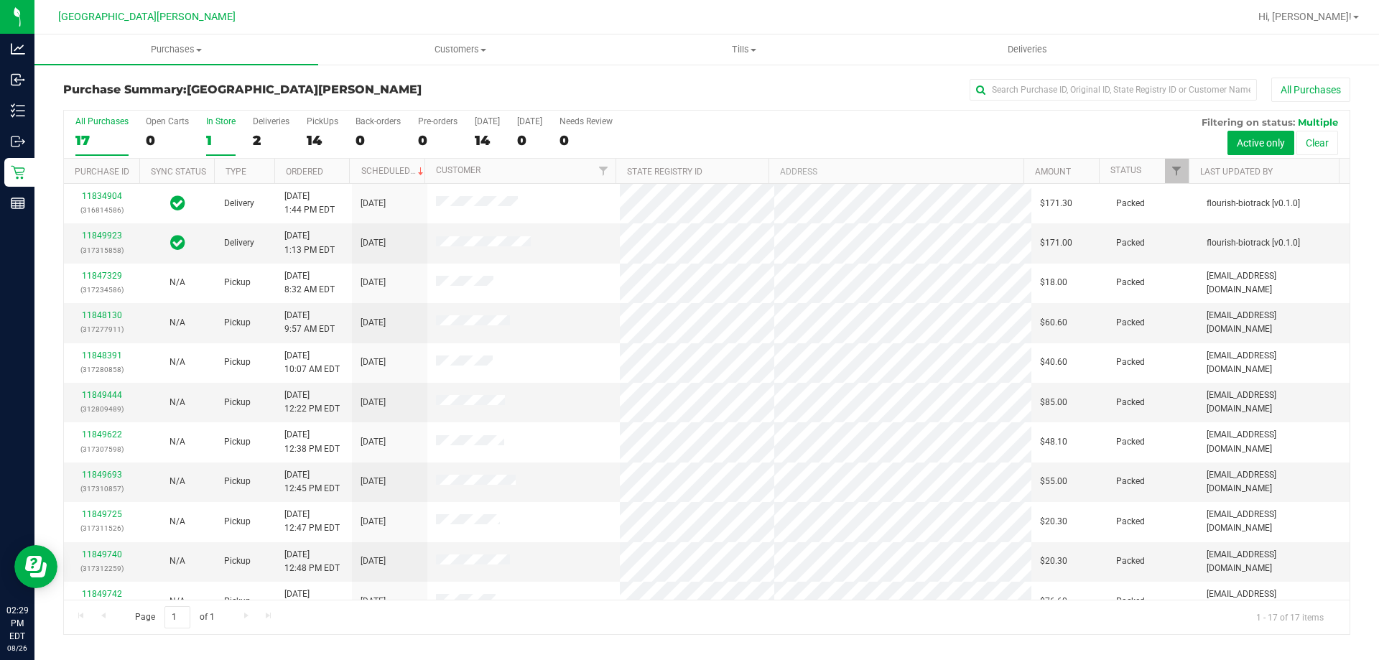
click at [227, 123] on div "In Store" at bounding box center [220, 121] width 29 height 10
click at [0, 0] on input "In Store 1" at bounding box center [0, 0] width 0 height 0
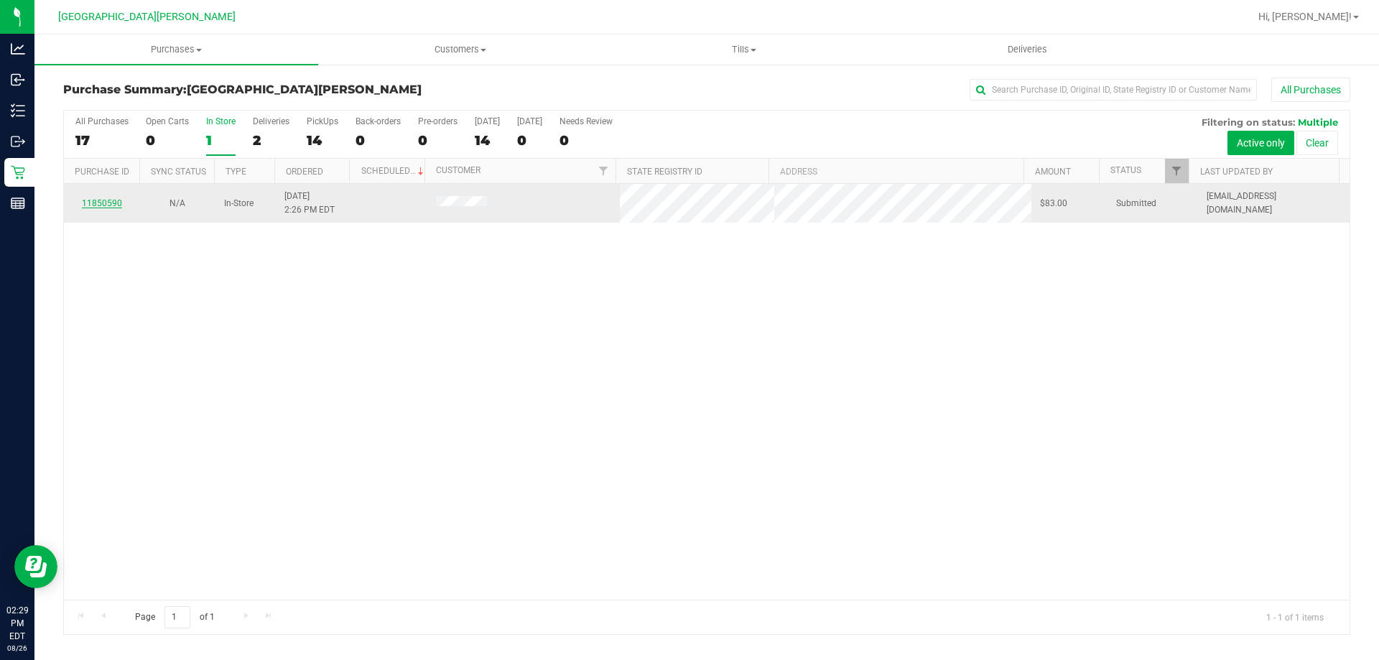
click at [108, 203] on link "11850590" at bounding box center [102, 203] width 40 height 10
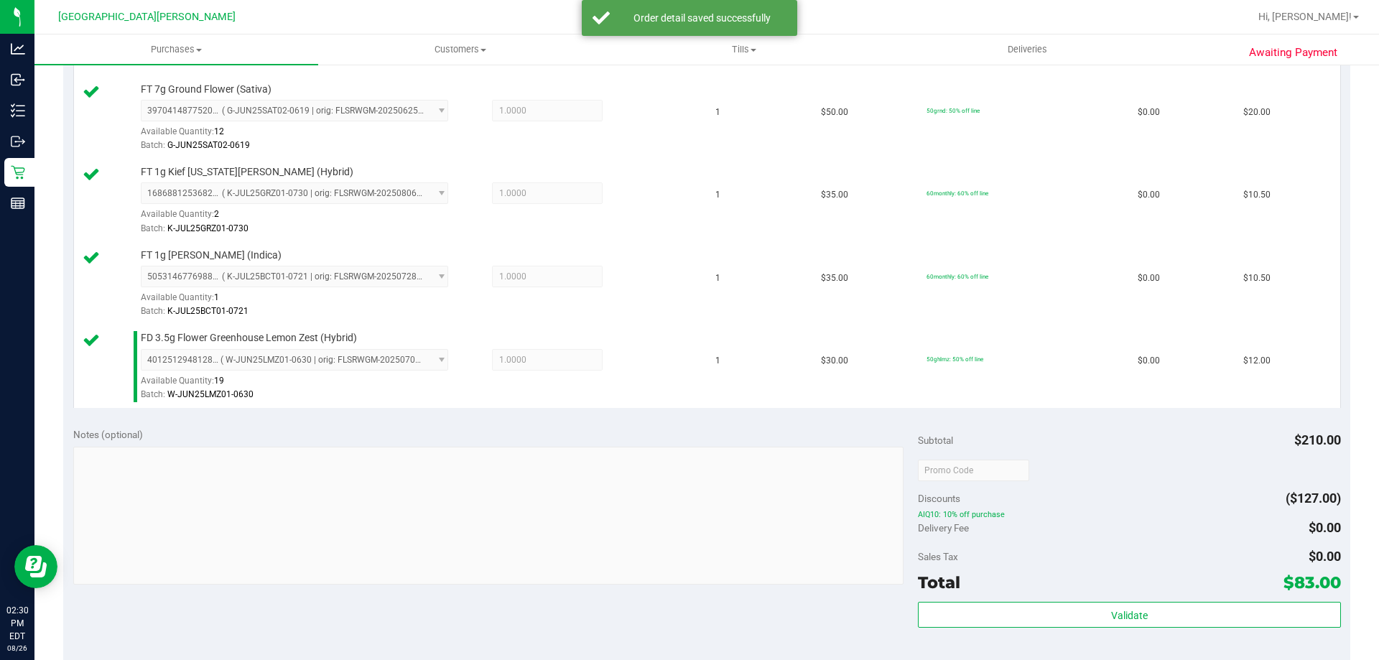
scroll to position [646, 0]
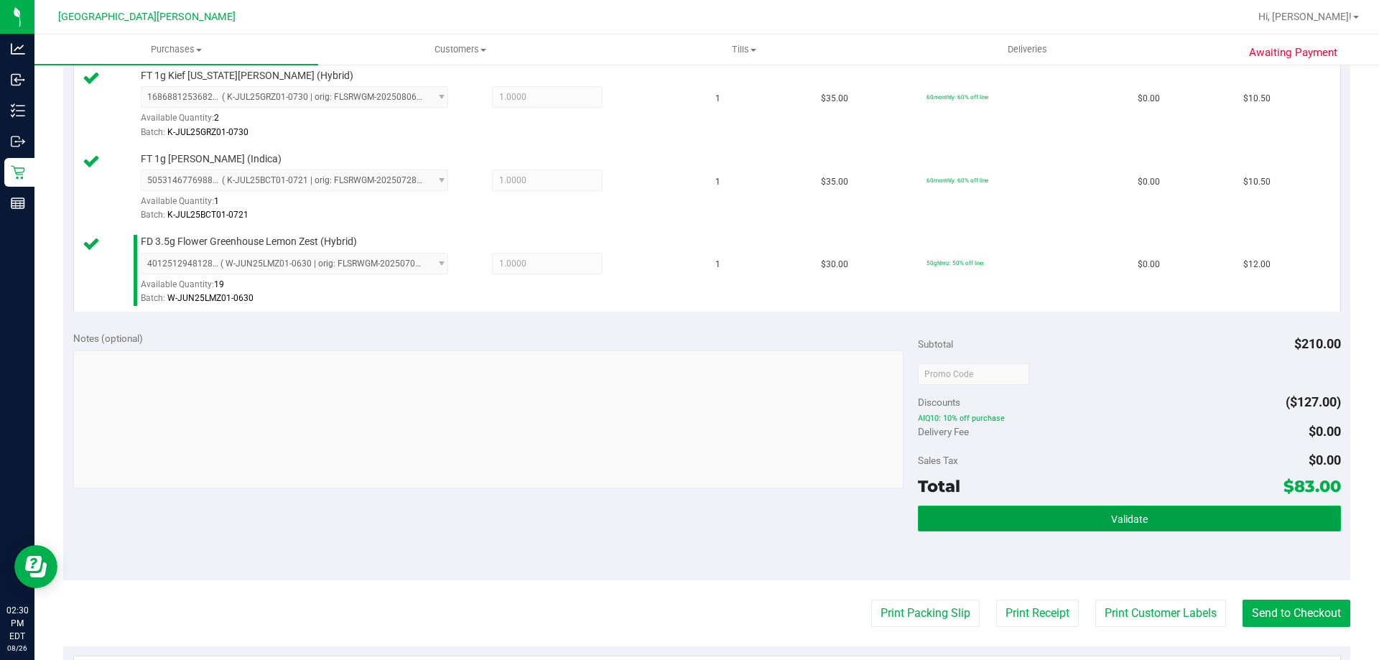
click at [1097, 511] on button "Validate" at bounding box center [1129, 519] width 422 height 26
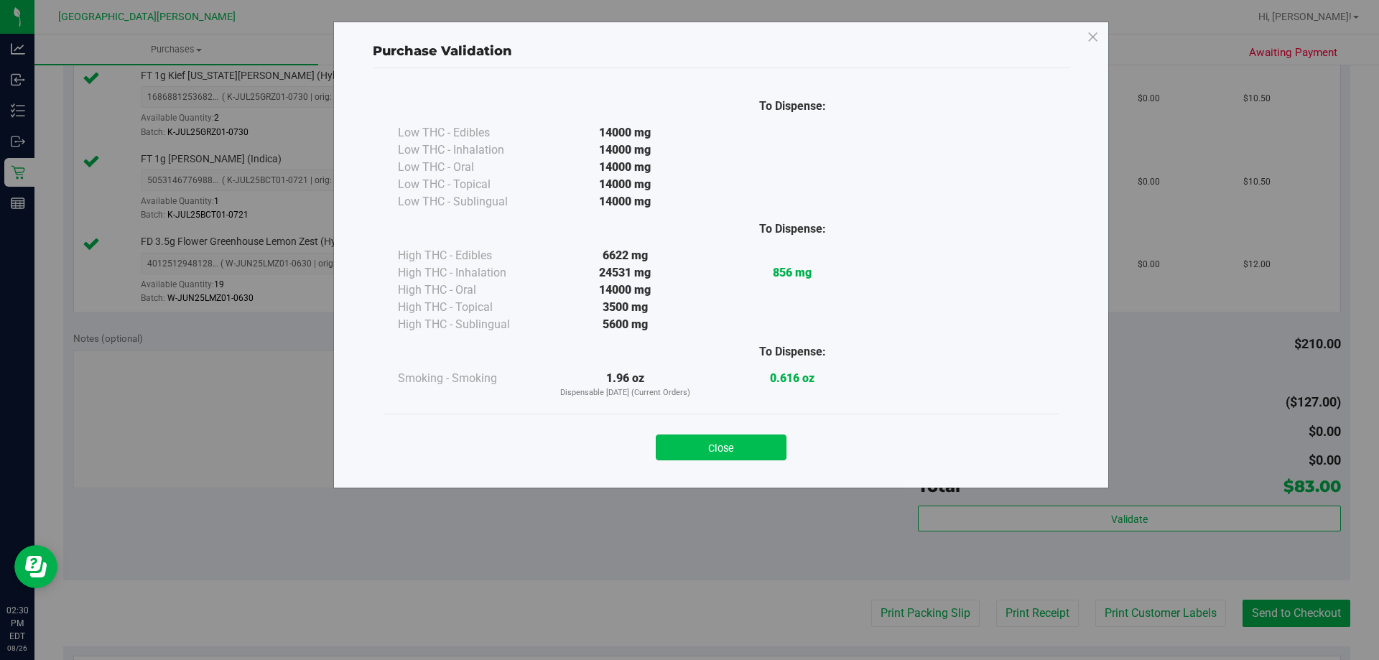
click at [767, 446] on button "Close" at bounding box center [721, 448] width 131 height 26
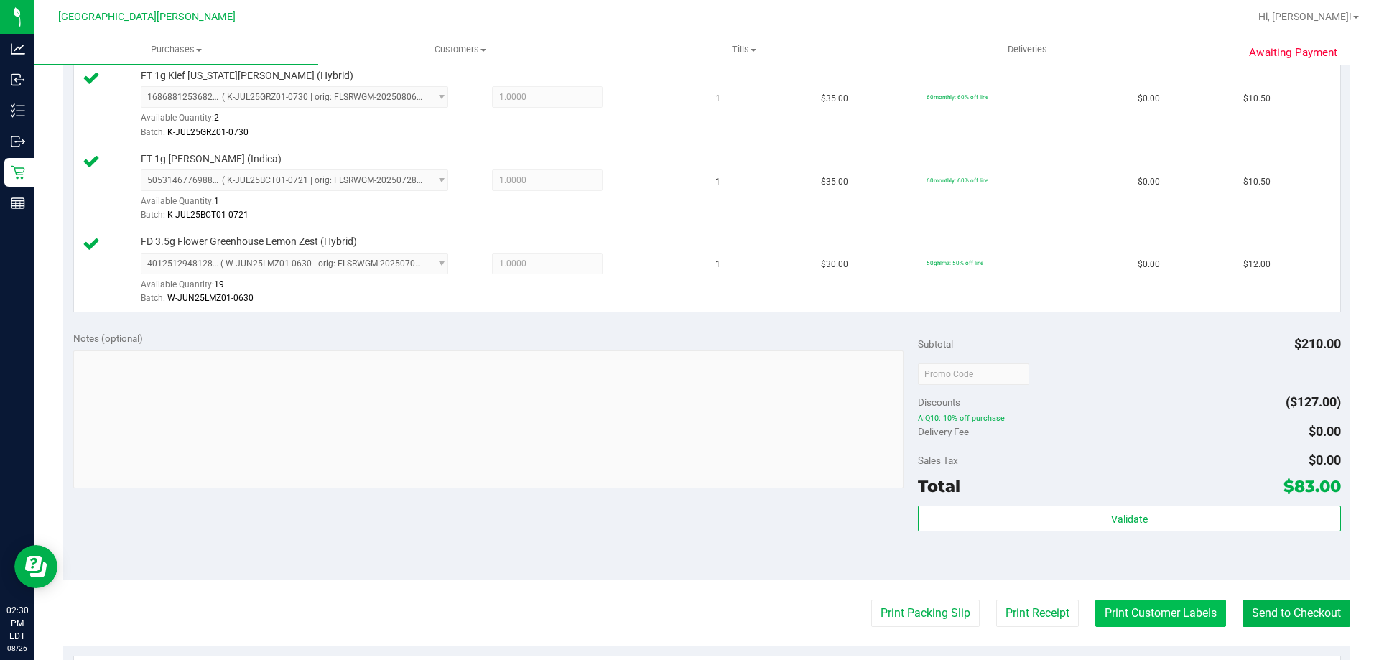
click at [1171, 619] on button "Print Customer Labels" at bounding box center [1160, 613] width 131 height 27
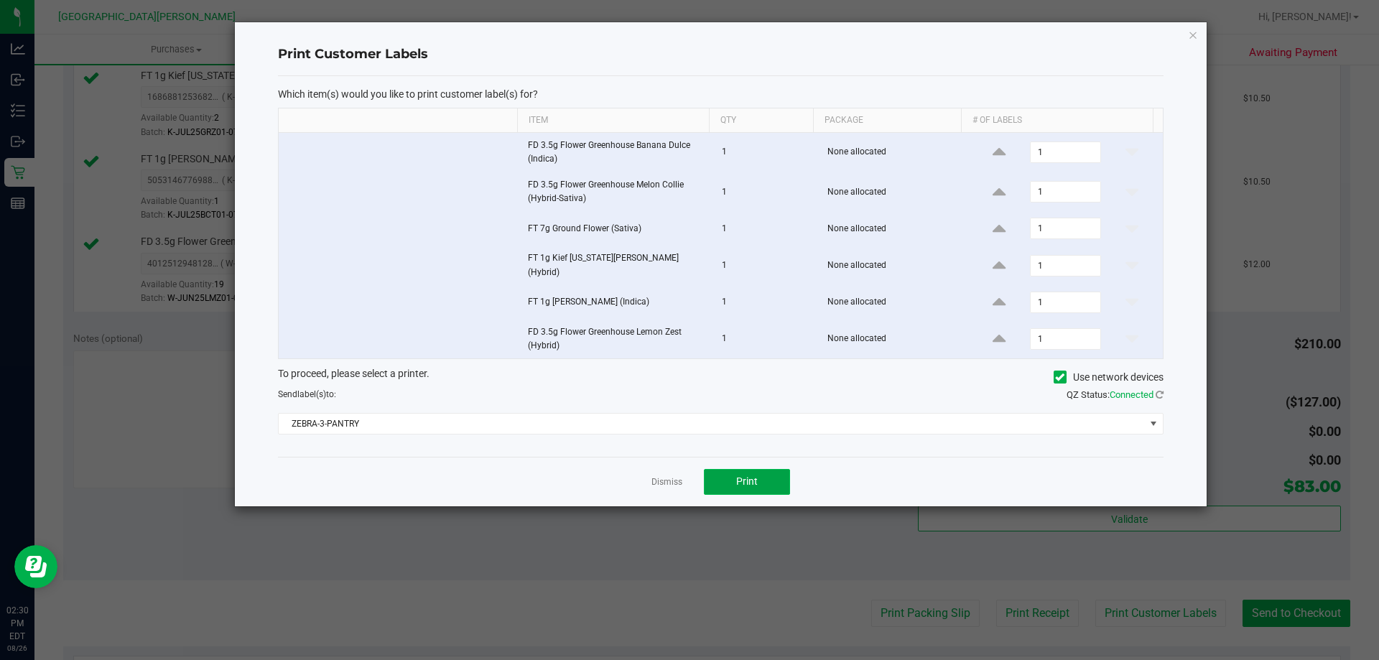
click at [758, 481] on button "Print" at bounding box center [747, 482] width 86 height 26
click at [677, 476] on link "Dismiss" at bounding box center [666, 482] width 31 height 12
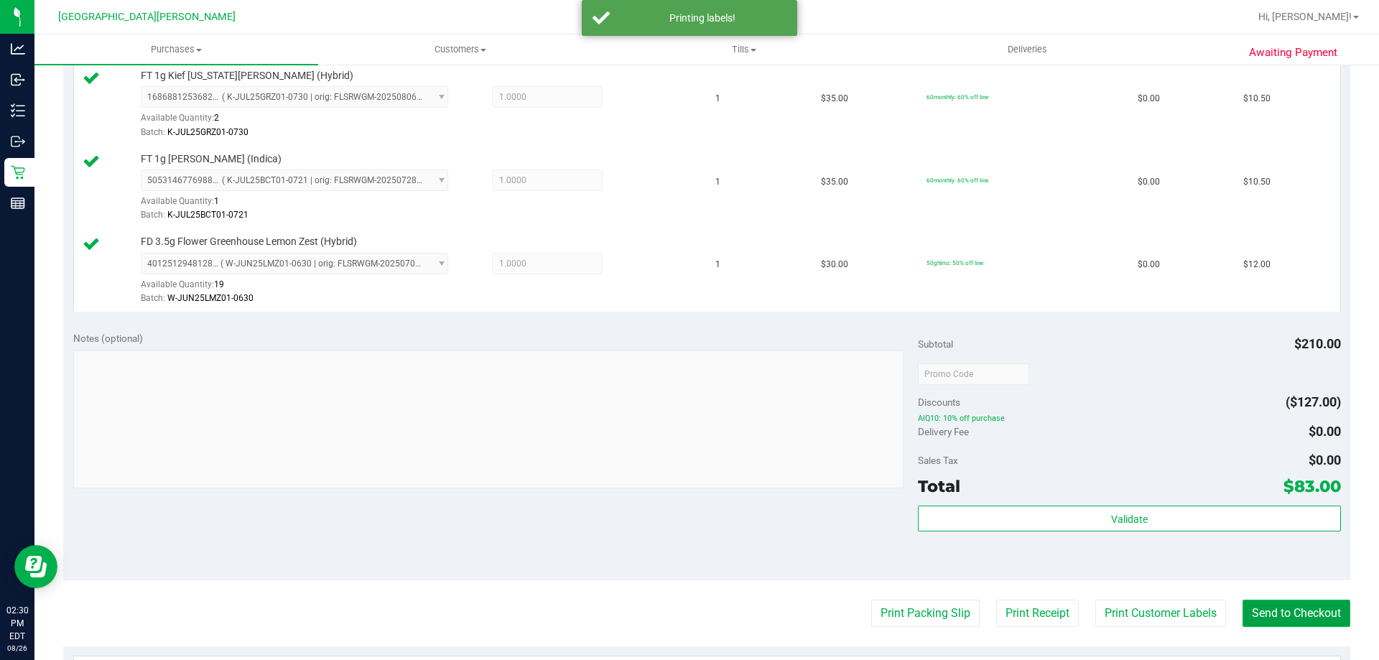
click at [1306, 610] on button "Send to Checkout" at bounding box center [1297, 613] width 108 height 27
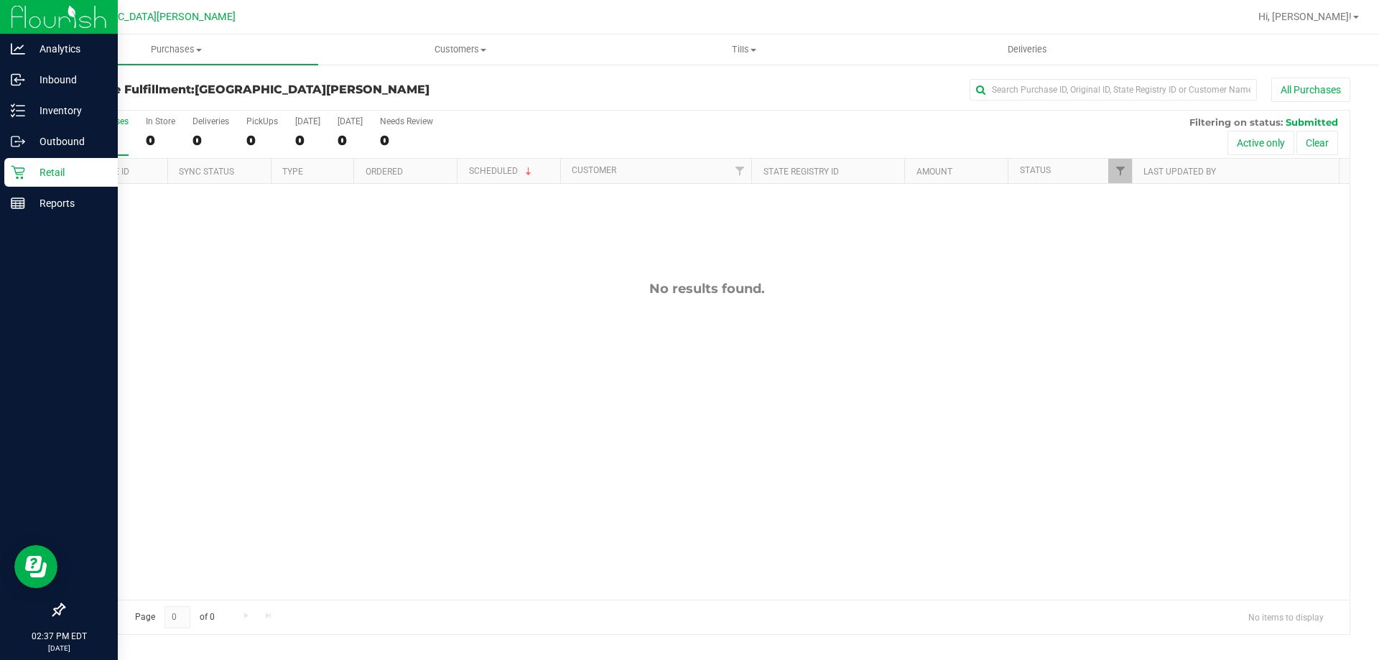
click at [19, 167] on icon at bounding box center [18, 172] width 14 height 14
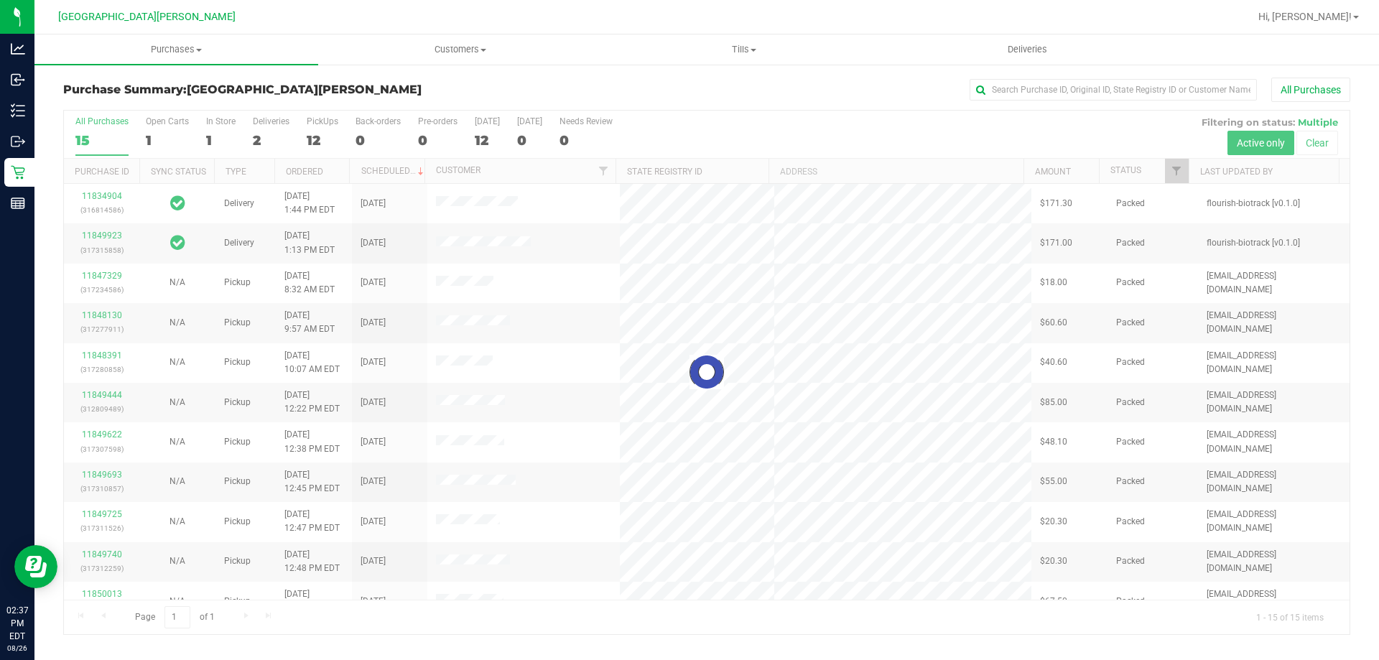
click at [218, 126] on div at bounding box center [707, 373] width 1286 height 524
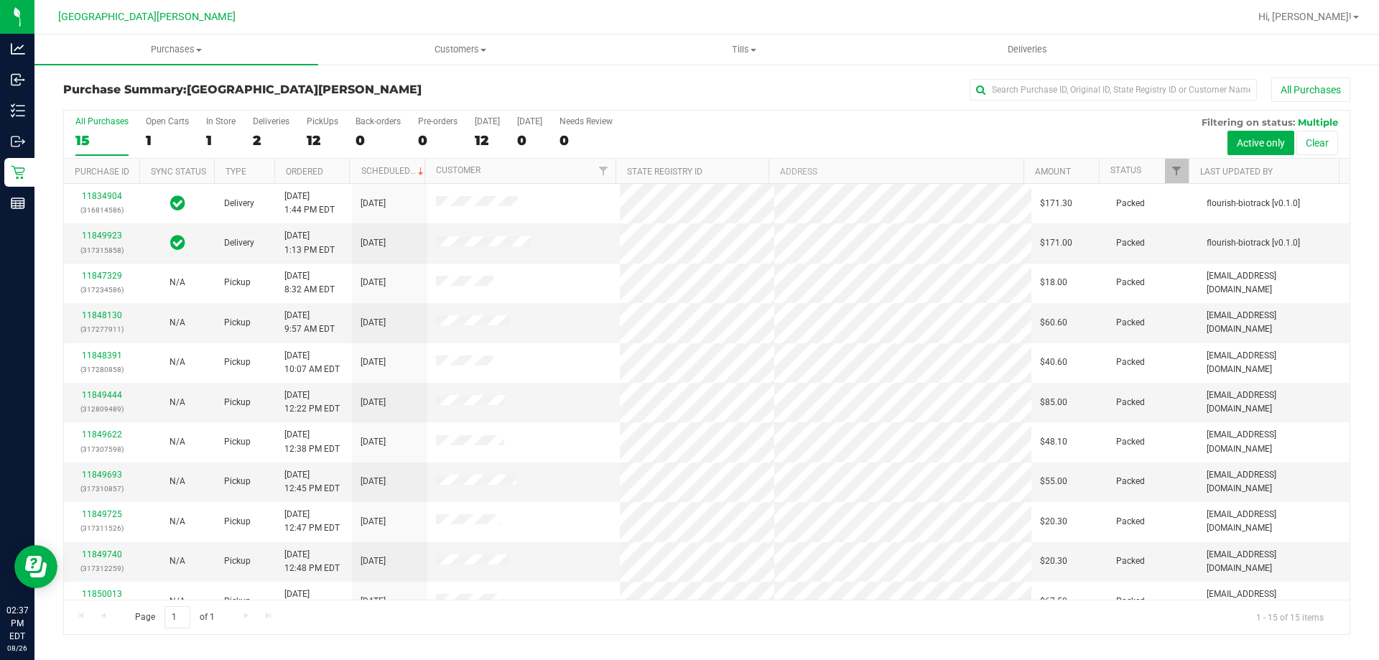
click at [218, 126] on div "In Store" at bounding box center [220, 121] width 29 height 10
click at [0, 0] on input "In Store 1" at bounding box center [0, 0] width 0 height 0
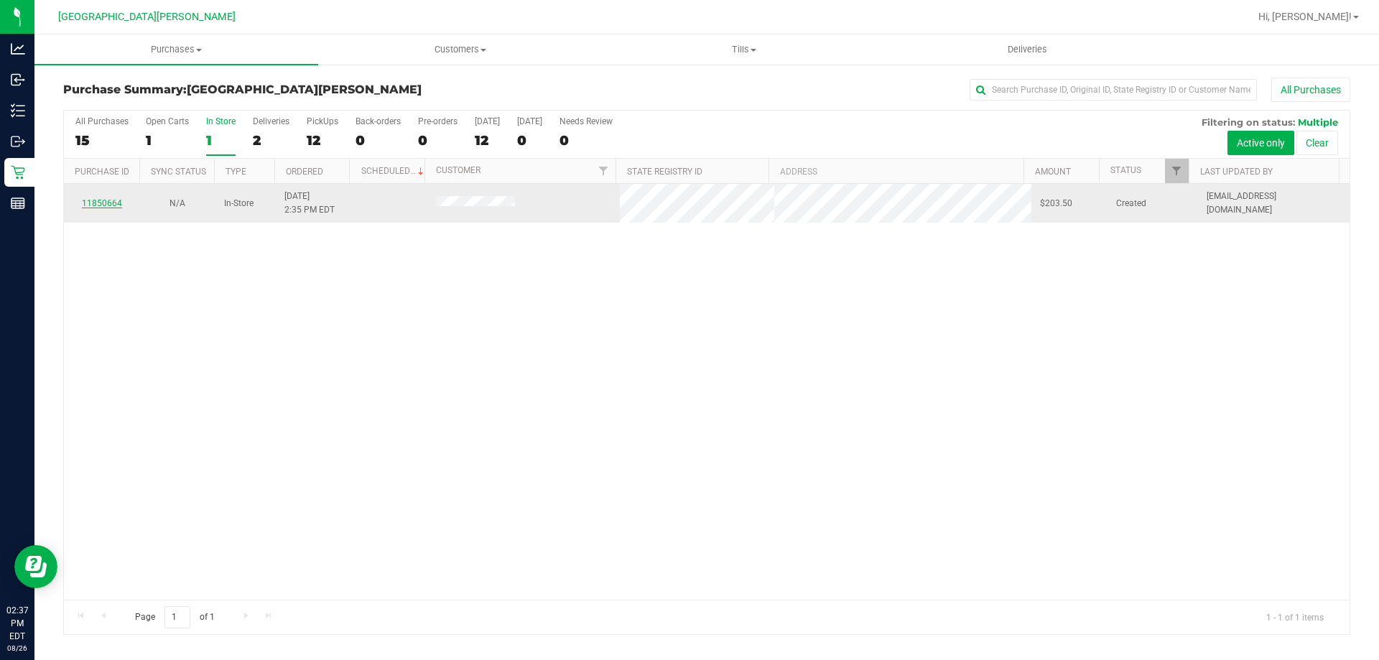
click at [113, 203] on link "11850664" at bounding box center [102, 203] width 40 height 10
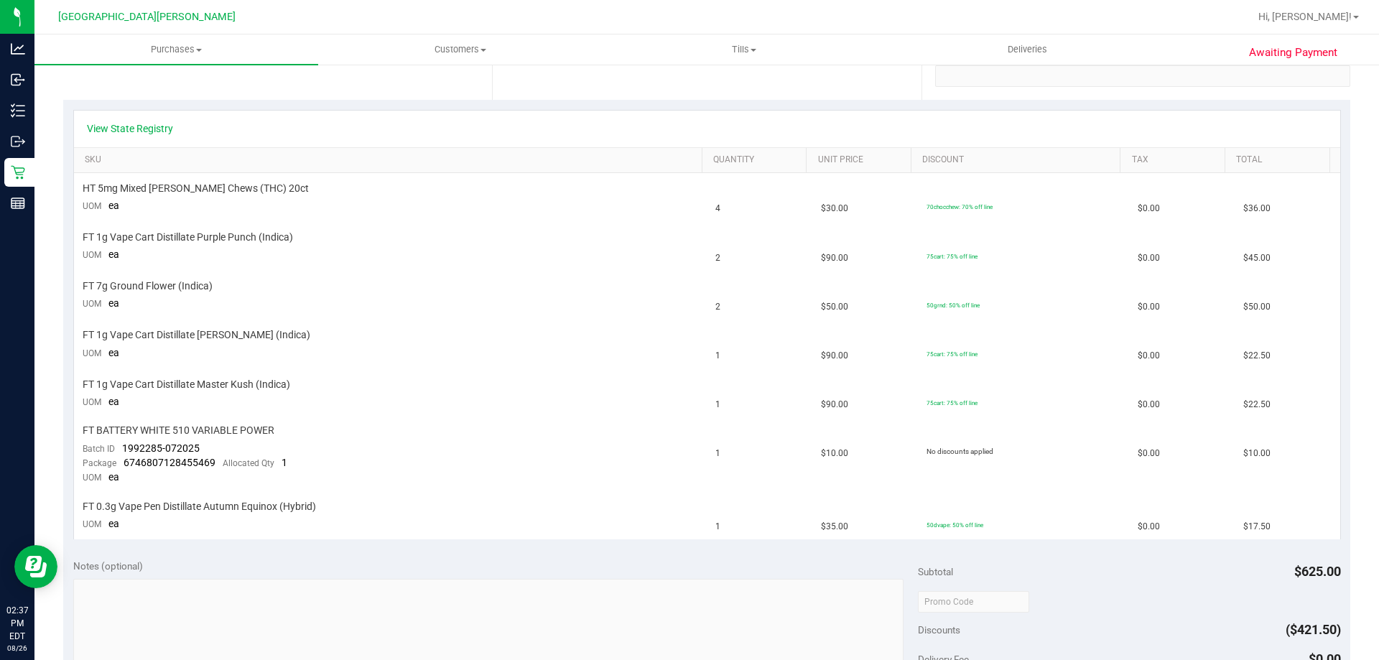
scroll to position [359, 0]
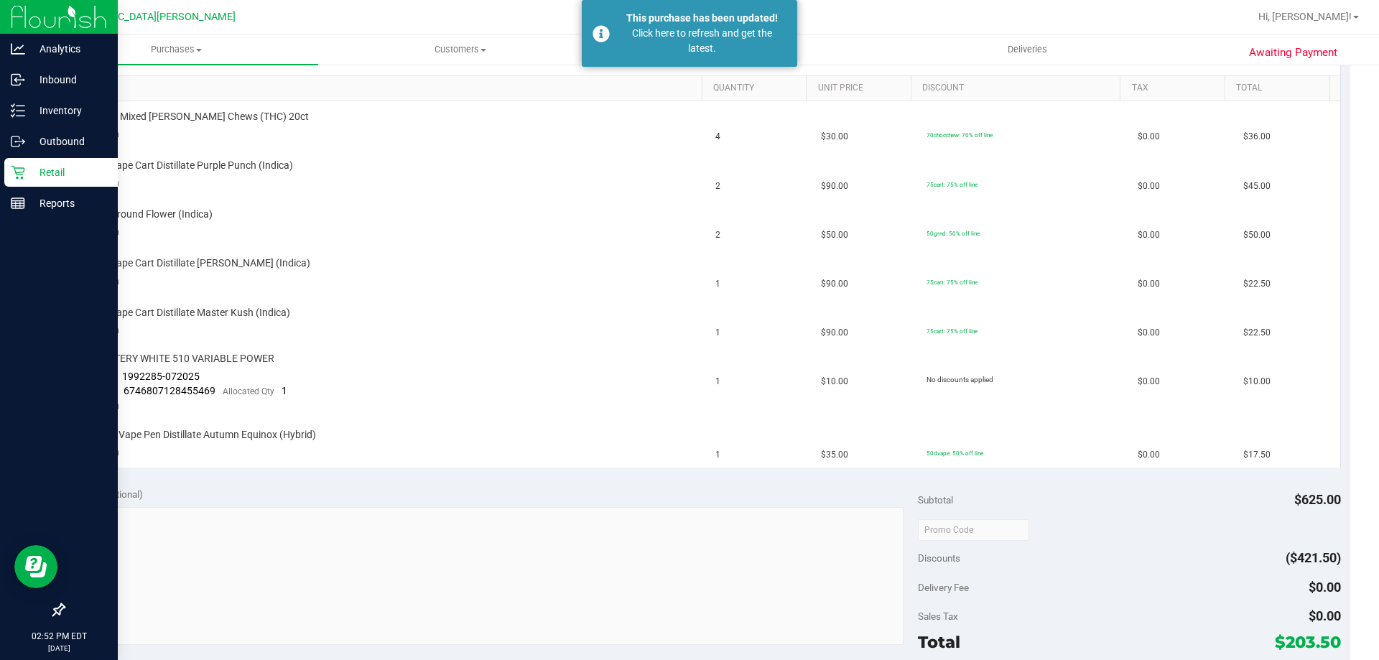
click at [46, 170] on p "Retail" at bounding box center [68, 172] width 86 height 17
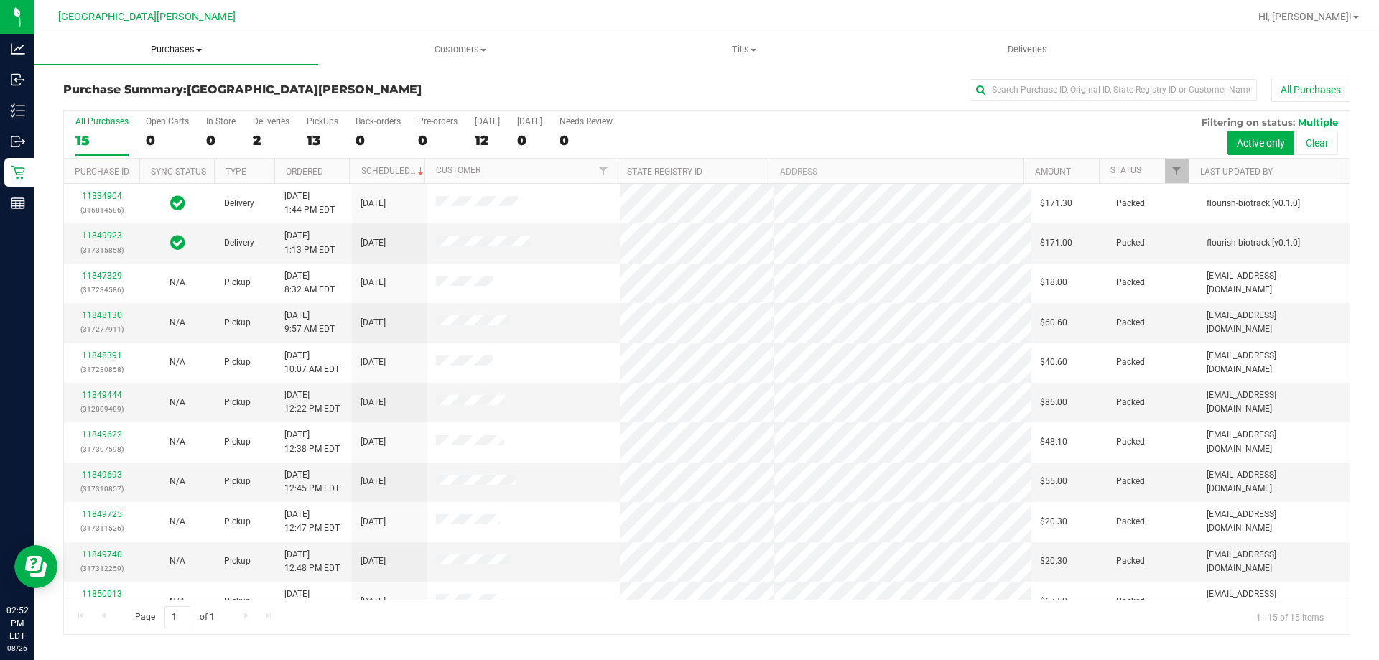
click at [188, 52] on span "Purchases" at bounding box center [176, 49] width 284 height 13
click at [165, 103] on li "Fulfillment" at bounding box center [176, 104] width 284 height 17
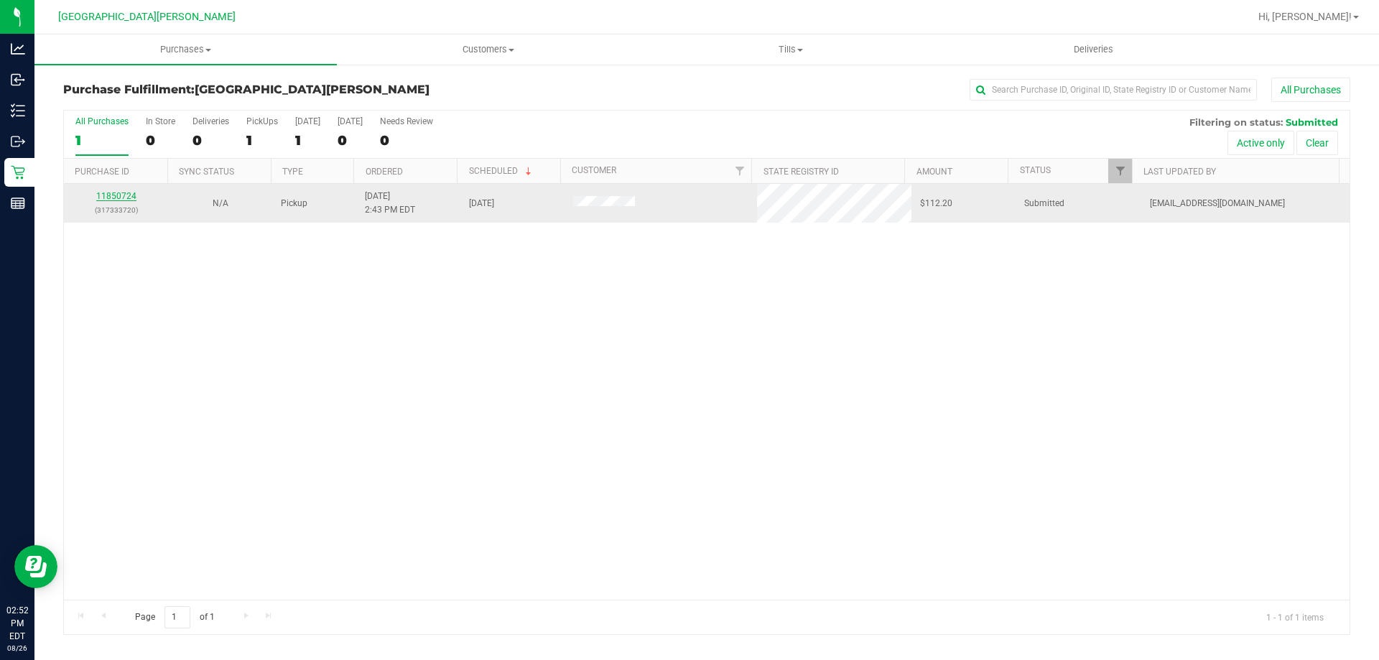
click at [111, 191] on link "11850724" at bounding box center [116, 196] width 40 height 10
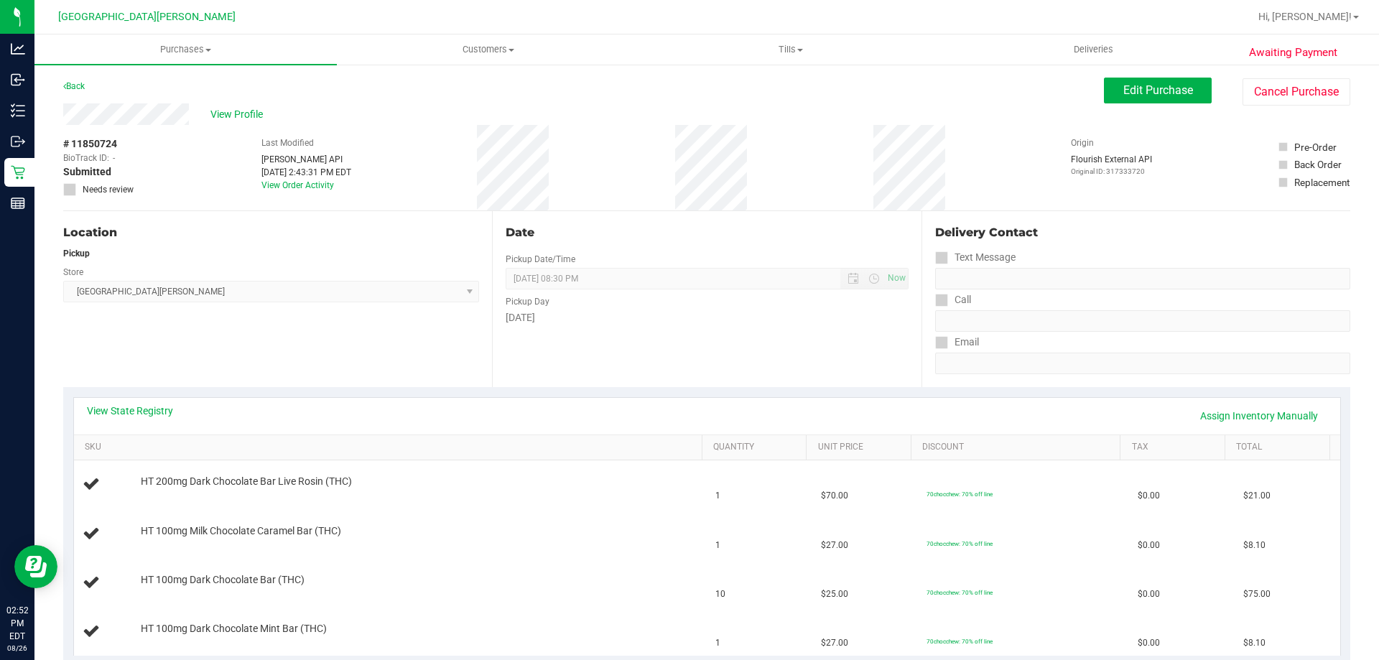
scroll to position [144, 0]
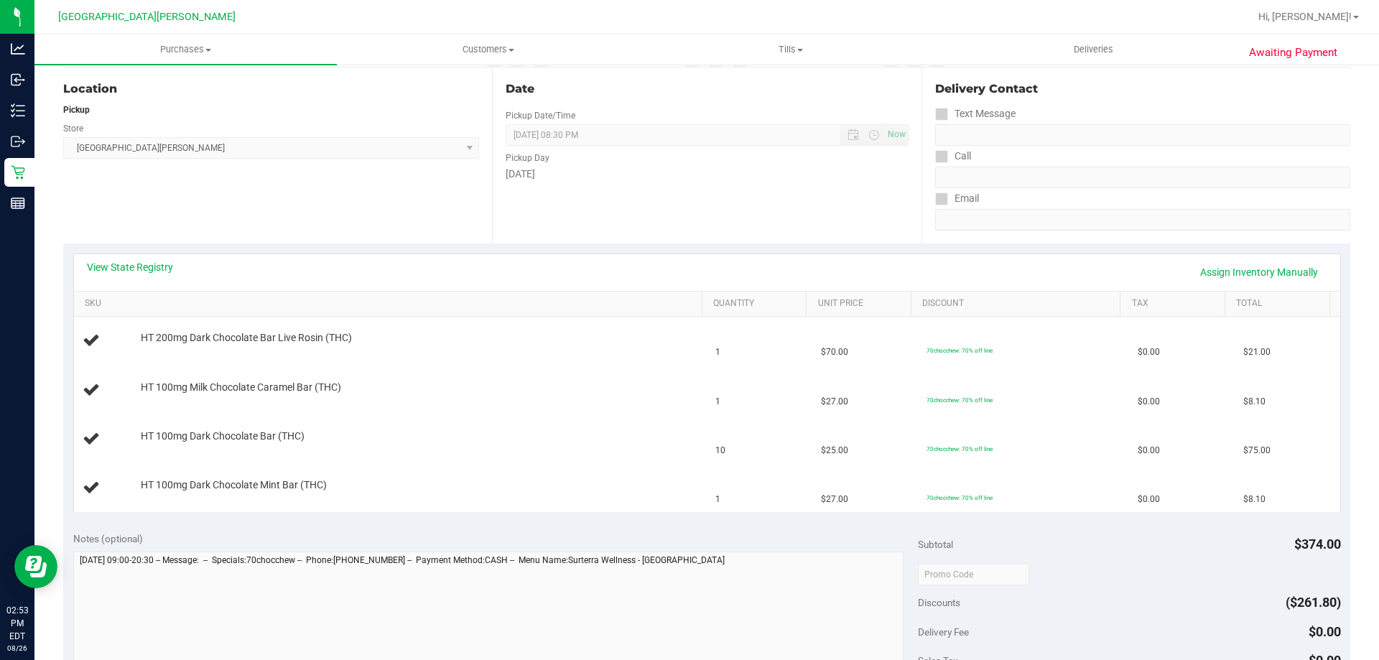
click at [126, 256] on div "View State Registry Assign Inventory Manually" at bounding box center [707, 272] width 1266 height 37
click at [120, 264] on link "View State Registry" at bounding box center [130, 267] width 86 height 14
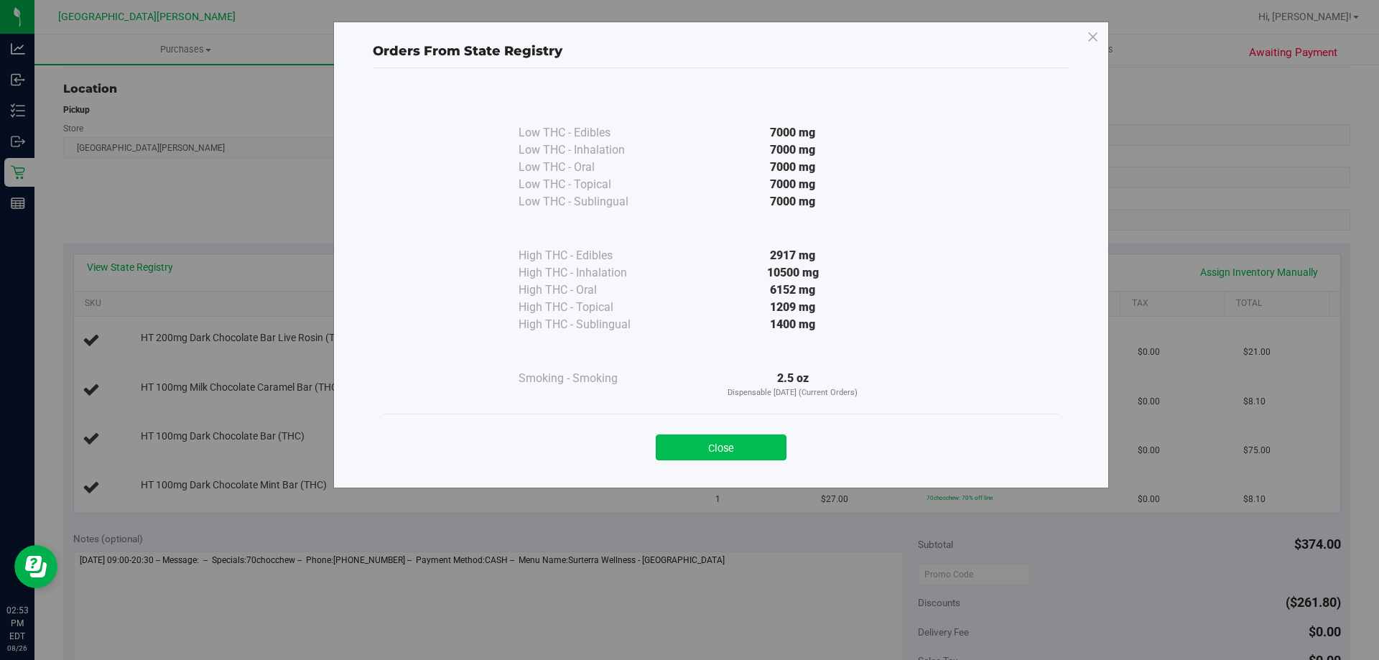
click at [736, 445] on button "Close" at bounding box center [721, 448] width 131 height 26
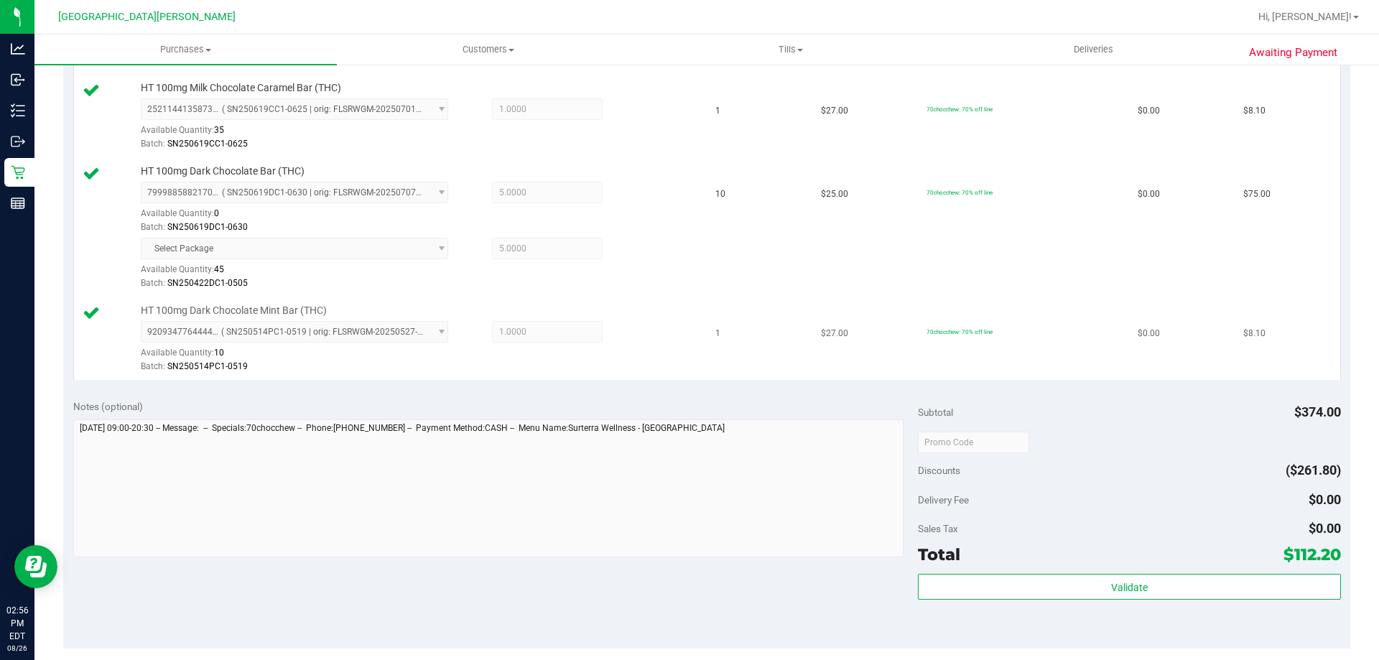
scroll to position [575, 0]
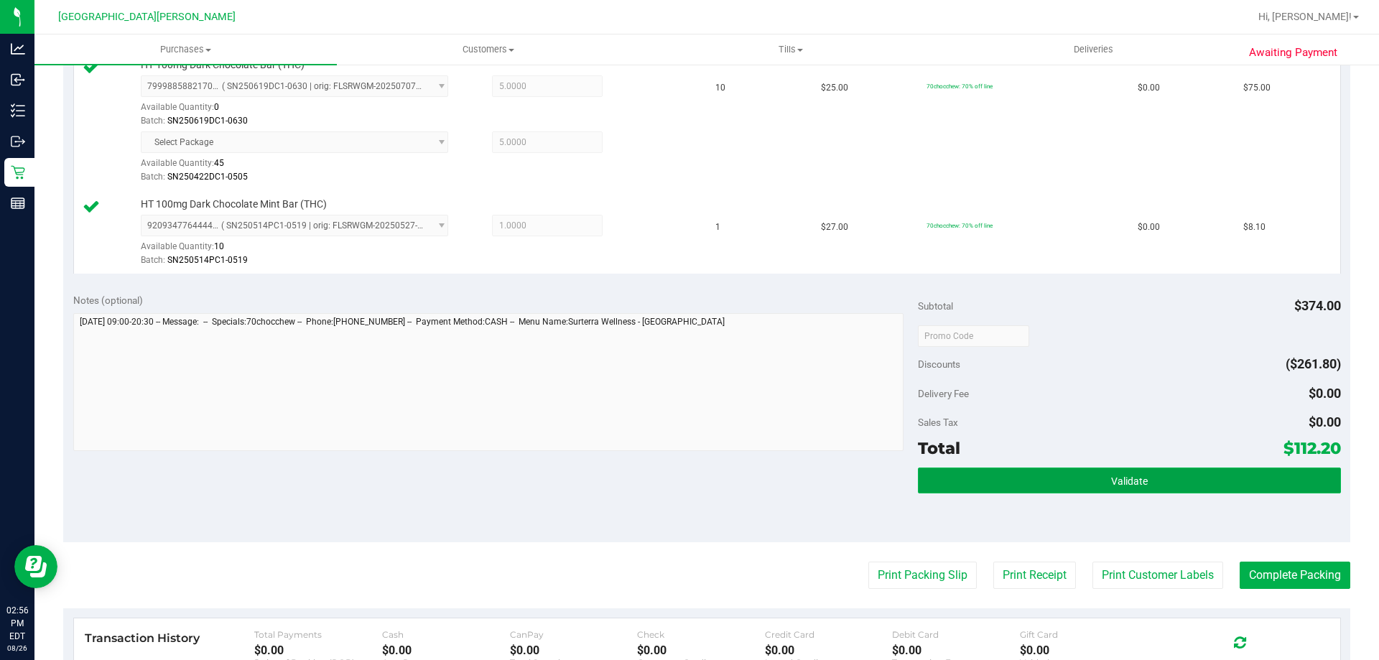
click at [1148, 480] on button "Validate" at bounding box center [1129, 481] width 422 height 26
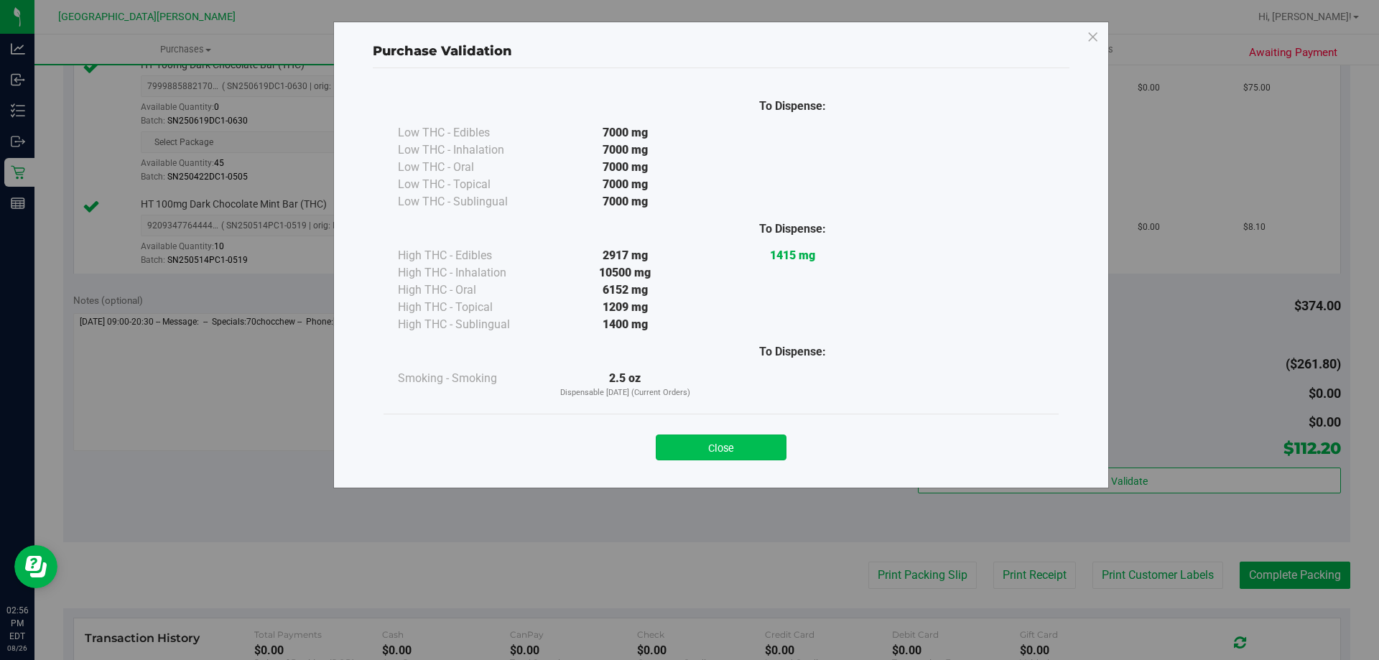
click at [730, 442] on button "Close" at bounding box center [721, 448] width 131 height 26
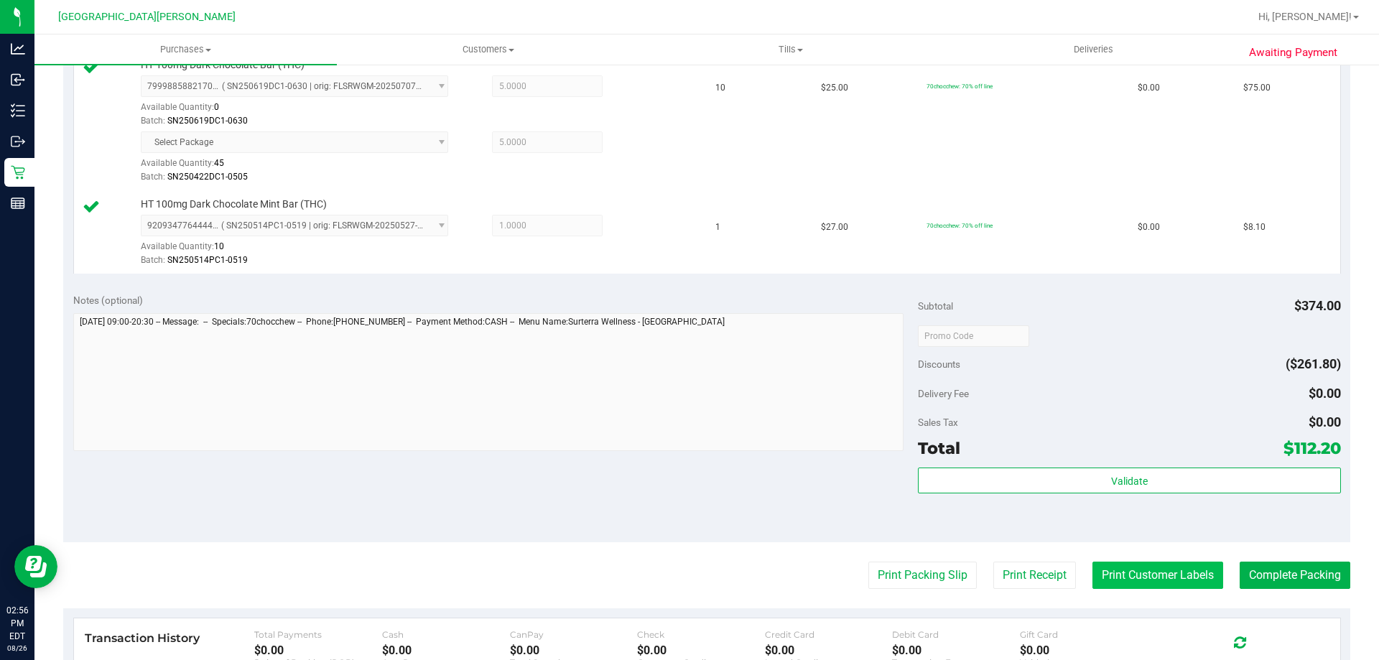
click at [1125, 568] on button "Print Customer Labels" at bounding box center [1157, 575] width 131 height 27
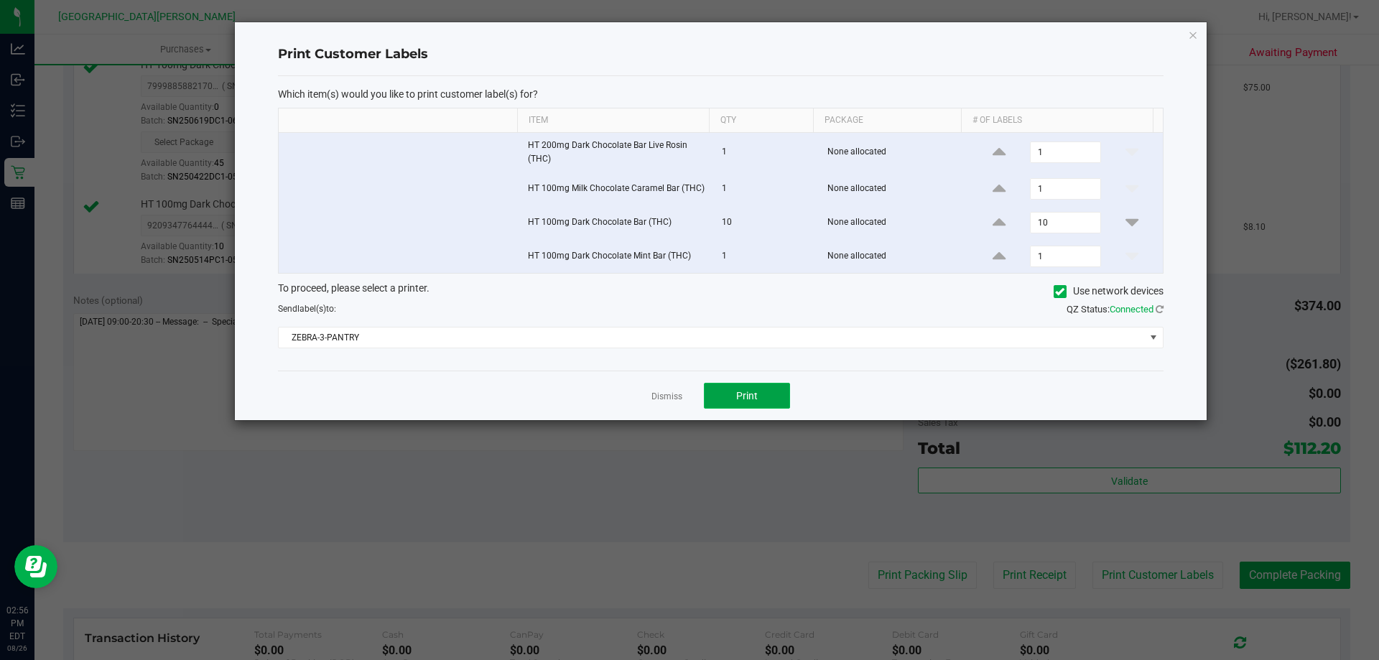
click at [737, 391] on span "Print" at bounding box center [747, 395] width 22 height 11
click at [656, 392] on link "Dismiss" at bounding box center [666, 397] width 31 height 12
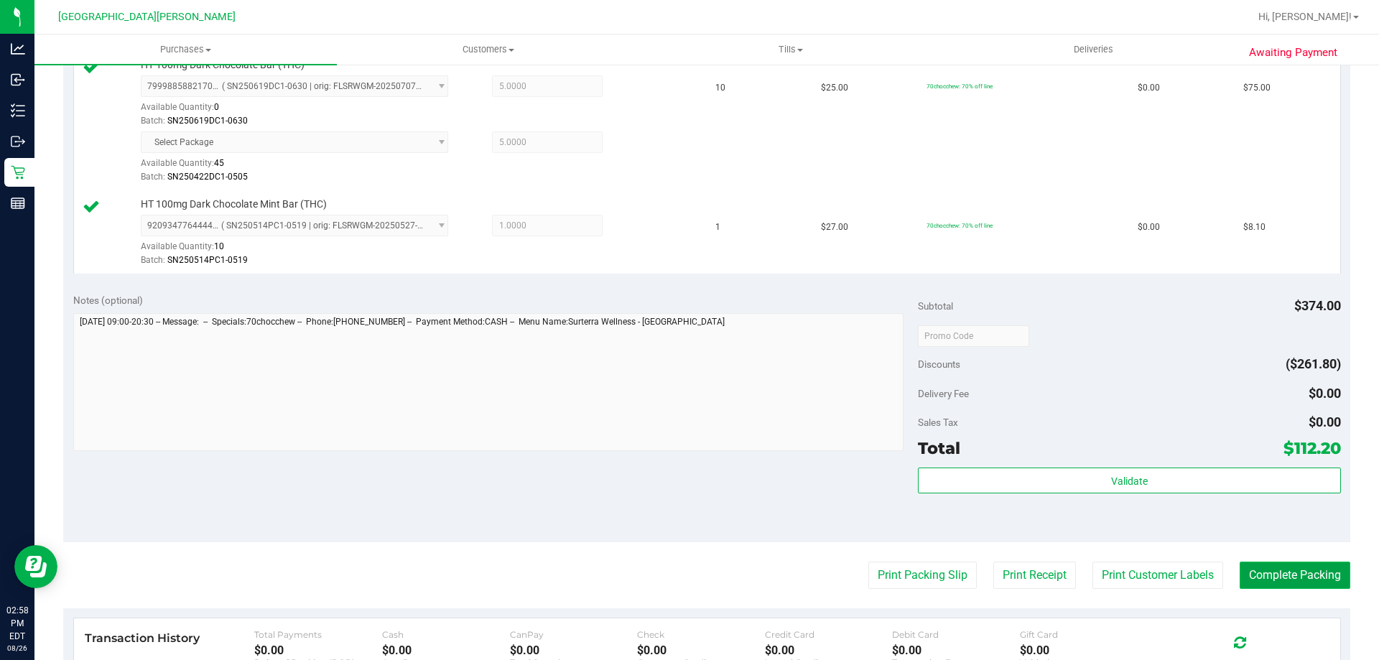
click at [1281, 585] on button "Complete Packing" at bounding box center [1295, 575] width 111 height 27
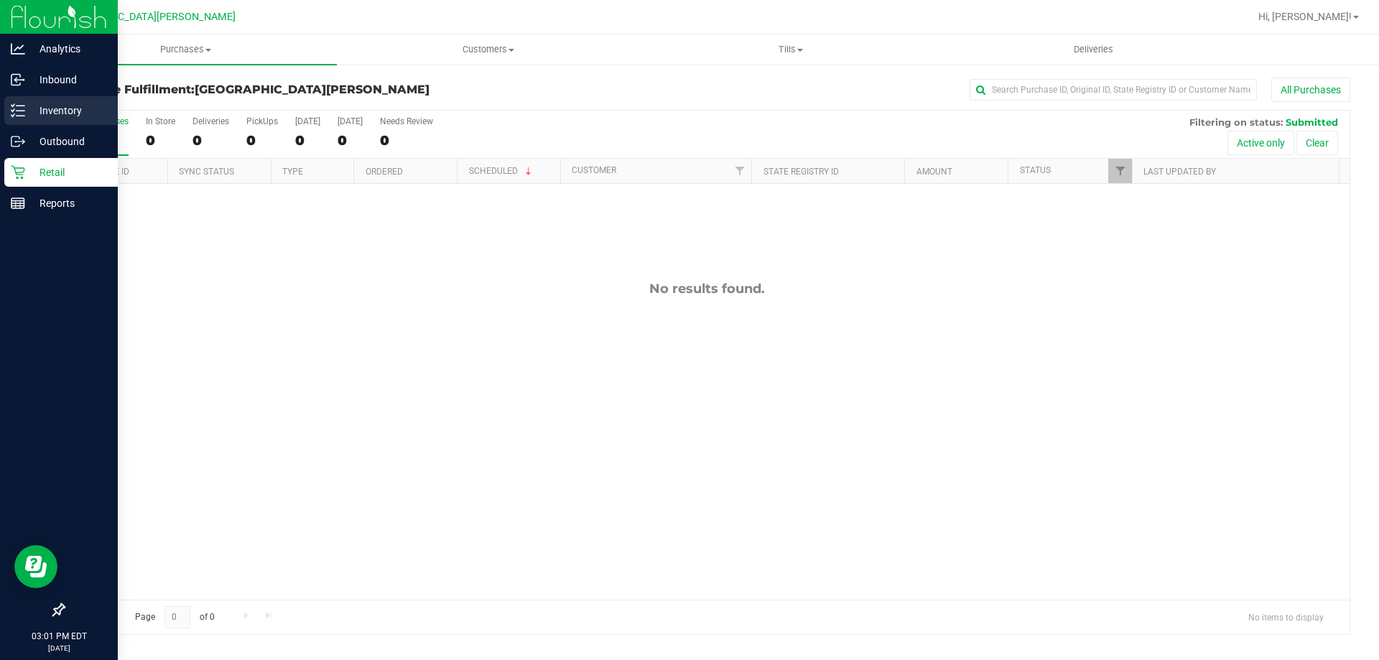
click at [32, 114] on p "Inventory" at bounding box center [68, 110] width 86 height 17
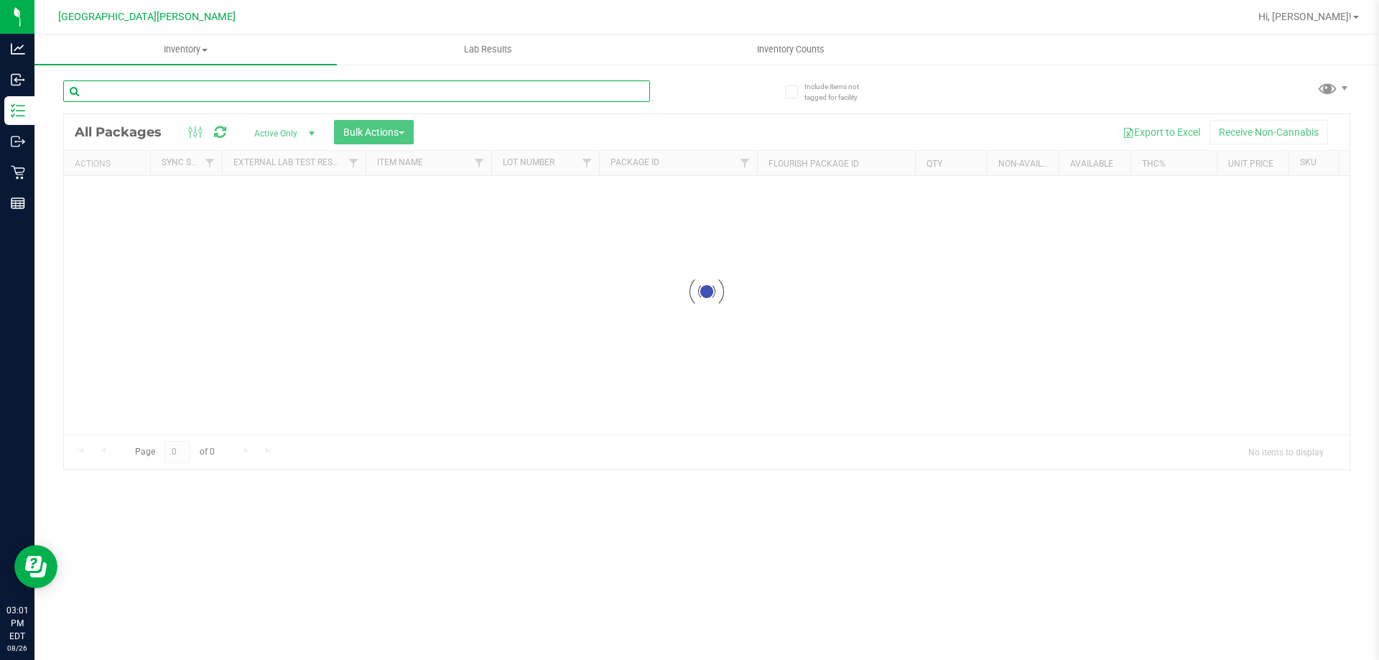
click at [133, 88] on input "text" at bounding box center [356, 91] width 587 height 22
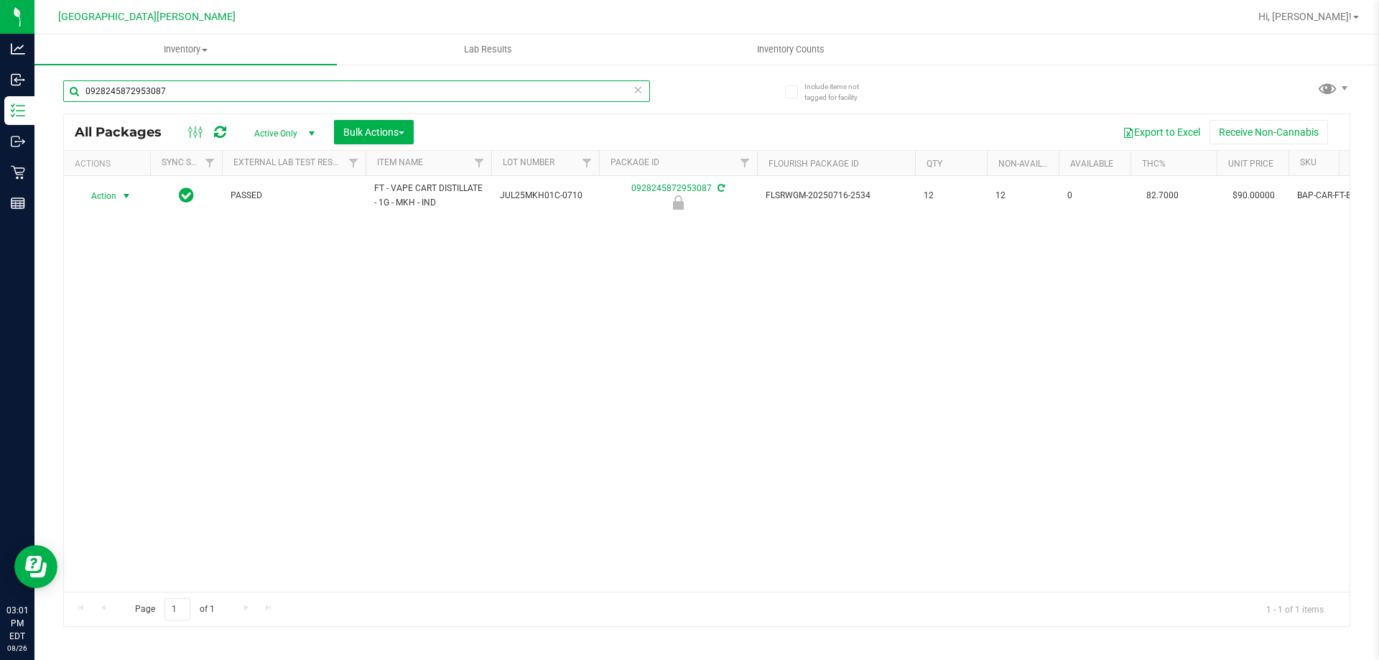
type input "0928245872953087"
click at [116, 200] on span "Action" at bounding box center [97, 196] width 39 height 20
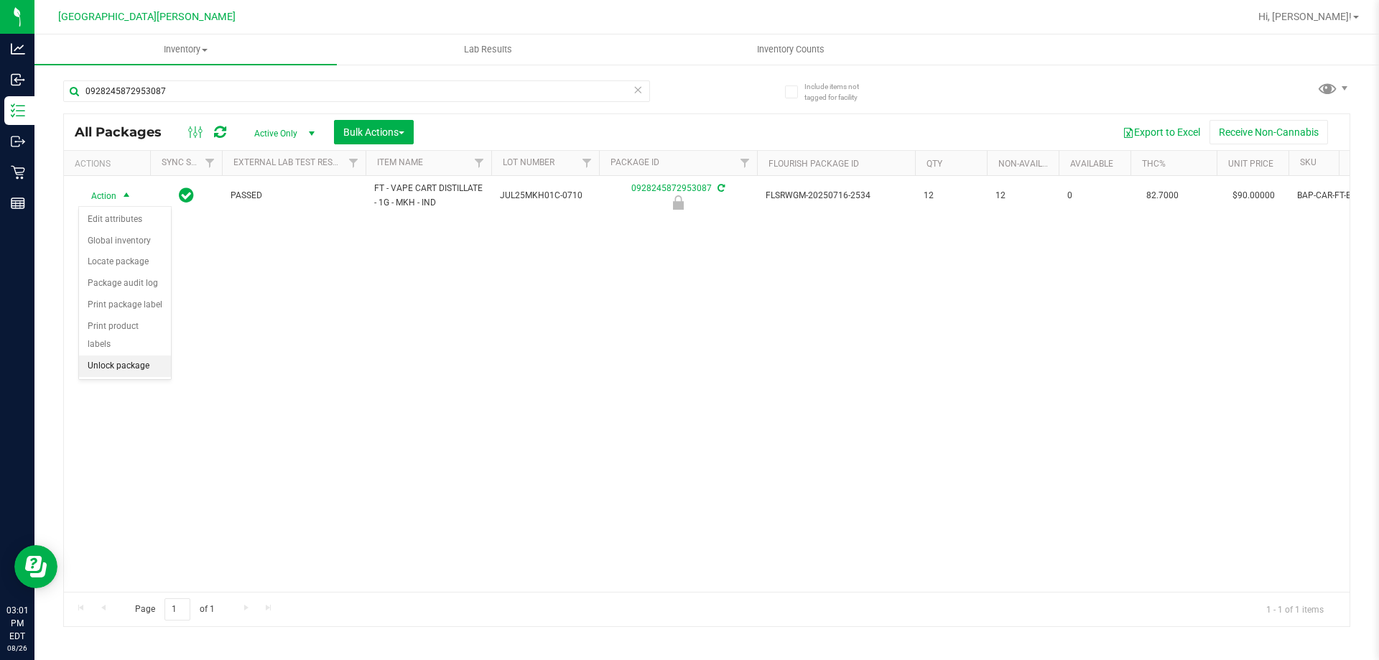
click at [125, 356] on li "Unlock package" at bounding box center [125, 367] width 92 height 22
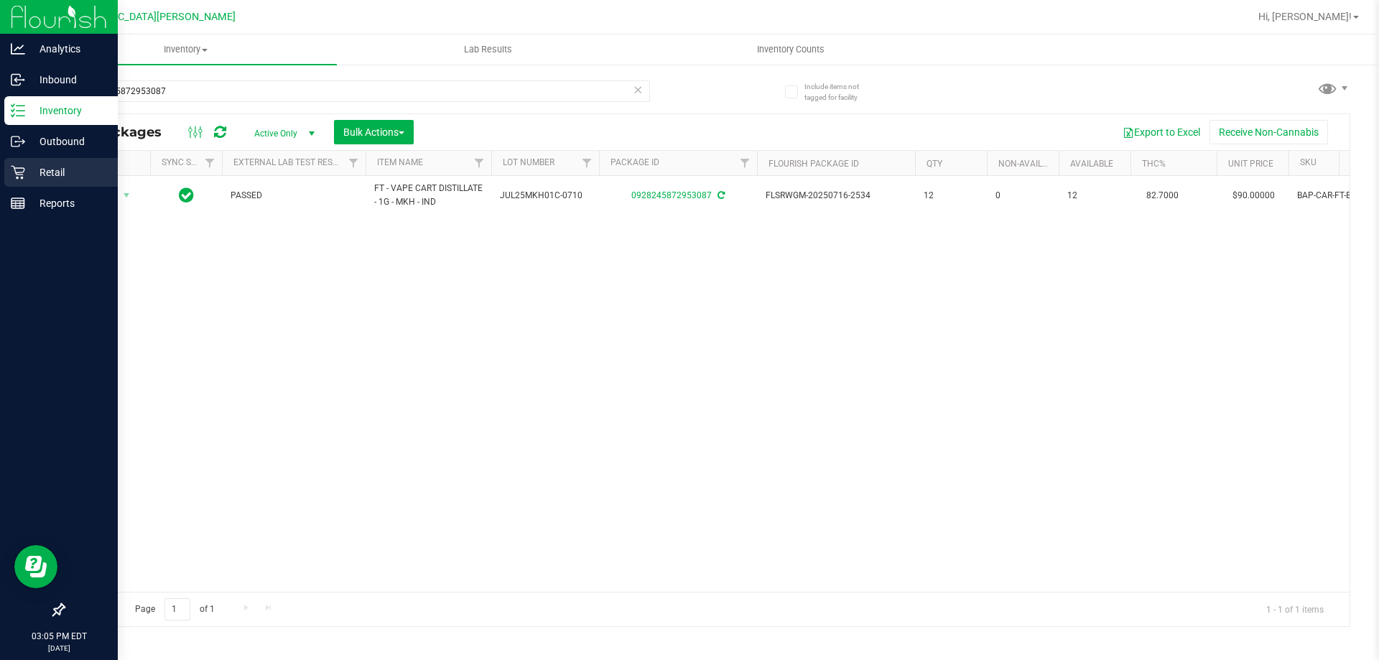
click at [17, 164] on div "Retail" at bounding box center [60, 172] width 113 height 29
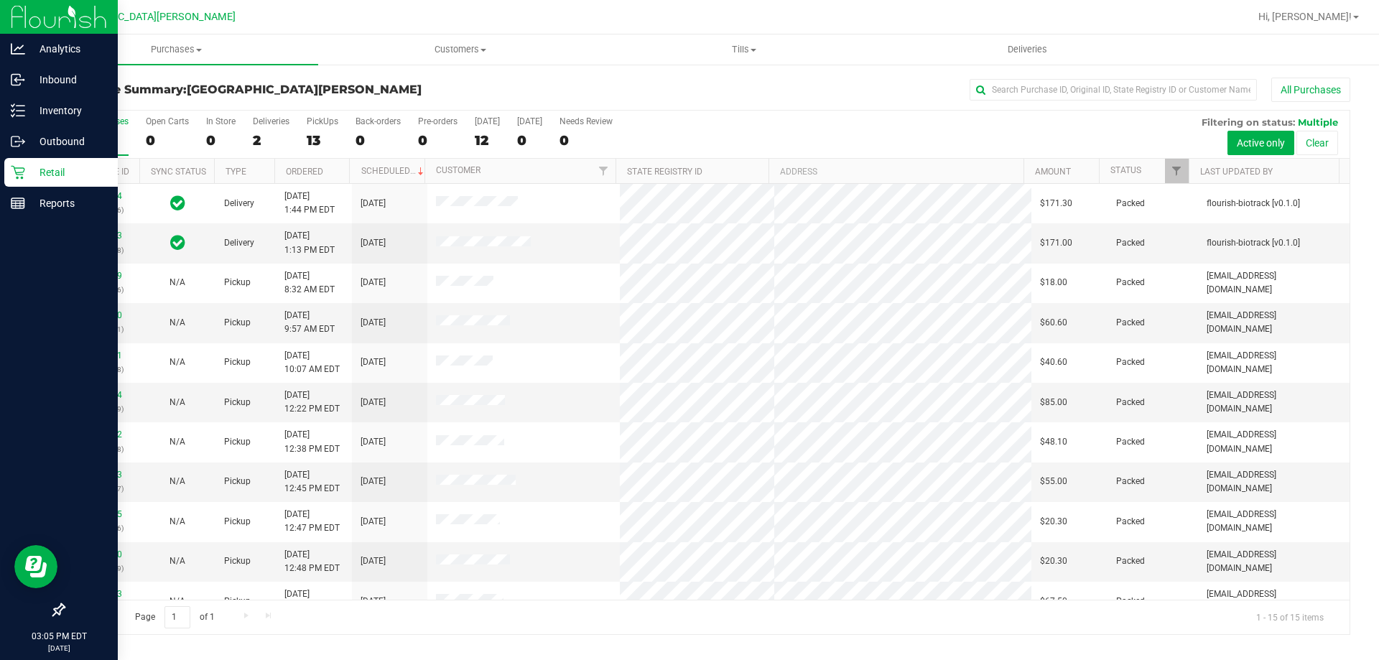
click at [43, 171] on p "Retail" at bounding box center [68, 172] width 86 height 17
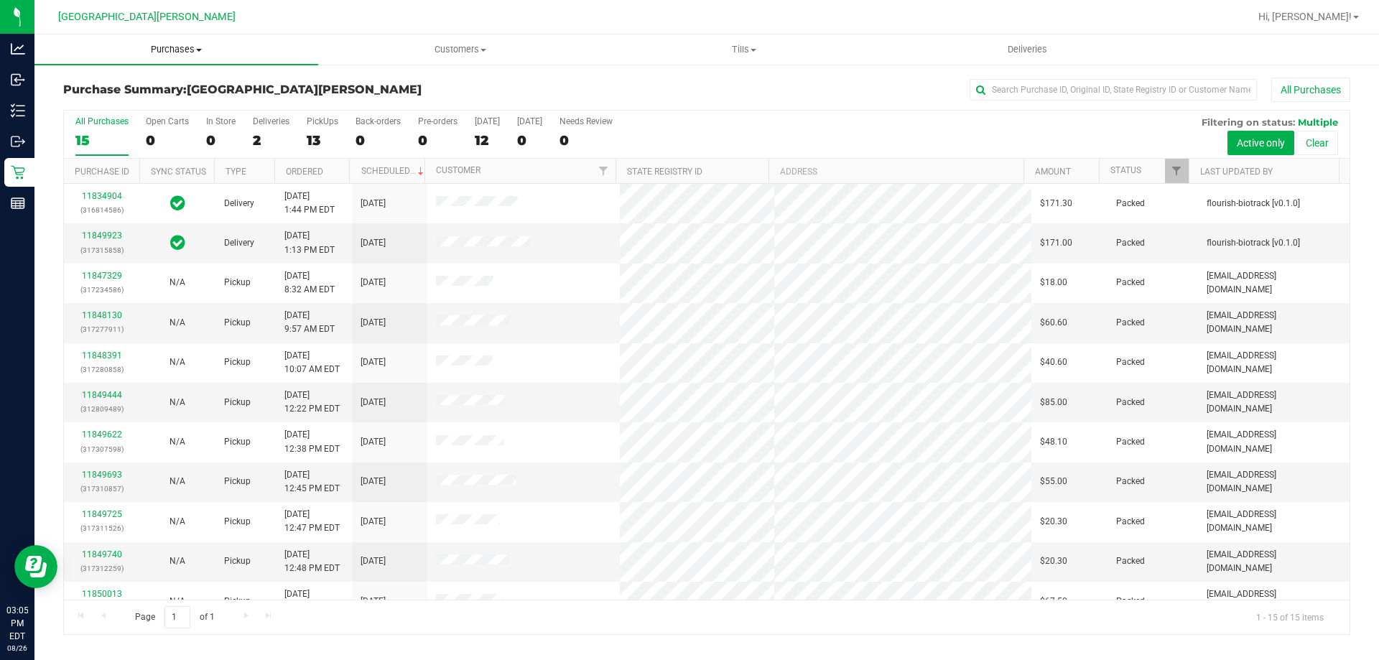
click at [182, 49] on span "Purchases" at bounding box center [176, 49] width 284 height 13
click at [162, 97] on li "Fulfillment" at bounding box center [176, 104] width 284 height 17
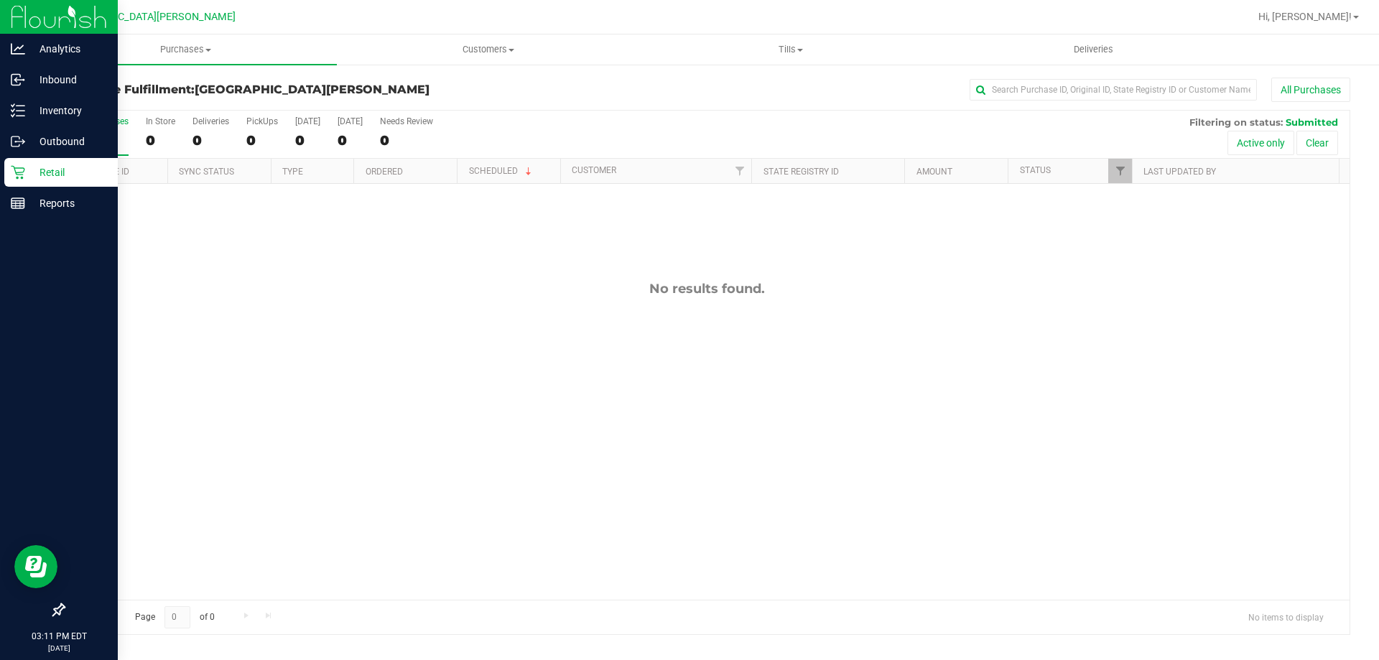
click at [24, 170] on icon at bounding box center [18, 173] width 14 height 14
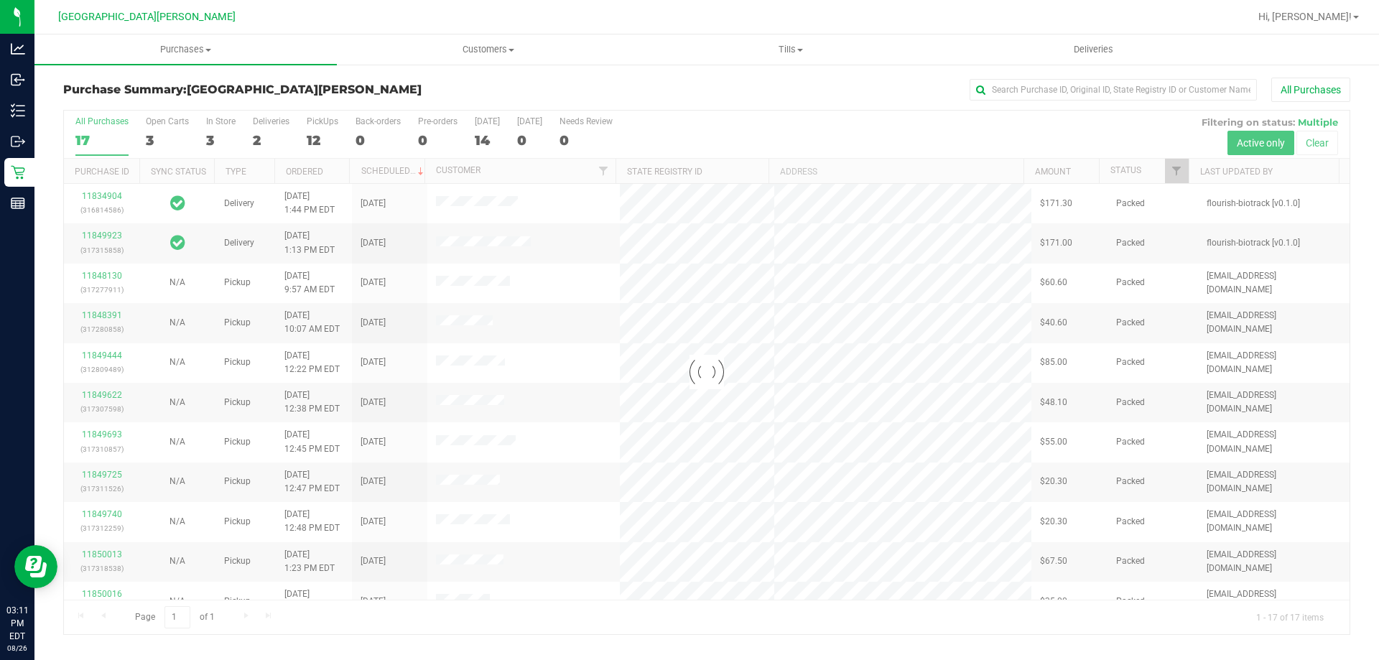
click at [227, 120] on div at bounding box center [707, 373] width 1286 height 524
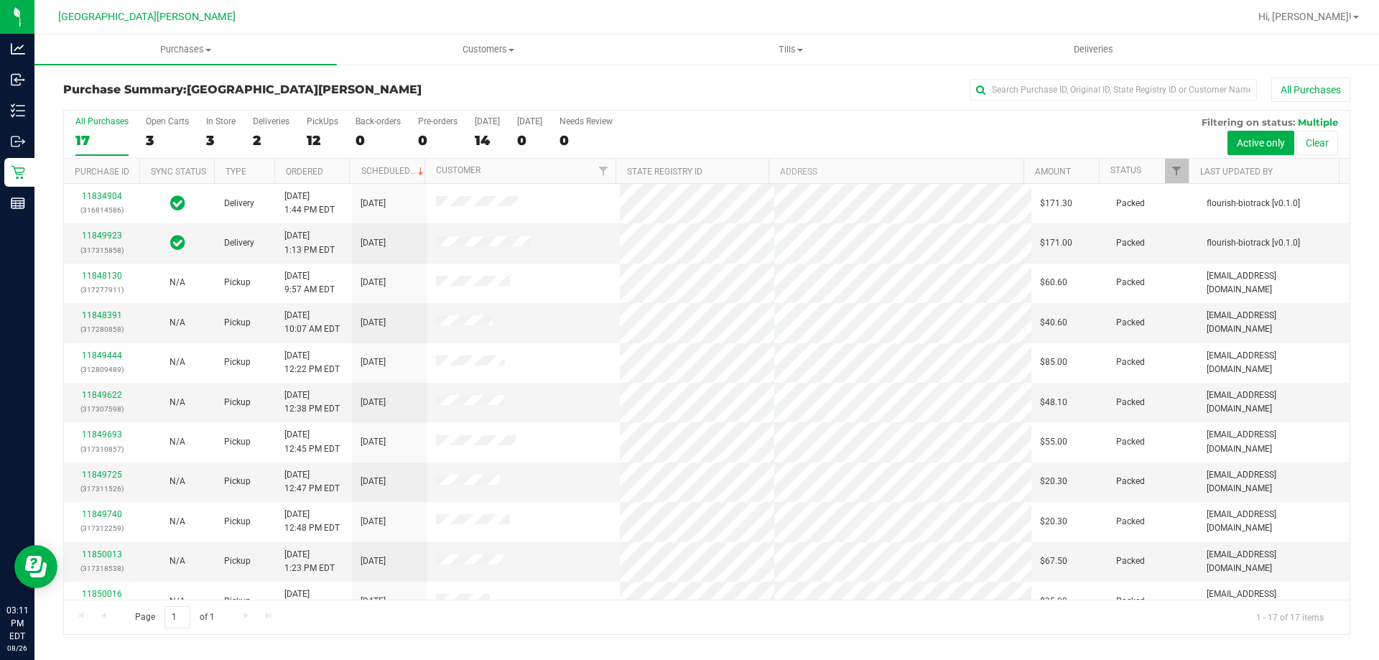
click at [226, 121] on div "In Store" at bounding box center [220, 121] width 29 height 10
click at [0, 0] on input "In Store 3" at bounding box center [0, 0] width 0 height 0
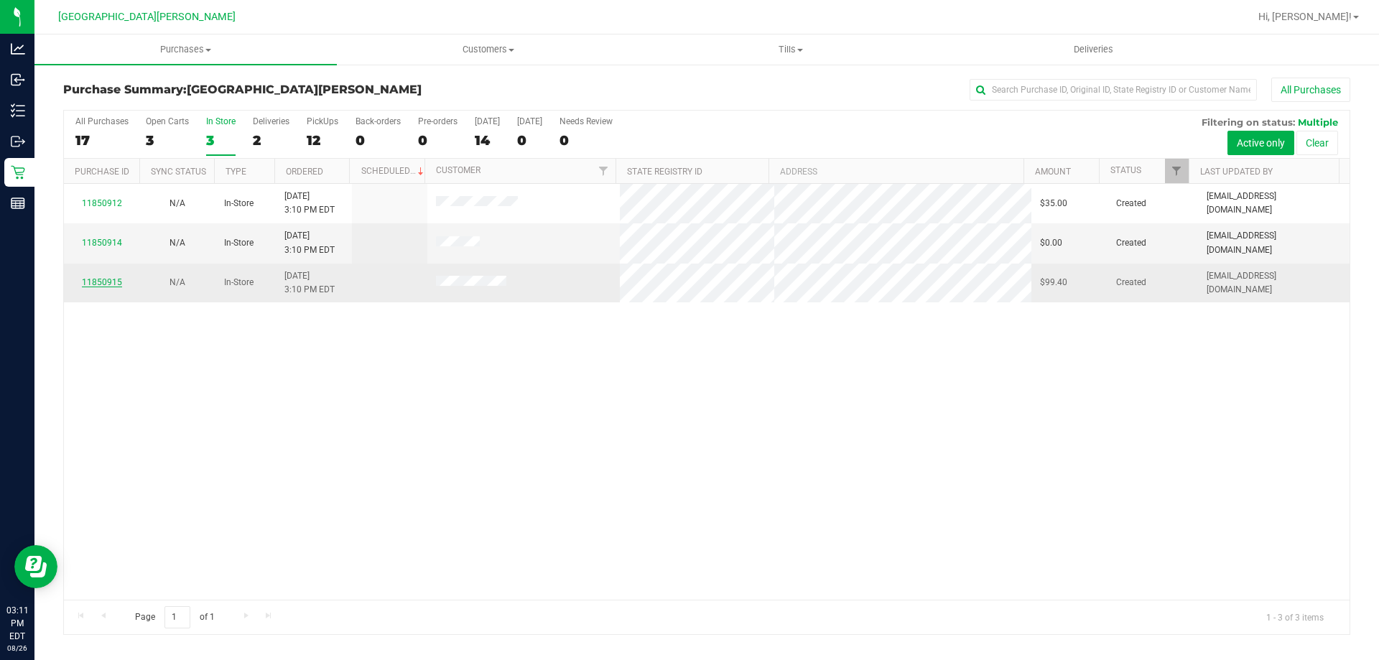
click at [99, 280] on link "11850915" at bounding box center [102, 282] width 40 height 10
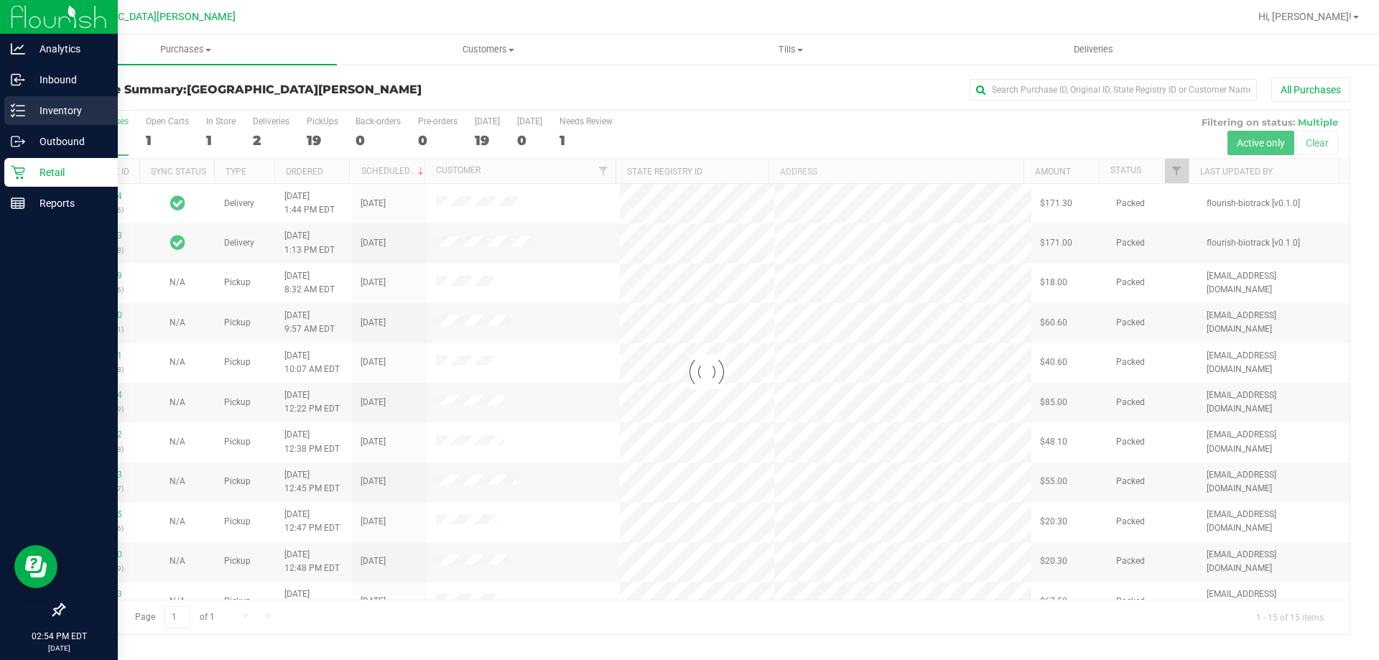
click at [17, 104] on icon at bounding box center [18, 110] width 14 height 14
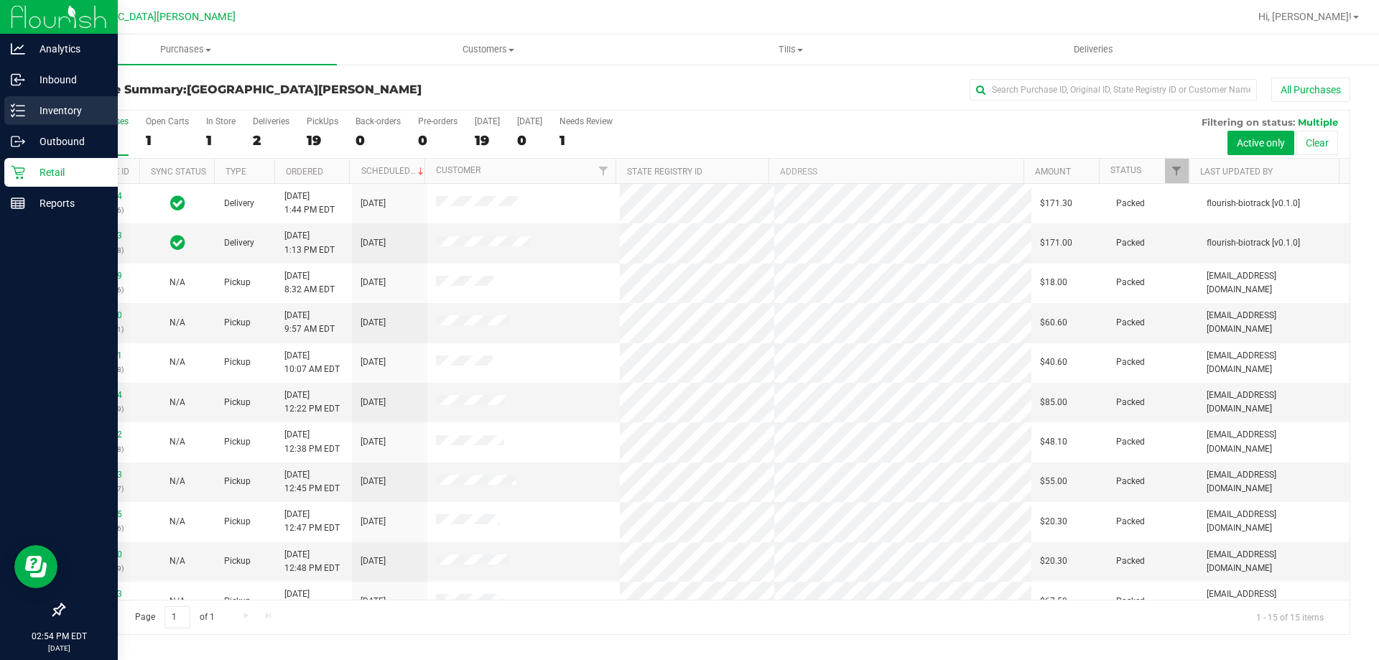
click at [38, 109] on p "Inventory" at bounding box center [68, 110] width 86 height 17
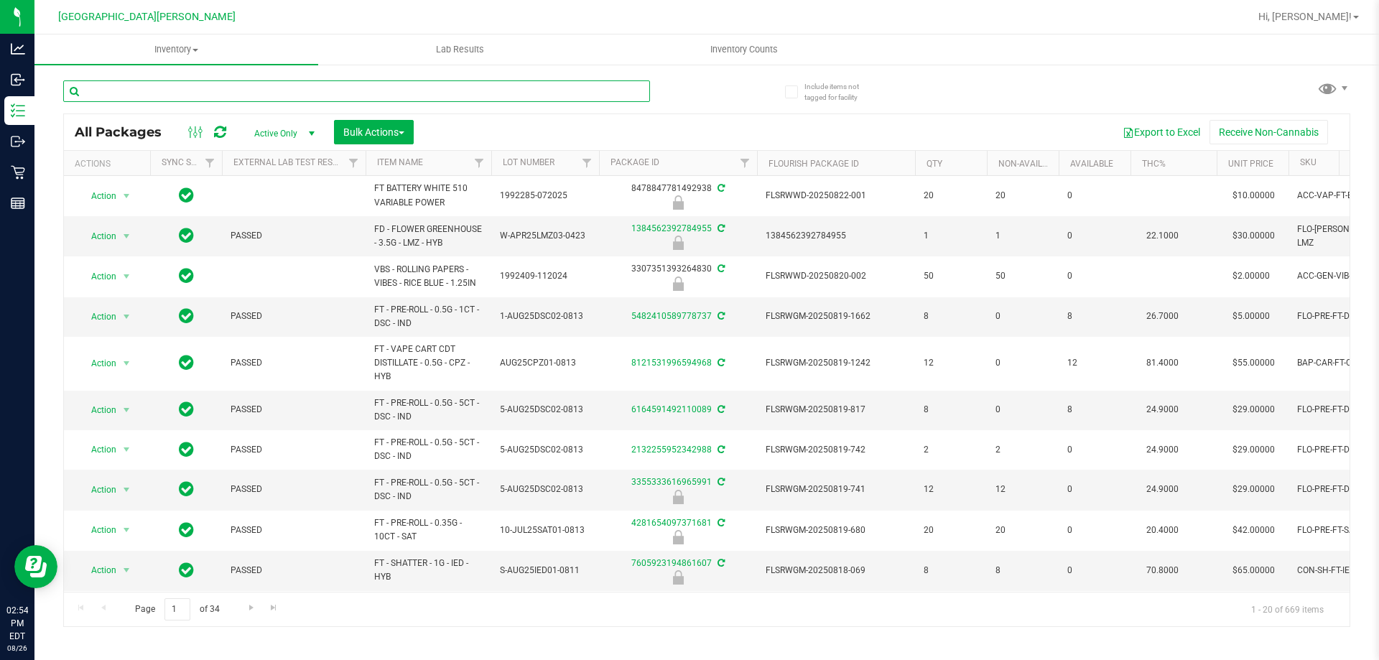
click at [193, 91] on input "text" at bounding box center [356, 91] width 587 height 22
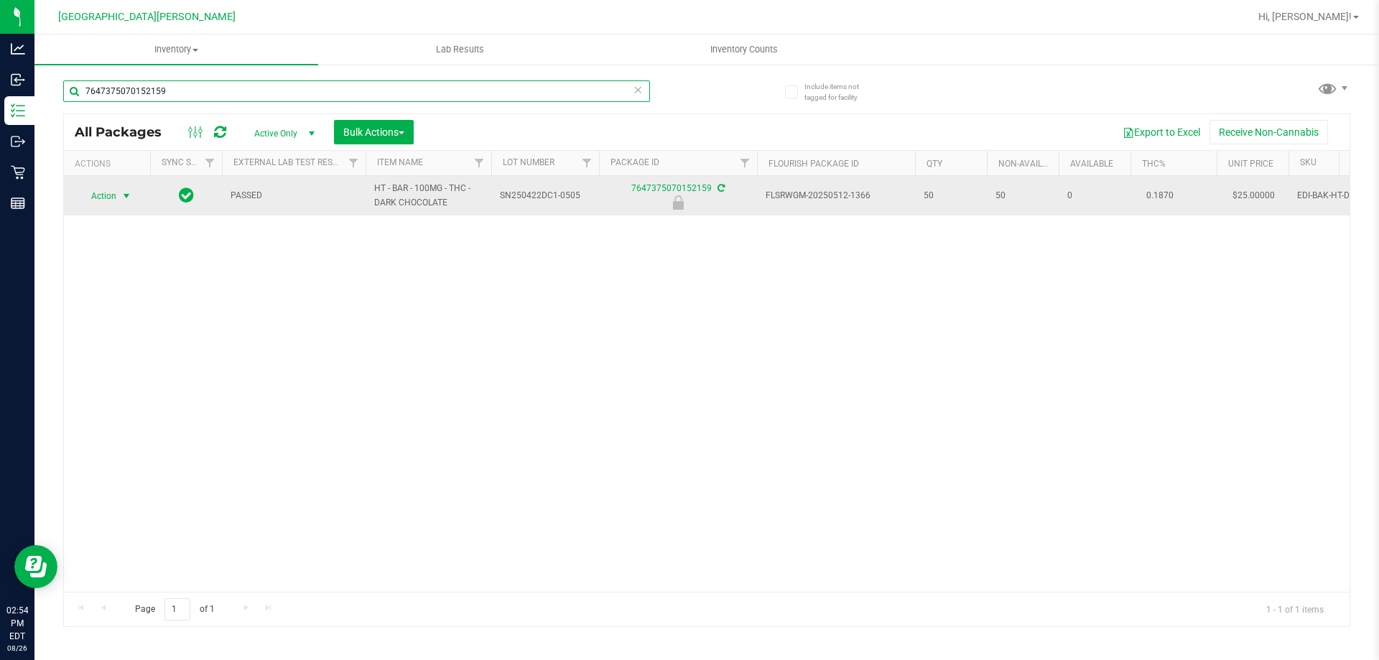
type input "7647375070152159"
click at [120, 196] on span "select" at bounding box center [127, 196] width 18 height 20
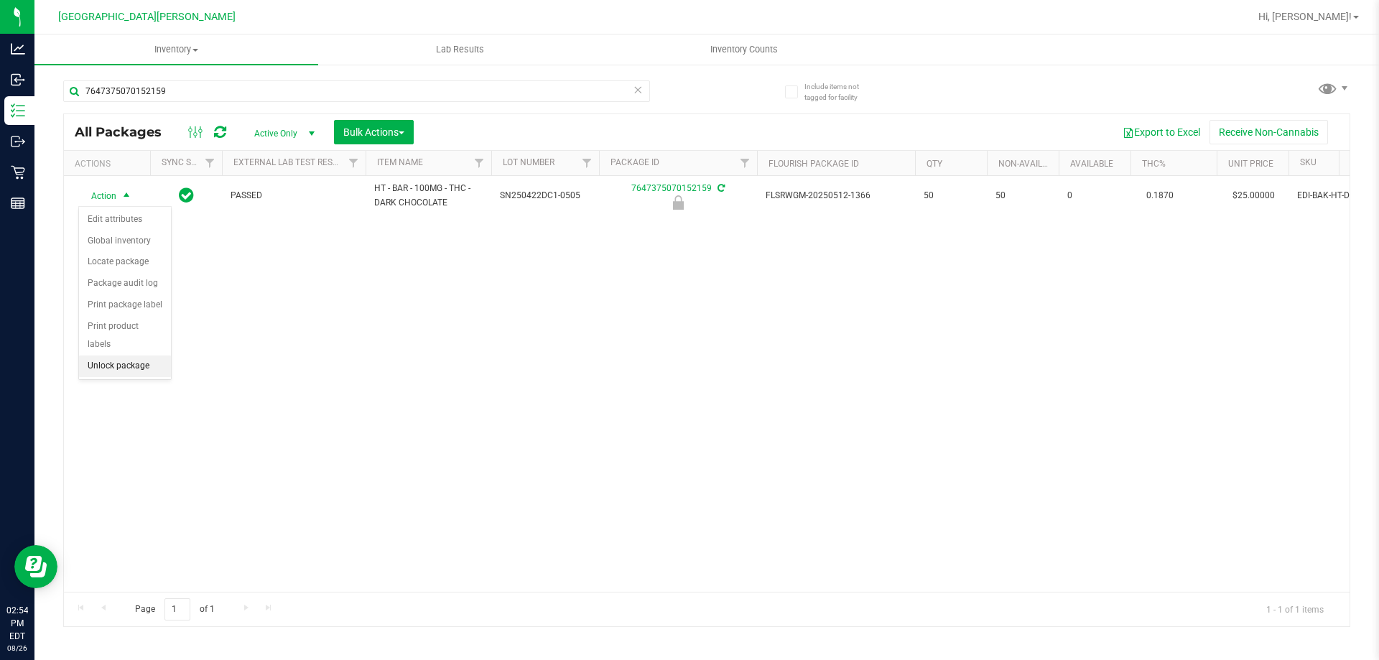
click at [113, 356] on li "Unlock package" at bounding box center [125, 367] width 92 height 22
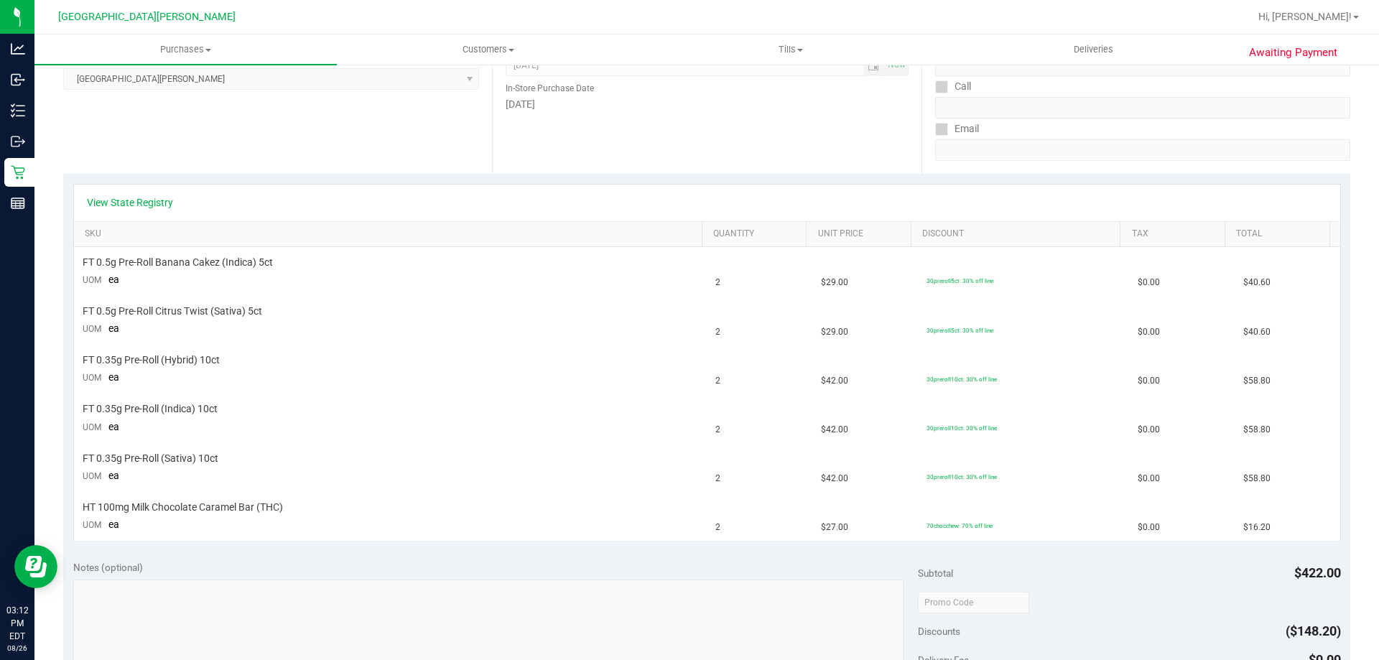
scroll to position [215, 0]
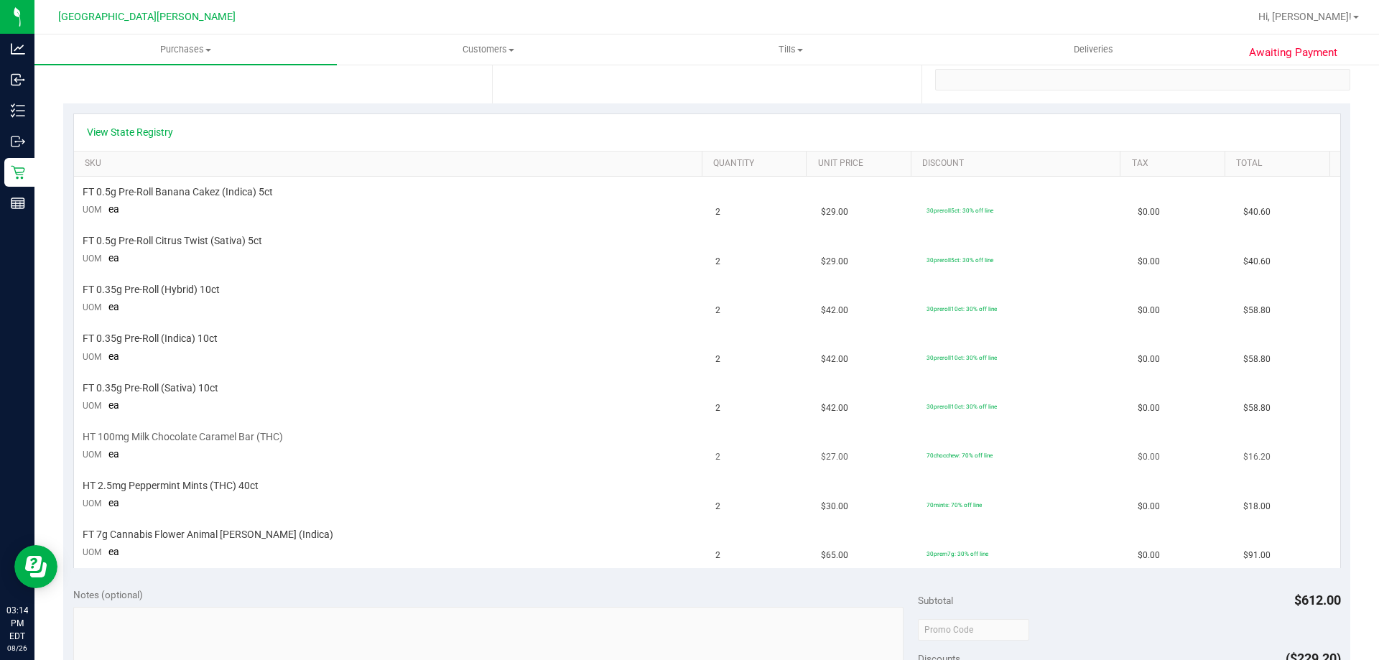
scroll to position [287, 0]
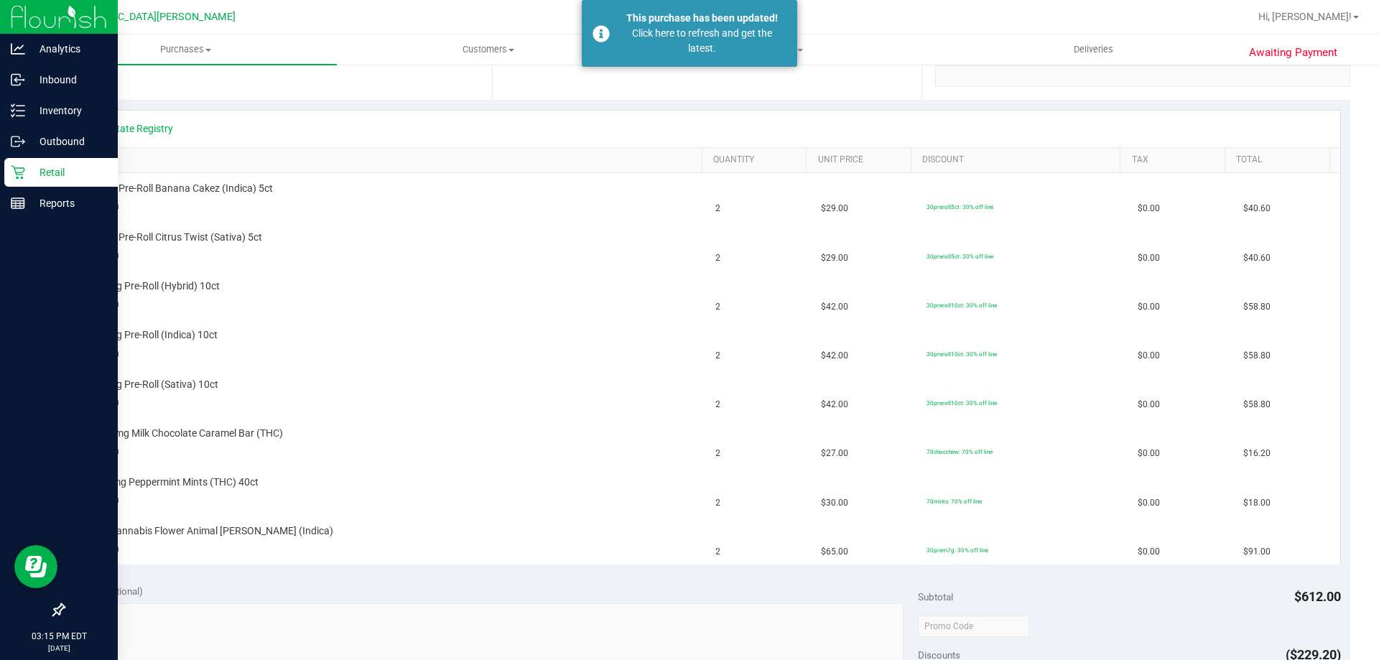
click at [39, 175] on p "Retail" at bounding box center [68, 172] width 86 height 17
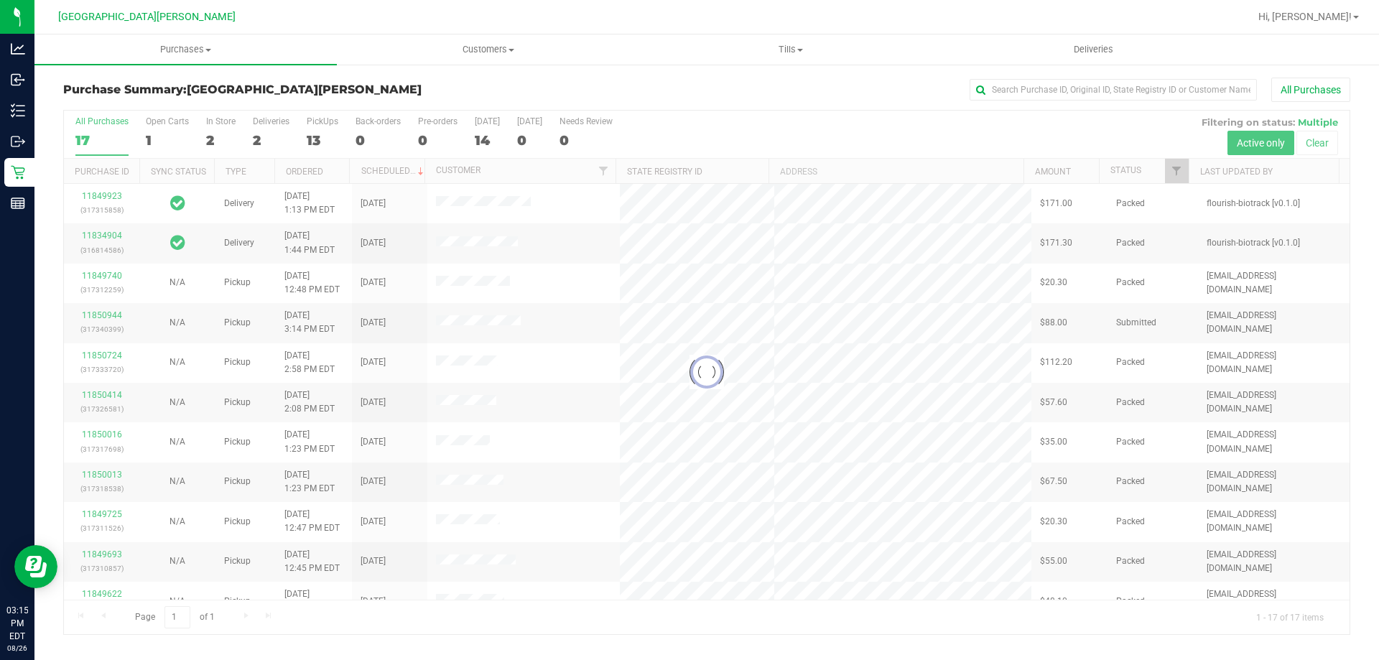
click at [311, 120] on div at bounding box center [707, 373] width 1286 height 524
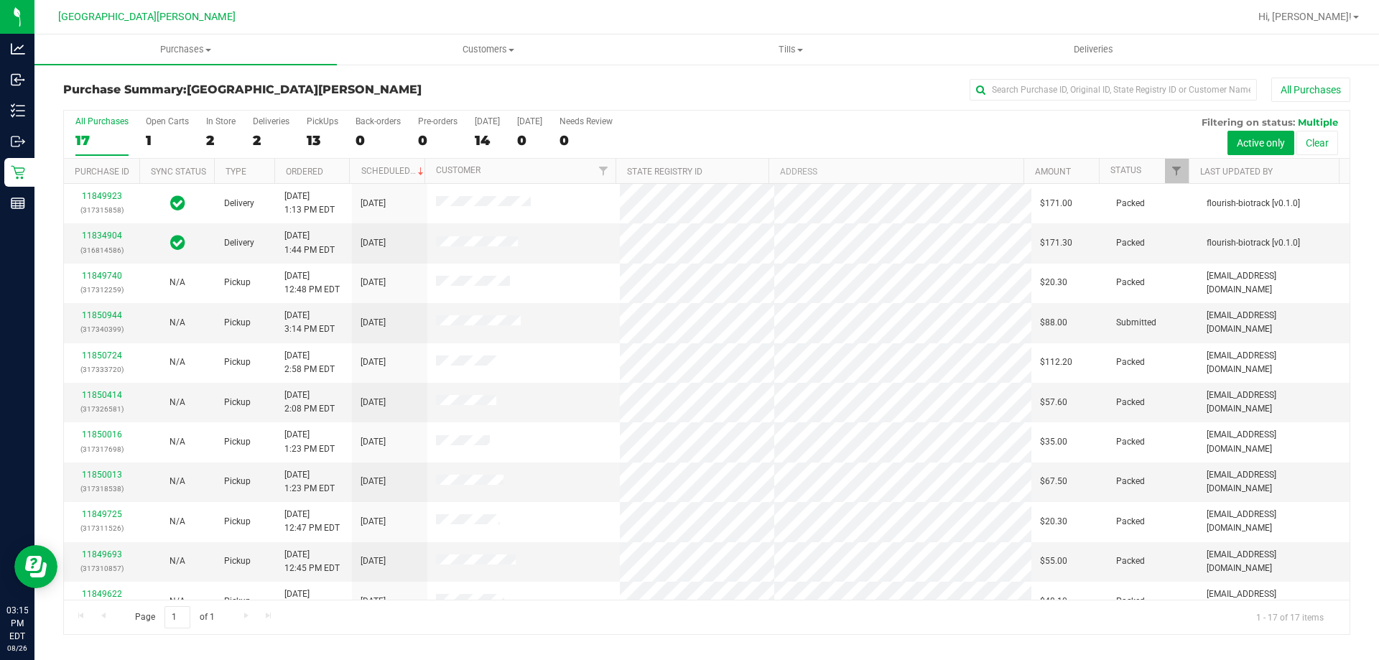
click at [311, 120] on div "PickUps" at bounding box center [323, 121] width 32 height 10
click at [0, 0] on input "PickUps 13" at bounding box center [0, 0] width 0 height 0
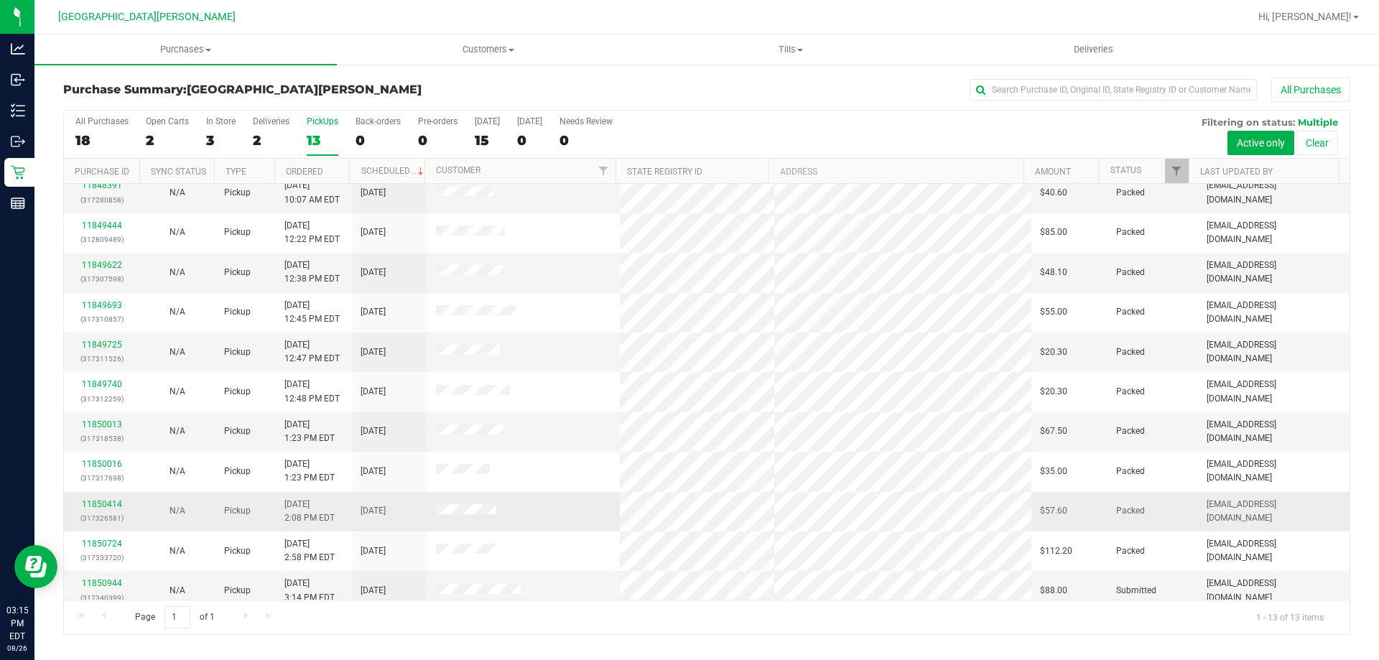
scroll to position [101, 0]
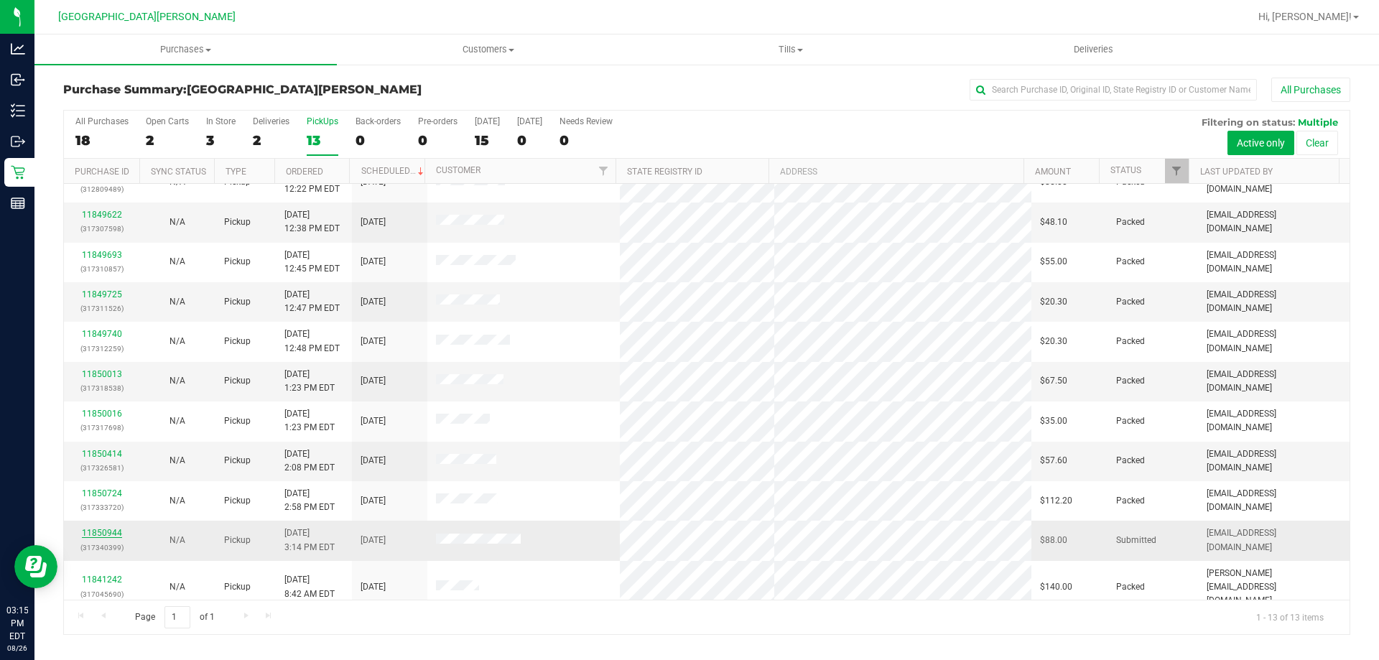
click at [90, 531] on link "11850944" at bounding box center [102, 533] width 40 height 10
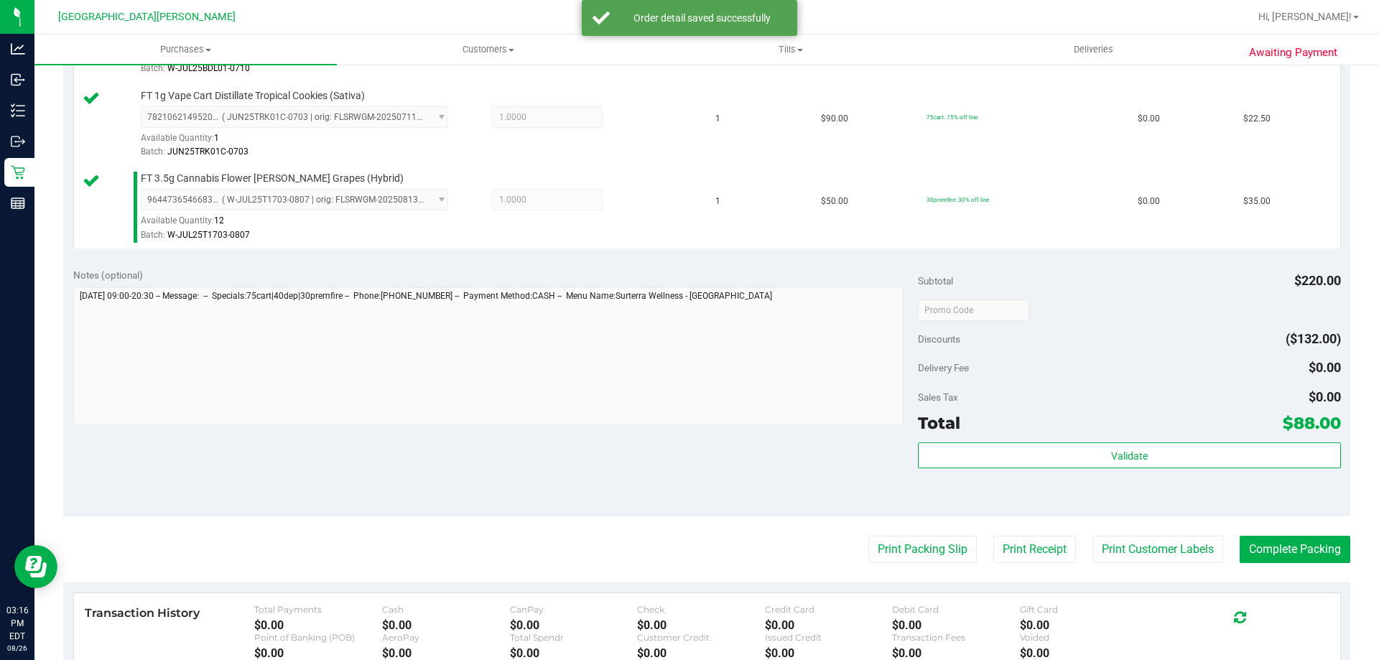
scroll to position [646, 0]
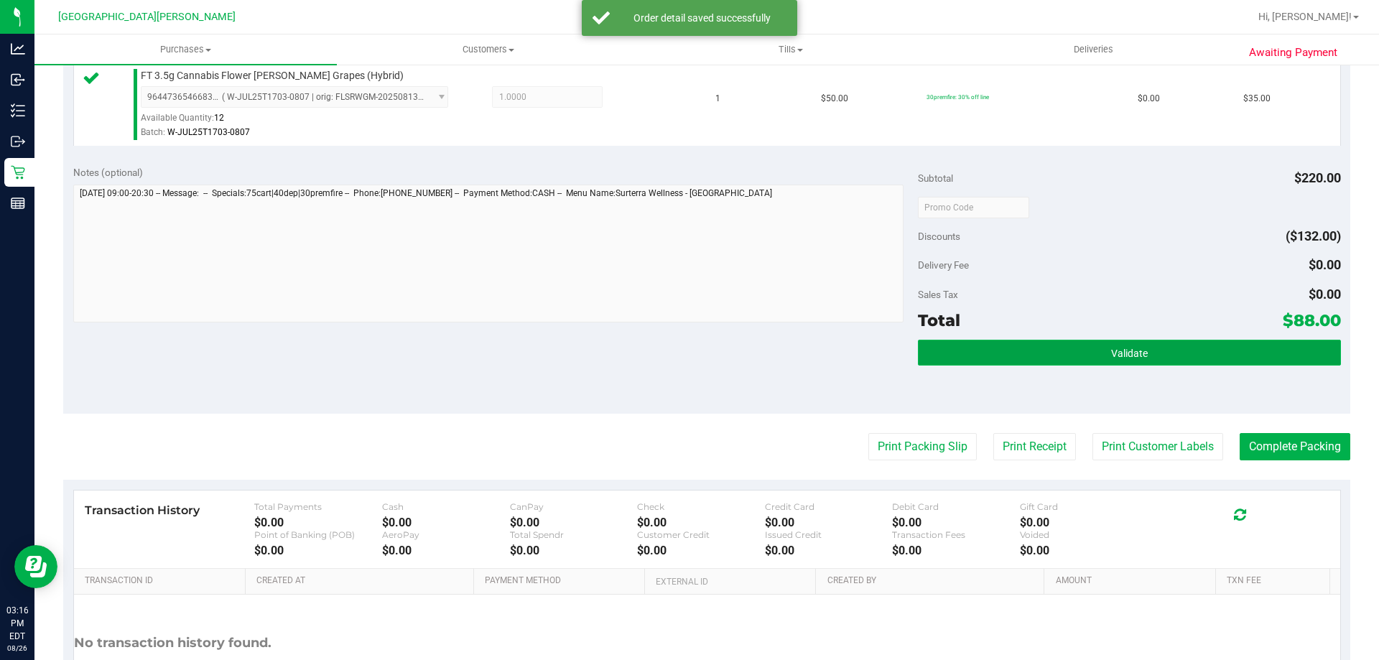
click at [1092, 344] on button "Validate" at bounding box center [1129, 353] width 422 height 26
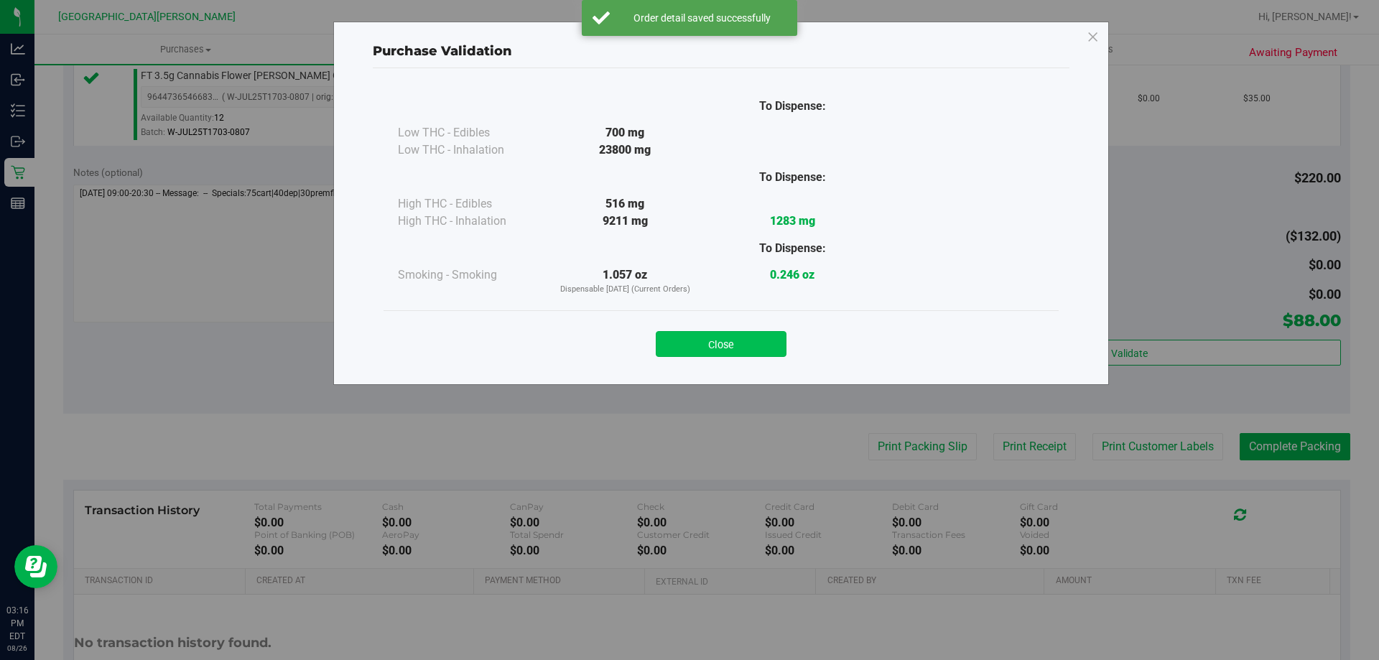
click at [762, 343] on button "Close" at bounding box center [721, 344] width 131 height 26
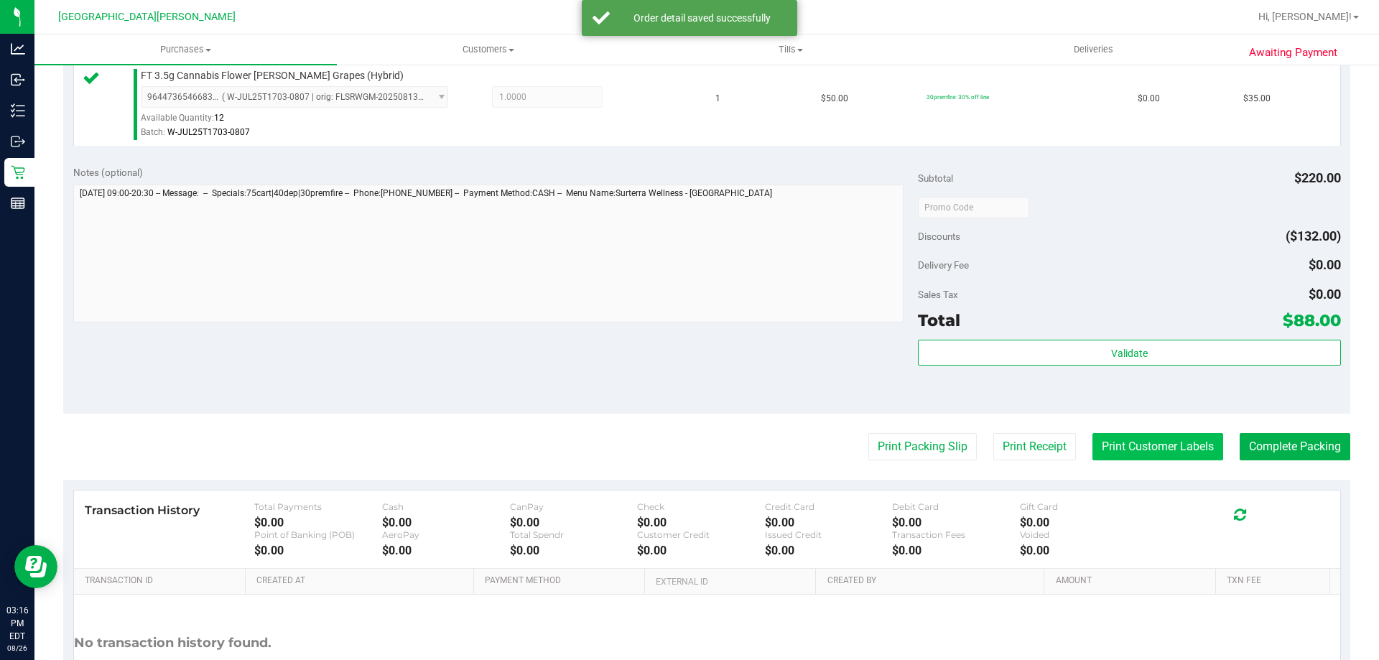
click at [1092, 443] on button "Print Customer Labels" at bounding box center [1157, 446] width 131 height 27
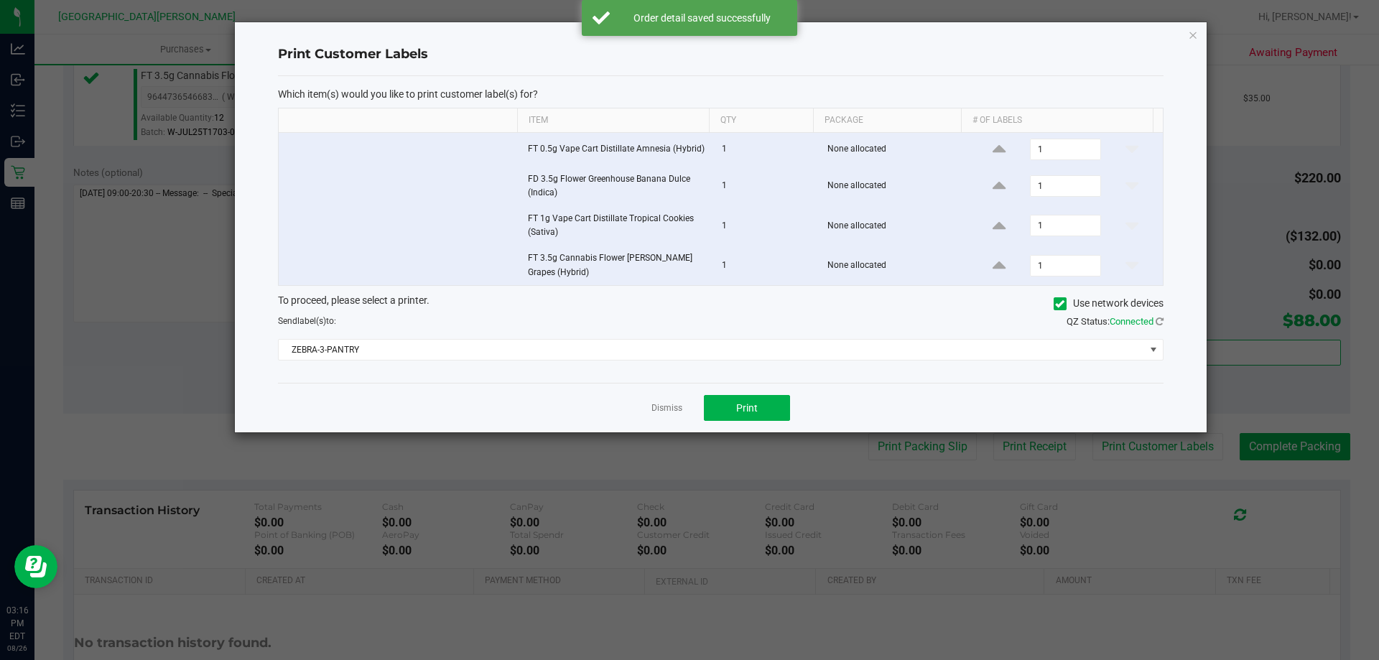
click at [698, 400] on div "Dismiss Print" at bounding box center [721, 408] width 886 height 50
click at [733, 409] on button "Print" at bounding box center [747, 408] width 86 height 26
click at [674, 406] on link "Dismiss" at bounding box center [666, 408] width 31 height 12
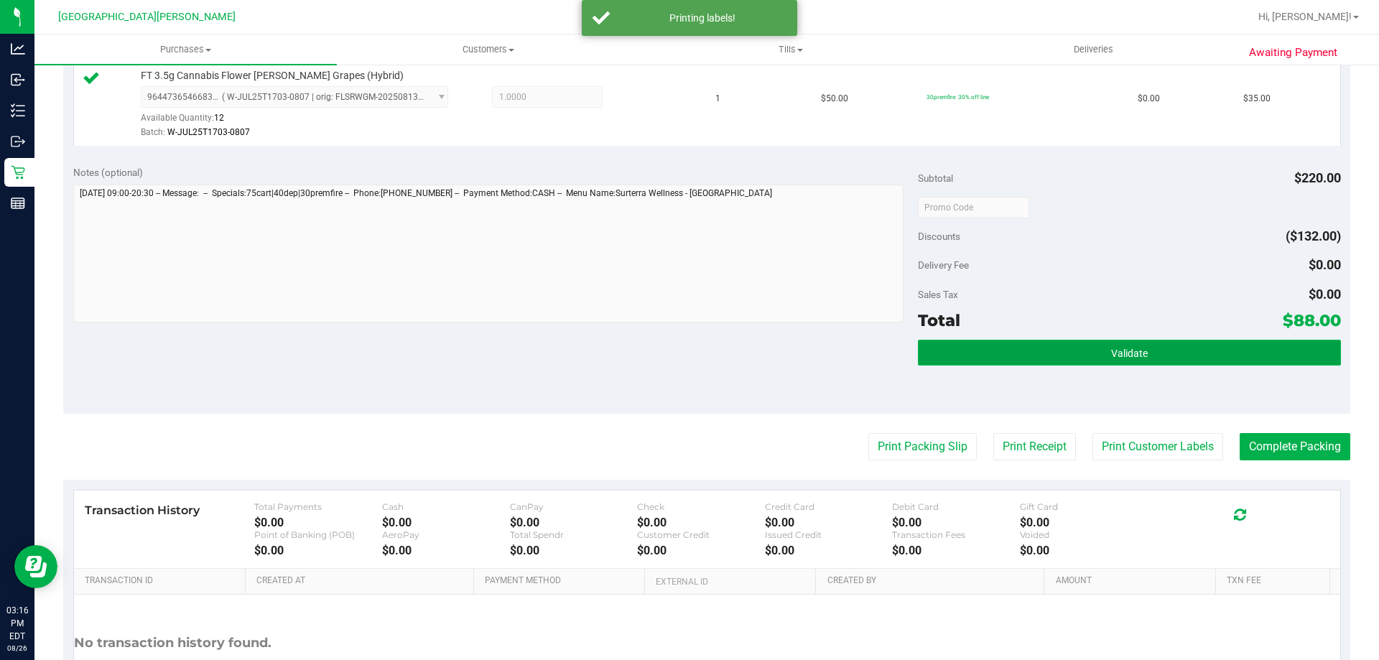
click at [1140, 346] on button "Validate" at bounding box center [1129, 353] width 422 height 26
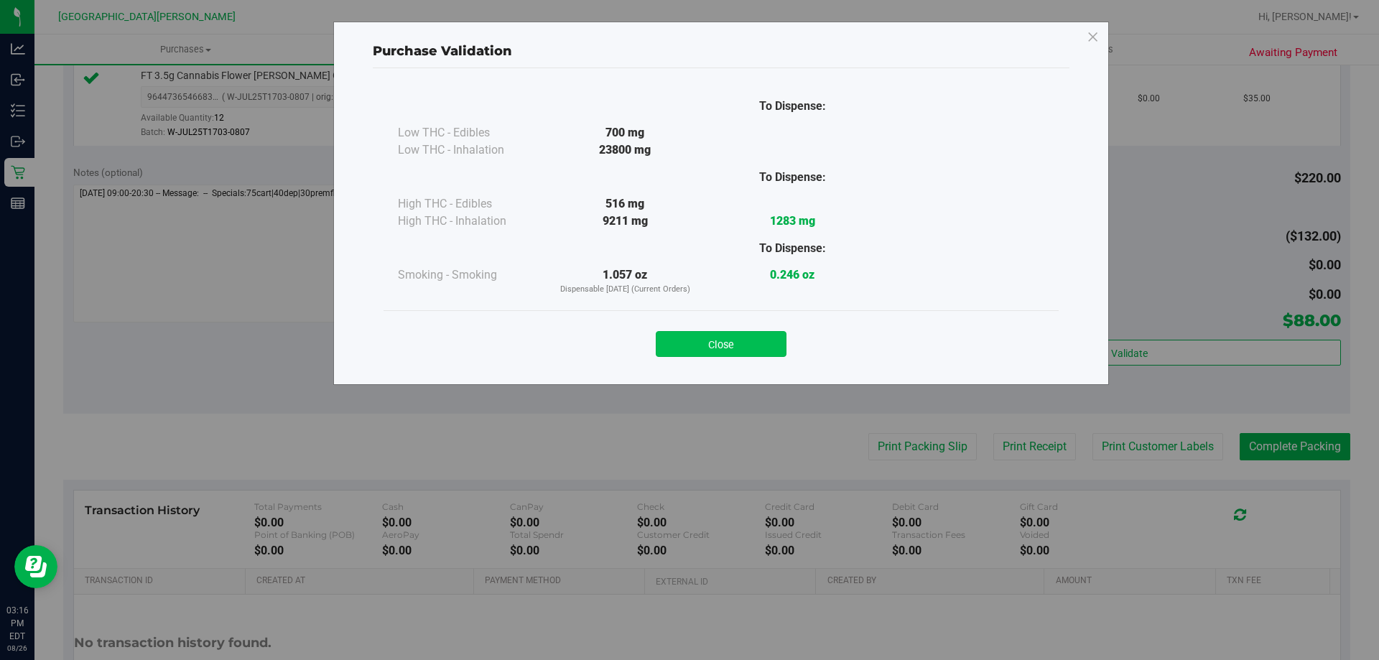
click at [725, 343] on button "Close" at bounding box center [721, 344] width 131 height 26
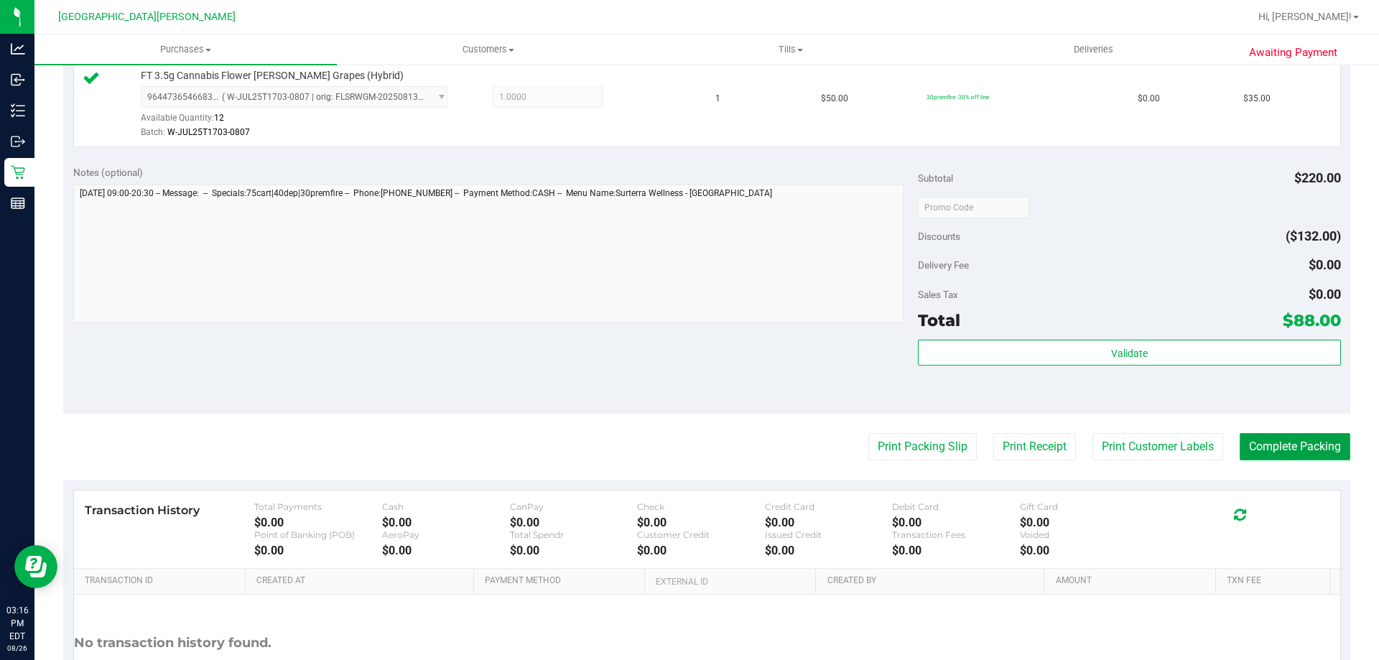
click at [1320, 447] on button "Complete Packing" at bounding box center [1295, 446] width 111 height 27
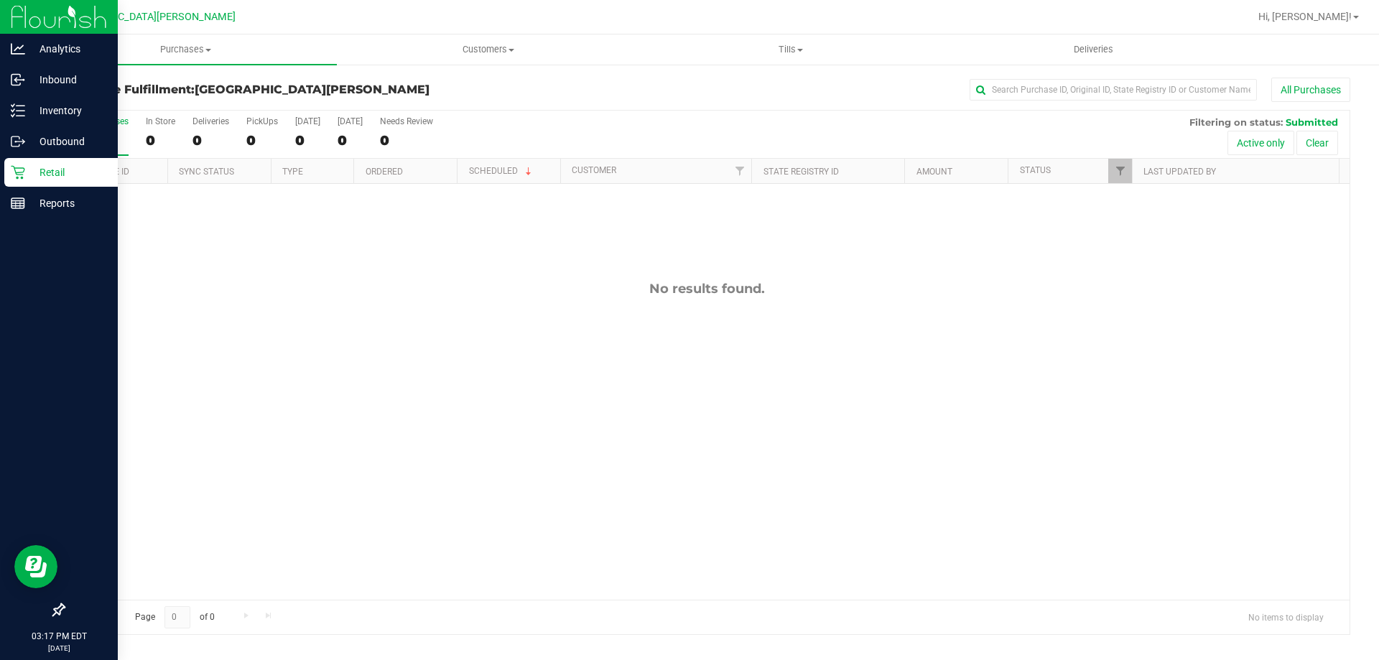
click at [50, 168] on p "Retail" at bounding box center [68, 172] width 86 height 17
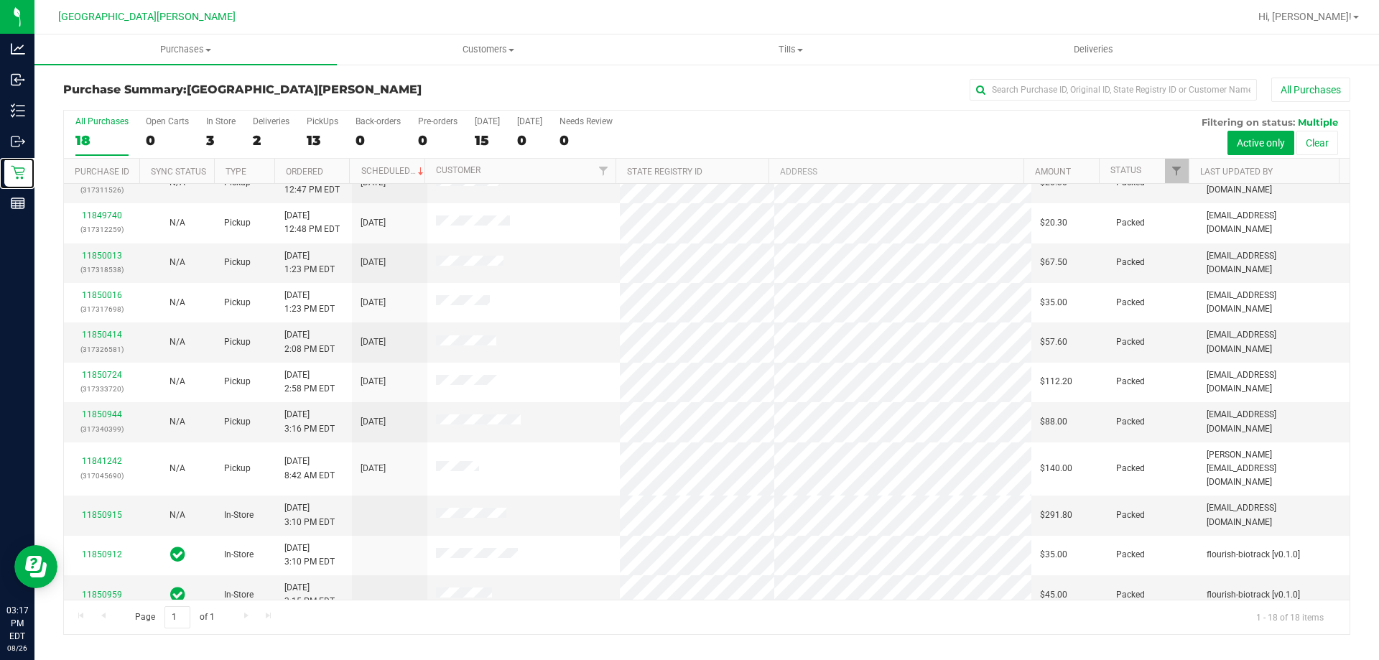
scroll to position [300, 0]
click at [109, 412] on link "11850944" at bounding box center [102, 414] width 40 height 10
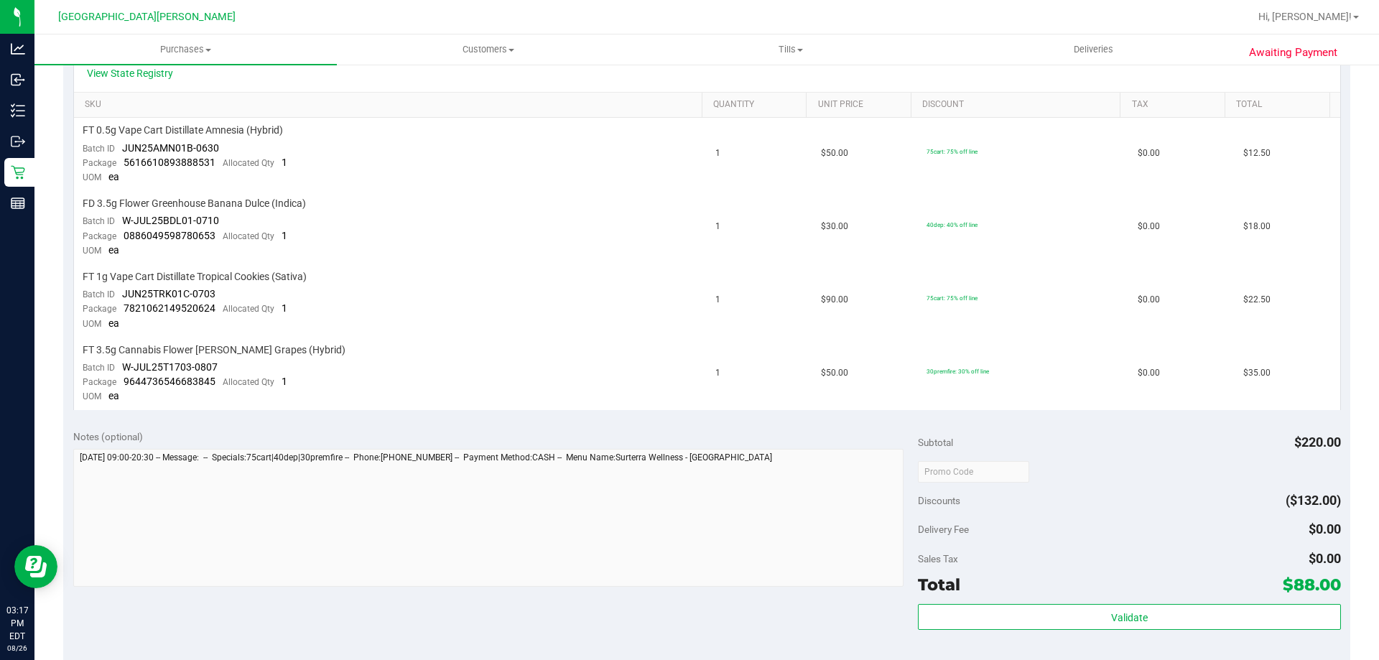
scroll to position [431, 0]
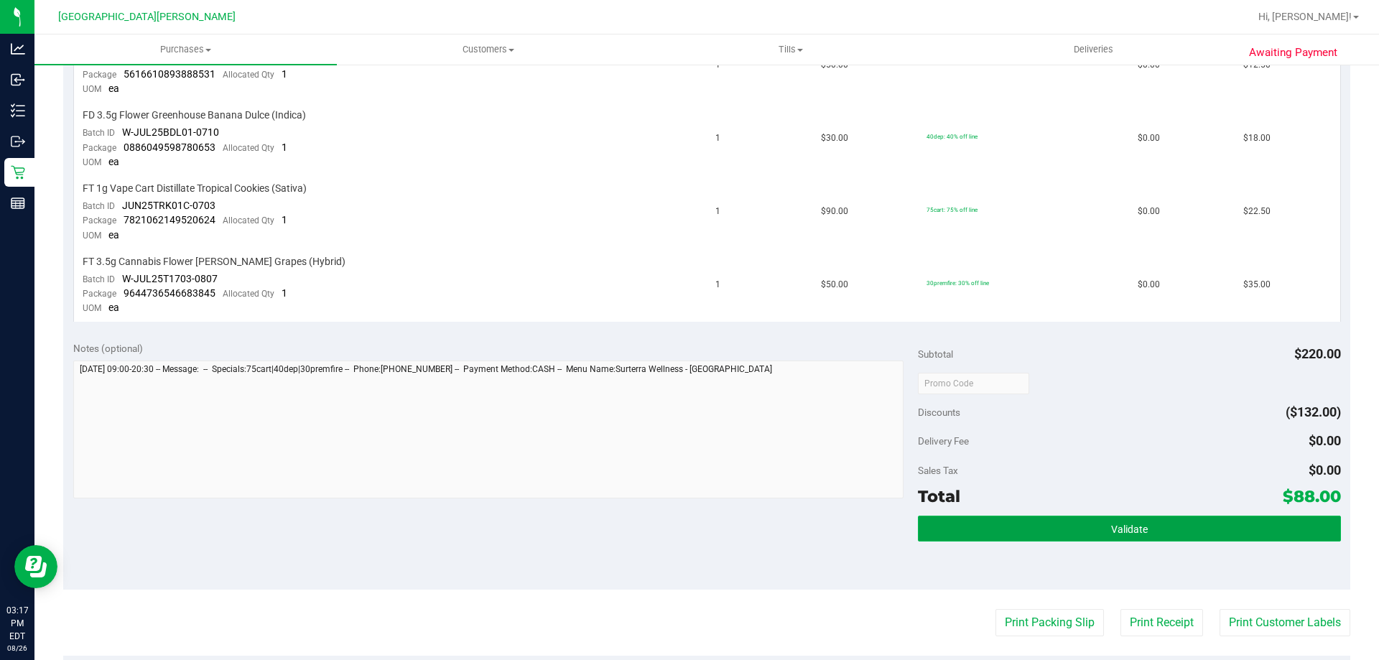
click at [1134, 521] on button "Validate" at bounding box center [1129, 529] width 422 height 26
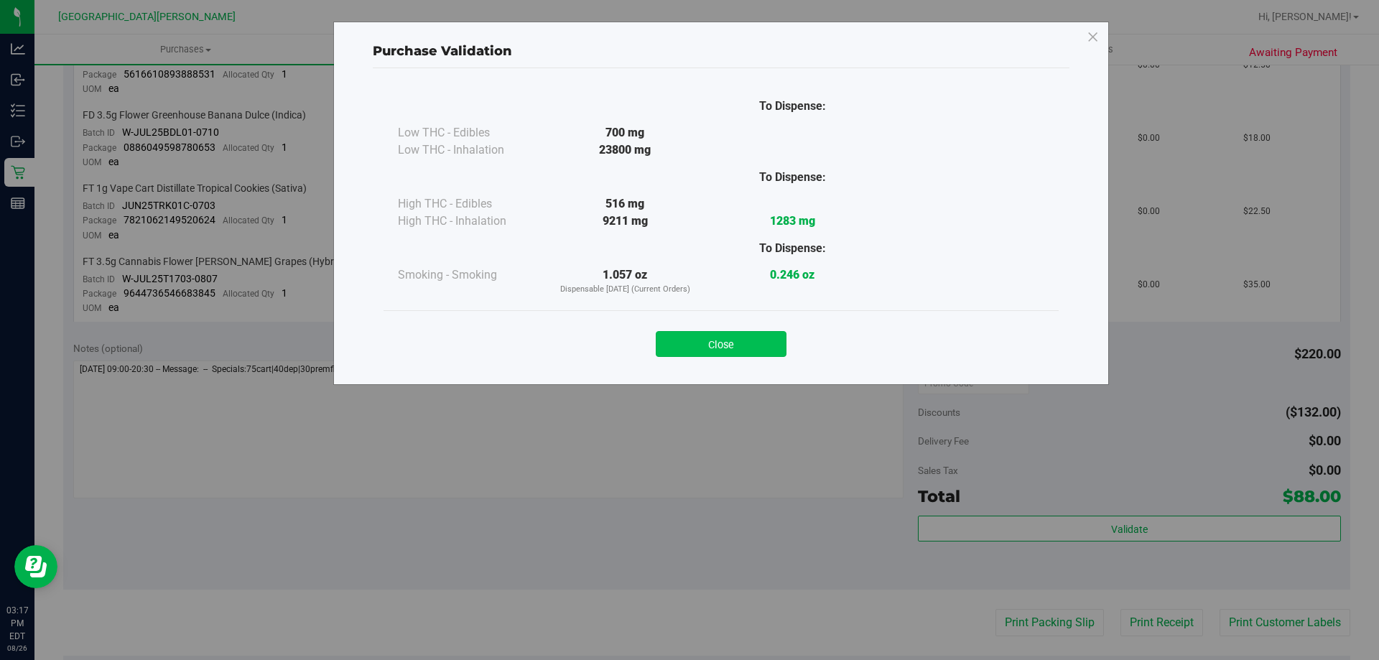
click at [756, 355] on button "Close" at bounding box center [721, 344] width 131 height 26
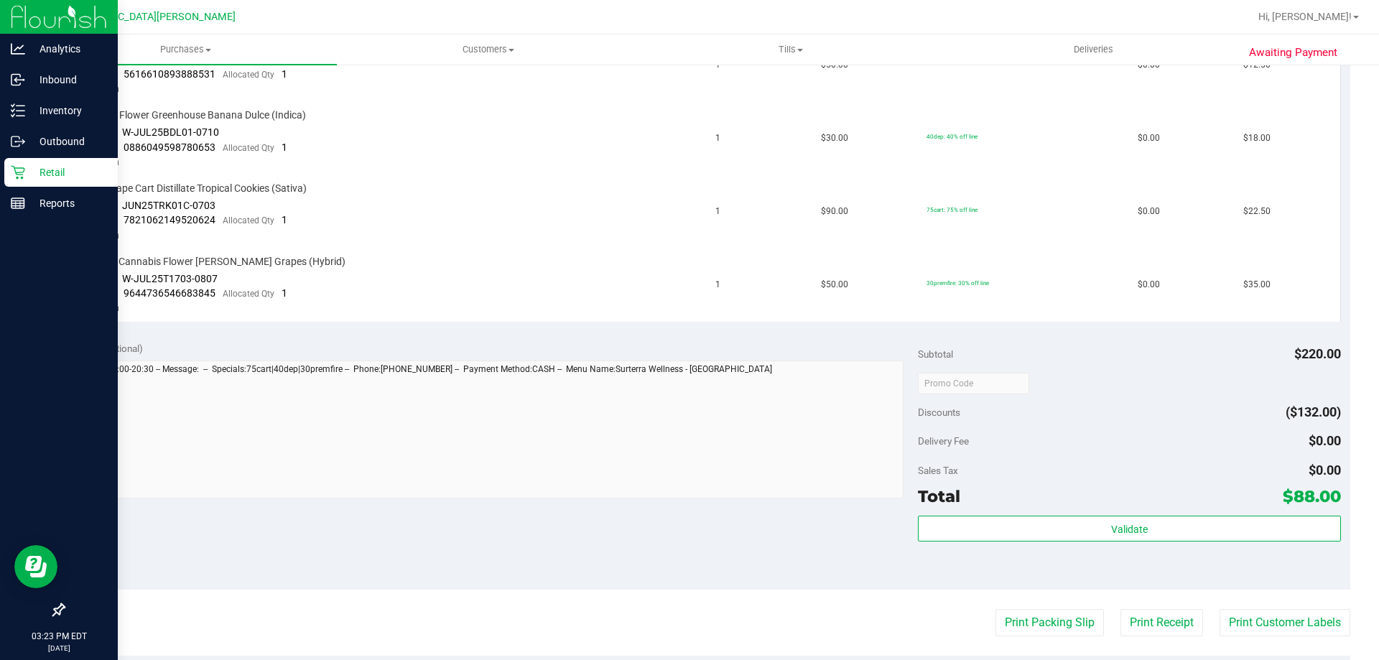
click at [47, 171] on p "Retail" at bounding box center [68, 172] width 86 height 17
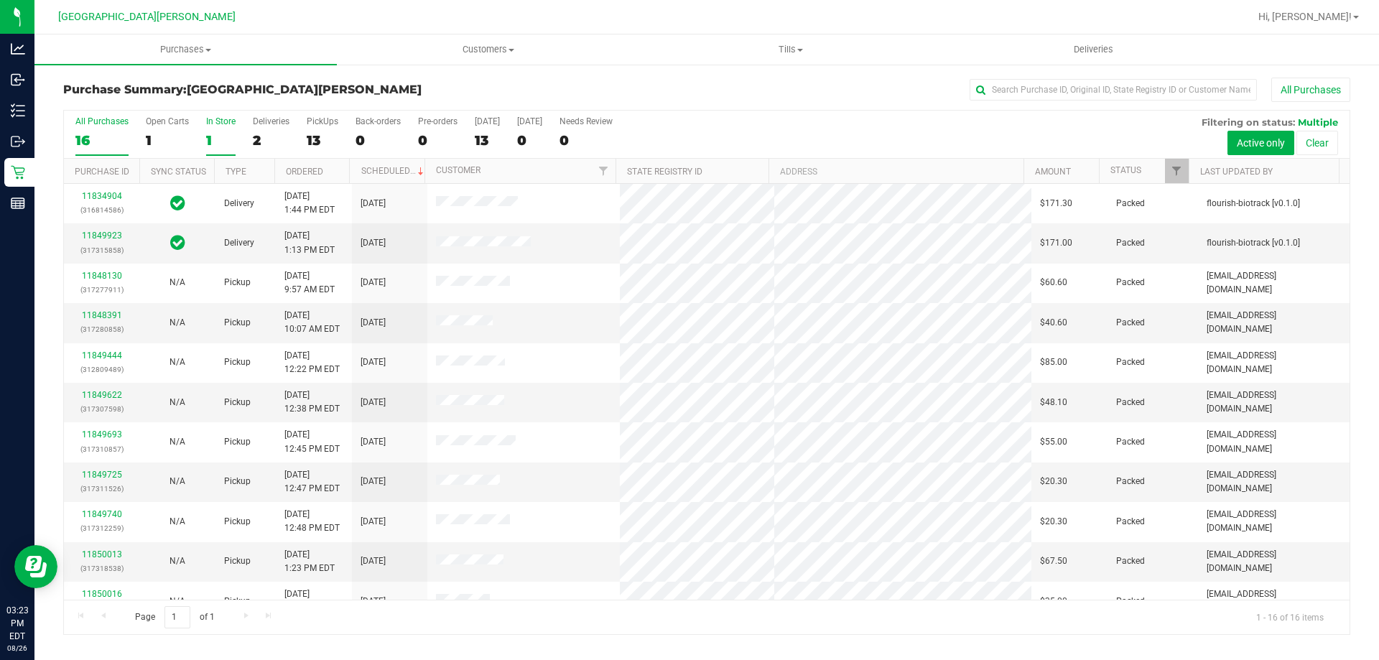
click at [223, 119] on div "In Store" at bounding box center [220, 121] width 29 height 10
click at [0, 0] on input "In Store 1" at bounding box center [0, 0] width 0 height 0
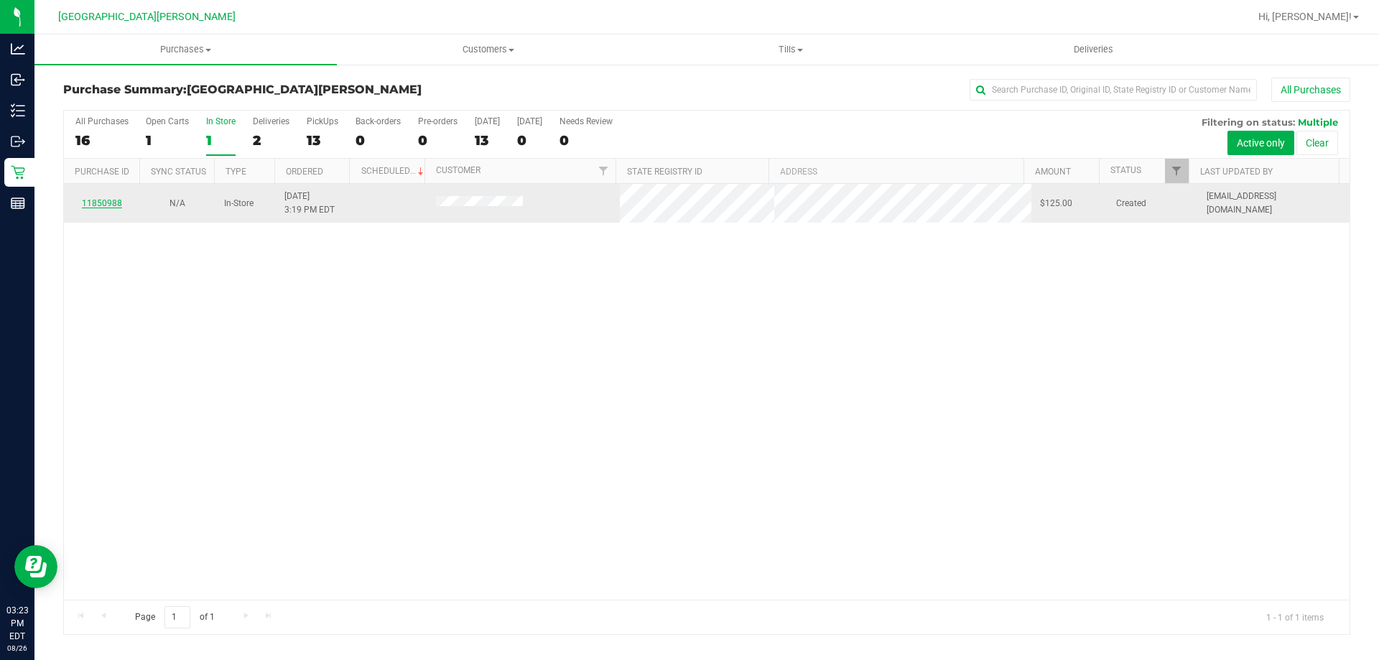
click at [100, 203] on link "11850988" at bounding box center [102, 203] width 40 height 10
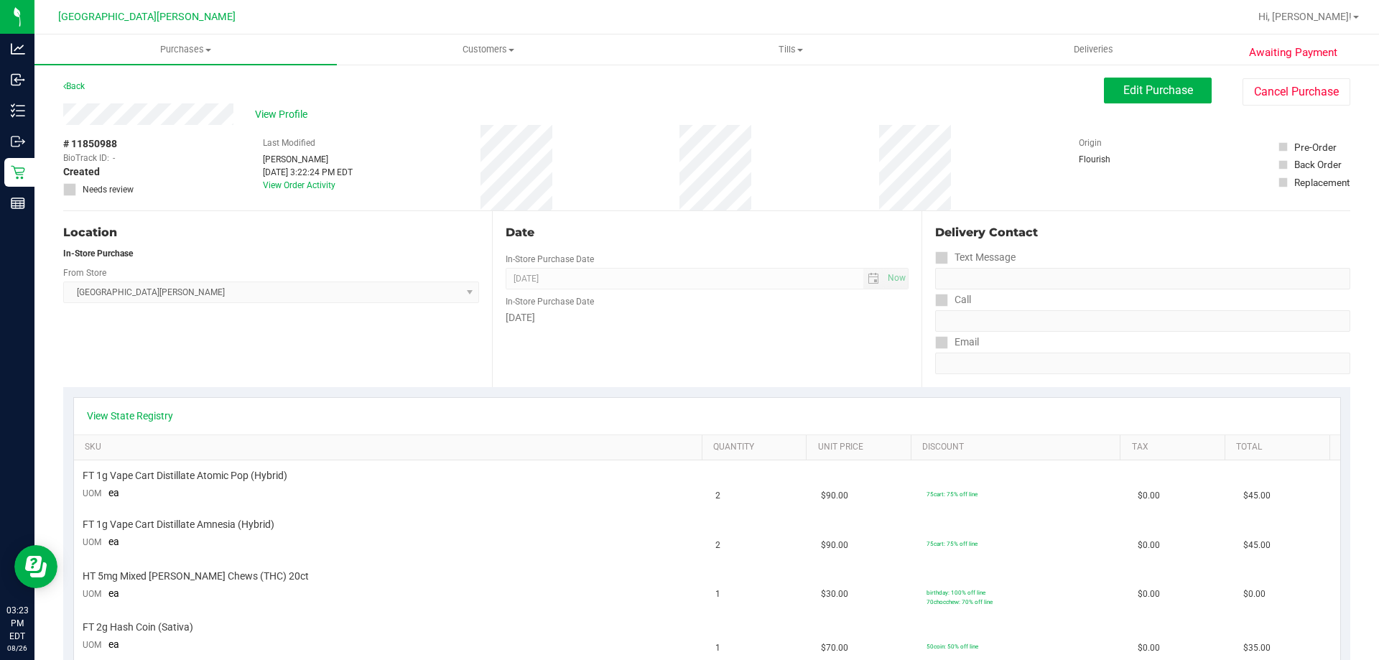
scroll to position [144, 0]
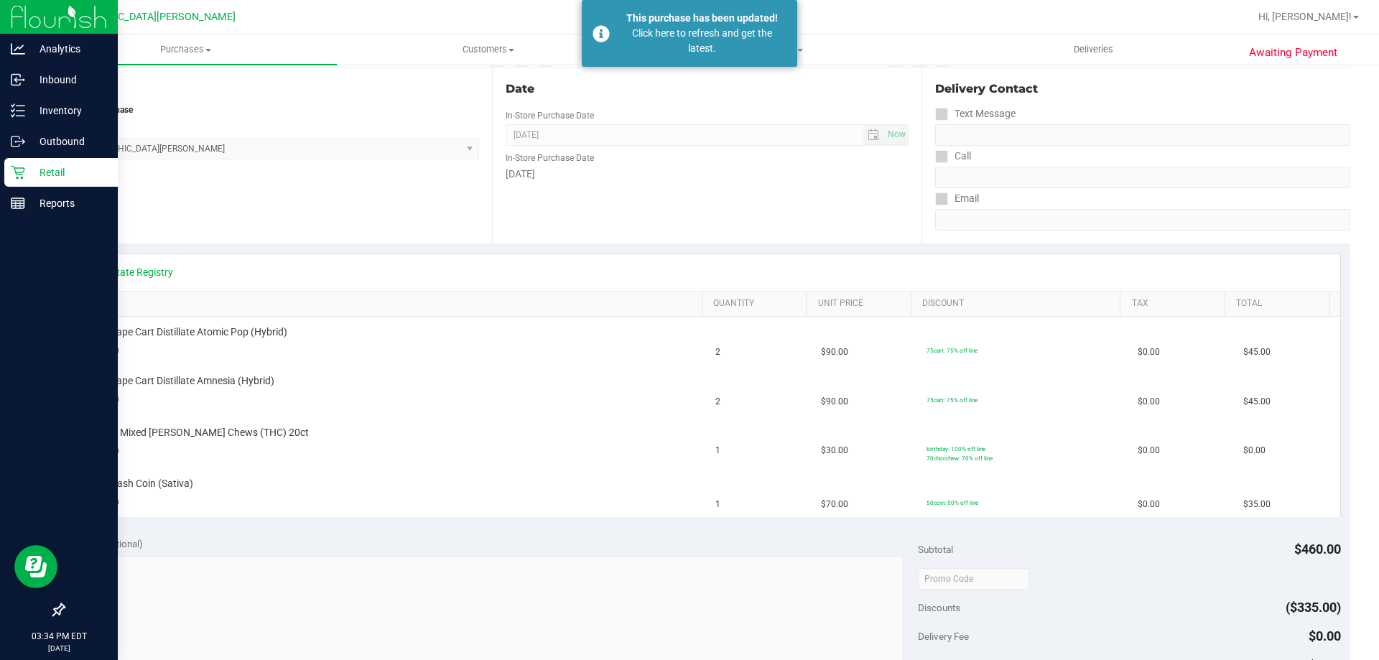
click at [0, 176] on link "Retail" at bounding box center [59, 173] width 118 height 31
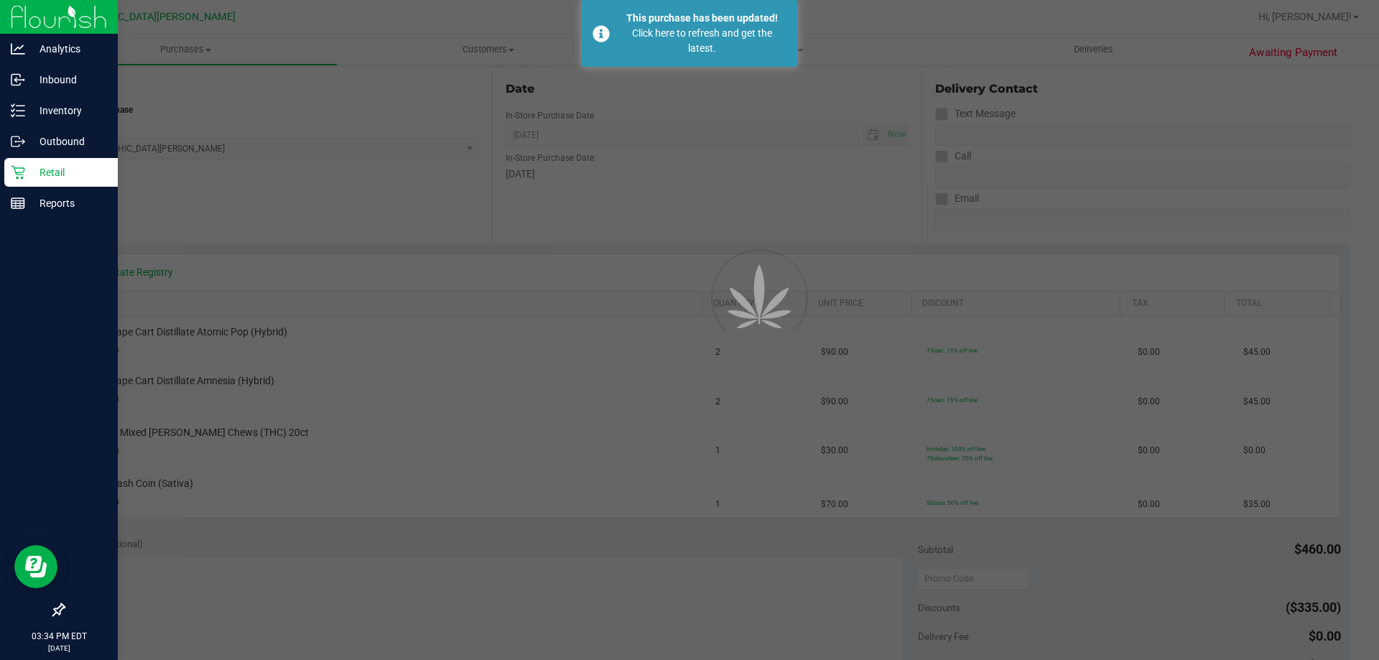
click at [9, 186] on div "Retail" at bounding box center [60, 172] width 113 height 29
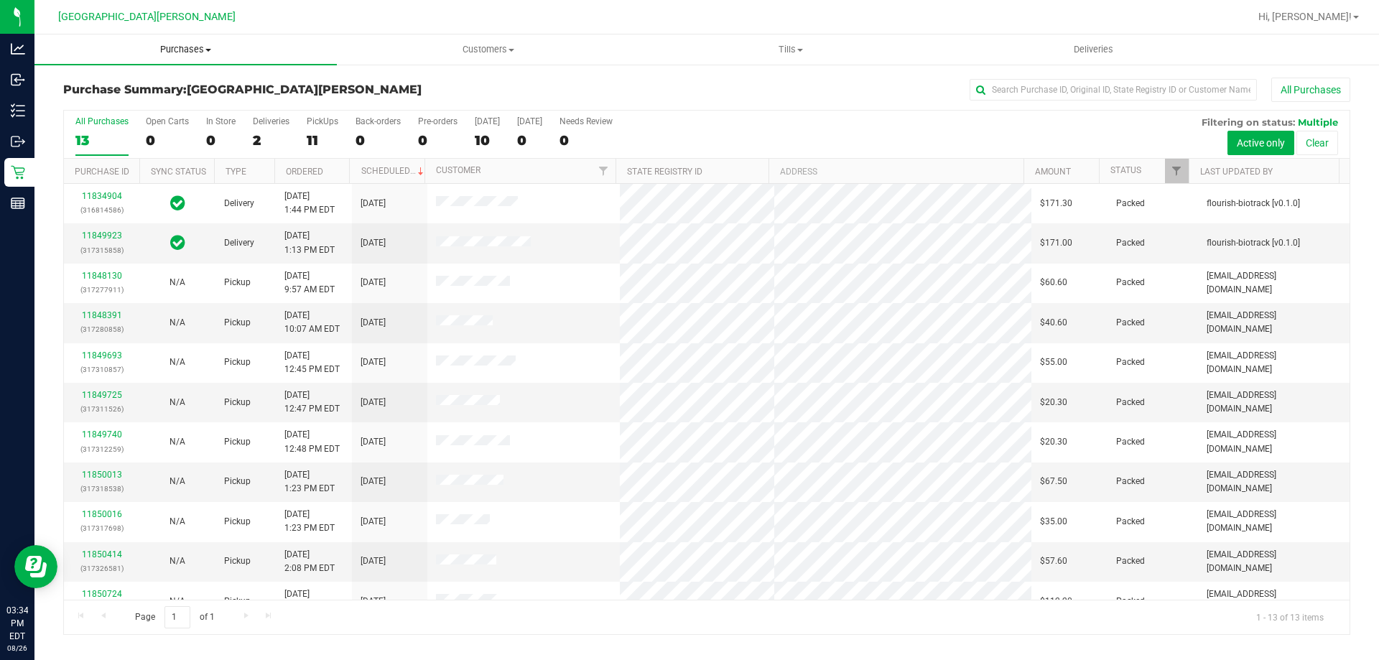
click at [159, 55] on span "Purchases" at bounding box center [185, 49] width 302 height 13
click at [158, 103] on li "Fulfillment" at bounding box center [185, 104] width 302 height 17
